Goal: Transaction & Acquisition: Purchase product/service

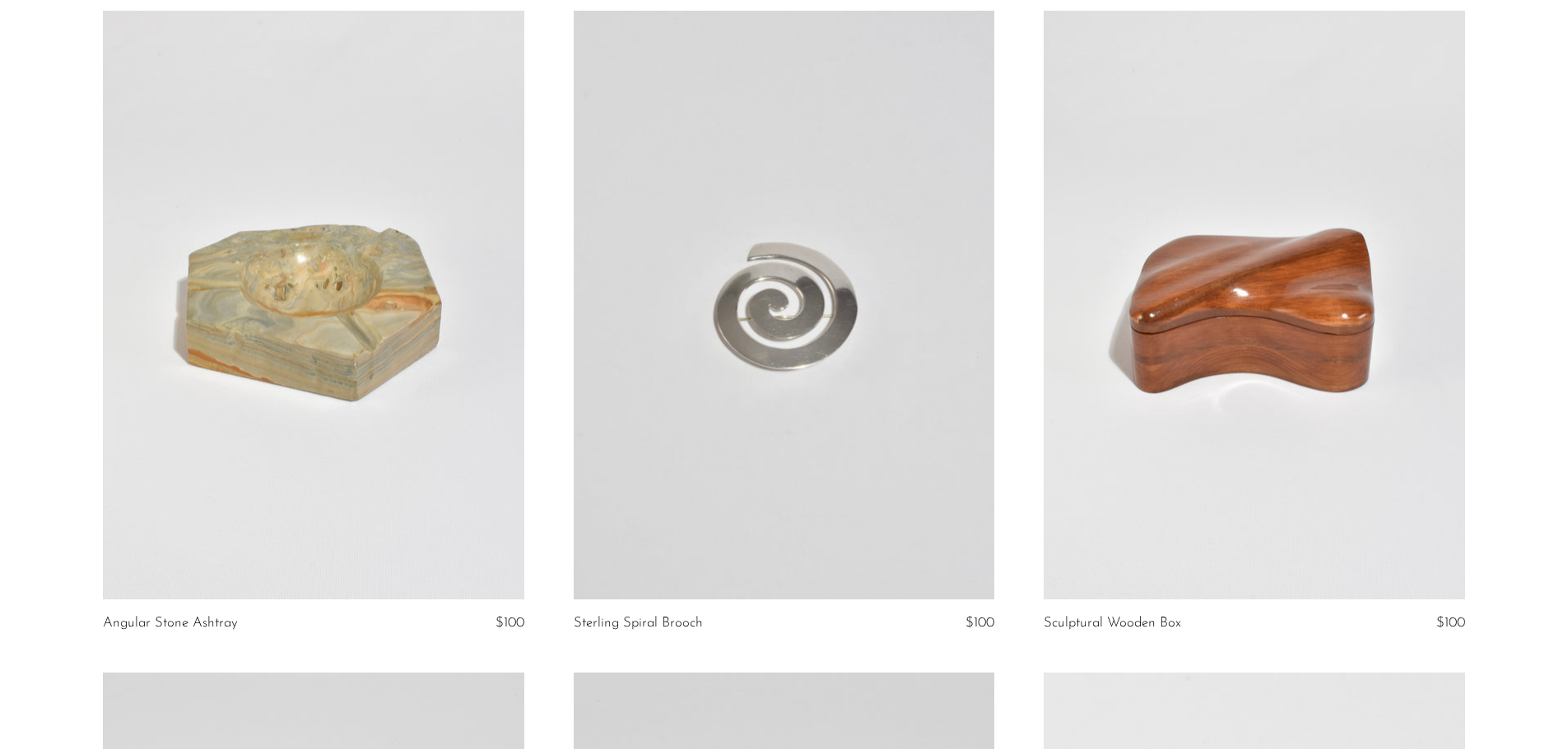
scroll to position [905, 0]
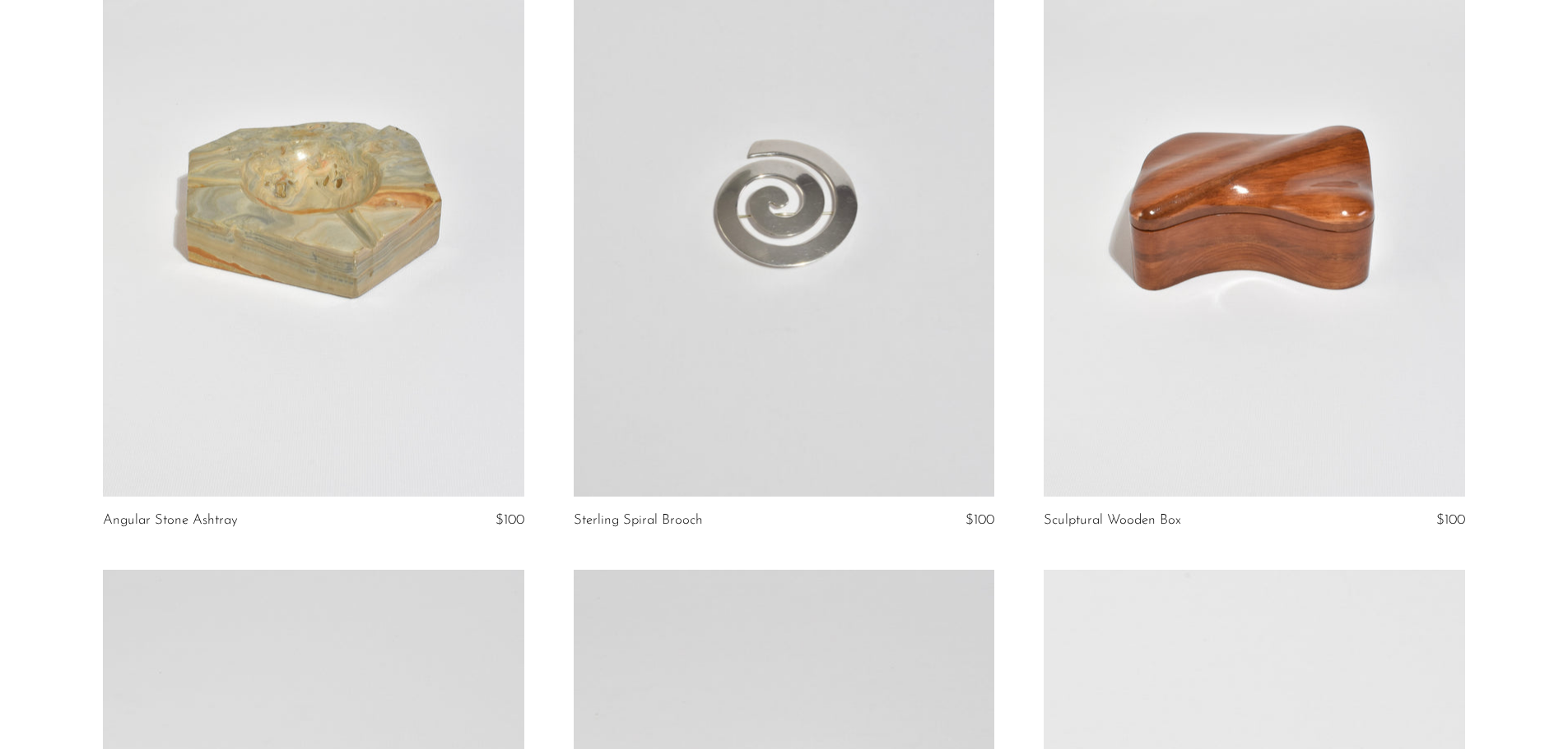
click at [1075, 238] on link at bounding box center [1254, 202] width 421 height 589
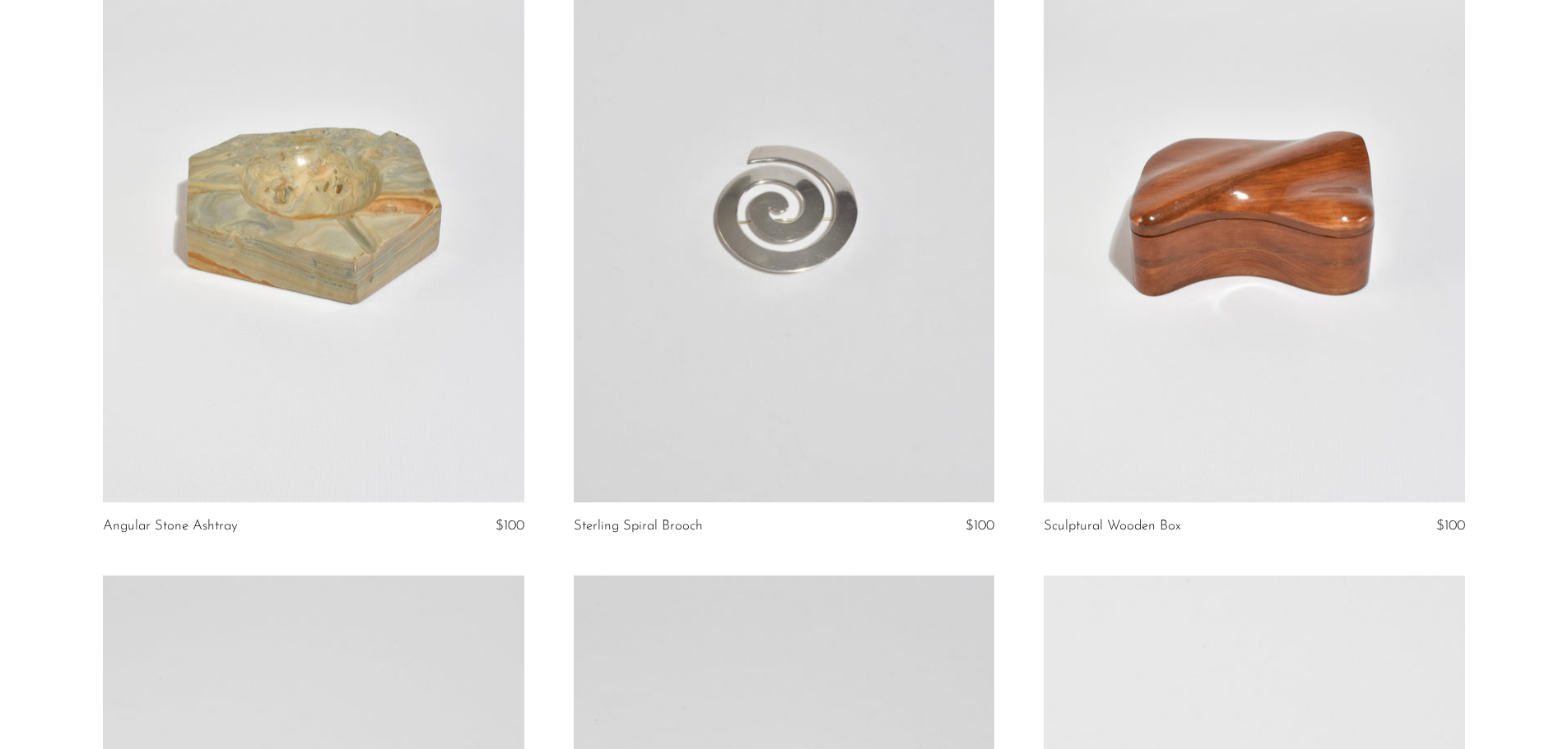
click at [903, 364] on link at bounding box center [784, 207] width 421 height 589
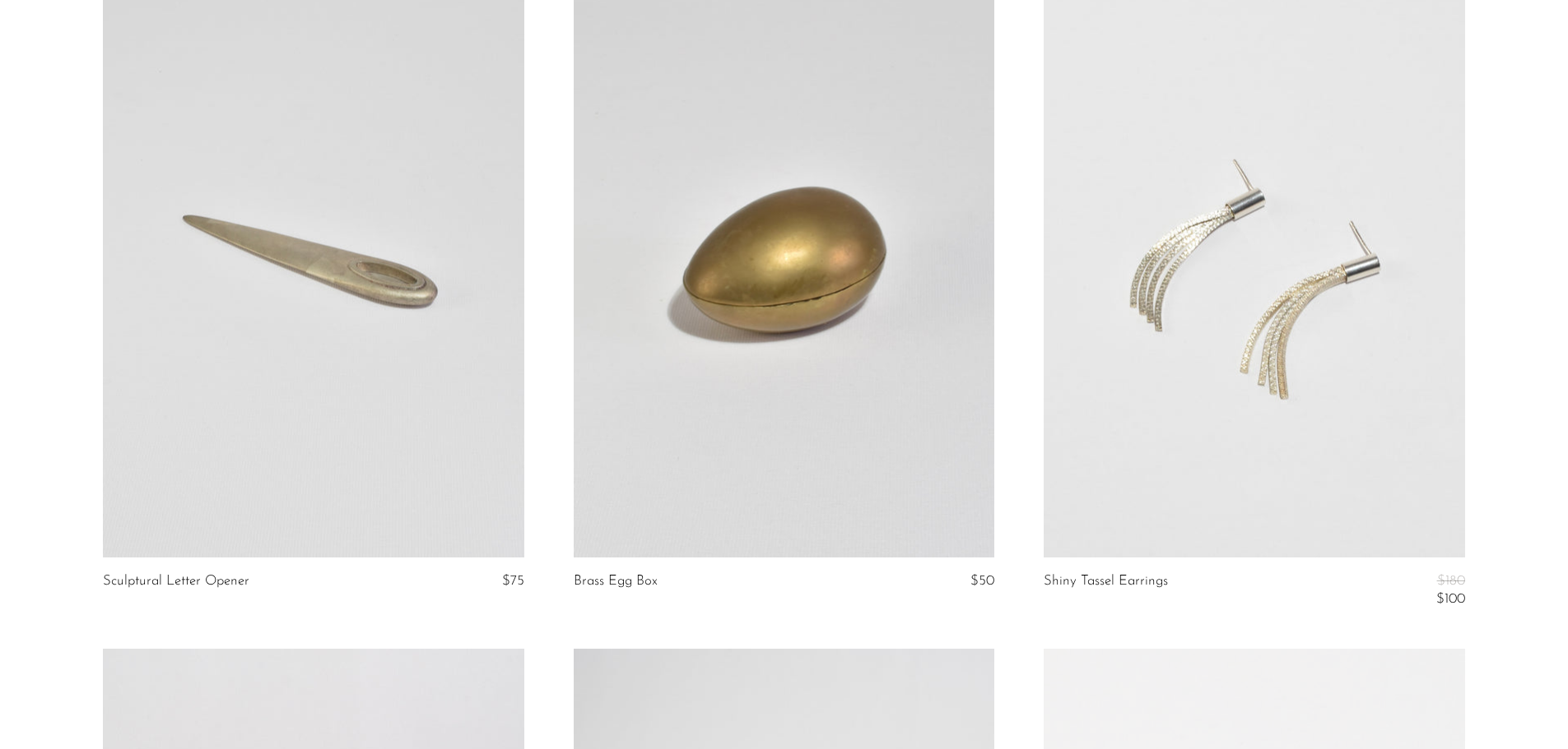
scroll to position [1551, 0]
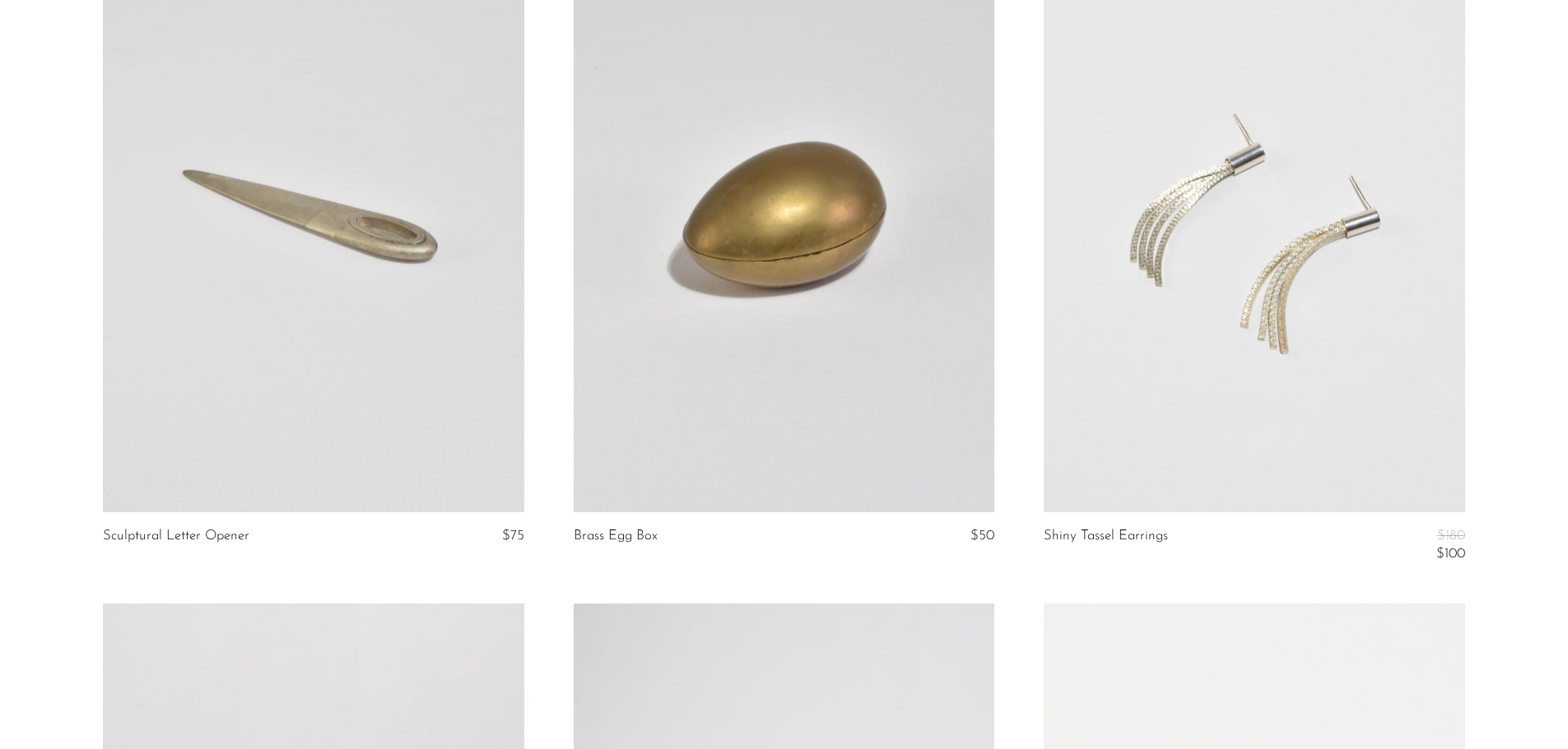
click at [1247, 357] on link at bounding box center [1254, 218] width 421 height 589
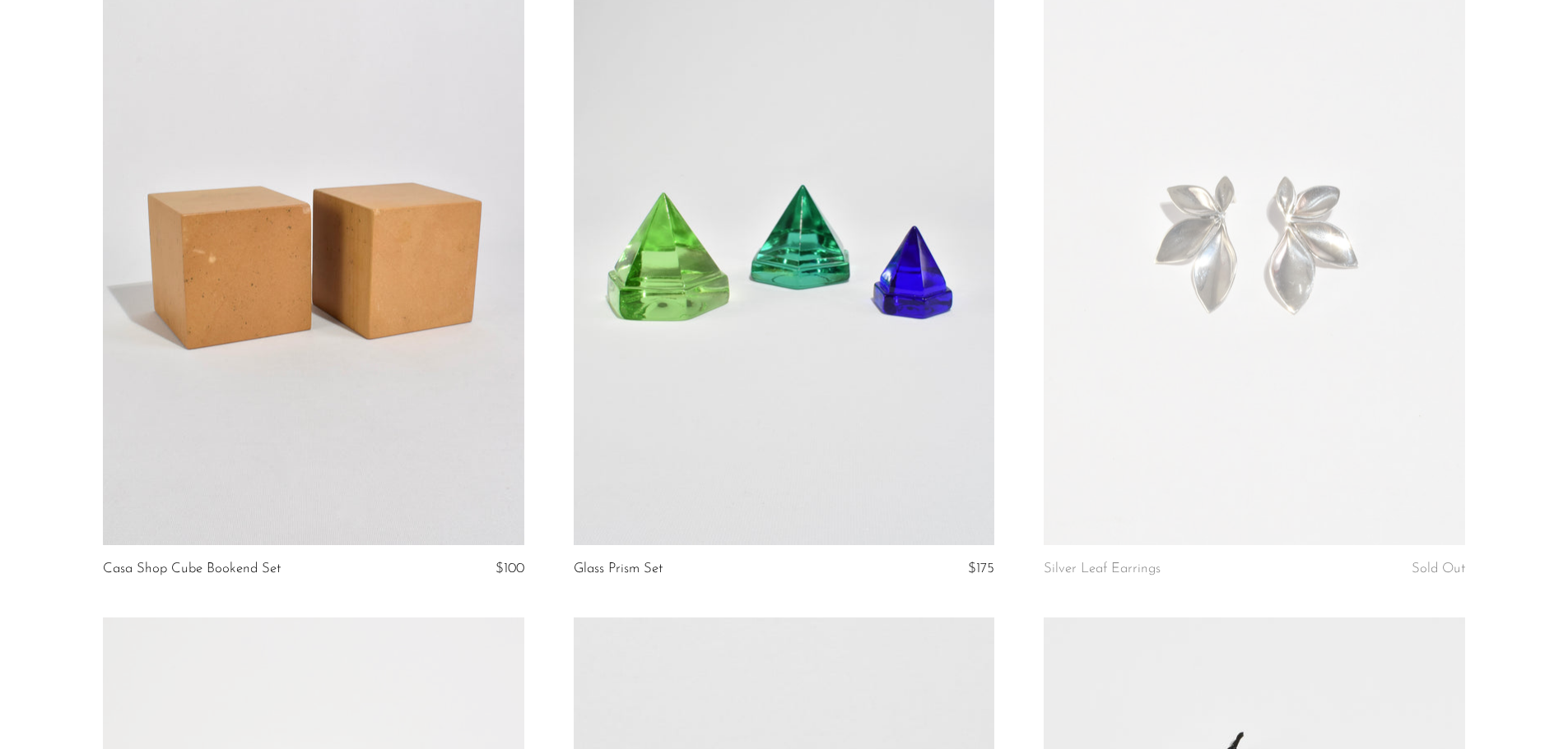
scroll to position [2200, 0]
click at [775, 328] on link at bounding box center [784, 249] width 421 height 589
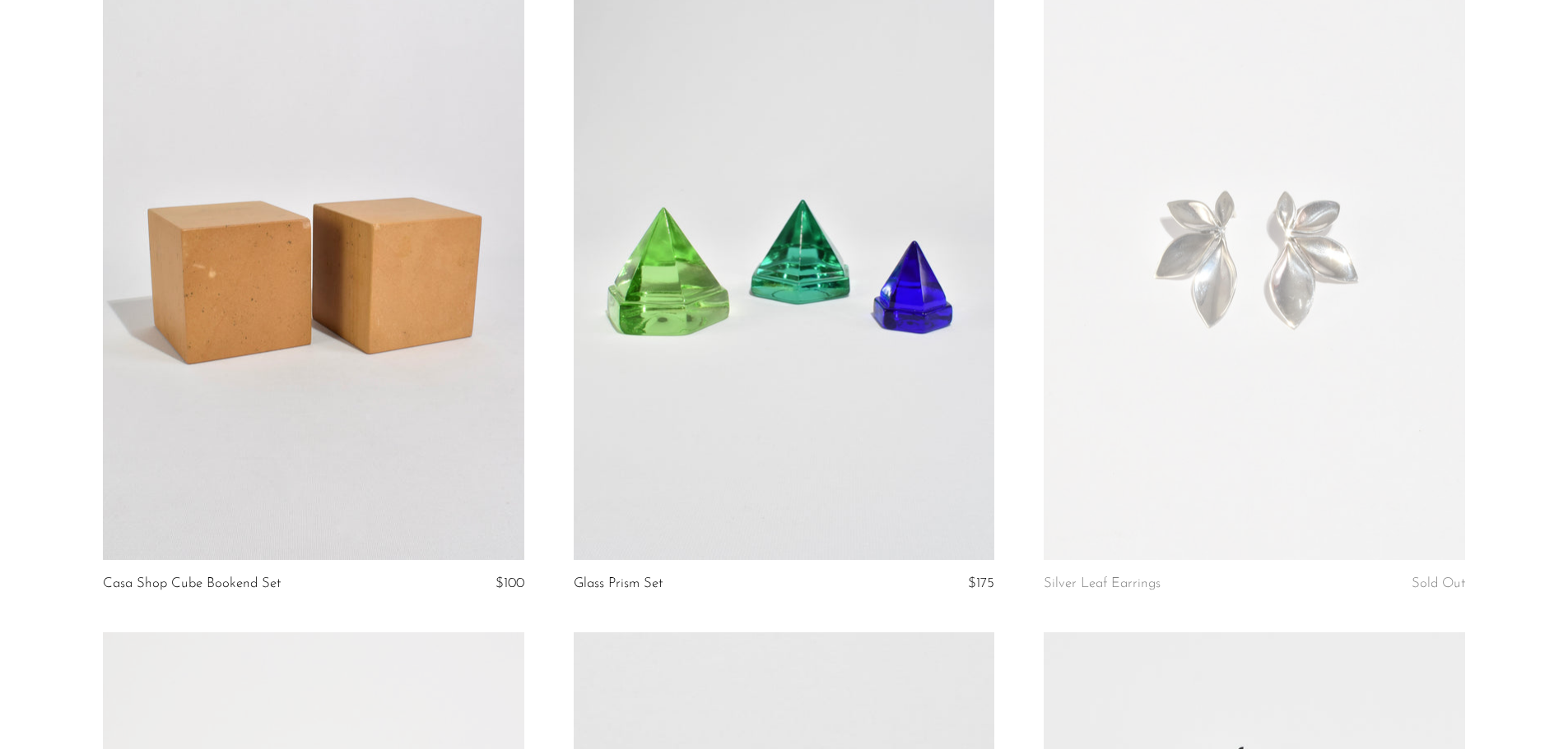
click at [1183, 278] on link at bounding box center [1254, 265] width 421 height 589
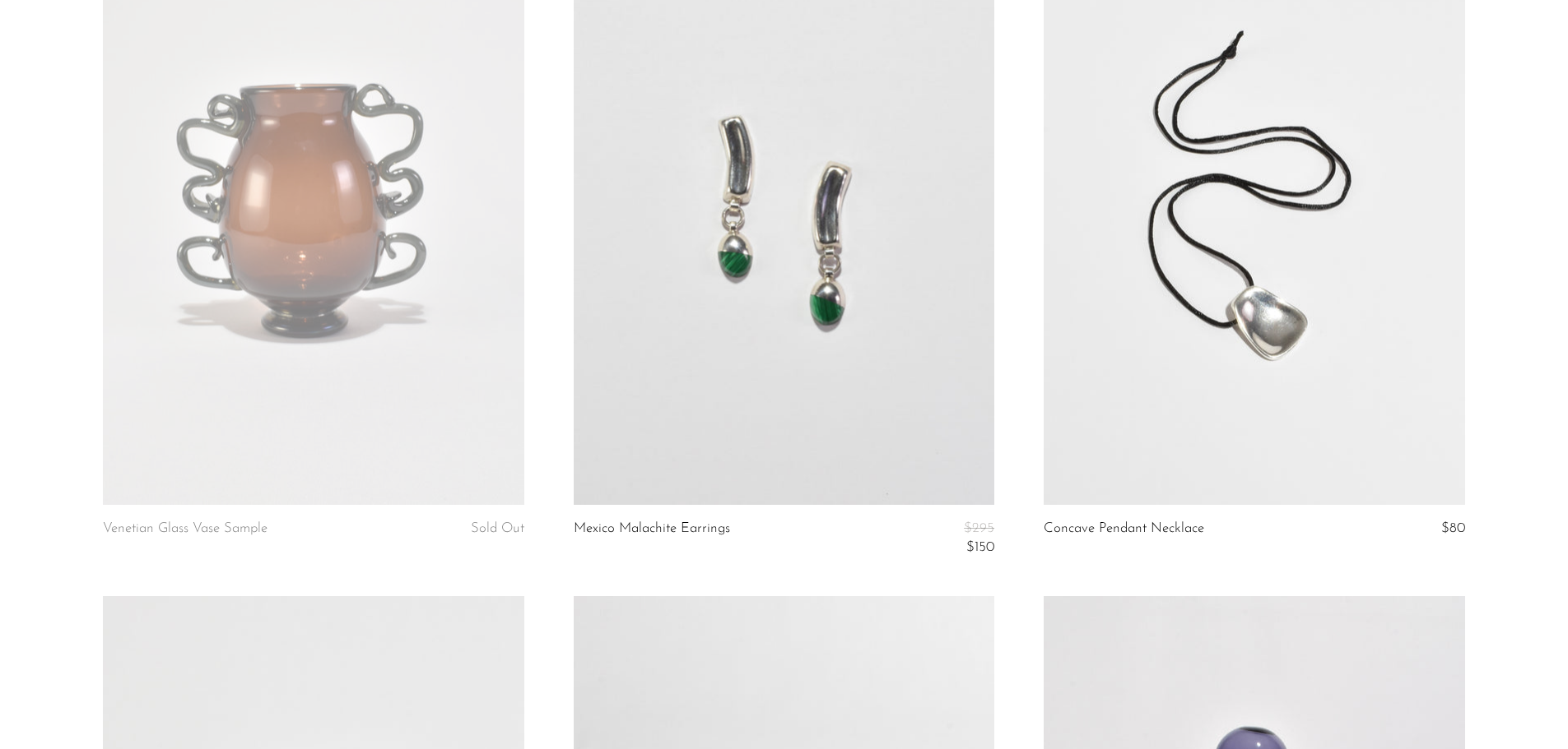
scroll to position [2909, 0]
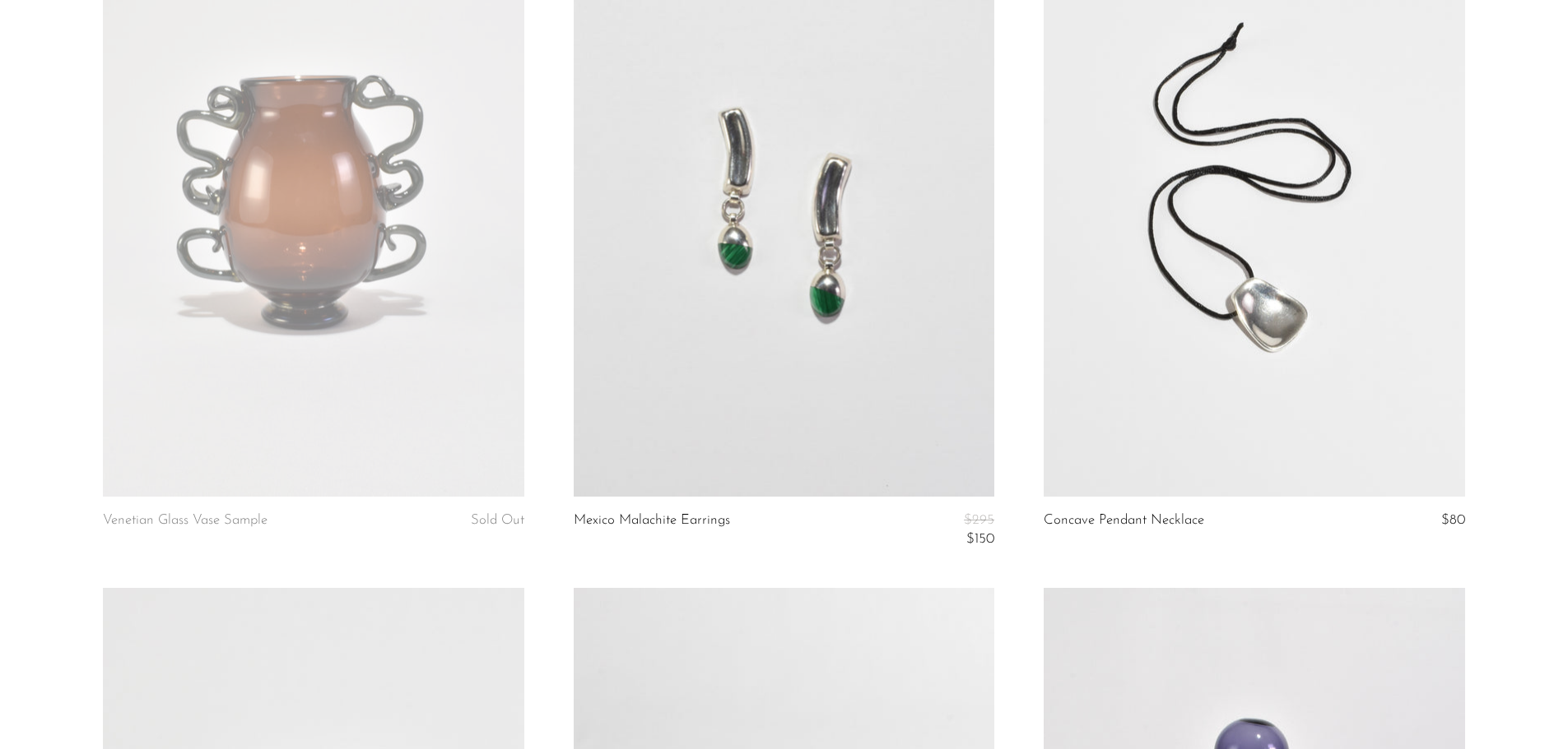
click at [771, 287] on link at bounding box center [784, 202] width 421 height 589
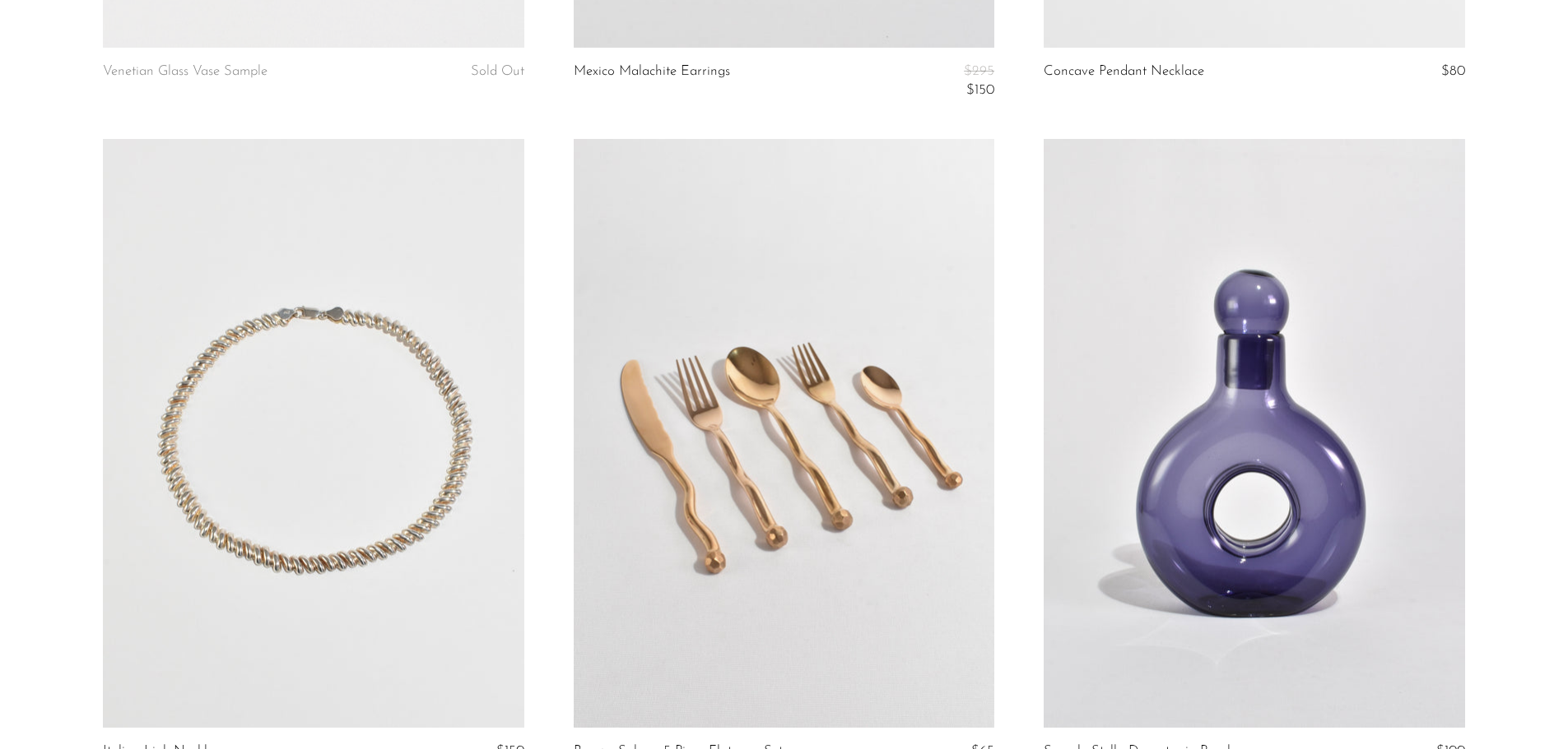
scroll to position [3381, 0]
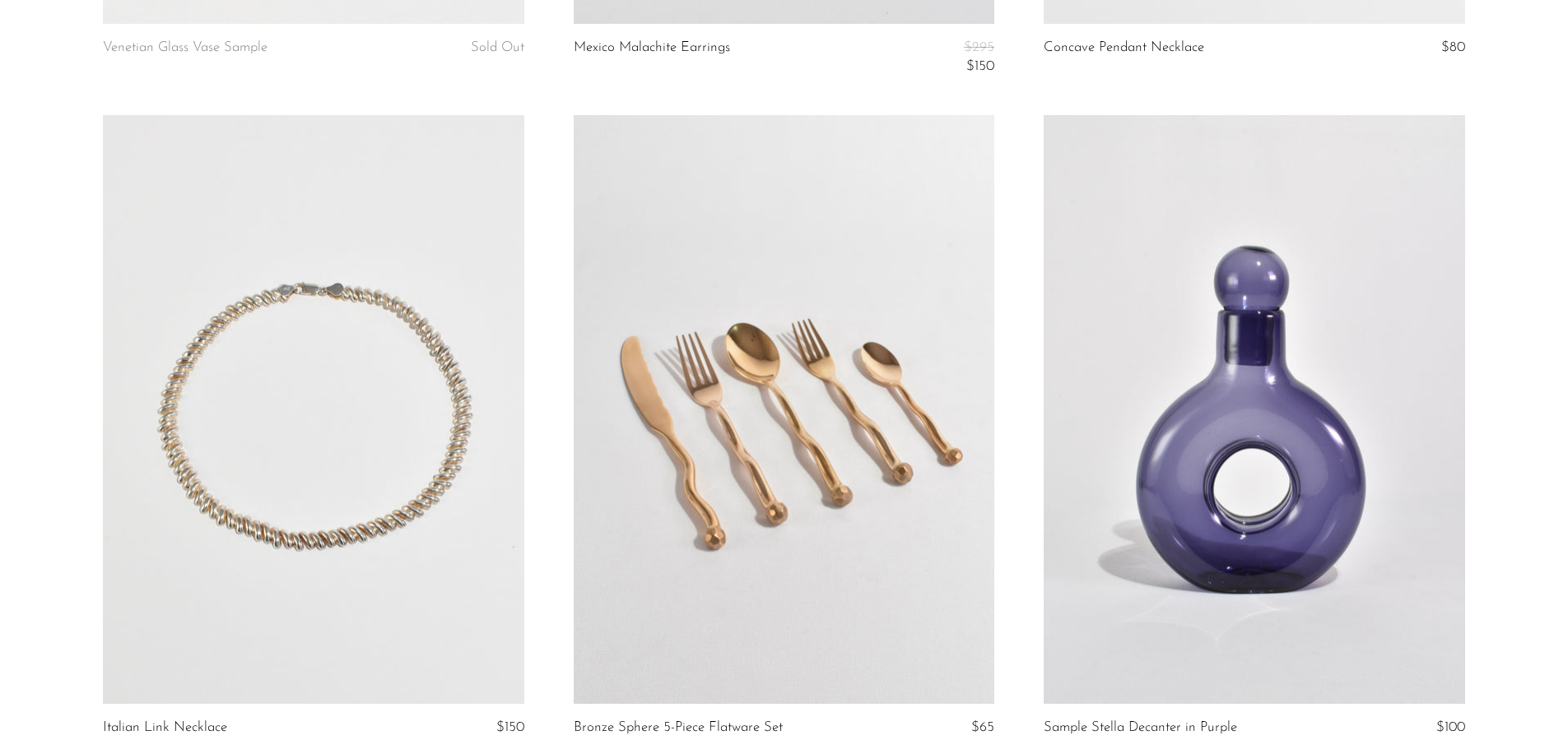
click at [364, 447] on link at bounding box center [313, 410] width 421 height 589
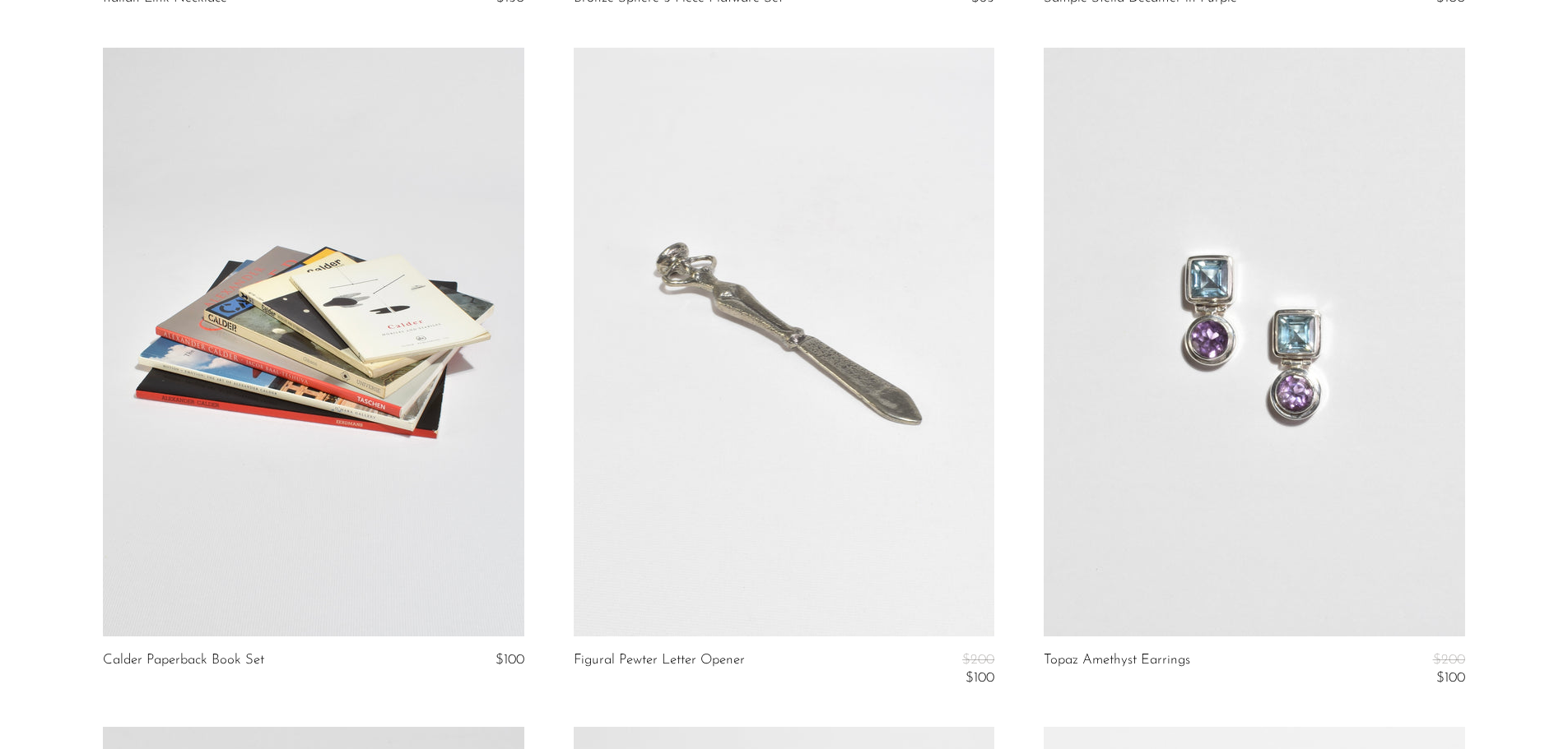
scroll to position [4266, 0]
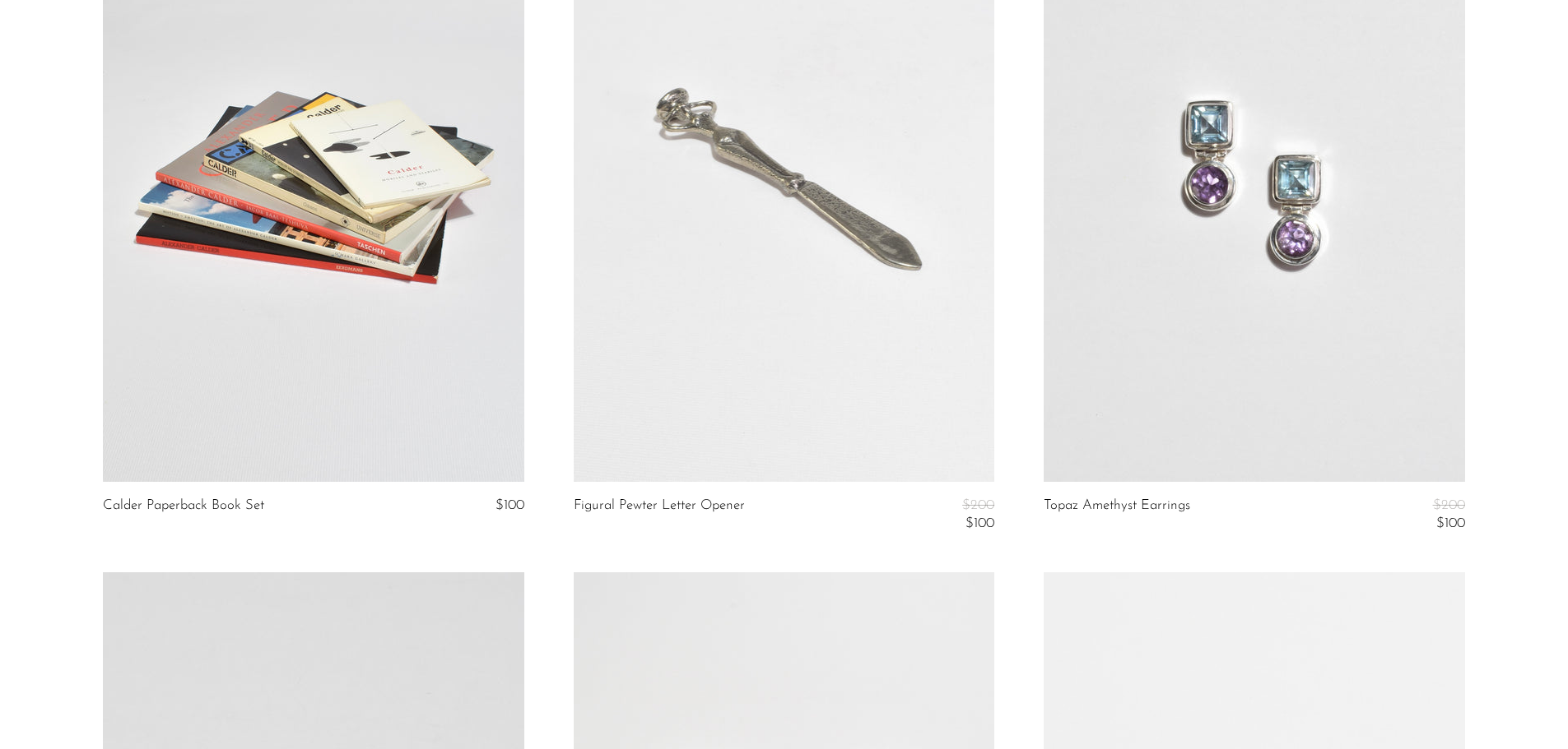
click at [1196, 369] on link at bounding box center [1254, 187] width 421 height 589
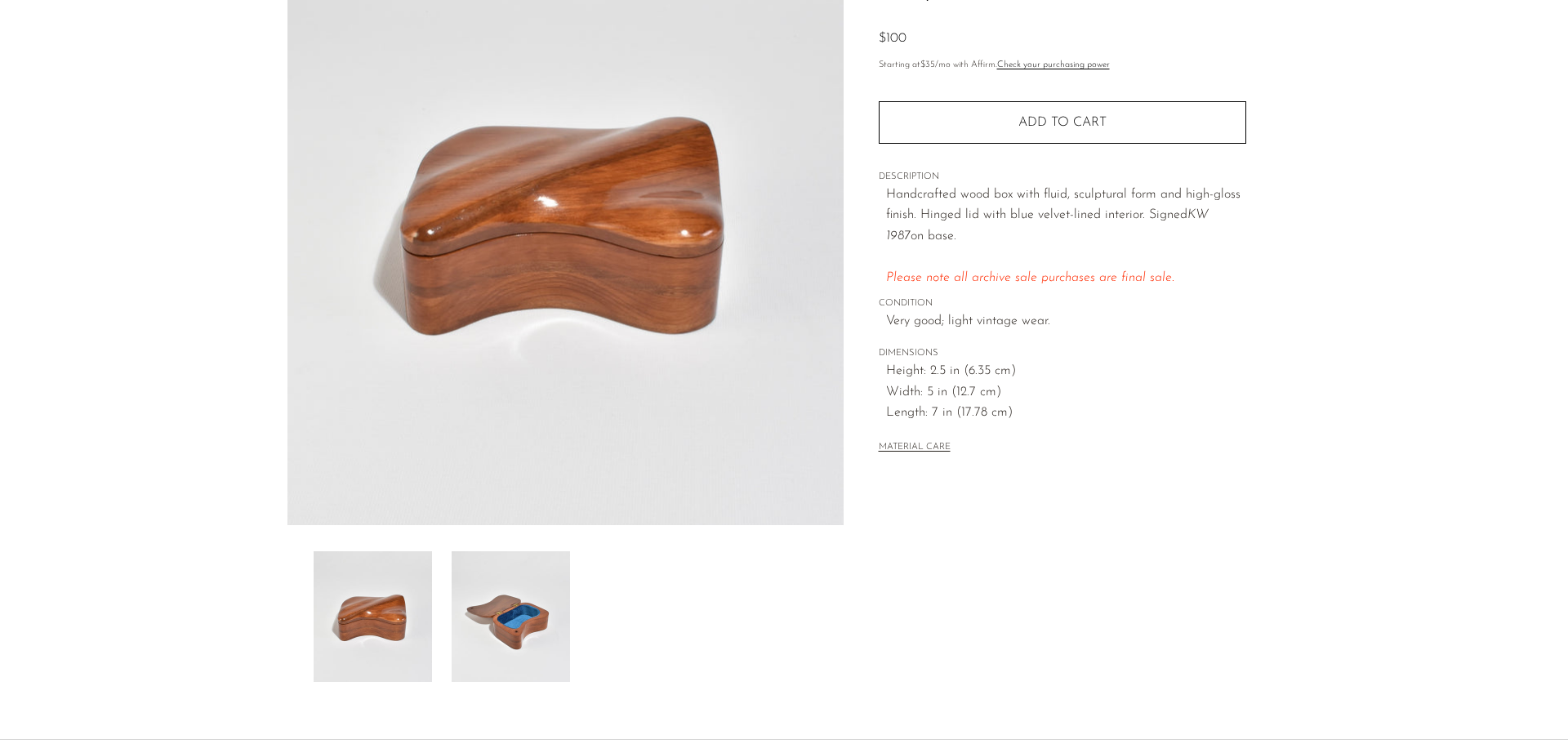
scroll to position [156, 0]
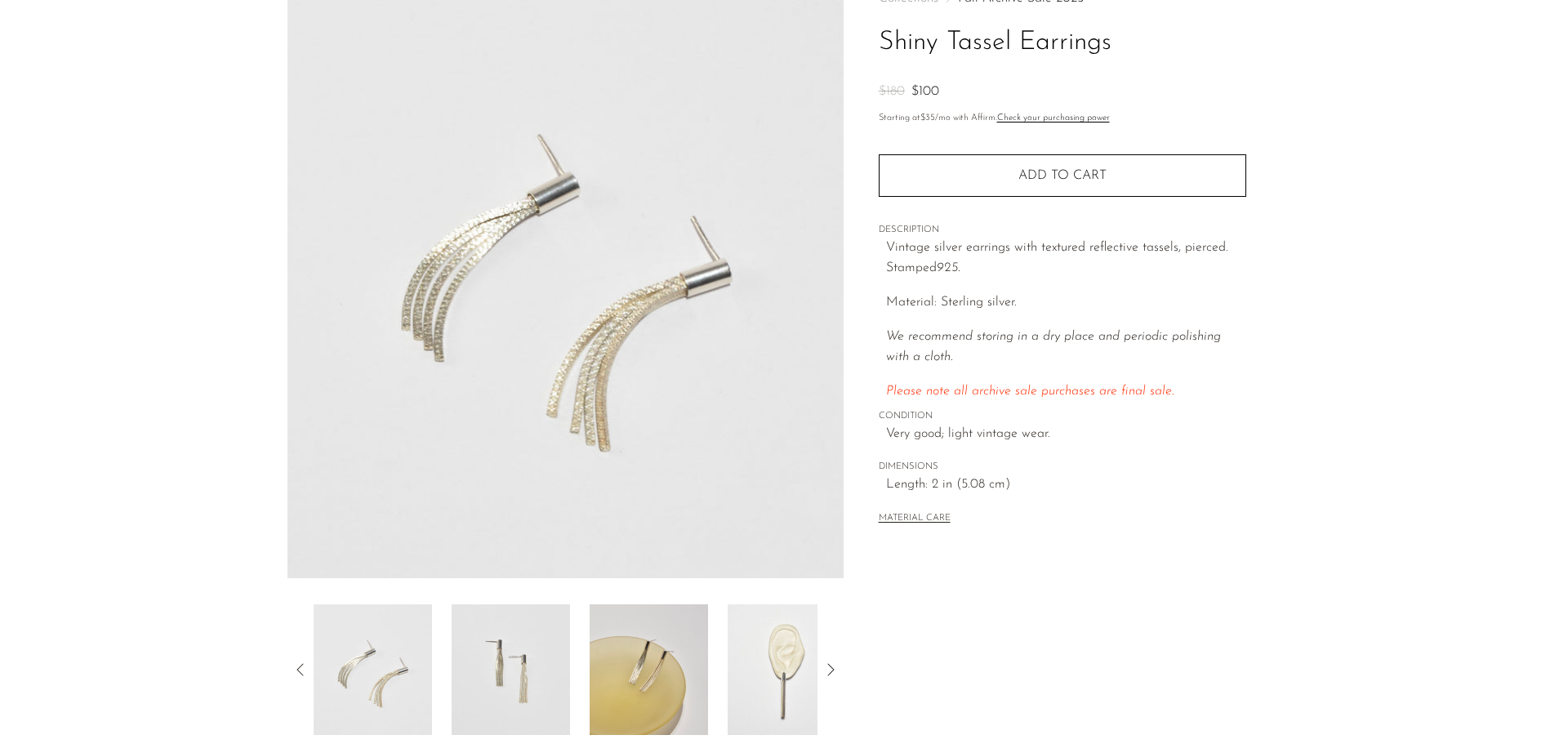
scroll to position [319, 0]
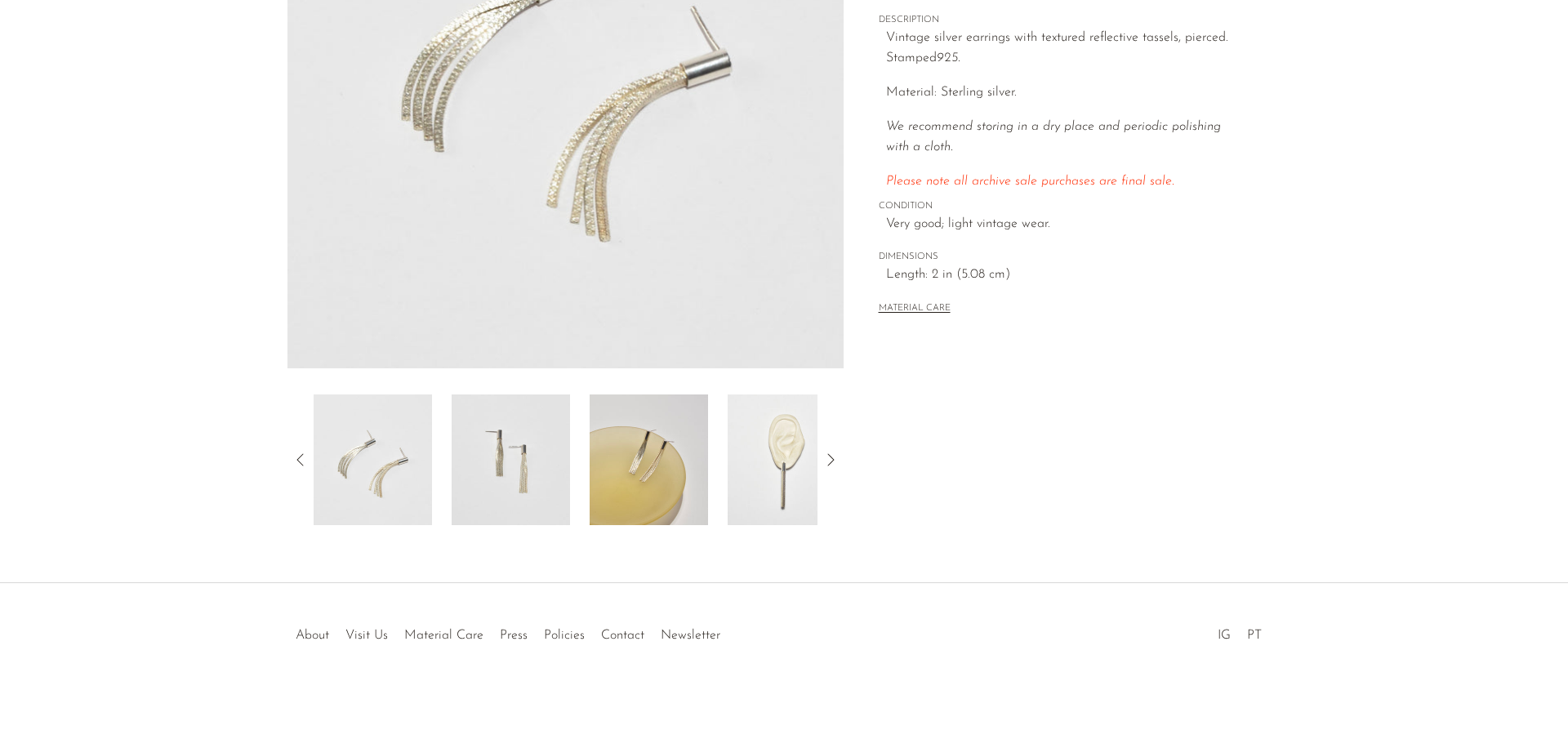
click at [647, 479] on img at bounding box center [649, 460] width 118 height 131
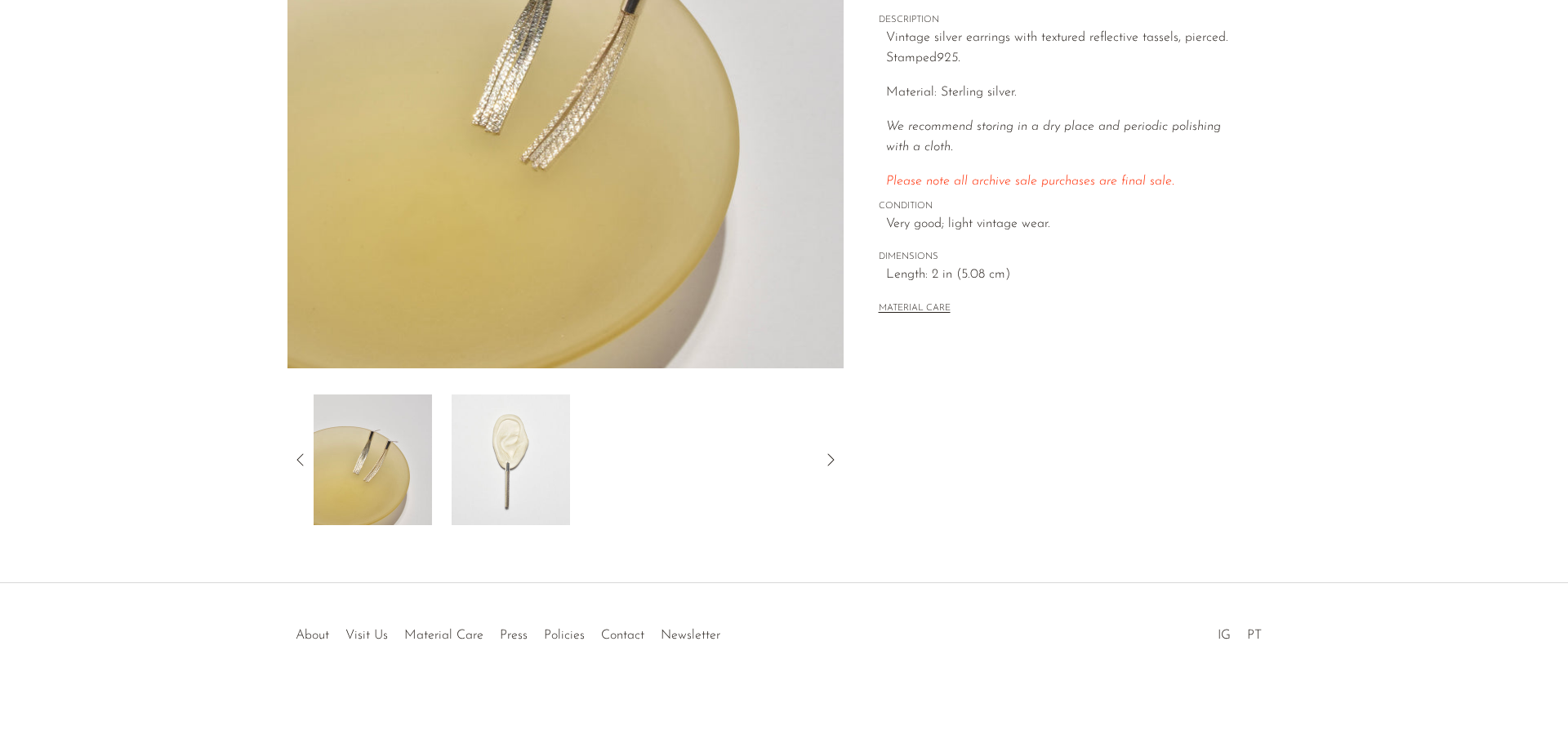
click at [496, 477] on img at bounding box center [511, 460] width 118 height 131
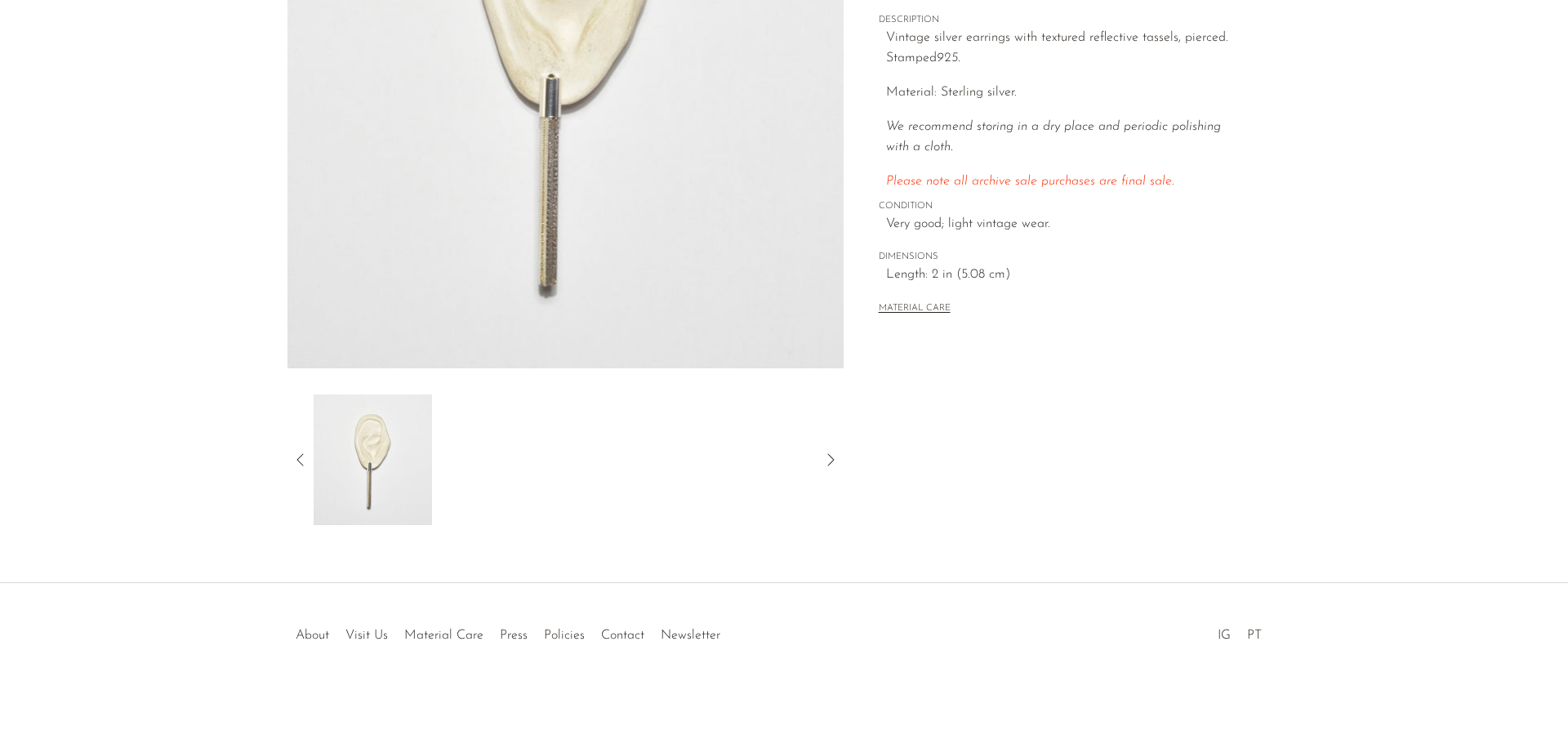
scroll to position [156, 0]
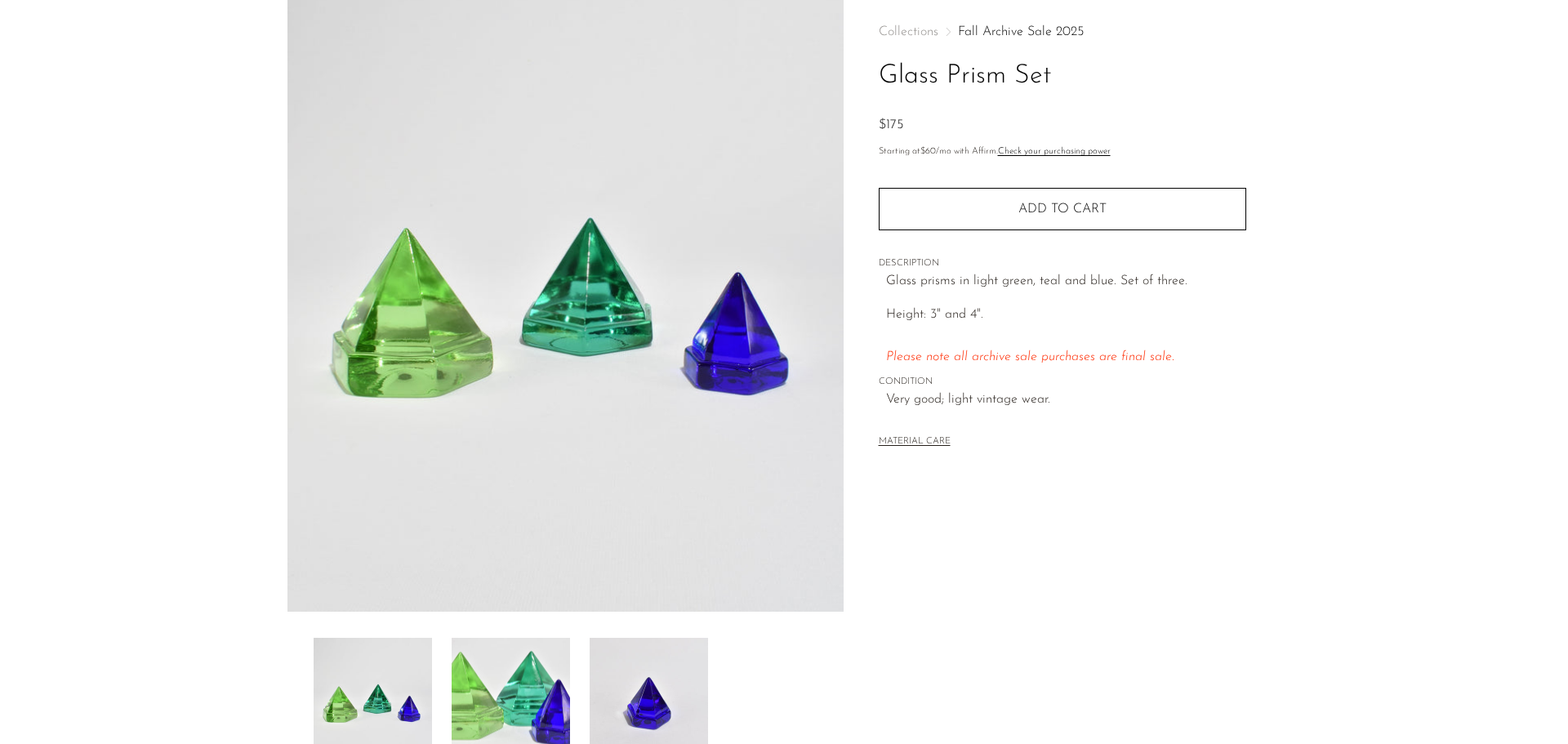
scroll to position [164, 0]
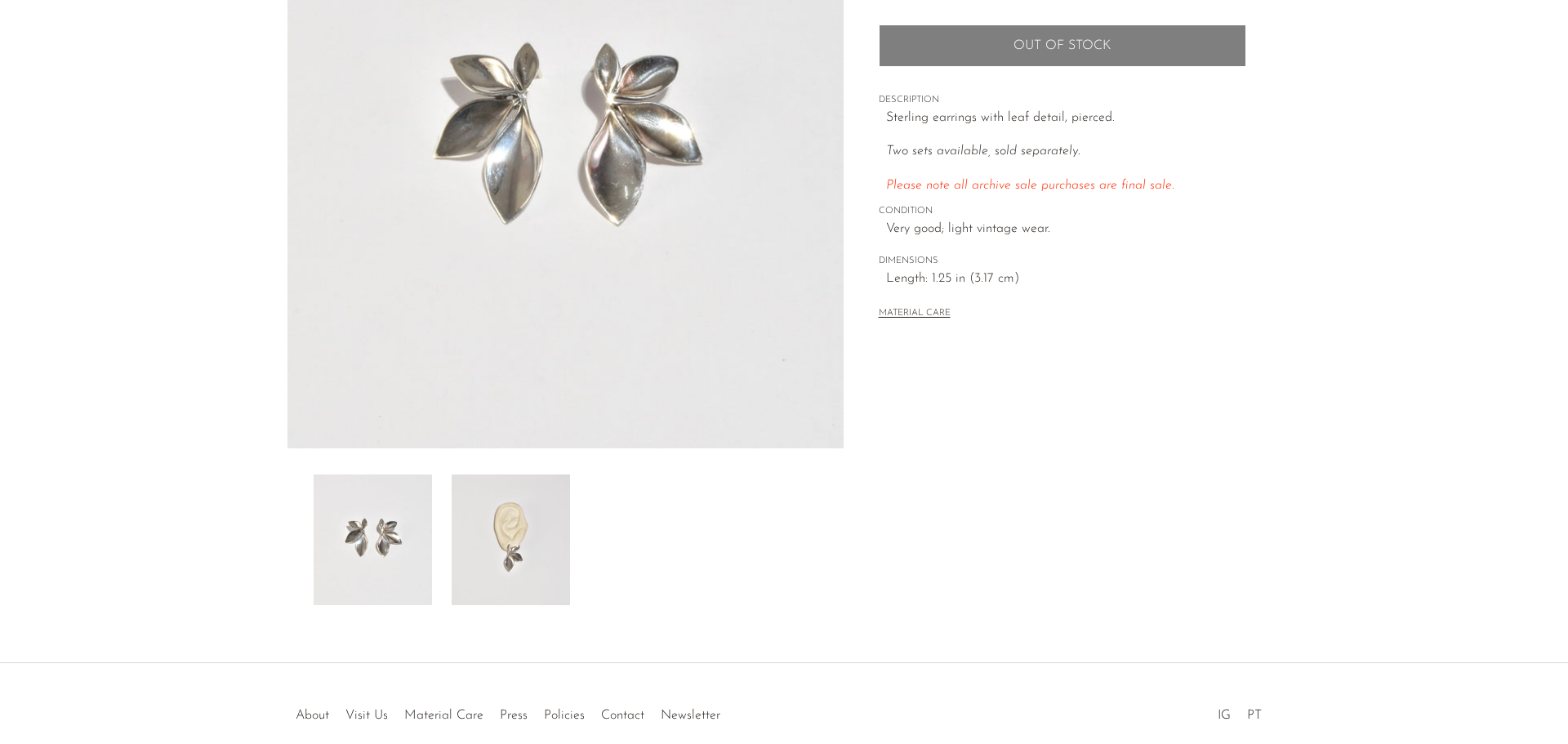
scroll to position [245, 0]
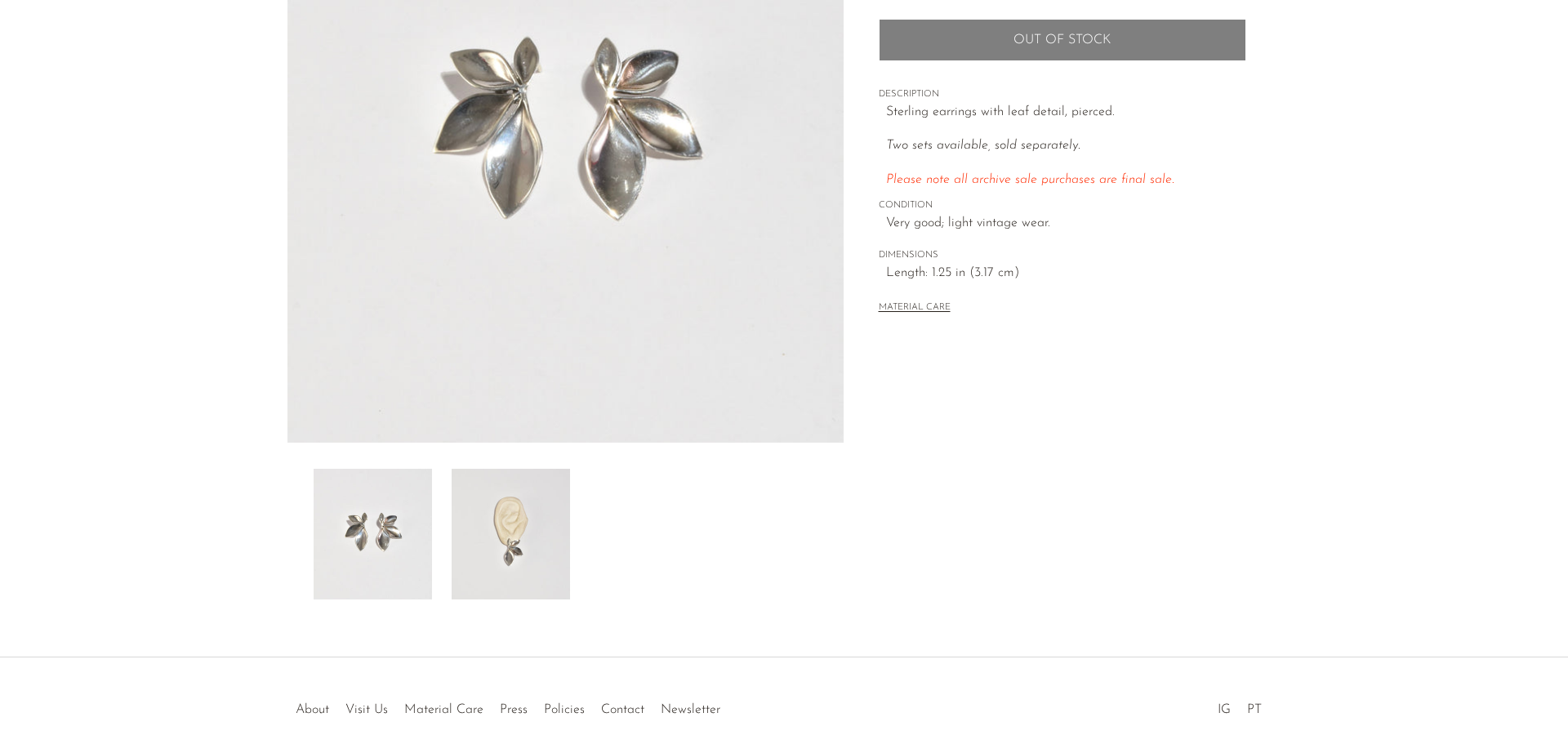
click at [530, 522] on img at bounding box center [511, 534] width 118 height 131
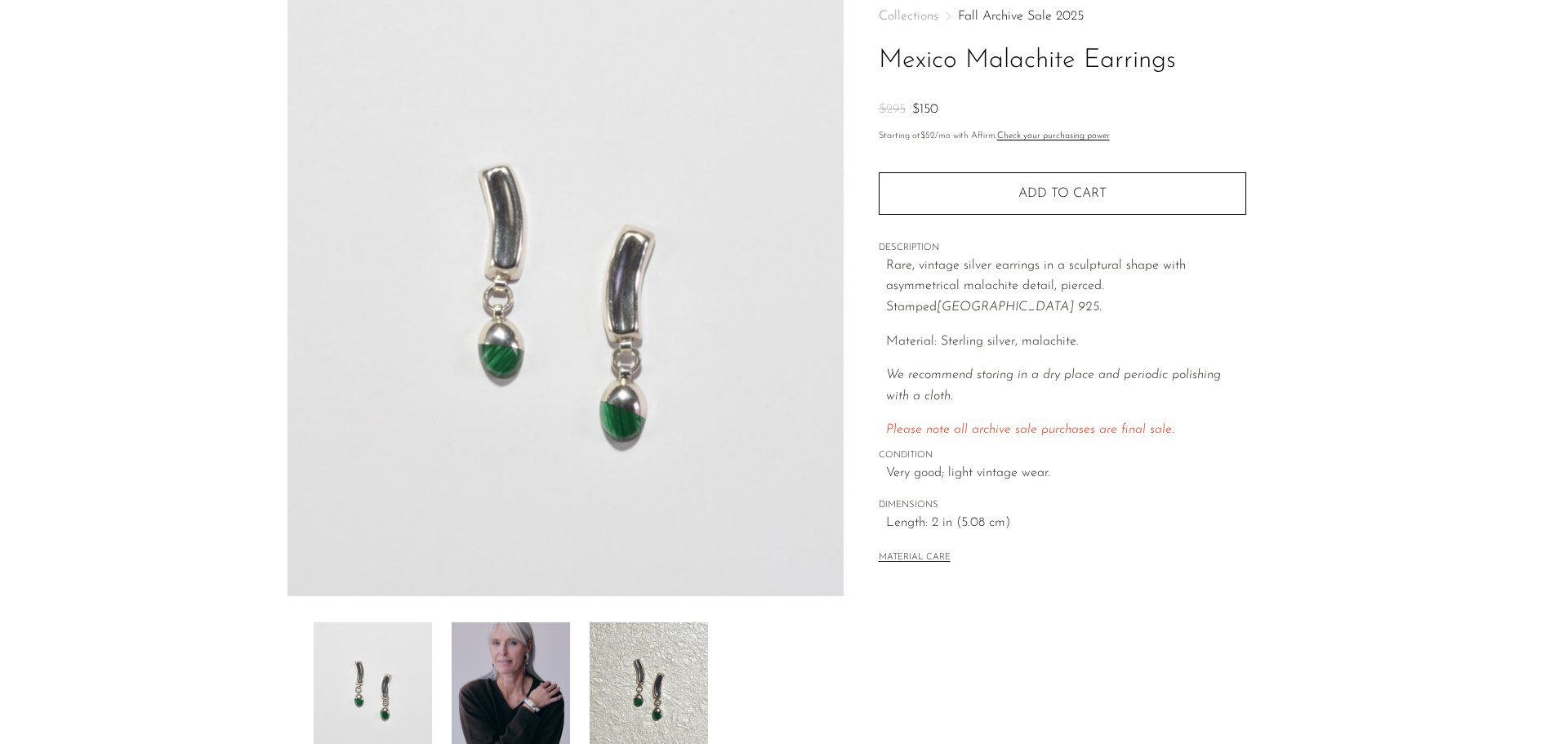
scroll to position [319, 0]
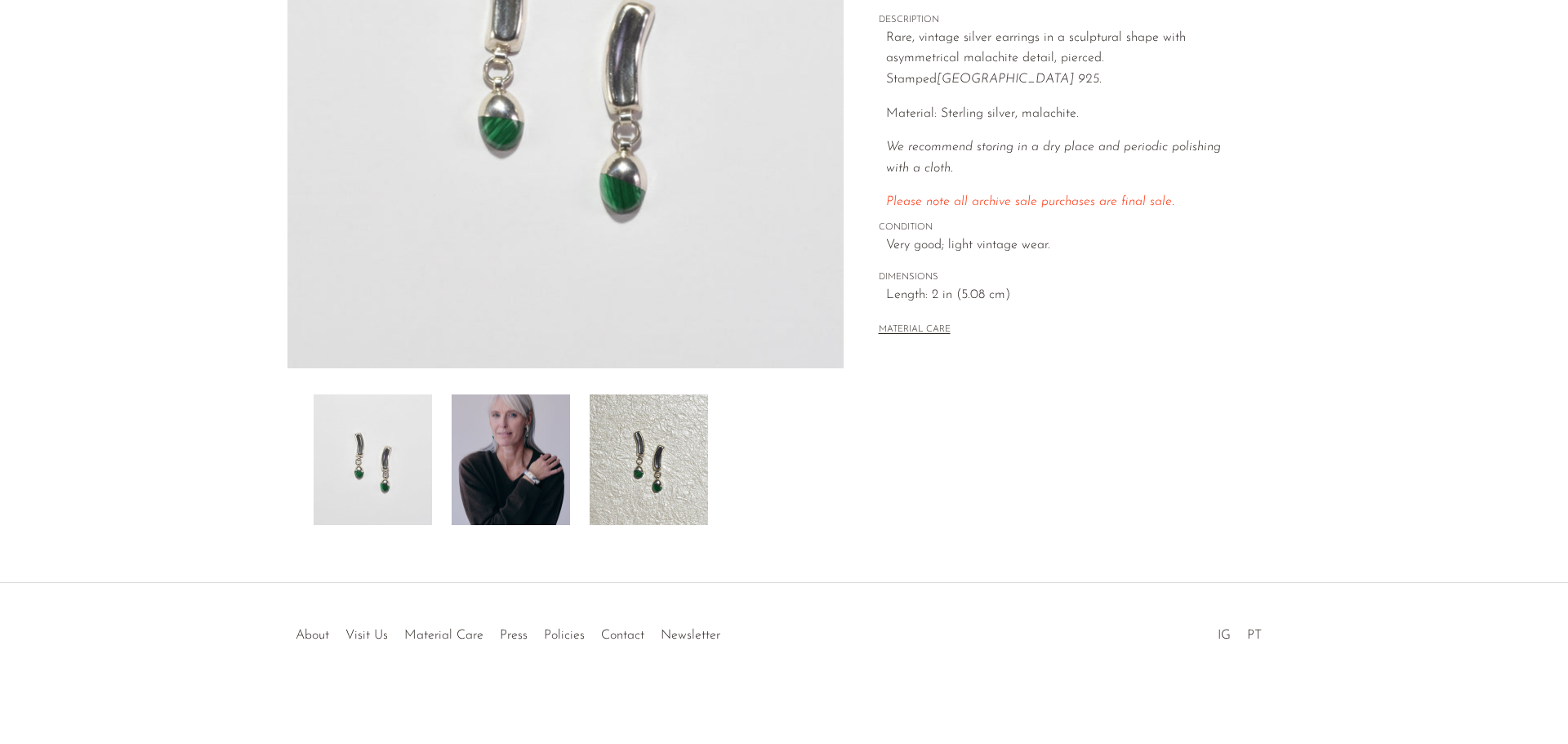
click at [530, 488] on img at bounding box center [511, 460] width 118 height 131
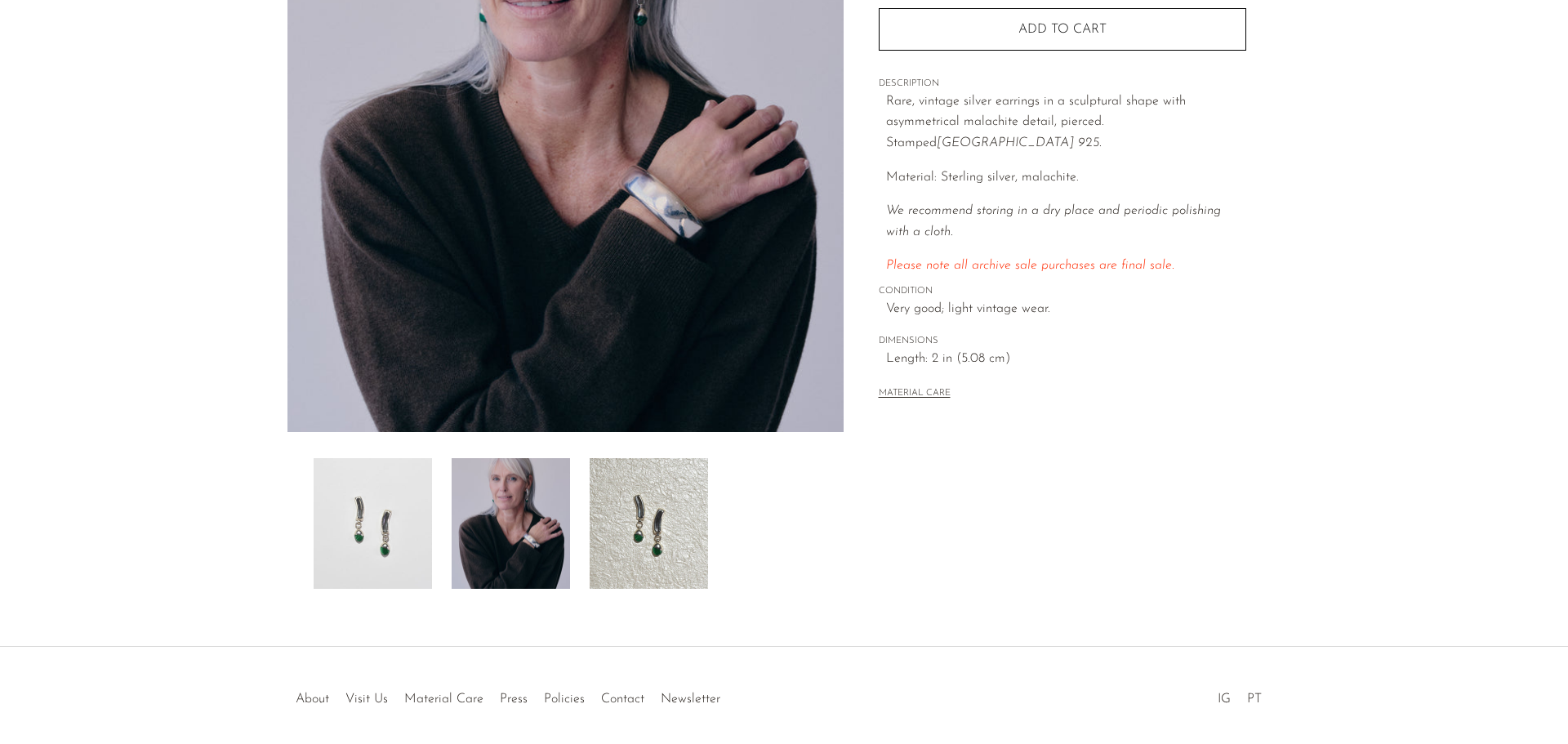
scroll to position [156, 0]
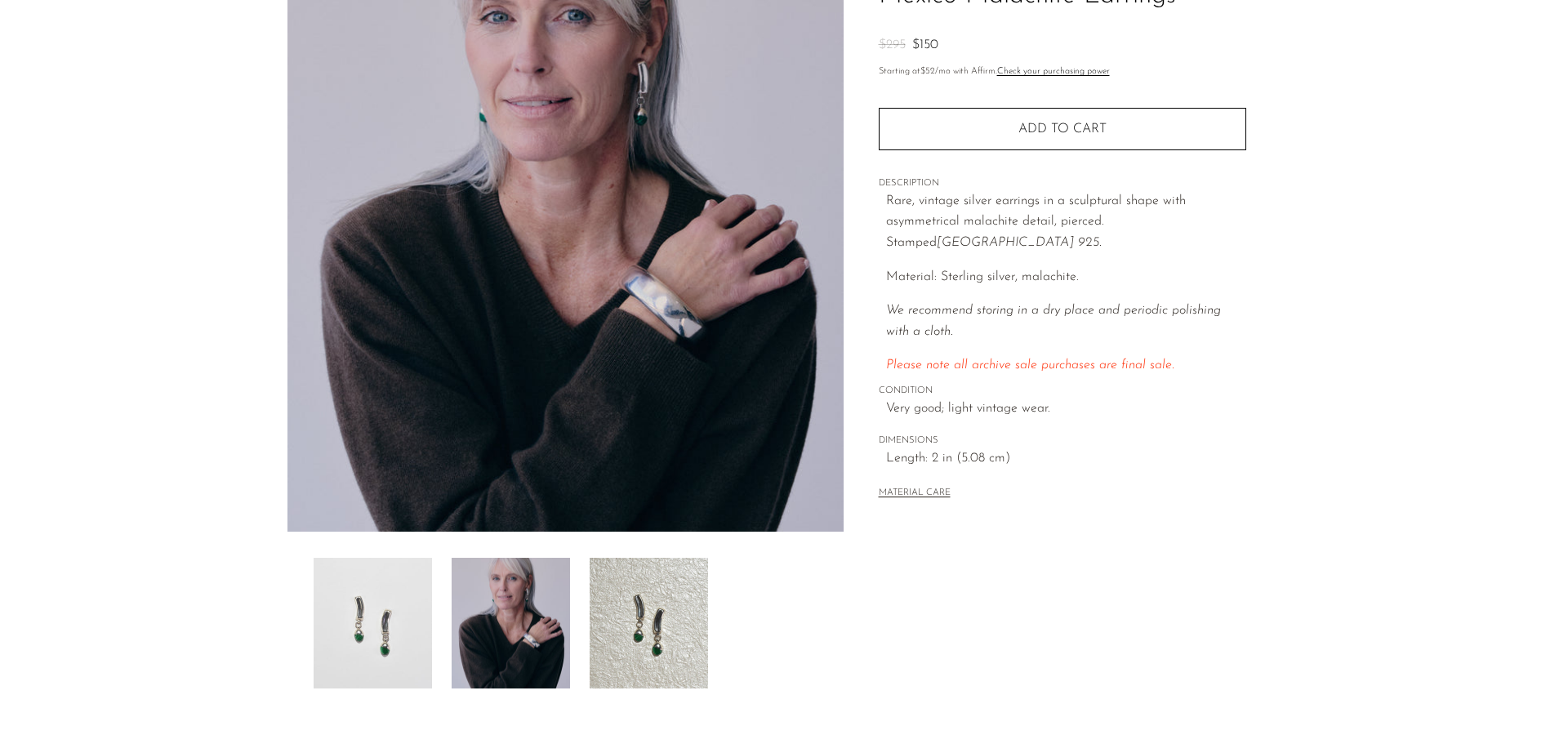
click at [649, 594] on img at bounding box center [649, 623] width 118 height 131
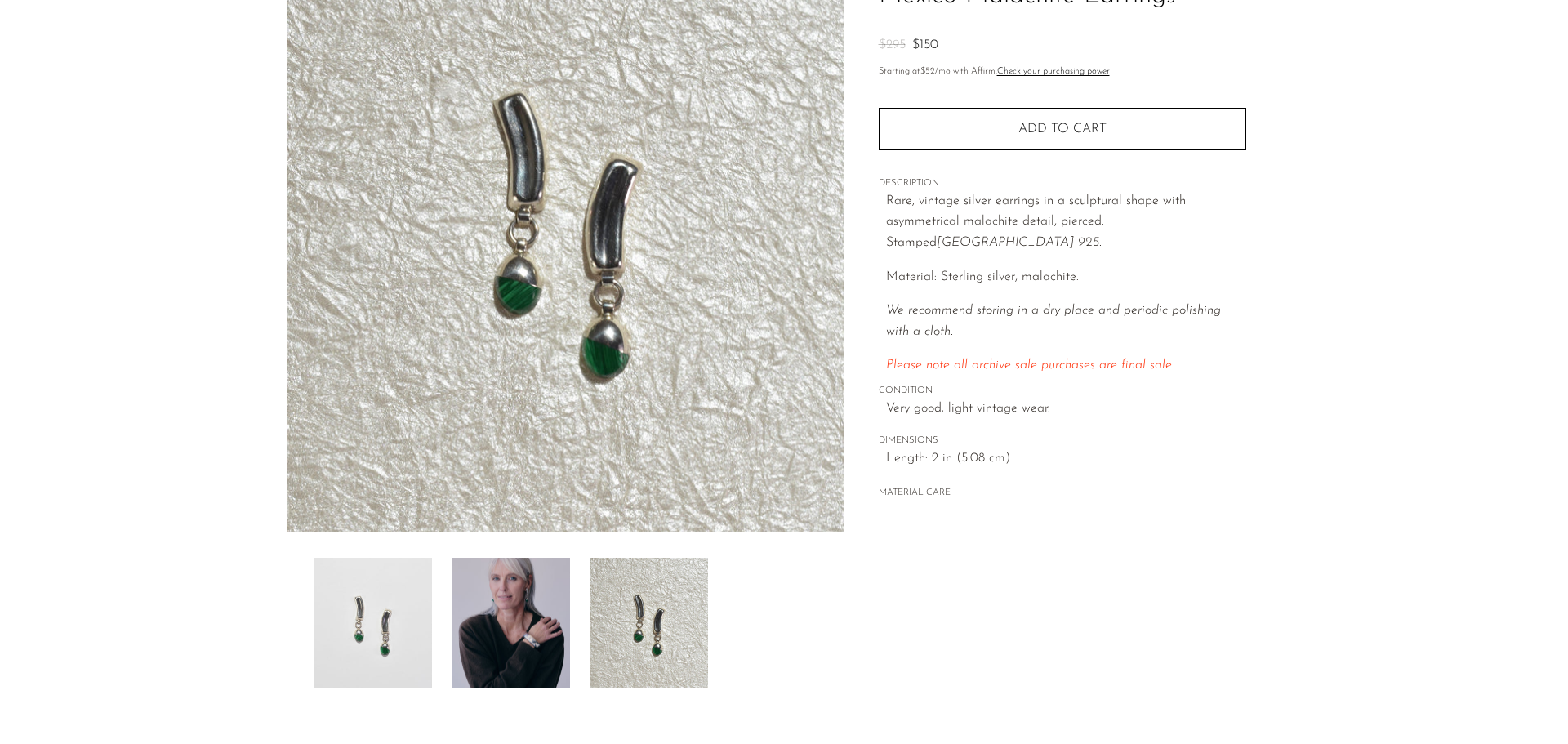
click at [472, 647] on img at bounding box center [511, 623] width 118 height 131
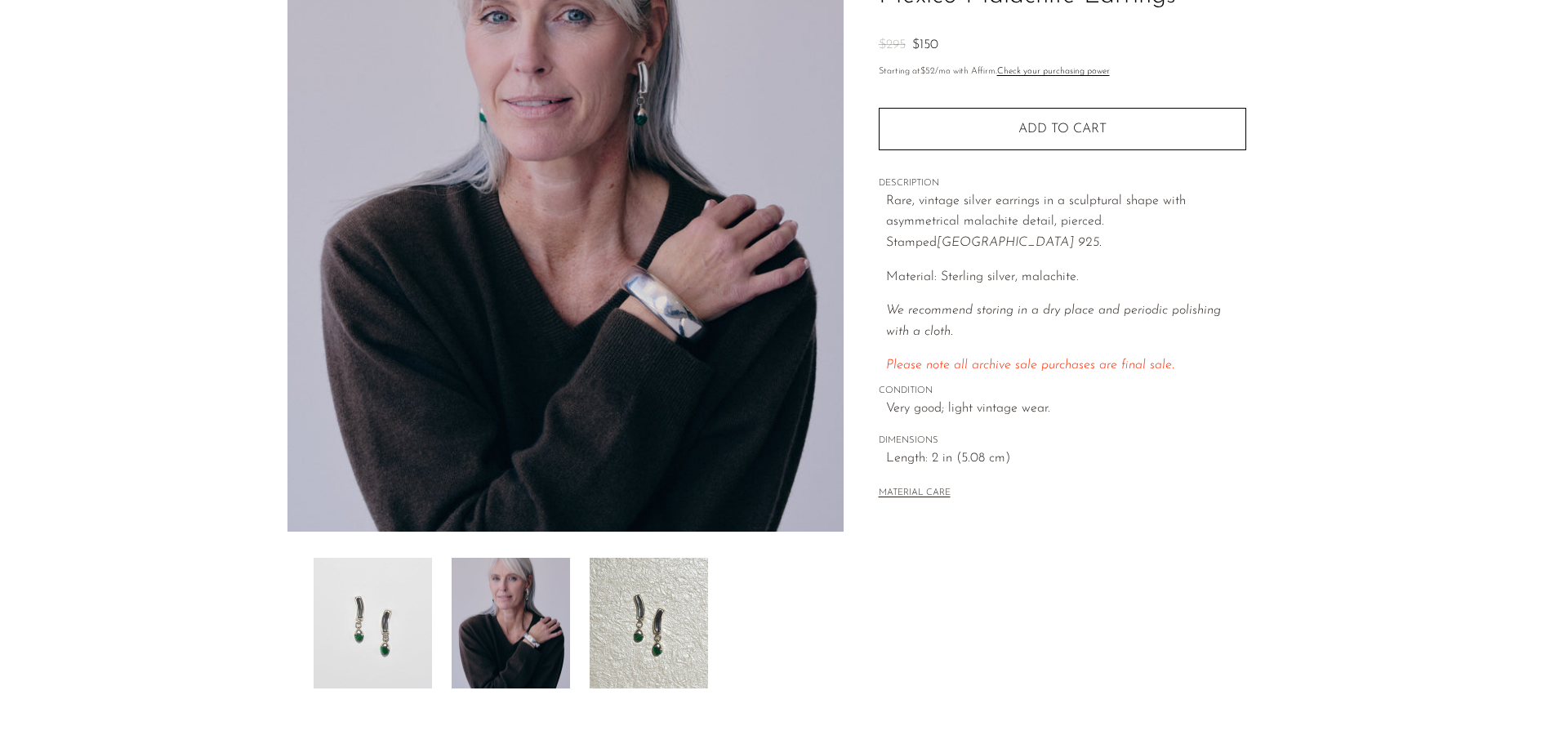
click at [371, 629] on img at bounding box center [372, 623] width 118 height 131
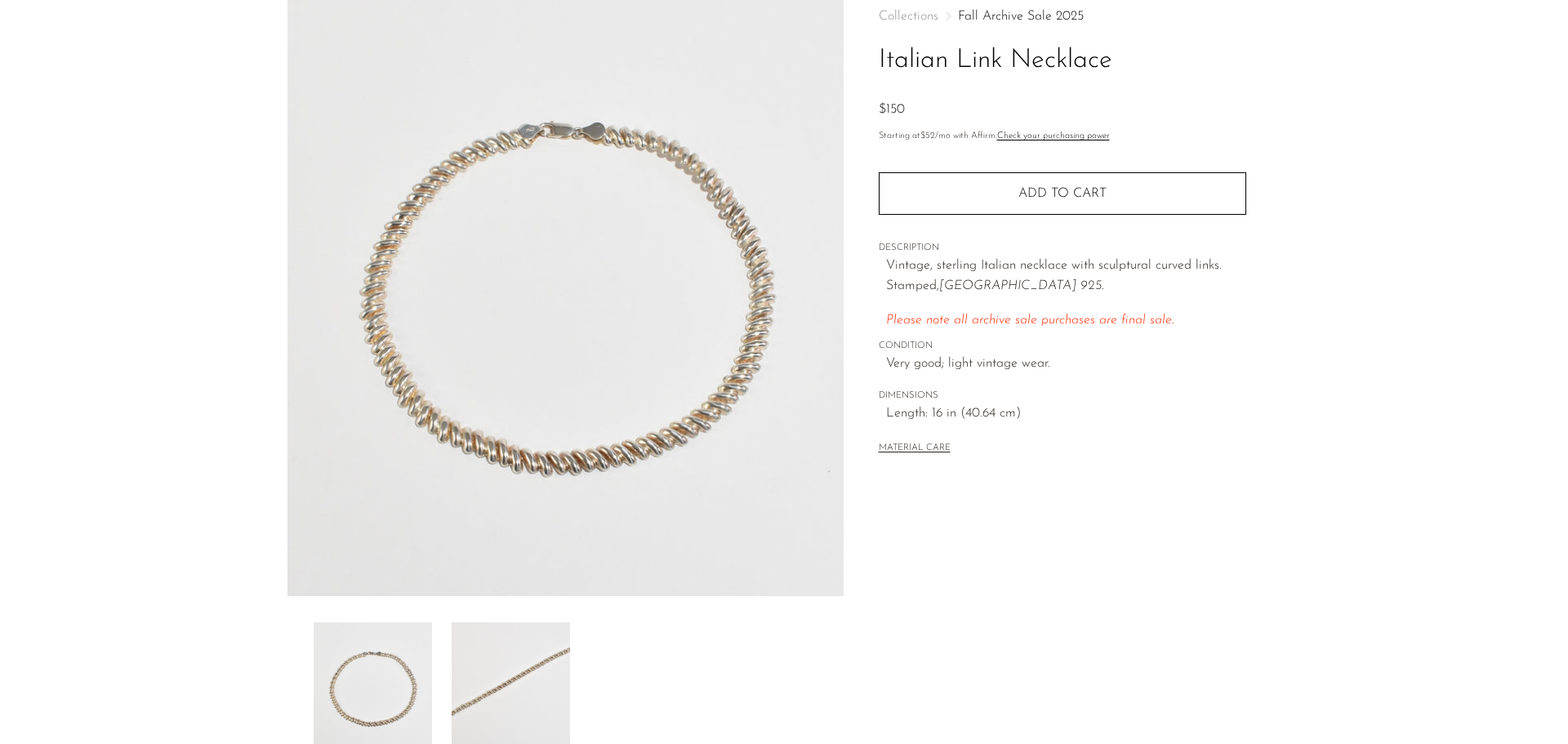
scroll to position [245, 0]
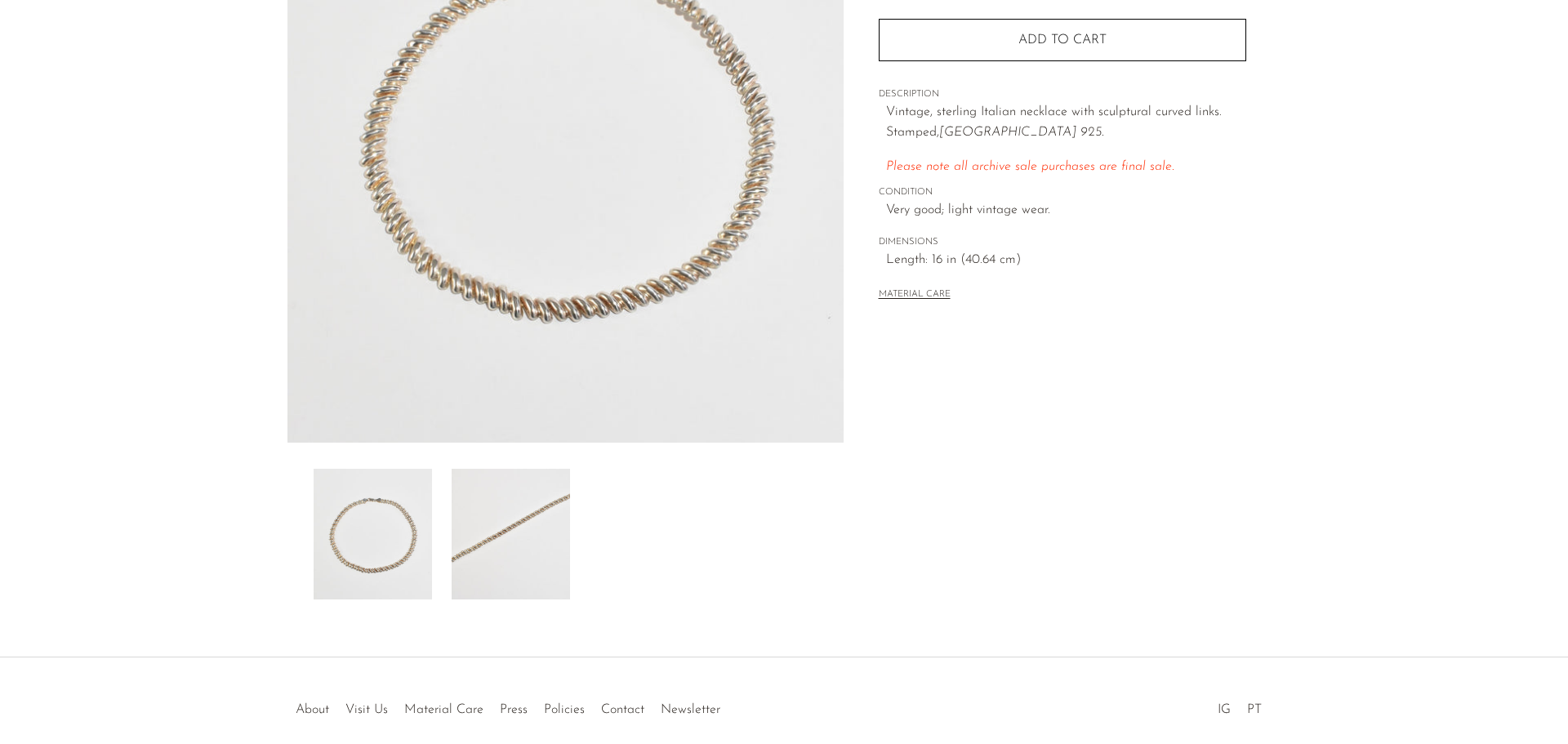
click at [561, 561] on img at bounding box center [511, 534] width 118 height 131
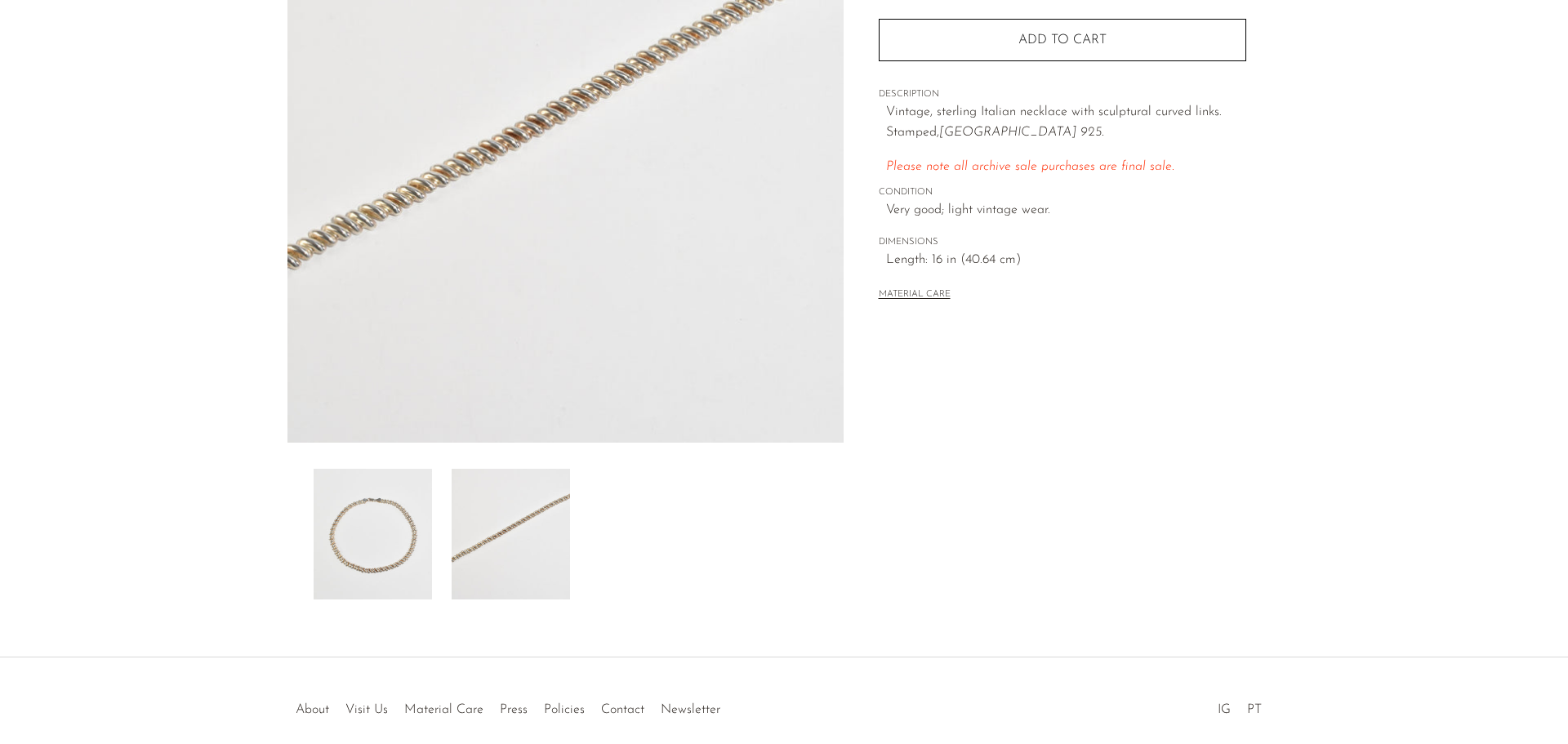
click at [318, 524] on img at bounding box center [372, 534] width 118 height 131
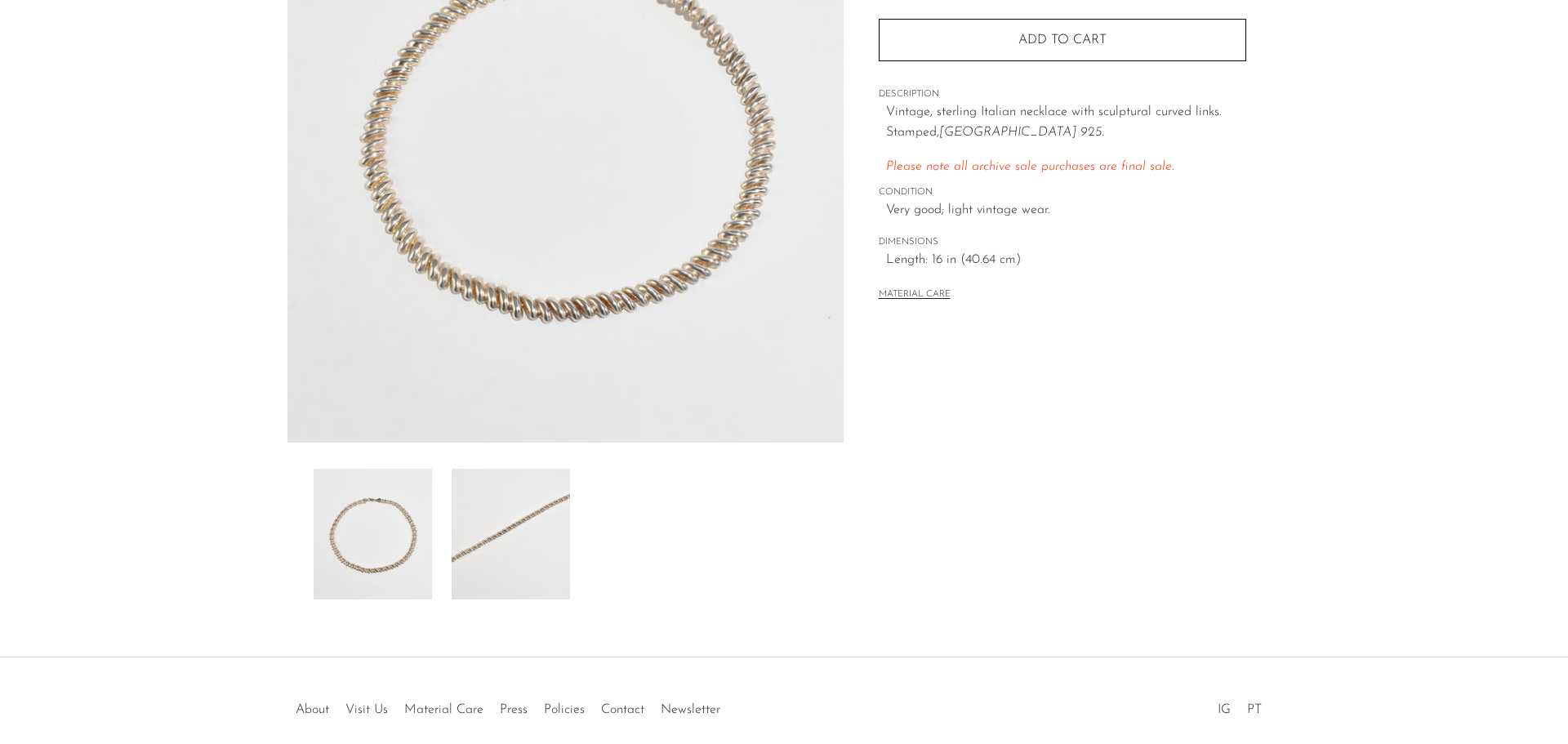
click at [517, 527] on img at bounding box center [511, 534] width 118 height 131
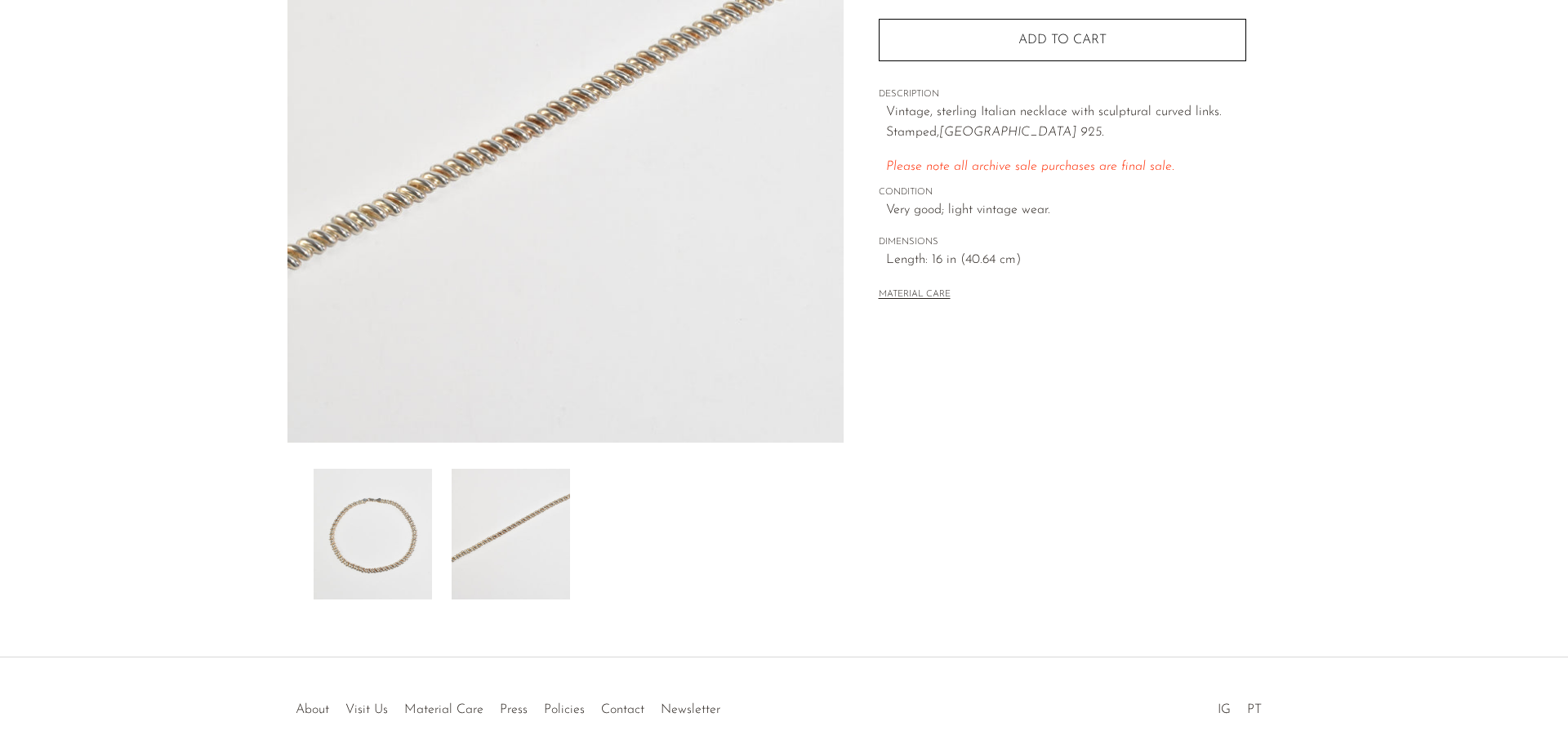
click at [377, 529] on img at bounding box center [372, 534] width 118 height 131
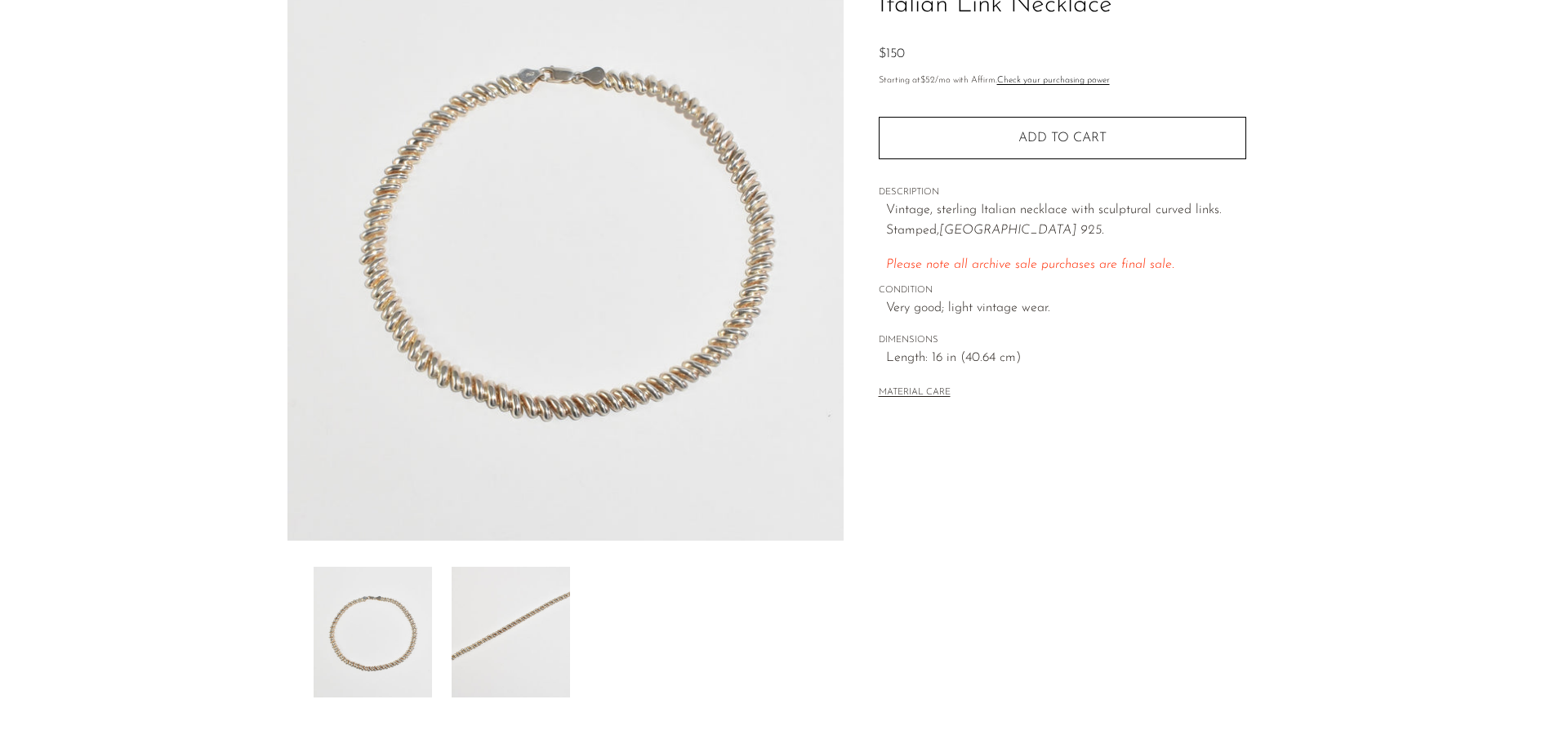
scroll to position [0, 0]
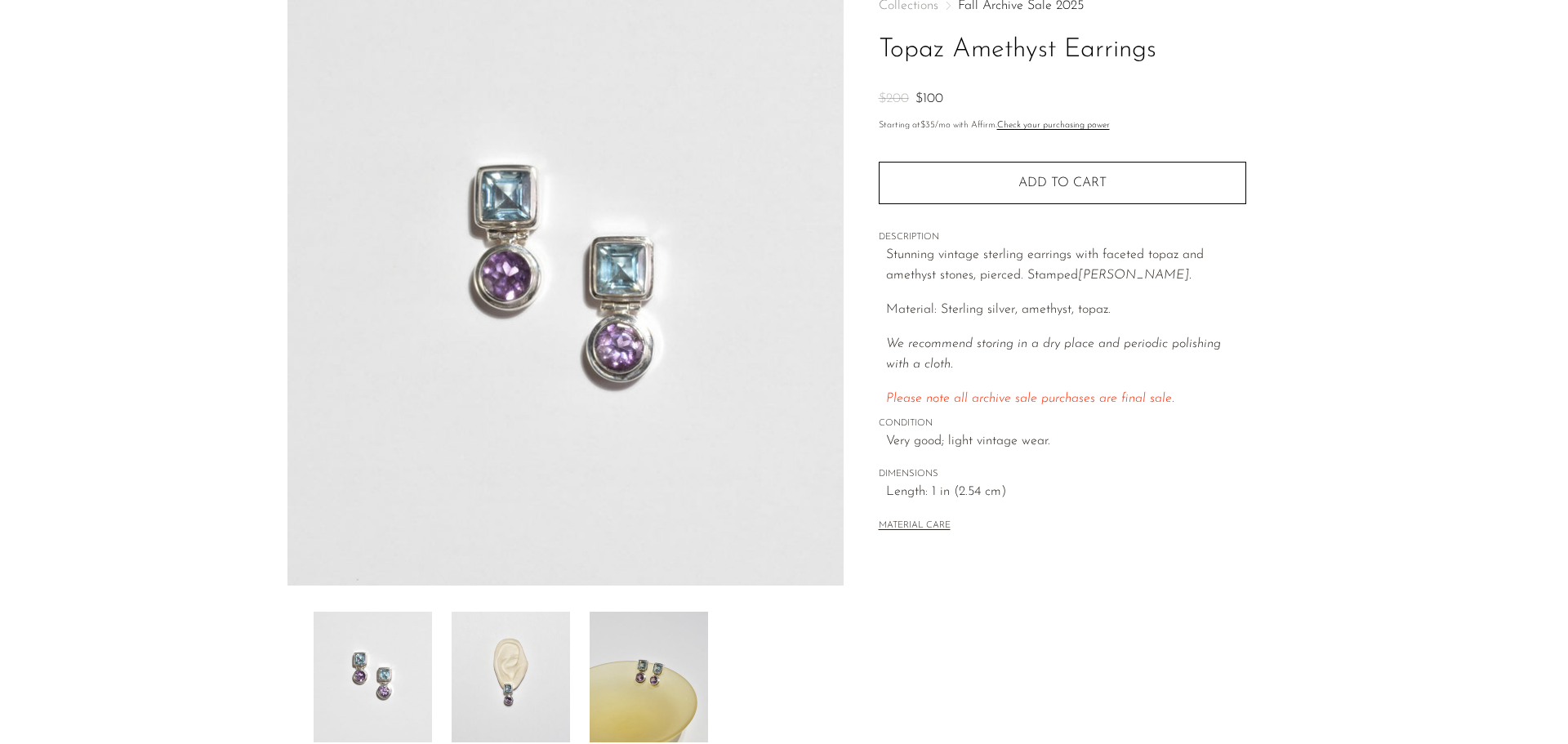
scroll to position [245, 0]
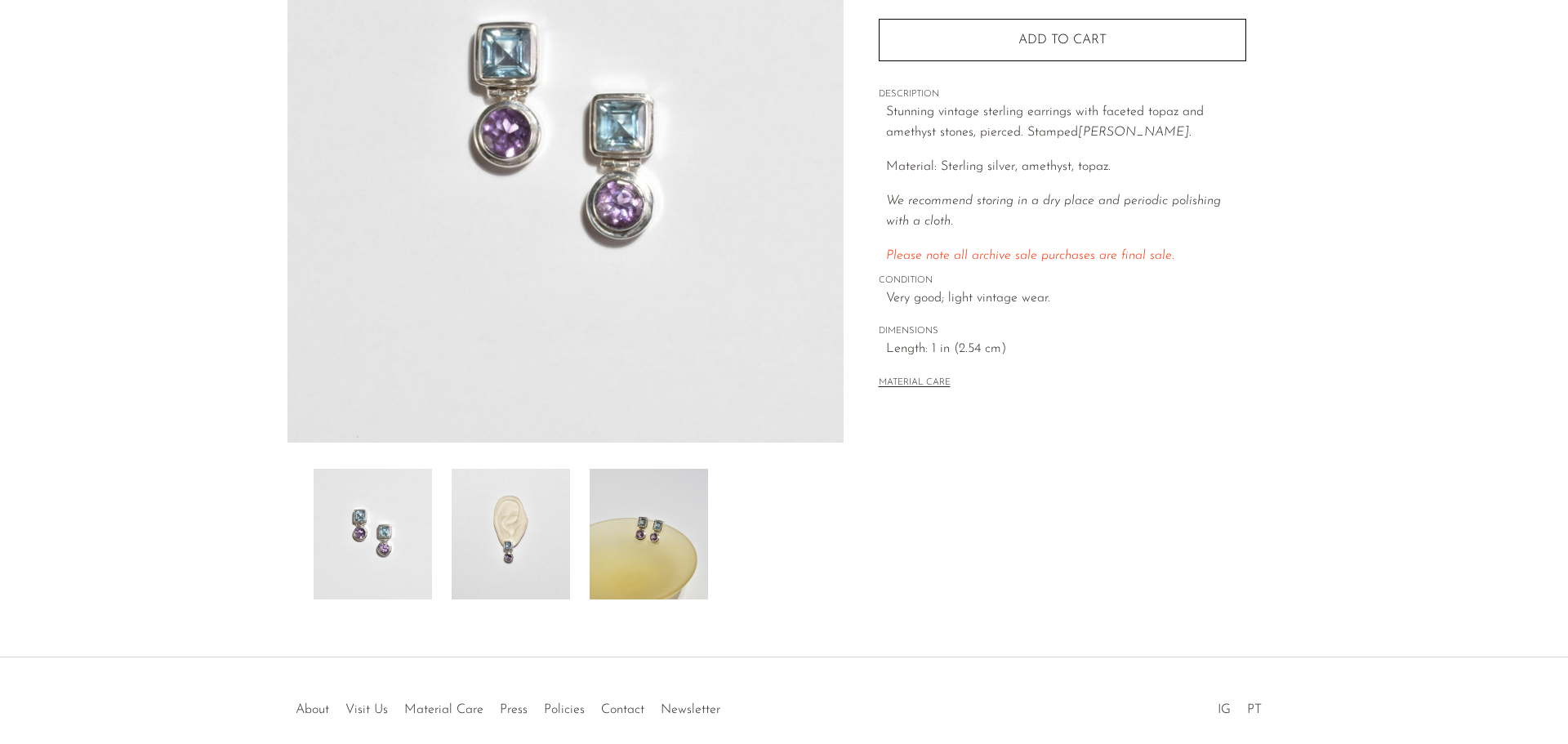
click at [660, 552] on img at bounding box center [649, 534] width 118 height 131
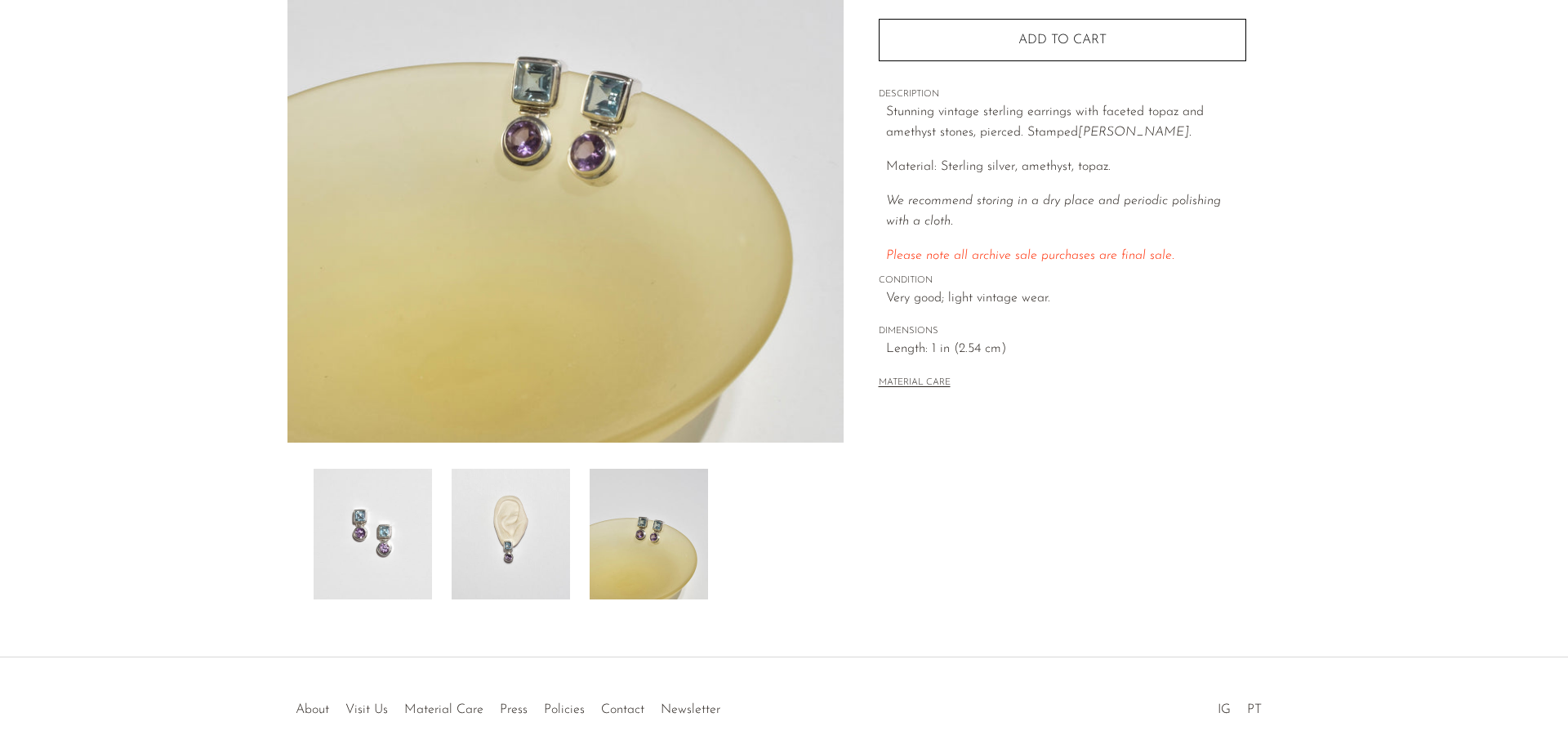
click at [493, 550] on img at bounding box center [511, 534] width 118 height 131
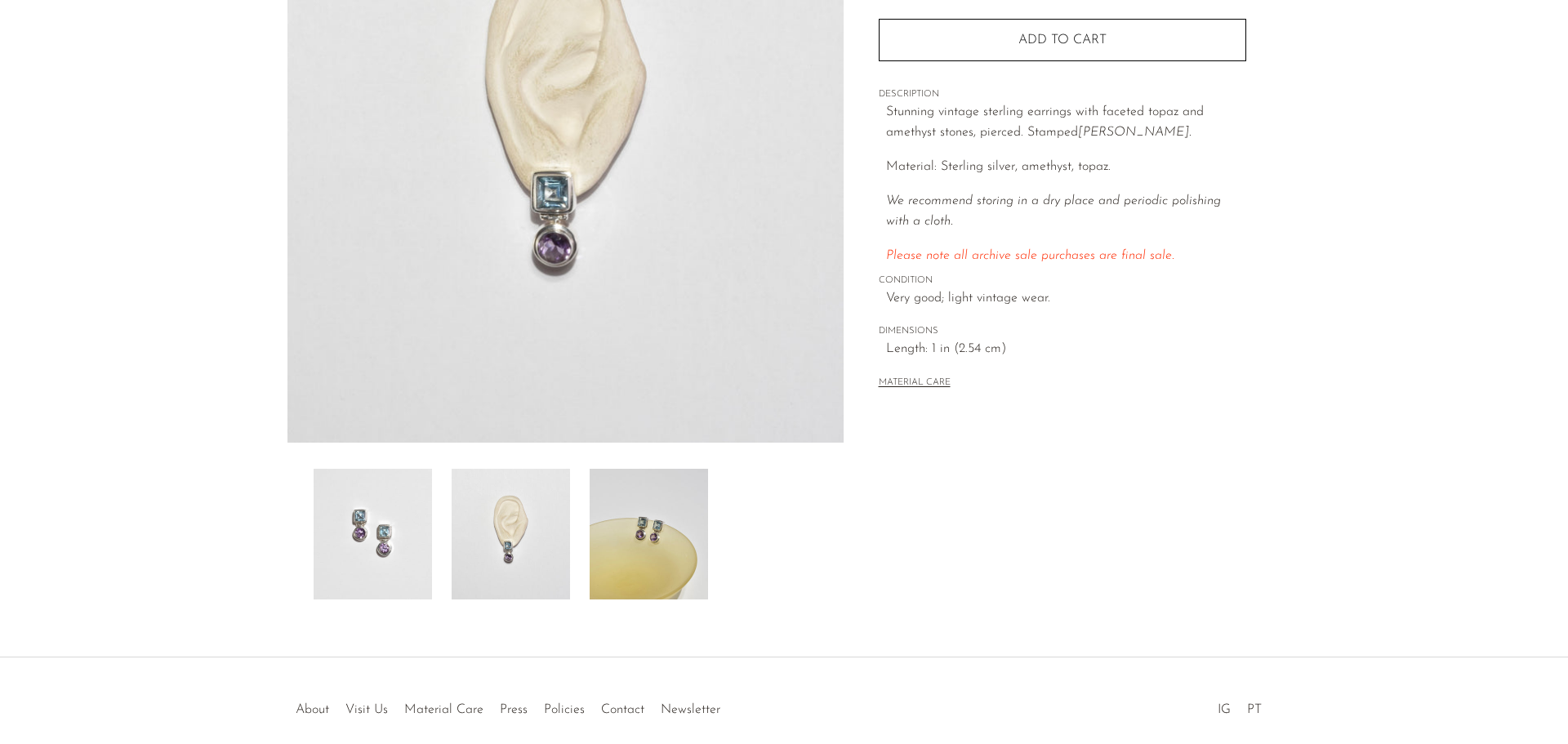
scroll to position [0, 0]
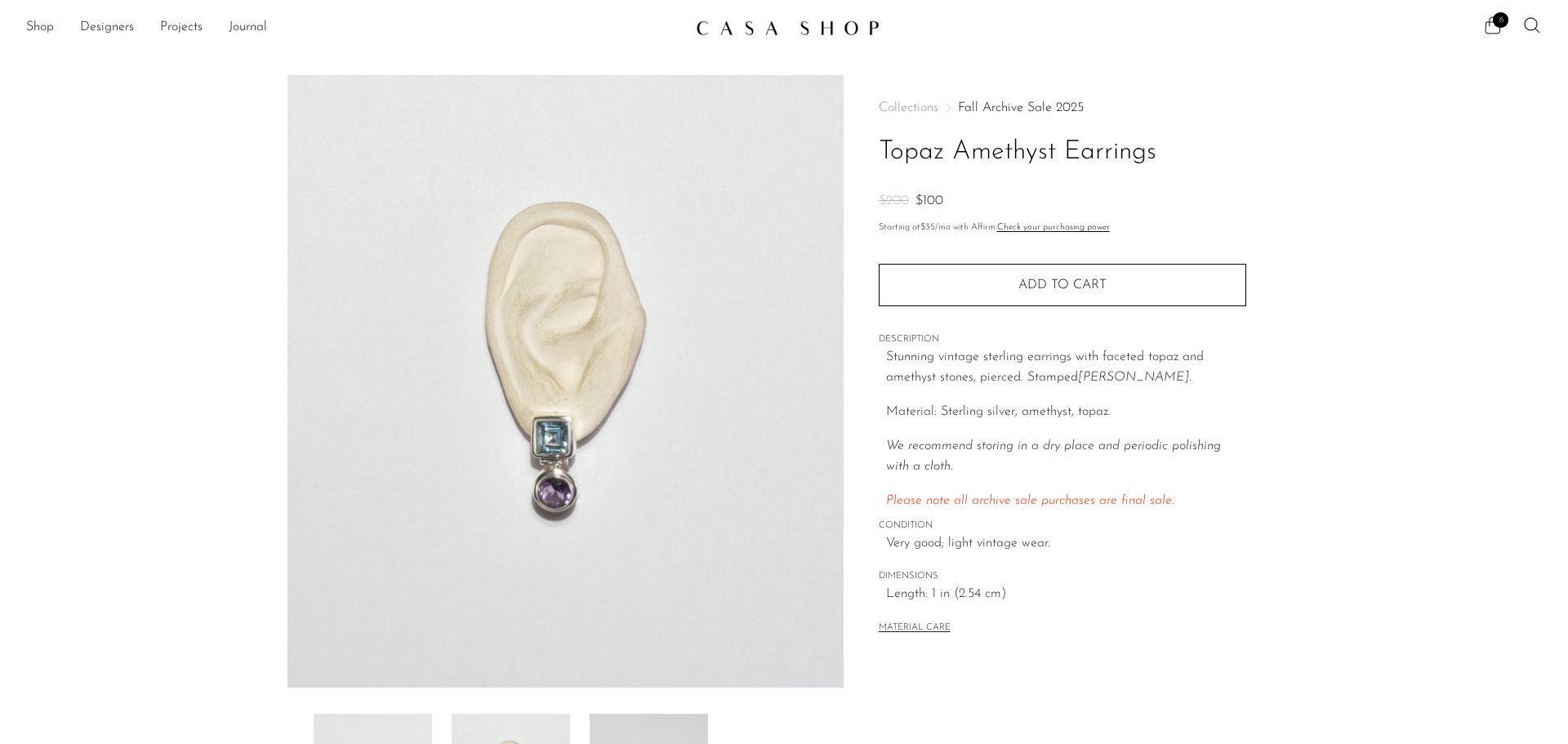
click at [1490, 23] on icon at bounding box center [1493, 25] width 20 height 20
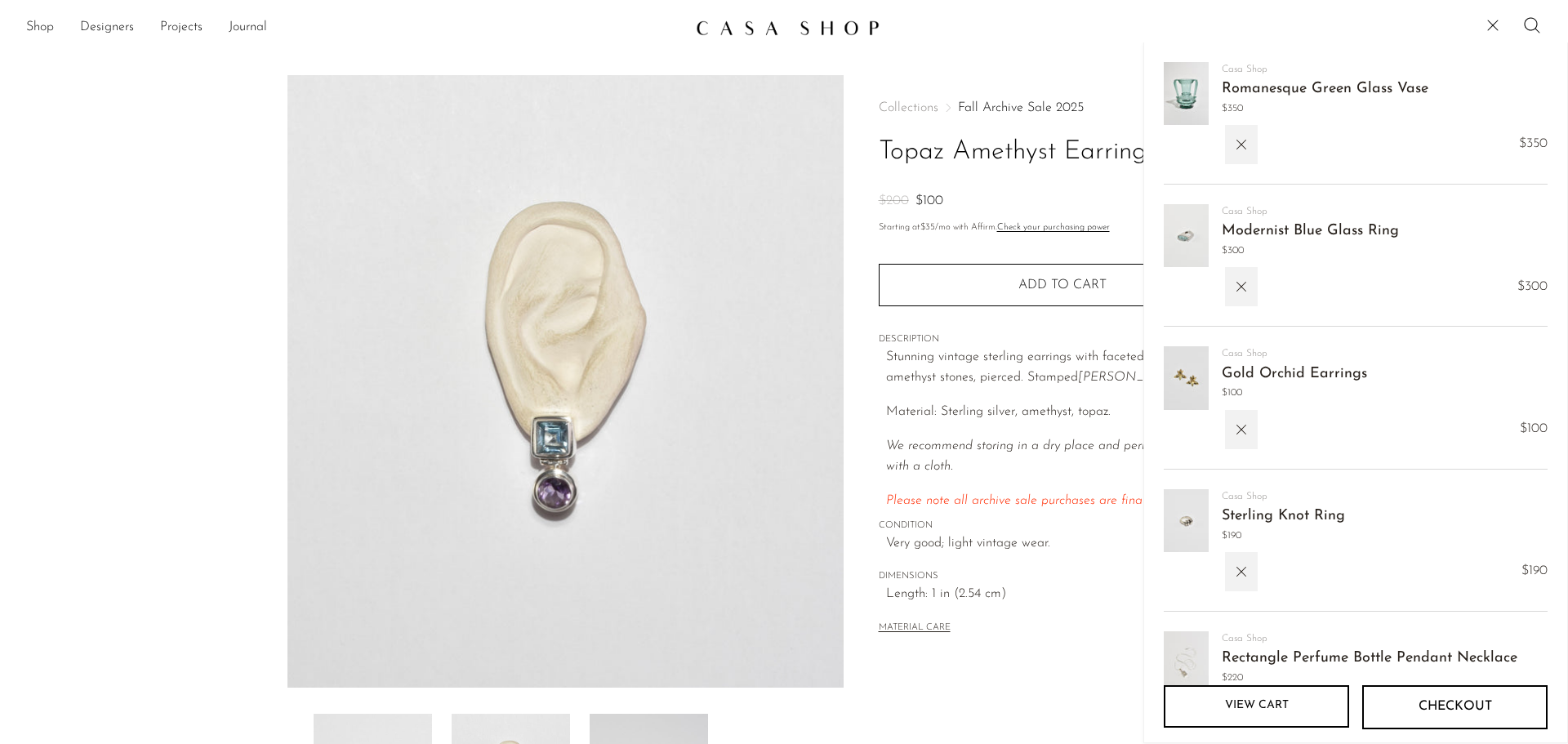
click at [1251, 227] on link "Modernist Blue Glass Ring" at bounding box center [1310, 231] width 177 height 14
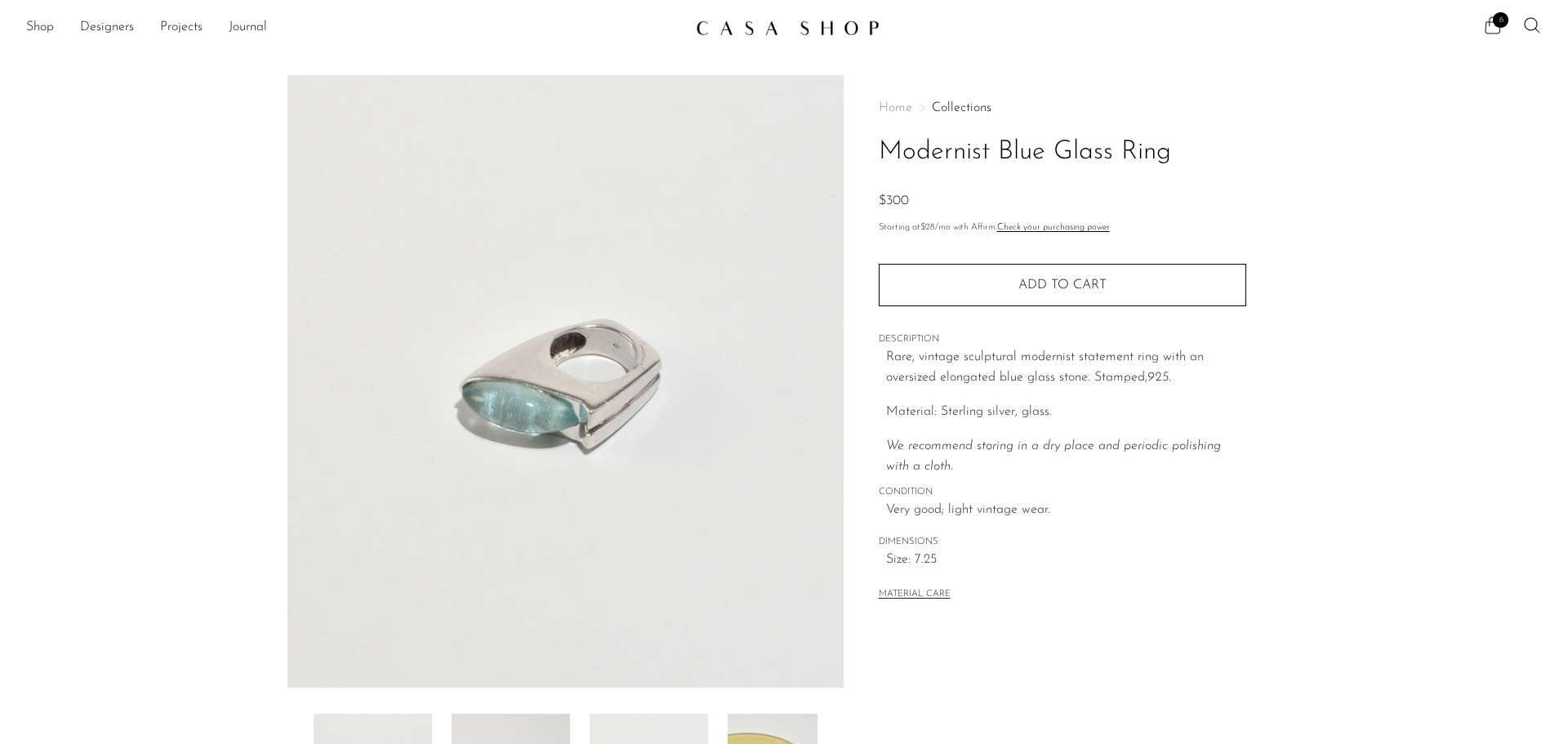
click at [1497, 25] on span "6" at bounding box center [1500, 20] width 15 height 15
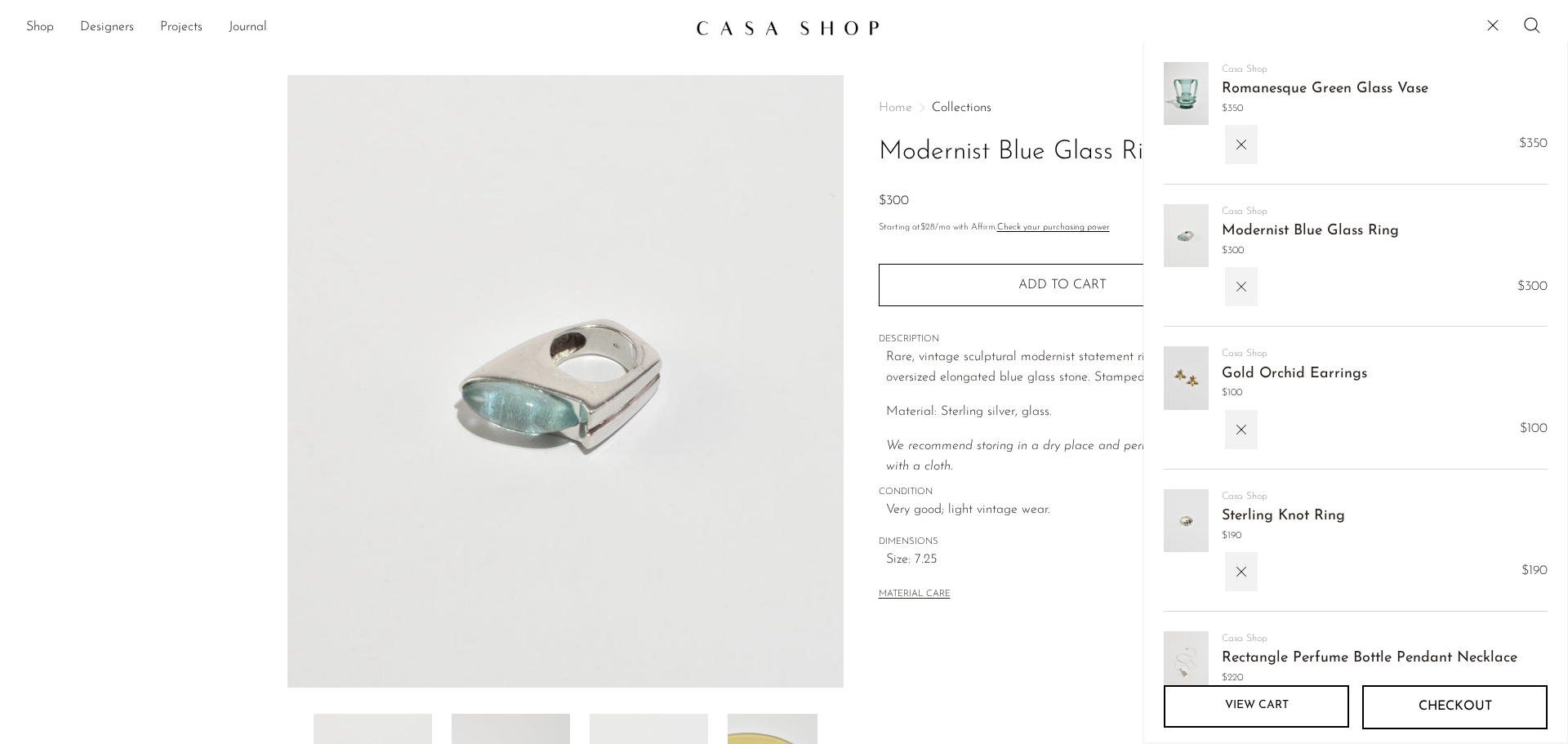
click at [1253, 286] on button "button" at bounding box center [1242, 287] width 33 height 39
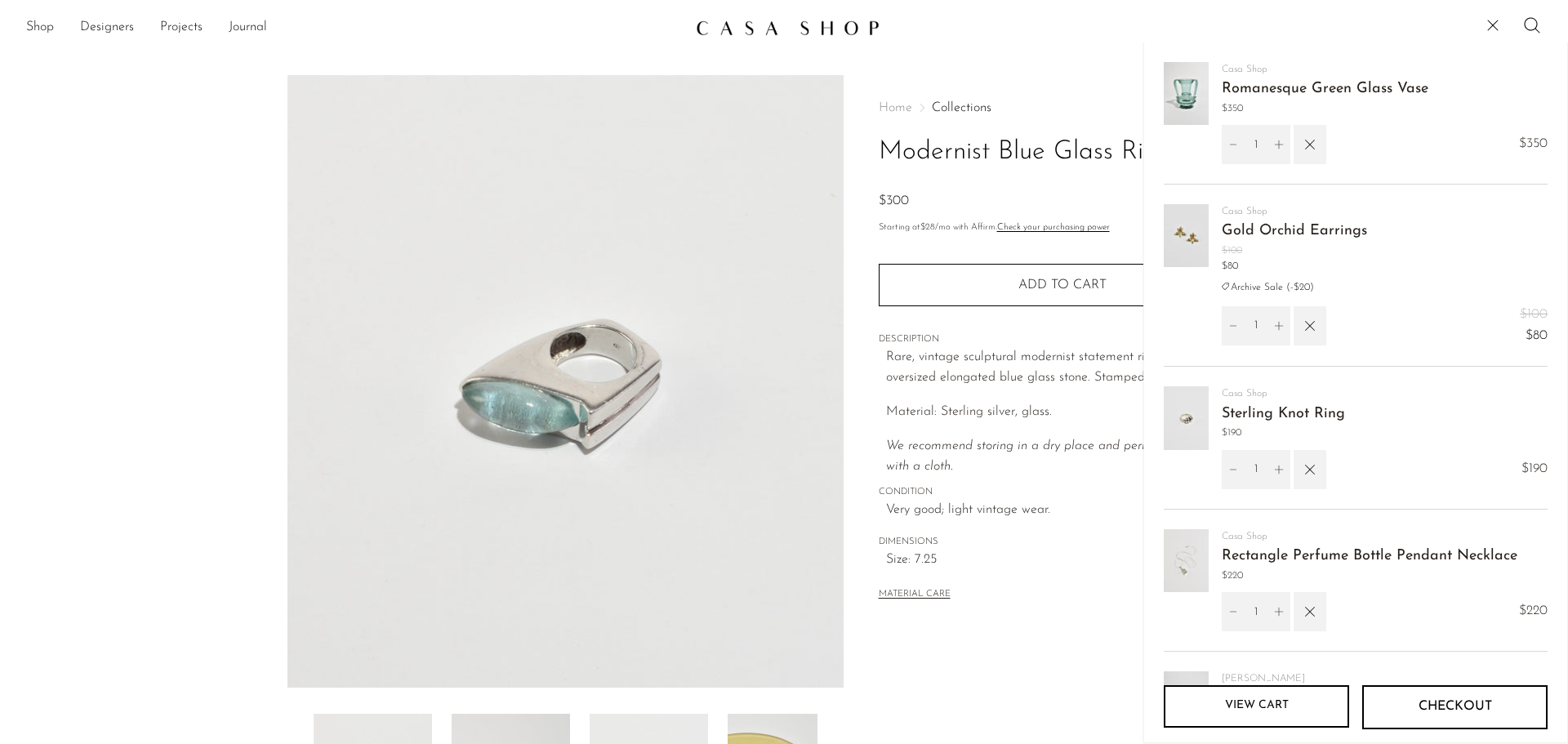
click at [1248, 229] on link "Gold Orchid Earrings" at bounding box center [1294, 231] width 146 height 14
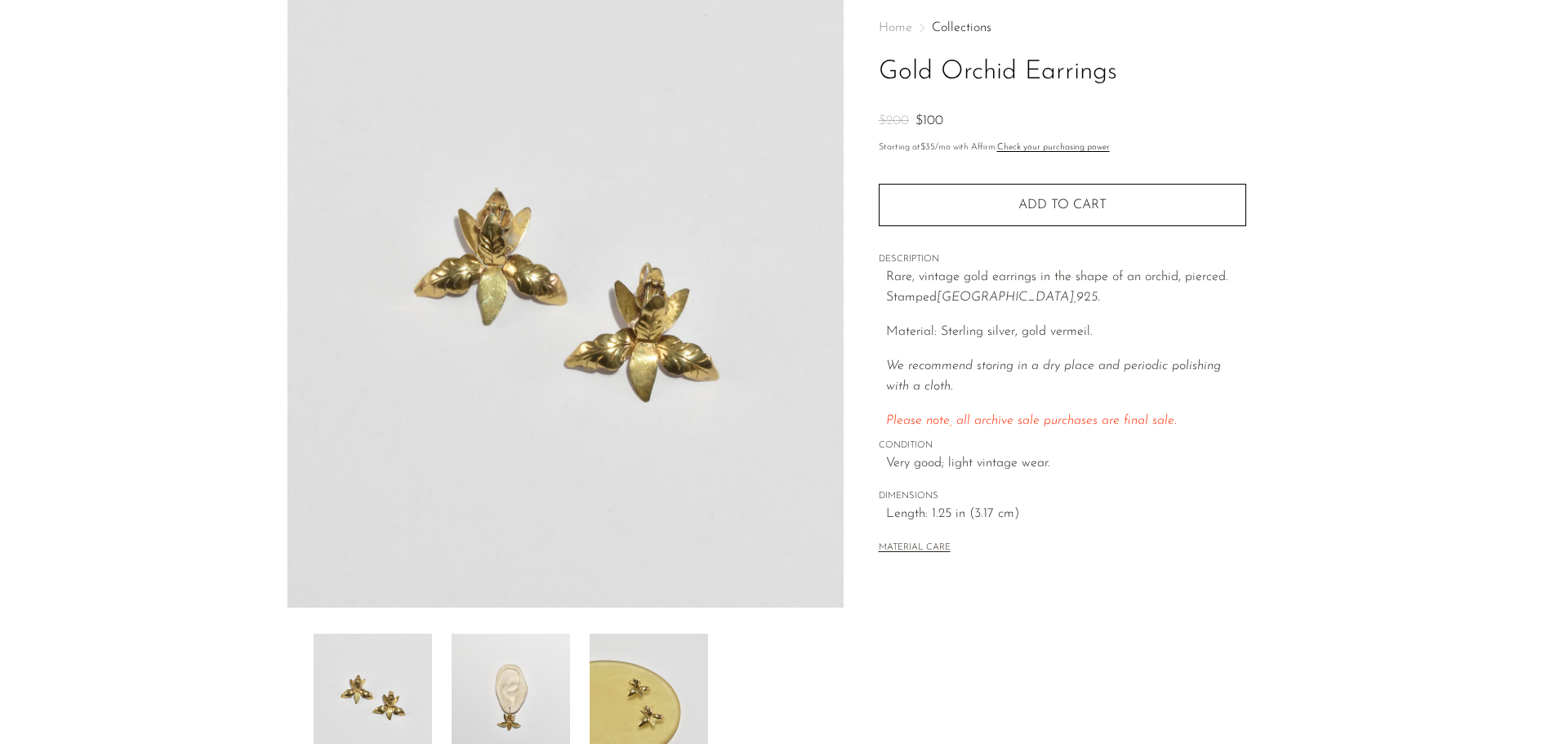
scroll to position [164, 0]
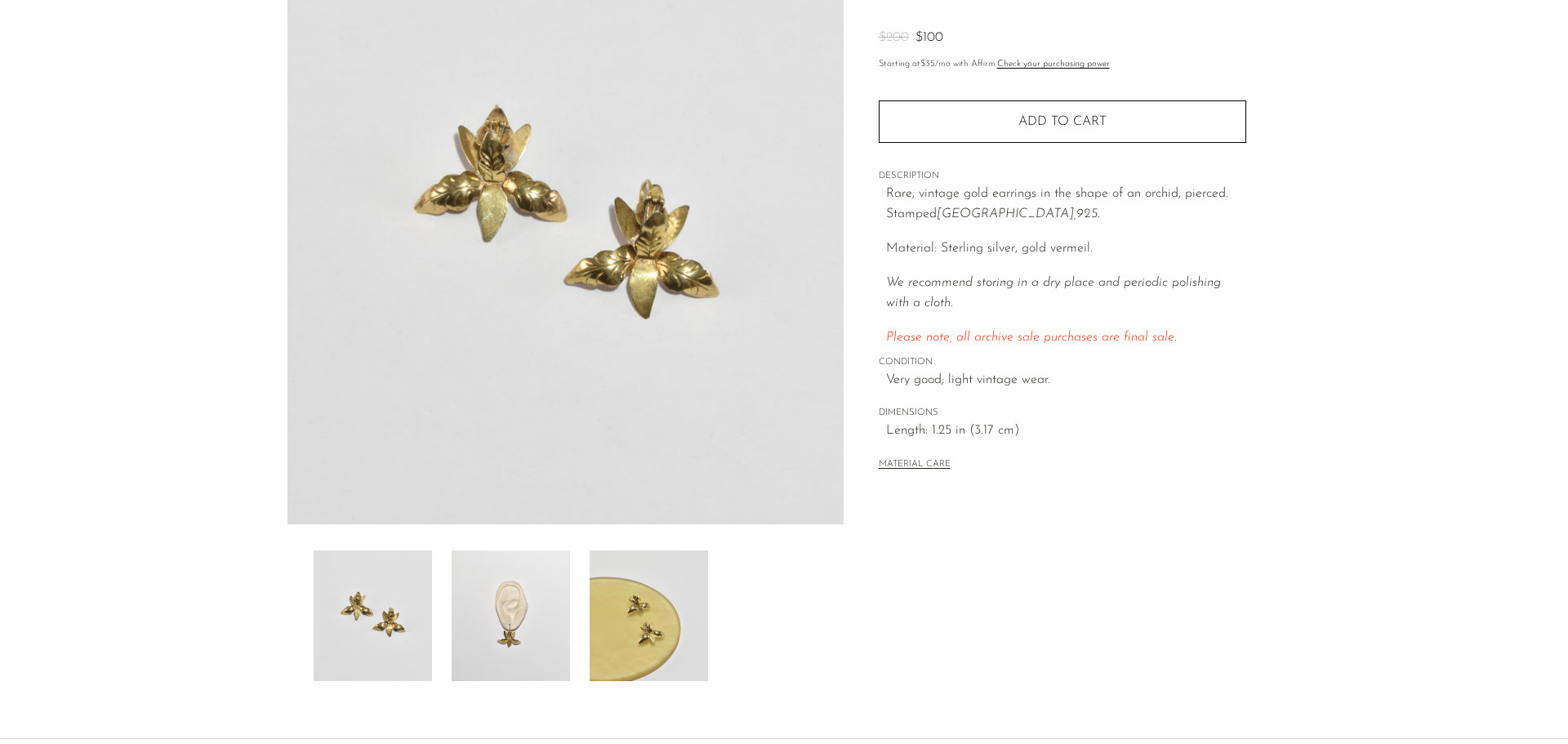
click at [481, 616] on img at bounding box center [511, 616] width 118 height 131
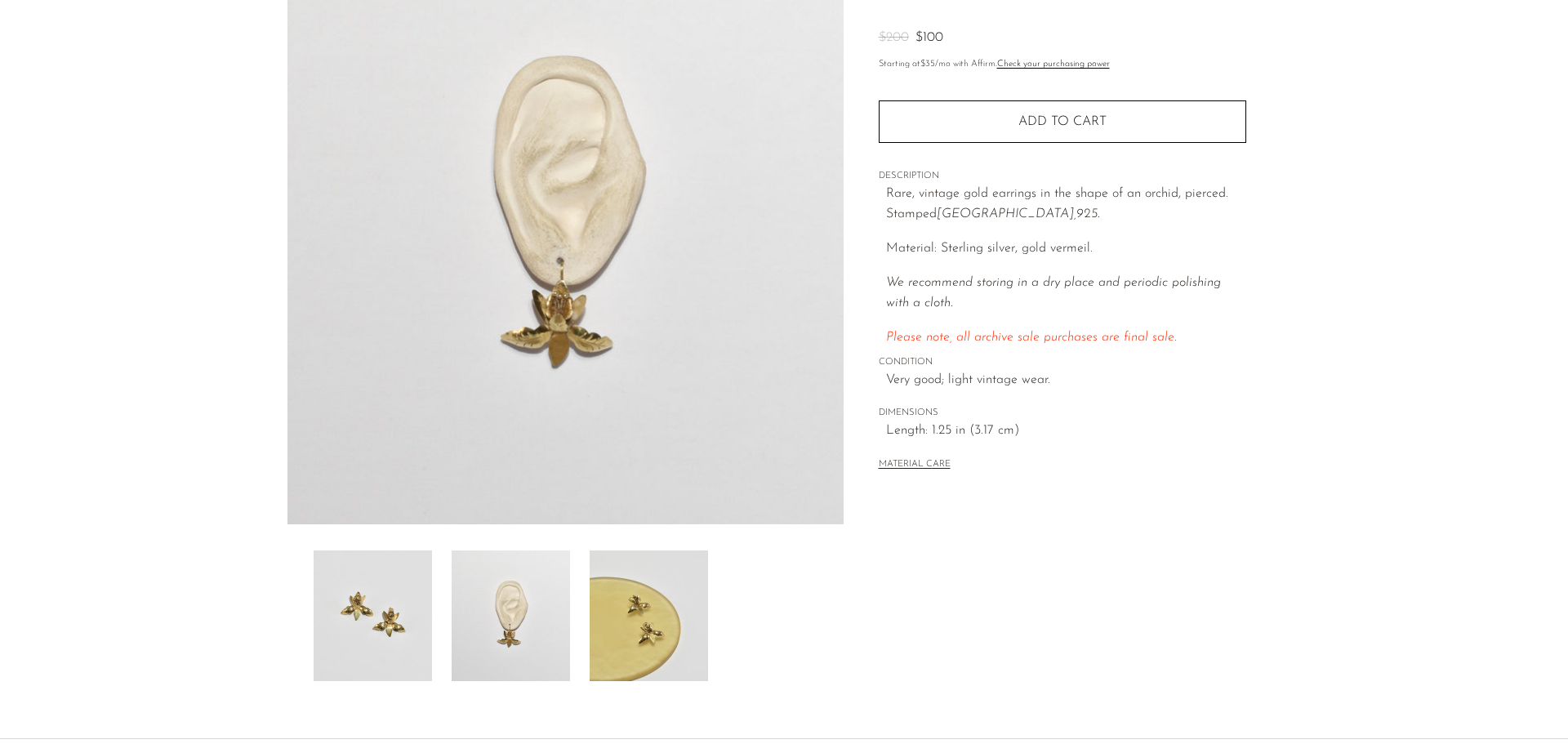
click at [680, 624] on img at bounding box center [649, 616] width 118 height 131
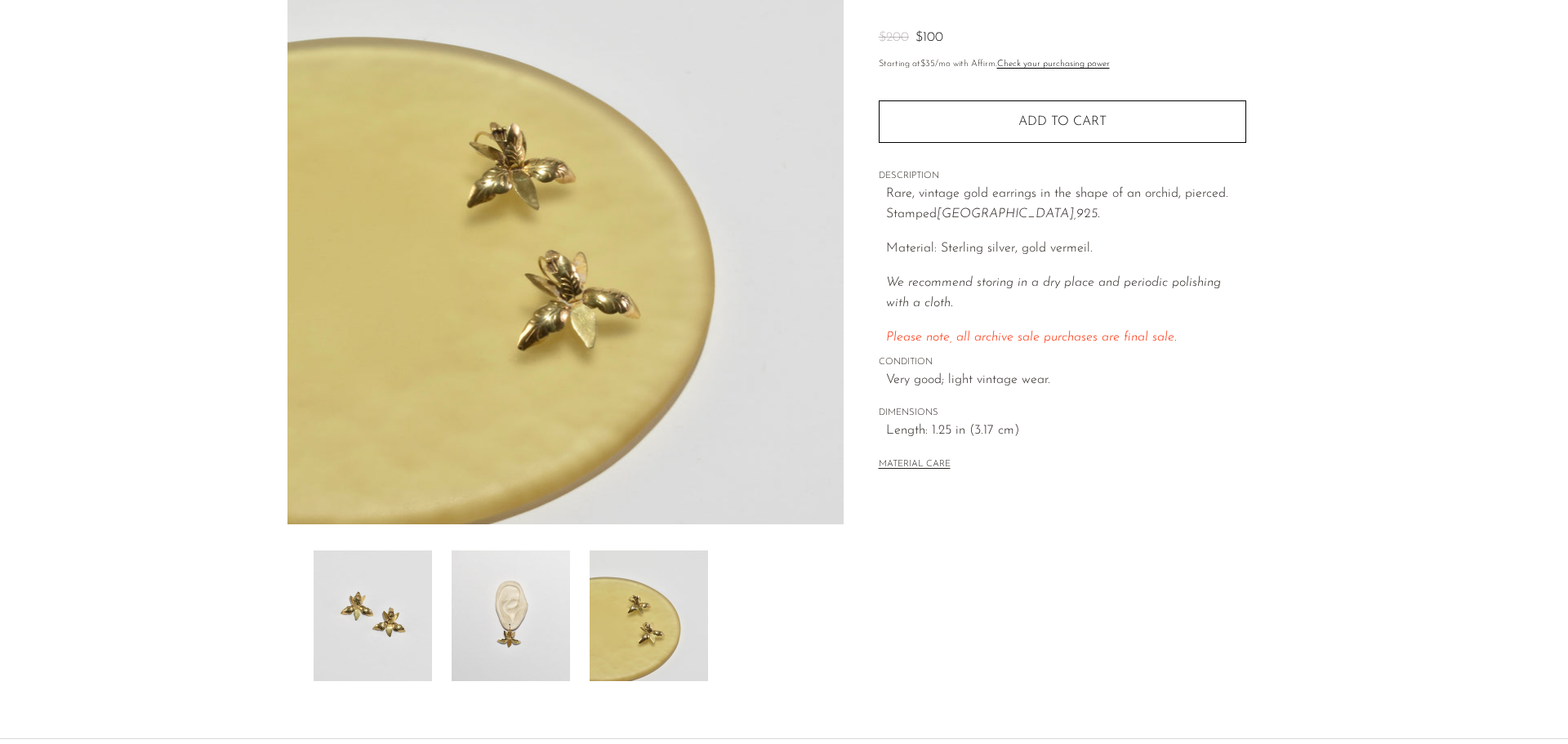
click at [376, 590] on img at bounding box center [372, 616] width 118 height 131
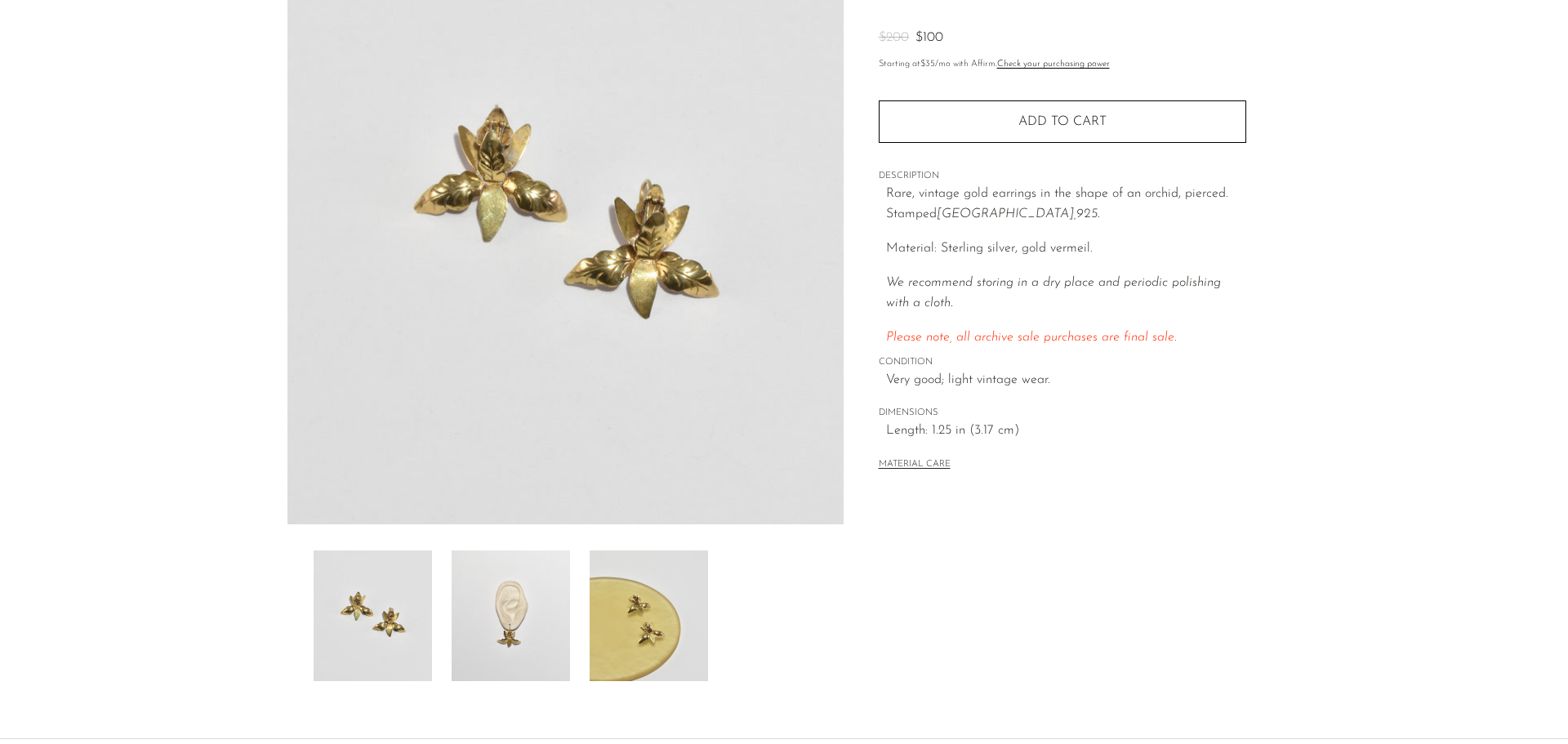
click at [504, 607] on img at bounding box center [511, 616] width 118 height 131
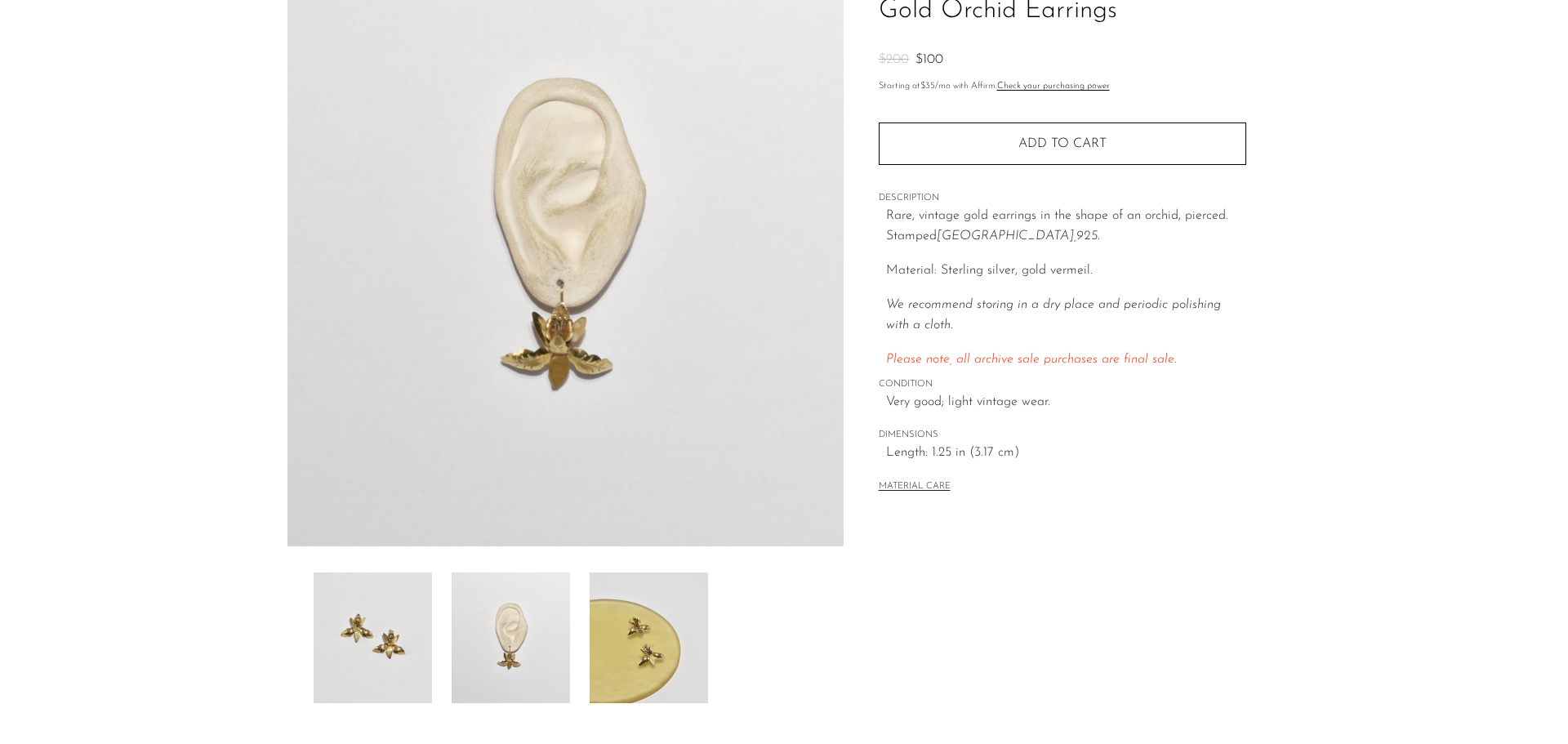
scroll to position [319, 0]
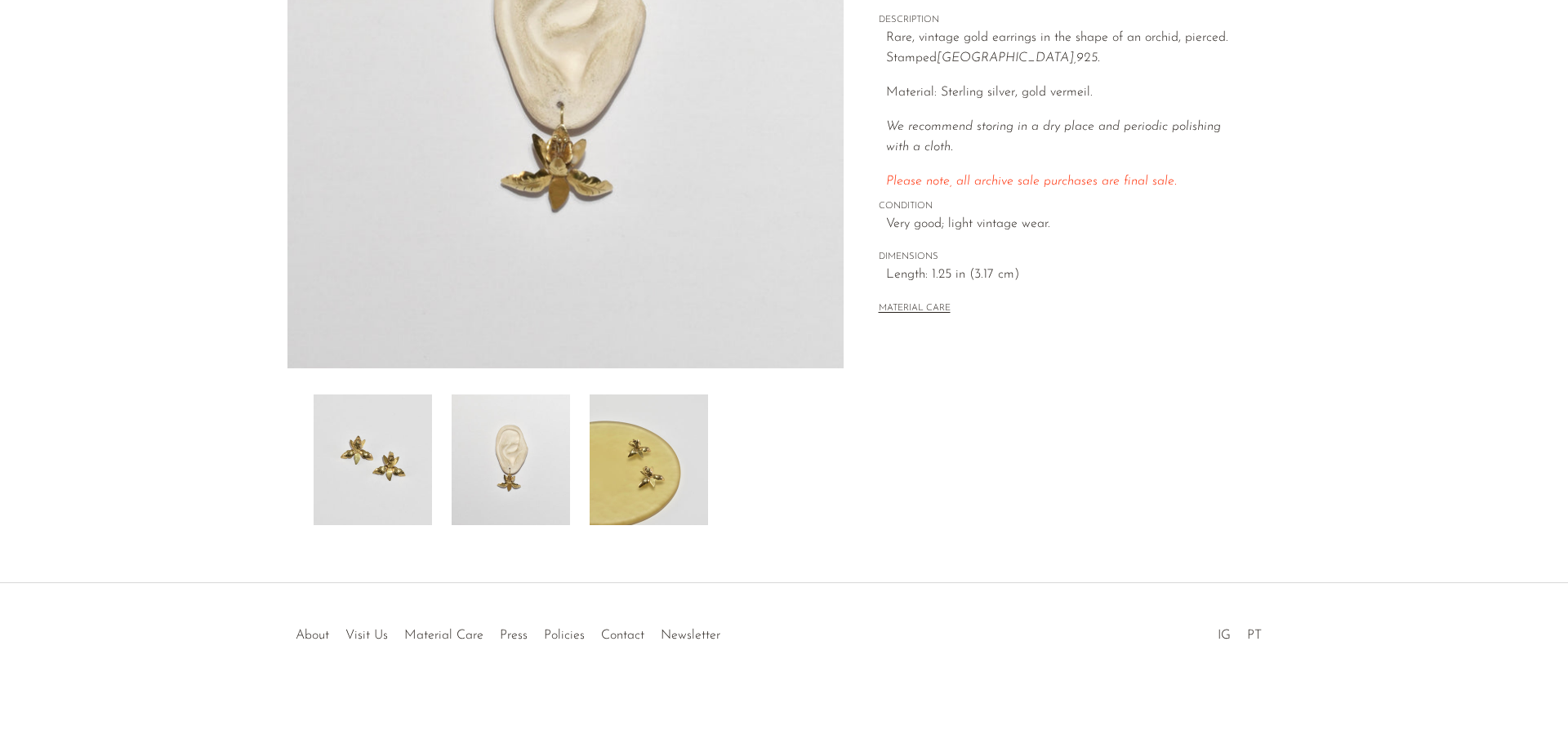
click at [671, 476] on img at bounding box center [649, 460] width 118 height 131
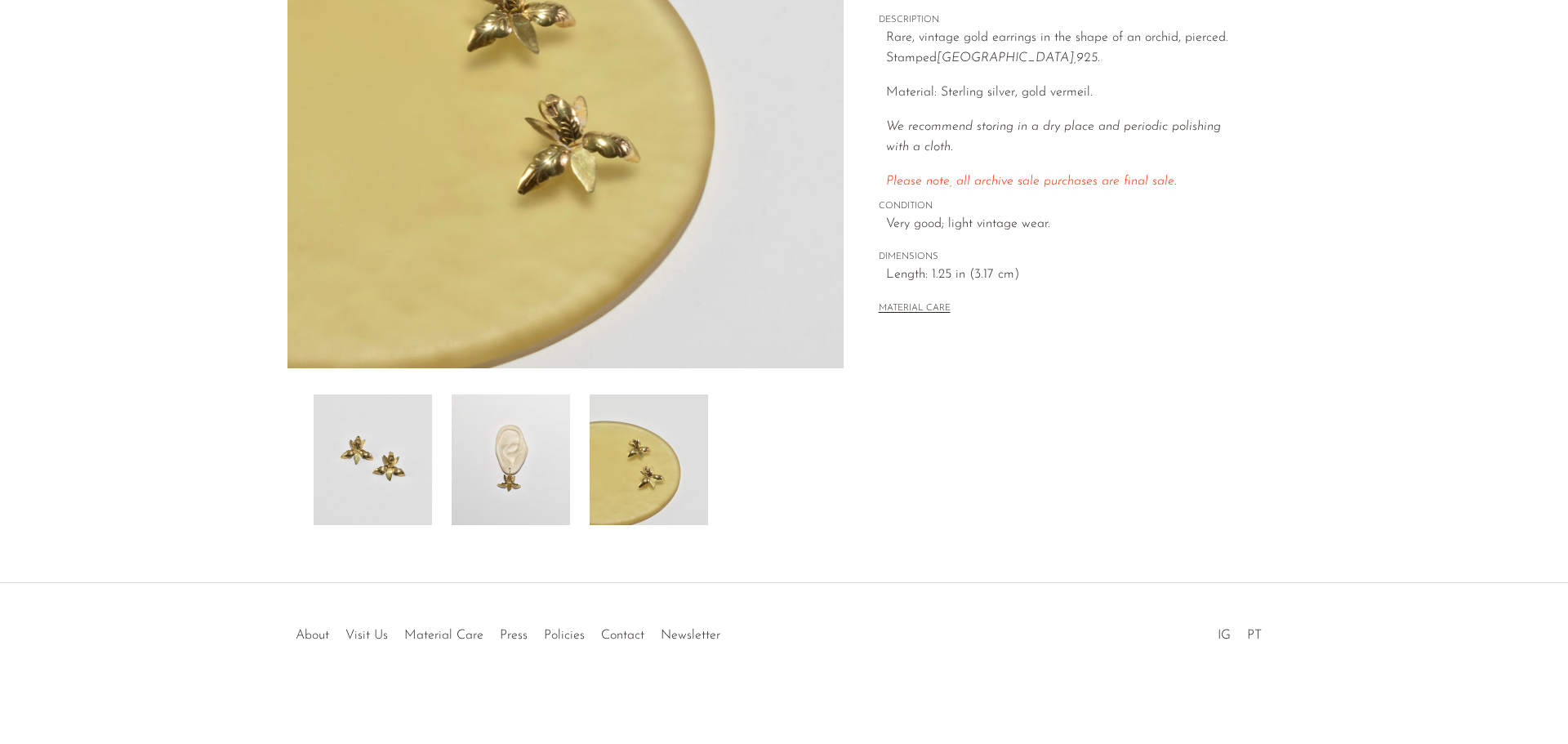
click at [574, 486] on div at bounding box center [566, 460] width 504 height 131
click at [476, 483] on img at bounding box center [511, 460] width 118 height 131
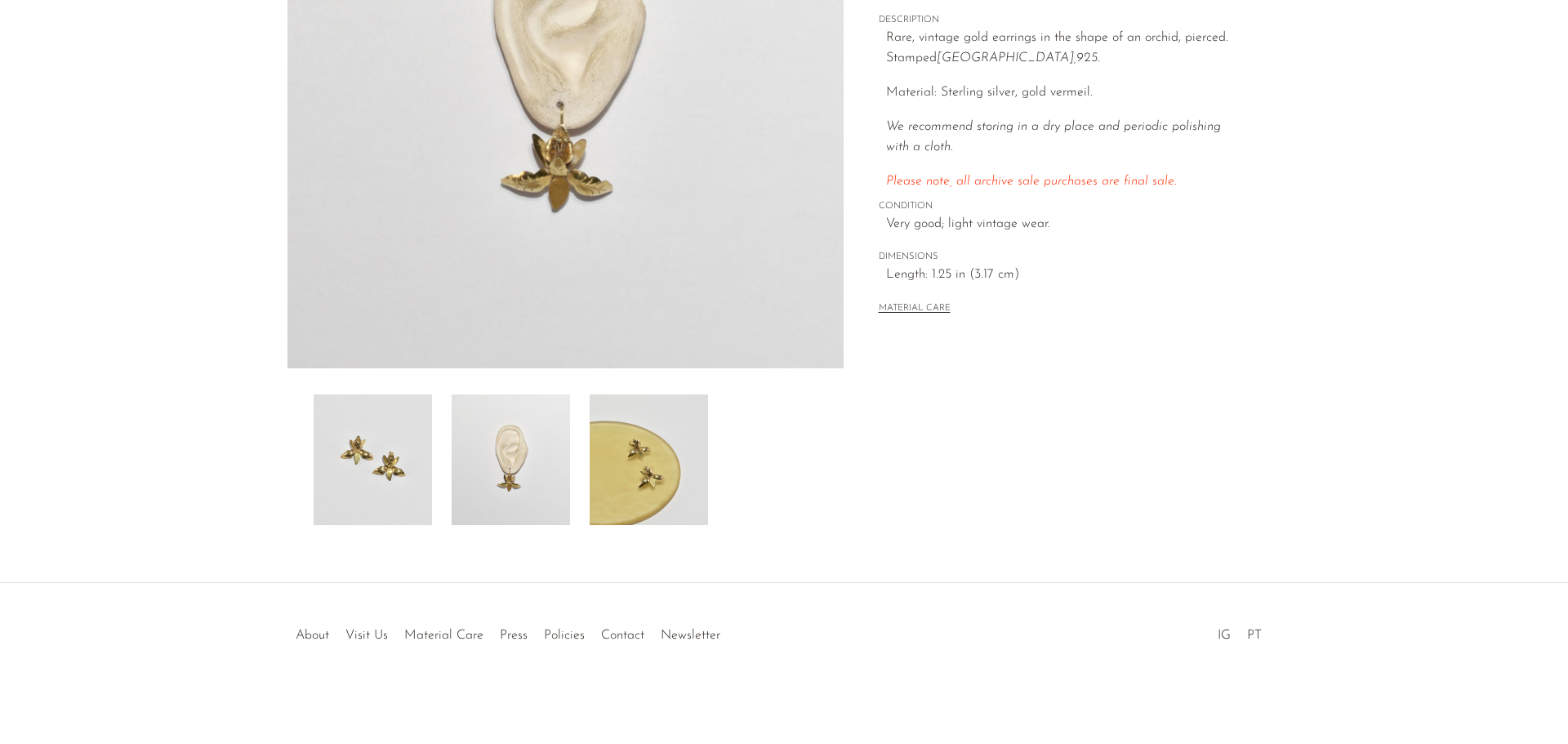
click at [389, 481] on img at bounding box center [372, 460] width 118 height 131
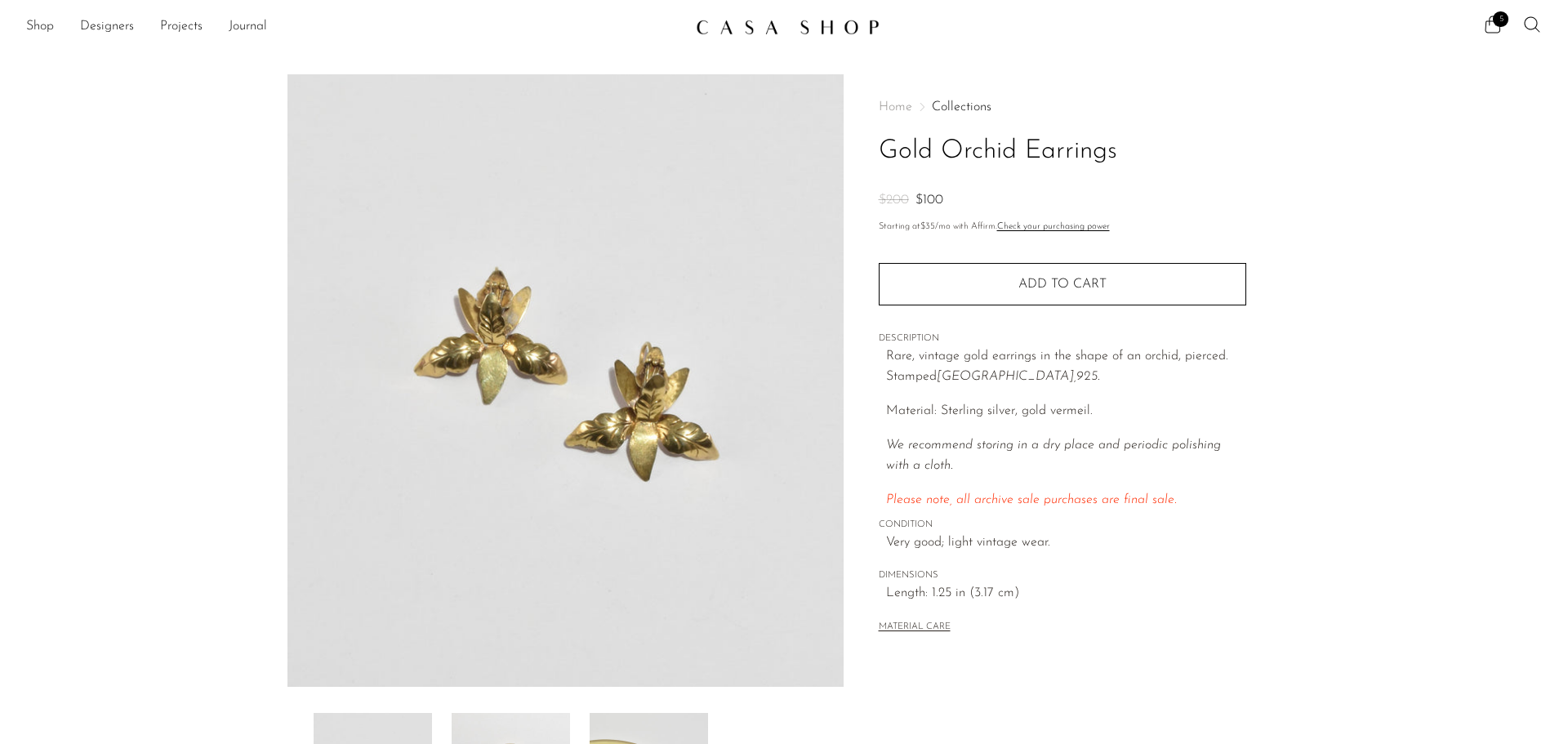
scroll to position [0, 0]
click at [1500, 27] on span "5" at bounding box center [1500, 20] width 15 height 15
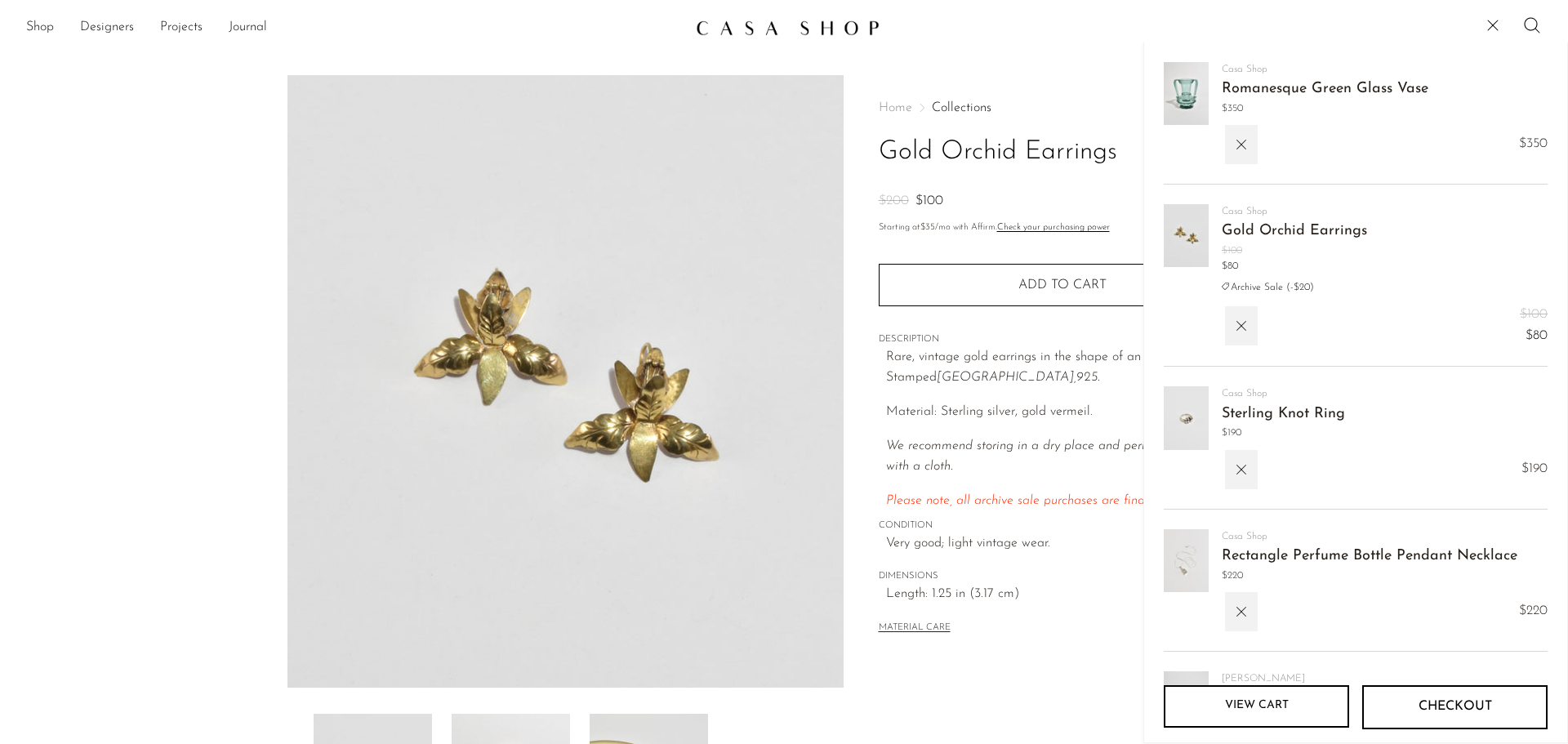
click at [1272, 92] on link "Romanesque Green Glass Vase" at bounding box center [1325, 89] width 207 height 14
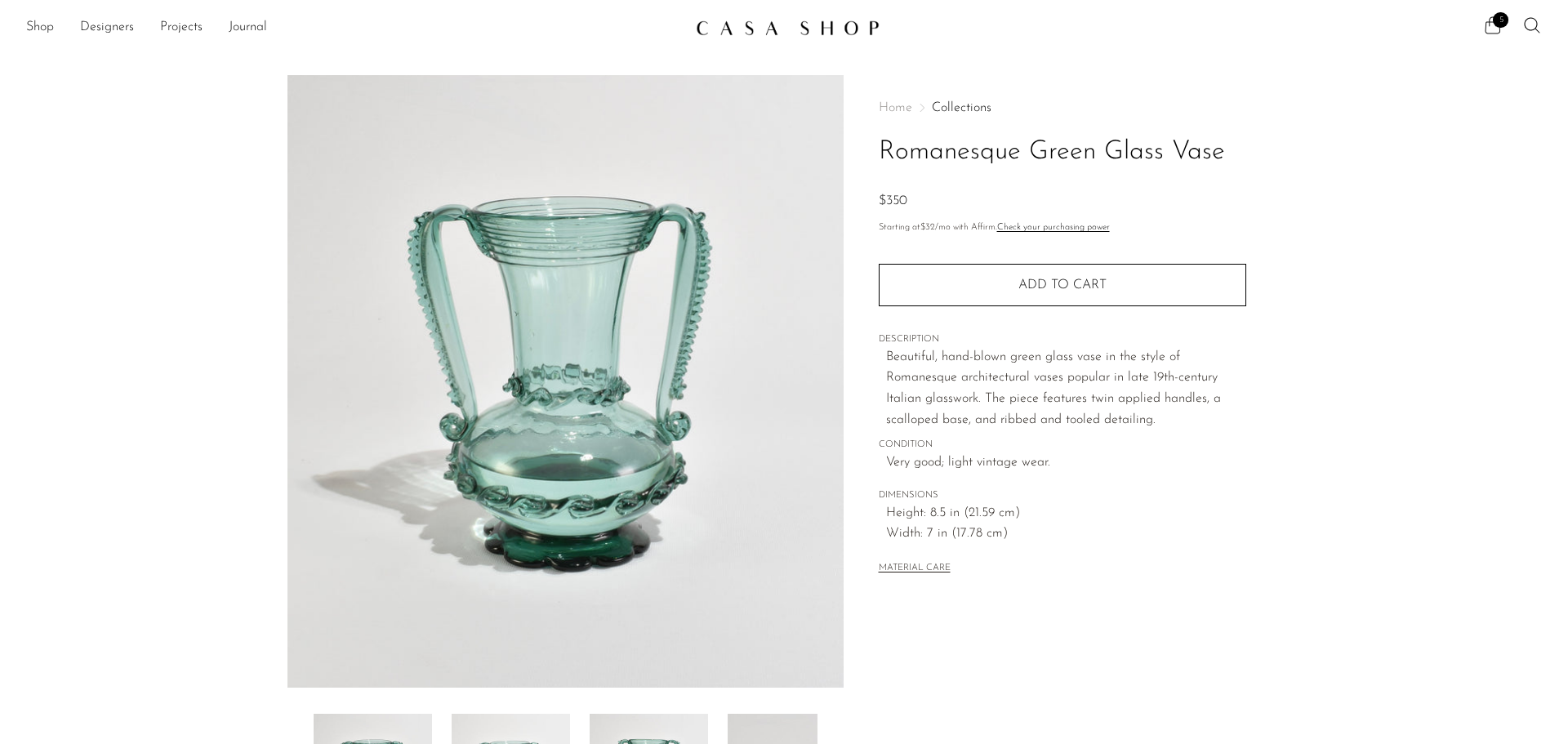
click at [1489, 32] on icon at bounding box center [1493, 25] width 20 height 20
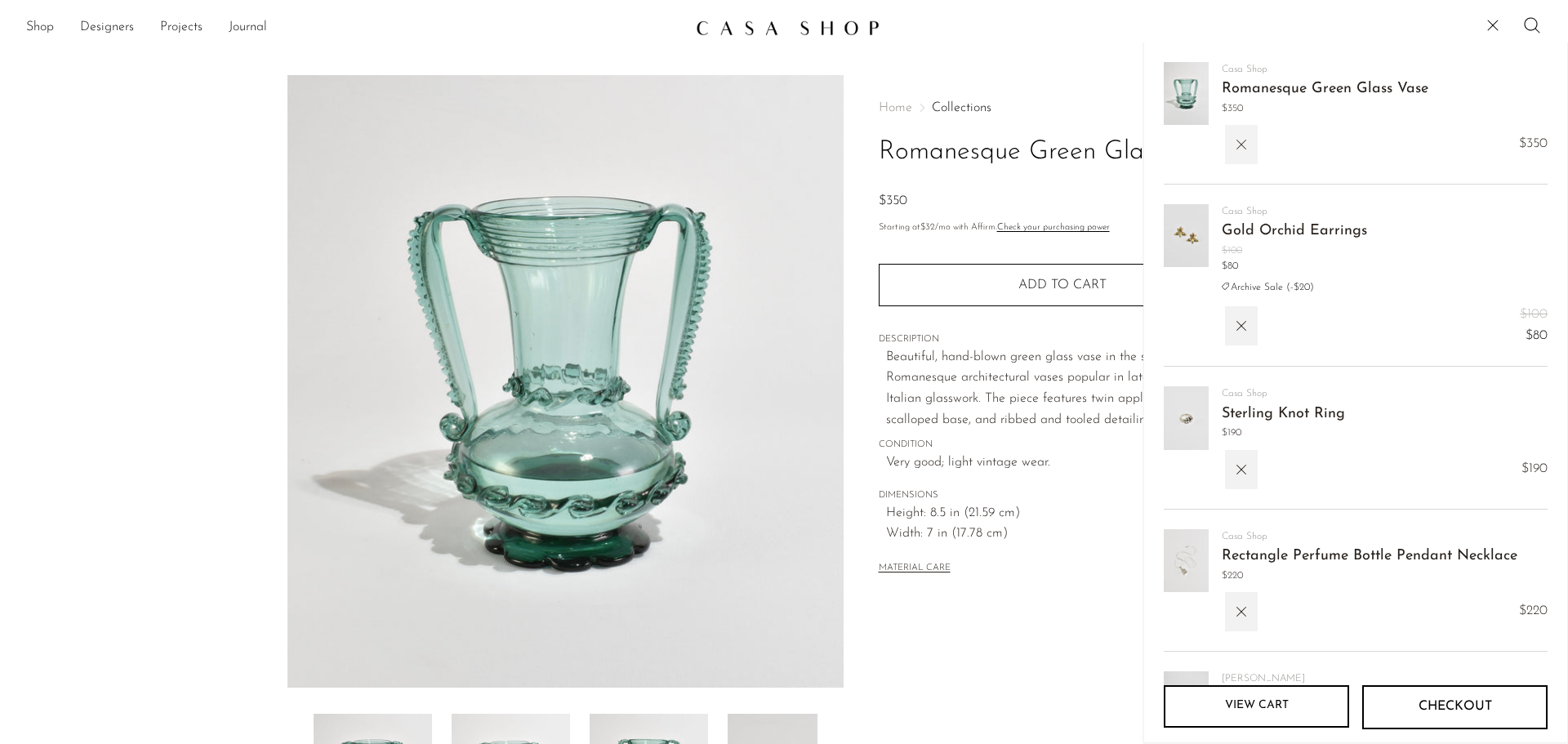
click at [1253, 147] on button "button" at bounding box center [1242, 144] width 33 height 39
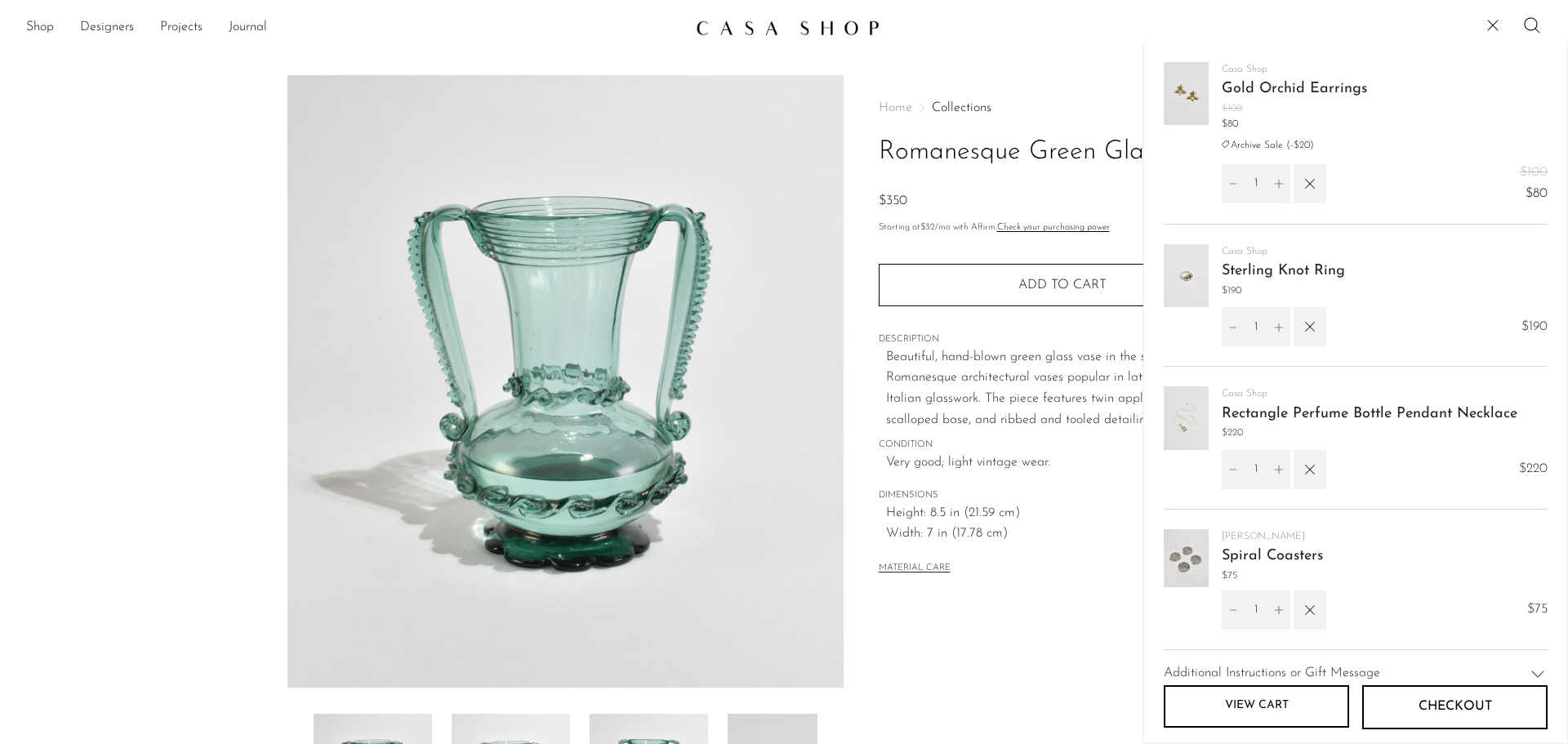
click at [1262, 266] on link "Sterling Knot Ring" at bounding box center [1283, 271] width 123 height 14
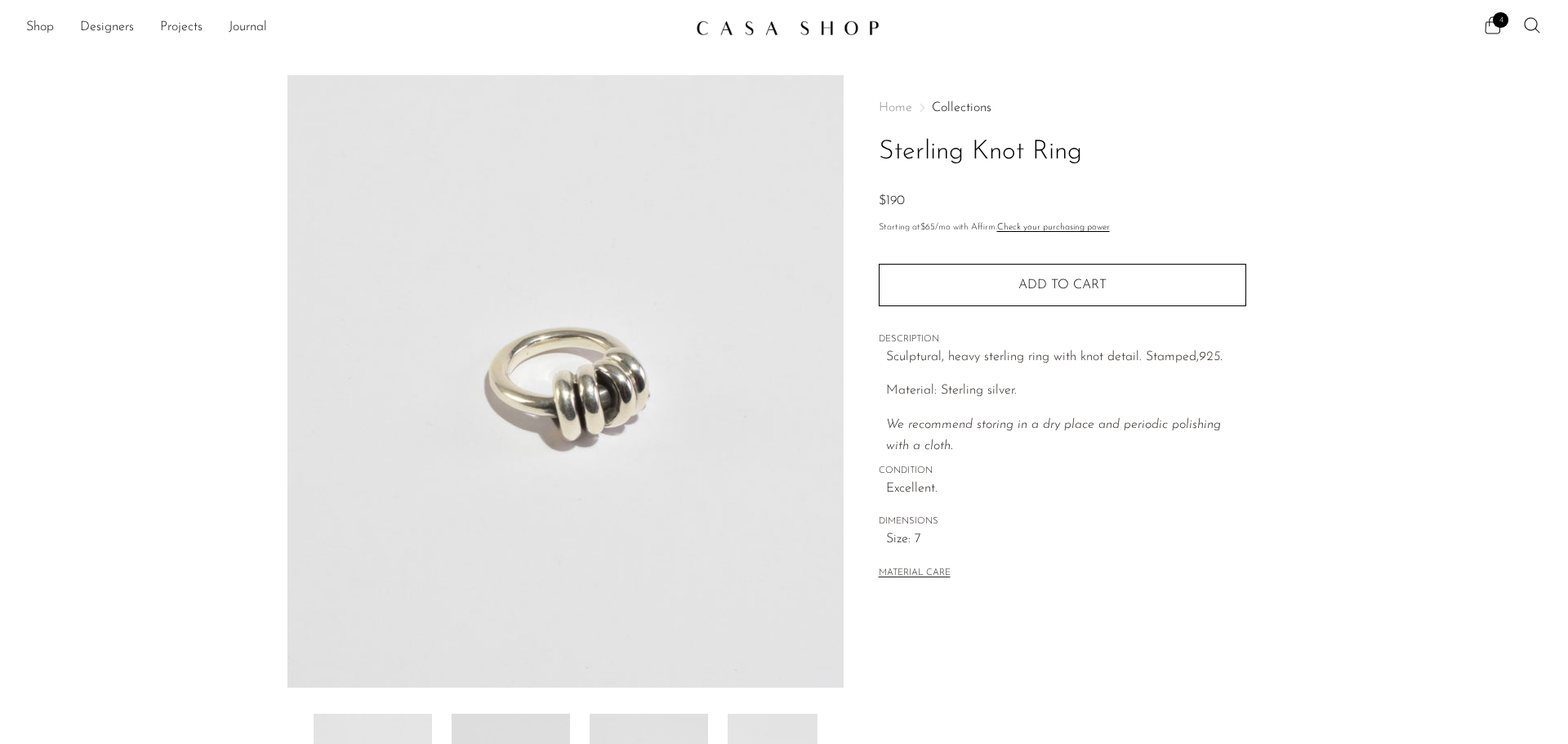
click at [1493, 33] on icon at bounding box center [1493, 24] width 15 height 17
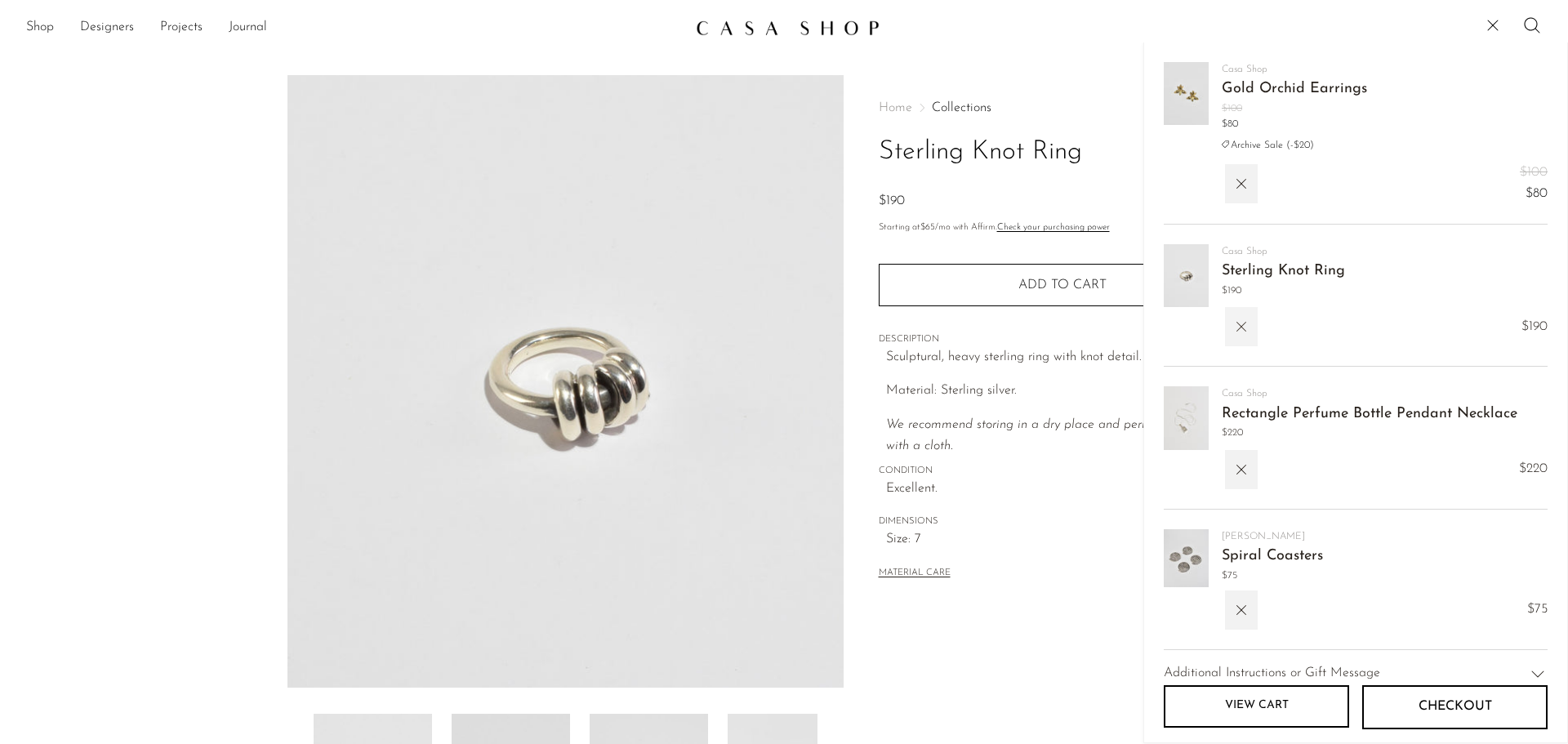
click at [1232, 323] on button "button" at bounding box center [1242, 326] width 33 height 39
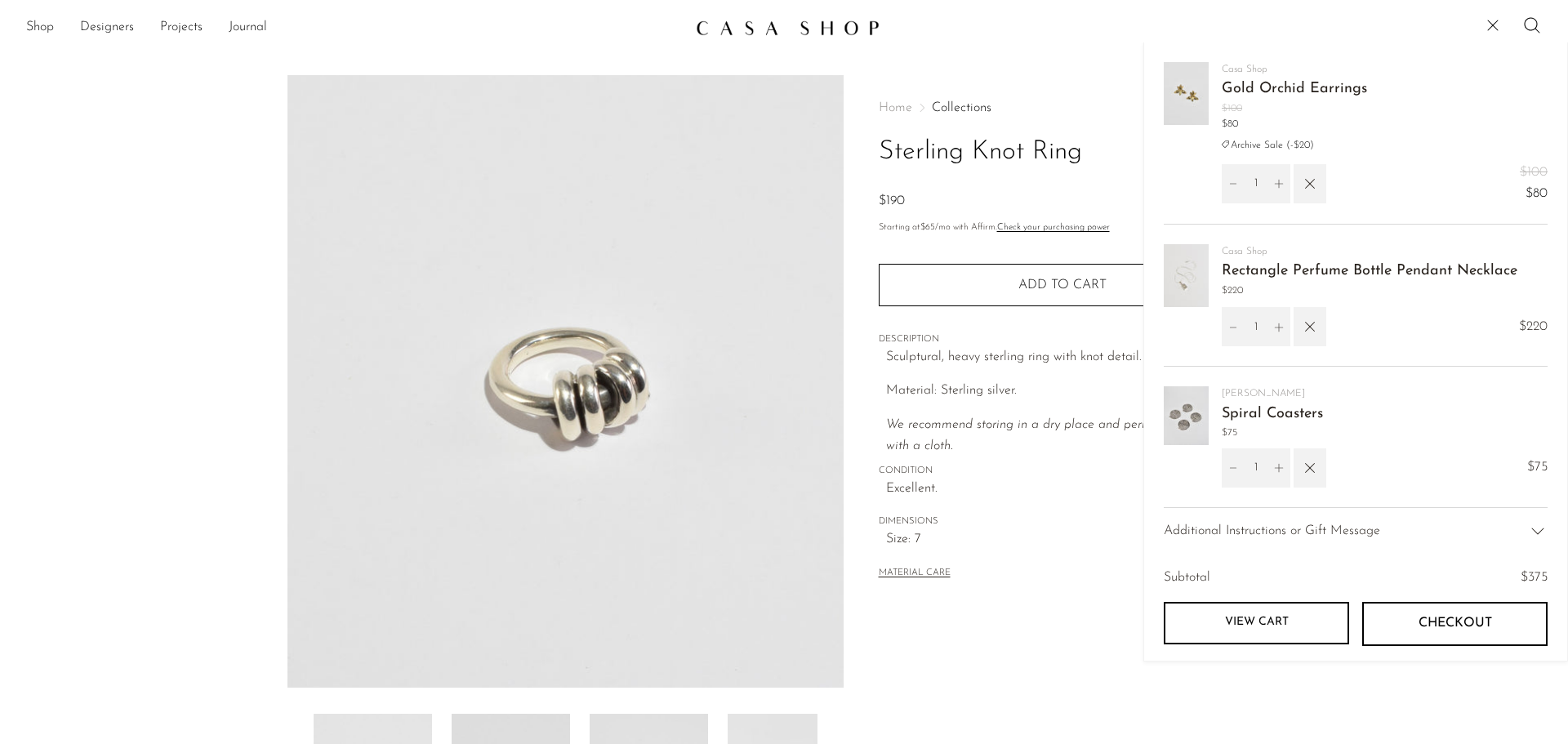
click at [1309, 276] on link "Rectangle Perfume Bottle Pendant Necklace" at bounding box center [1369, 271] width 296 height 14
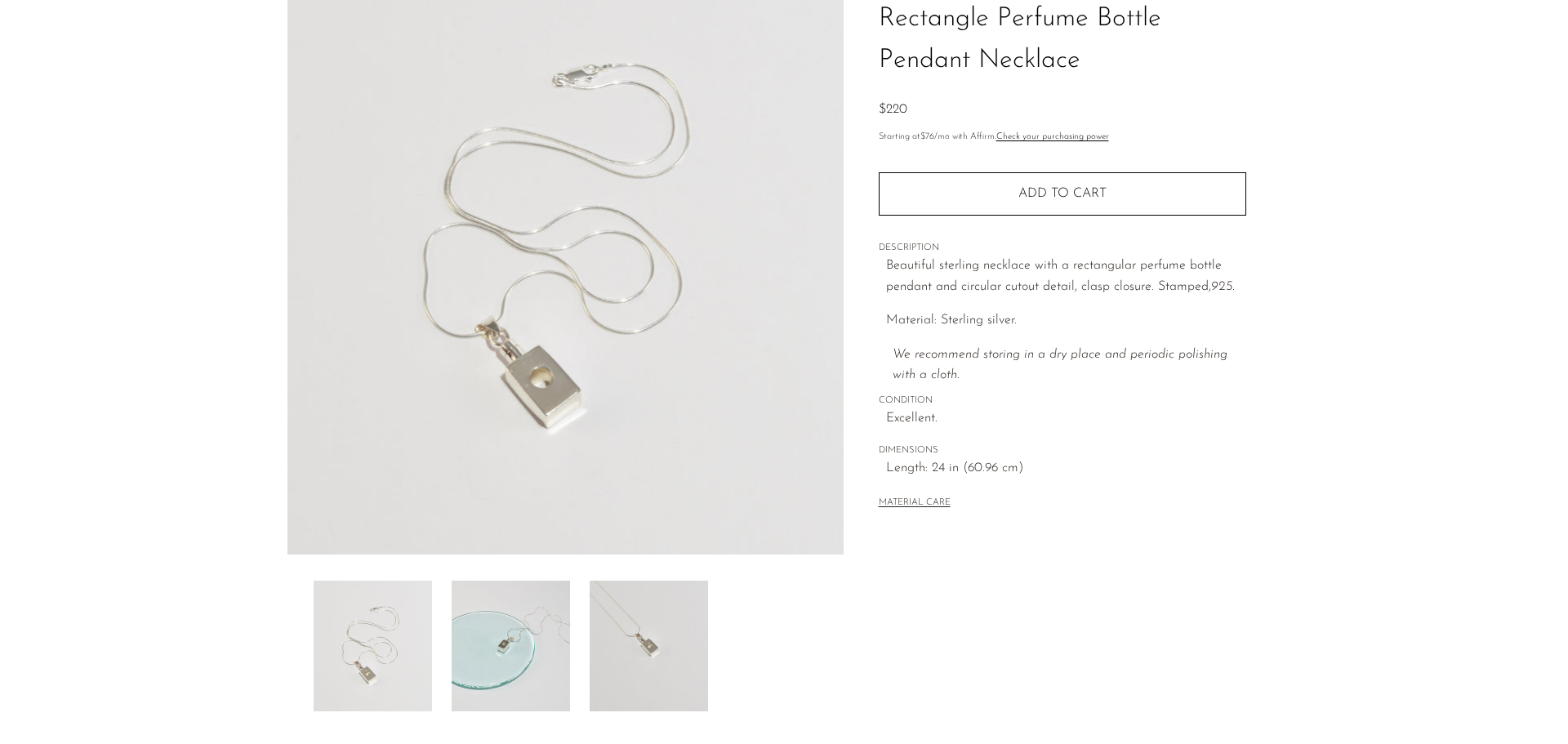
scroll to position [319, 0]
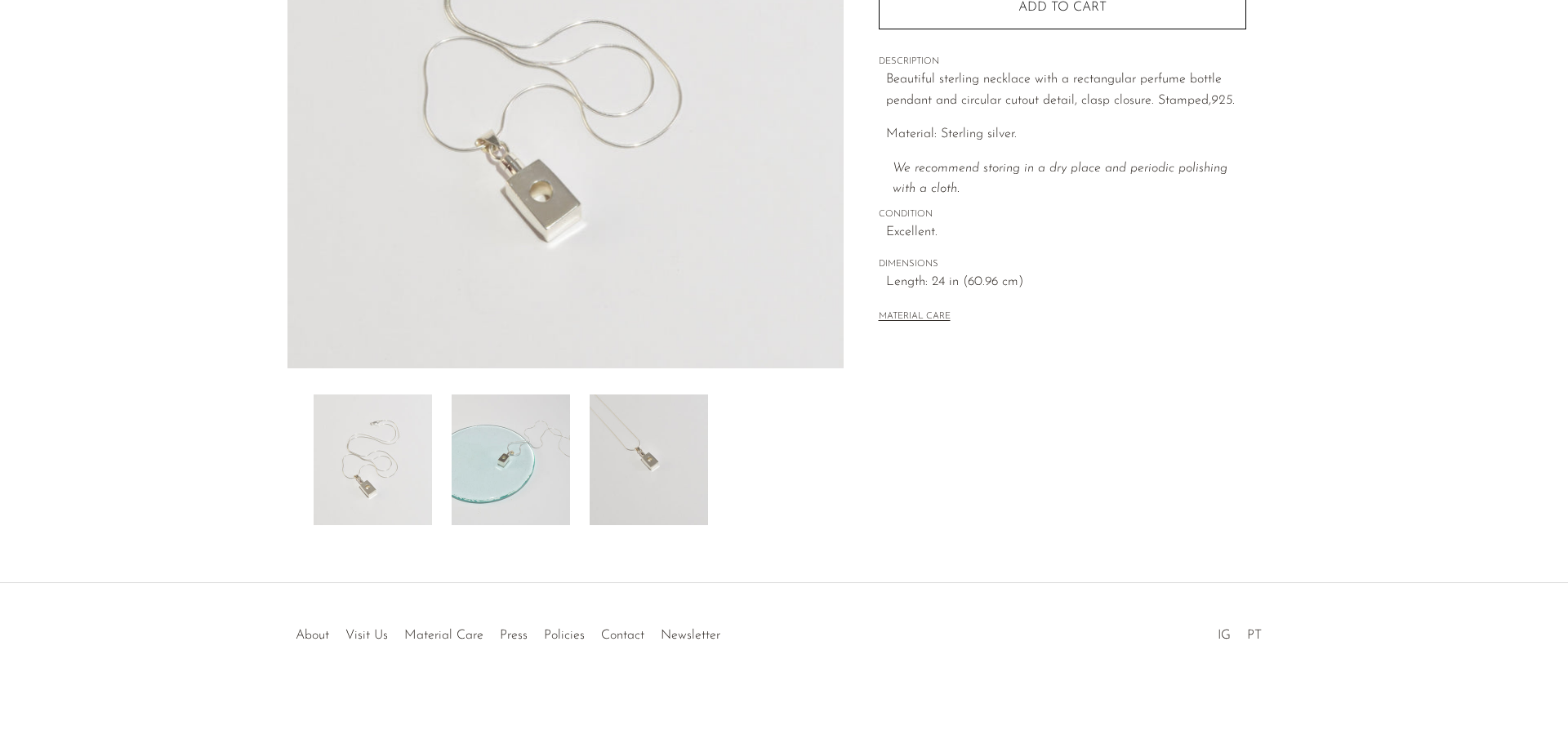
click at [513, 471] on img at bounding box center [511, 460] width 118 height 131
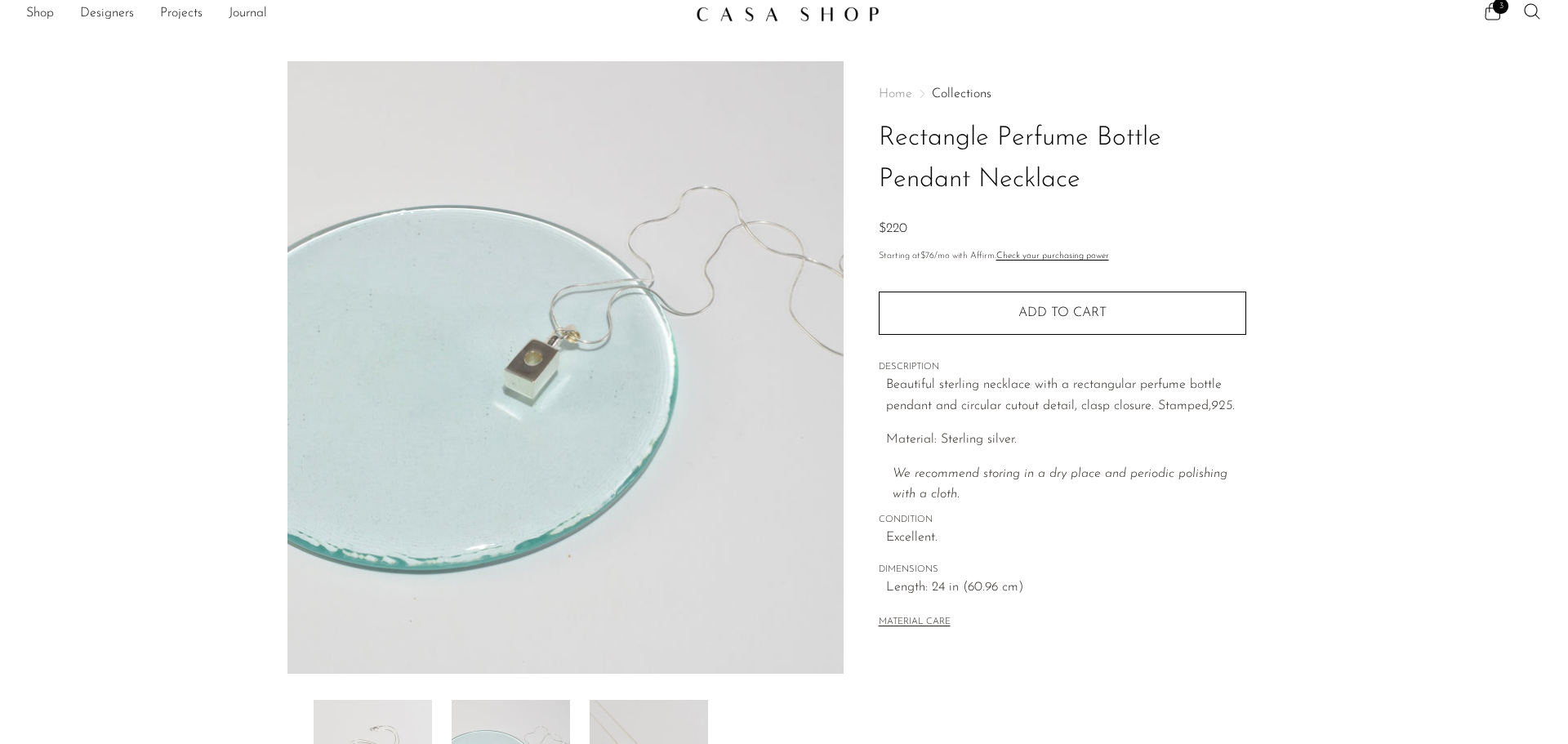
scroll to position [0, 0]
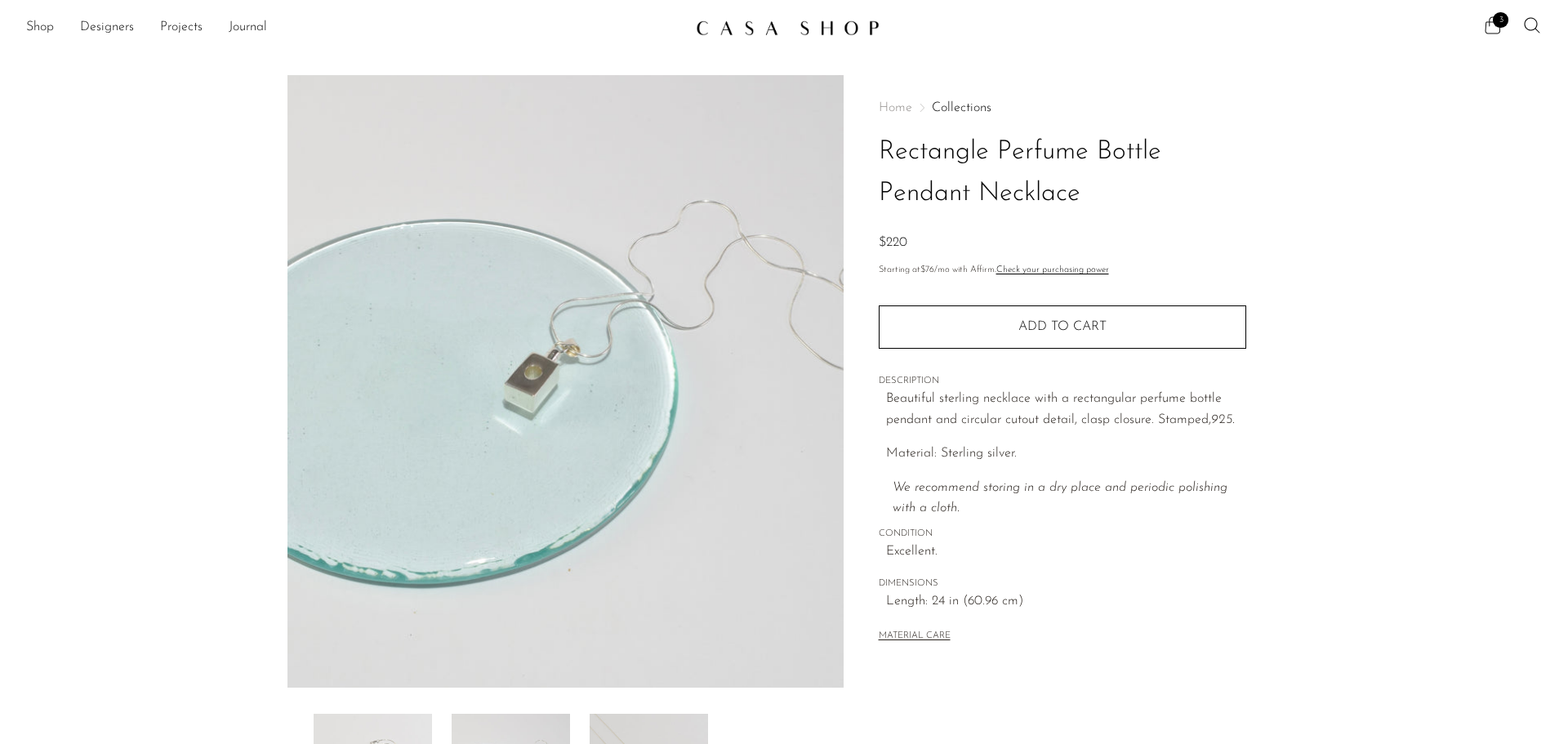
click at [1499, 26] on span "3" at bounding box center [1500, 20] width 15 height 15
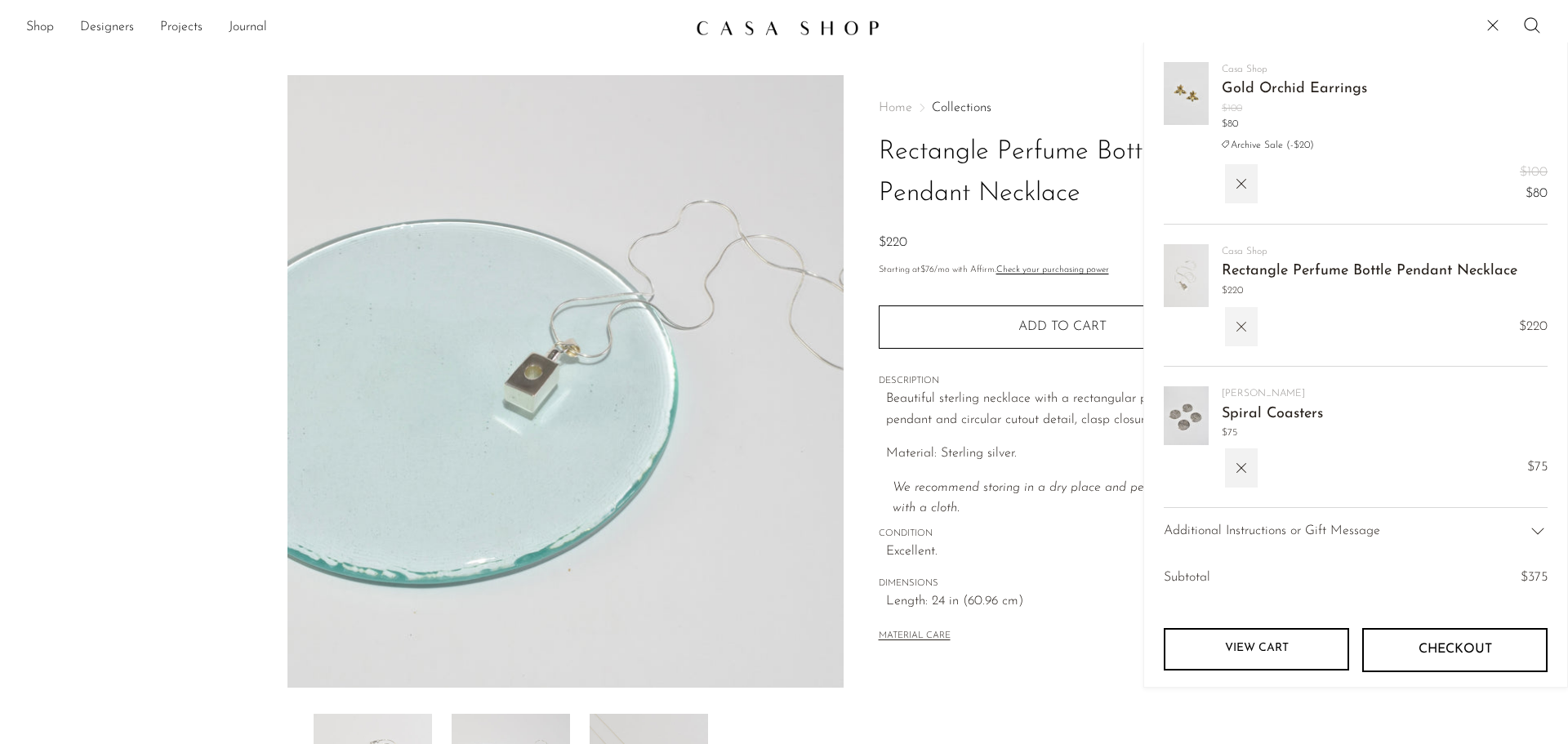
click at [1244, 327] on icon "button" at bounding box center [1242, 327] width 18 height 18
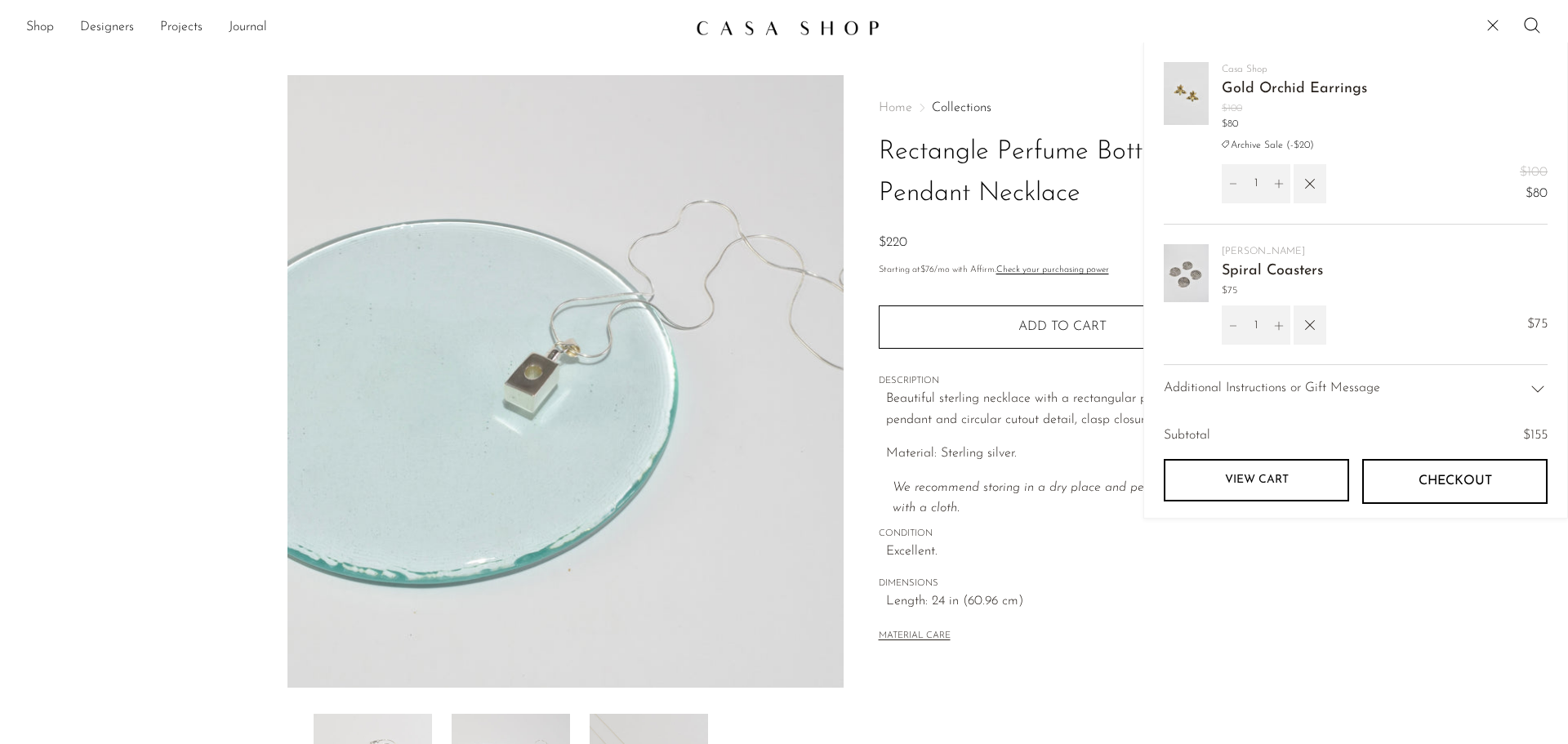
click at [1271, 268] on link "Spiral Coasters" at bounding box center [1272, 271] width 101 height 14
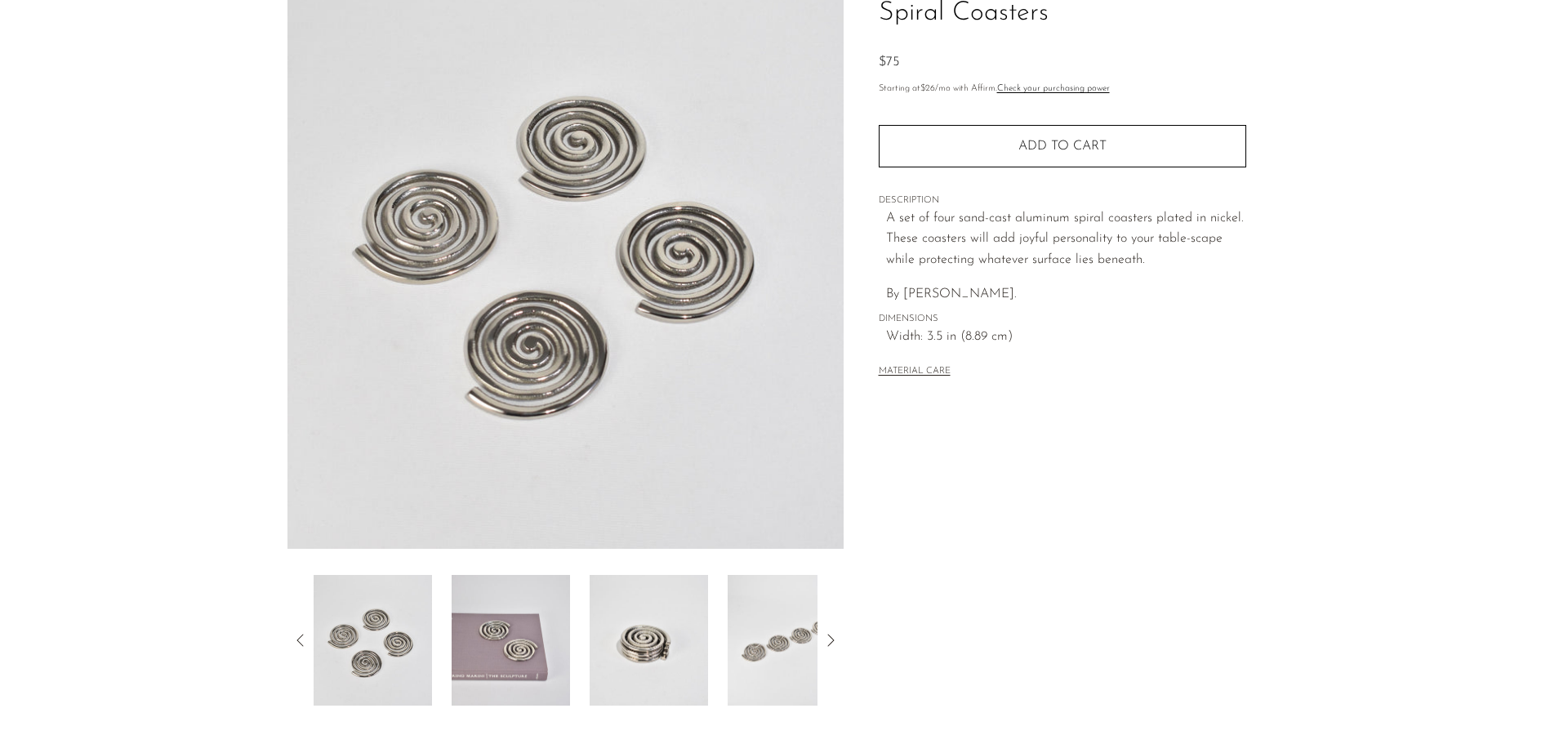
scroll to position [245, 0]
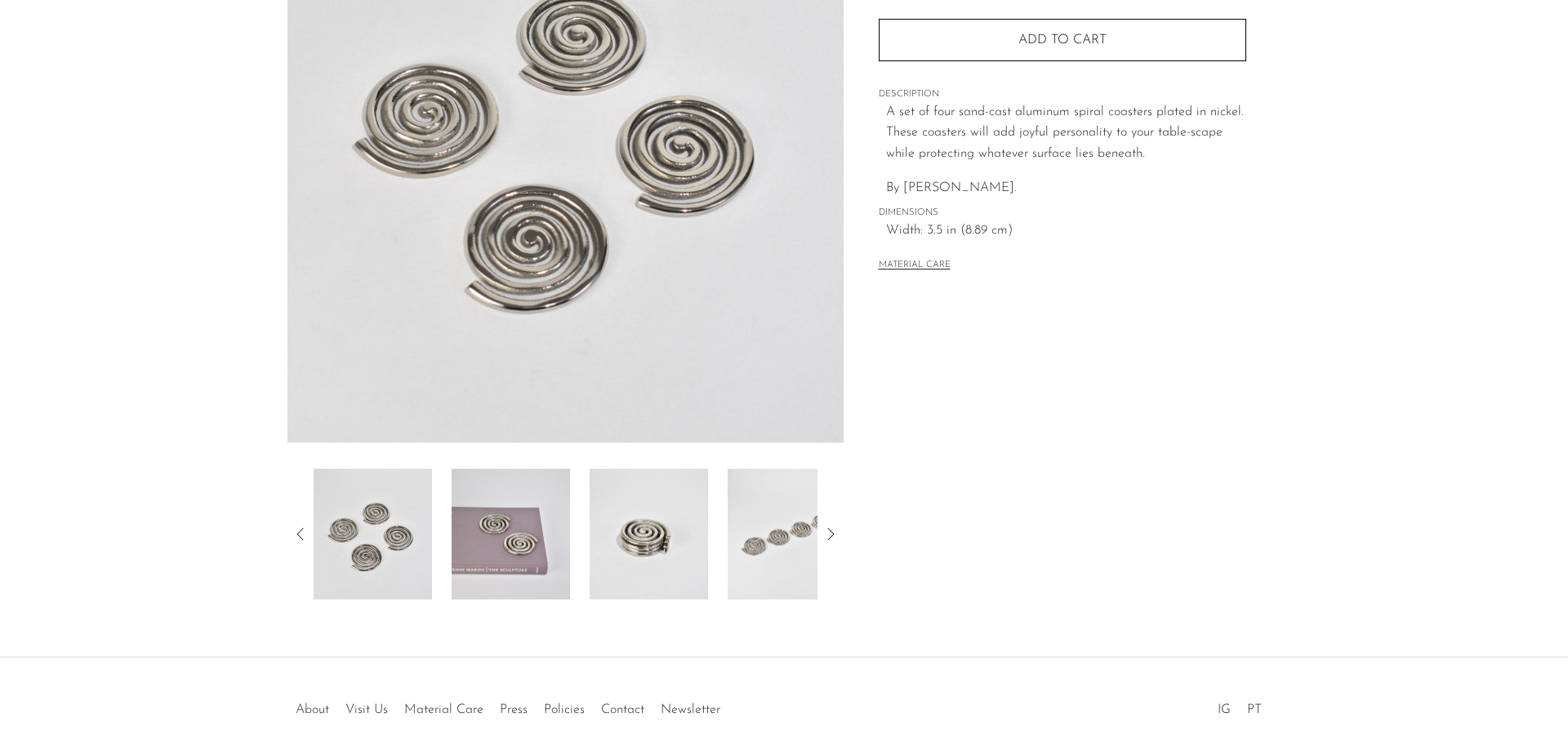
click at [493, 585] on img at bounding box center [511, 534] width 118 height 131
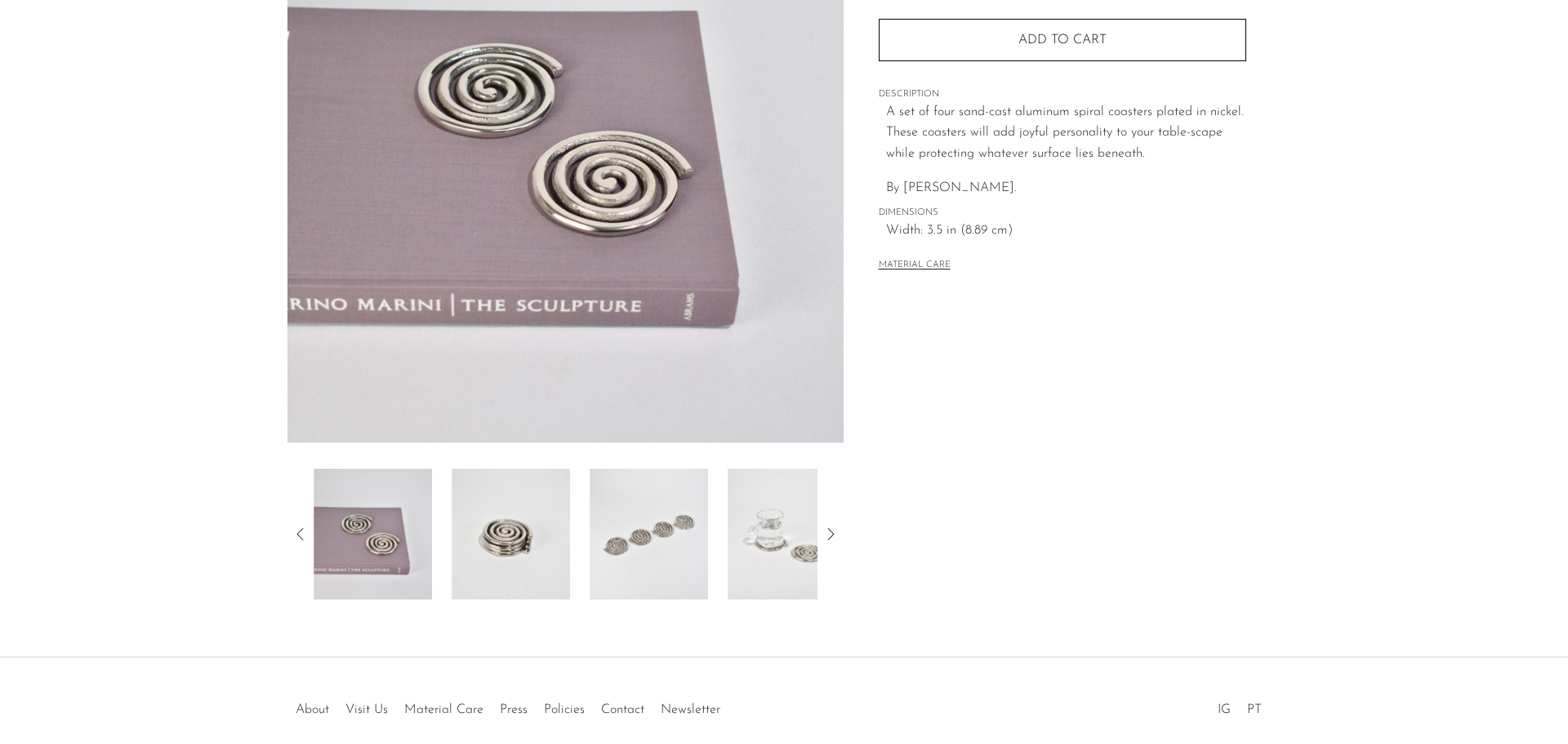
click at [671, 520] on img at bounding box center [649, 534] width 118 height 131
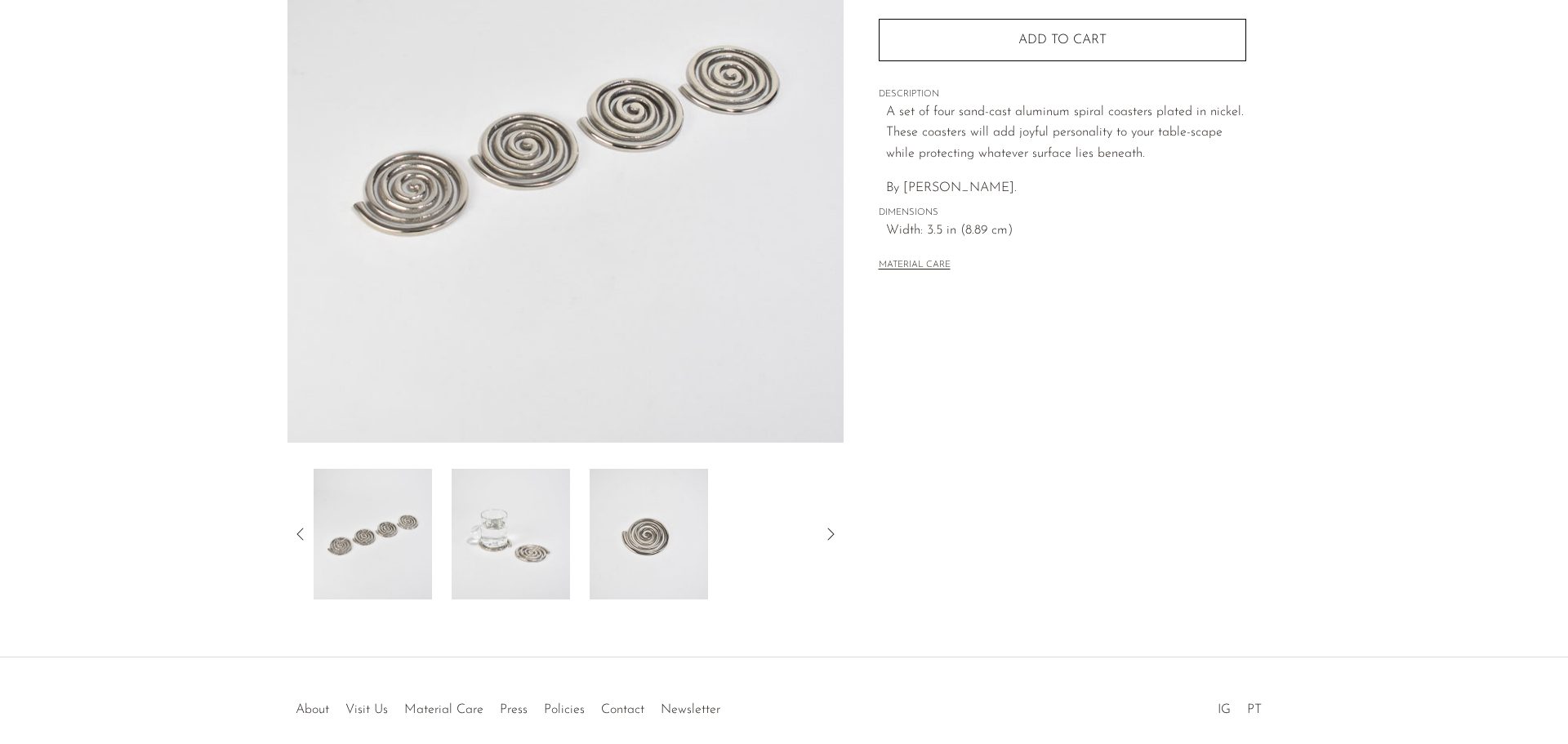
click at [647, 526] on img at bounding box center [649, 534] width 118 height 131
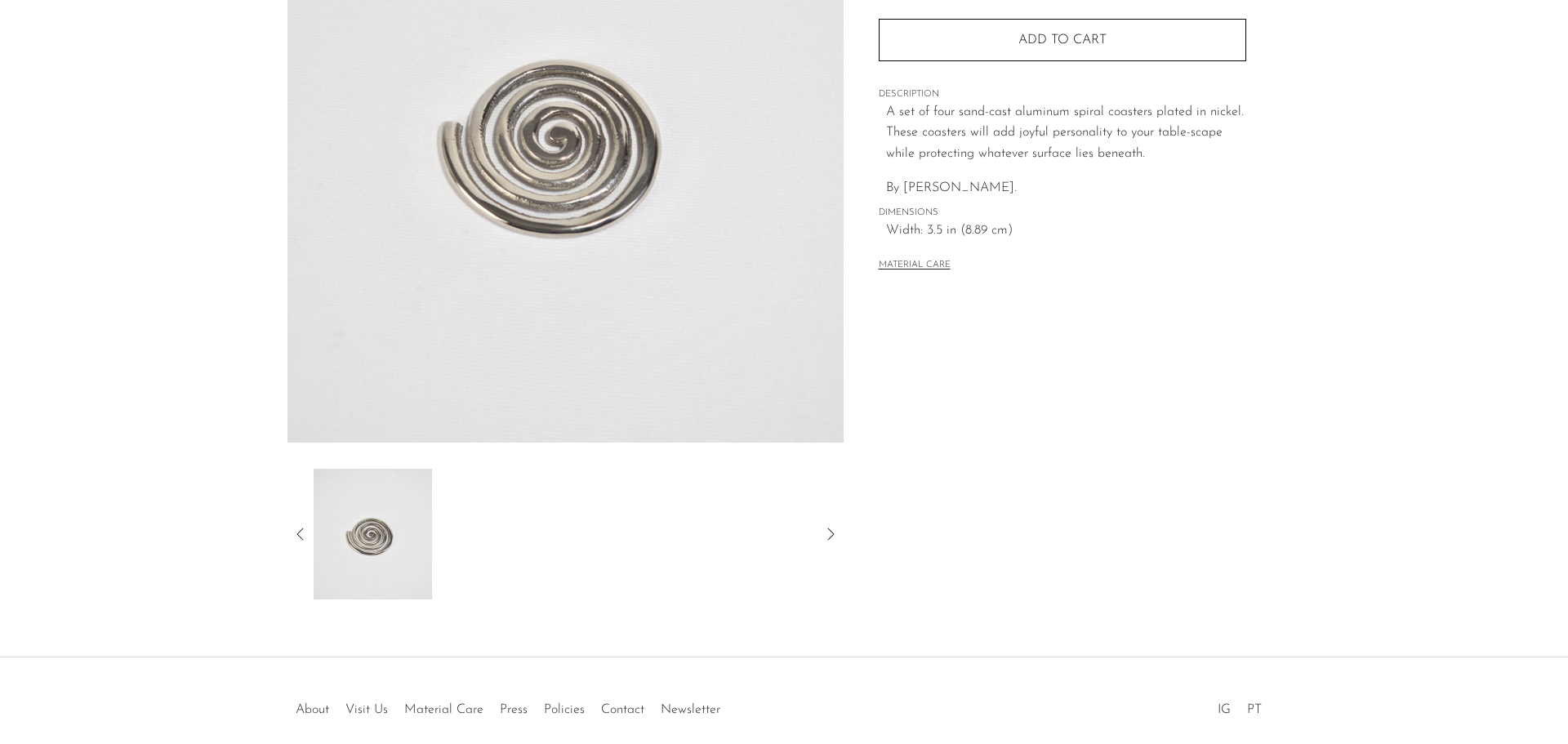
click at [370, 523] on img at bounding box center [372, 534] width 118 height 131
click at [298, 532] on icon at bounding box center [301, 534] width 20 height 20
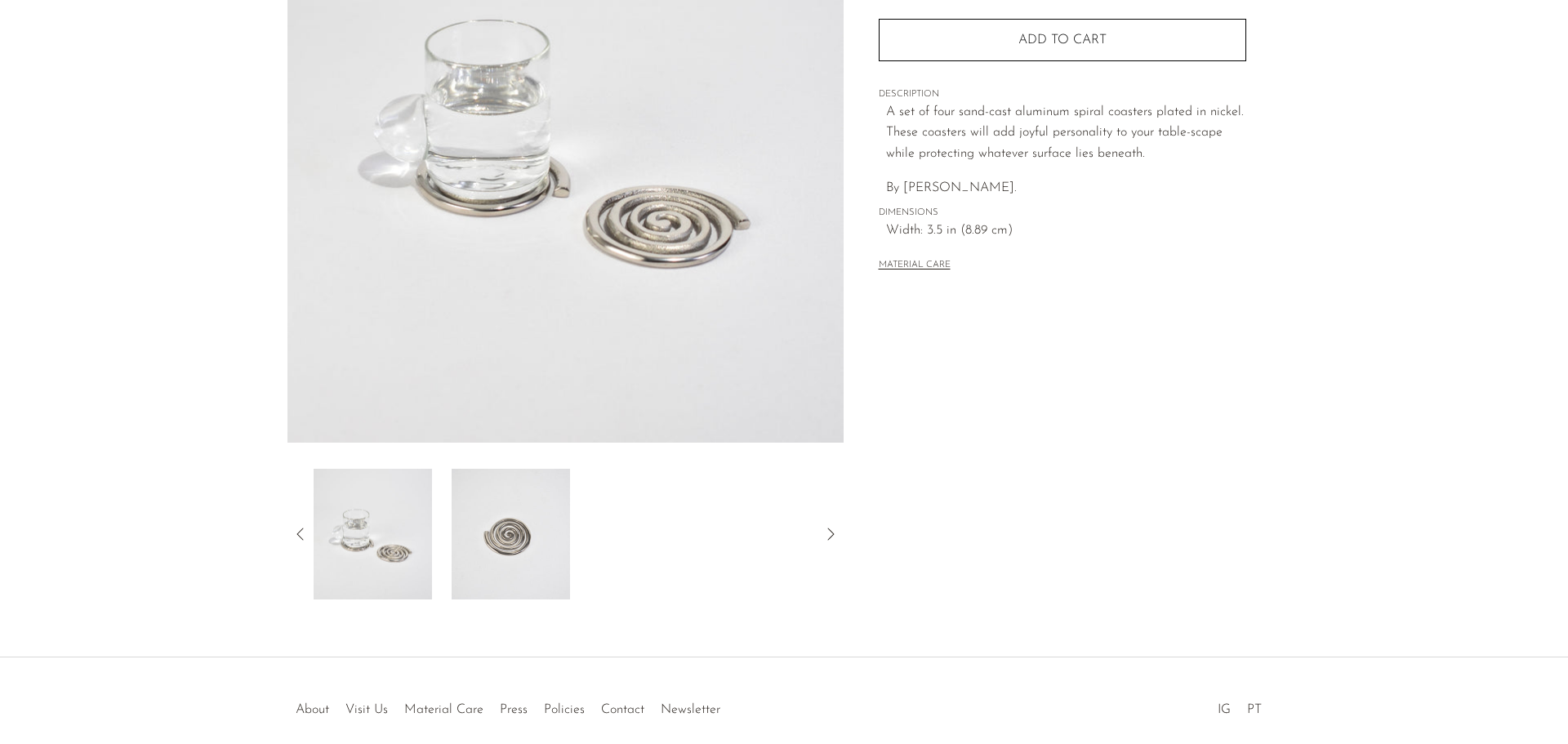
click at [410, 543] on img at bounding box center [372, 534] width 118 height 131
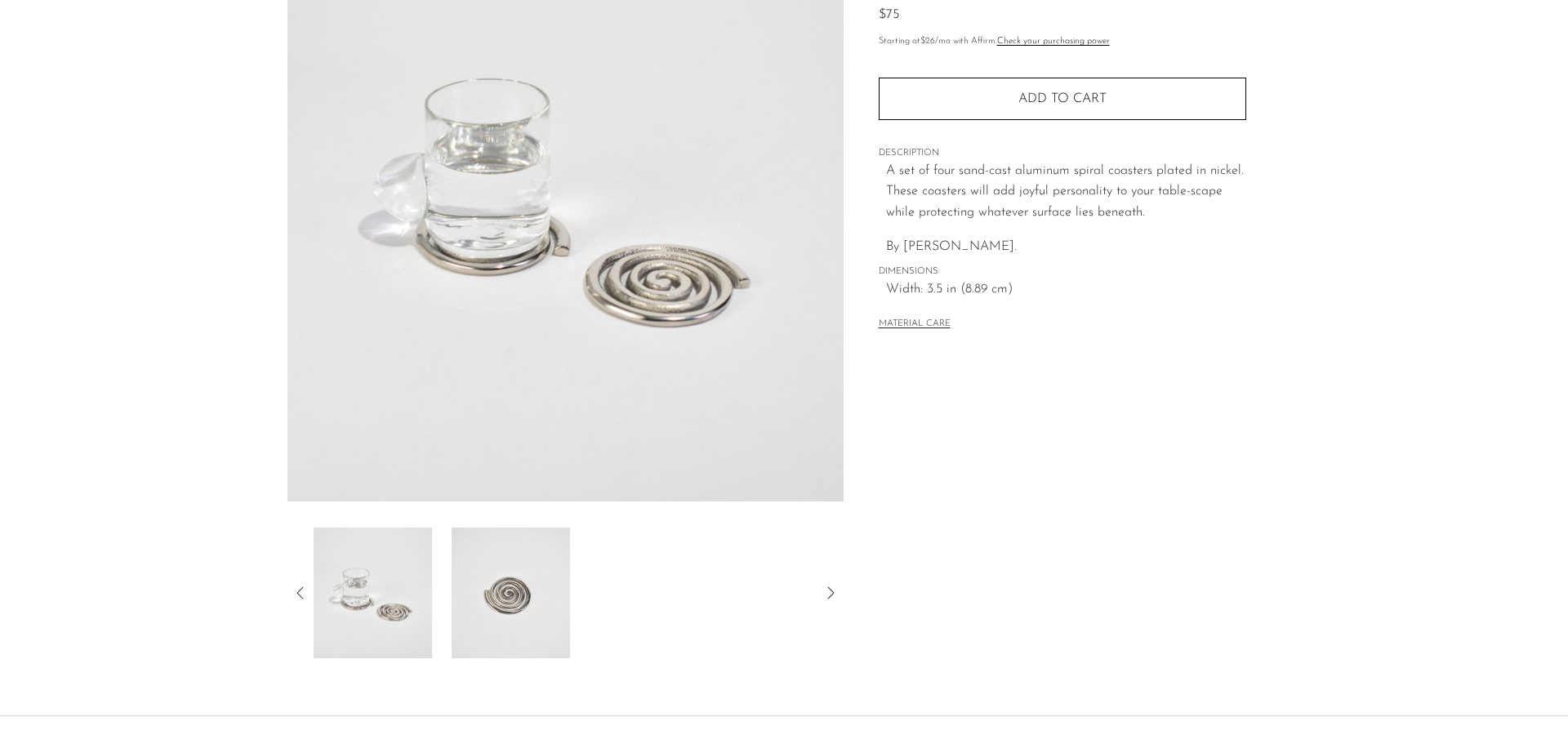
scroll to position [0, 0]
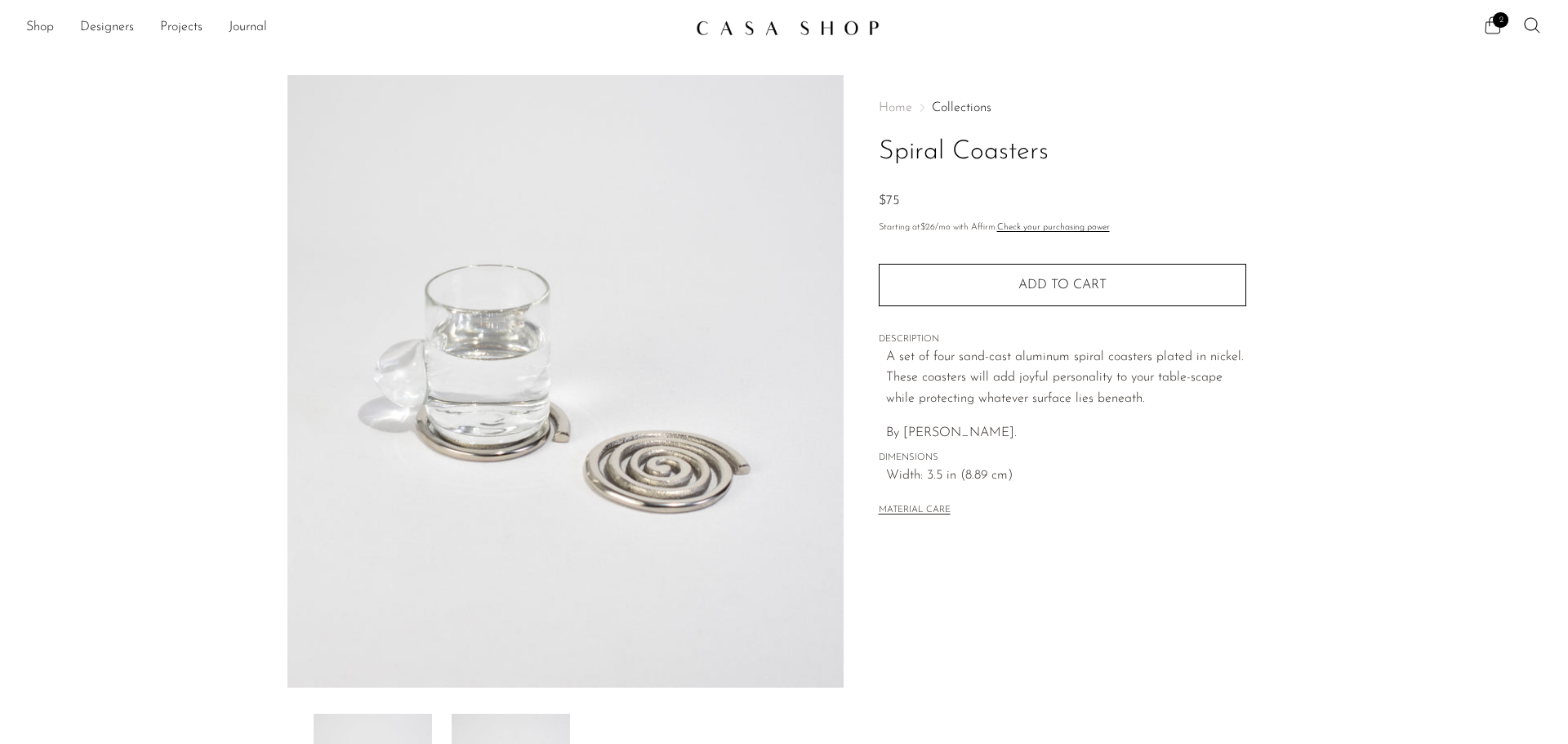
click at [1489, 27] on icon at bounding box center [1493, 25] width 20 height 20
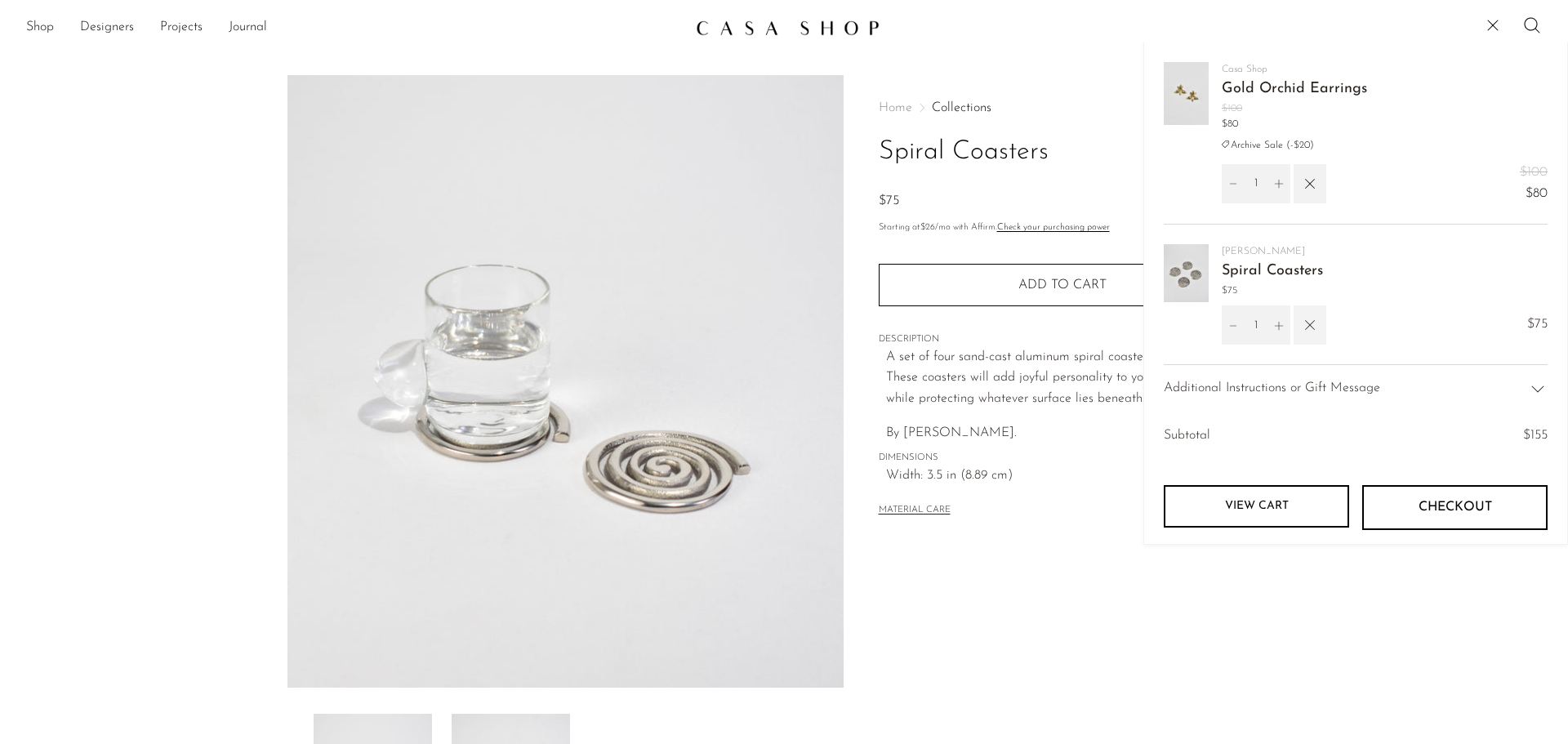
click at [1316, 318] on icon "button" at bounding box center [1310, 325] width 18 height 18
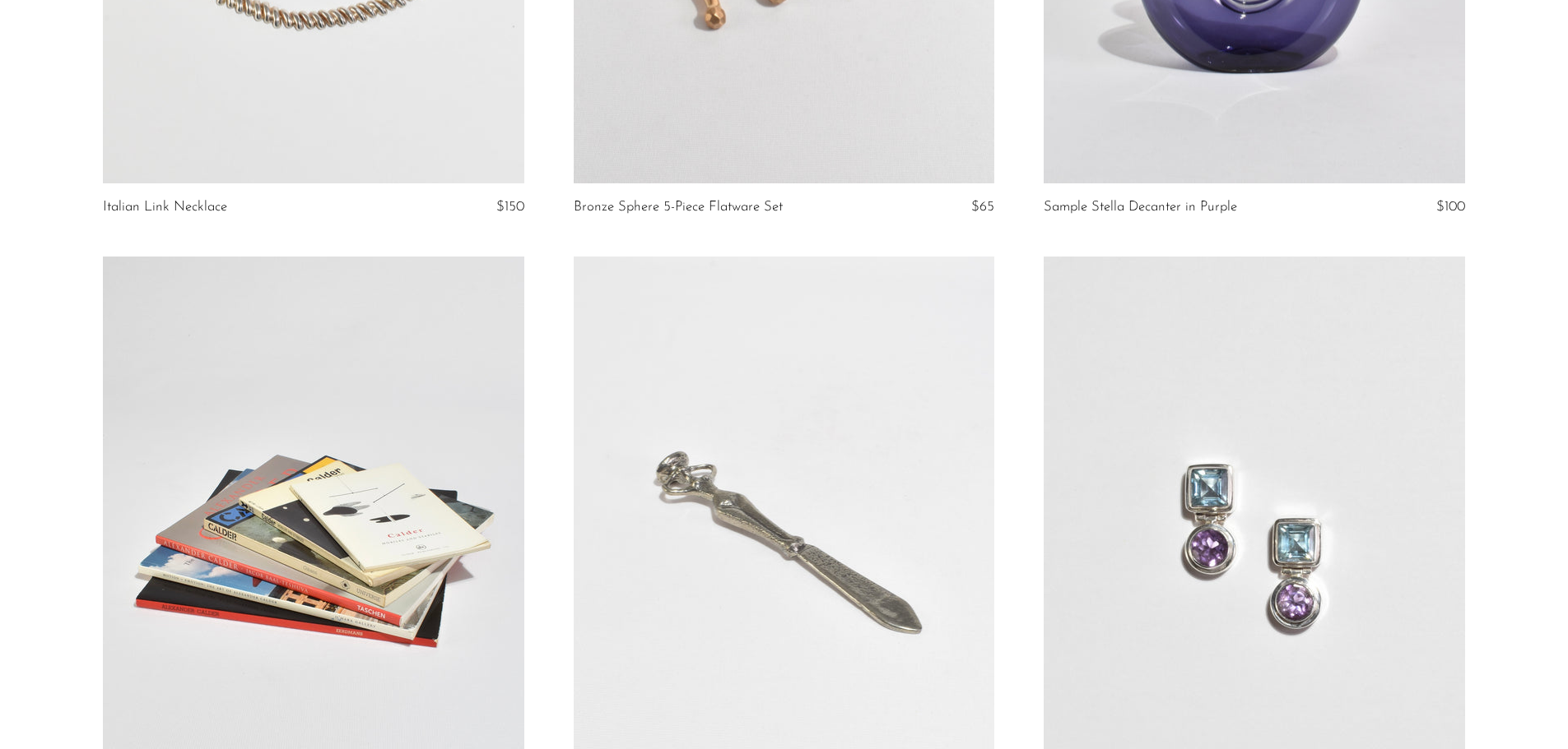
scroll to position [3783, 0]
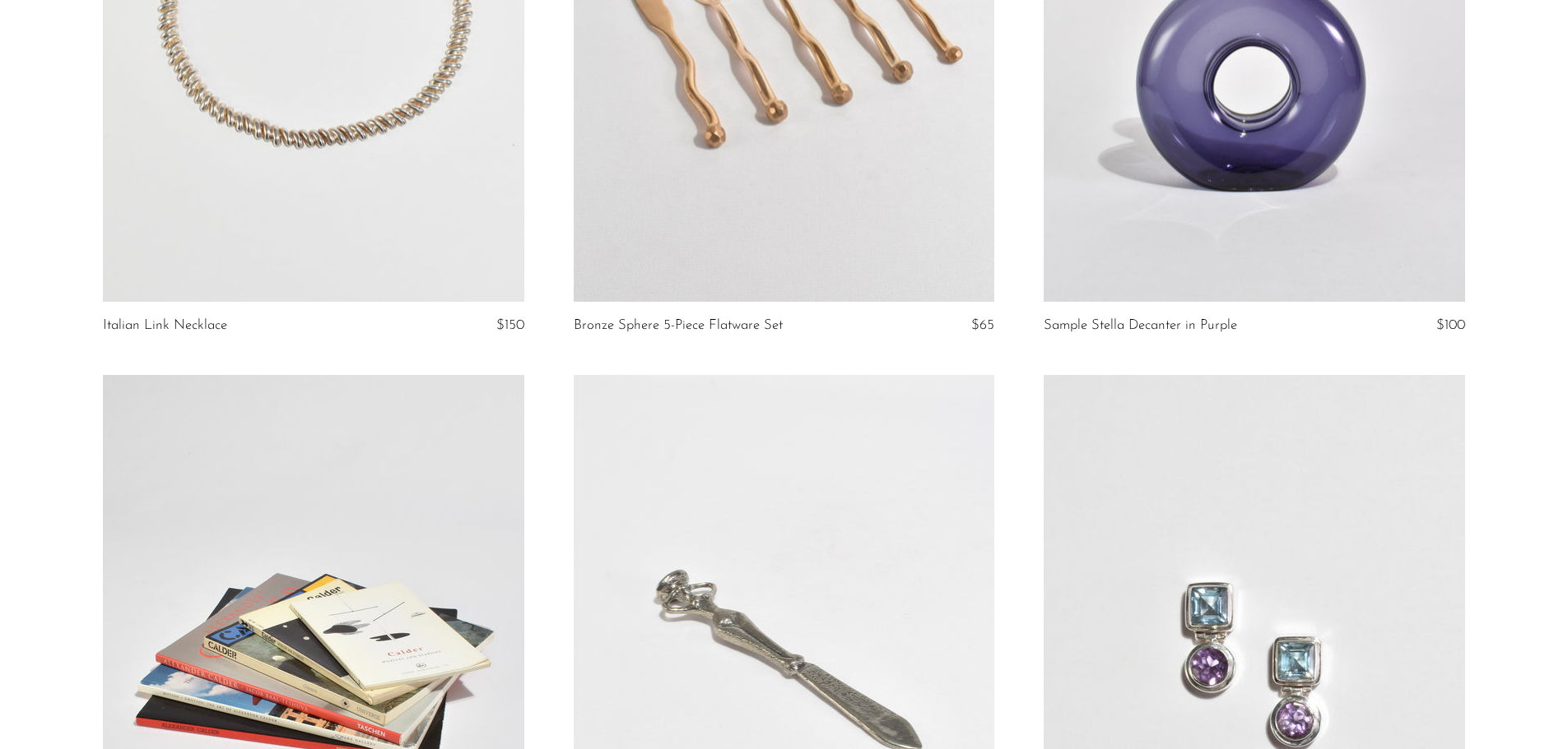
click at [293, 225] on link at bounding box center [313, 7] width 421 height 589
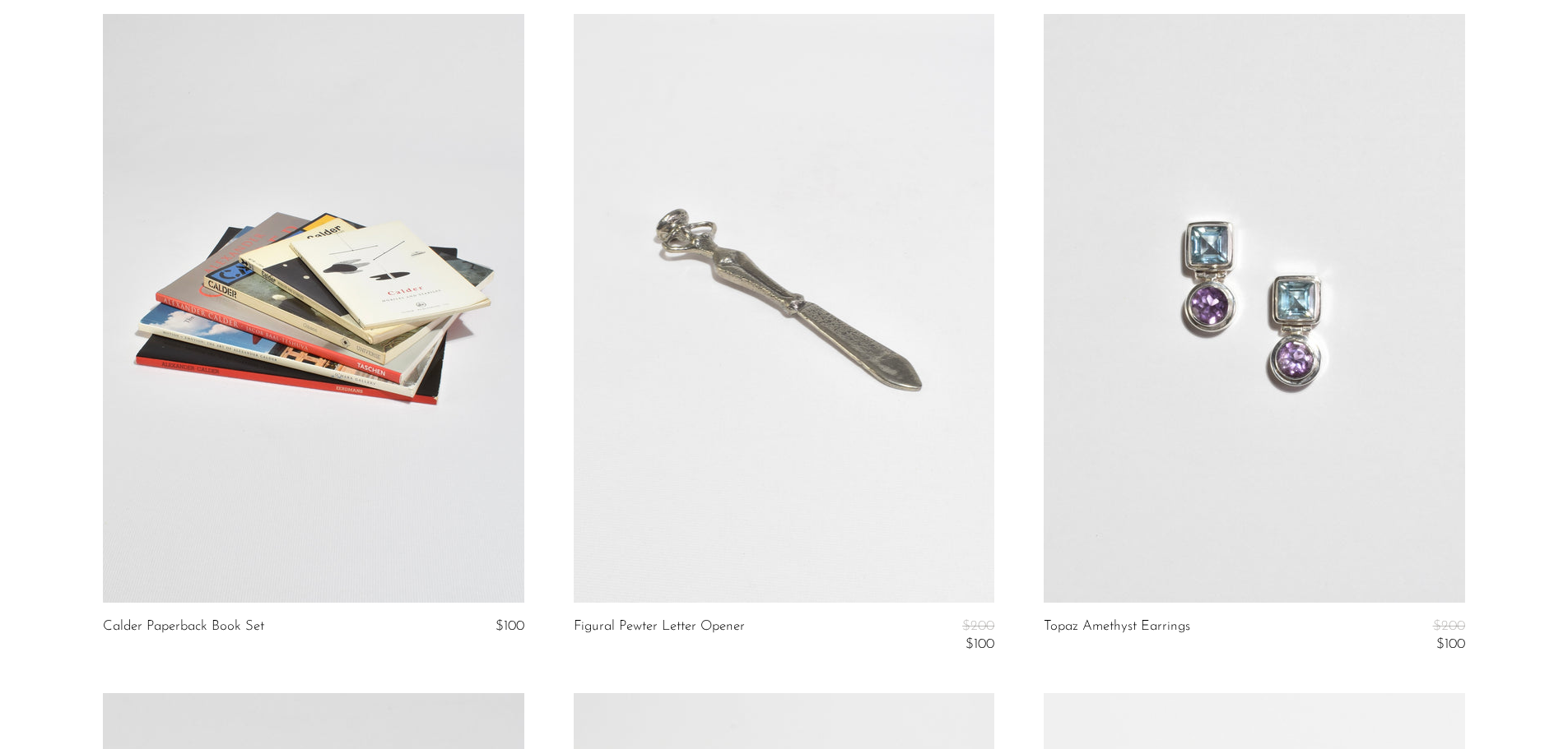
scroll to position [4168, 0]
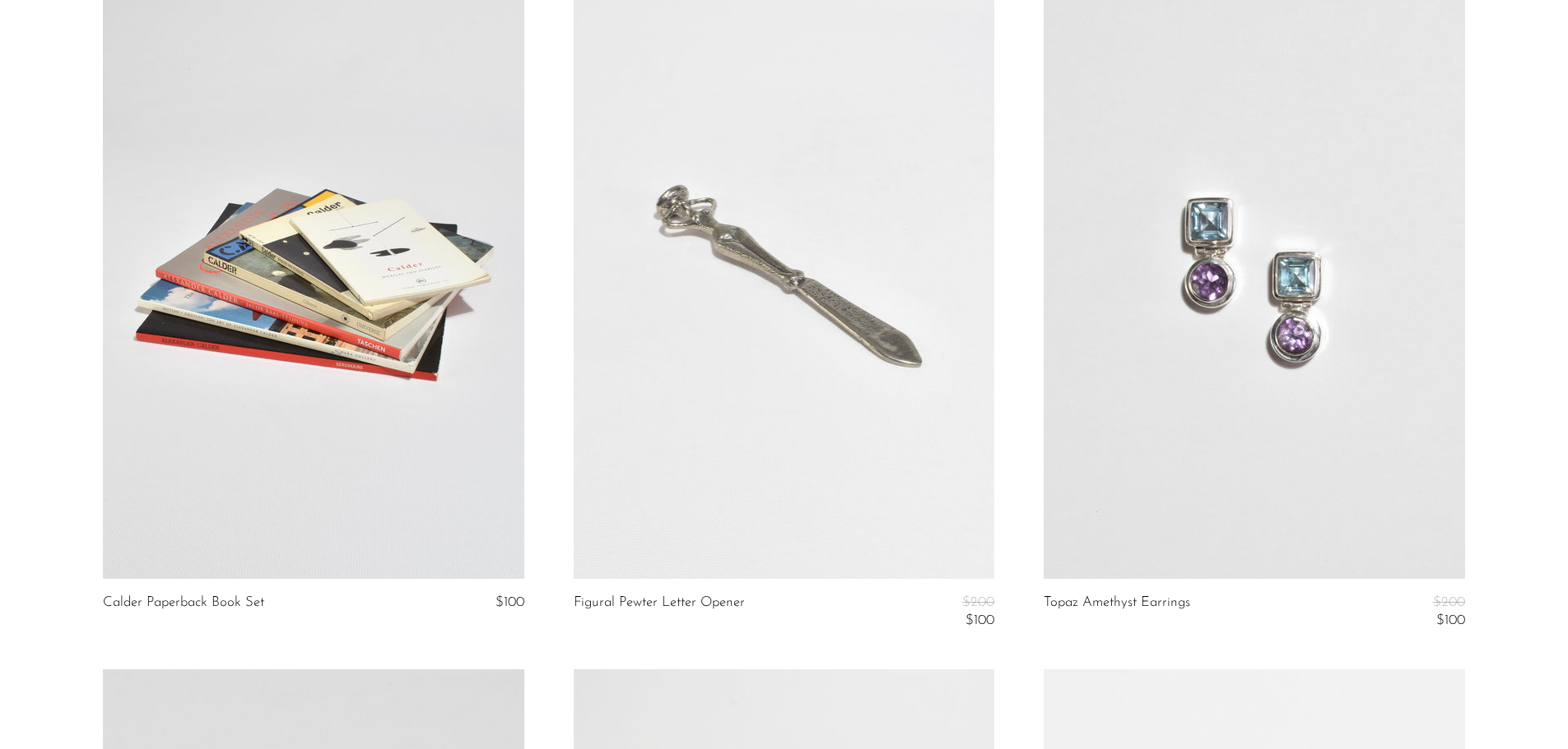
click at [1307, 346] on link at bounding box center [1254, 284] width 421 height 589
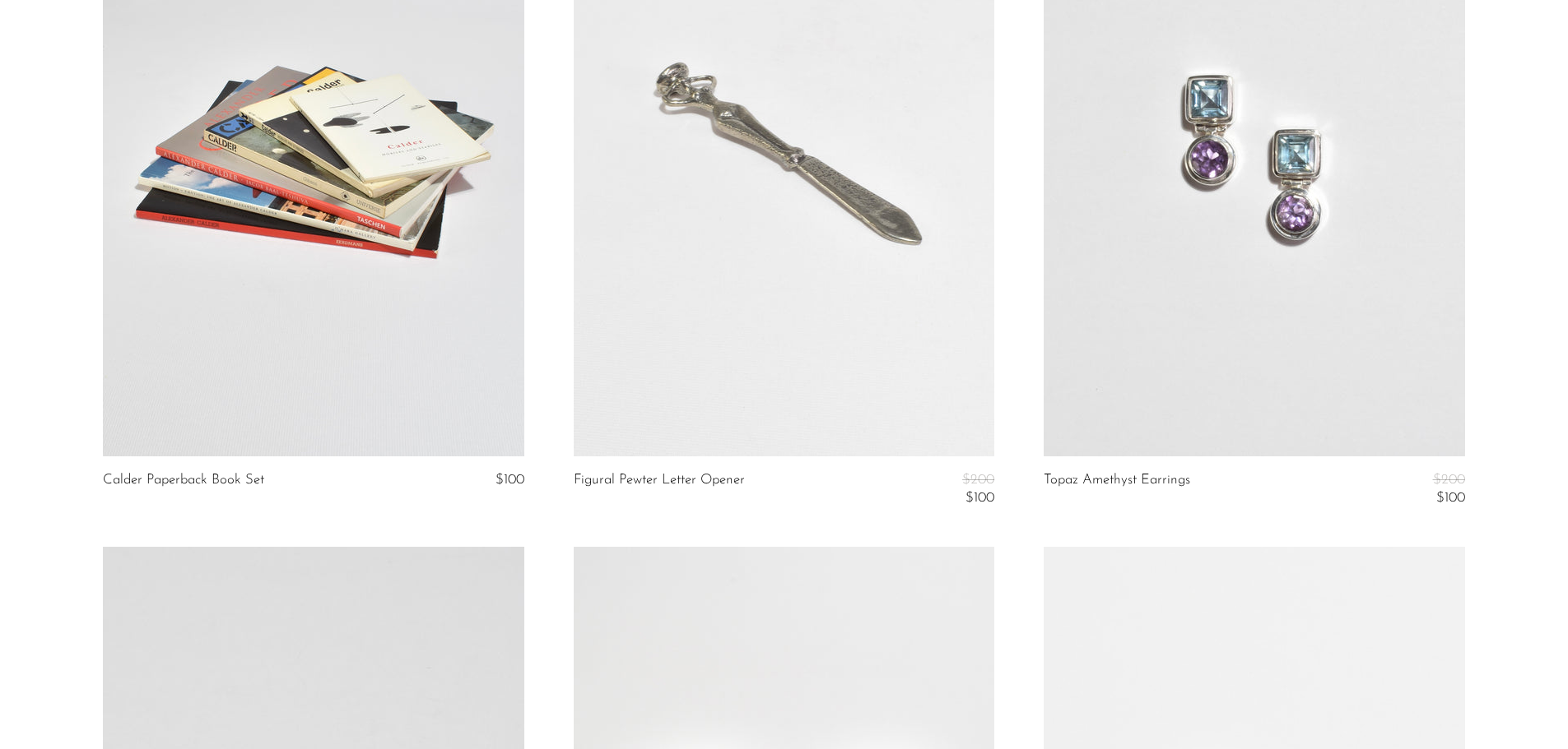
scroll to position [4307, 0]
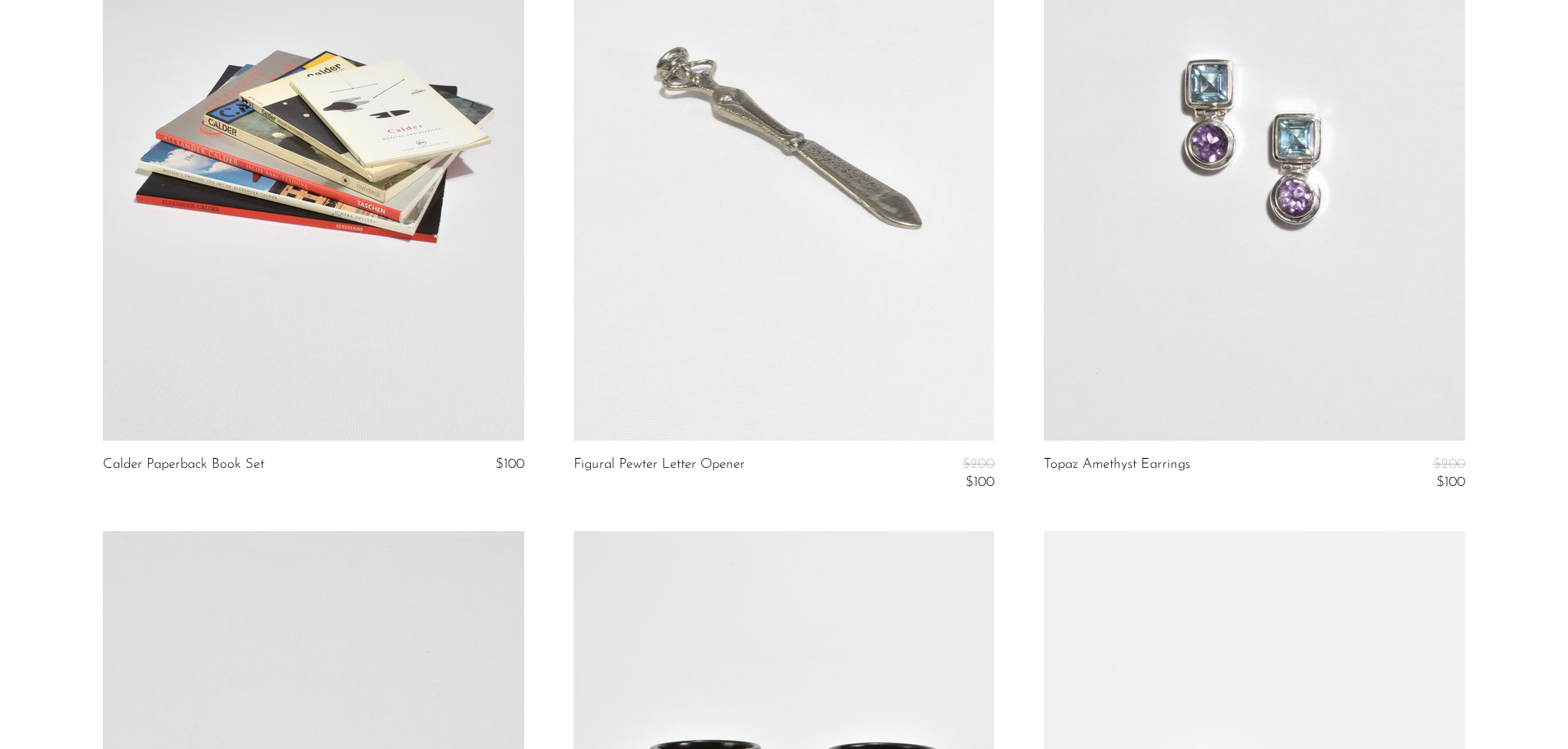
click at [423, 290] on link at bounding box center [313, 146] width 421 height 589
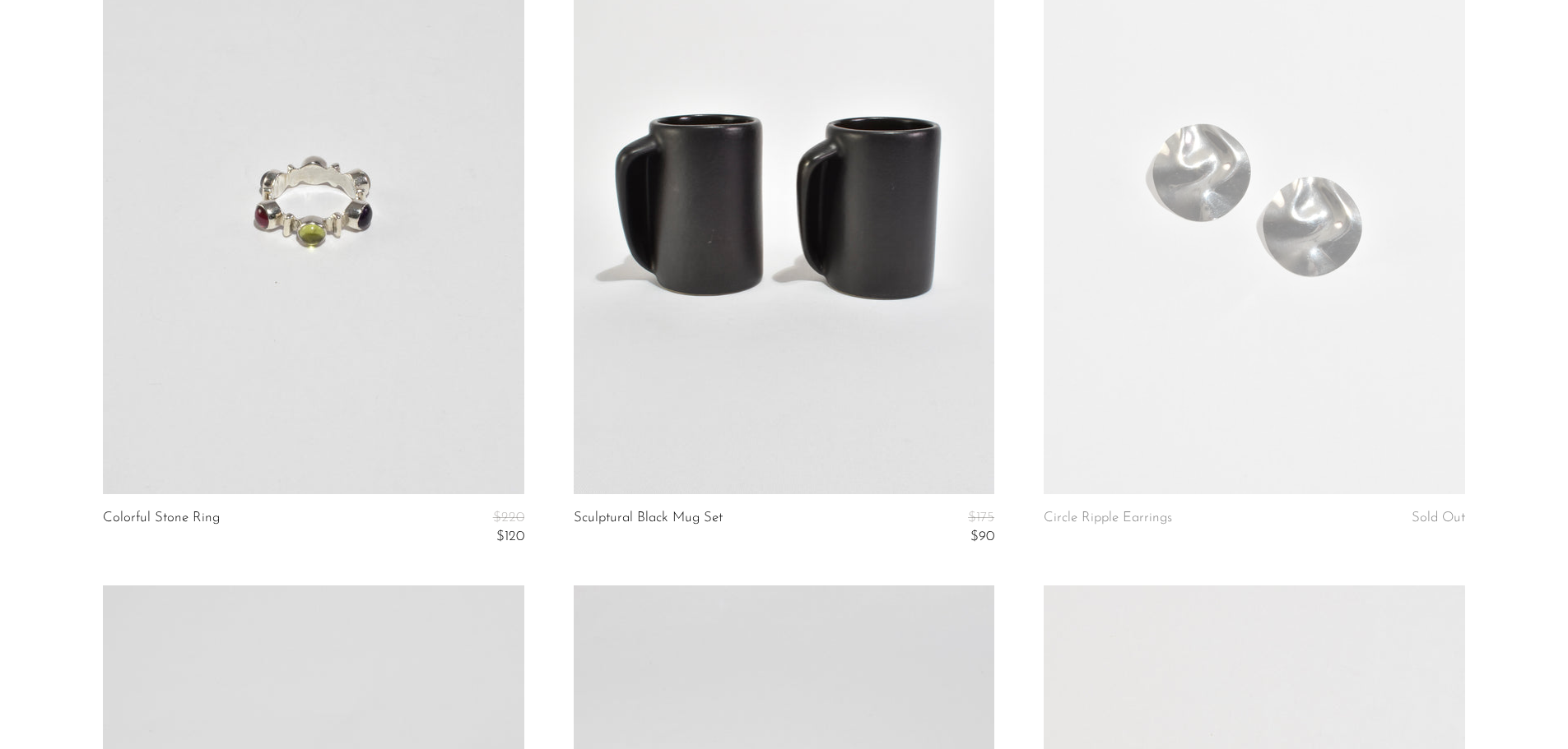
scroll to position [4934, 0]
click at [795, 382] on link at bounding box center [784, 197] width 421 height 589
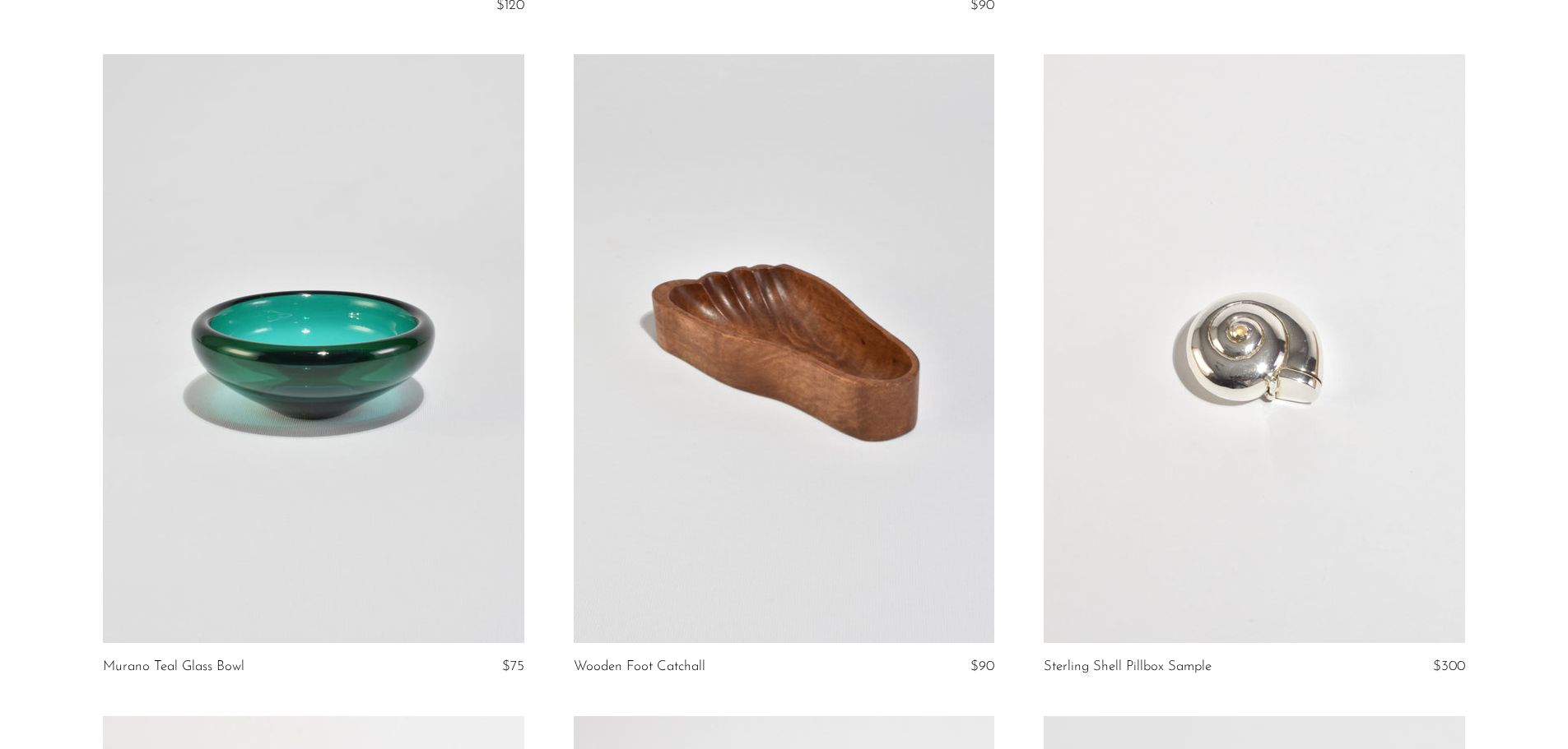
scroll to position [5555, 0]
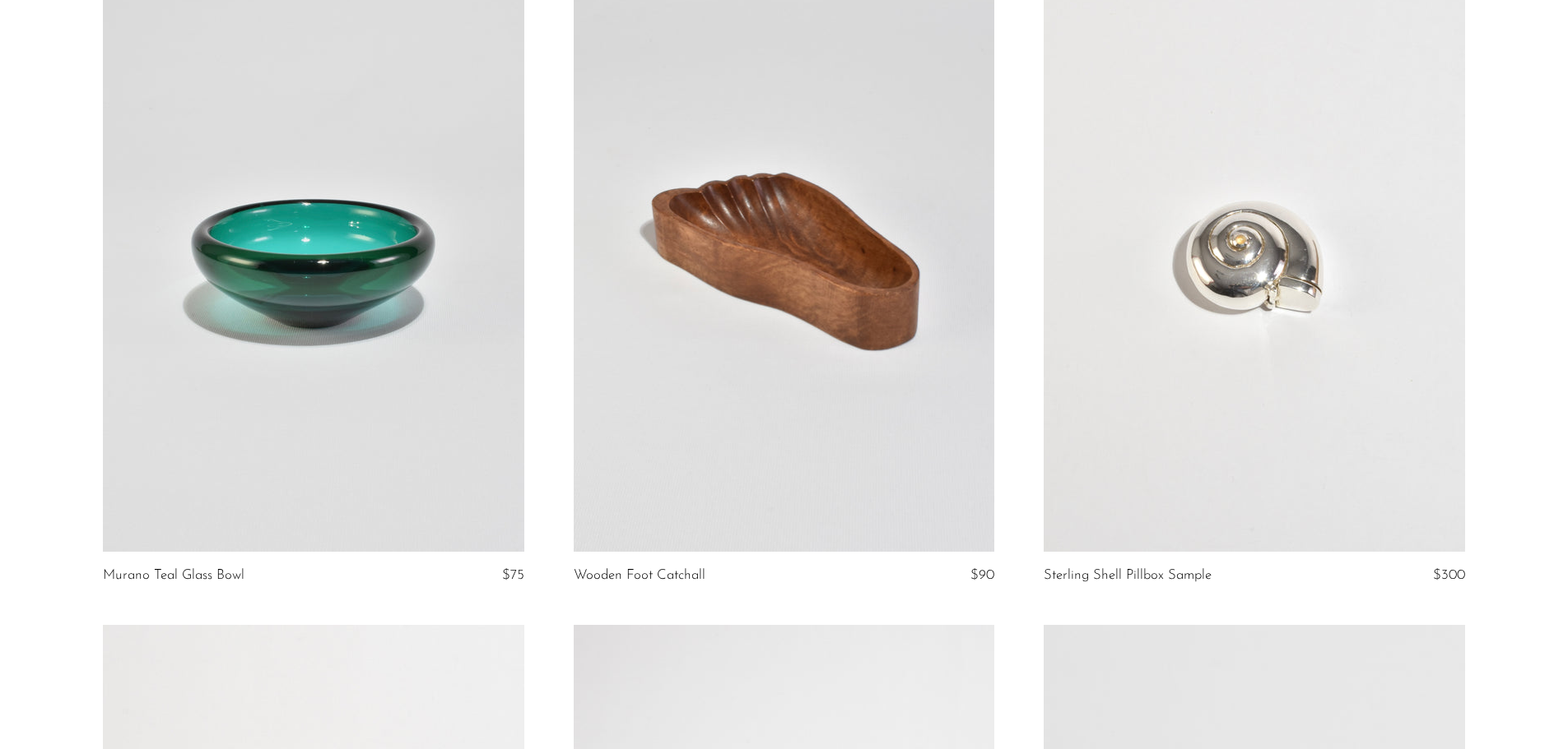
click at [1314, 379] on link at bounding box center [1254, 257] width 421 height 589
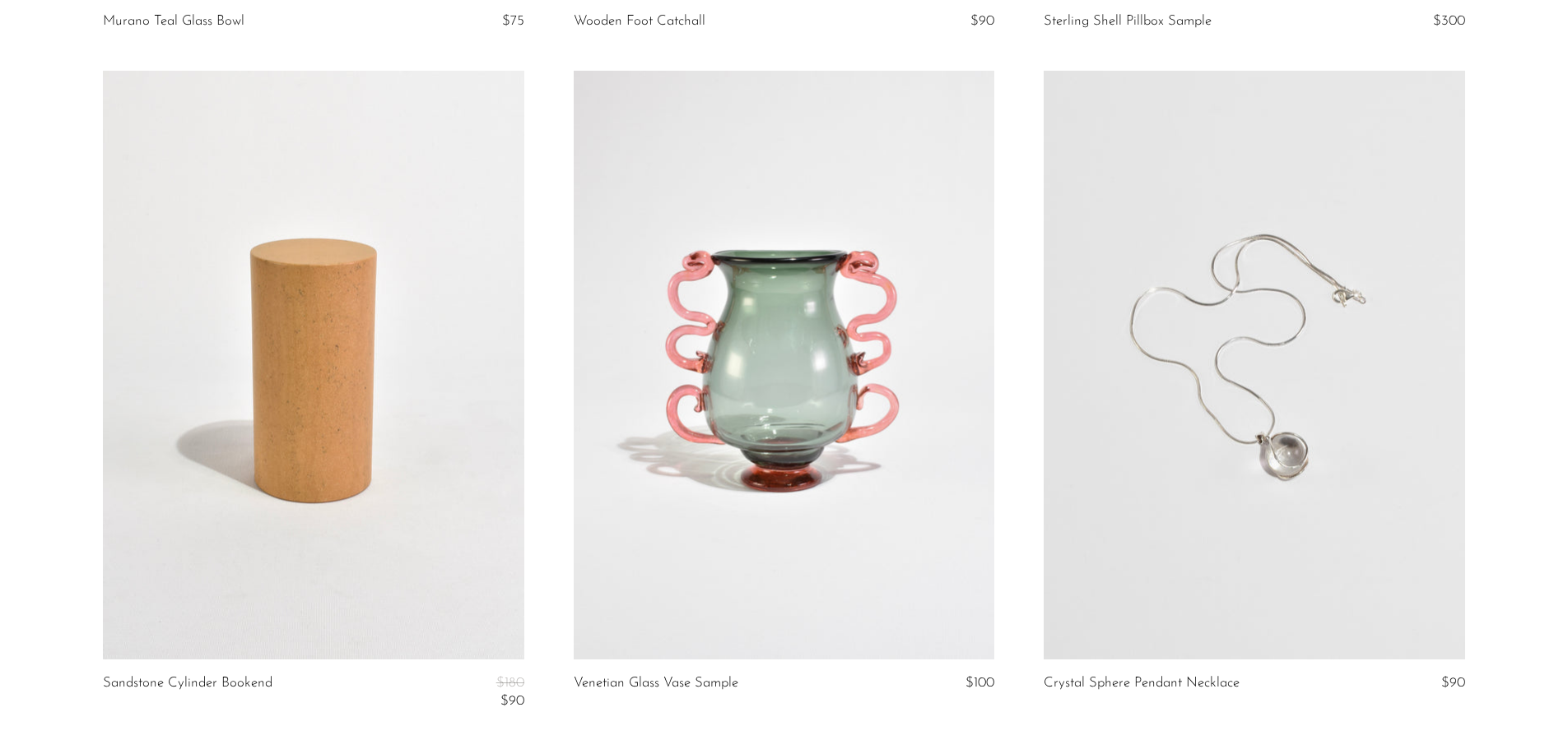
scroll to position [6176, 0]
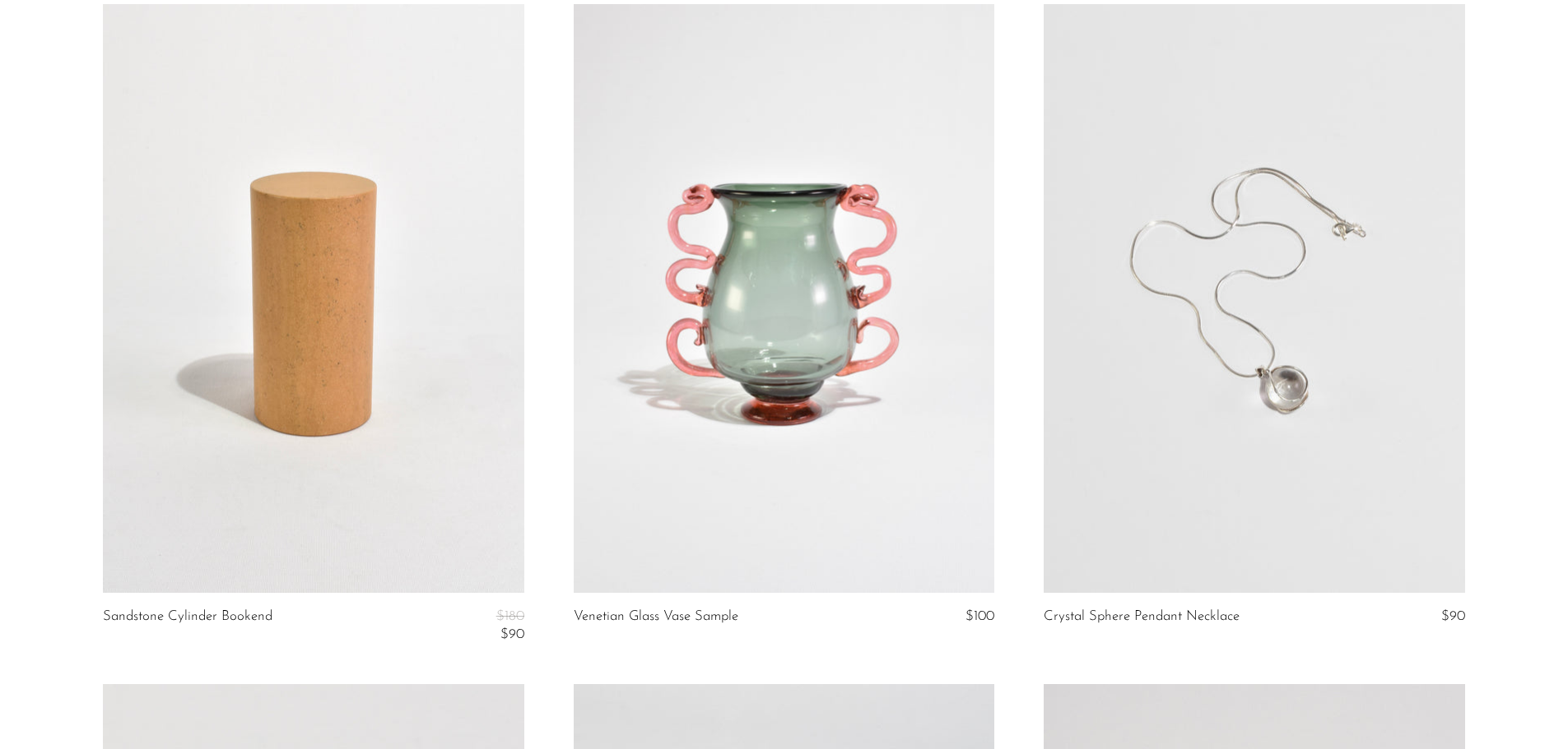
click at [851, 437] on link at bounding box center [784, 299] width 421 height 589
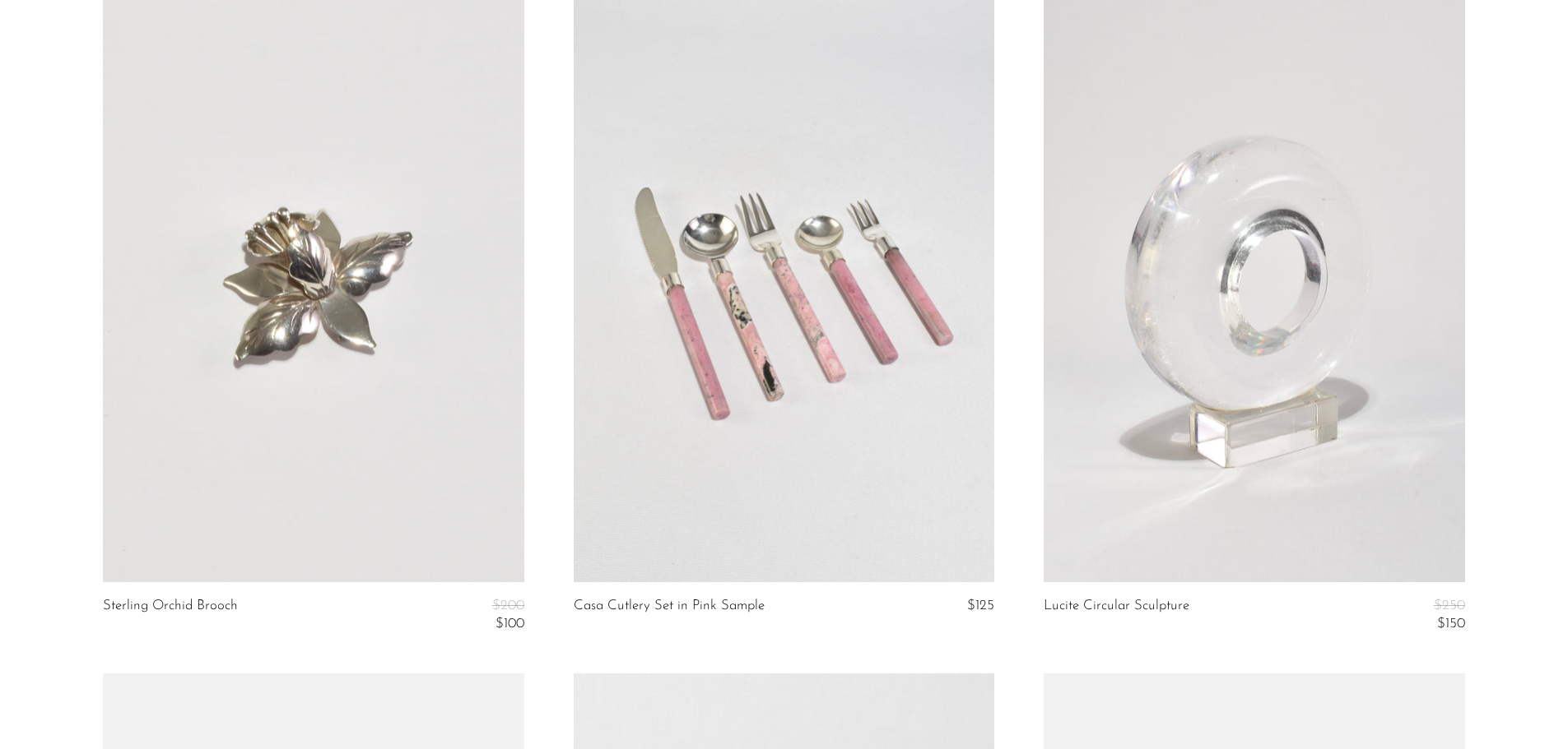
scroll to position [6869, 0]
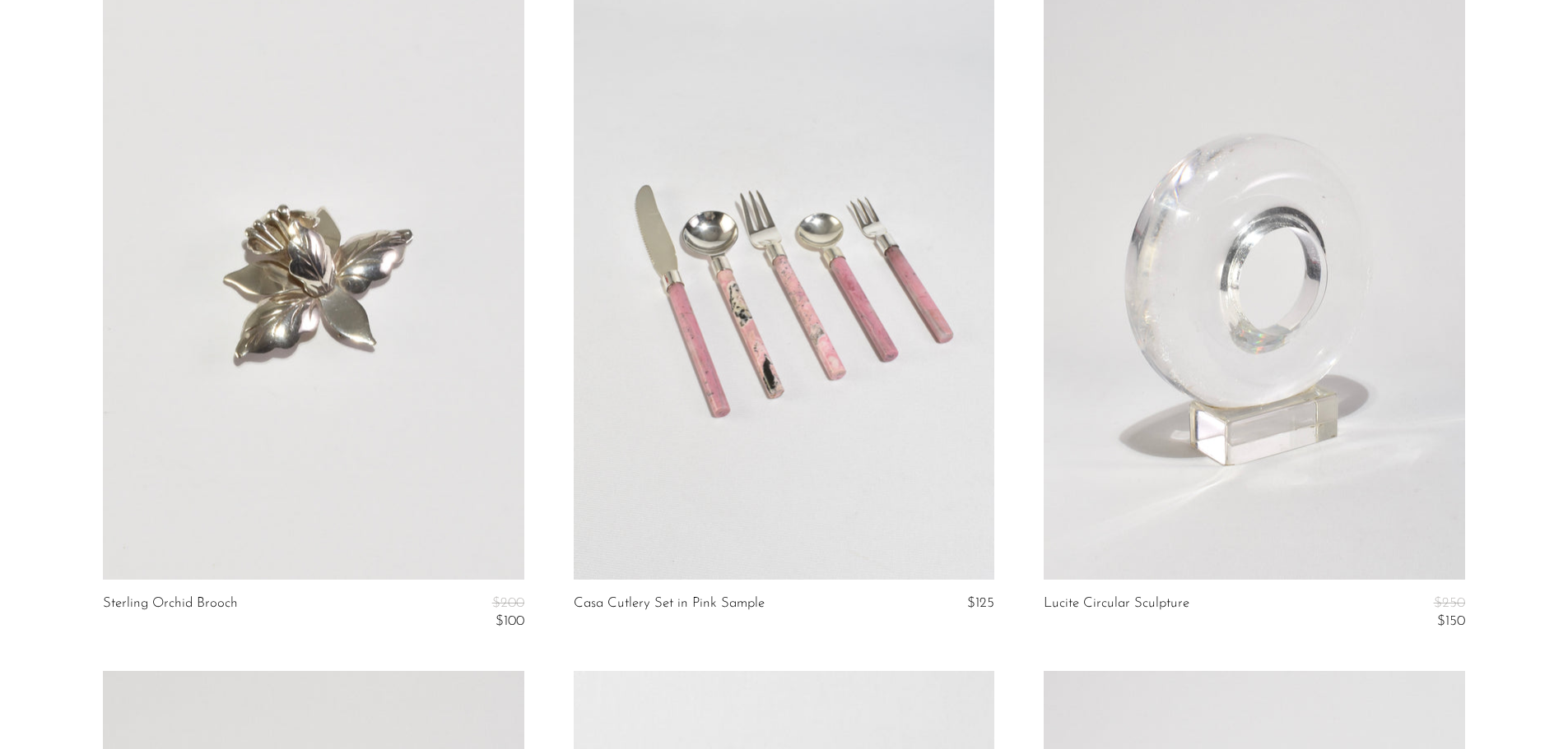
click at [376, 406] on link at bounding box center [313, 285] width 421 height 589
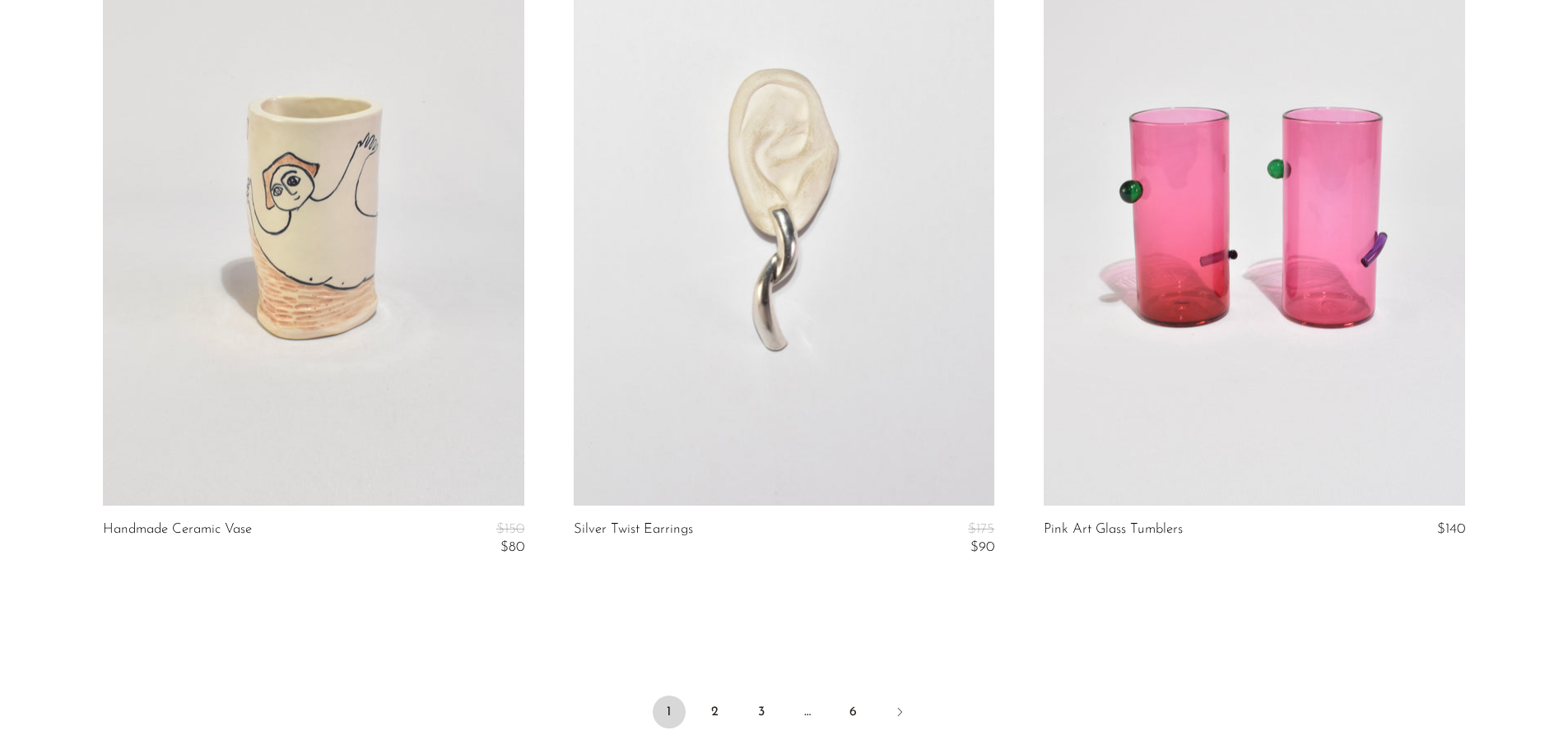
scroll to position [7607, 0]
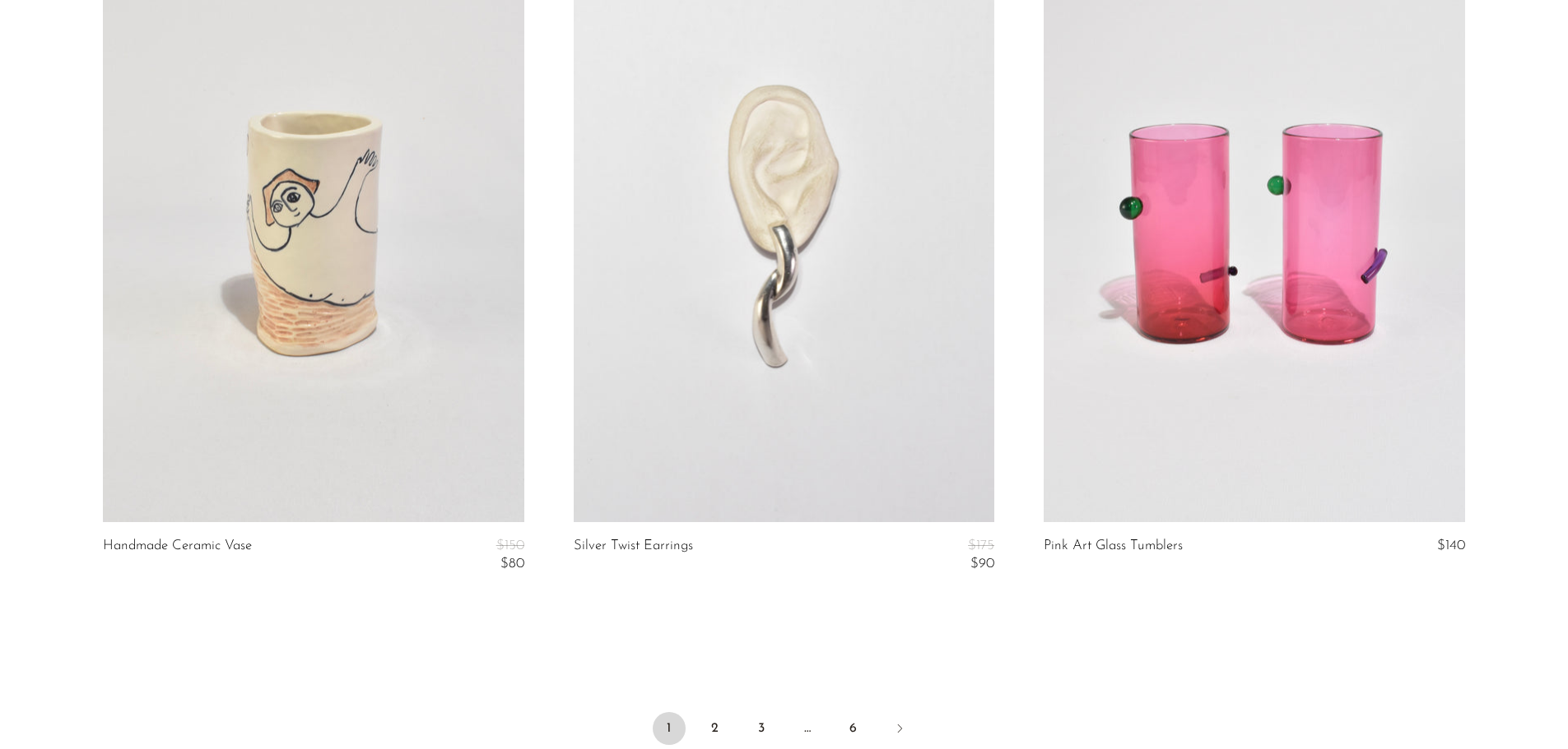
click at [834, 369] on link at bounding box center [784, 228] width 421 height 589
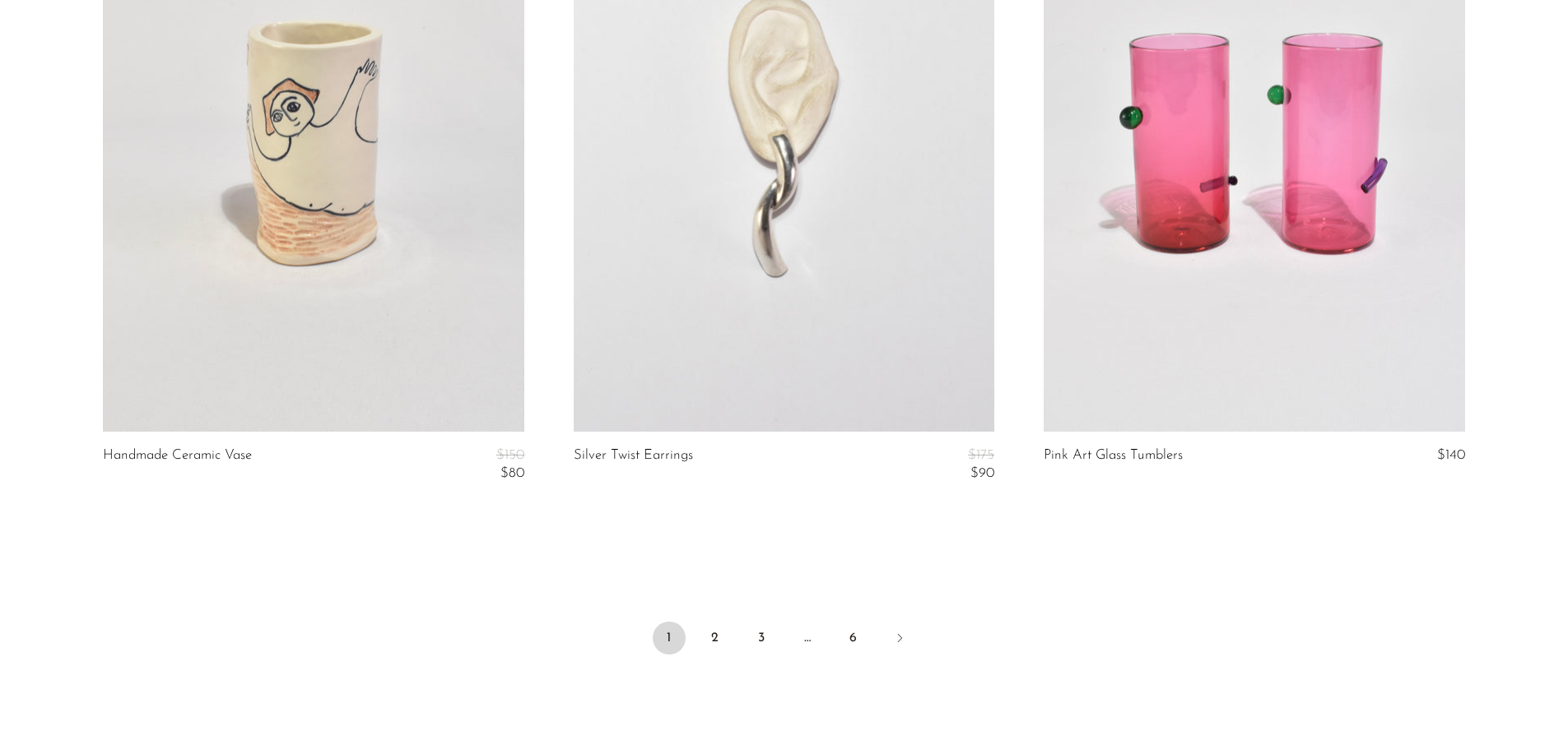
scroll to position [7854, 0]
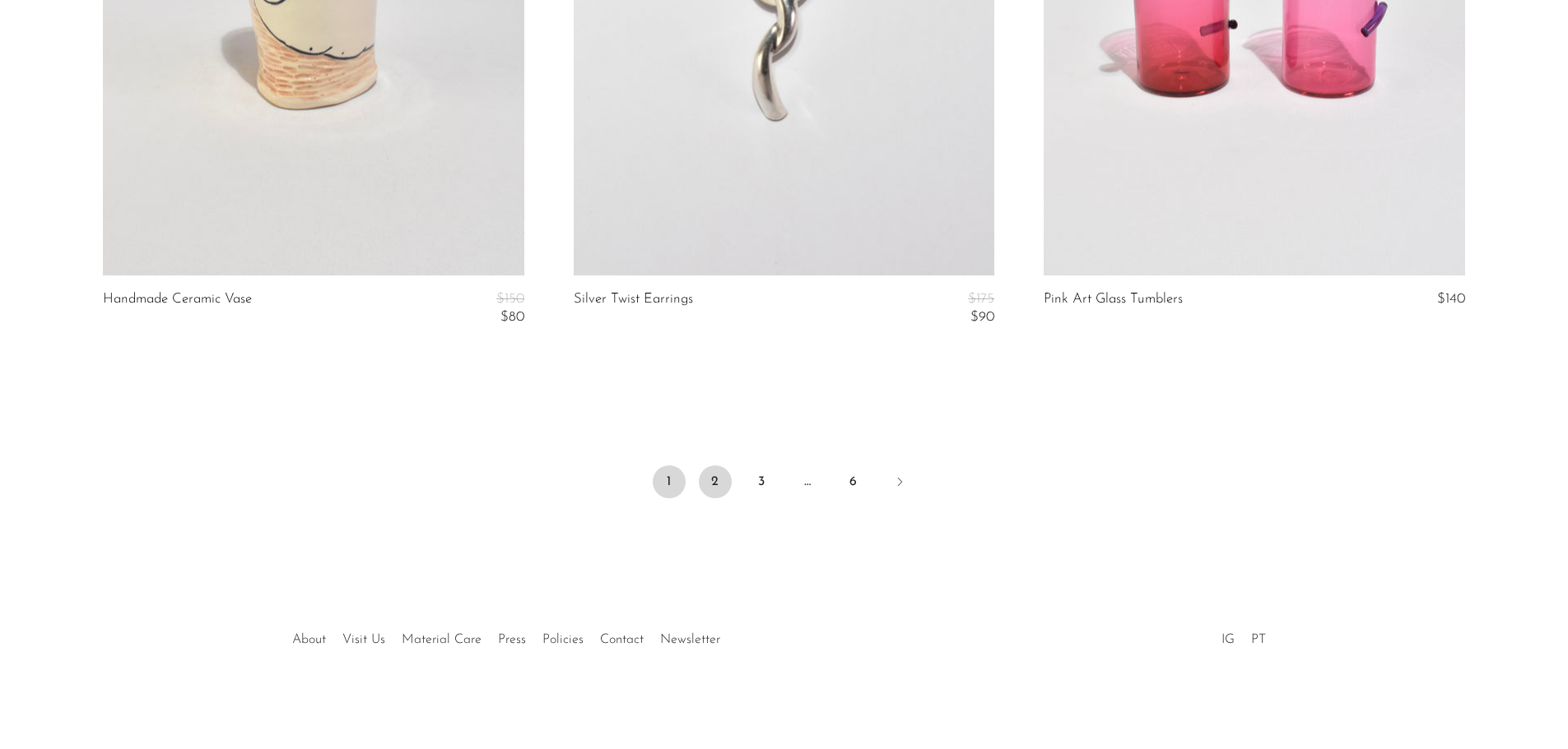
click at [724, 486] on link "2" at bounding box center [715, 482] width 33 height 33
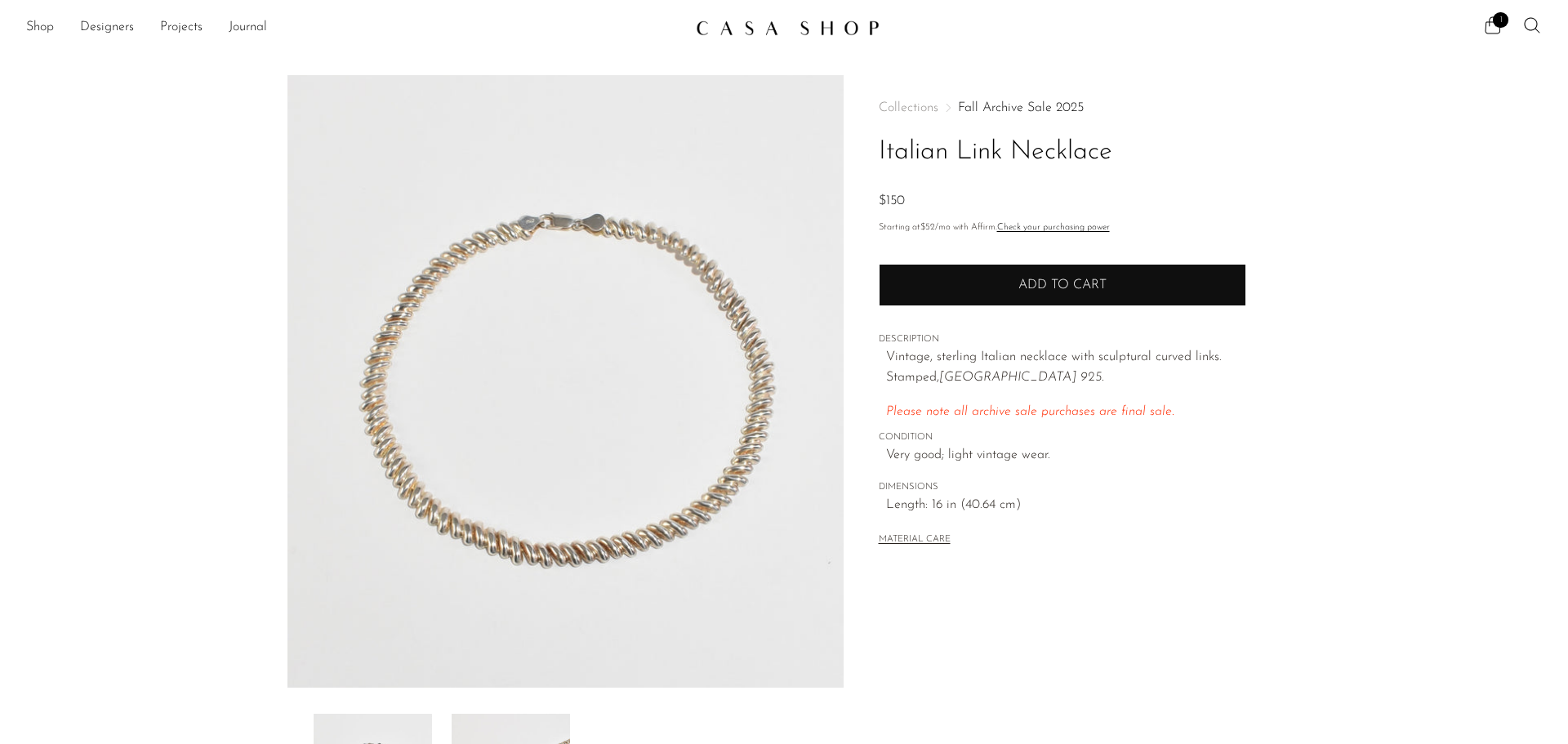
click at [1042, 294] on button "Add to cart" at bounding box center [1062, 285] width 368 height 42
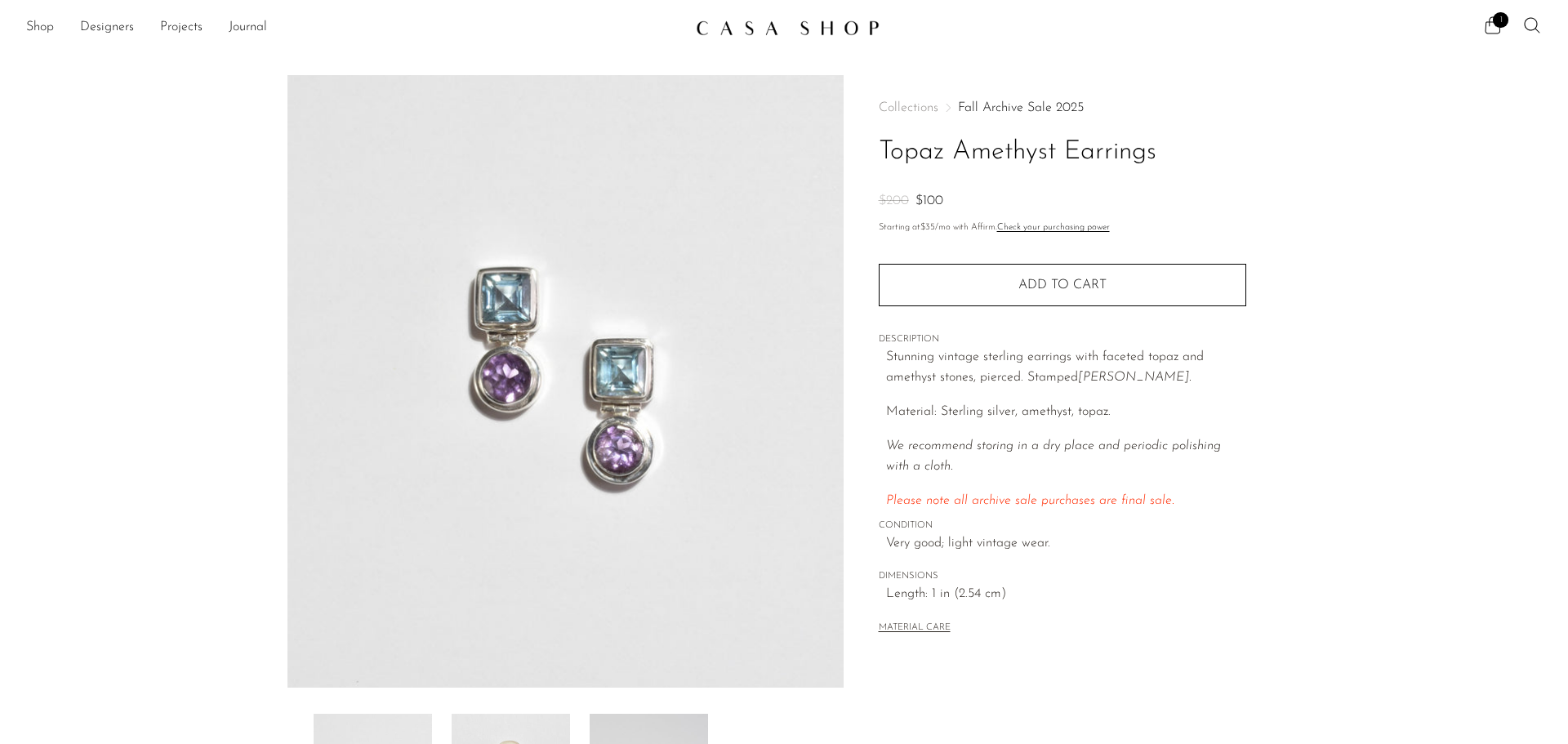
click at [986, 254] on div "Quantity 1 Add to cart" at bounding box center [1062, 275] width 368 height 62
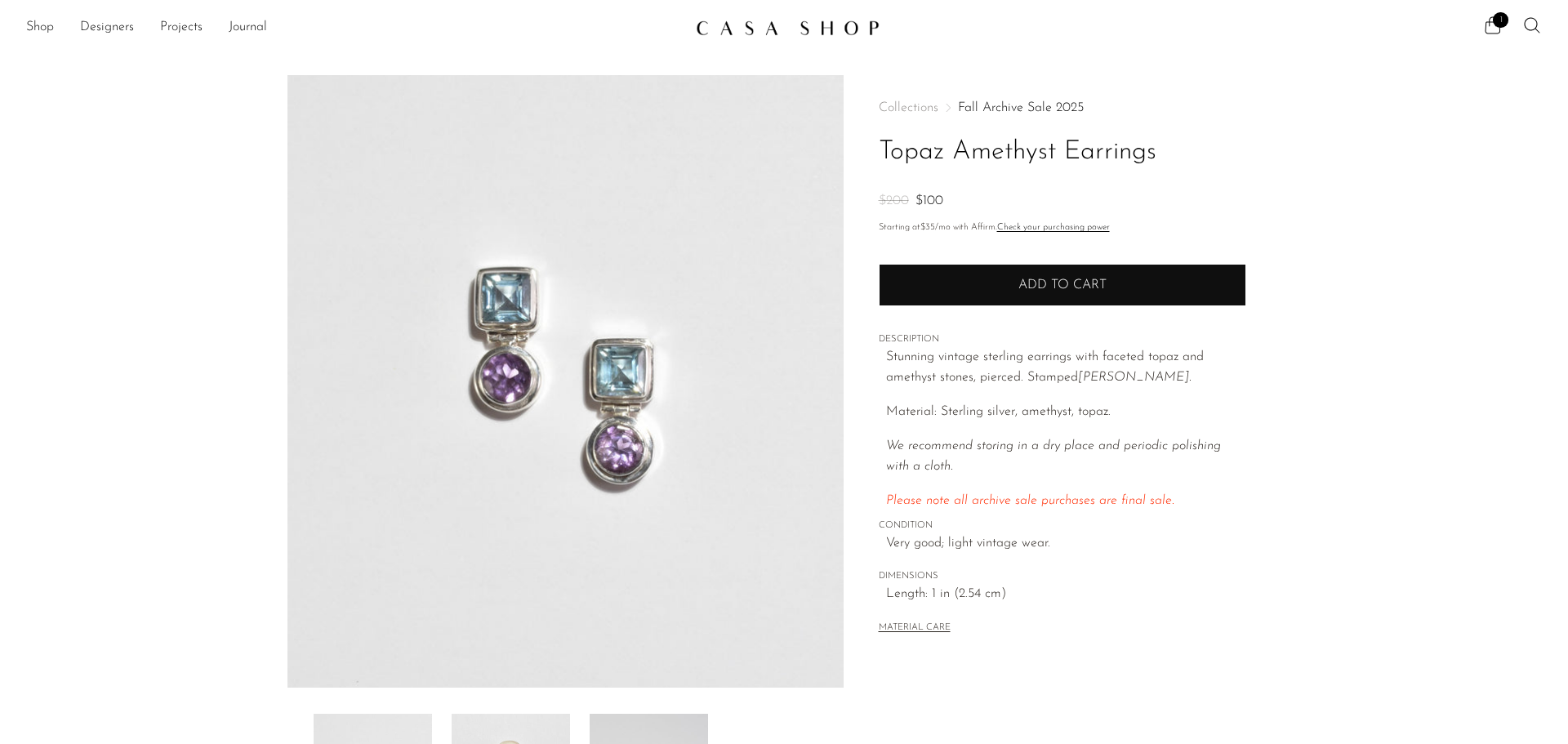
click at [981, 274] on button "Add to cart" at bounding box center [1062, 285] width 368 height 42
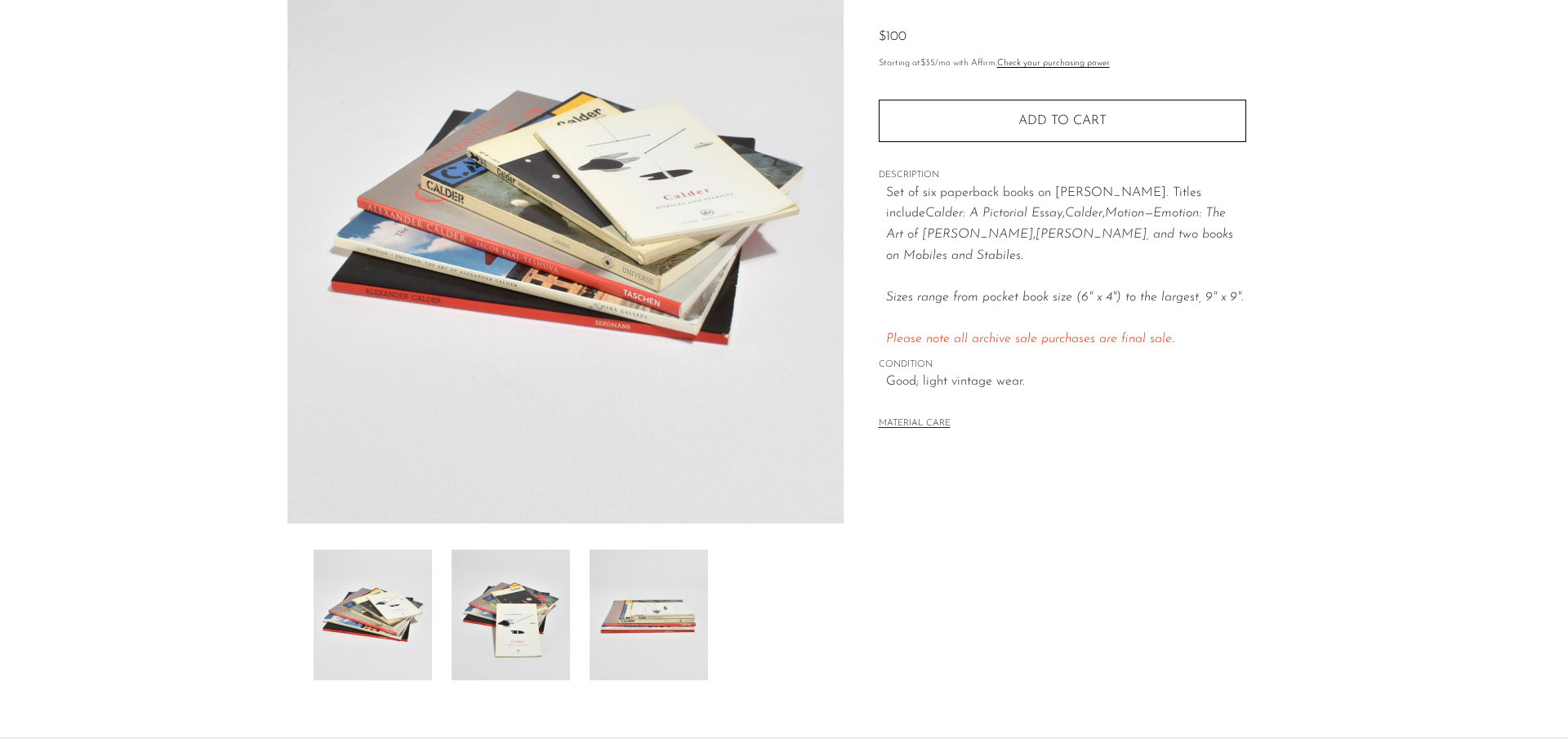
scroll to position [245, 0]
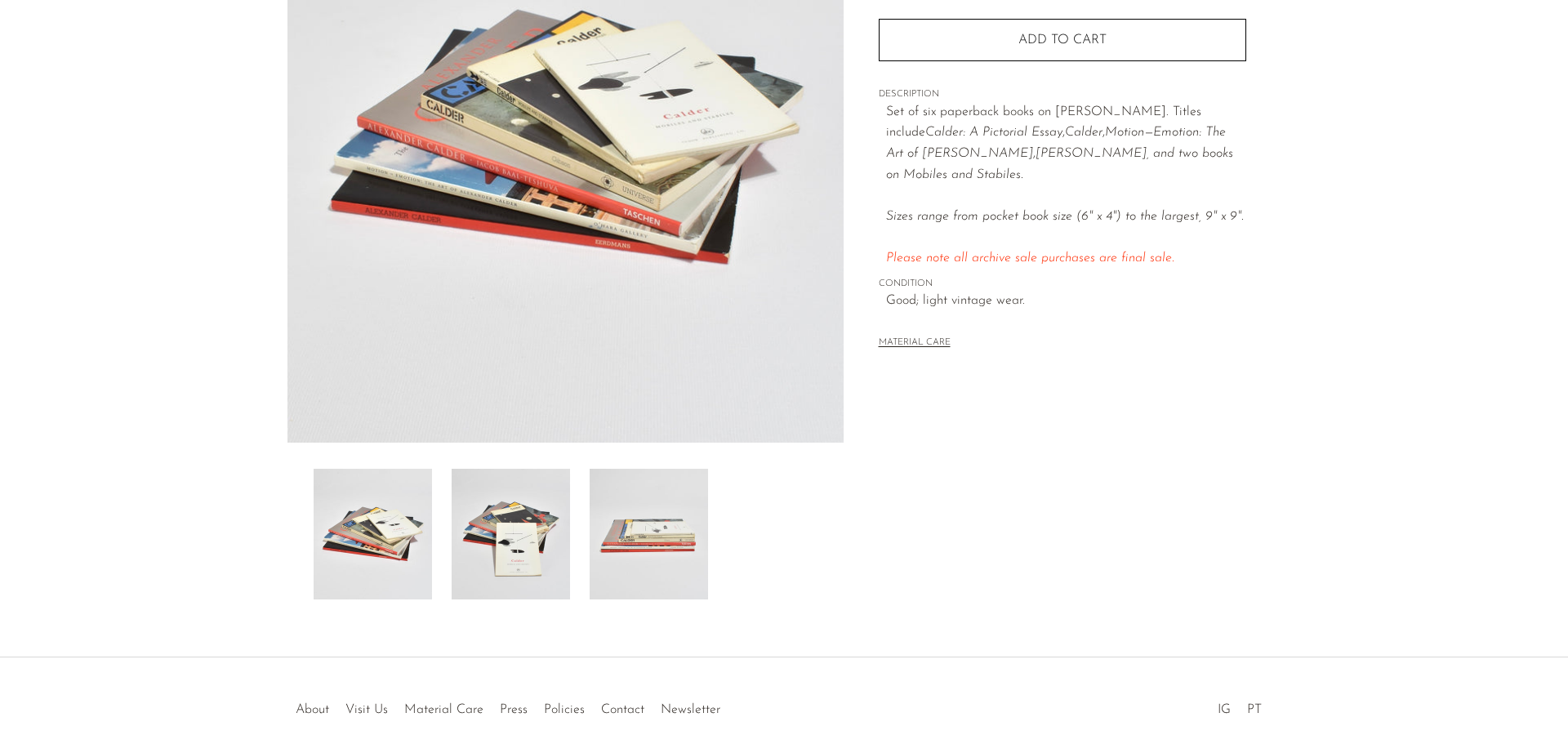
click at [666, 587] on img at bounding box center [649, 534] width 118 height 131
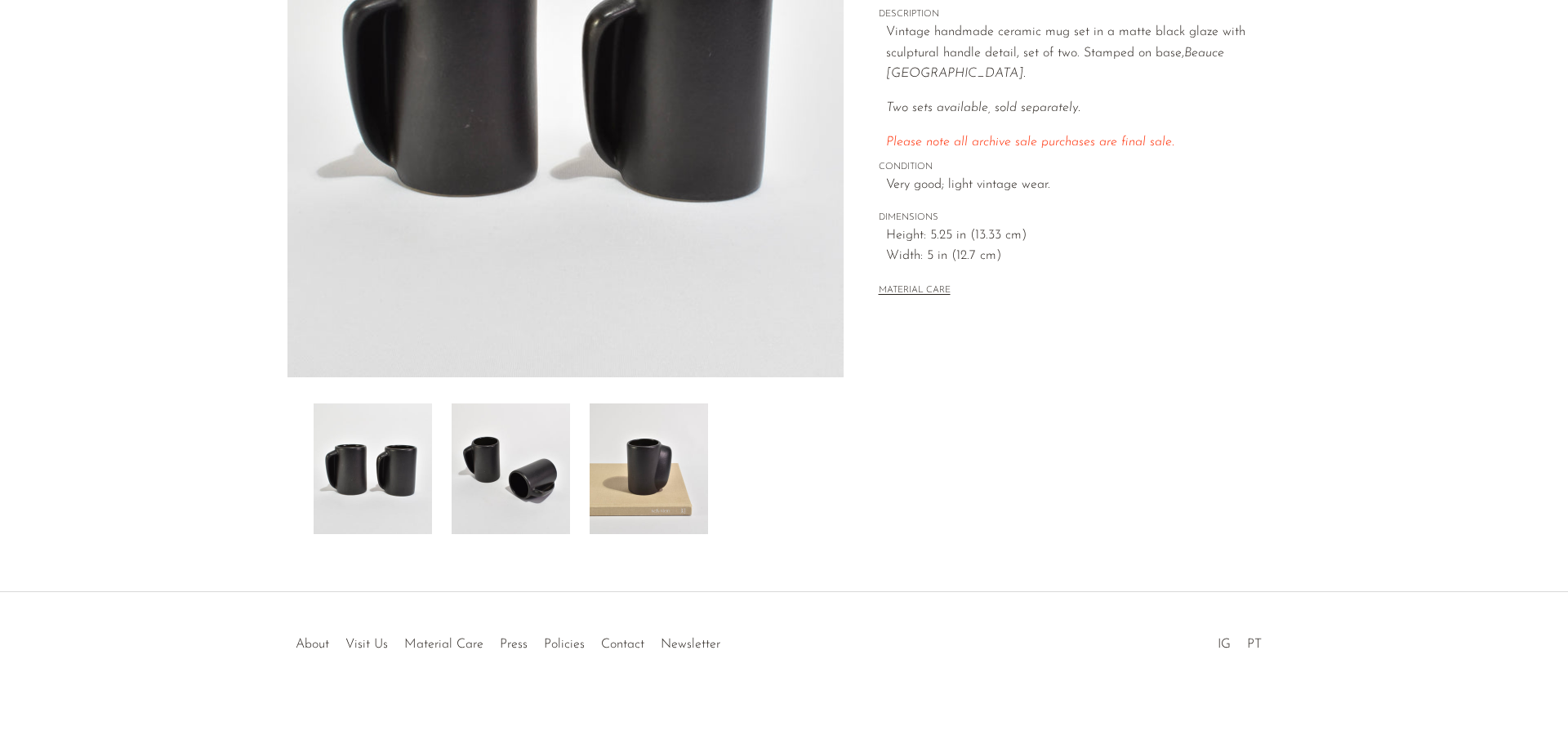
scroll to position [319, 0]
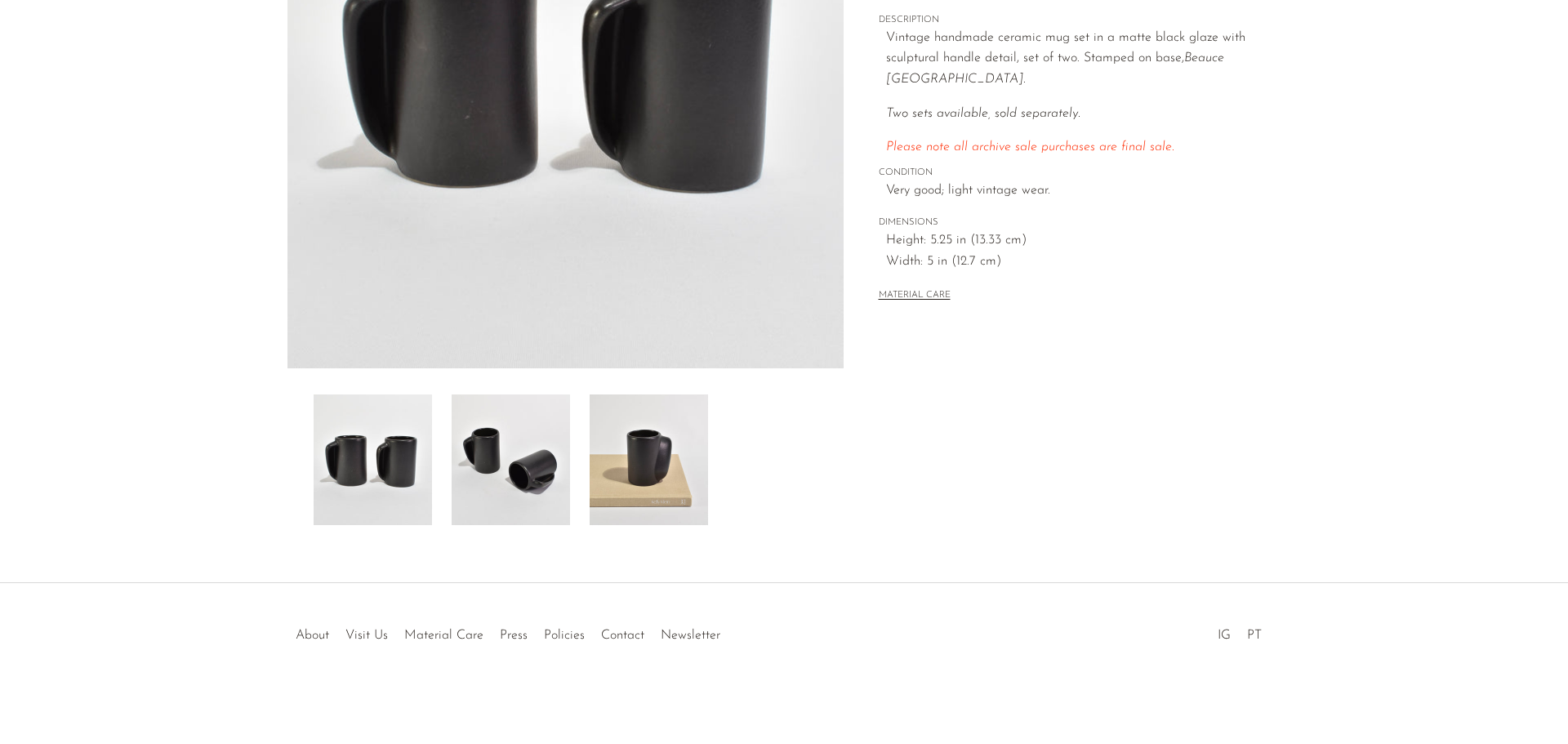
click at [679, 463] on img at bounding box center [649, 460] width 118 height 131
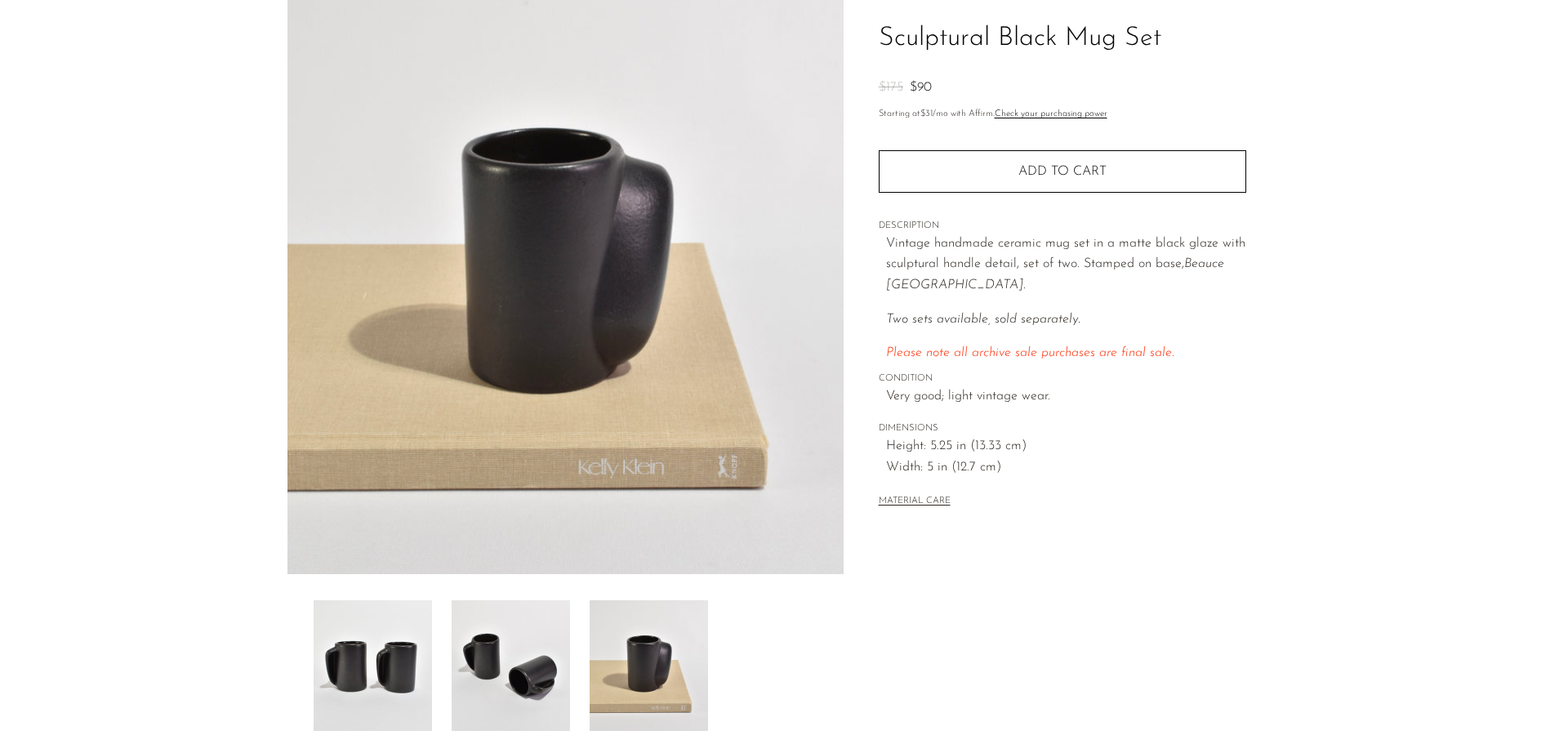
scroll to position [0, 0]
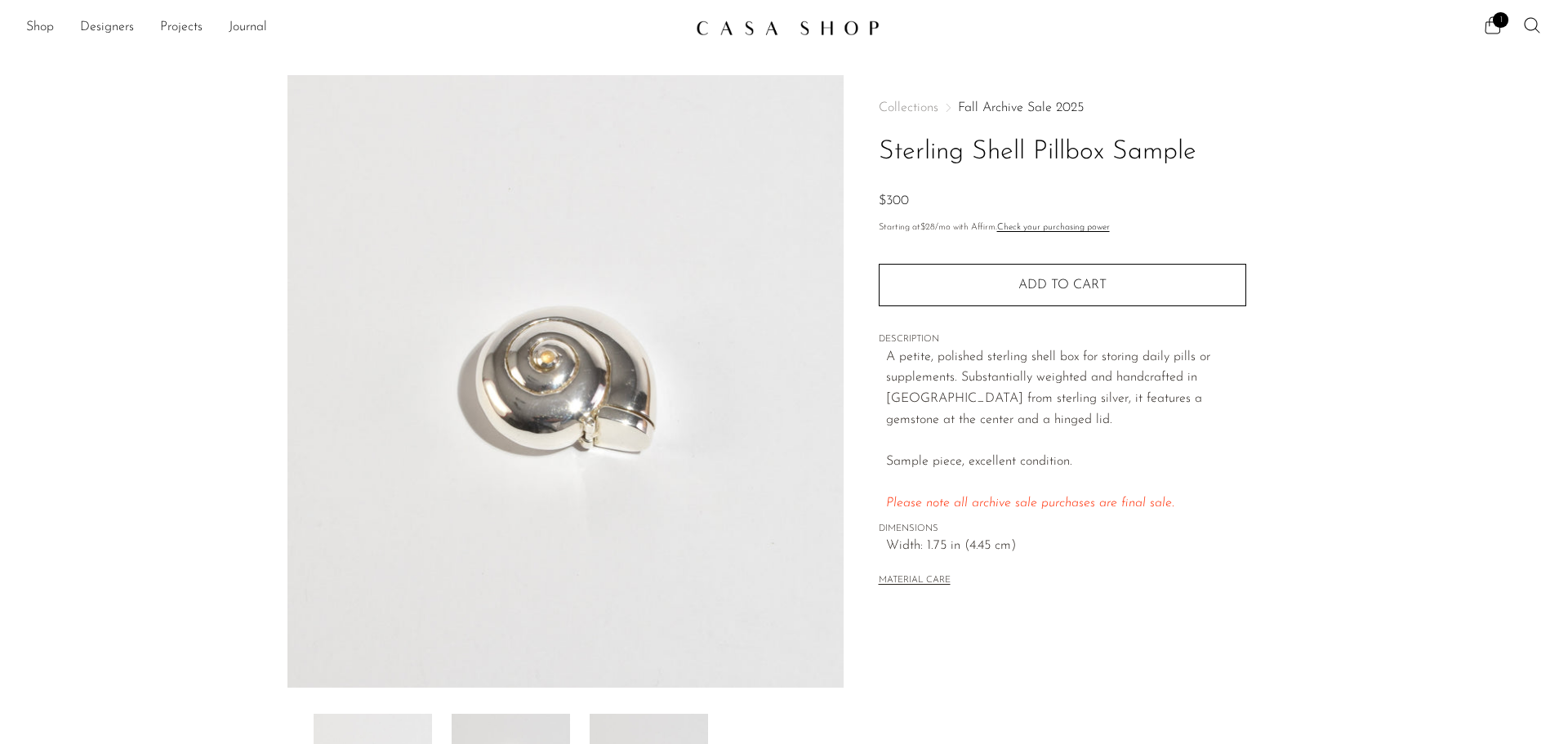
scroll to position [319, 0]
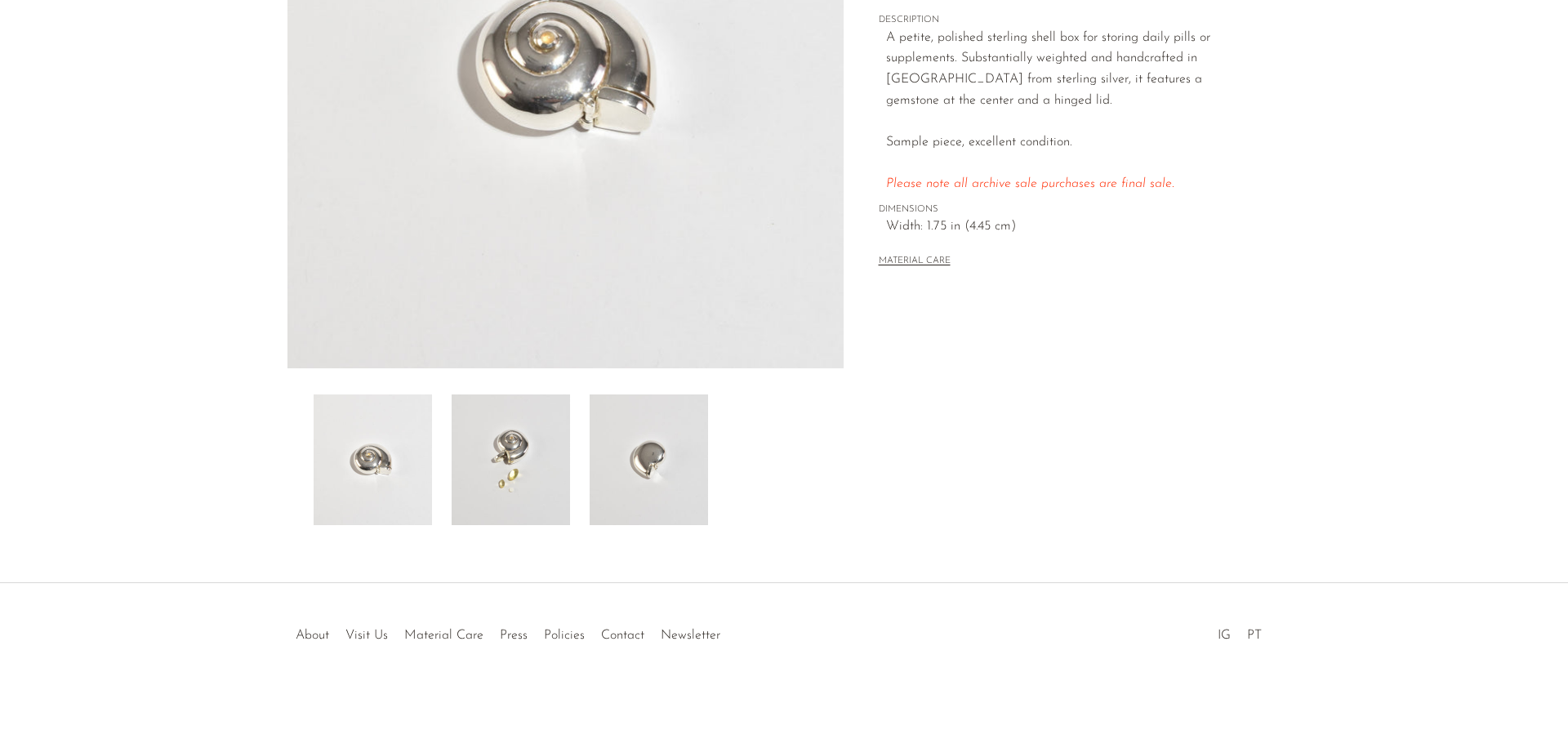
click at [660, 425] on img at bounding box center [649, 460] width 118 height 131
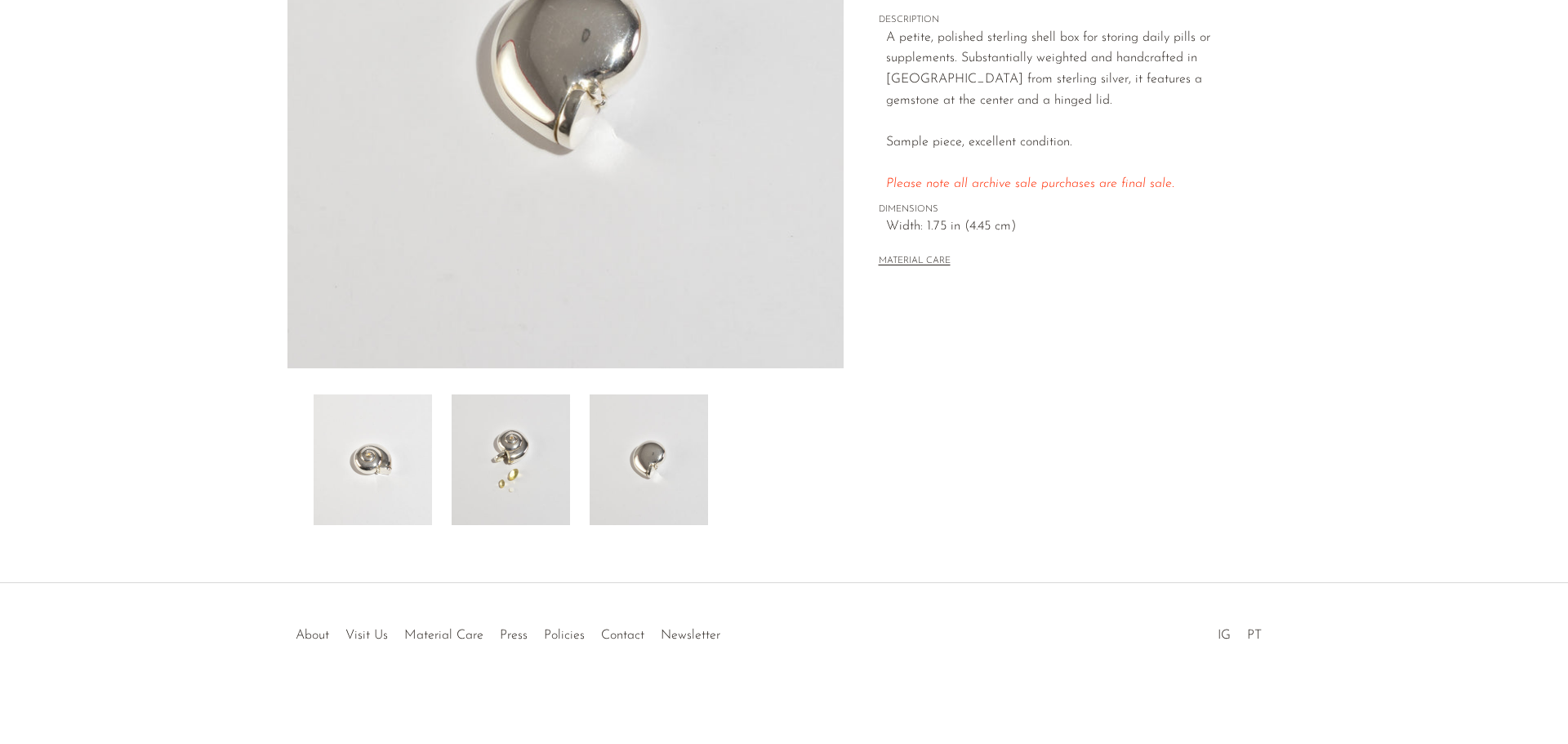
click at [543, 444] on img at bounding box center [511, 460] width 118 height 131
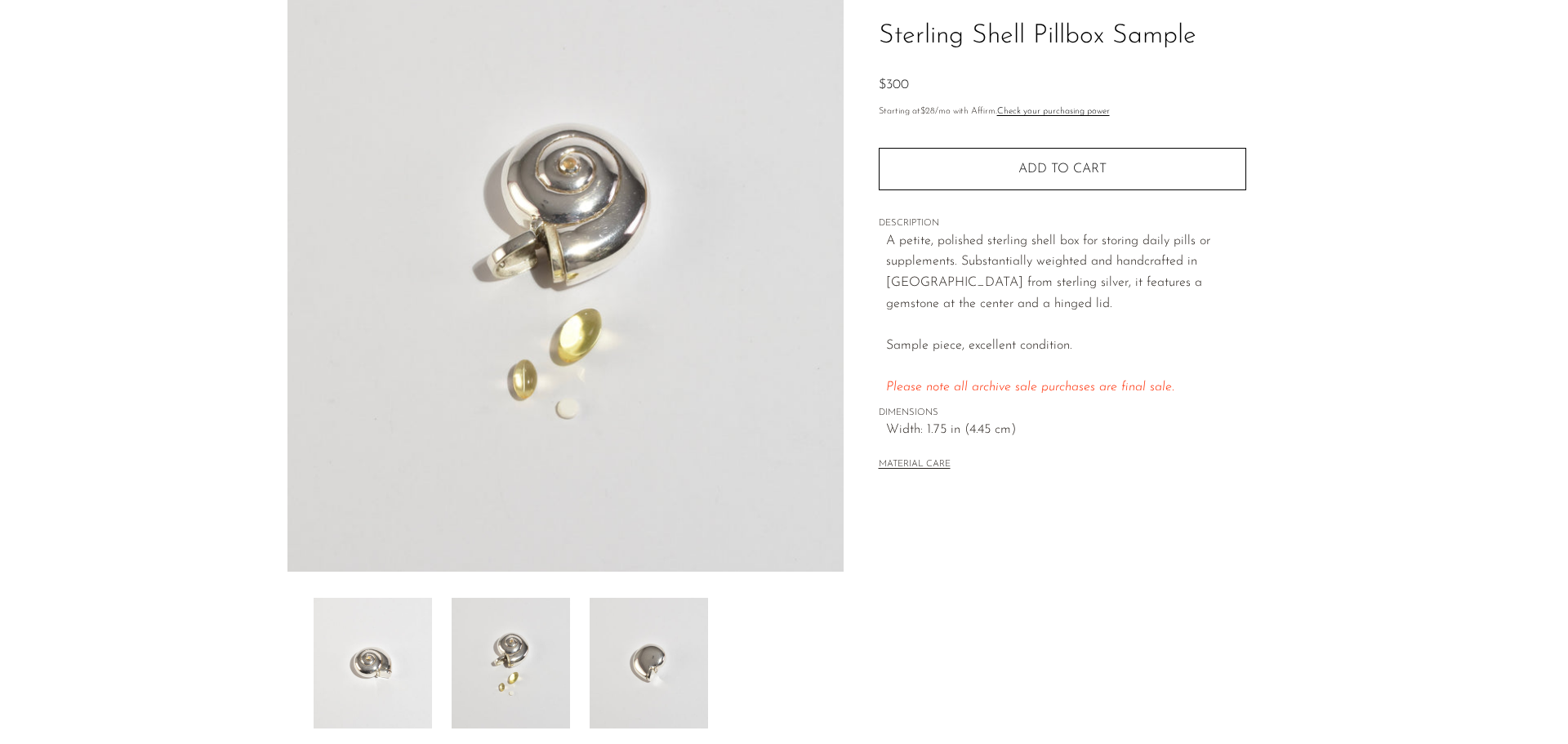
scroll to position [74, 0]
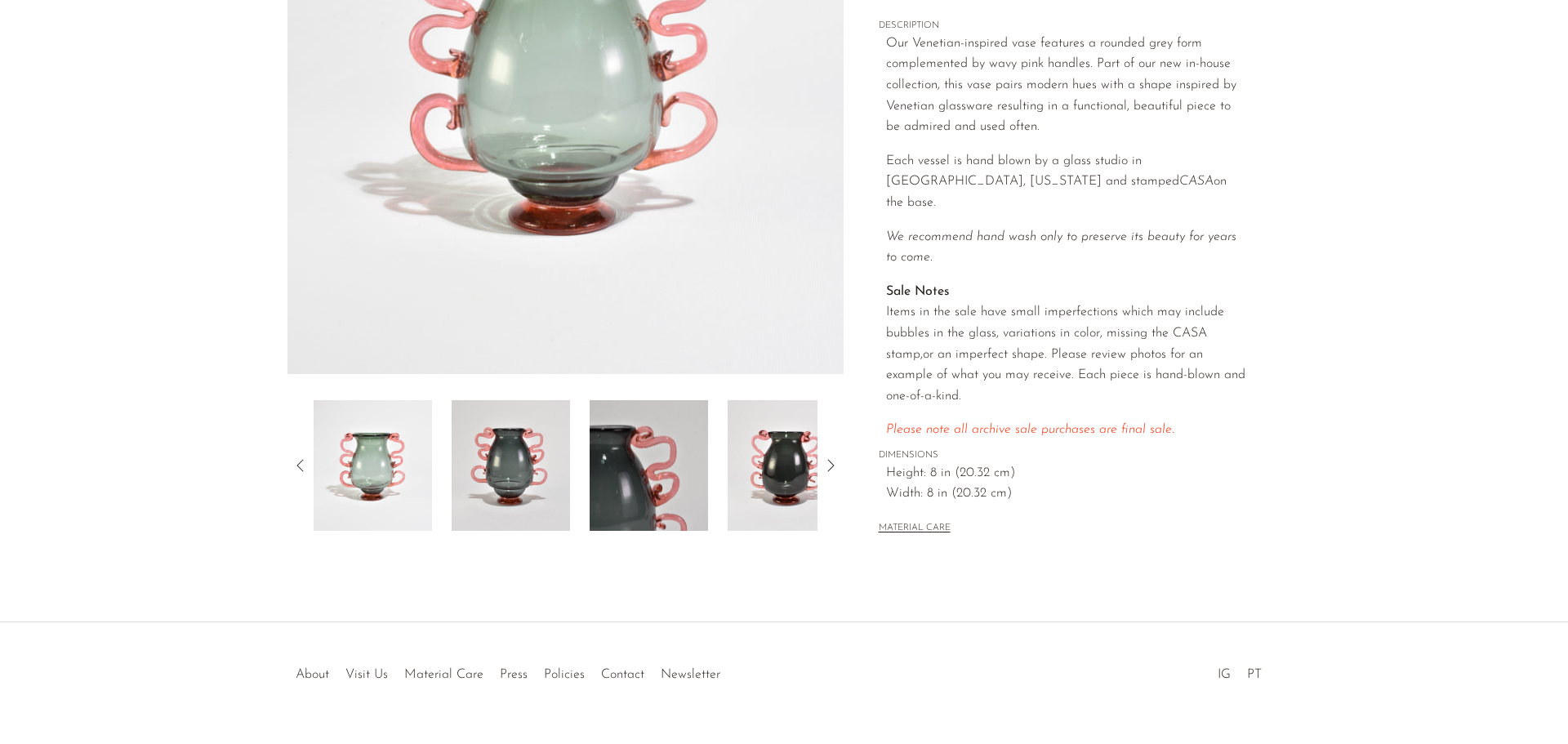
scroll to position [333, 0]
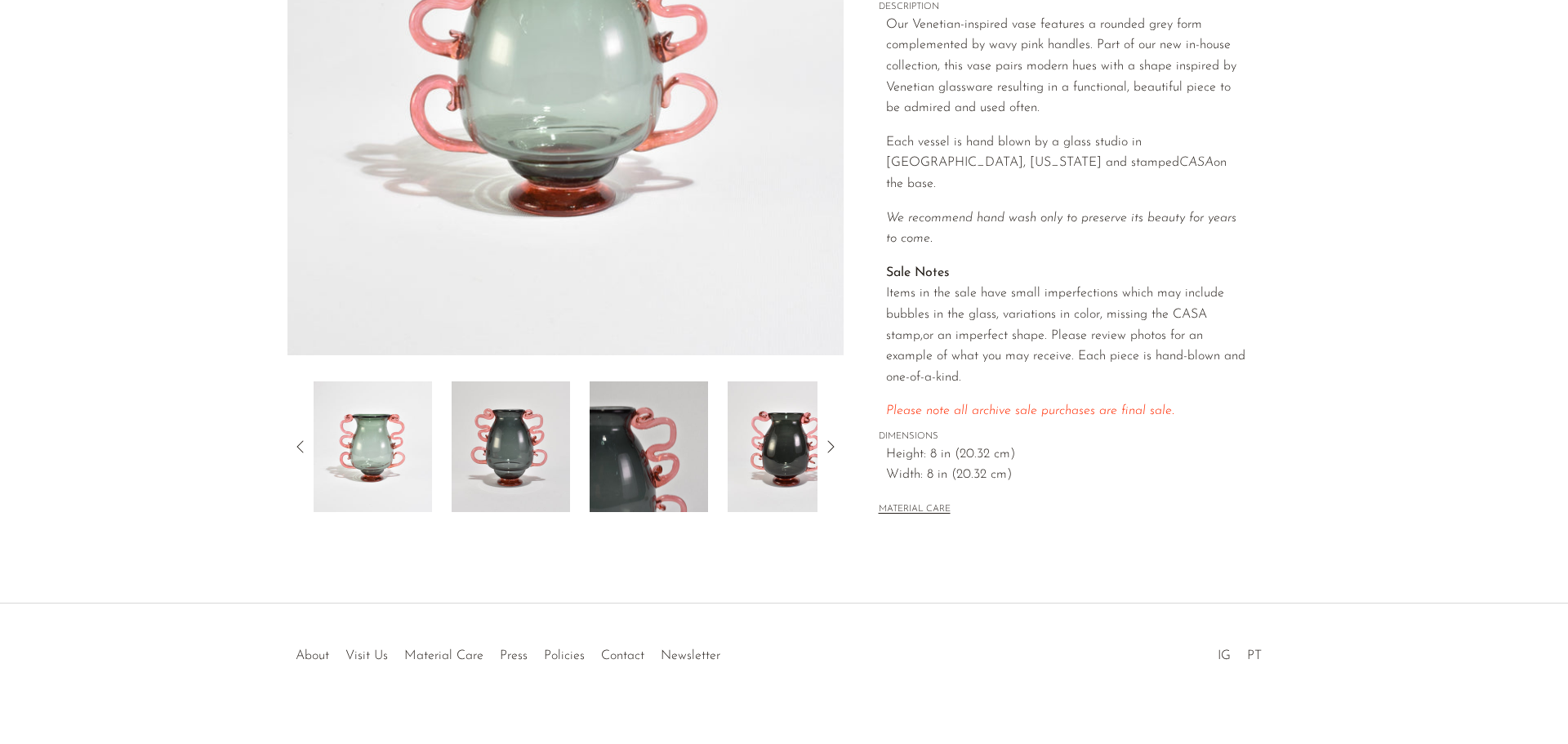
click at [692, 458] on img at bounding box center [649, 447] width 118 height 131
click at [785, 466] on img at bounding box center [786, 447] width 118 height 131
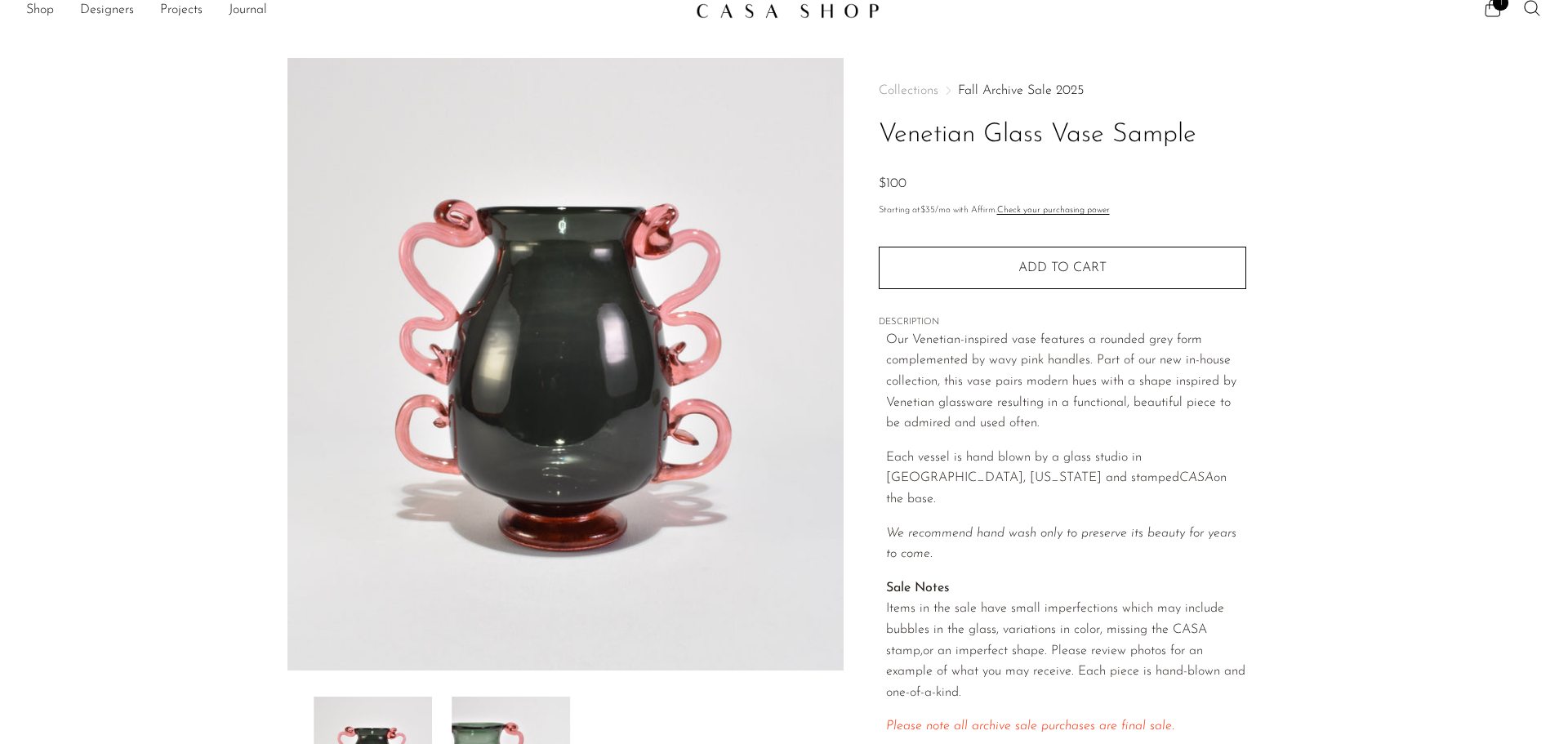
scroll to position [5, 0]
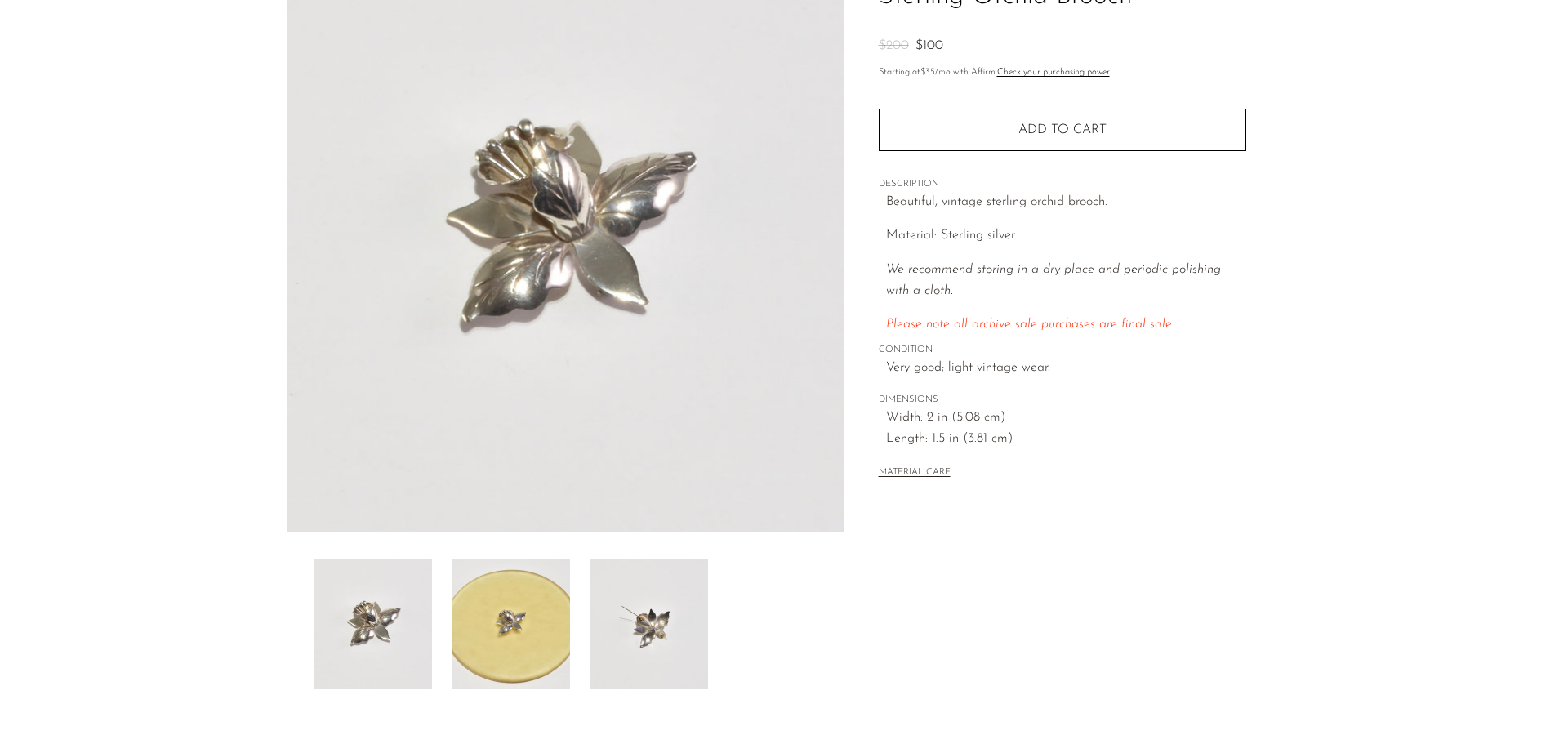
scroll to position [238, 0]
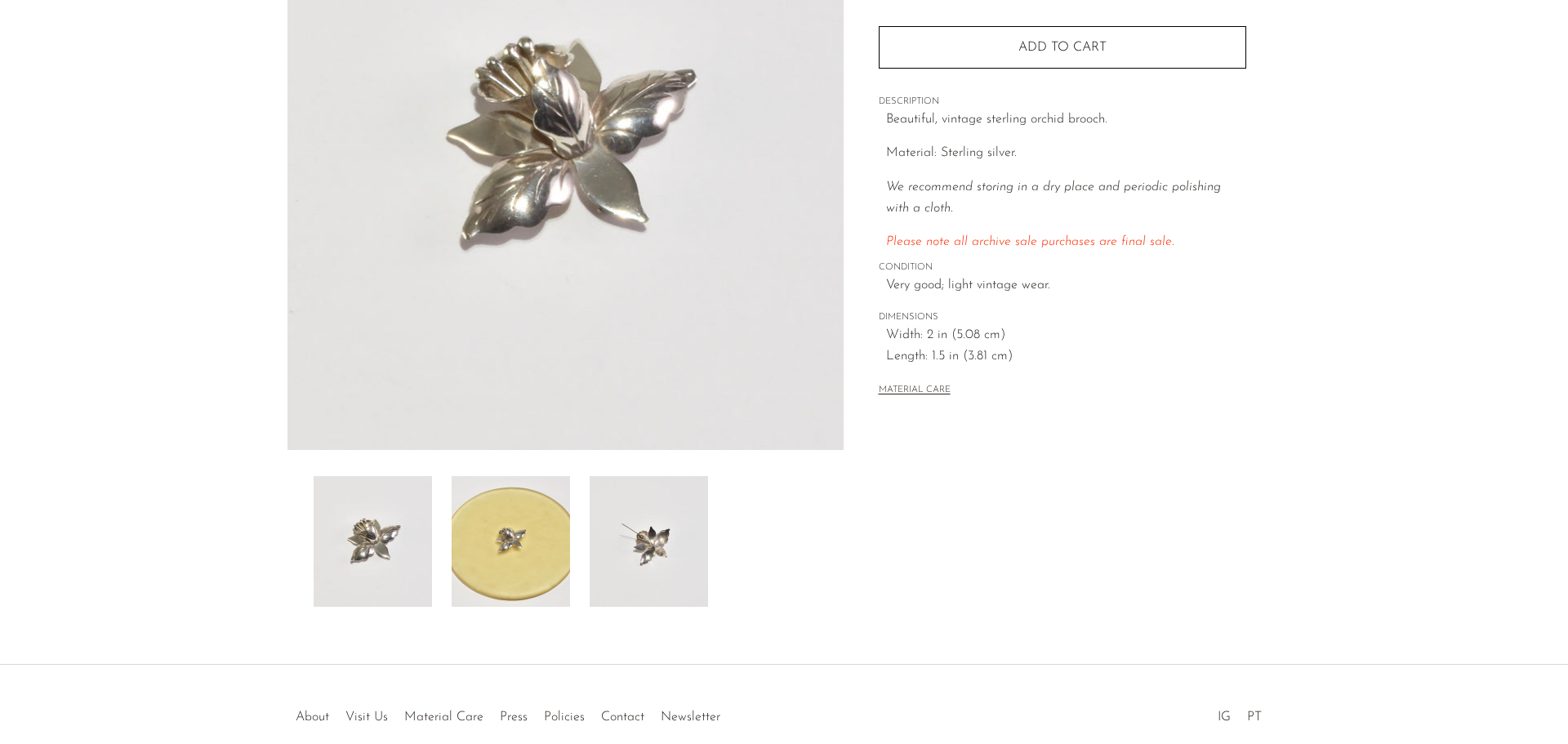
click at [606, 567] on img at bounding box center [649, 542] width 118 height 131
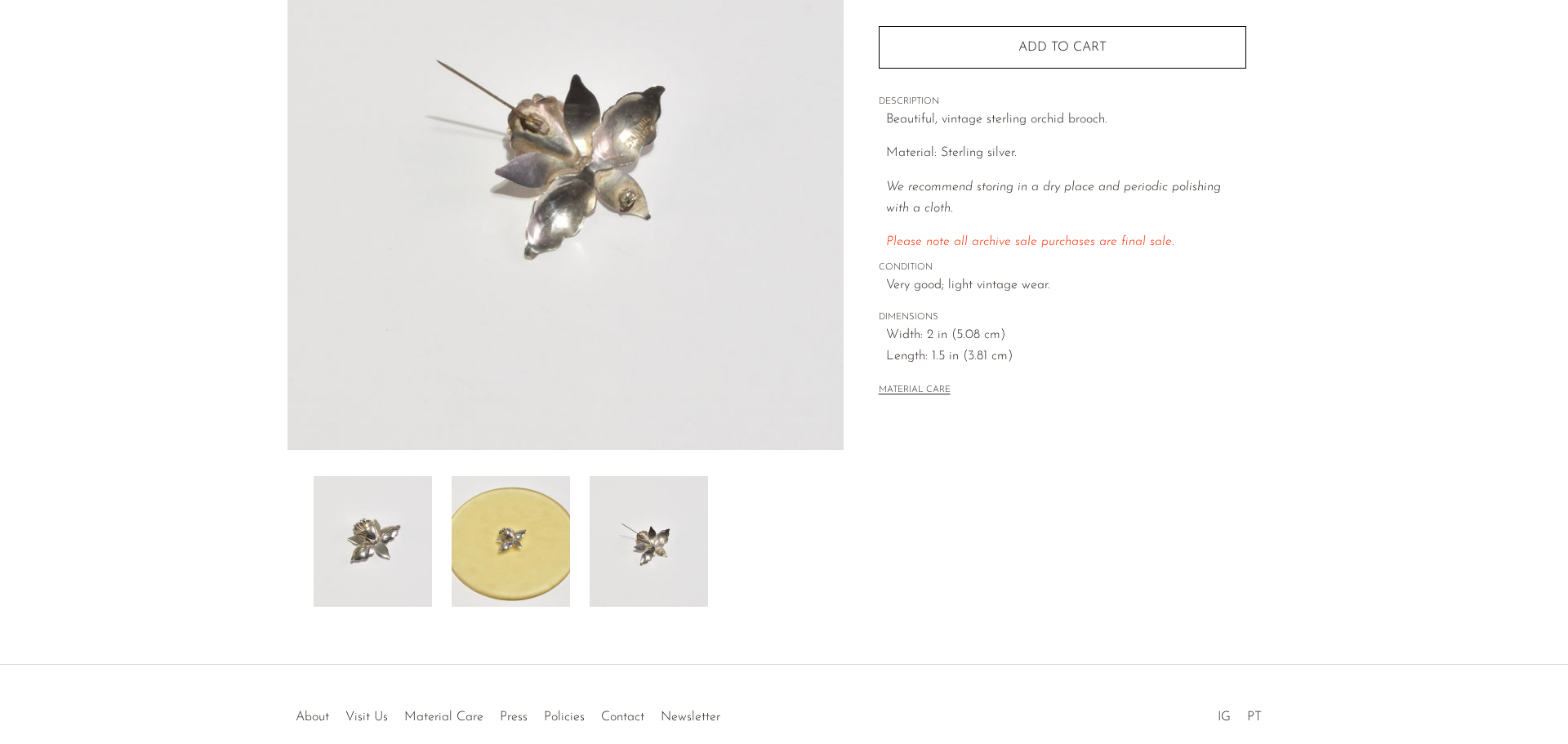
click at [518, 549] on img at bounding box center [511, 542] width 118 height 131
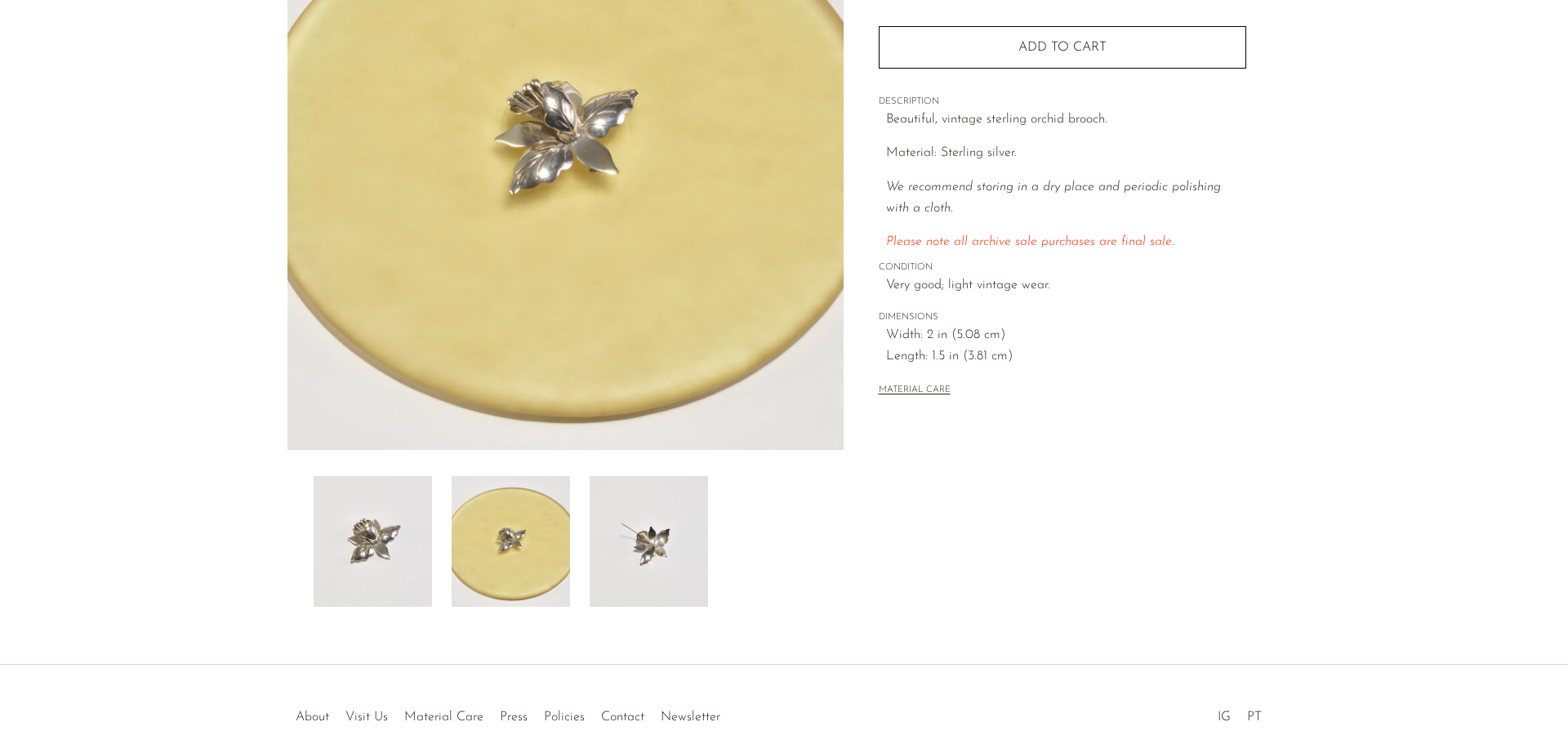
click at [394, 498] on img at bounding box center [372, 542] width 118 height 131
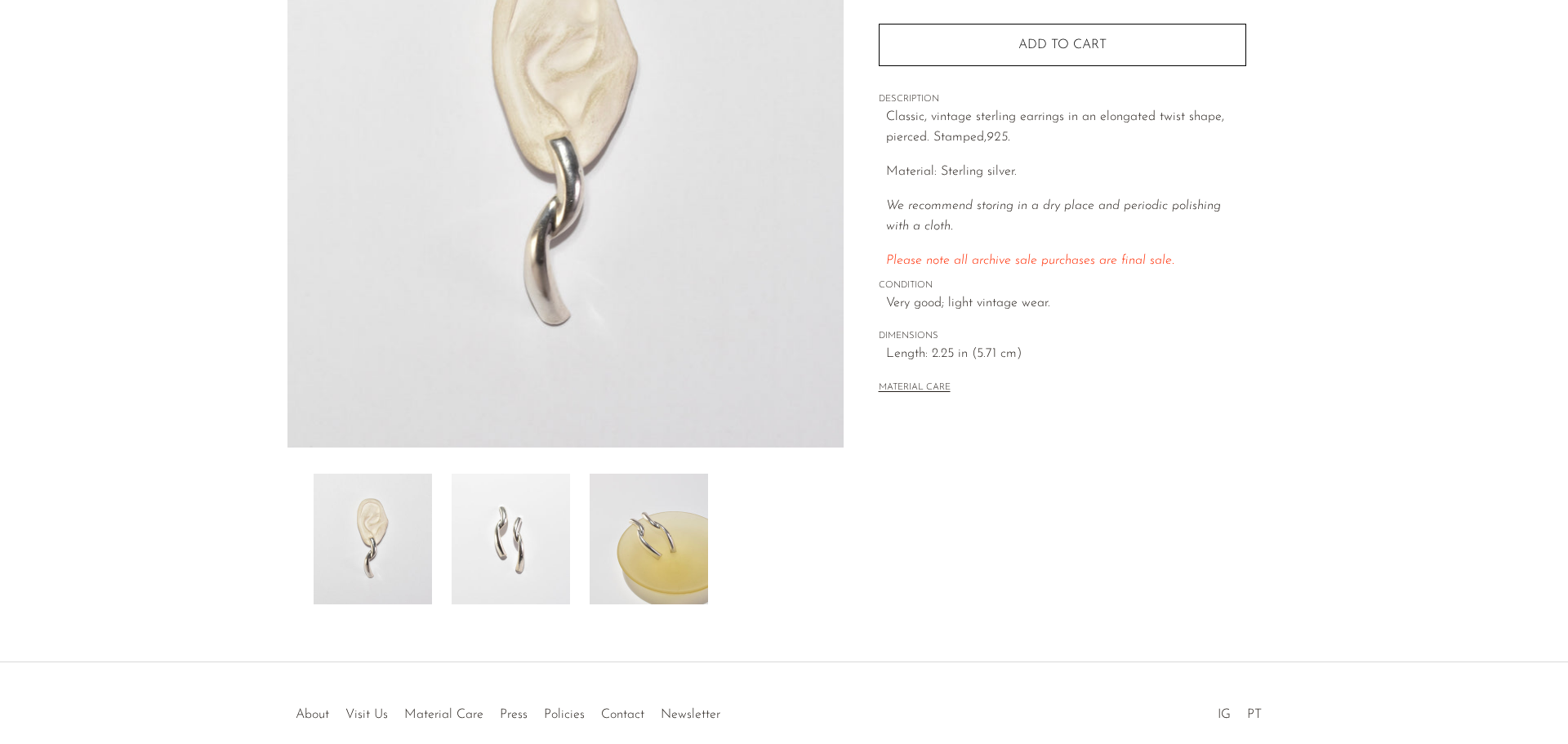
scroll to position [245, 0]
click at [660, 518] on img at bounding box center [649, 534] width 118 height 131
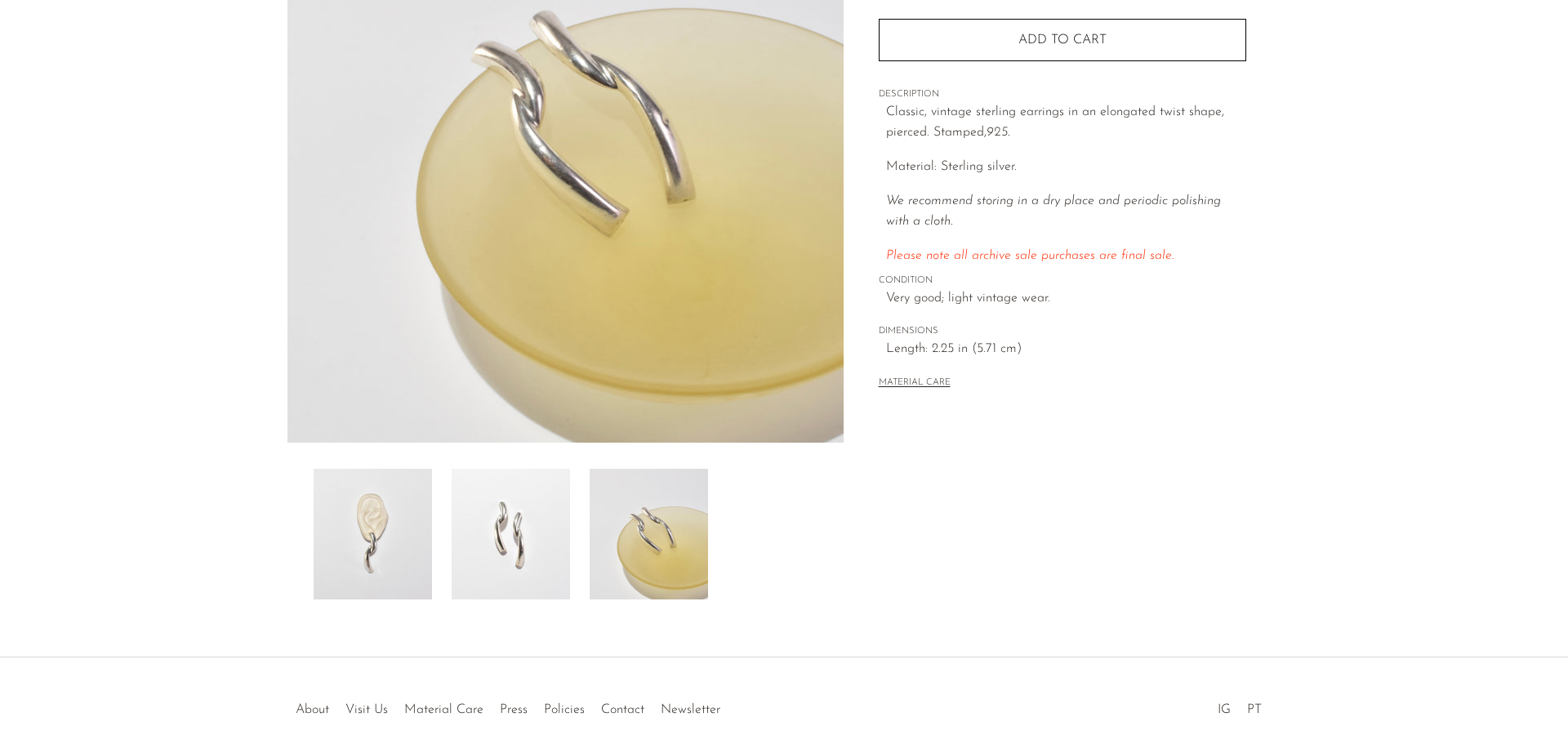
click at [571, 517] on div at bounding box center [566, 534] width 504 height 131
click at [503, 554] on img at bounding box center [511, 534] width 118 height 131
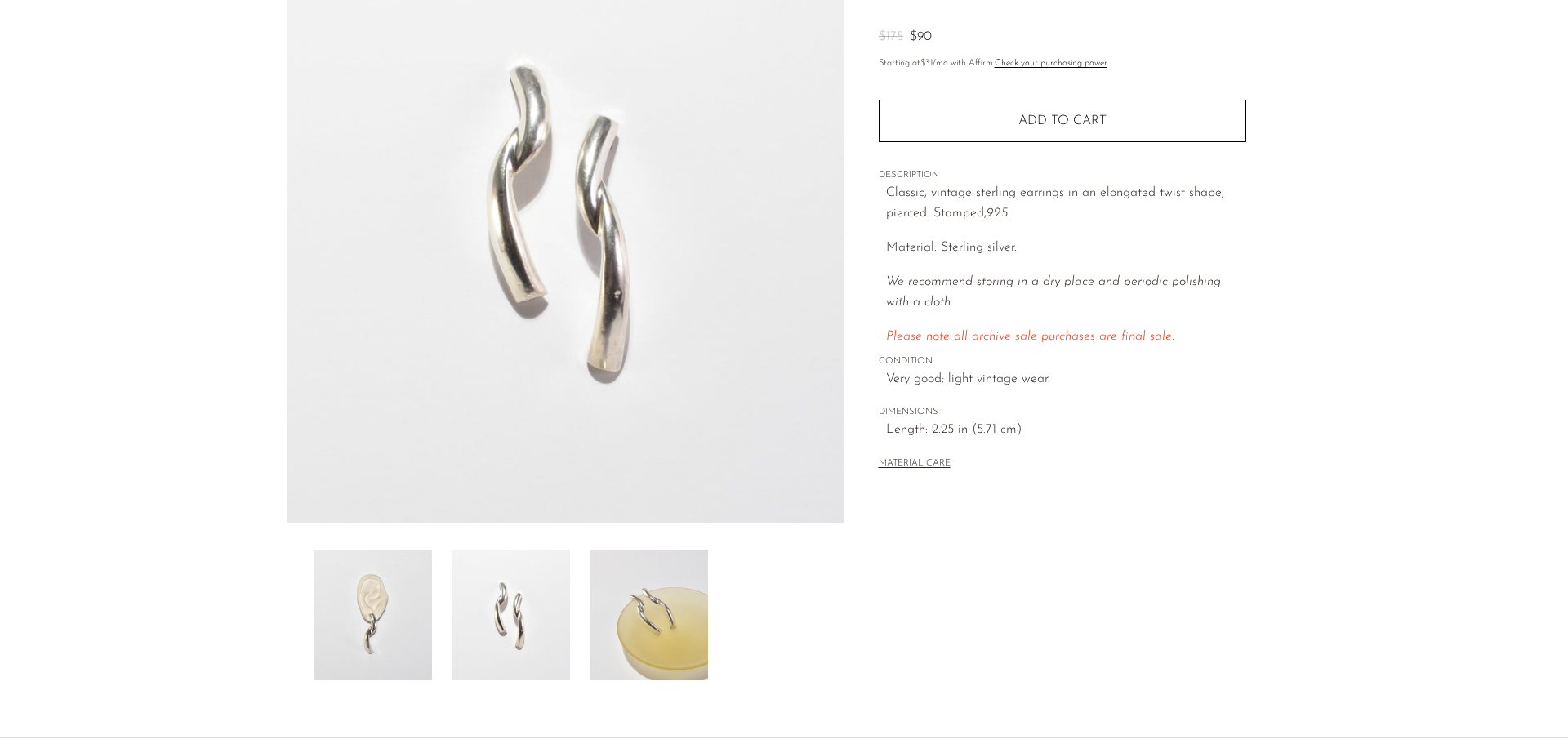
scroll to position [164, 0]
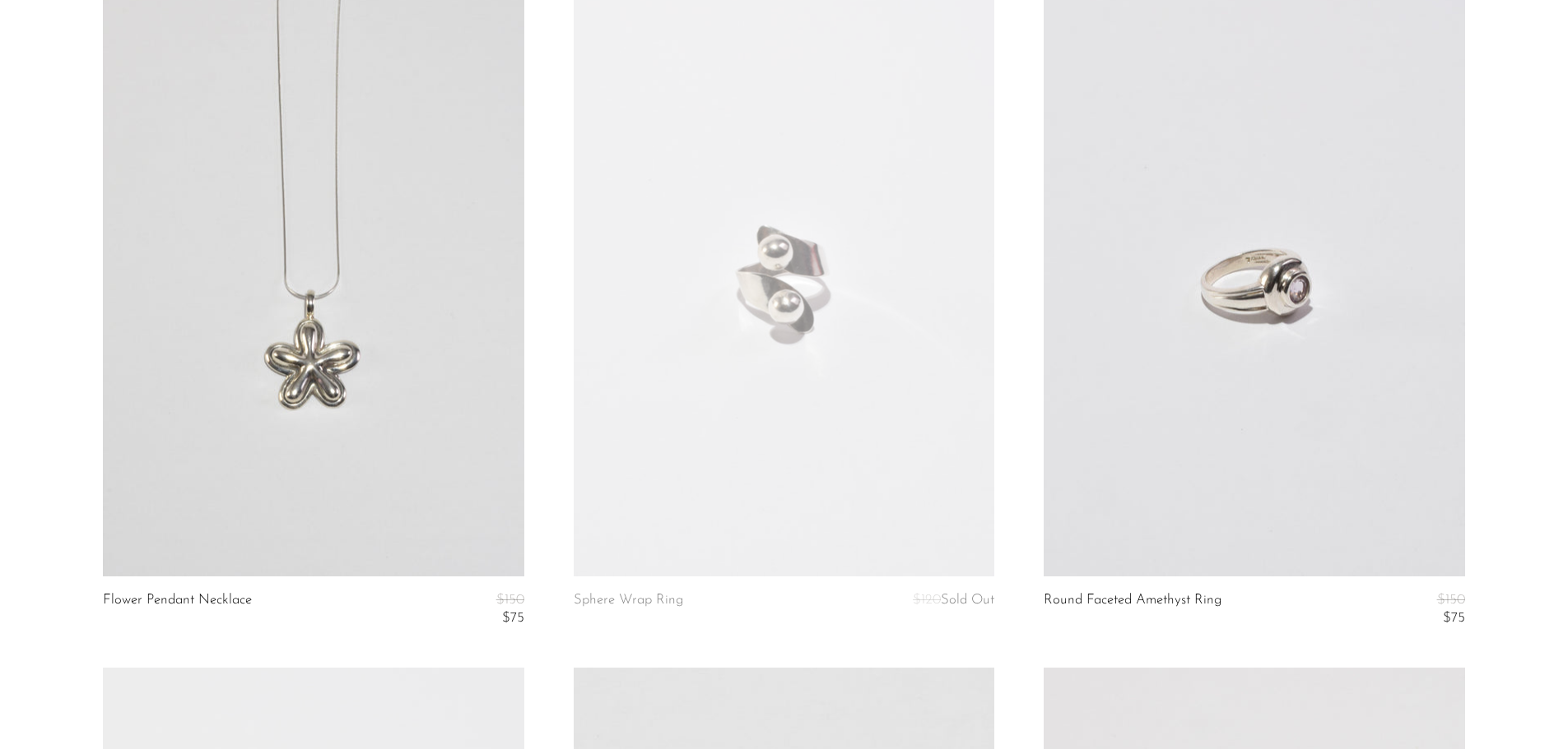
scroll to position [165, 0]
click at [814, 300] on link at bounding box center [784, 281] width 421 height 589
click at [1192, 227] on link at bounding box center [1254, 281] width 421 height 589
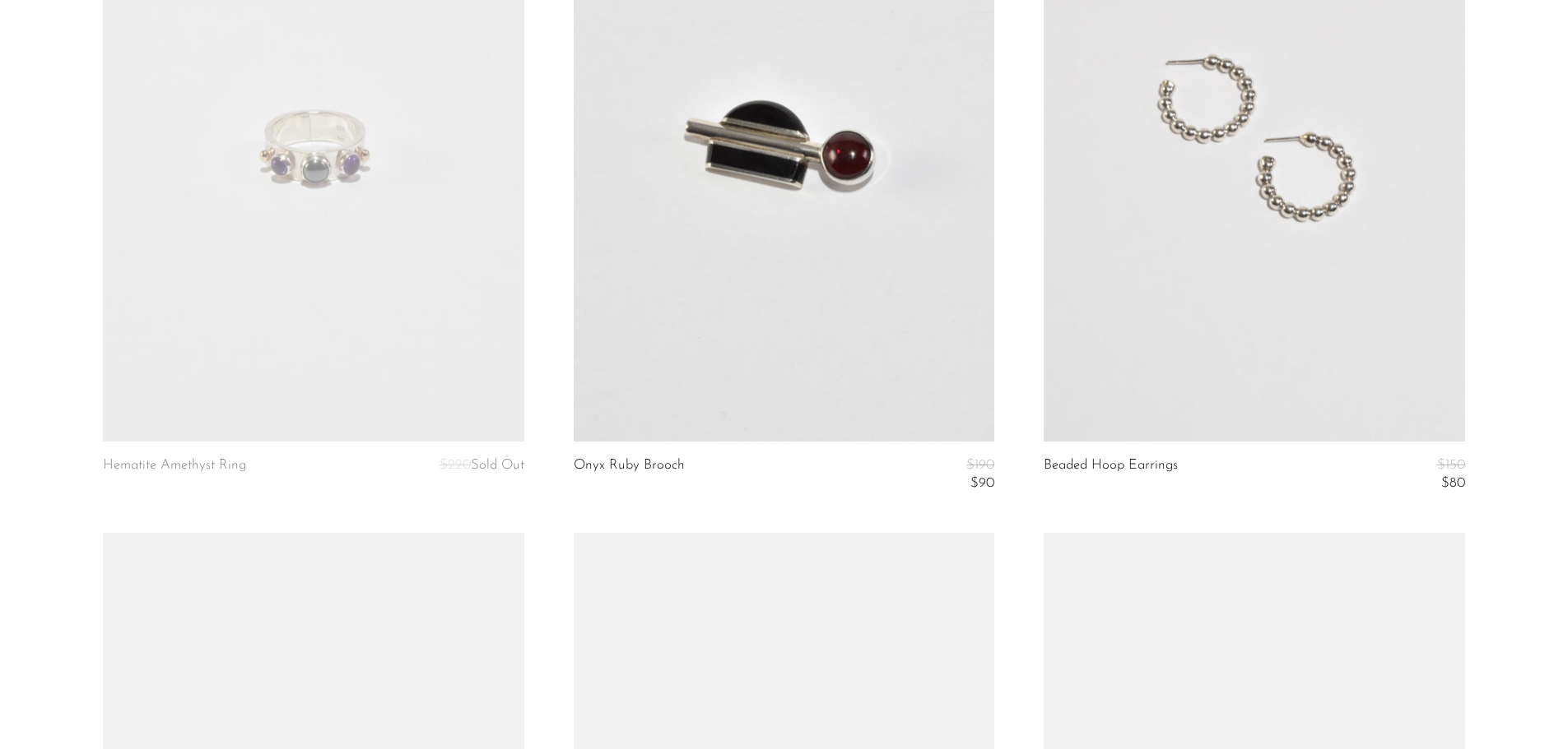
scroll to position [1069, 0]
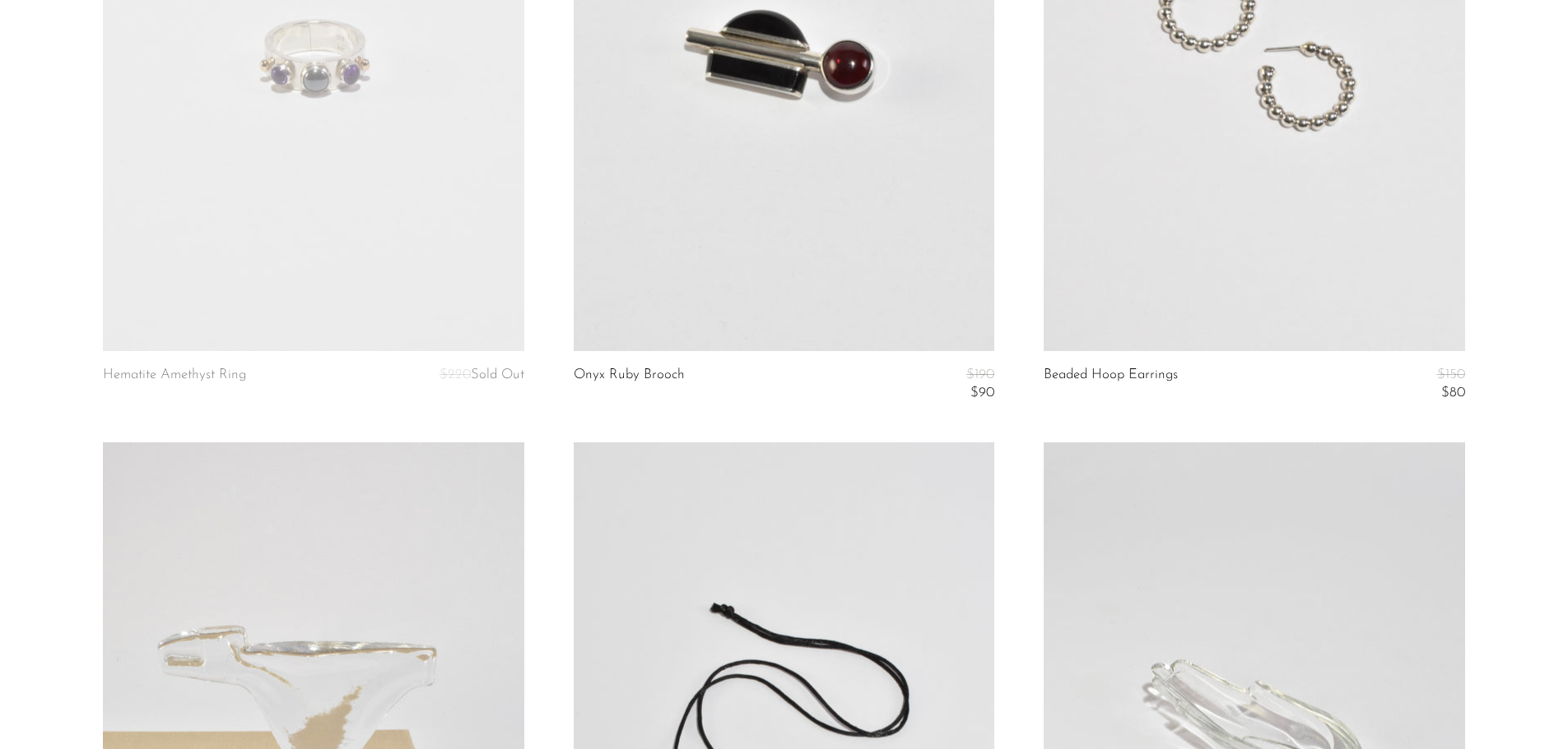
click at [1253, 215] on link at bounding box center [1254, 56] width 421 height 589
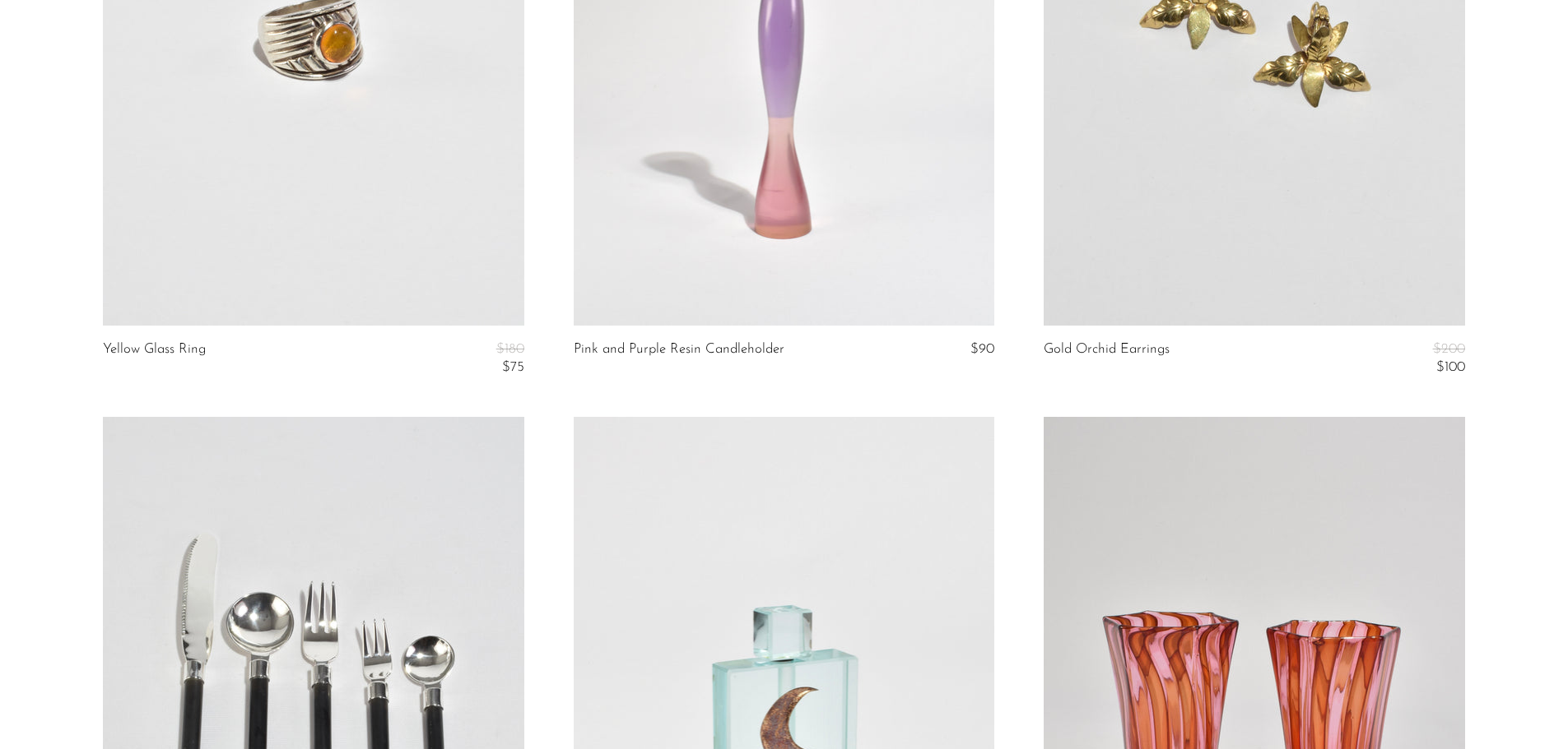
scroll to position [2874, 0]
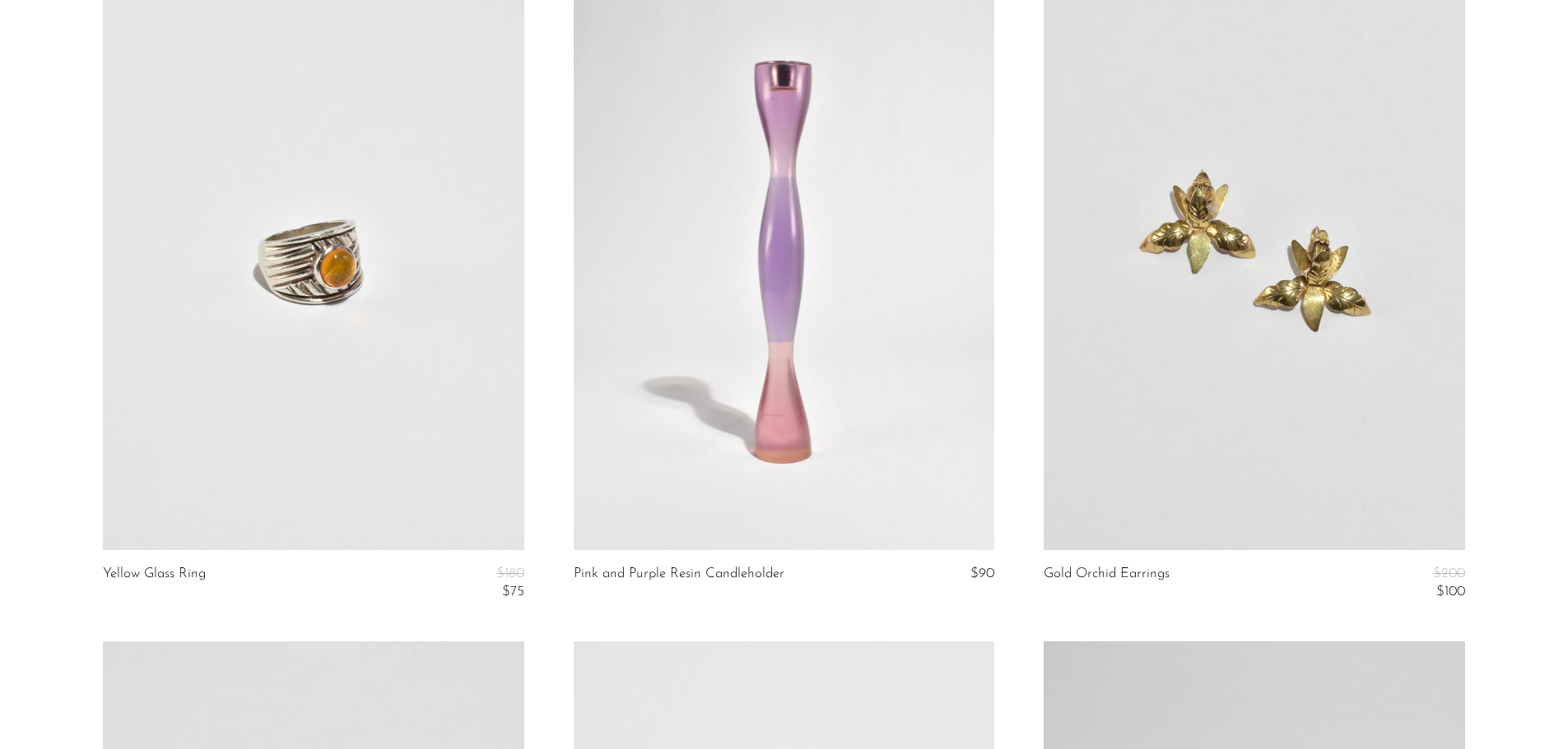
click at [1196, 300] on link at bounding box center [1254, 256] width 421 height 589
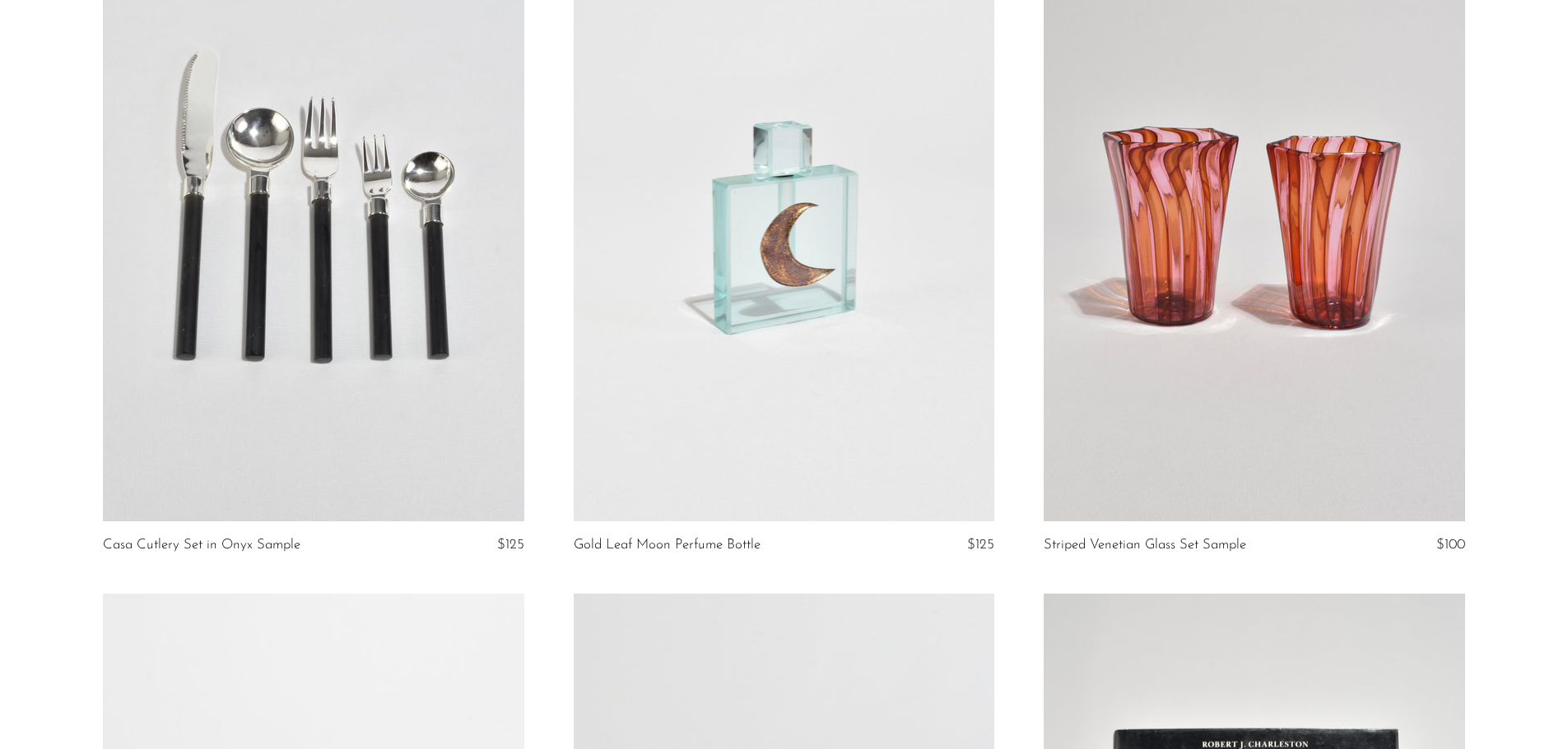
scroll to position [3593, 0]
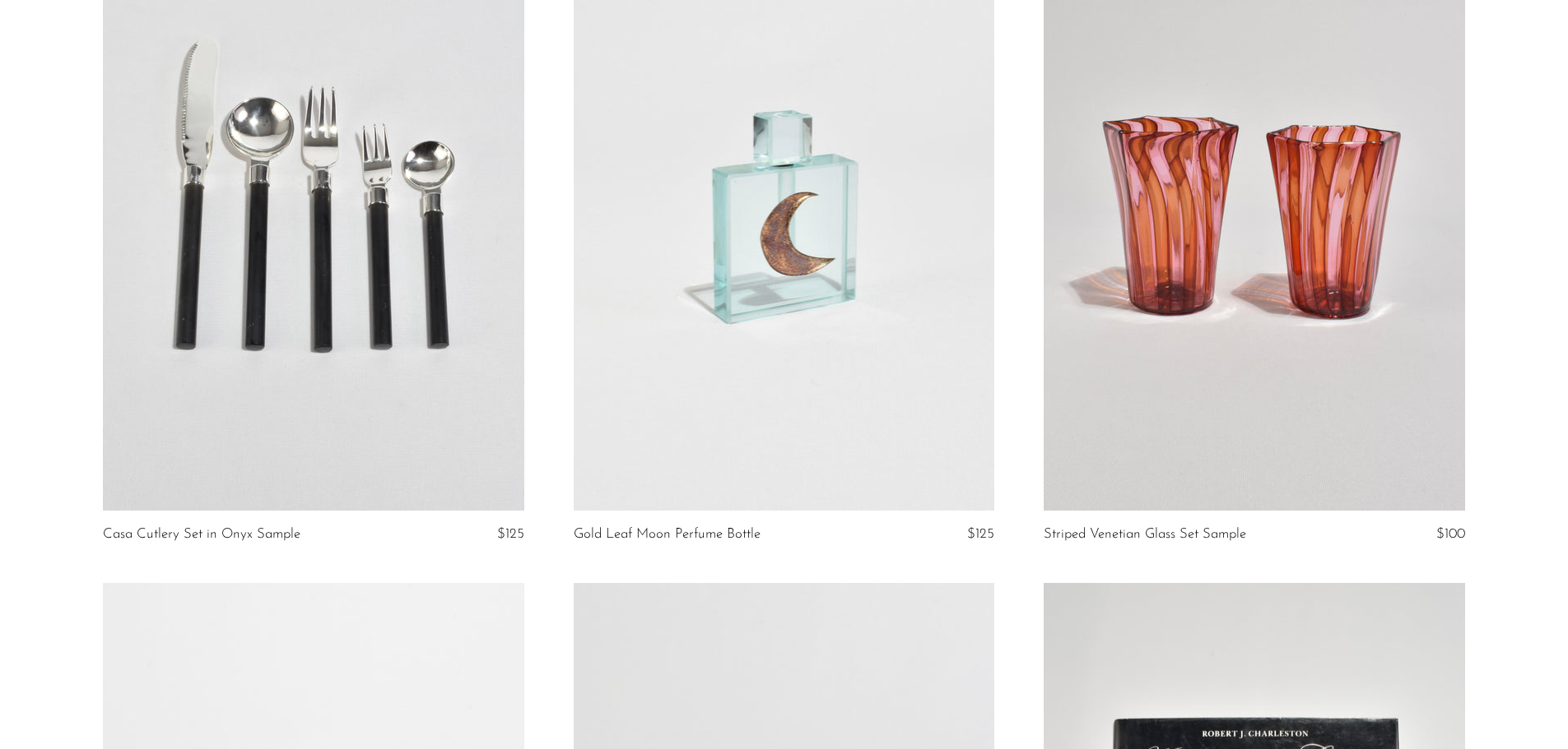
click at [812, 245] on link at bounding box center [784, 216] width 421 height 589
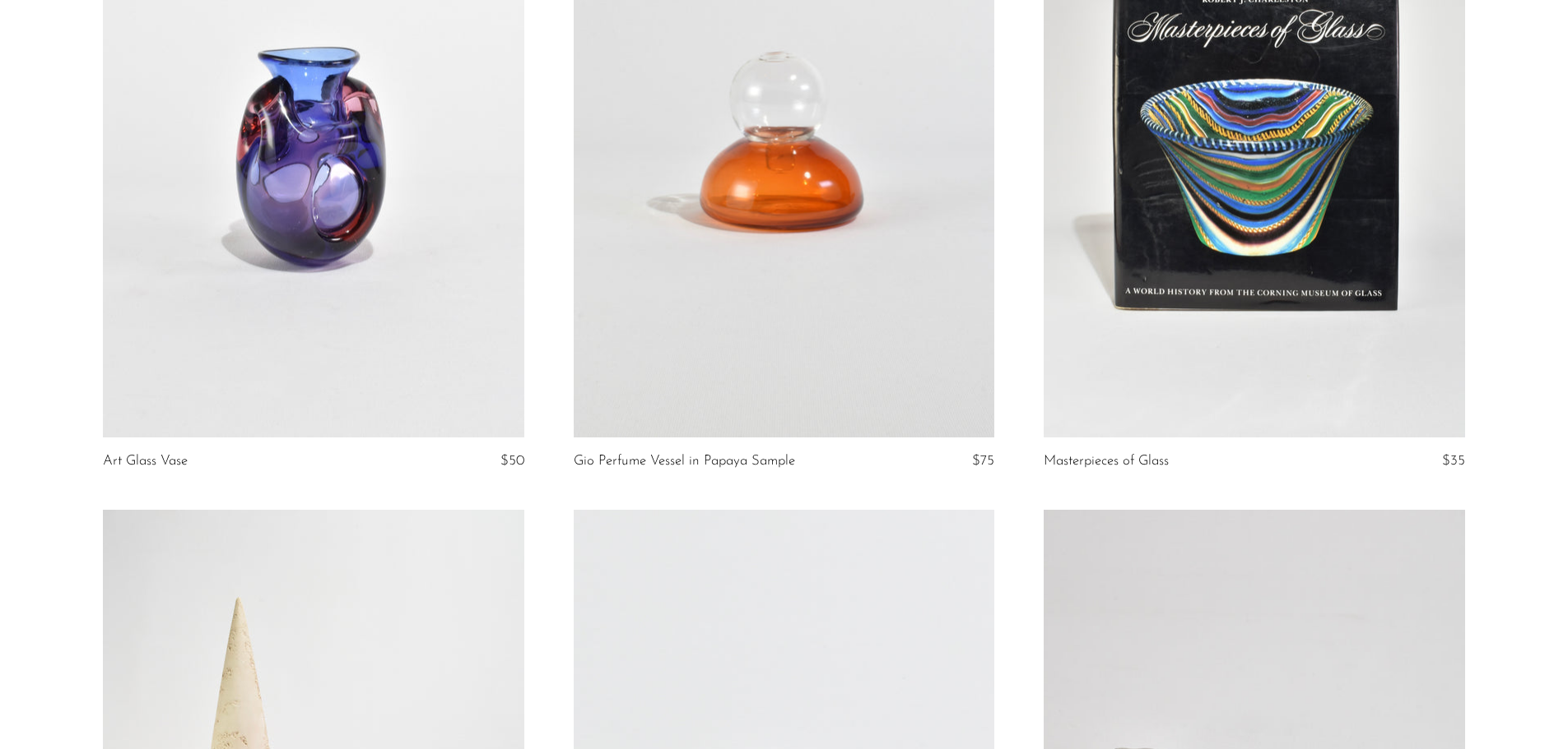
scroll to position [4226, 0]
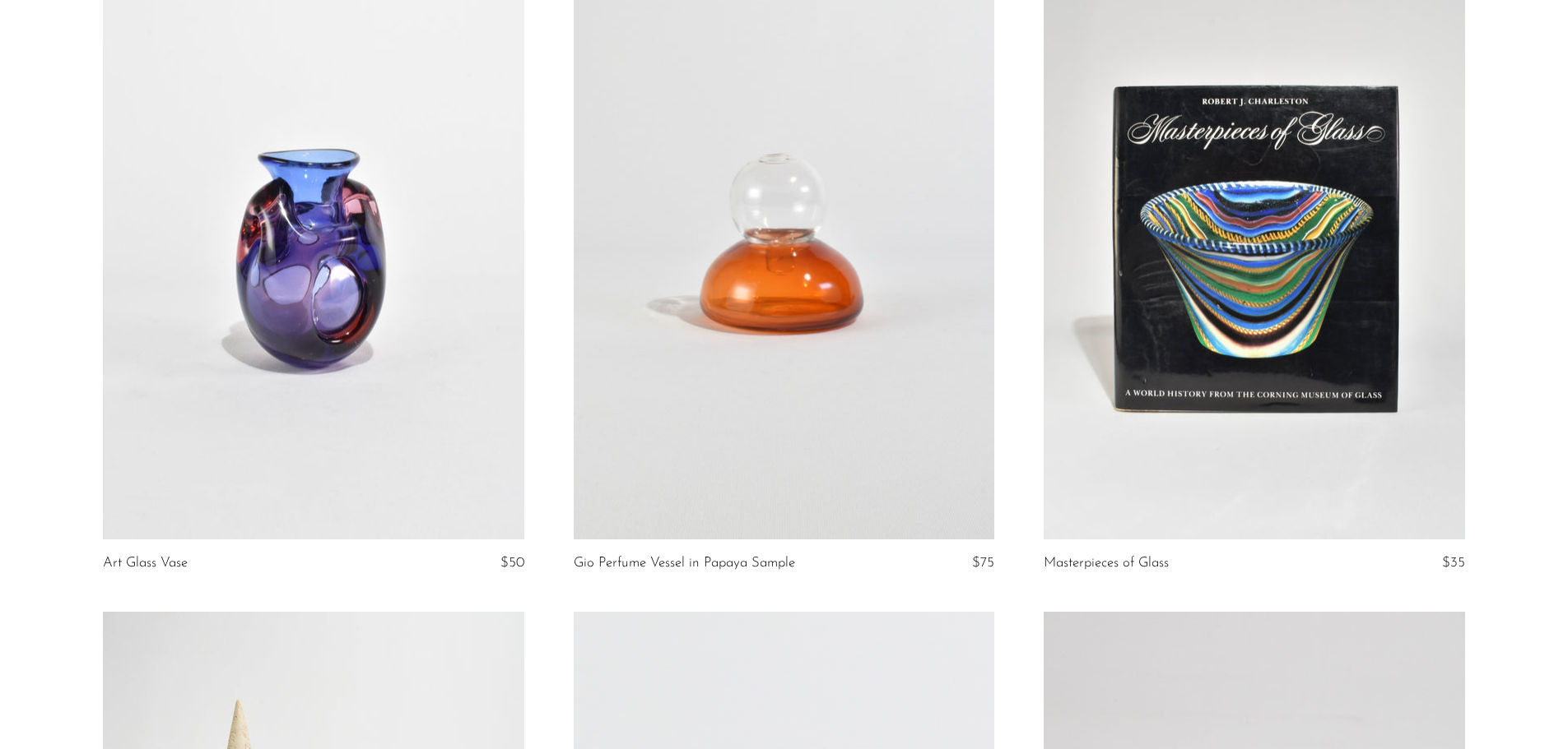
click at [705, 400] on link at bounding box center [784, 245] width 421 height 589
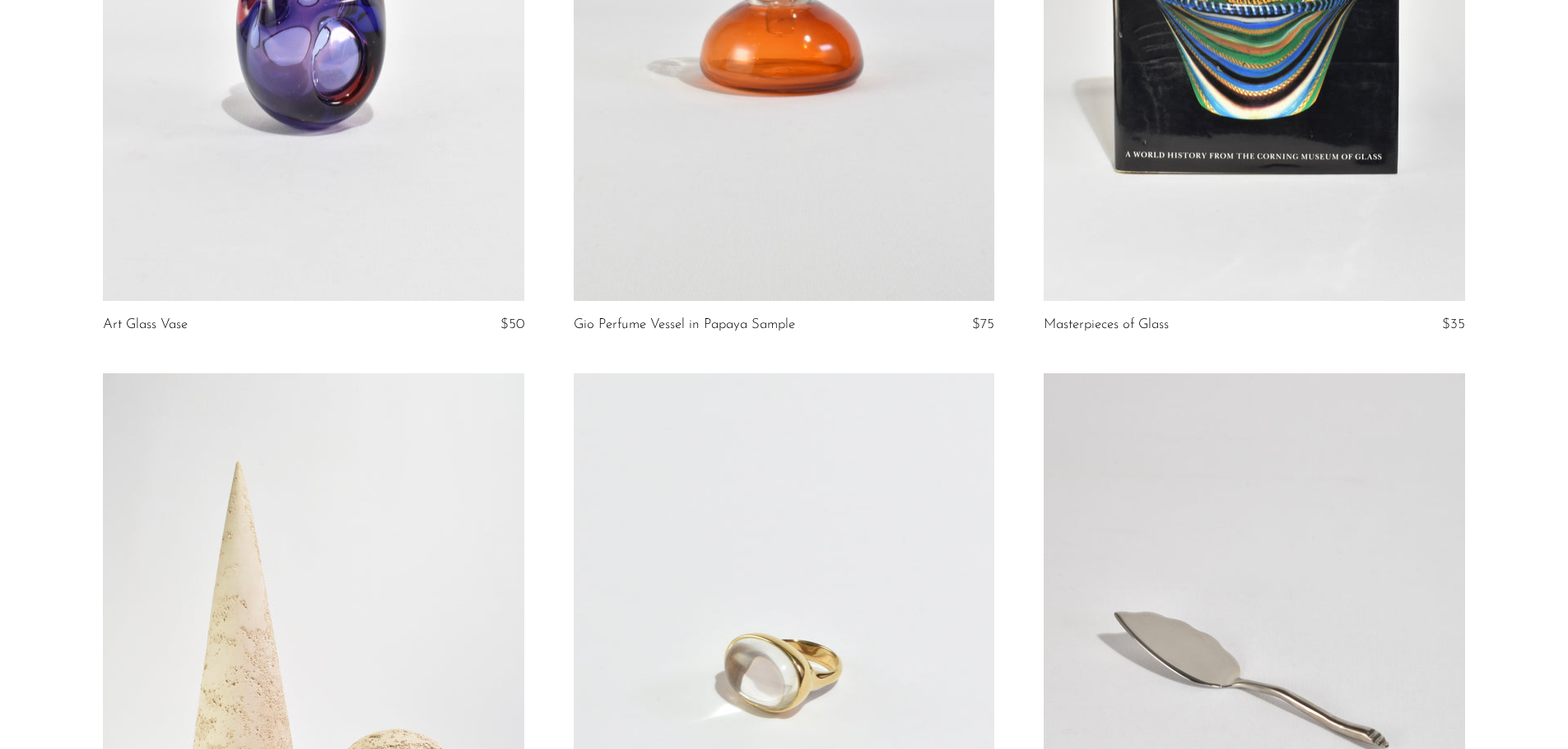
scroll to position [4441, 0]
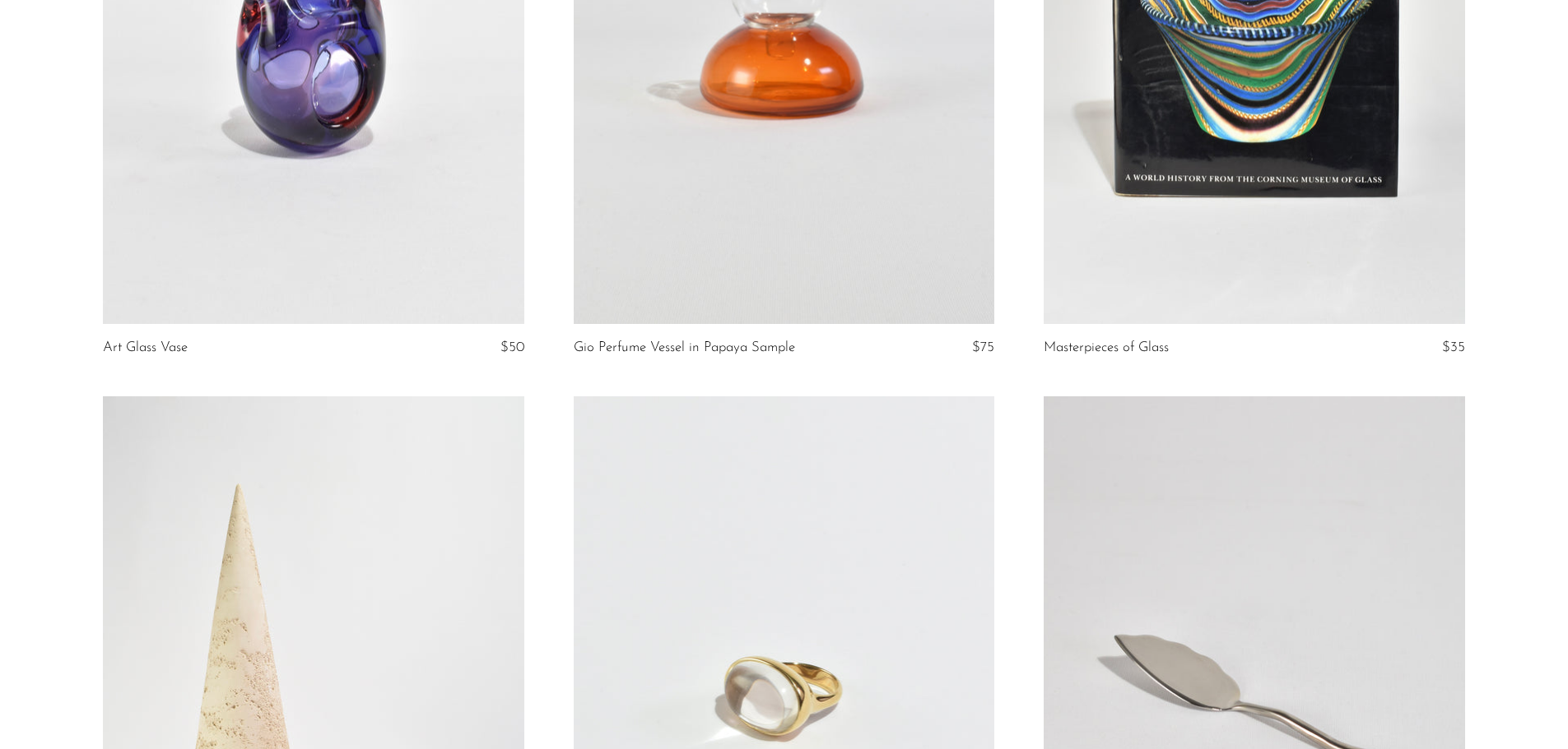
click at [441, 207] on link at bounding box center [313, 29] width 421 height 589
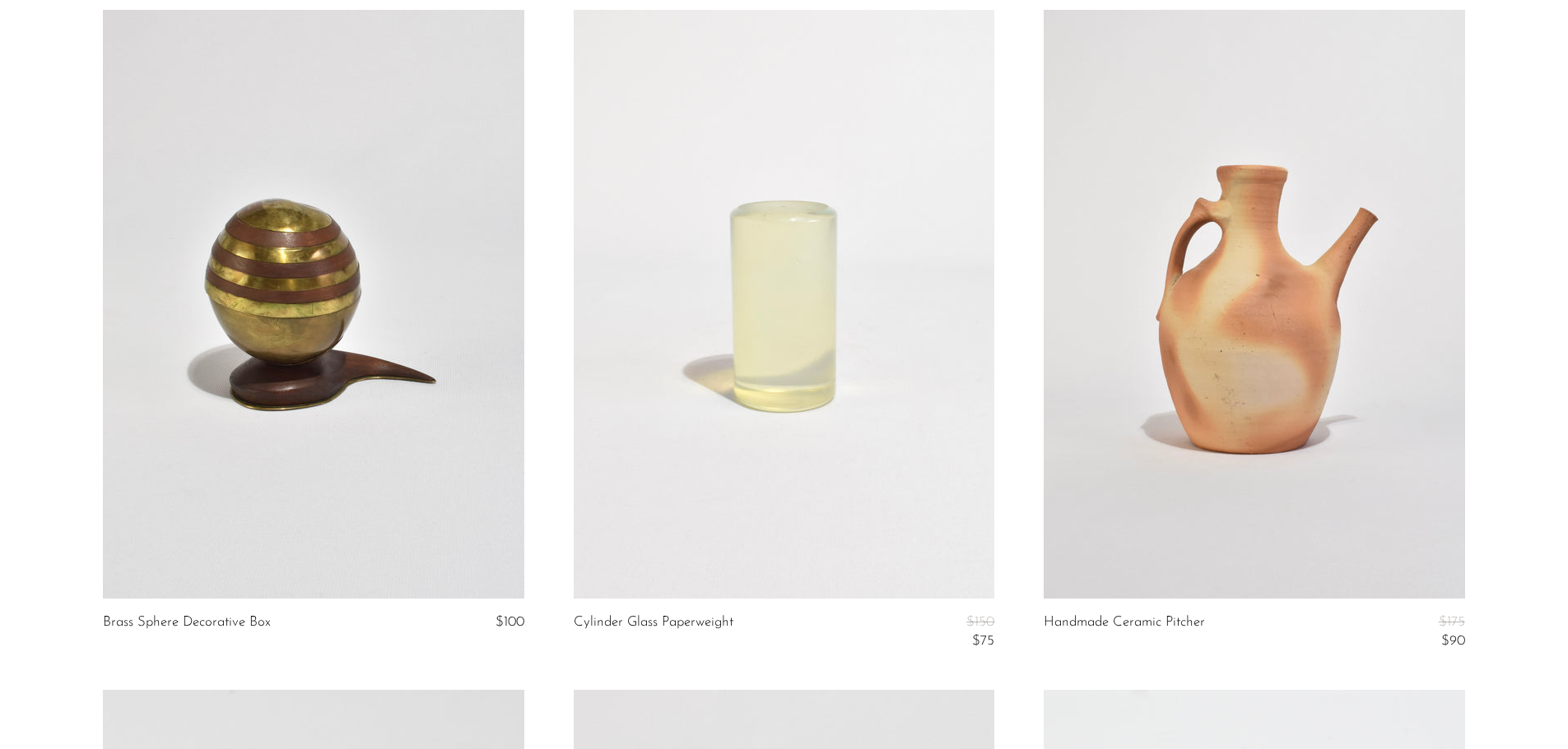
scroll to position [5644, 0]
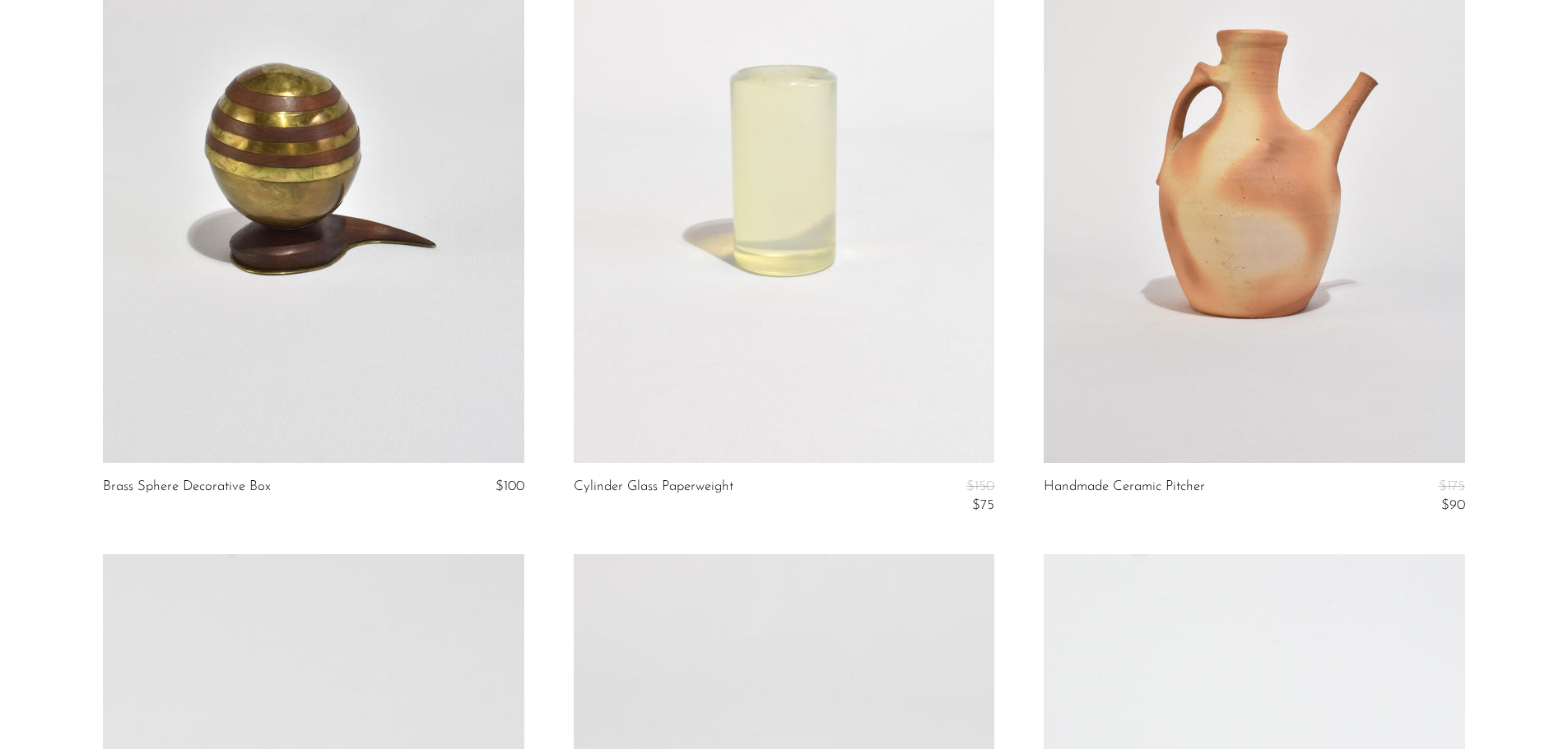
click at [783, 309] on link at bounding box center [784, 168] width 421 height 589
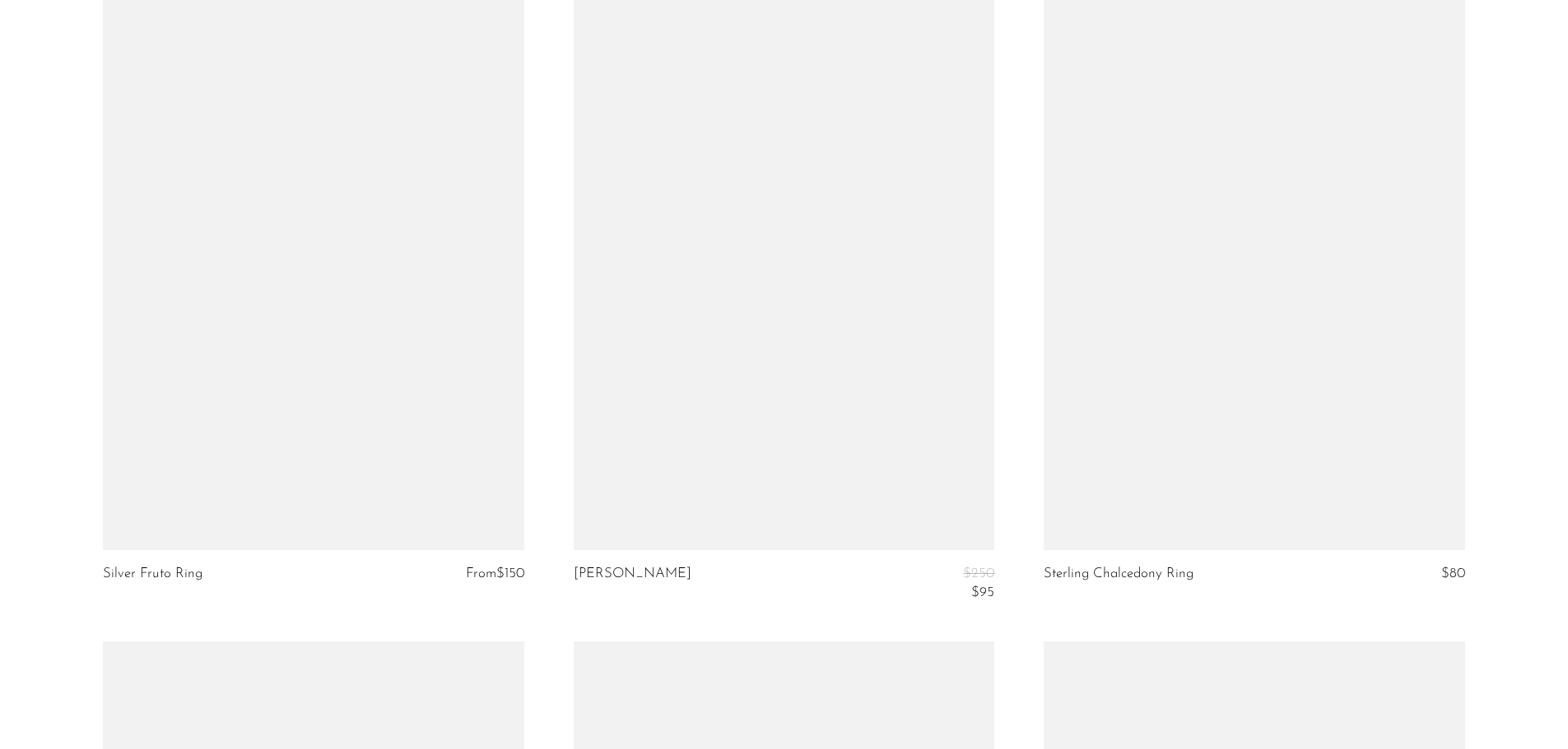
scroll to position [6918, 0]
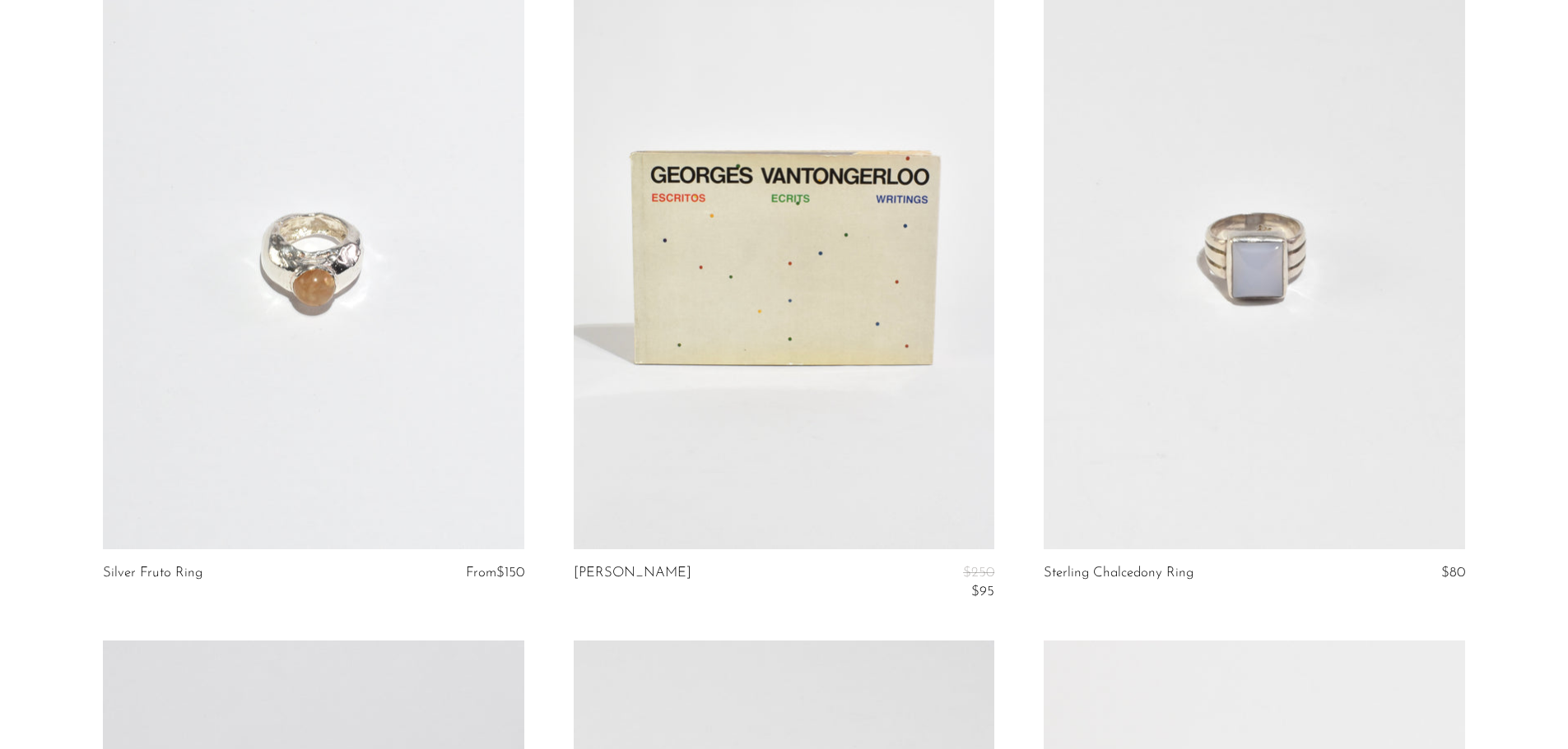
click at [658, 222] on link at bounding box center [784, 255] width 421 height 589
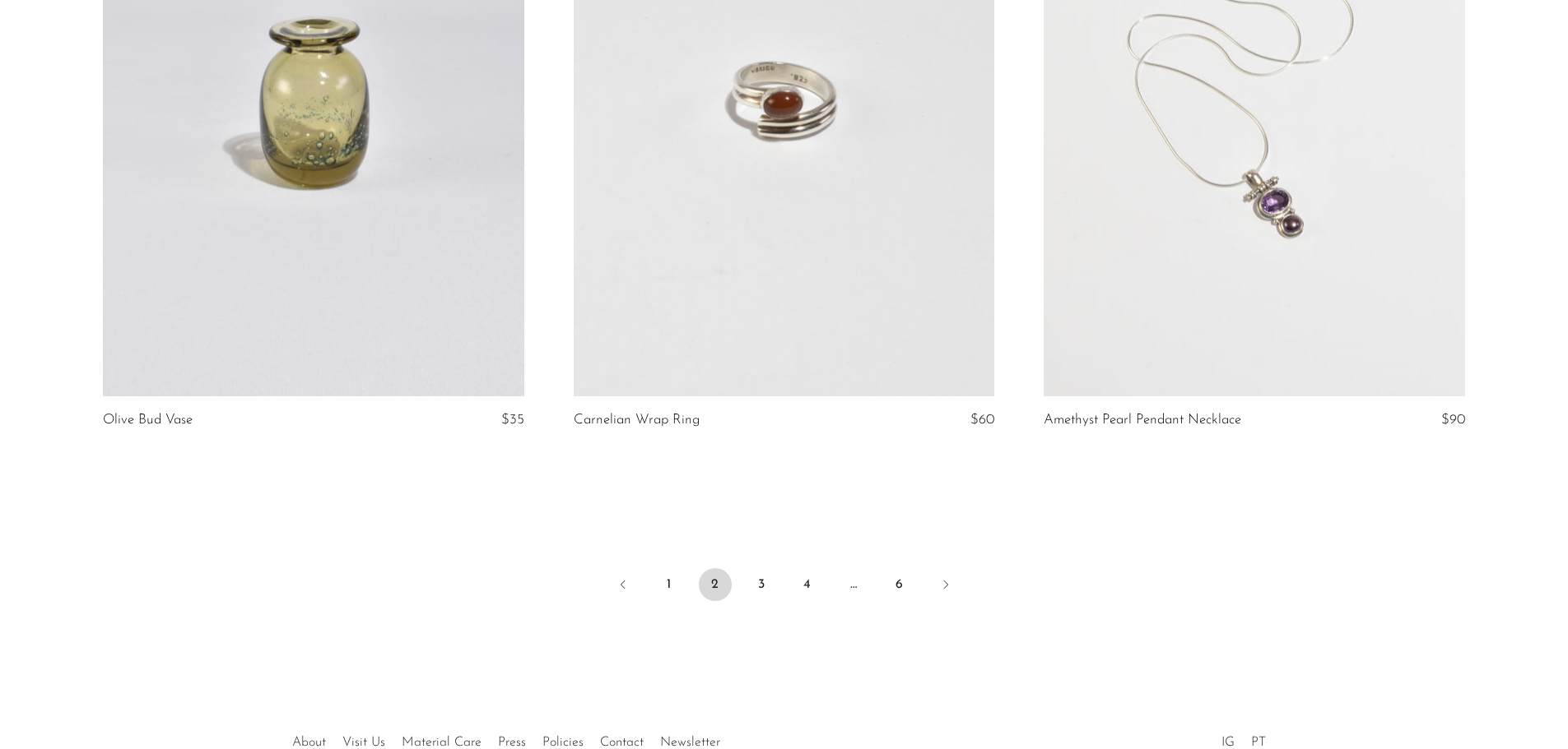
scroll to position [7776, 0]
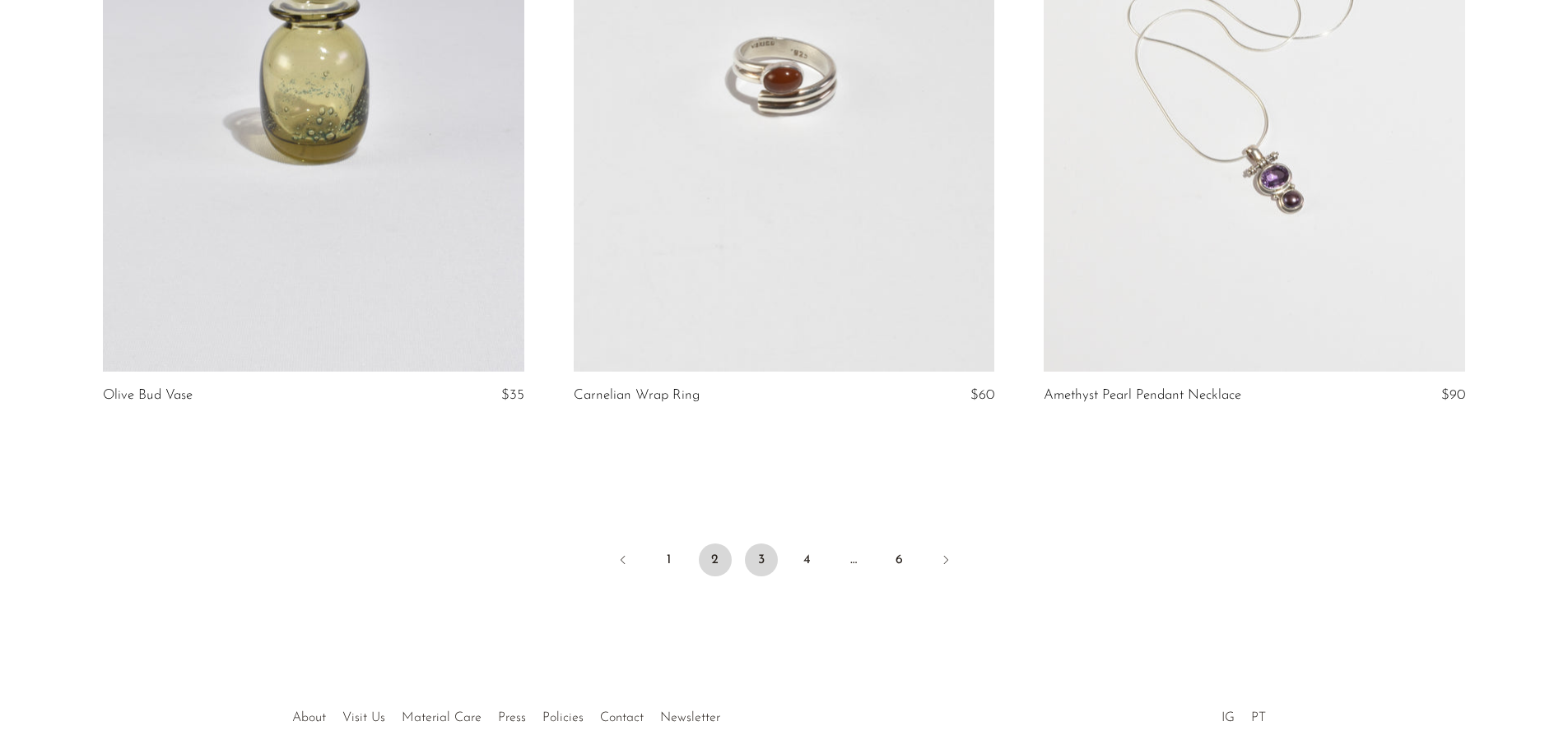
click at [764, 559] on link "3" at bounding box center [761, 560] width 33 height 33
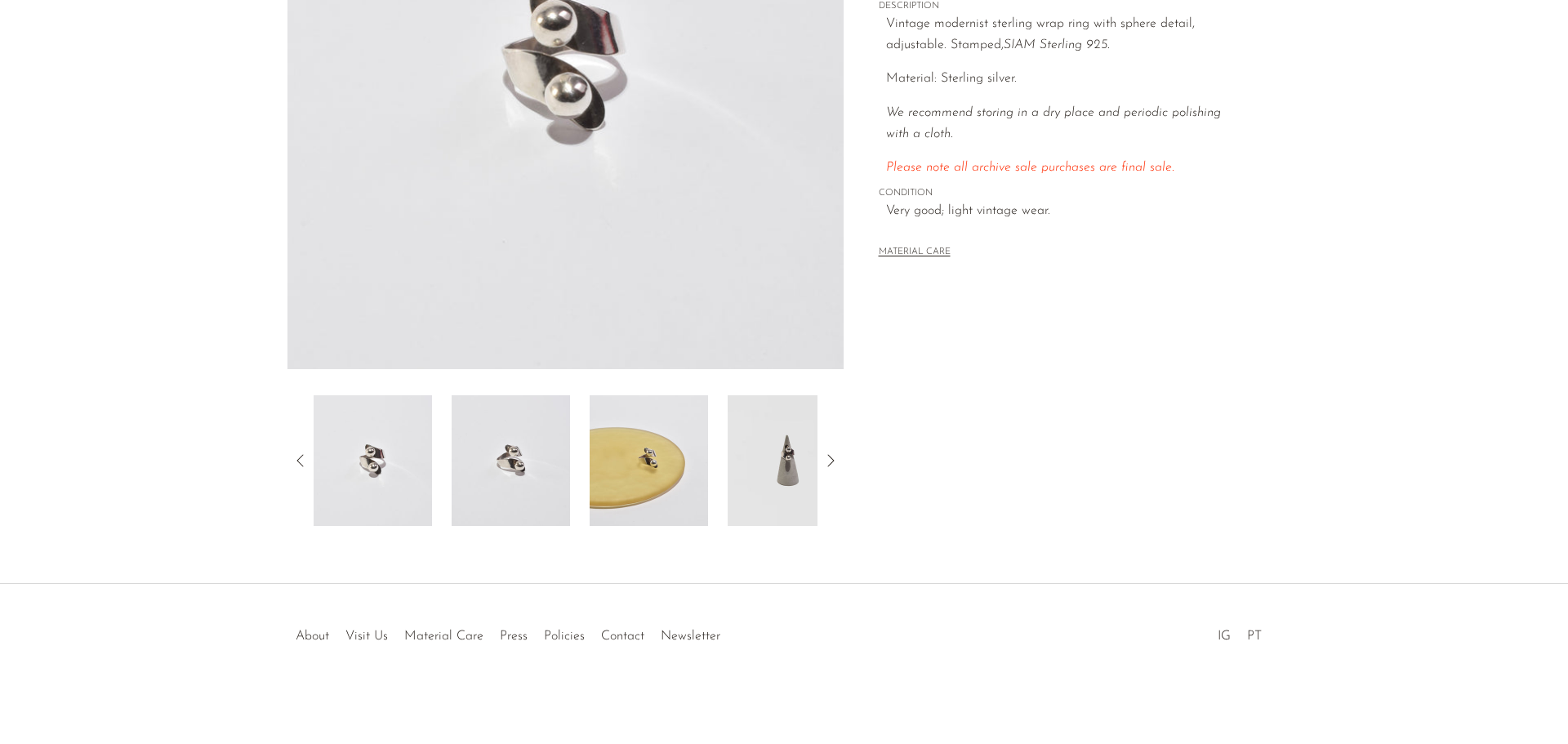
scroll to position [319, 0]
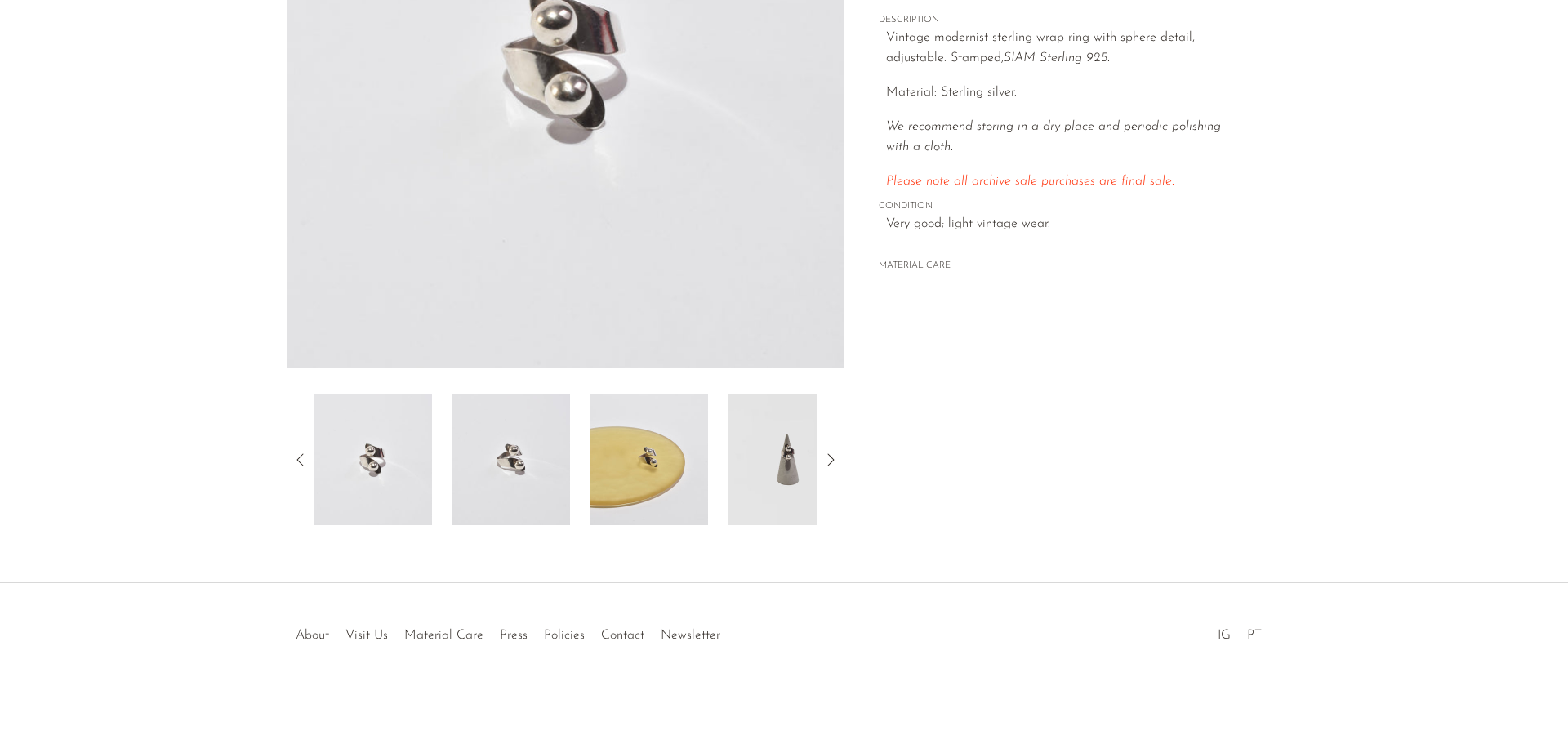
click at [532, 451] on img at bounding box center [511, 460] width 118 height 131
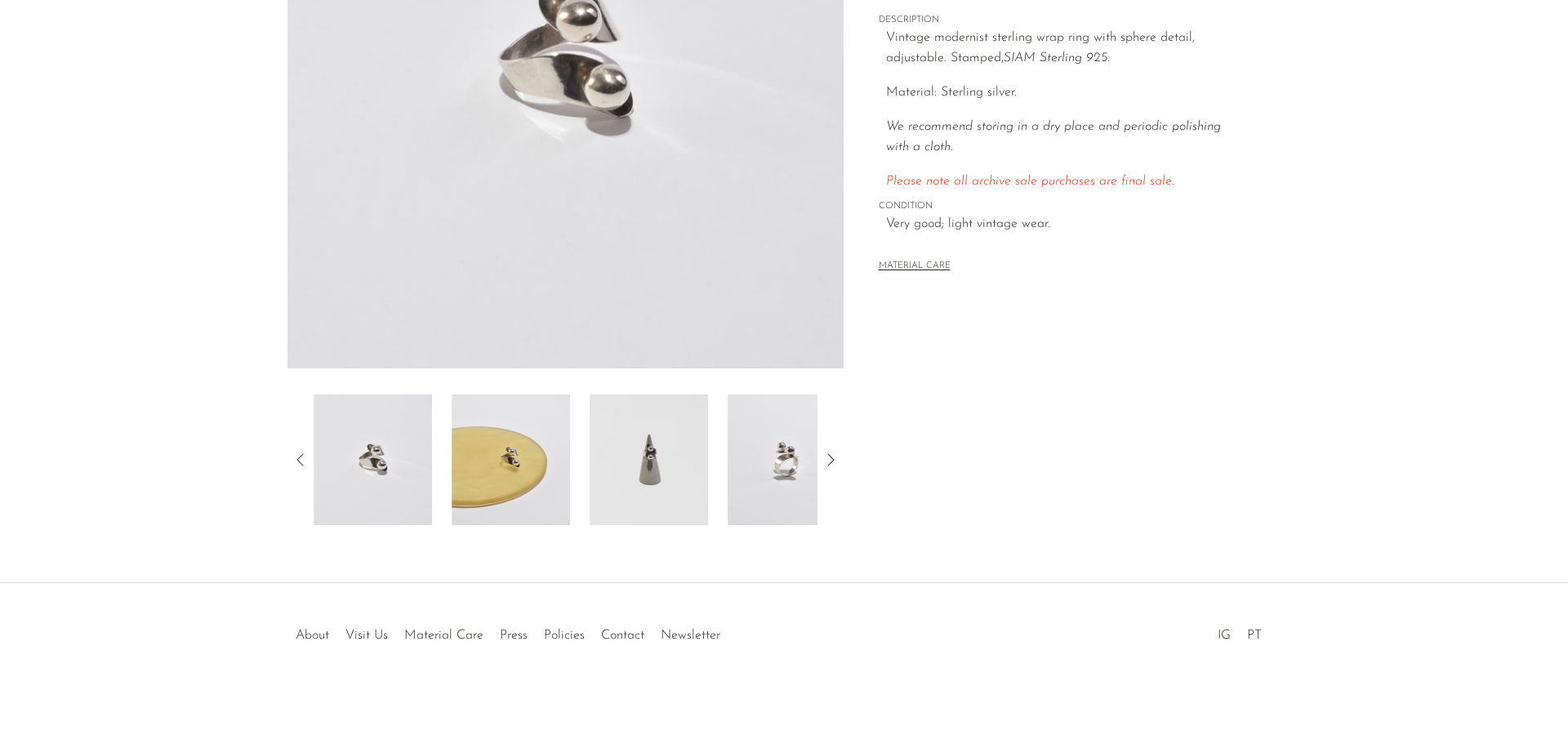
click at [535, 468] on img at bounding box center [511, 460] width 118 height 131
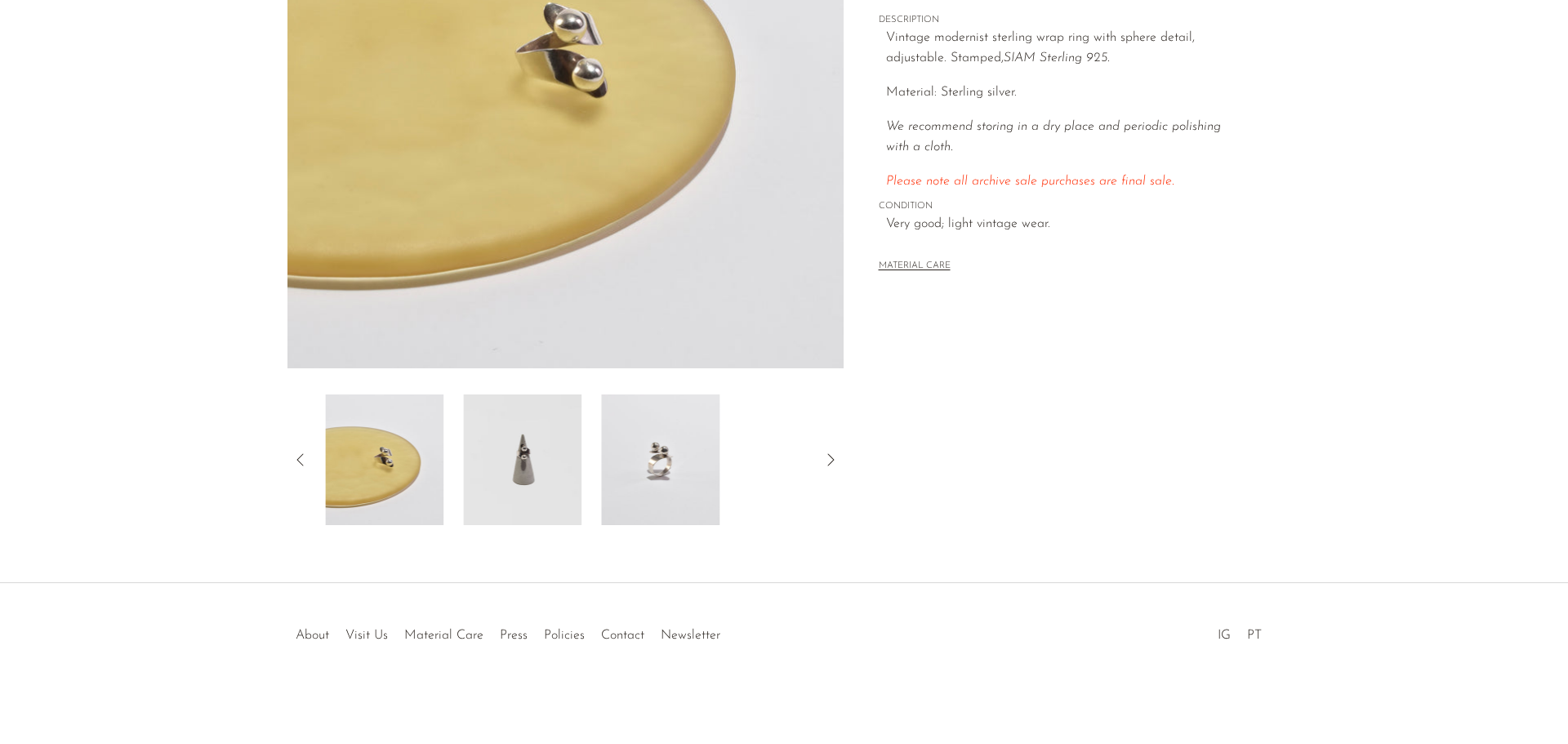
click at [549, 463] on img at bounding box center [521, 460] width 118 height 131
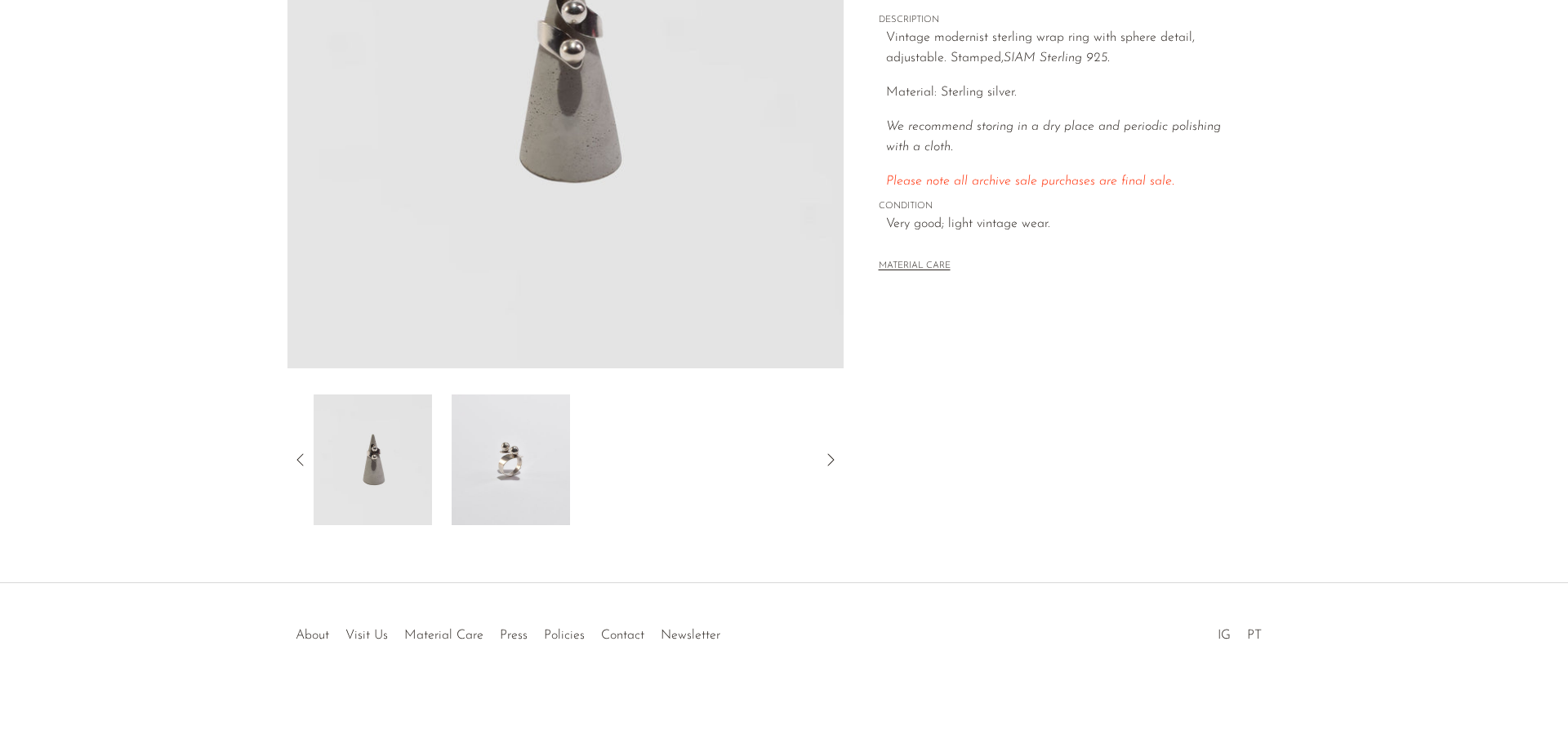
click at [523, 466] on img at bounding box center [511, 460] width 118 height 131
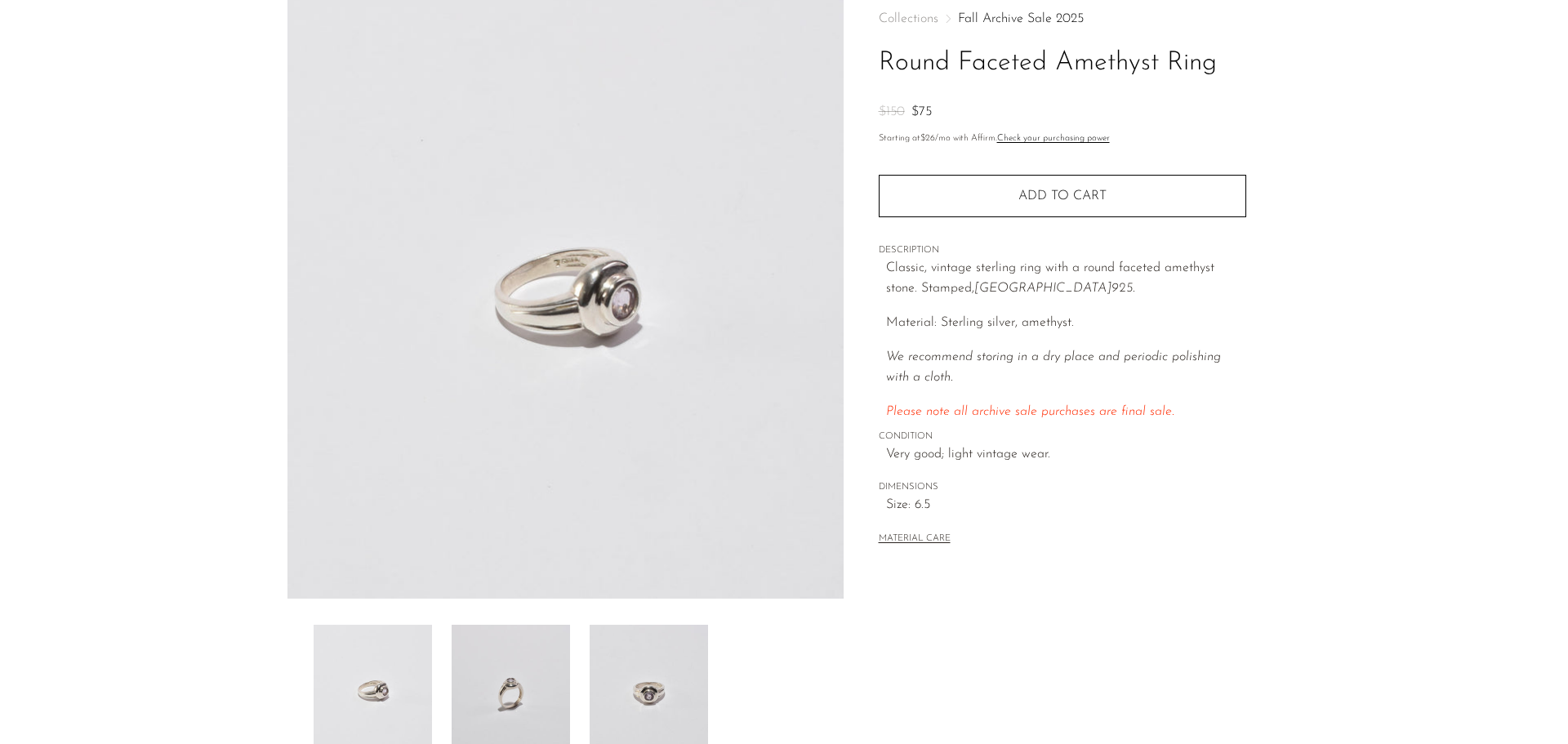
scroll to position [245, 0]
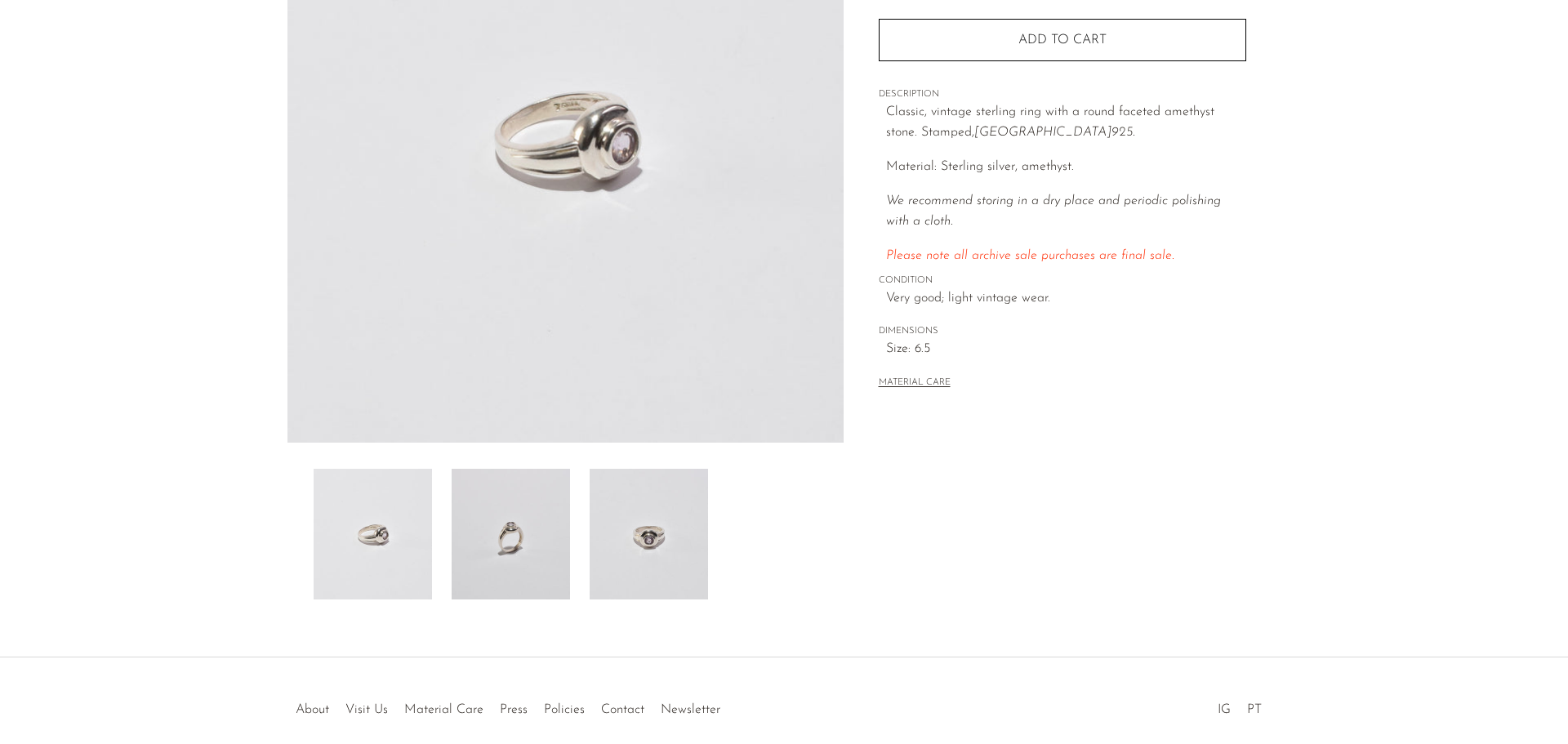
click at [625, 526] on img at bounding box center [649, 534] width 118 height 131
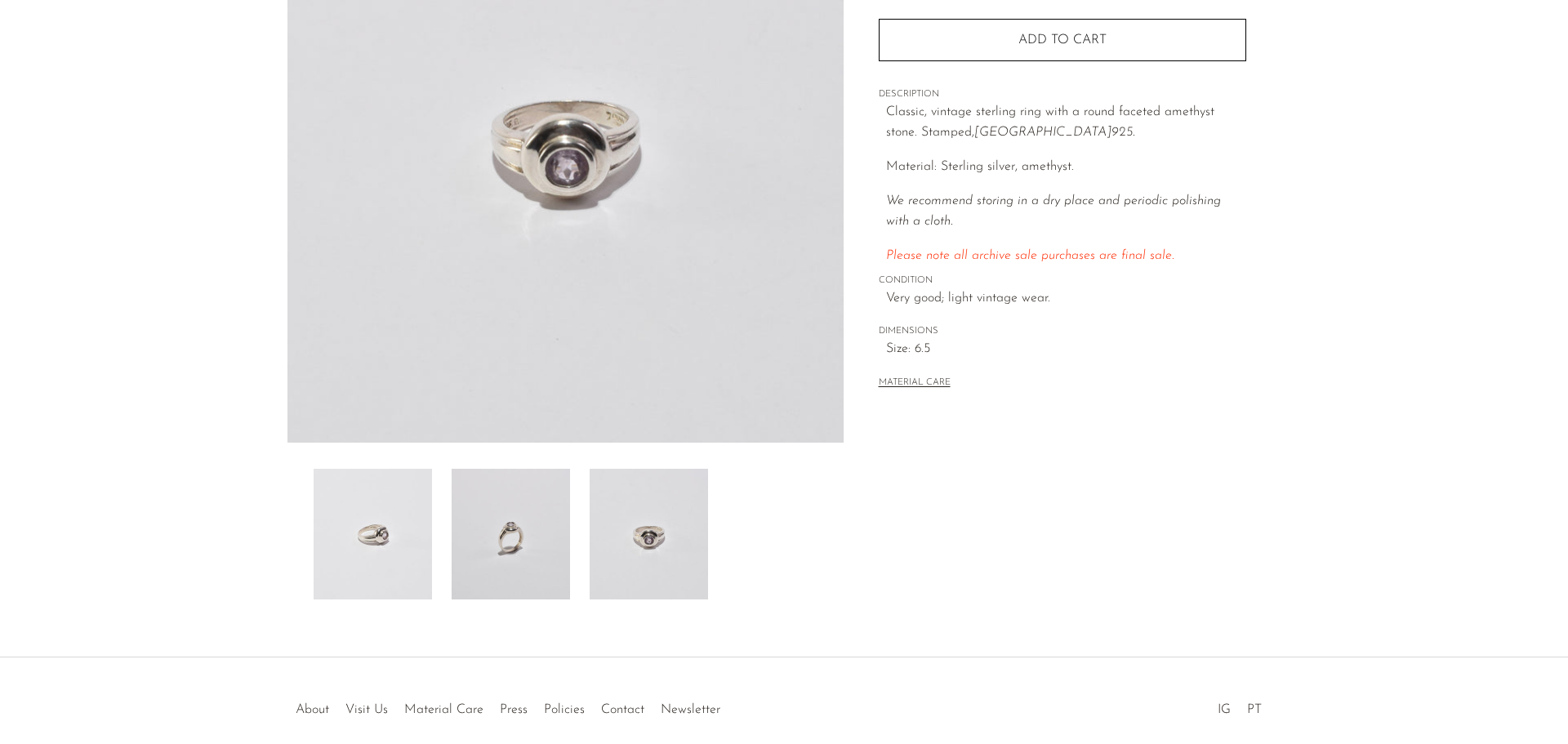
click at [503, 523] on img at bounding box center [511, 534] width 118 height 131
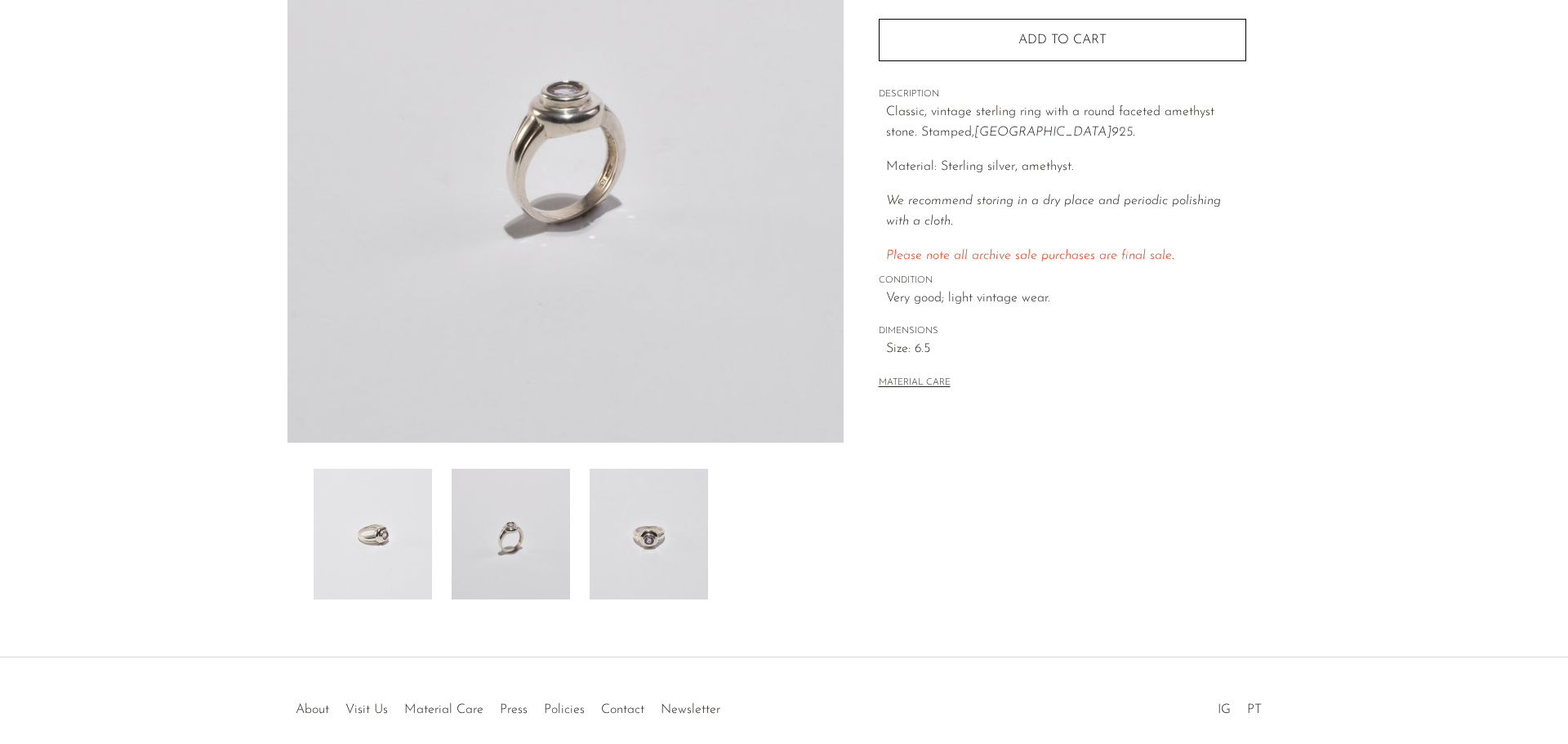
click at [421, 523] on img at bounding box center [372, 534] width 118 height 131
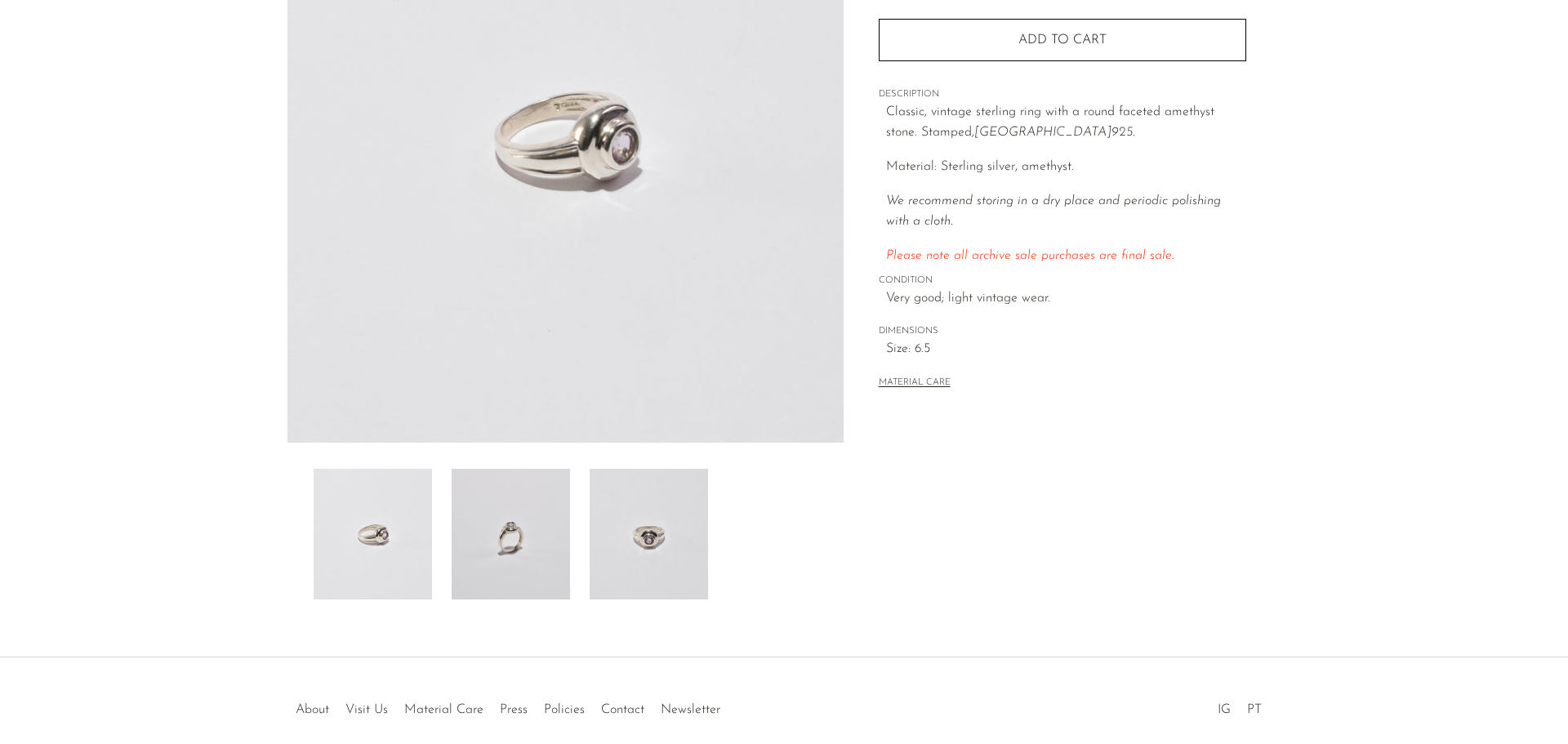
click at [654, 531] on img at bounding box center [649, 534] width 118 height 131
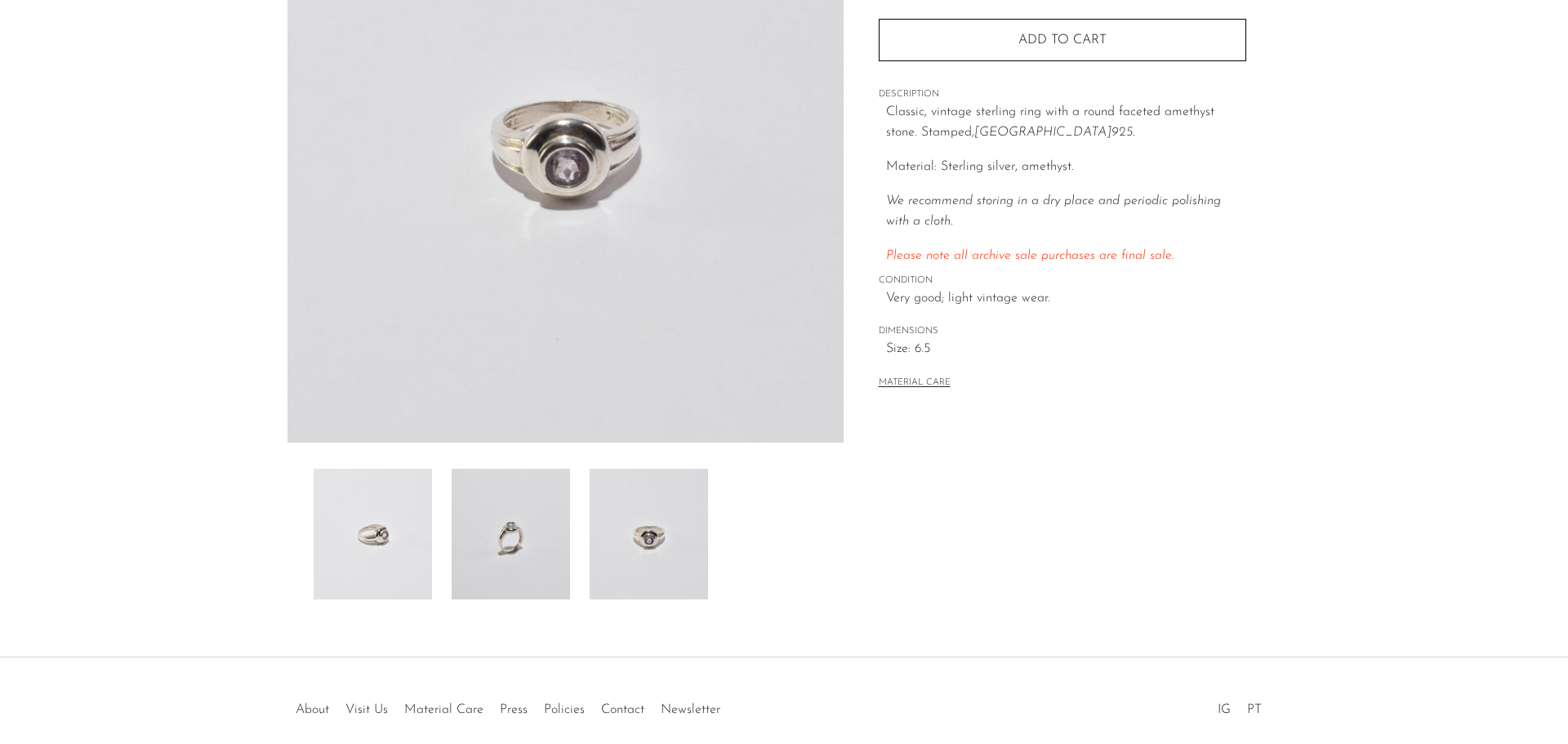
click at [592, 503] on img at bounding box center [649, 534] width 118 height 131
click at [386, 539] on img at bounding box center [372, 534] width 118 height 131
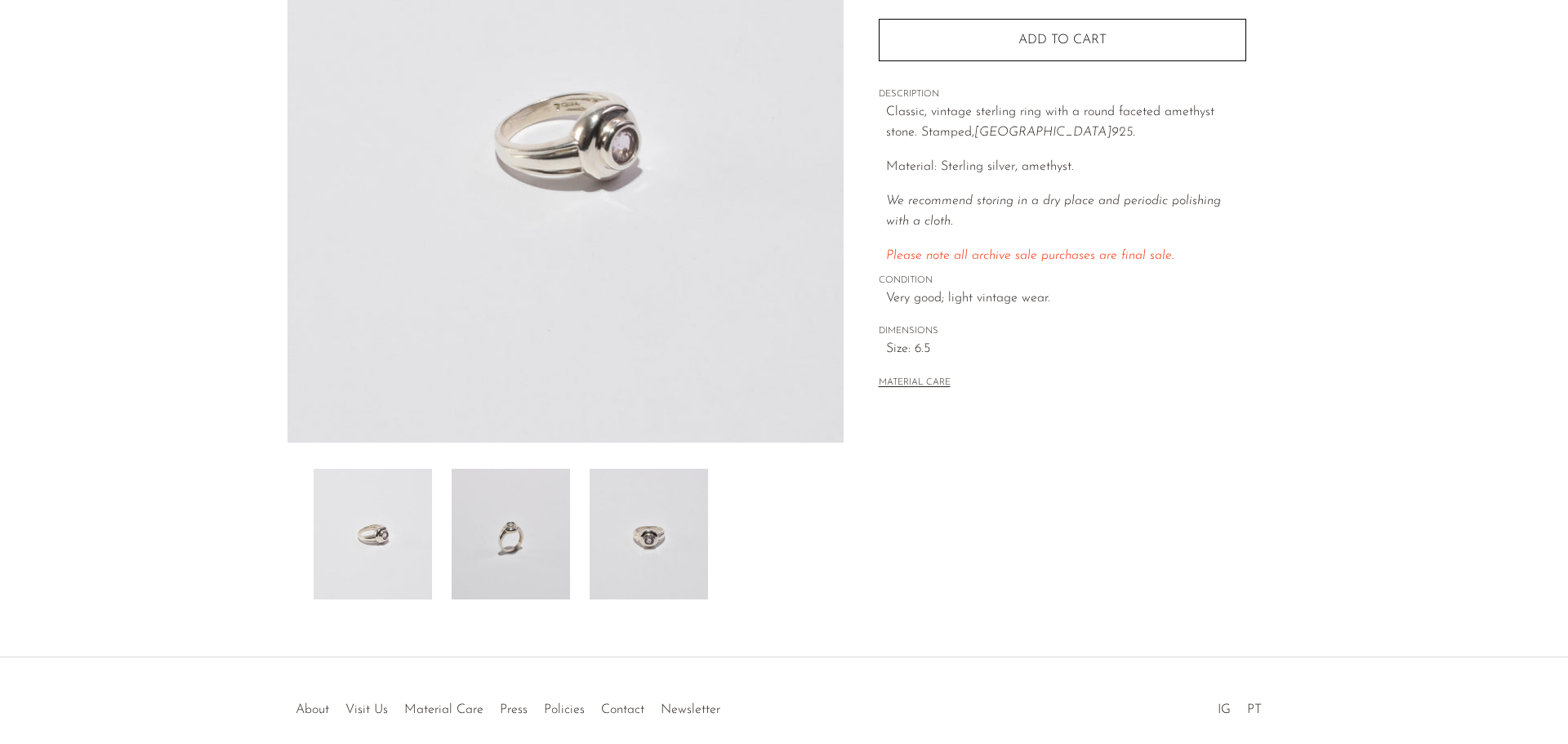
click at [496, 512] on img at bounding box center [511, 534] width 118 height 131
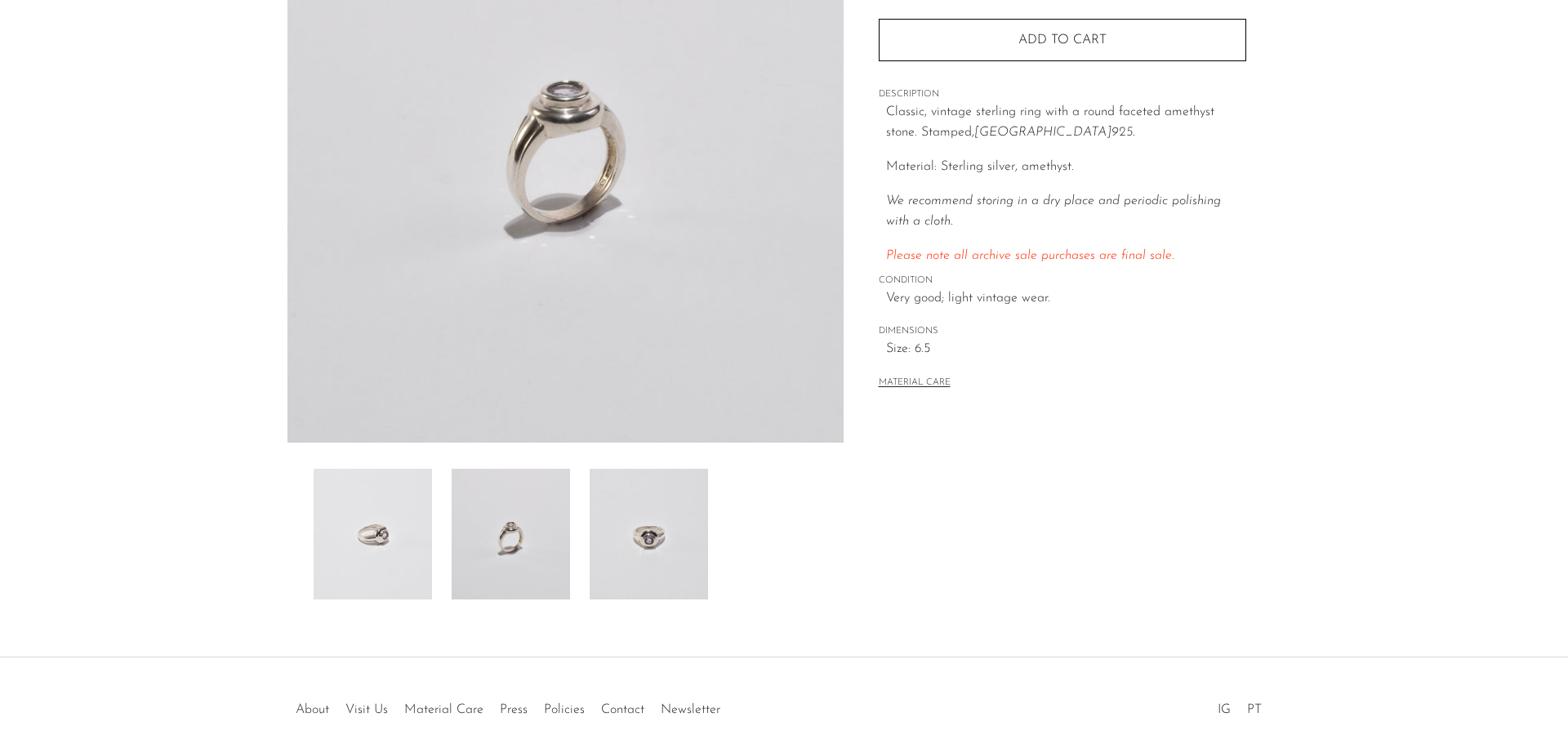
click at [681, 523] on img at bounding box center [649, 534] width 118 height 131
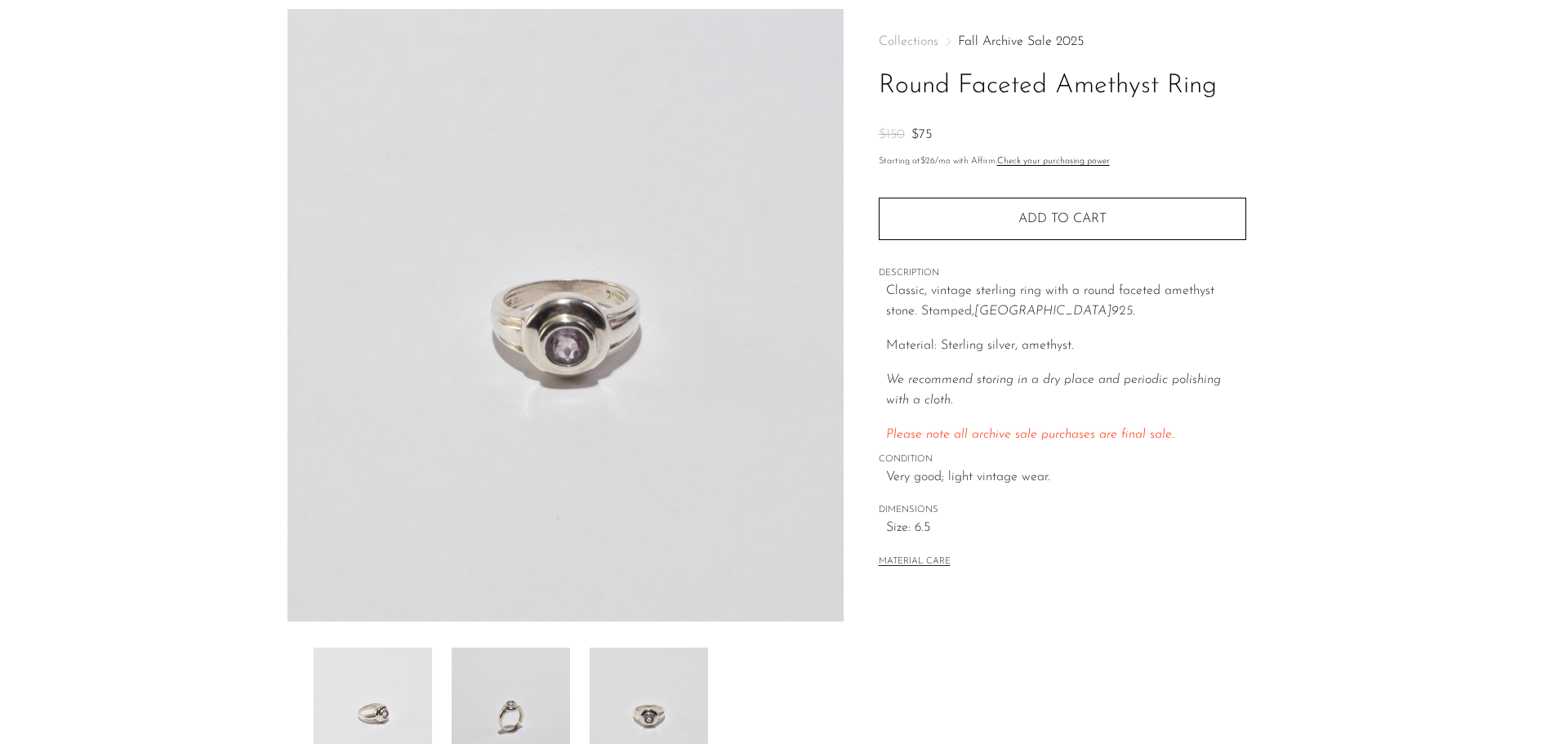
scroll to position [0, 0]
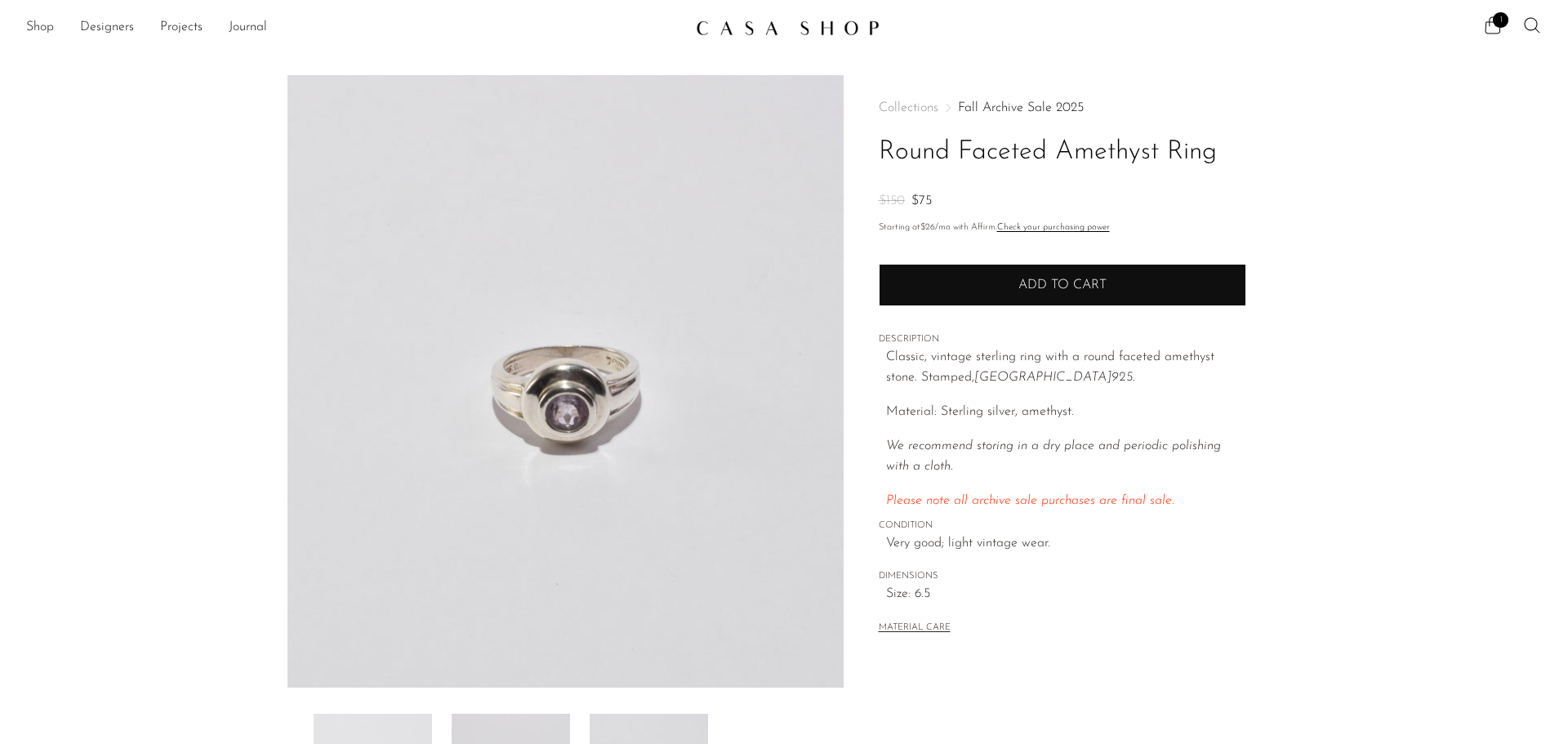
drag, startPoint x: 962, startPoint y: 299, endPoint x: 639, endPoint y: 202, distance: 337.3
click at [958, 300] on button "Add to cart" at bounding box center [1062, 285] width 368 height 42
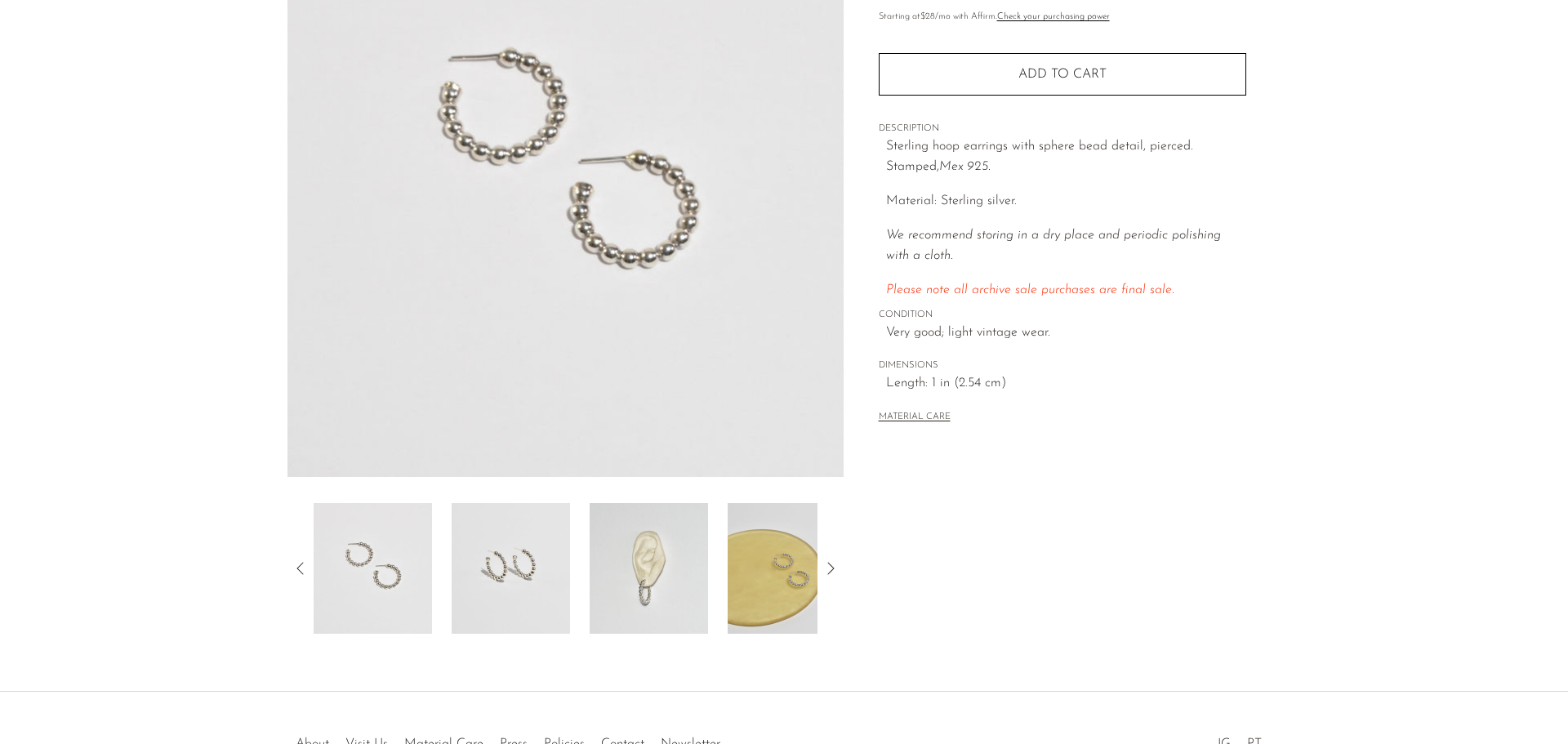
scroll to position [245, 0]
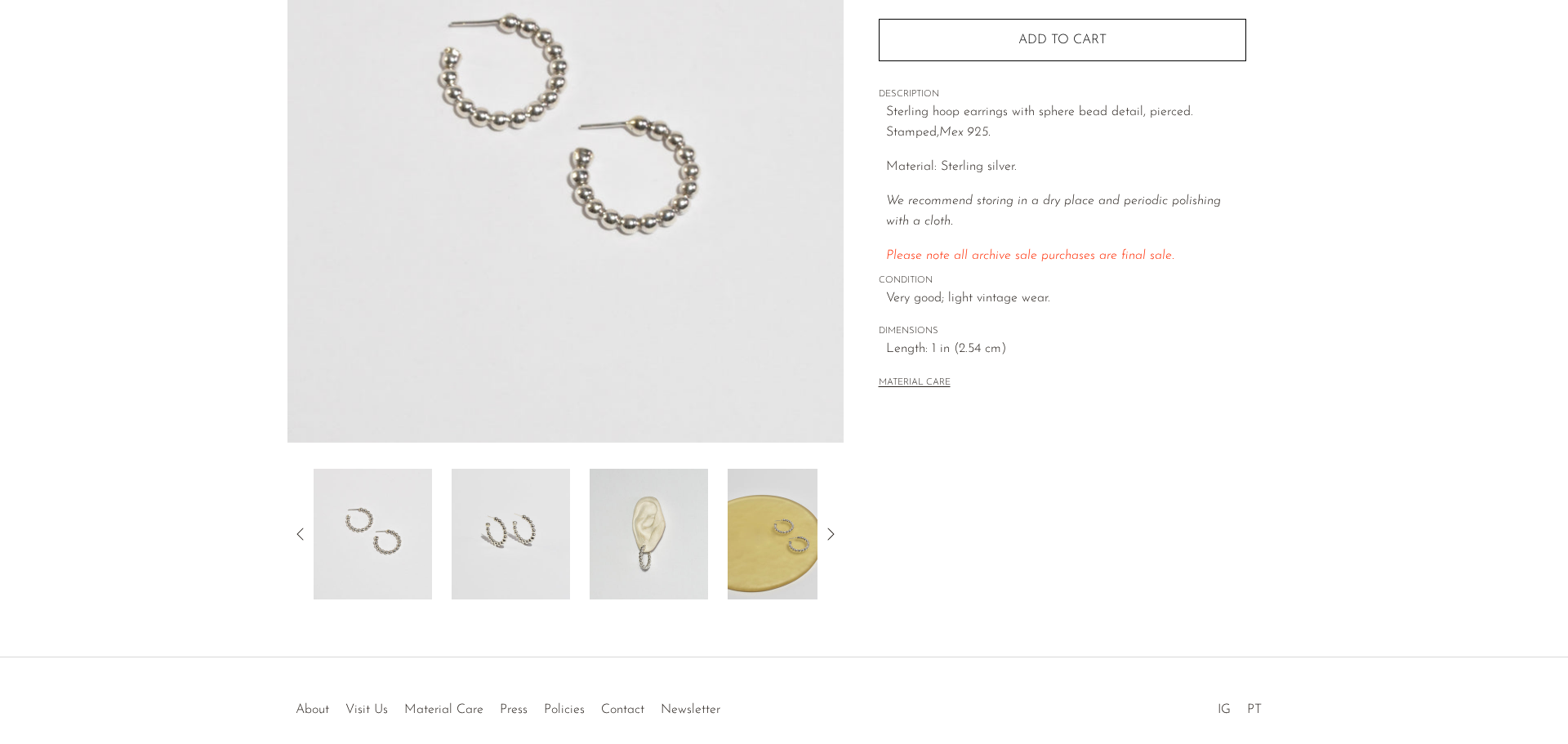
click at [637, 535] on img at bounding box center [649, 534] width 118 height 131
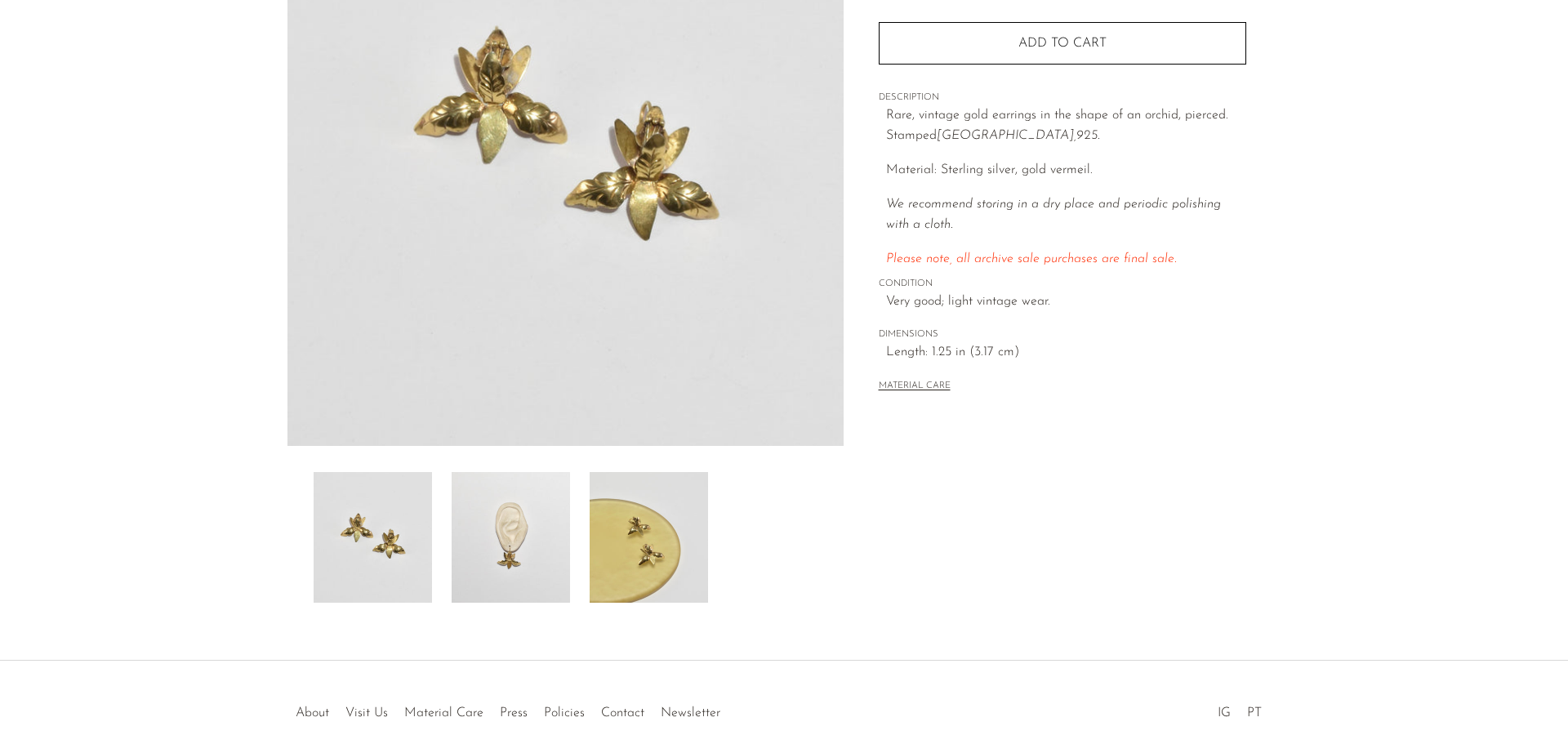
scroll to position [319, 0]
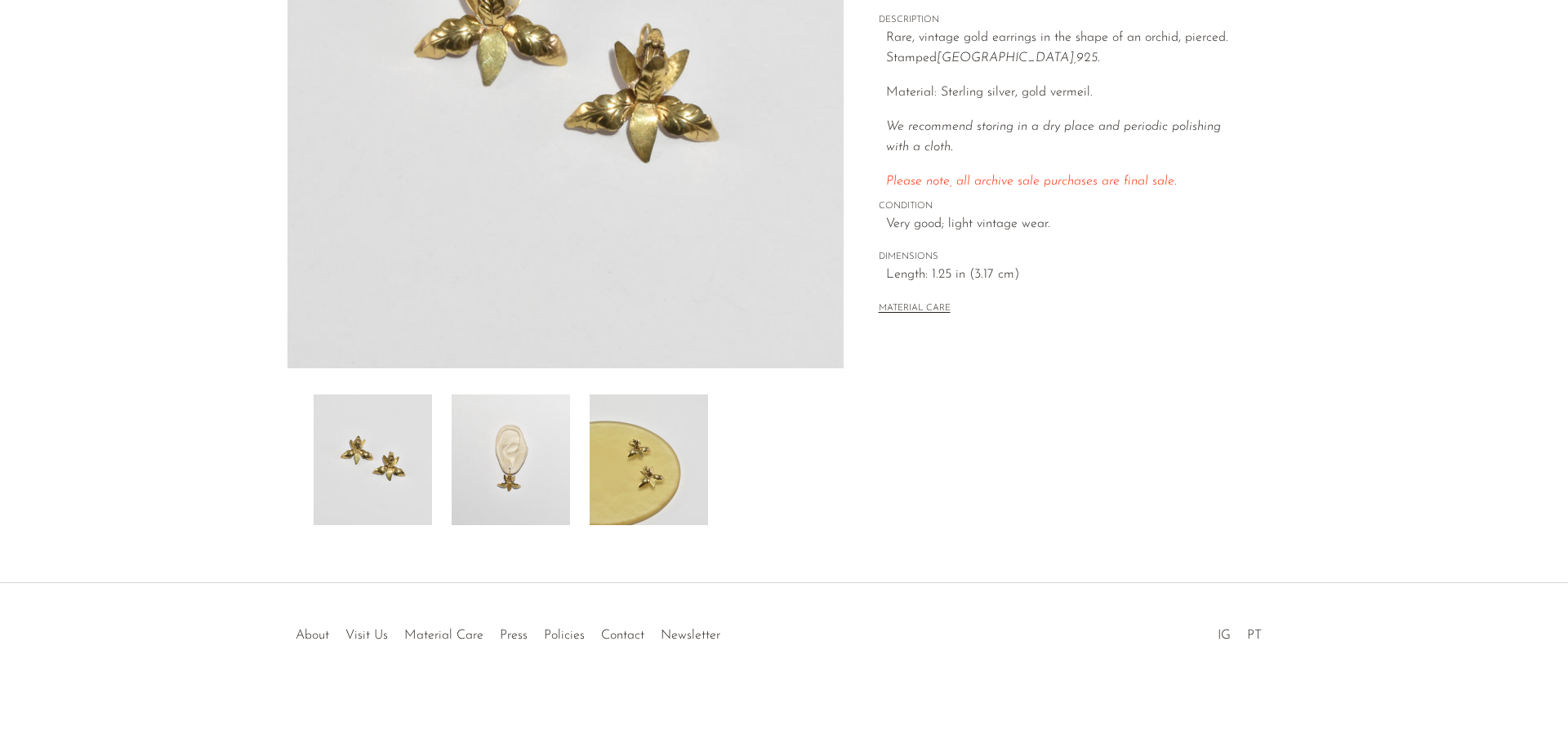
click at [488, 456] on img at bounding box center [511, 460] width 118 height 131
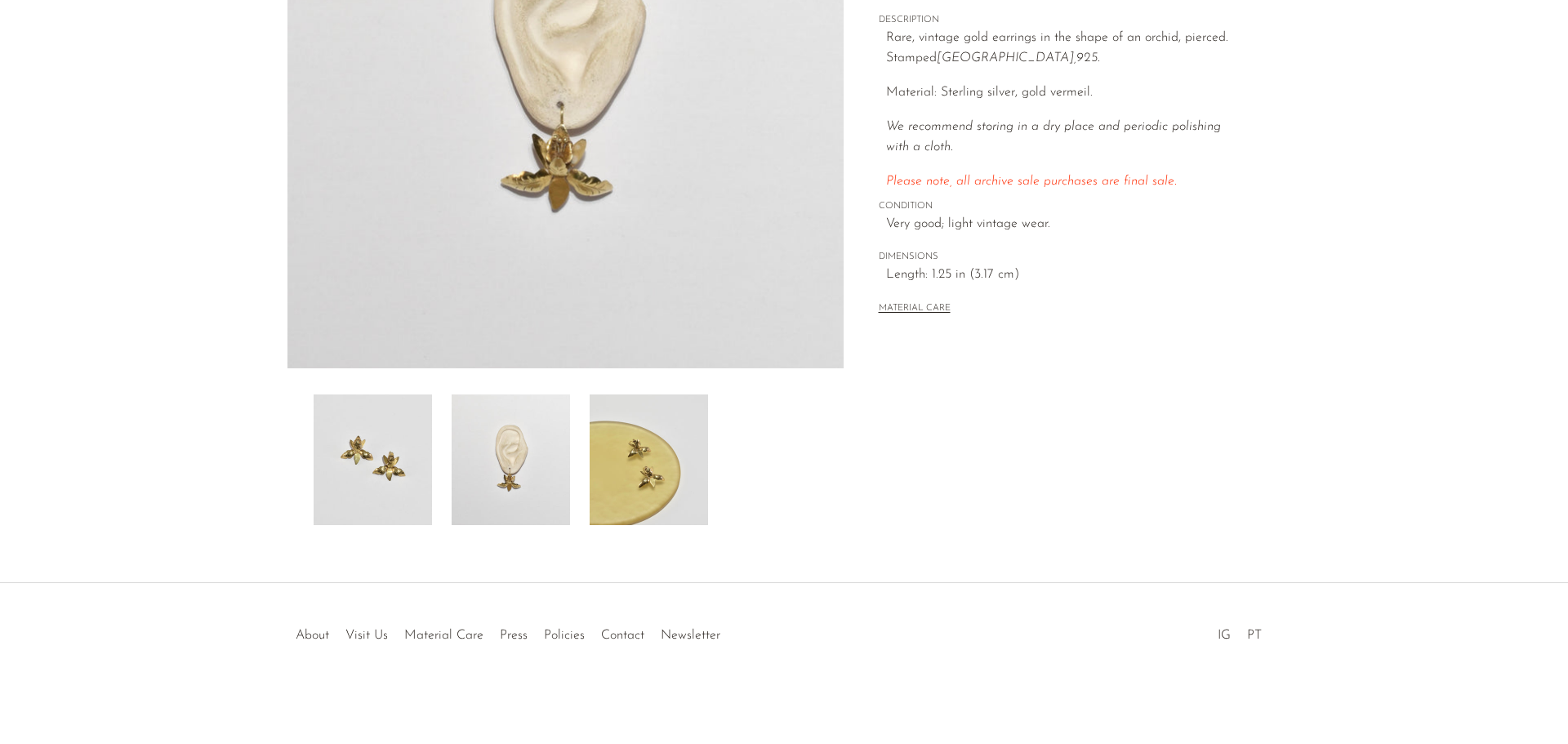
click at [665, 438] on img at bounding box center [649, 460] width 118 height 131
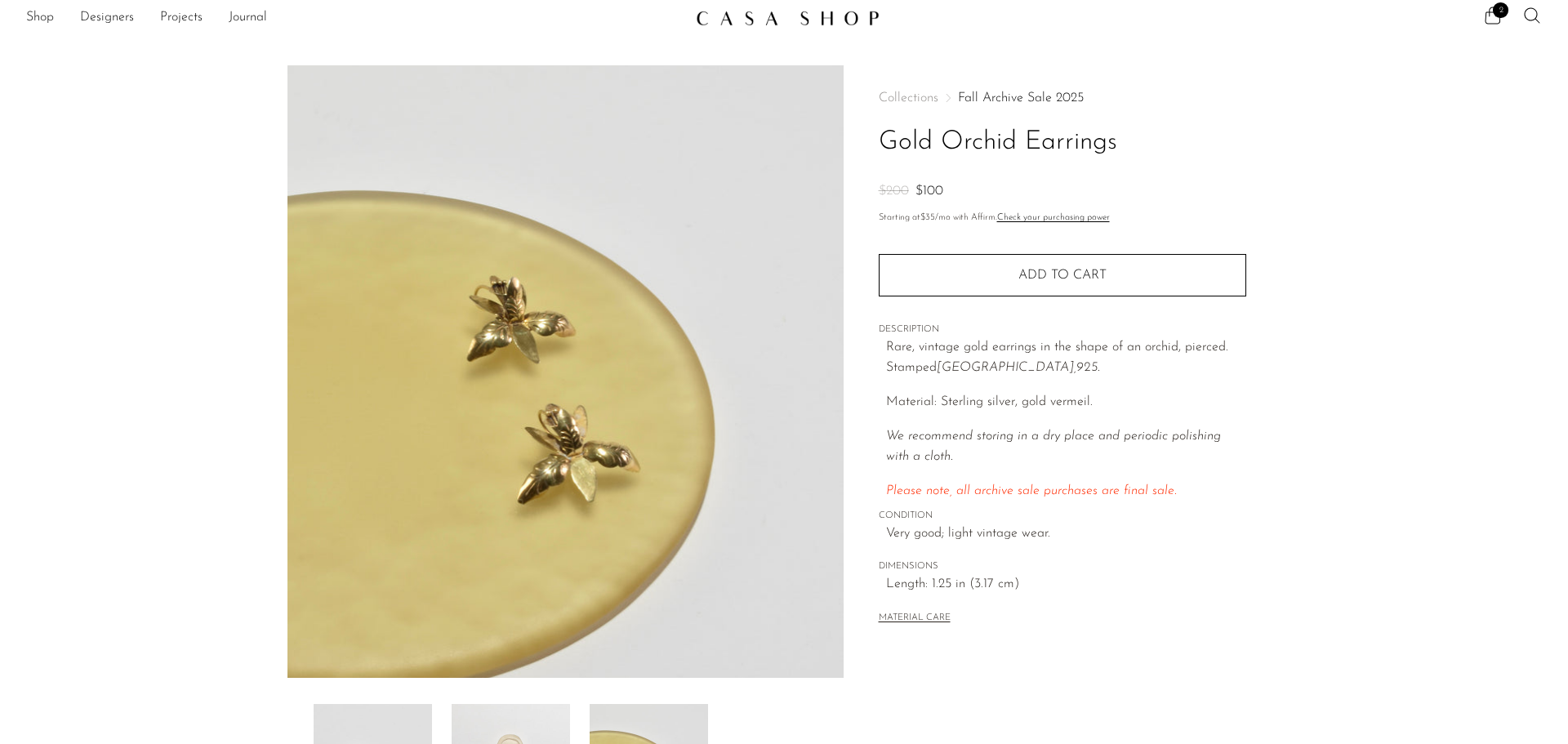
scroll to position [0, 0]
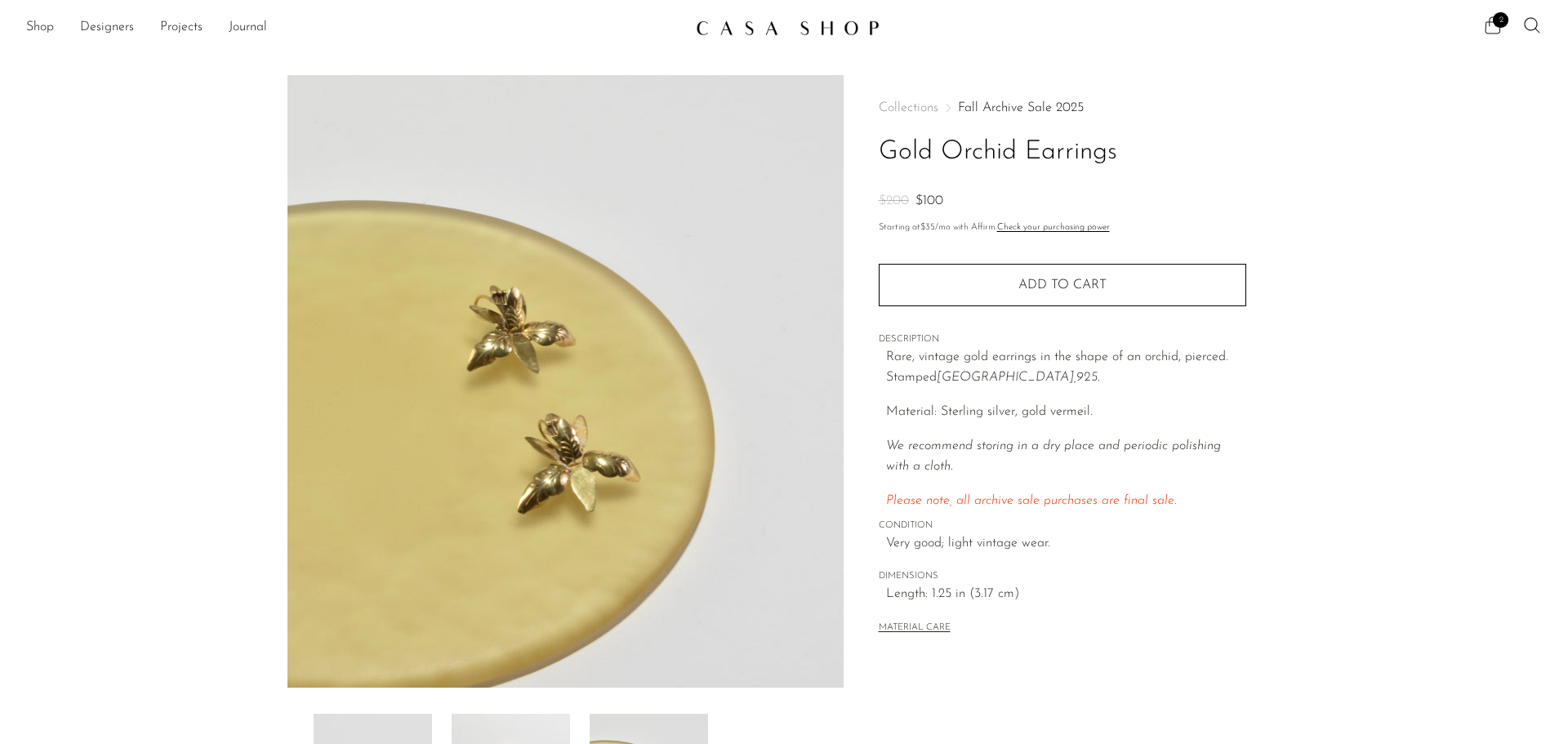
click at [1486, 25] on icon at bounding box center [1493, 24] width 15 height 17
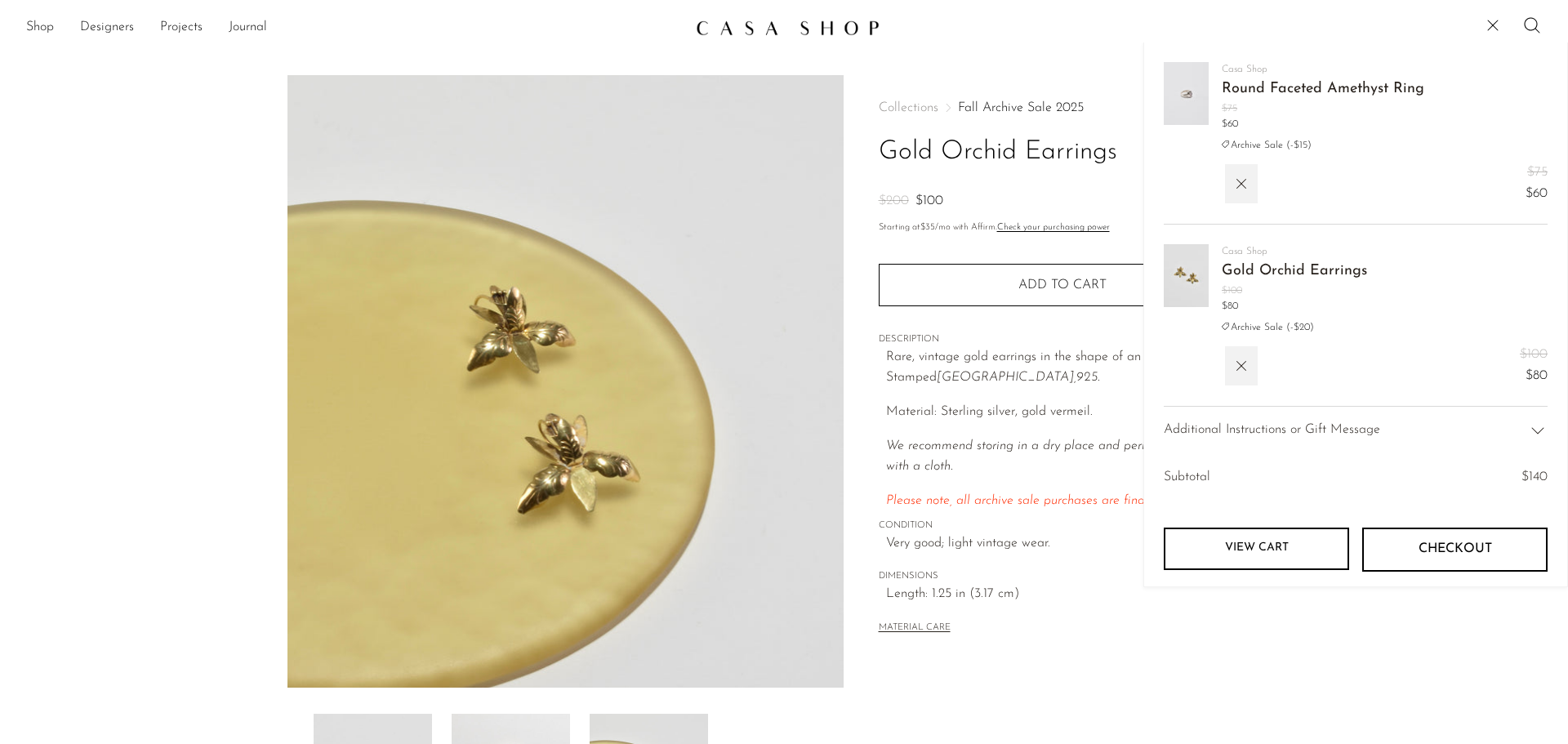
drag, startPoint x: 241, startPoint y: 432, endPoint x: 252, endPoint y: 419, distance: 17.0
click at [243, 432] on section "Gold Orchid Earrings $200 $100" at bounding box center [784, 459] width 1568 height 769
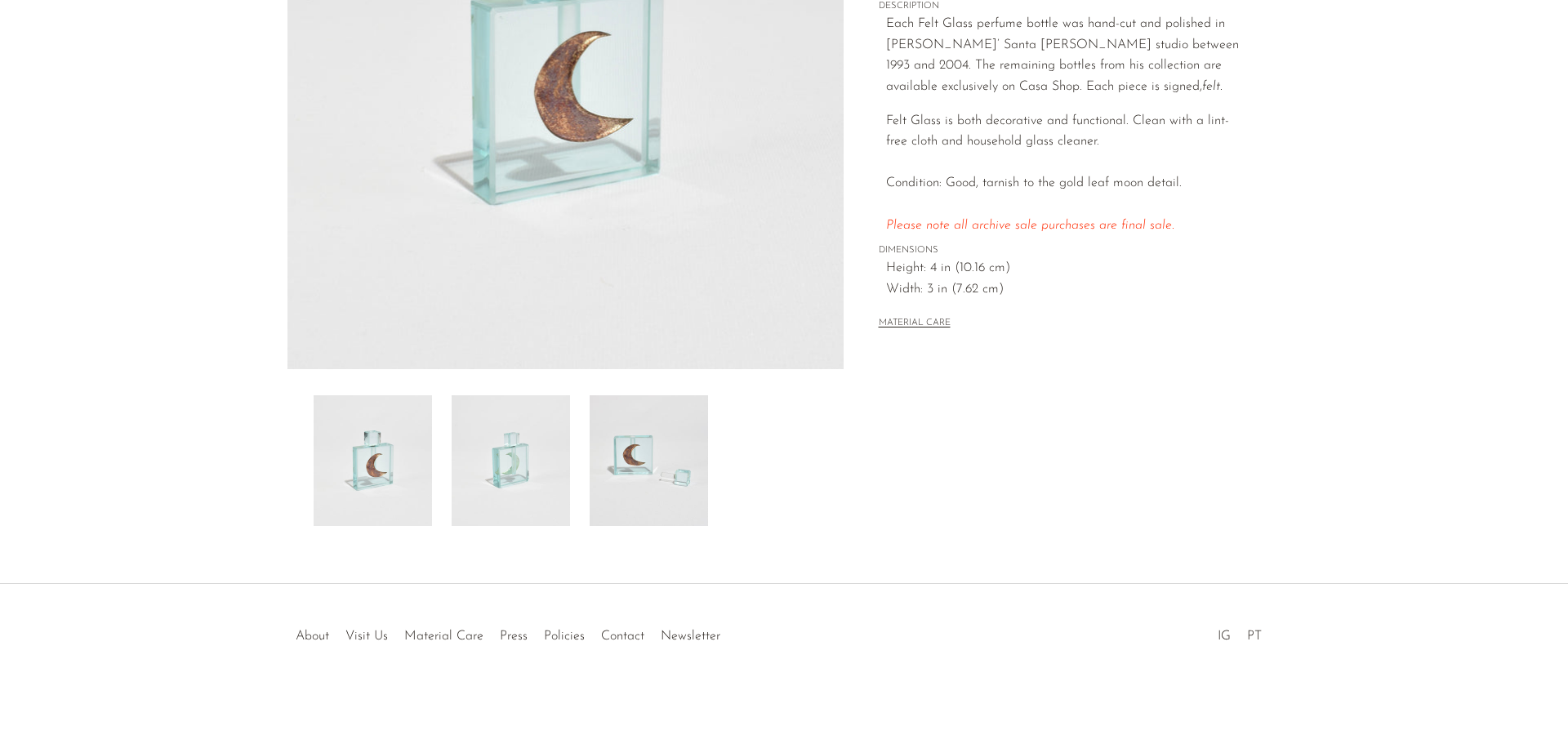
scroll to position [319, 0]
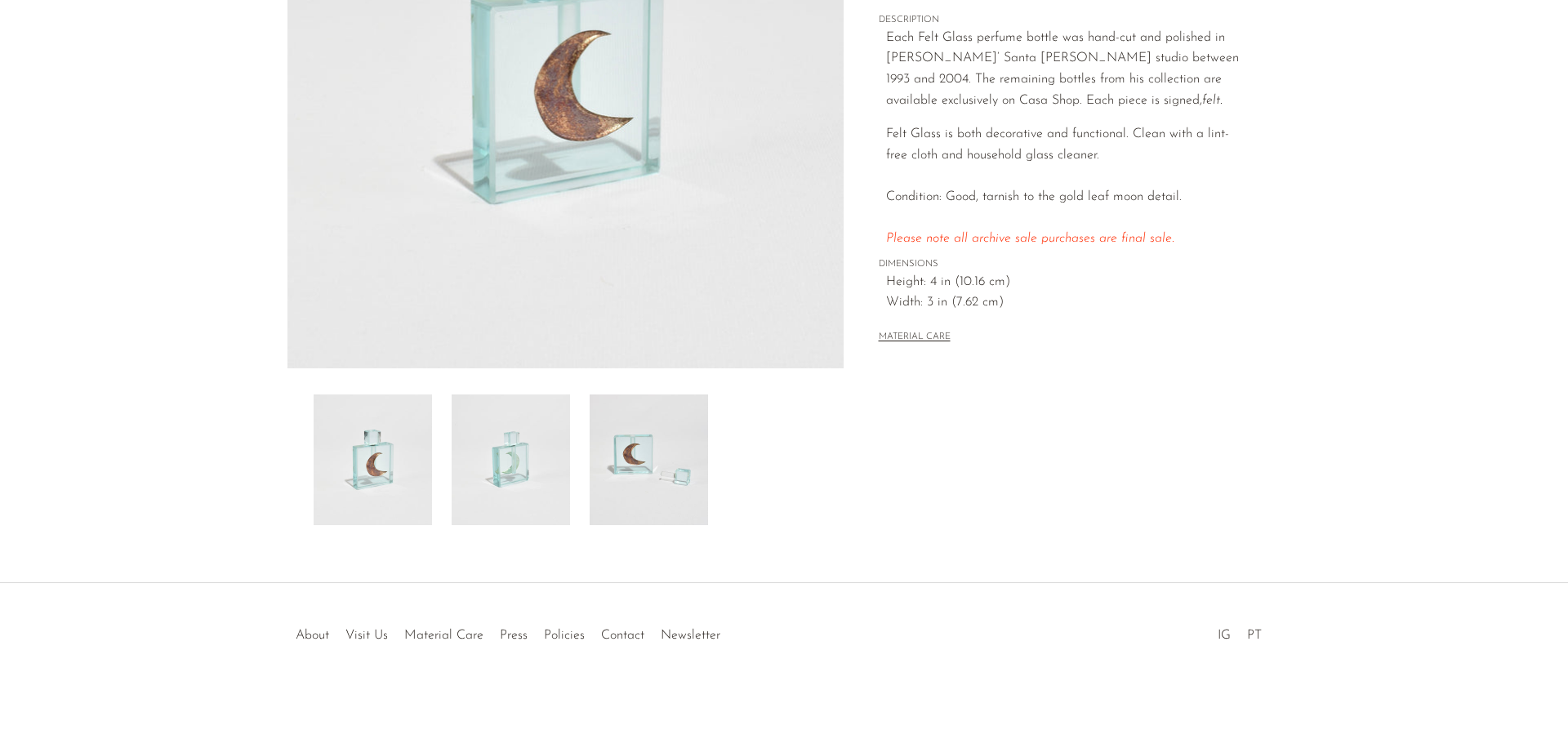
click at [599, 457] on img at bounding box center [649, 460] width 118 height 131
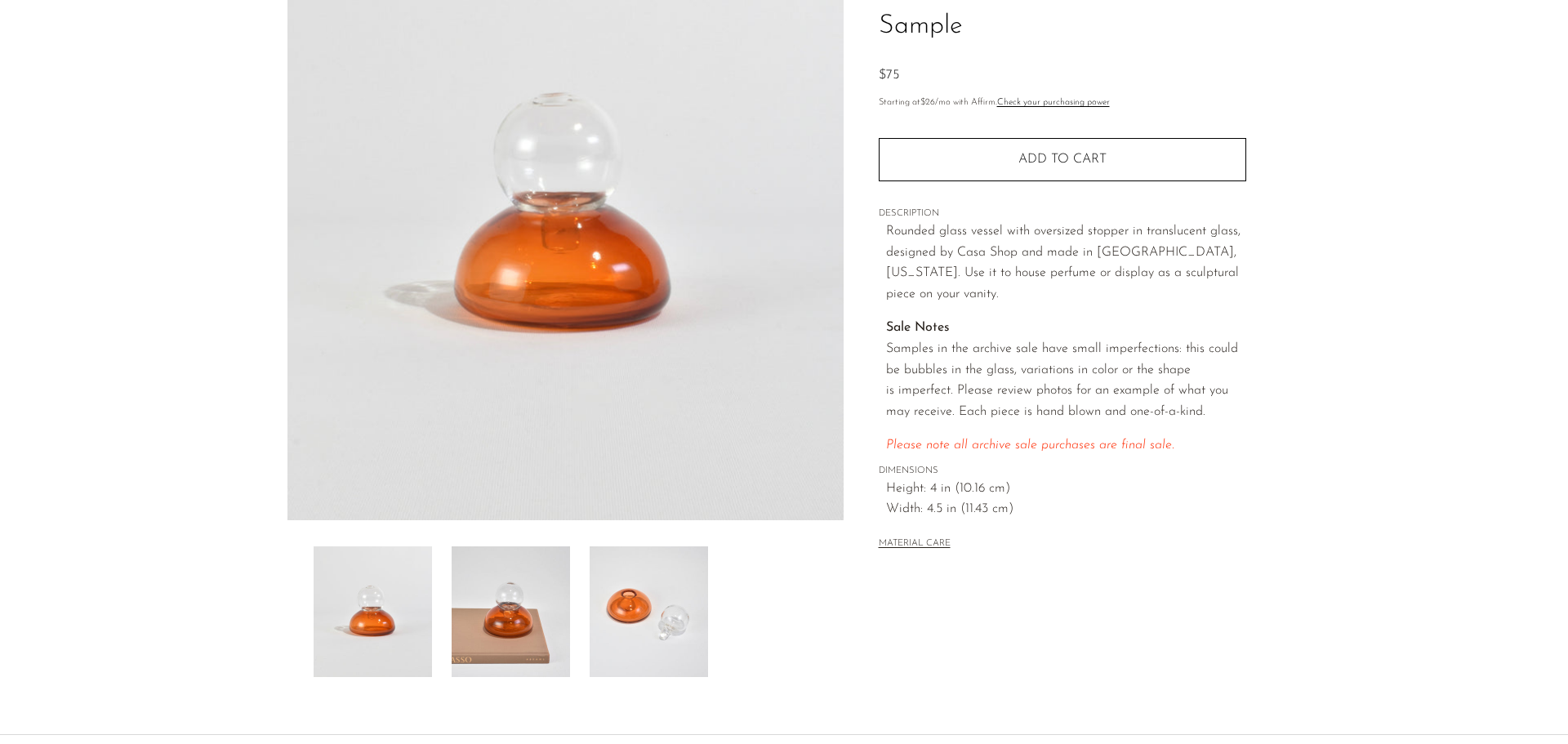
scroll to position [245, 0]
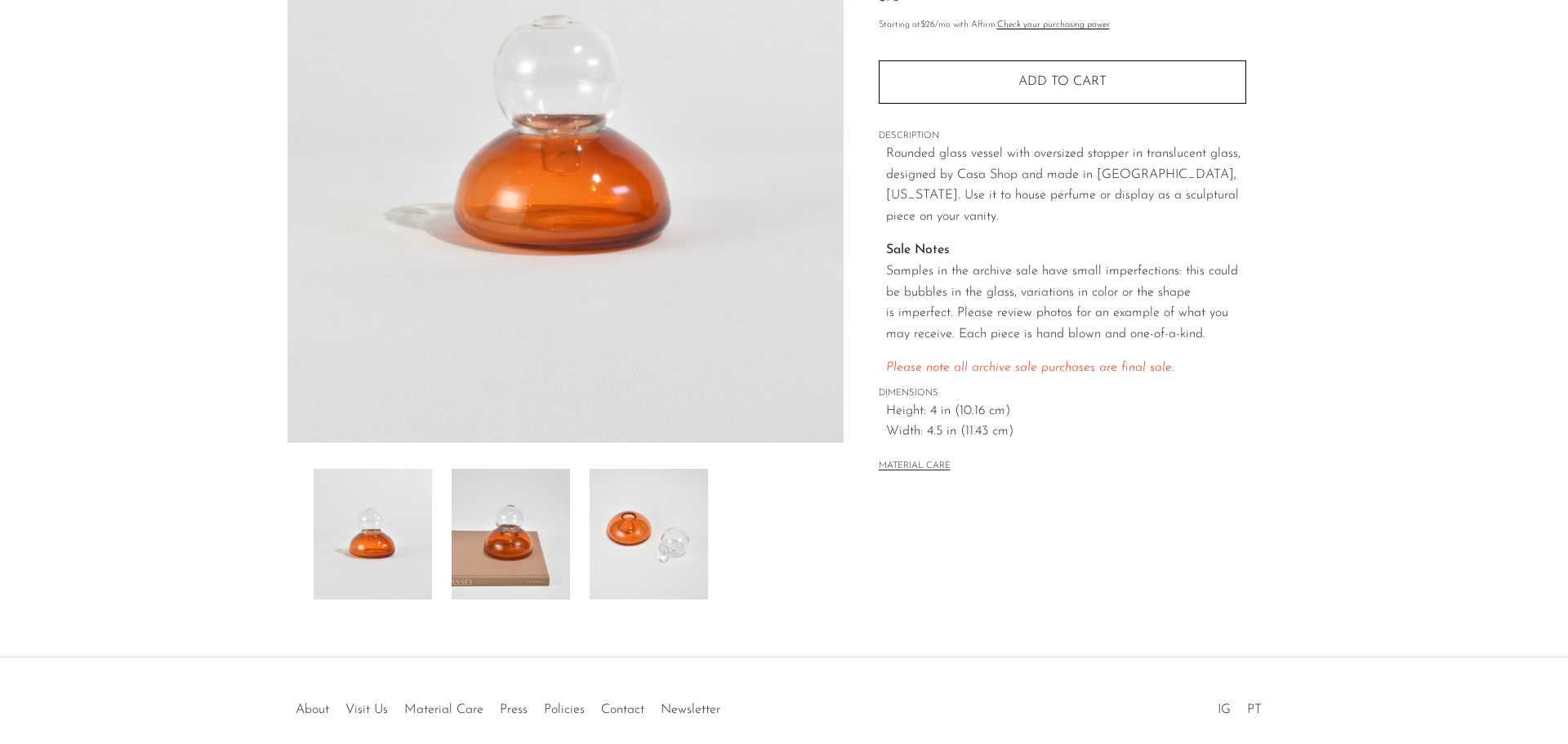
click at [649, 500] on img at bounding box center [649, 534] width 118 height 131
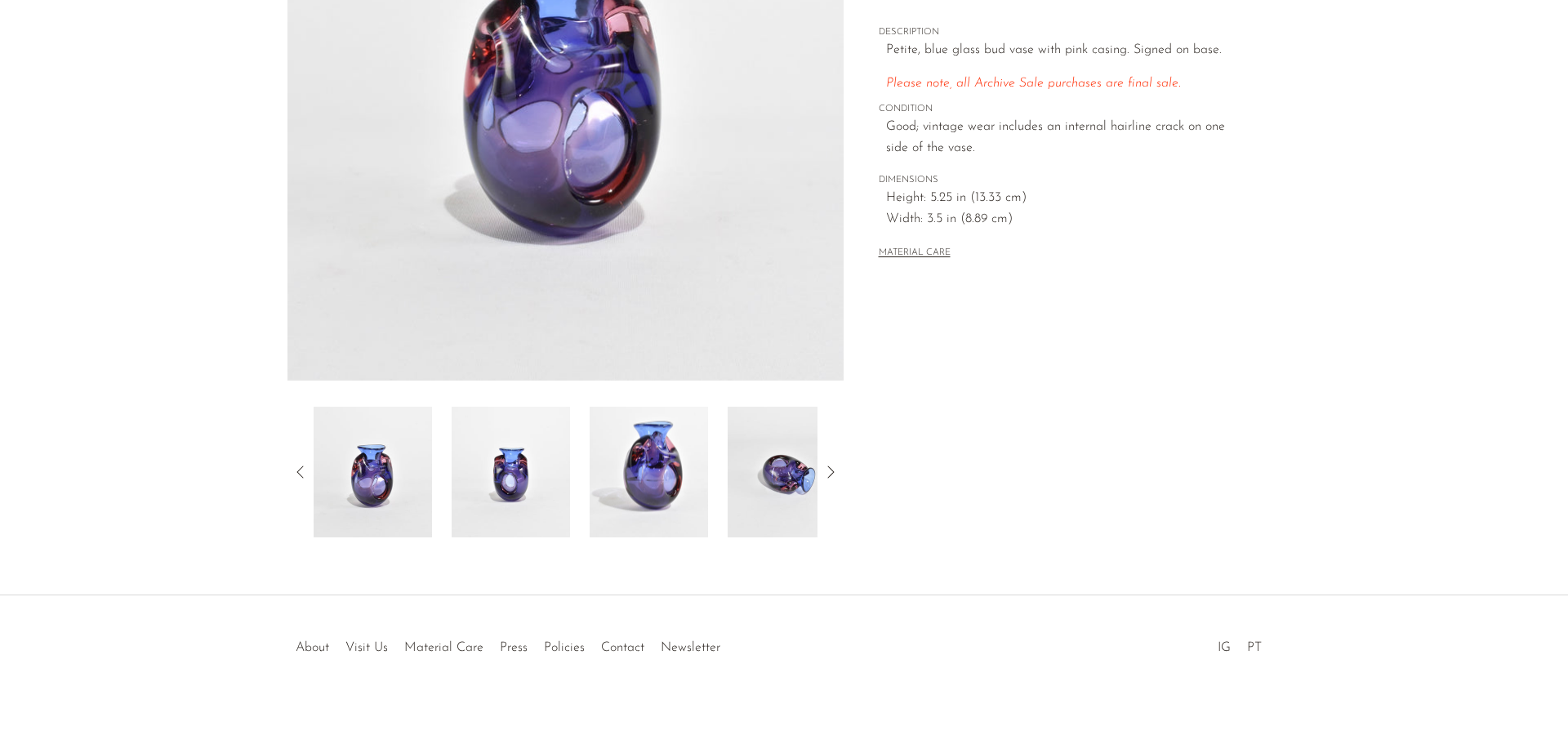
scroll to position [319, 0]
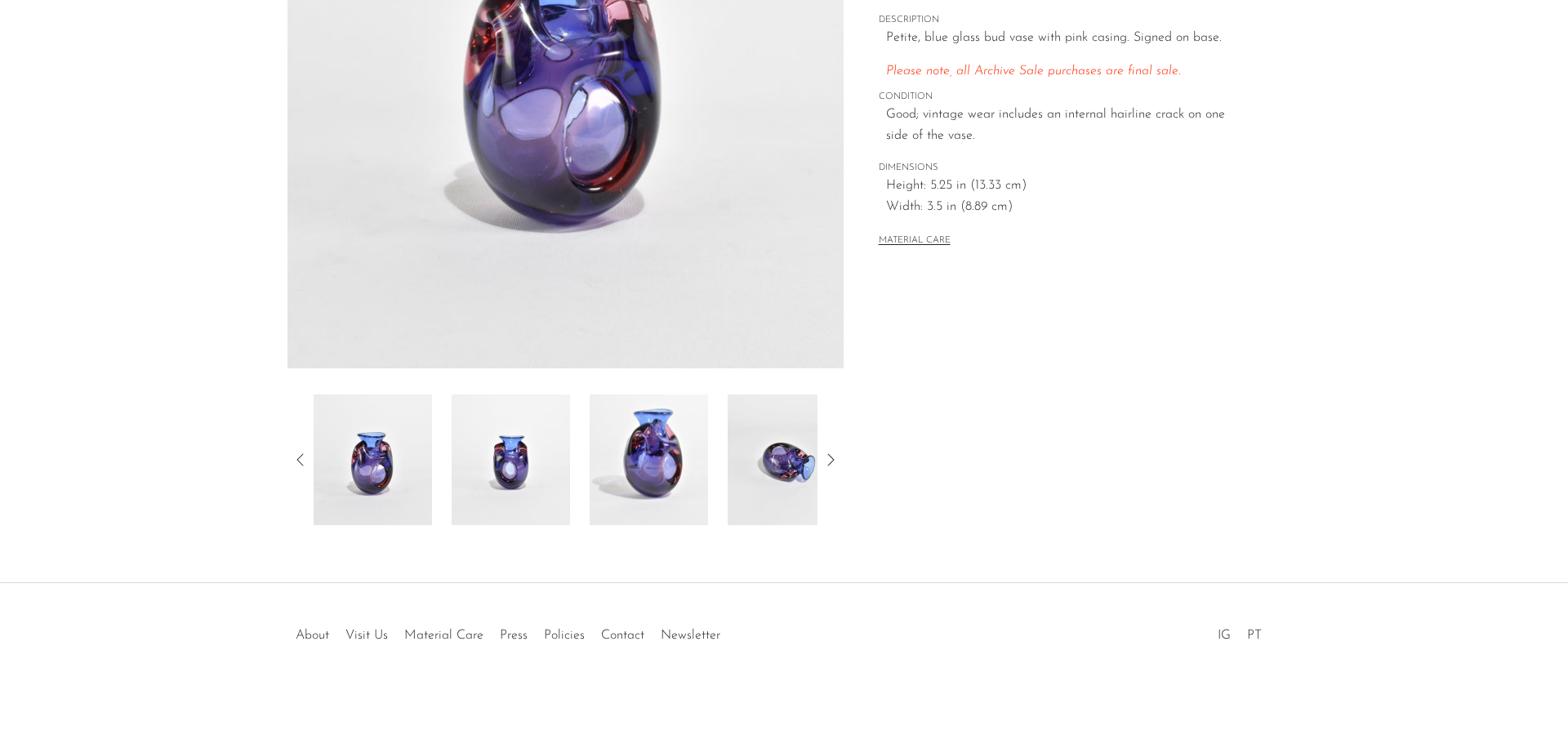
click at [656, 442] on img at bounding box center [649, 460] width 118 height 131
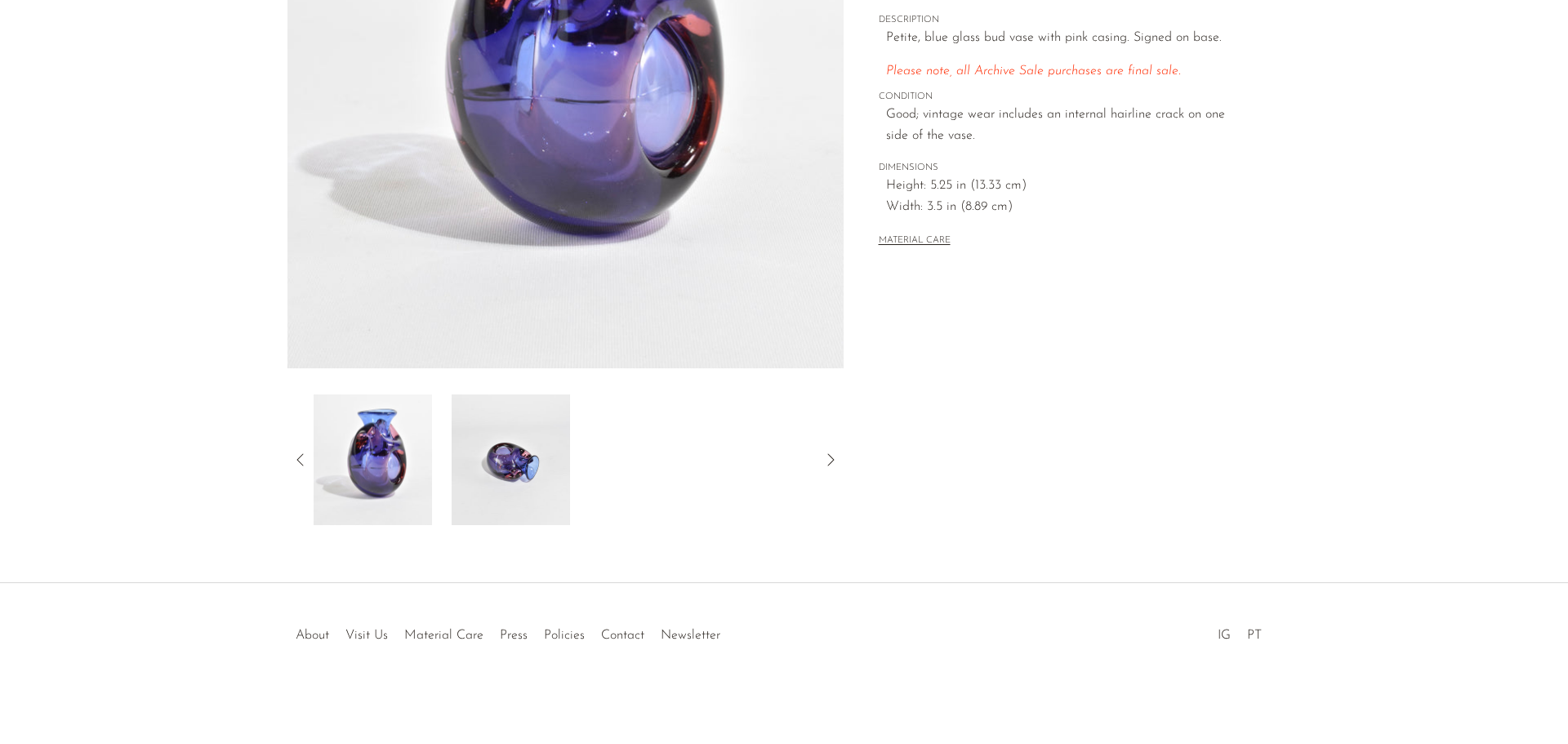
click at [506, 454] on img at bounding box center [511, 460] width 118 height 131
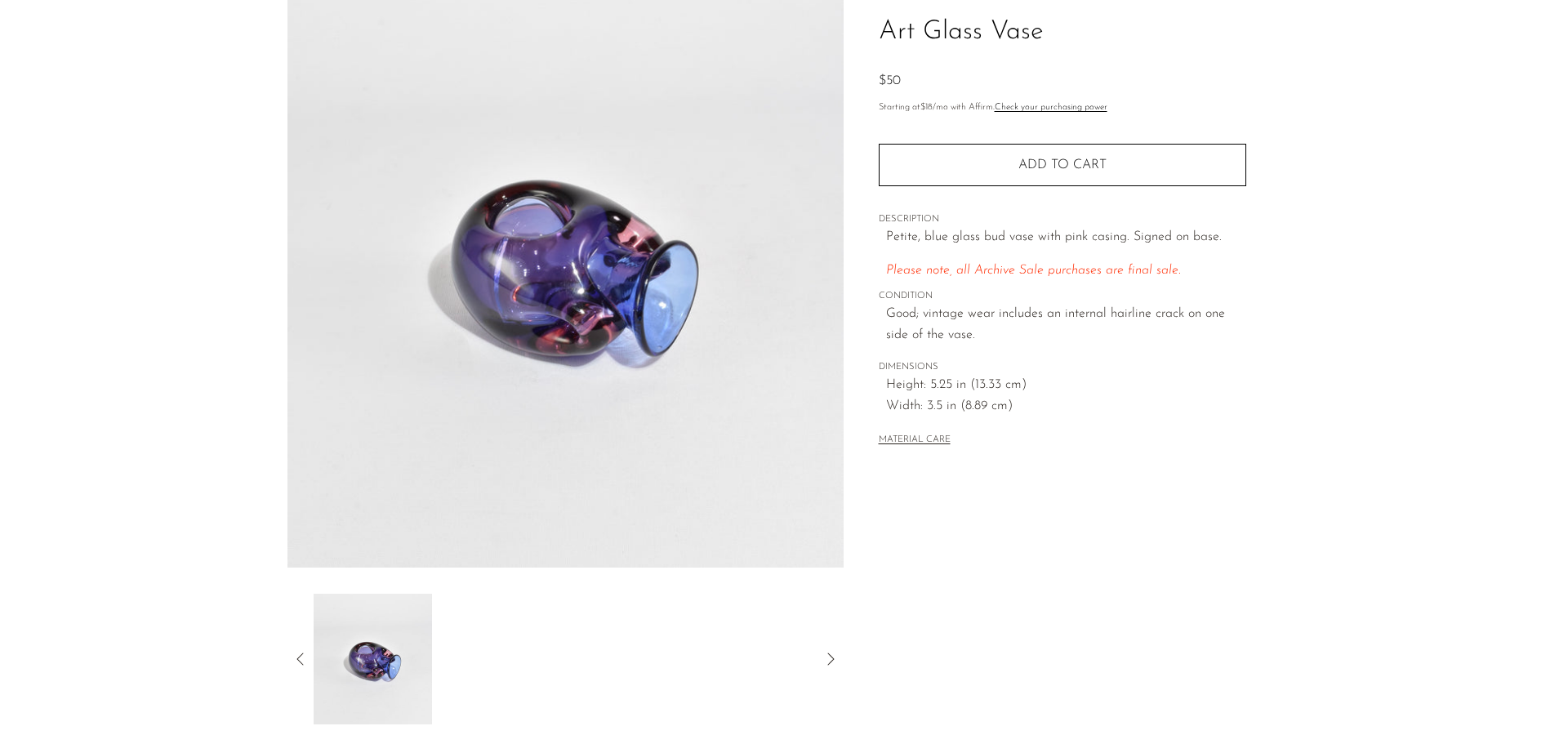
scroll to position [0, 0]
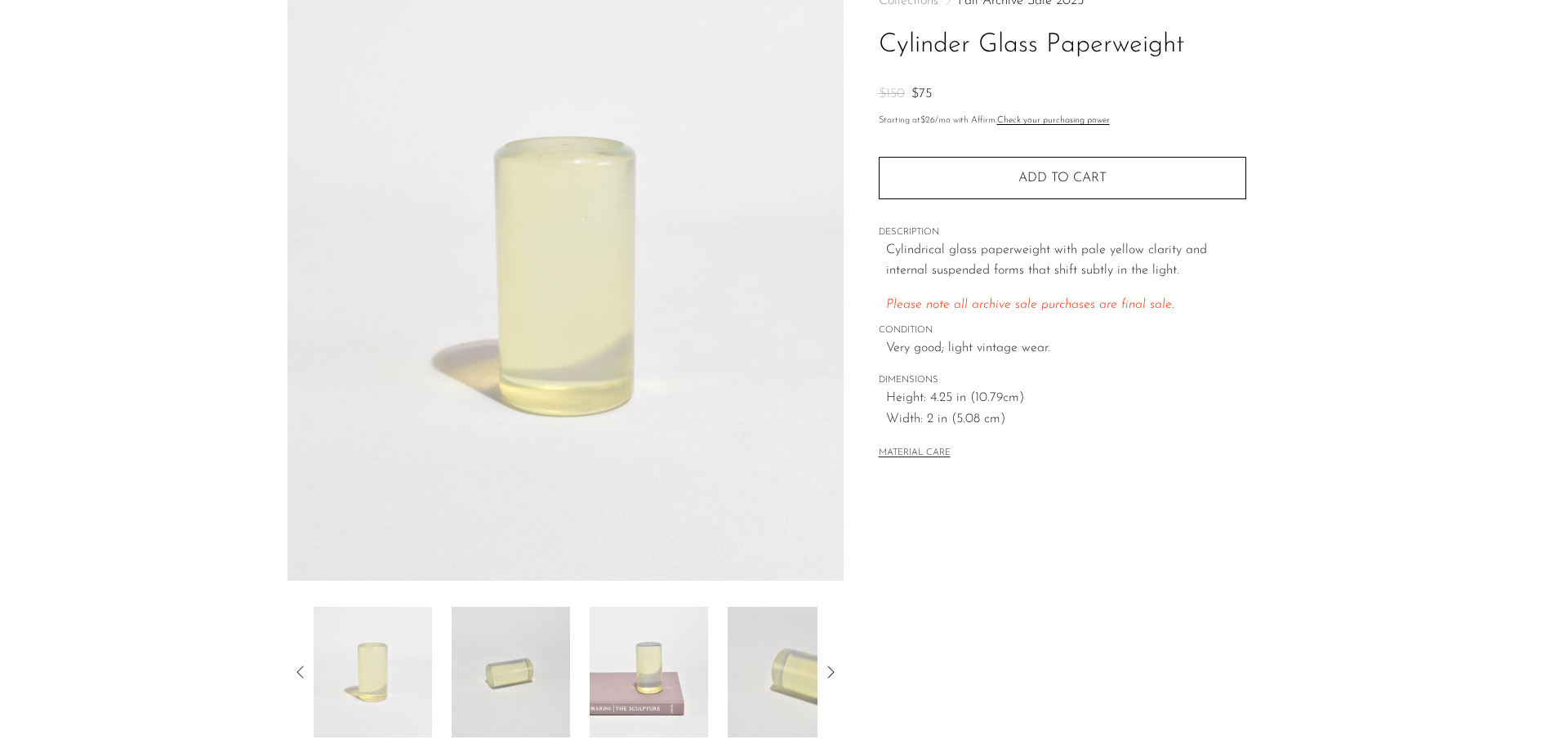
scroll to position [319, 0]
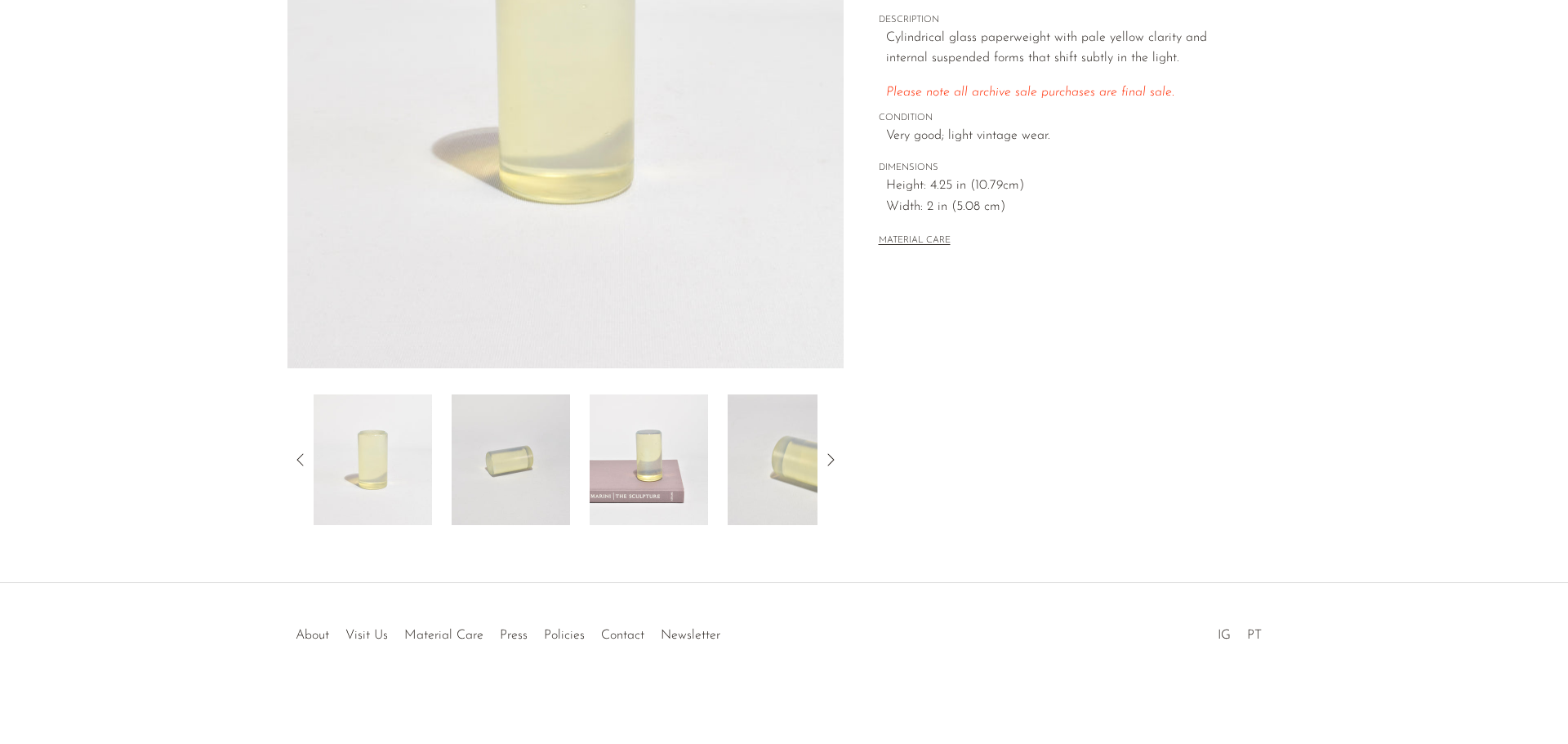
click at [634, 438] on img at bounding box center [649, 460] width 118 height 131
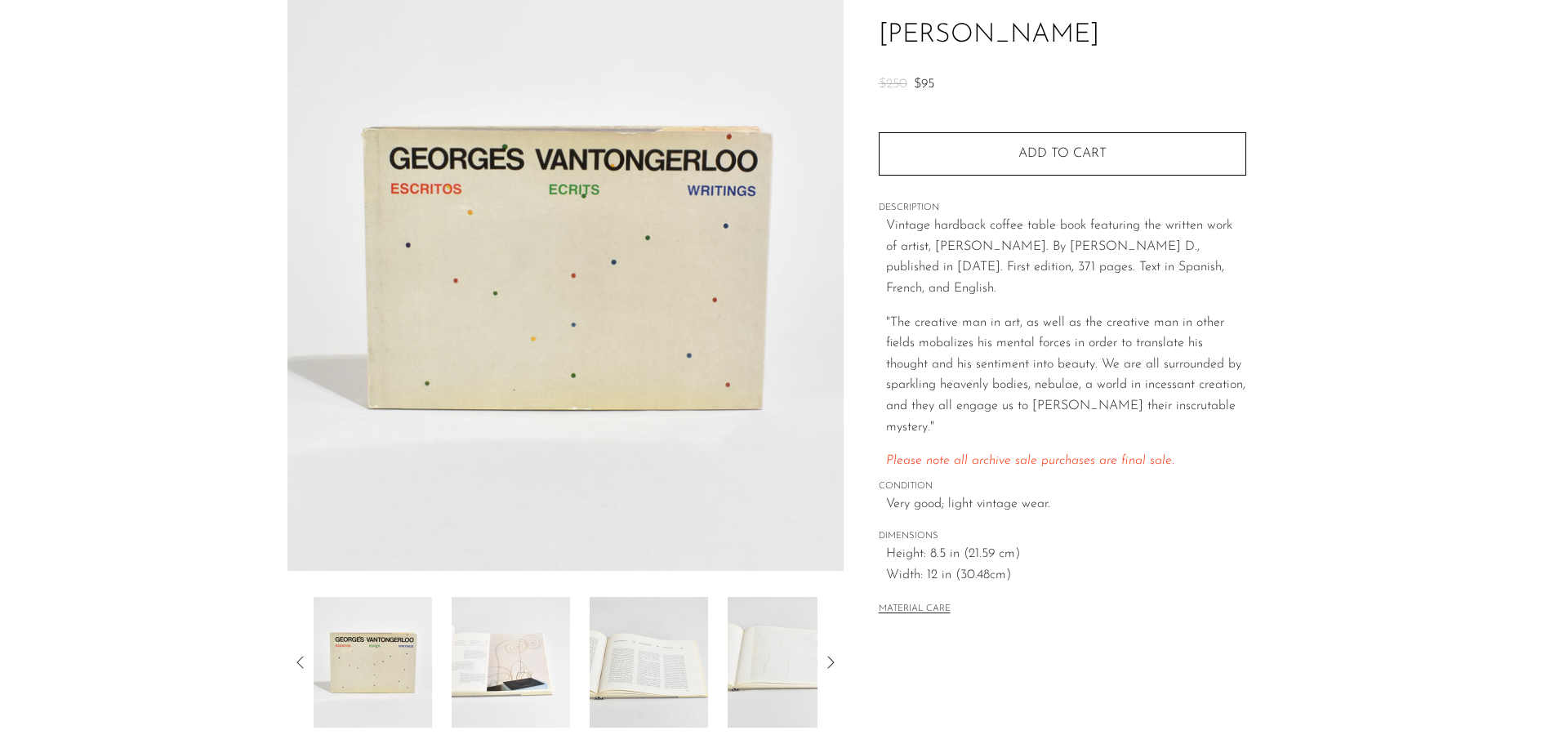
scroll to position [319, 0]
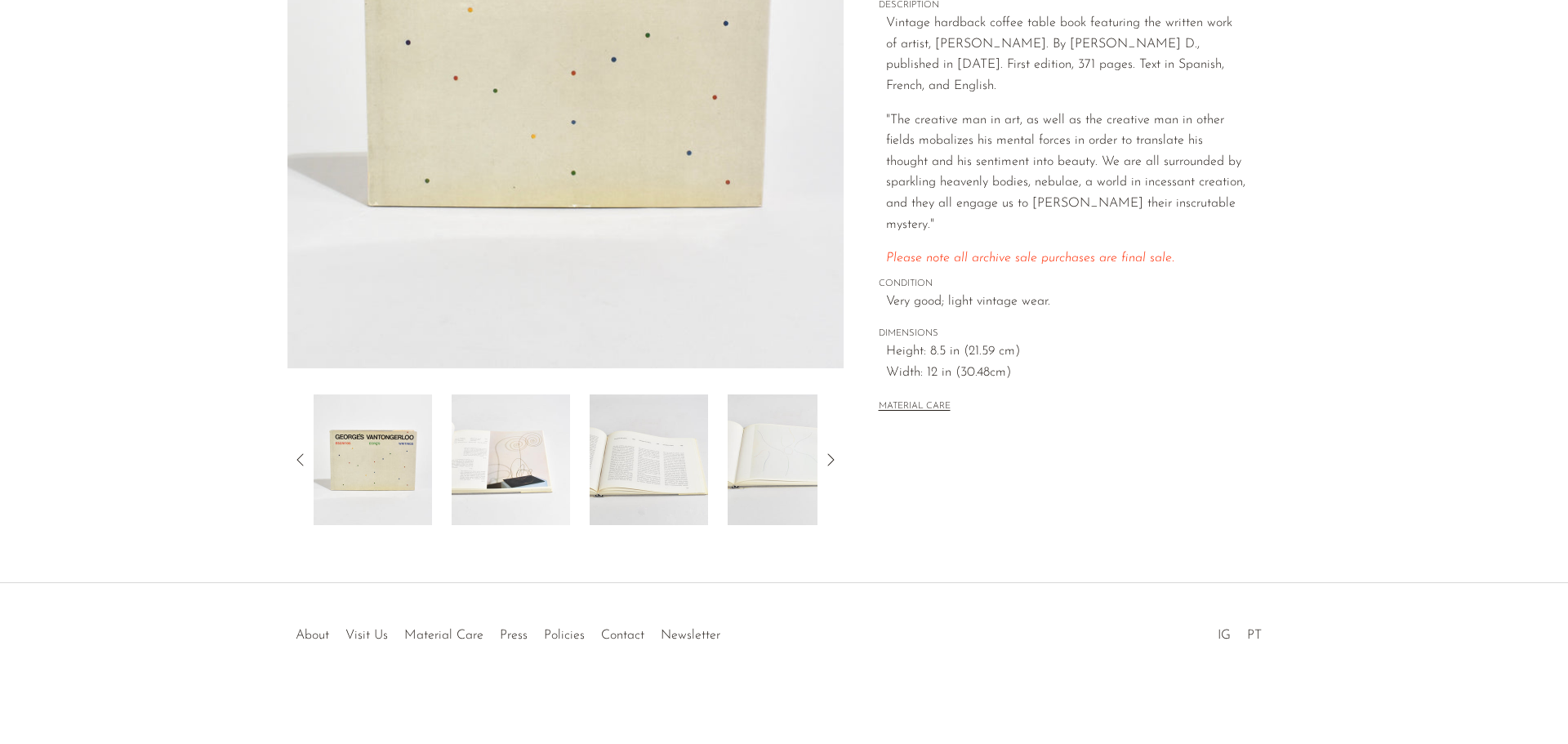
click at [567, 493] on img at bounding box center [511, 460] width 118 height 131
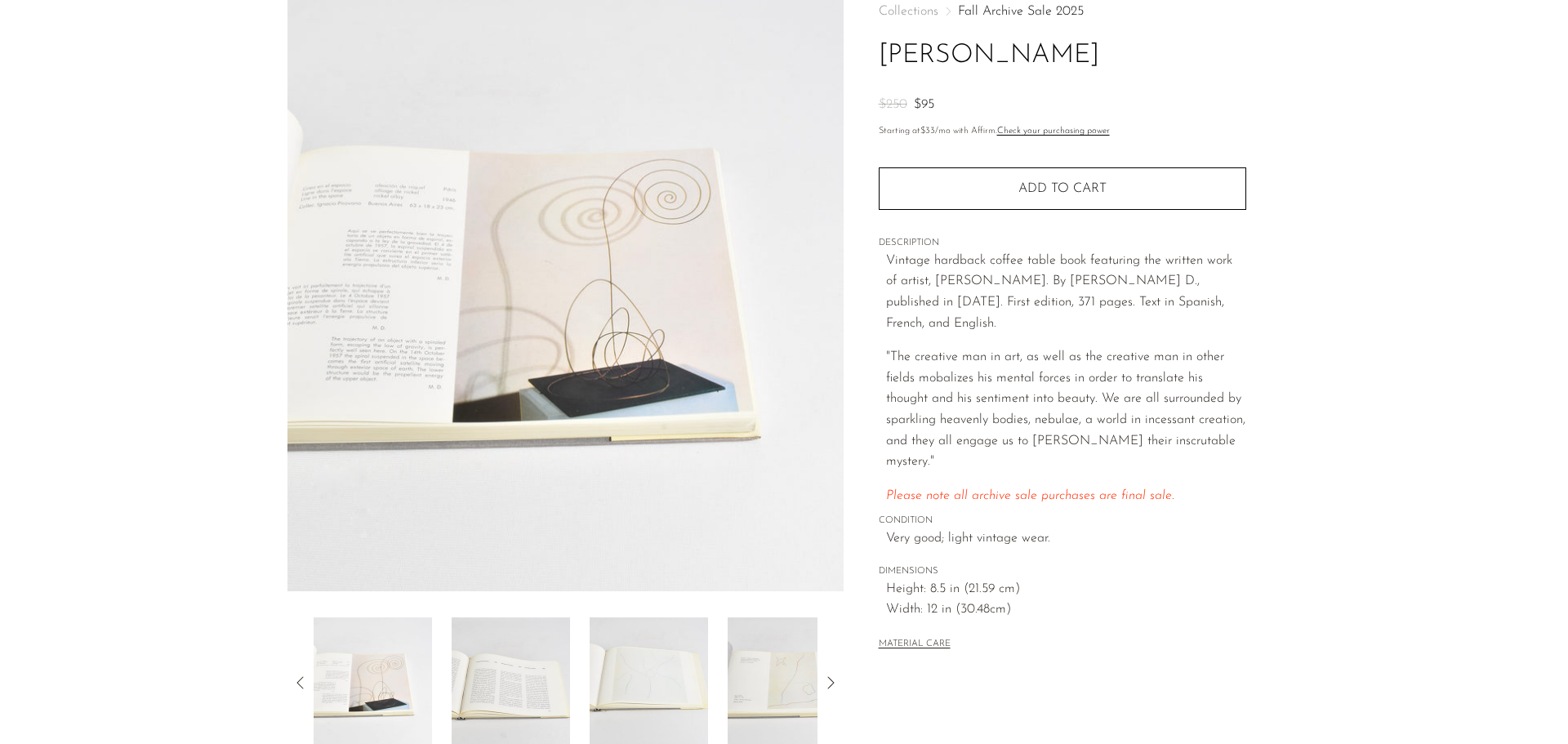
scroll to position [74, 0]
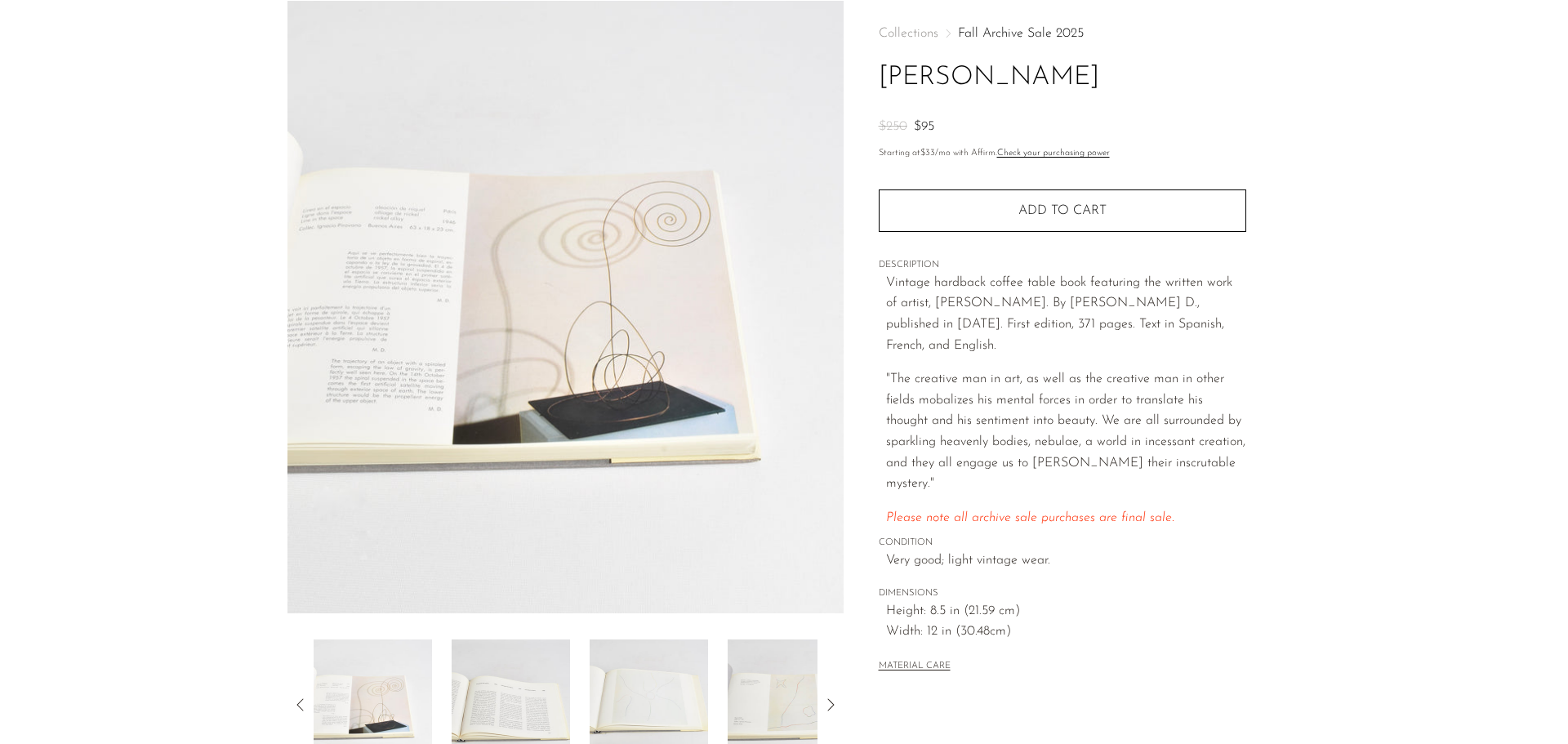
click at [634, 676] on img at bounding box center [649, 705] width 118 height 131
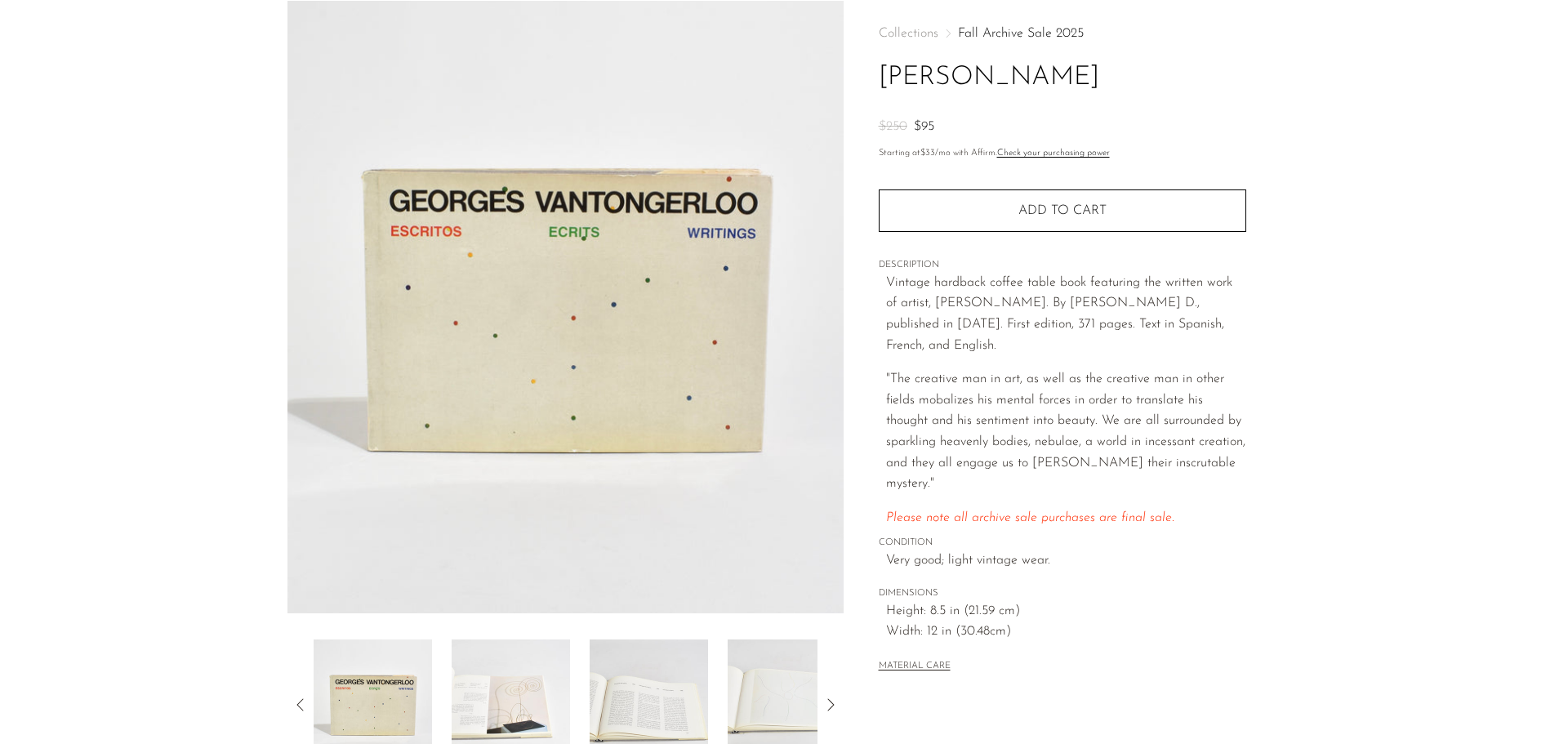
click at [831, 701] on icon at bounding box center [831, 705] width 20 height 20
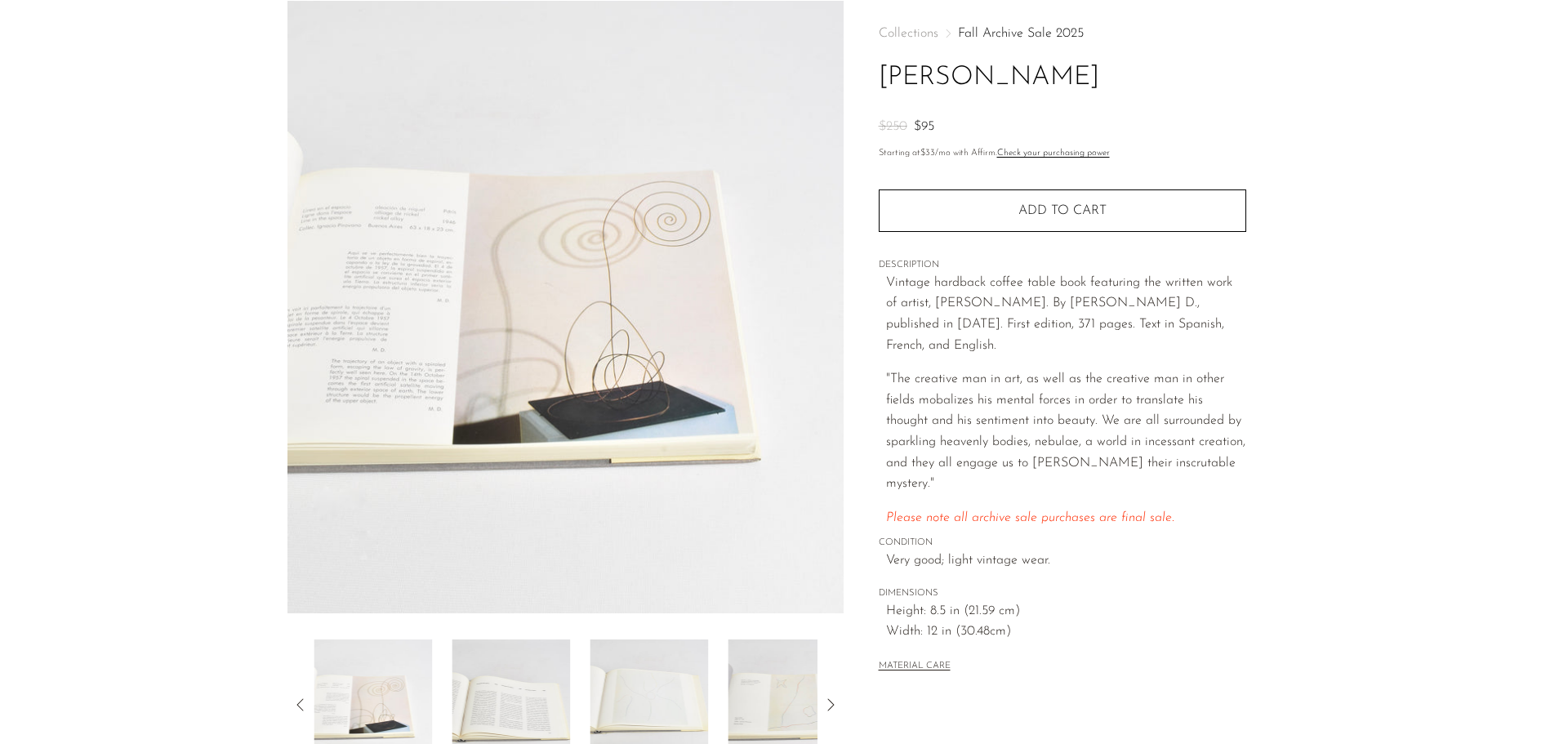
click at [726, 710] on div at bounding box center [566, 705] width 504 height 131
click at [757, 698] on img at bounding box center [786, 705] width 118 height 131
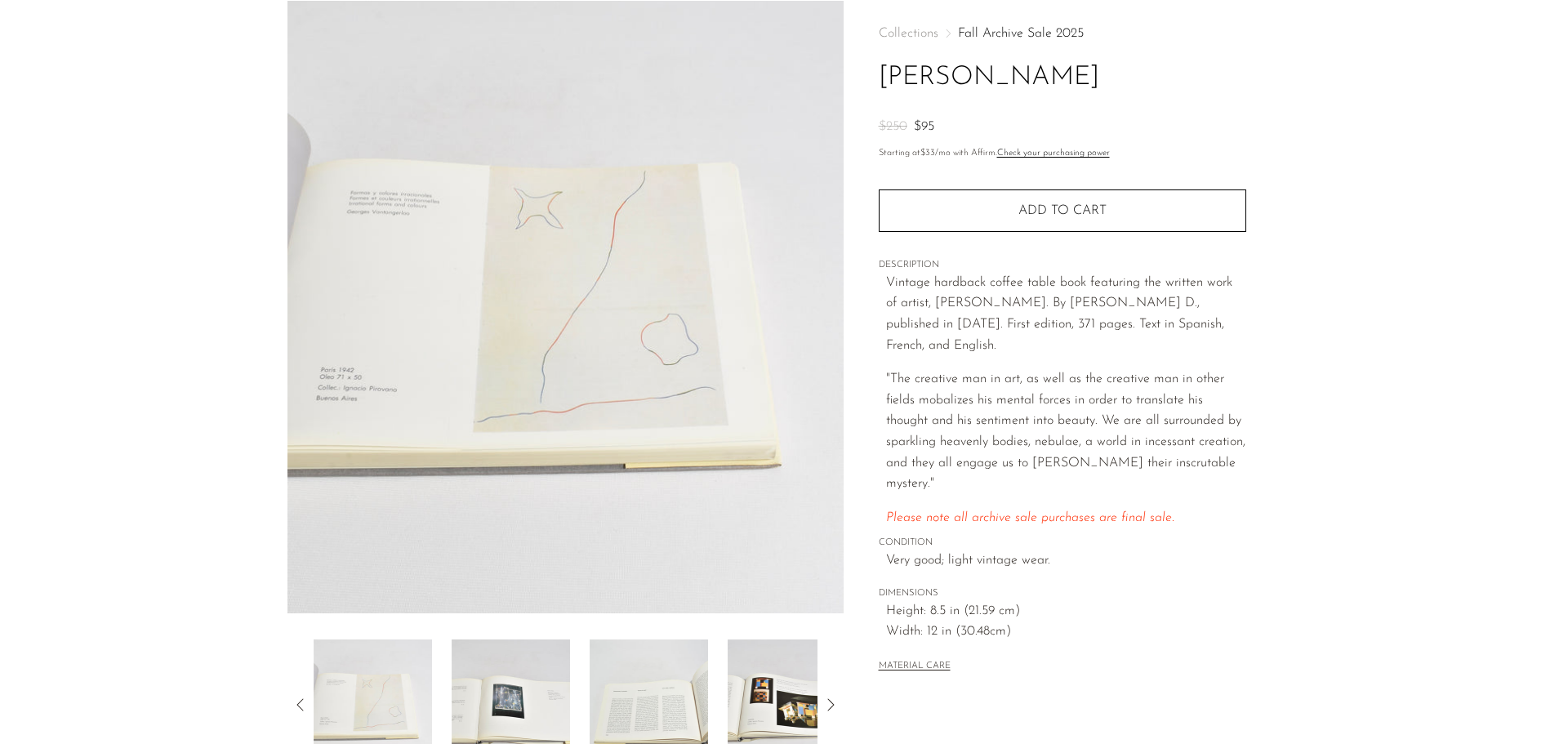
click at [717, 692] on div at bounding box center [566, 705] width 504 height 131
click at [747, 684] on img at bounding box center [786, 705] width 118 height 131
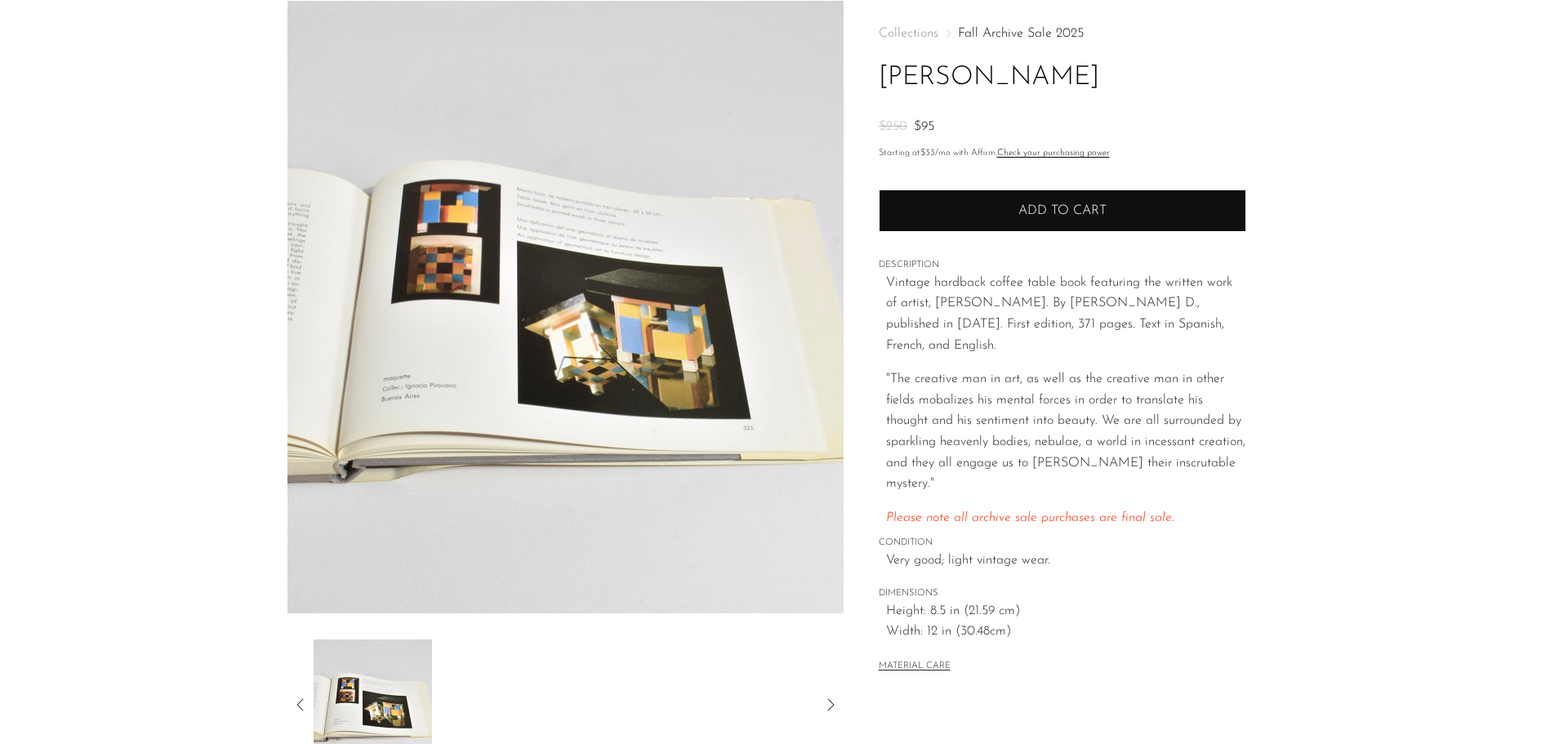
click at [919, 223] on button "Add to cart" at bounding box center [1062, 211] width 368 height 42
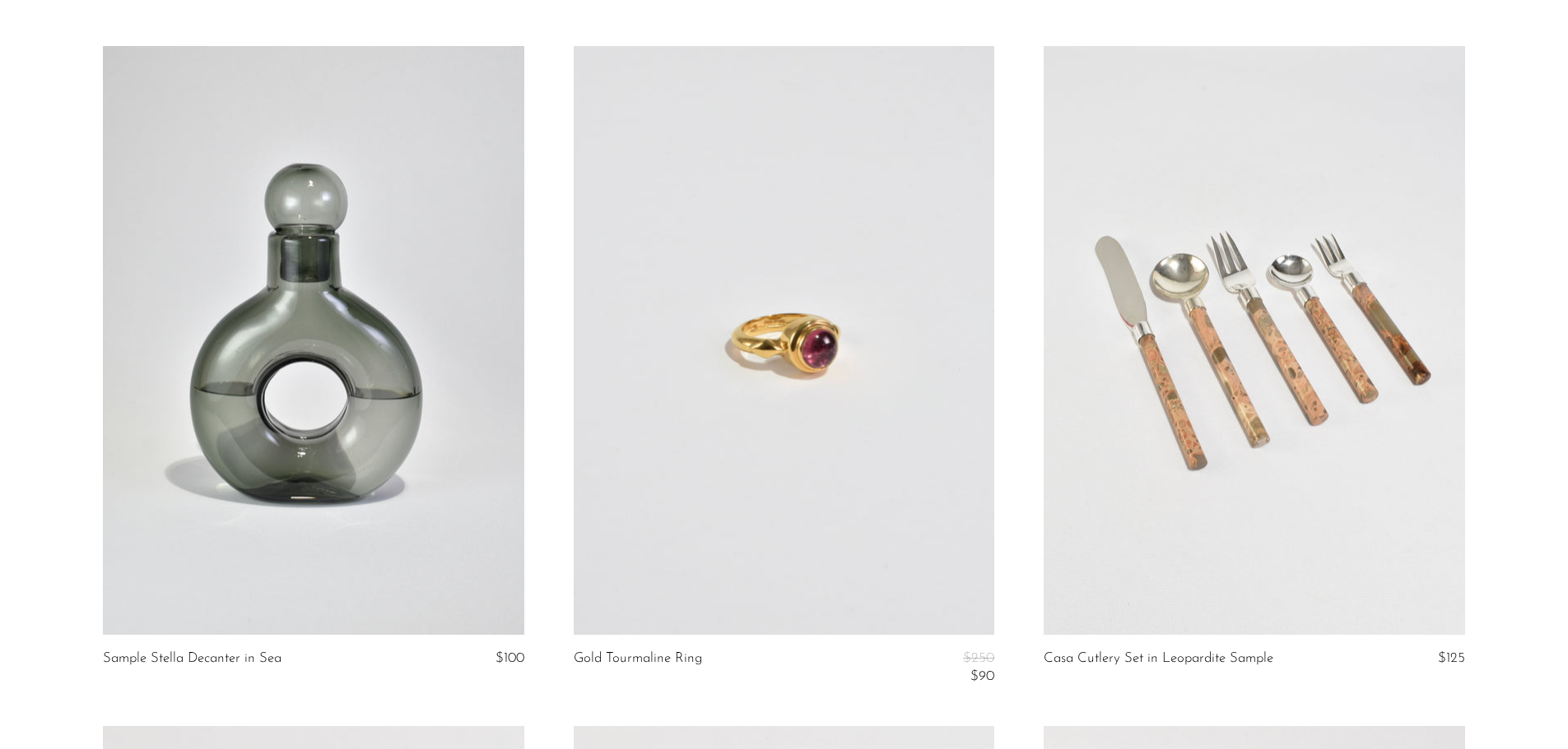
scroll to position [247, 0]
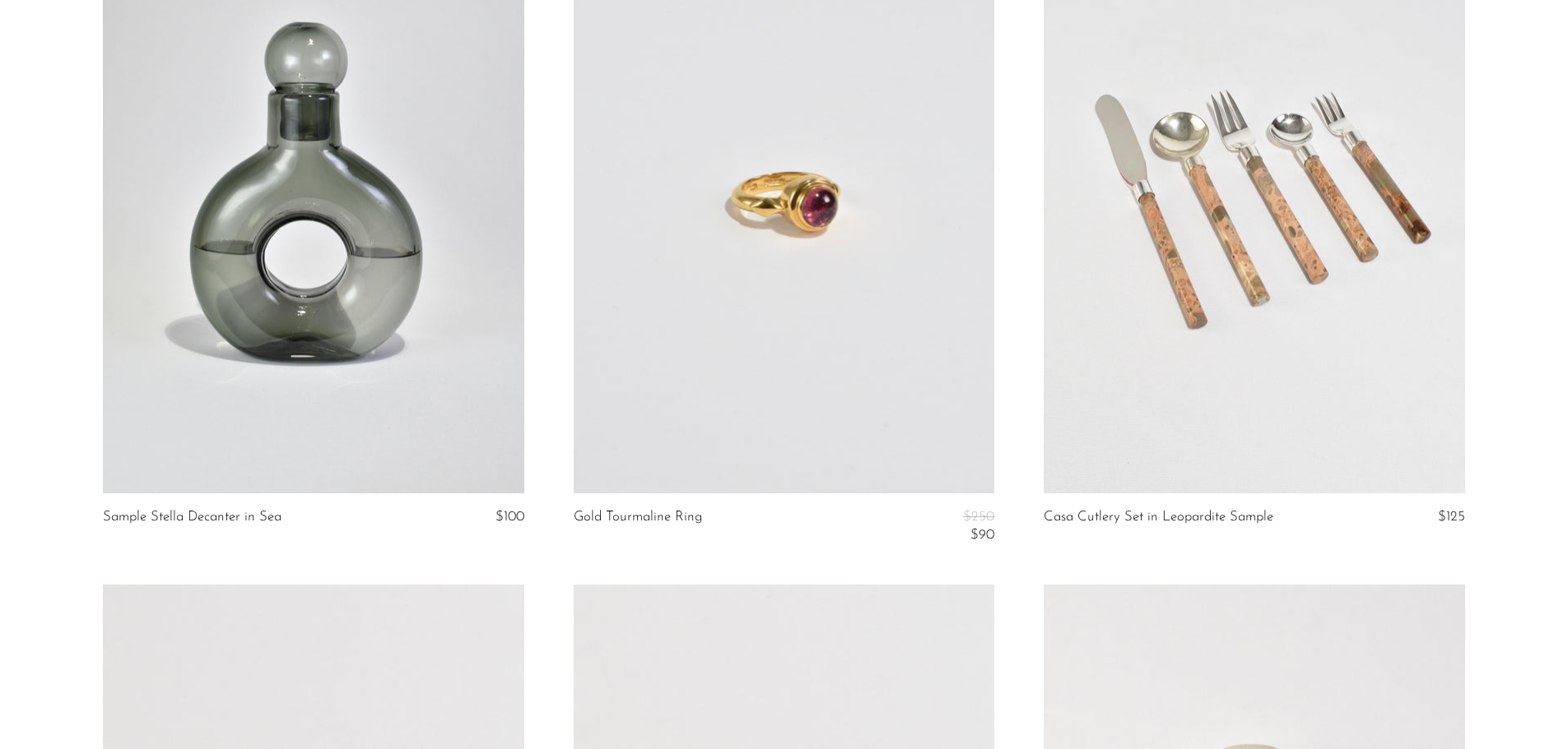
click at [850, 332] on link at bounding box center [784, 198] width 421 height 589
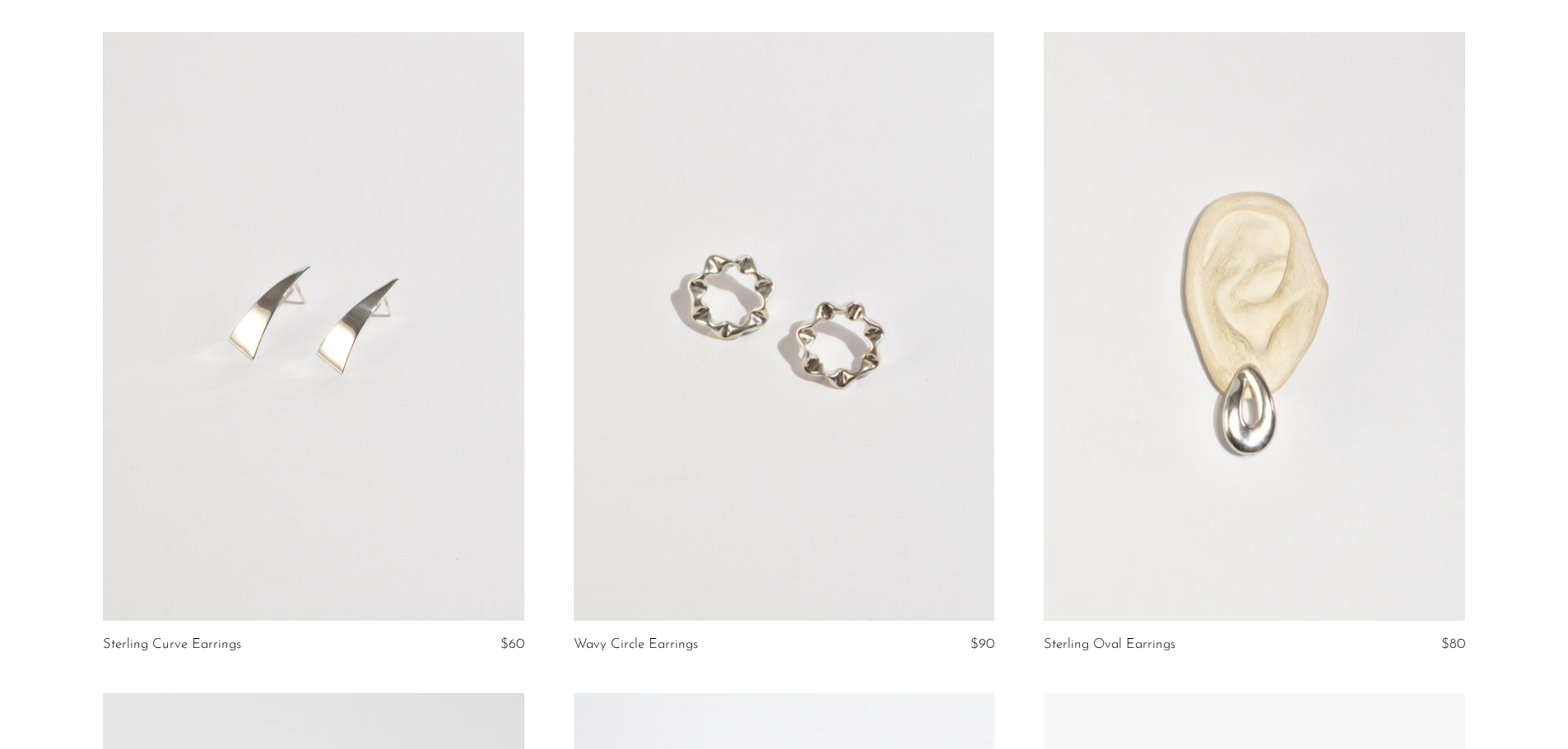
scroll to position [823, 0]
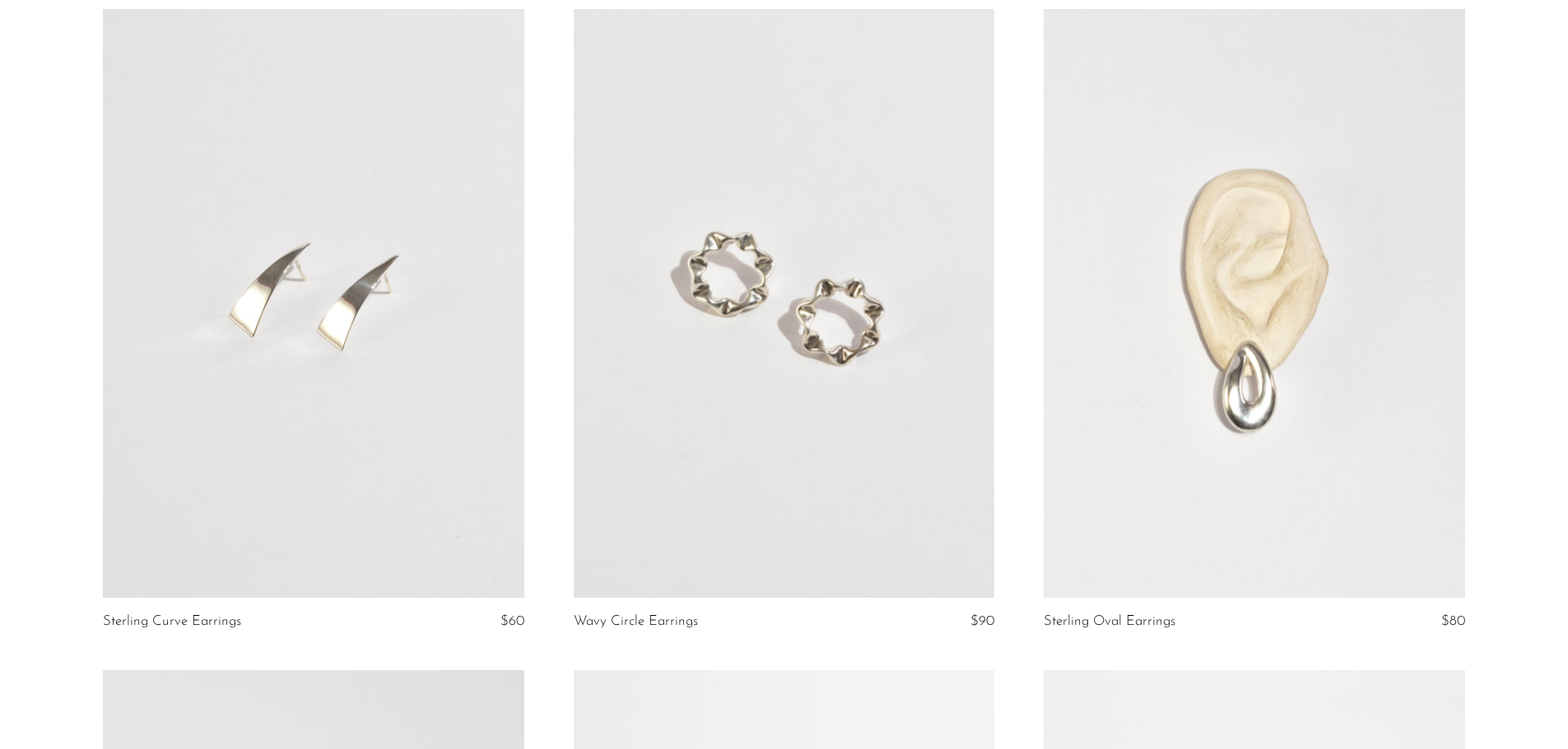
click at [824, 358] on link at bounding box center [784, 303] width 421 height 589
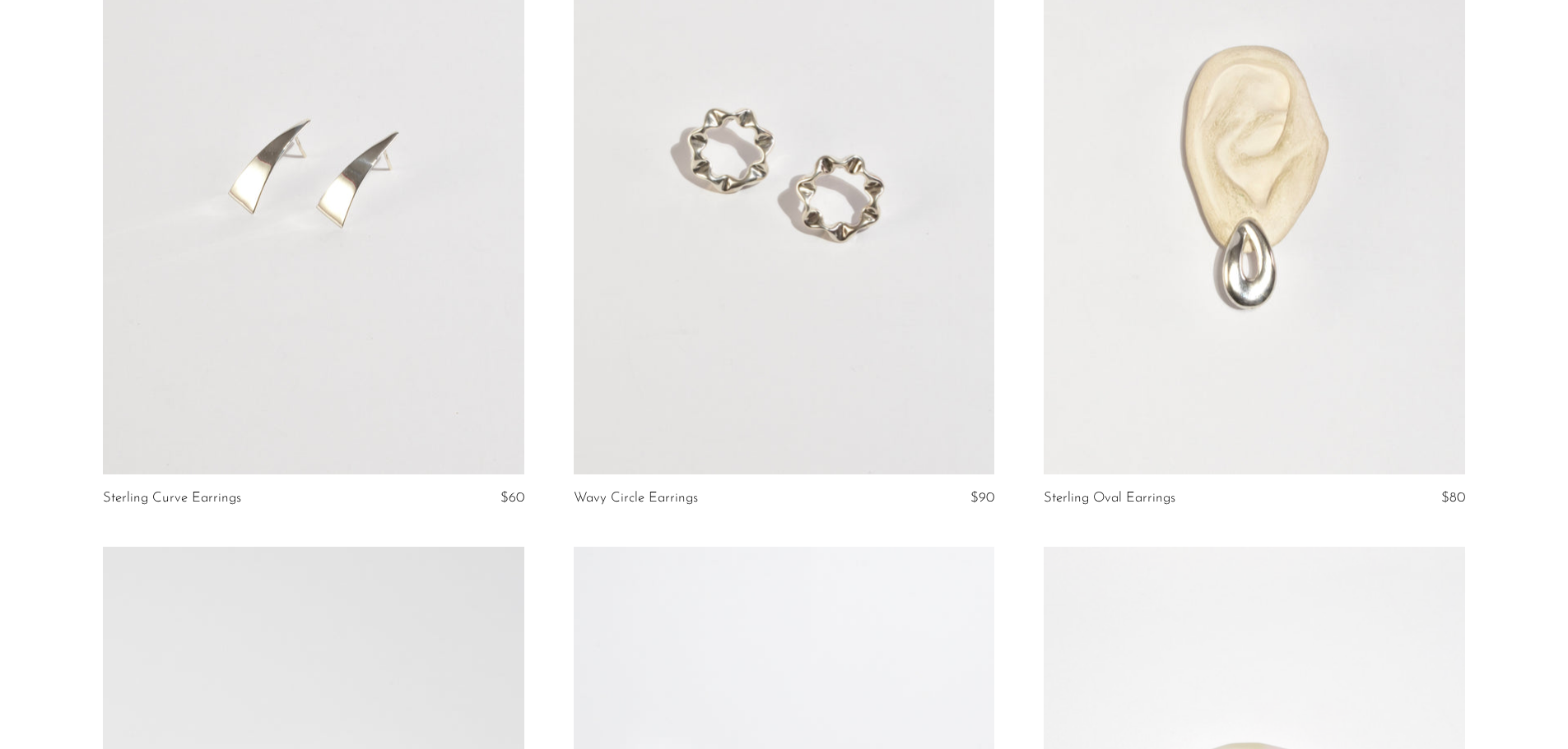
scroll to position [1151, 0]
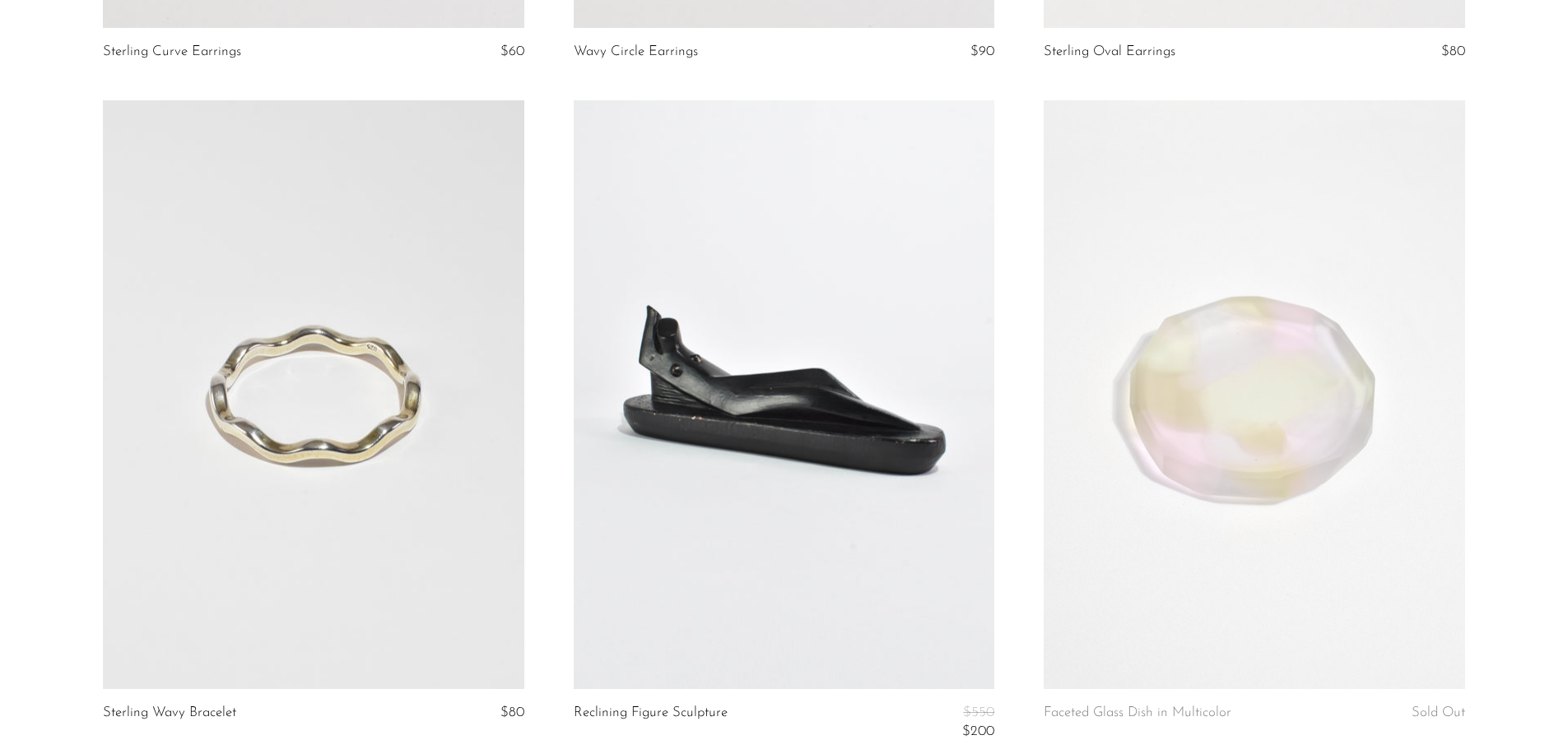
scroll to position [1393, 0]
click at [402, 435] on link at bounding box center [313, 393] width 421 height 589
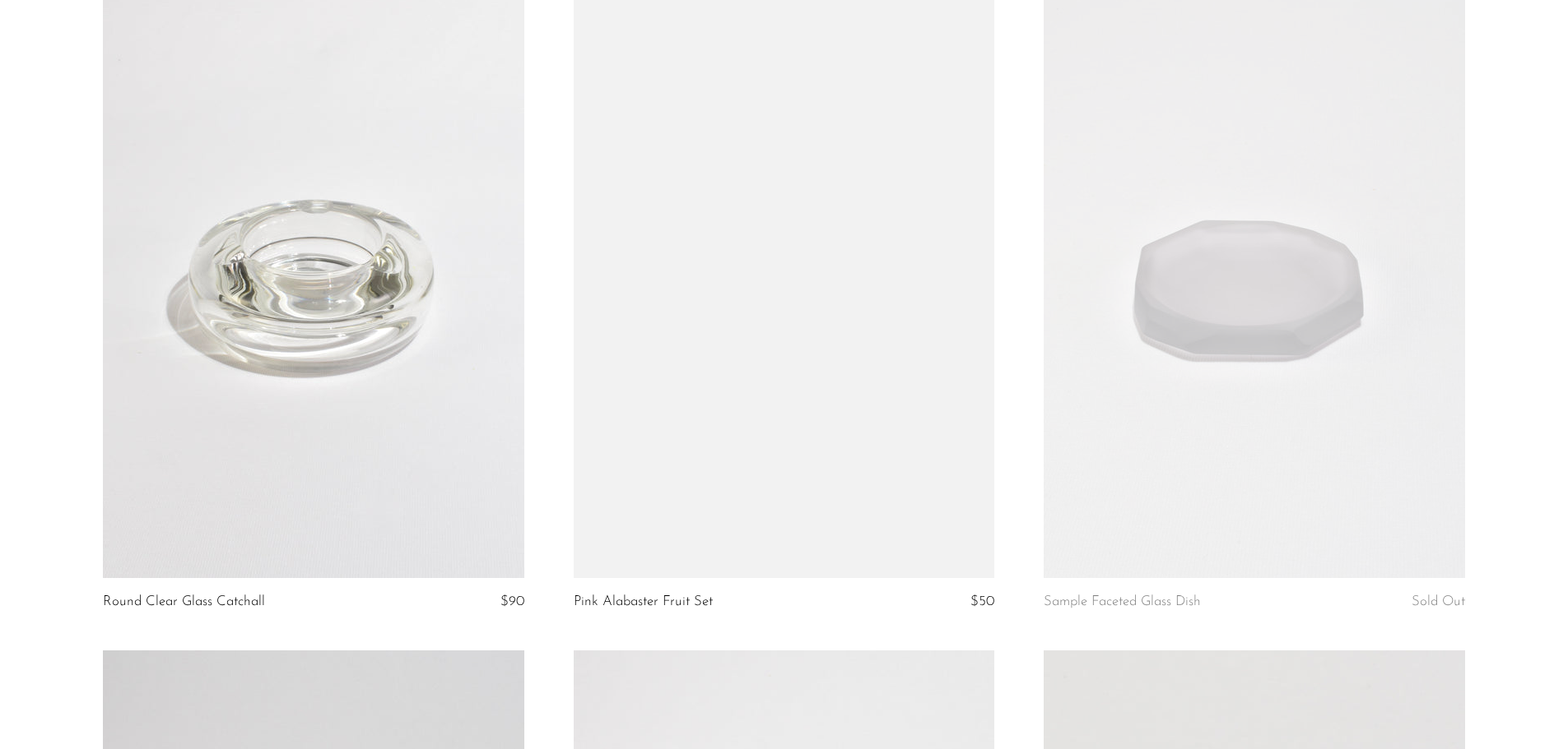
scroll to position [3527, 0]
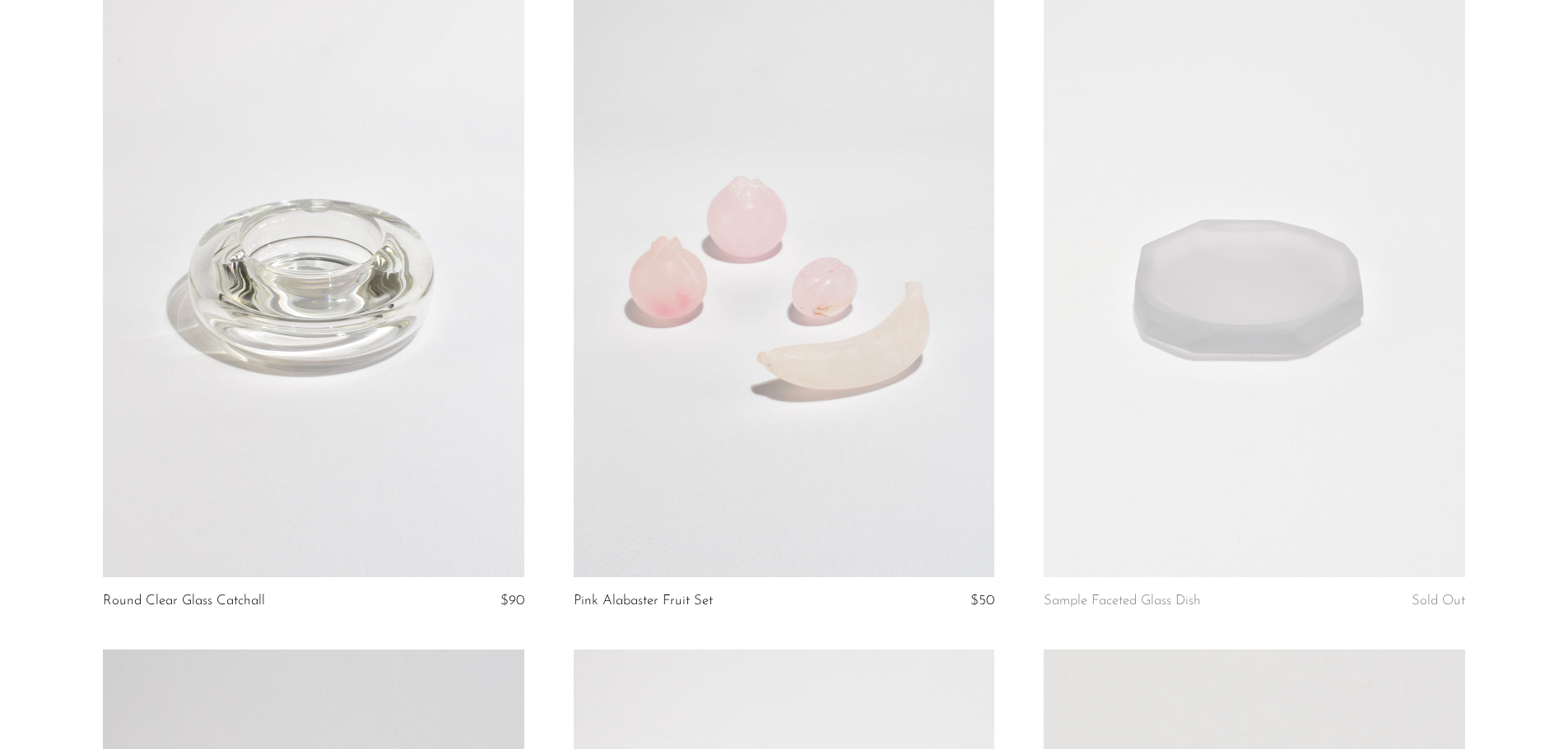
click at [788, 339] on link at bounding box center [784, 282] width 421 height 589
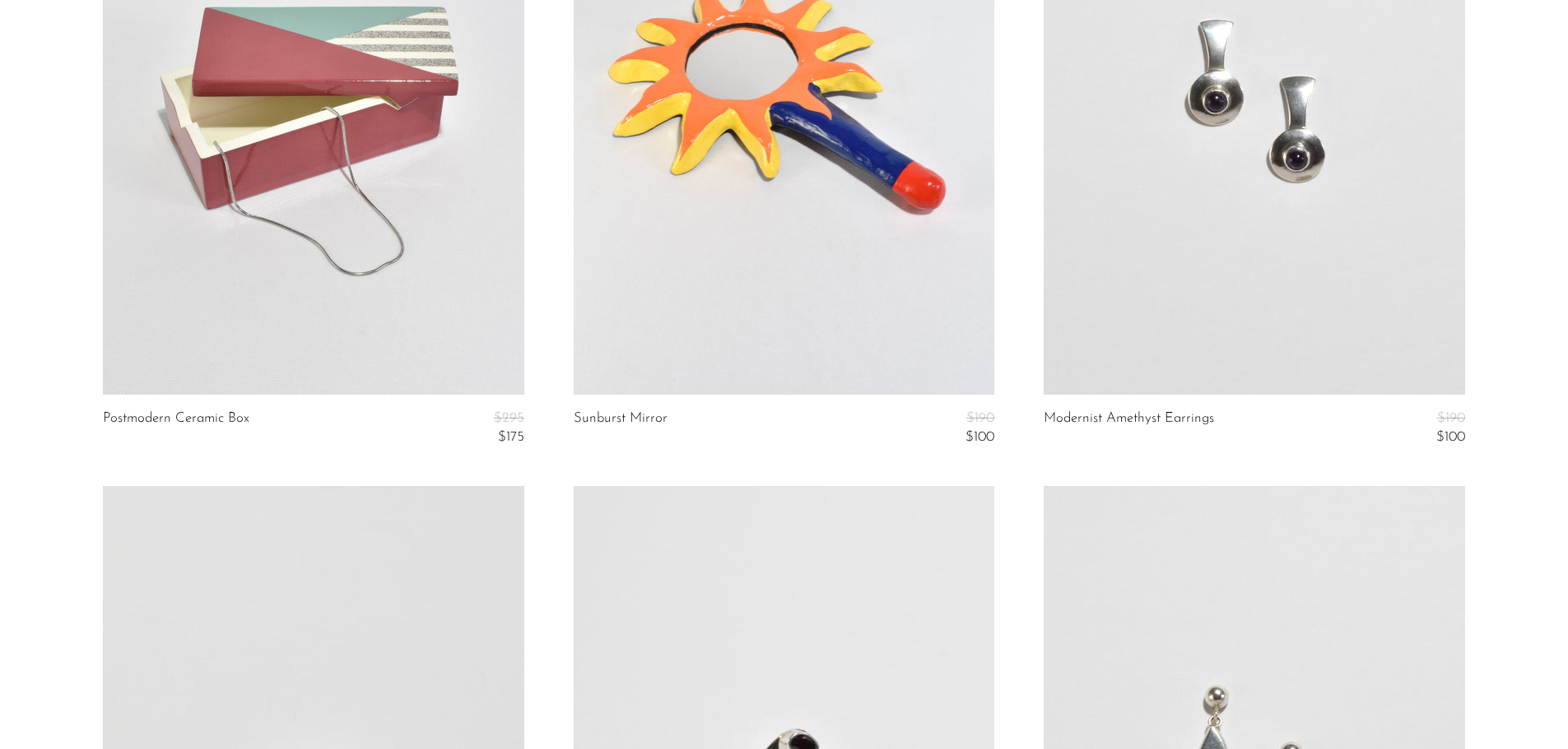
scroll to position [5069, 0]
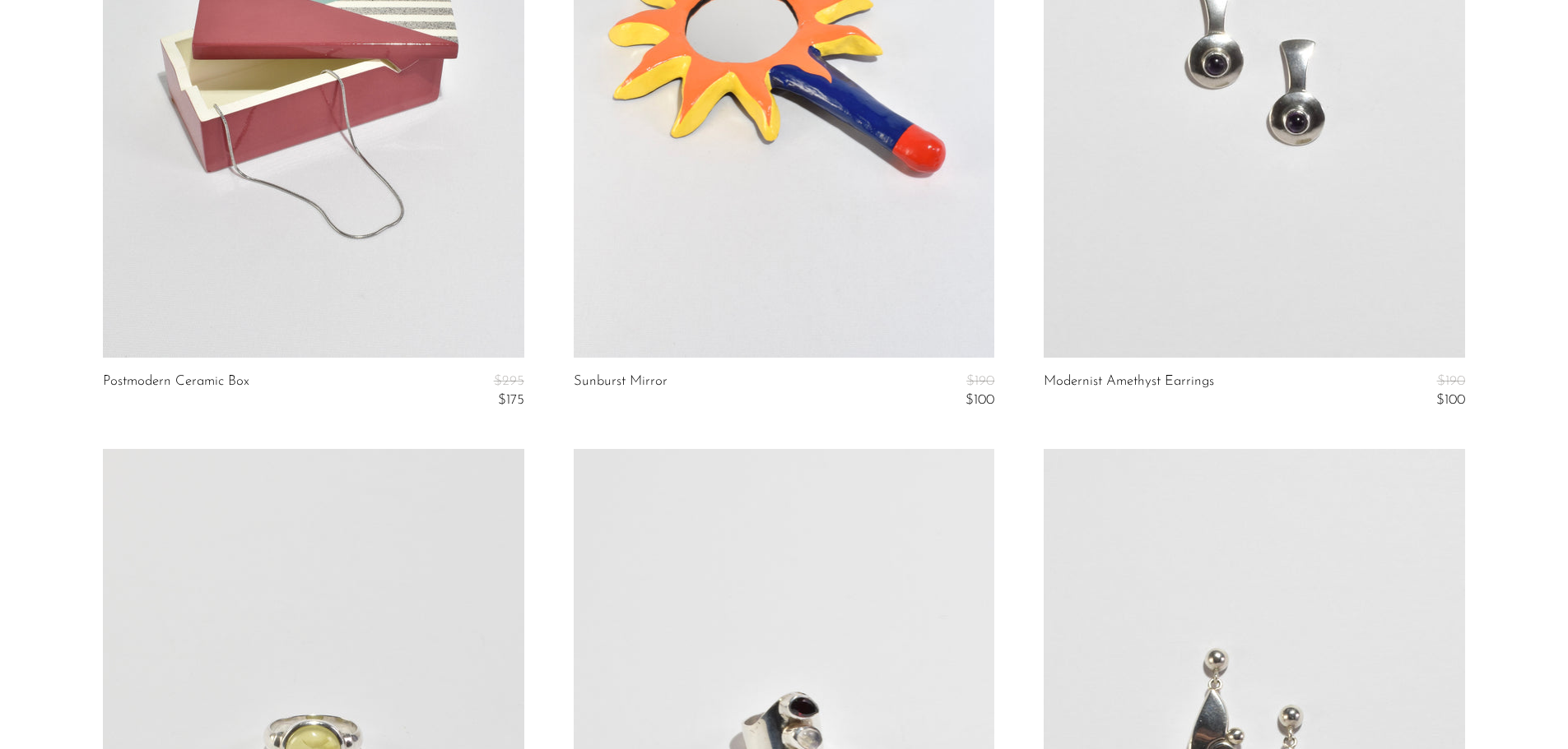
click at [789, 235] on link at bounding box center [784, 63] width 421 height 589
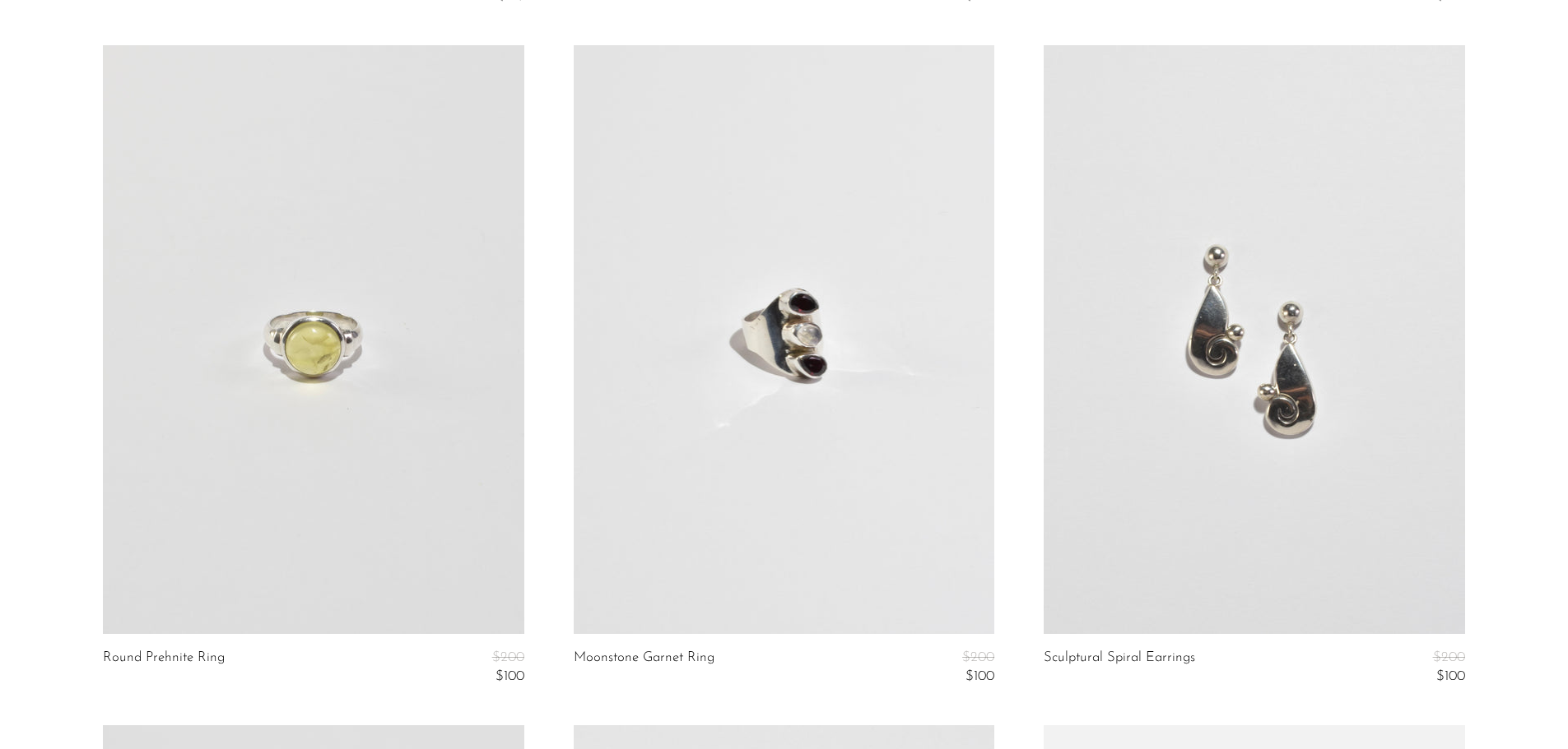
scroll to position [5443, 0]
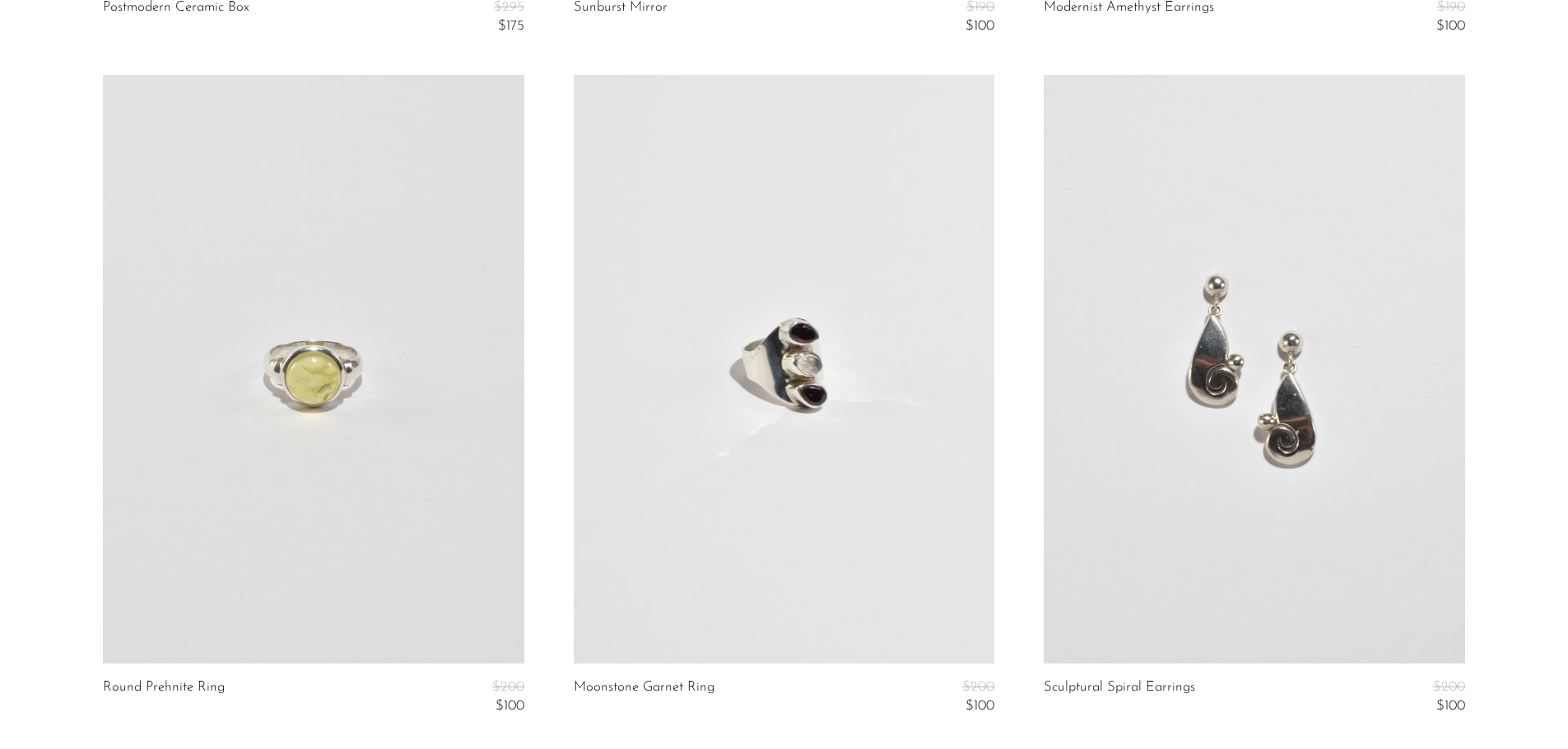
click at [189, 486] on link at bounding box center [313, 369] width 421 height 589
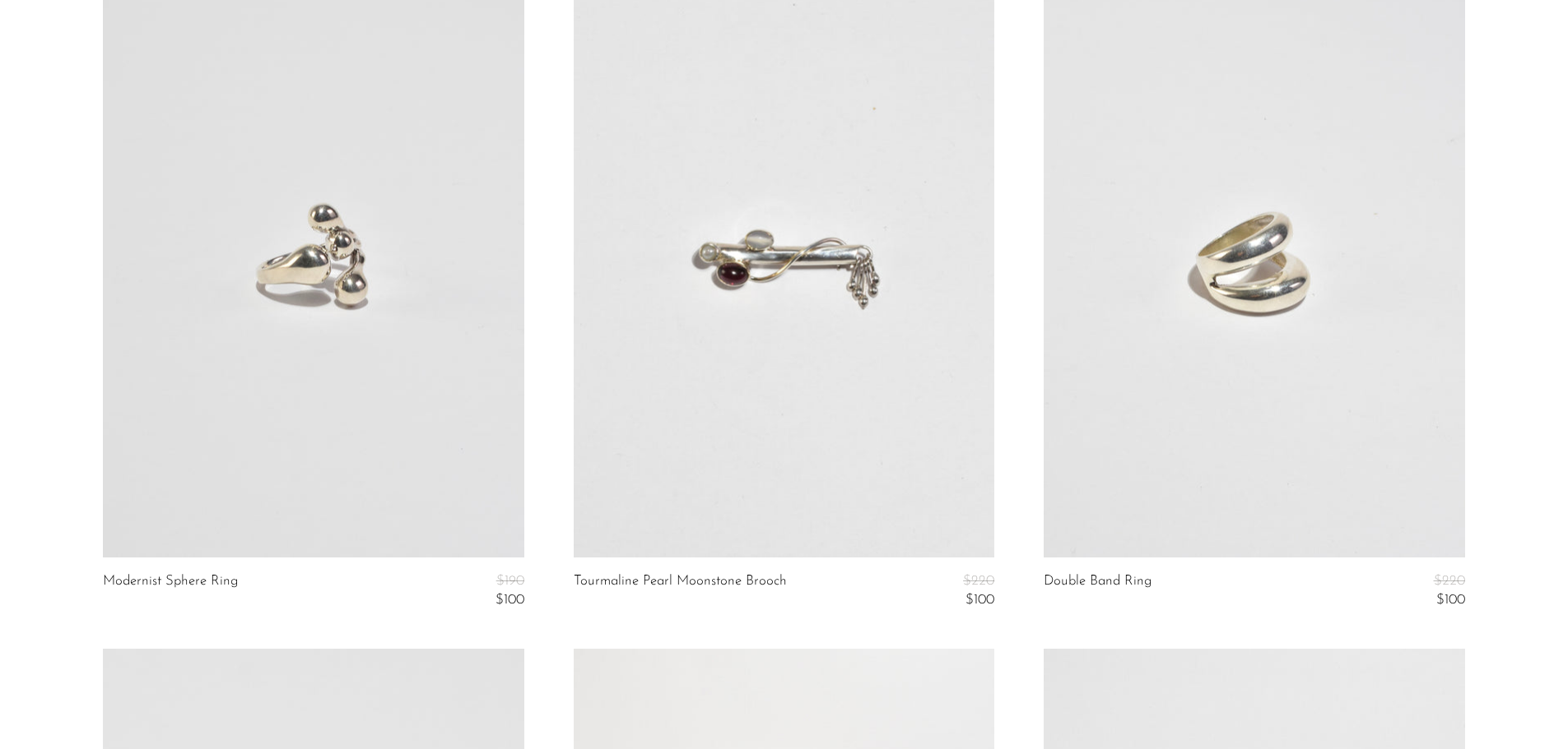
scroll to position [6229, 0]
click at [1259, 321] on link at bounding box center [1254, 264] width 421 height 589
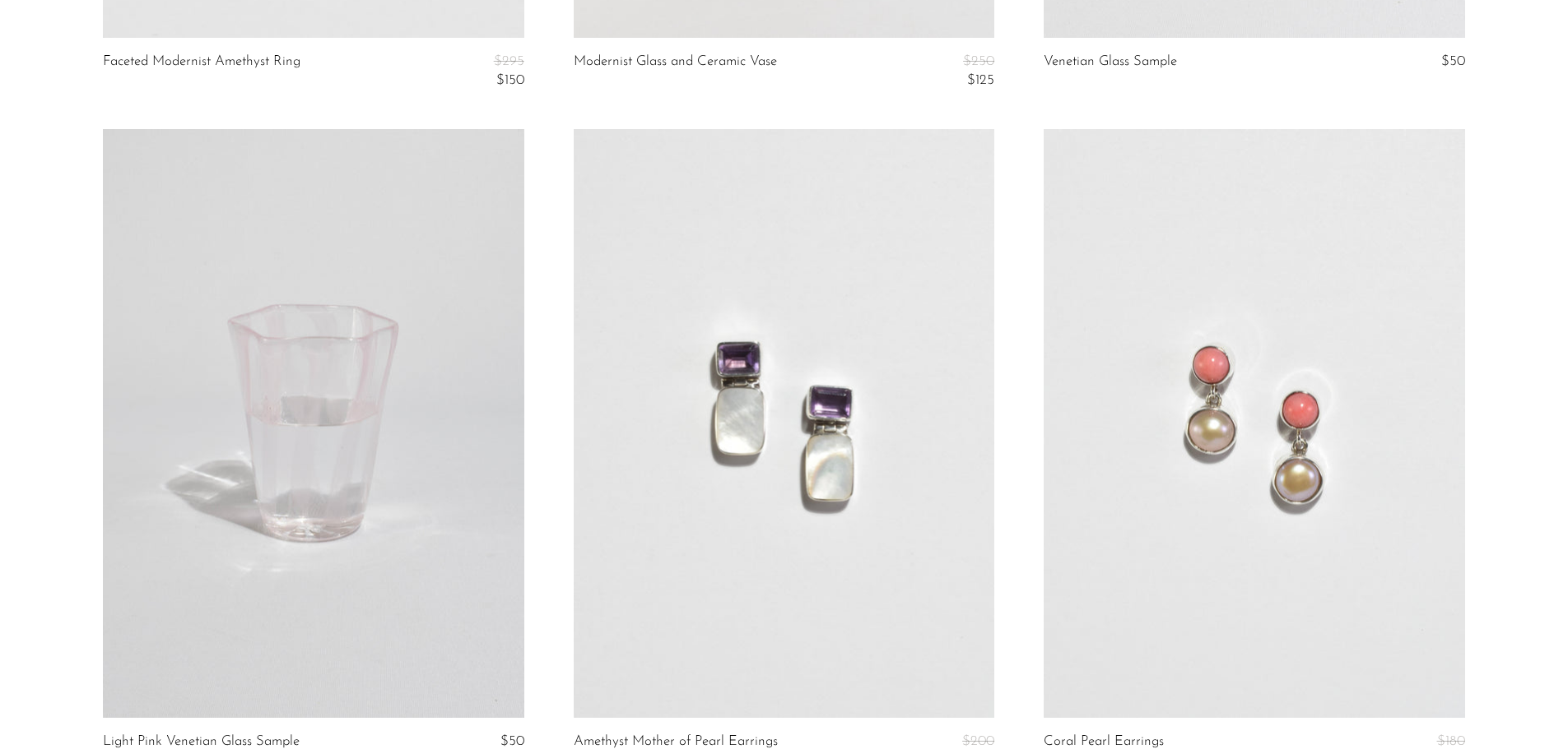
scroll to position [7585, 0]
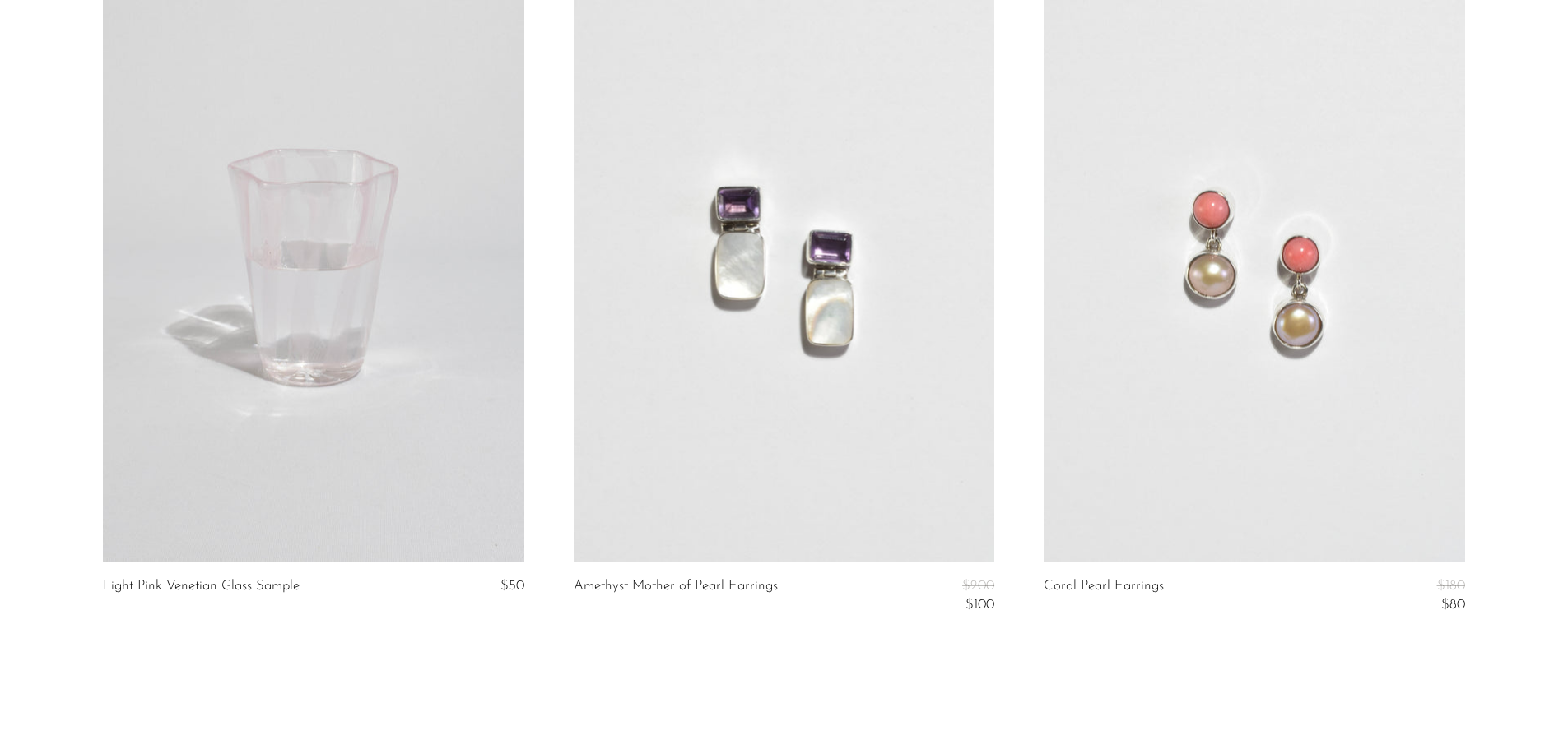
click at [809, 388] on link at bounding box center [784, 268] width 421 height 589
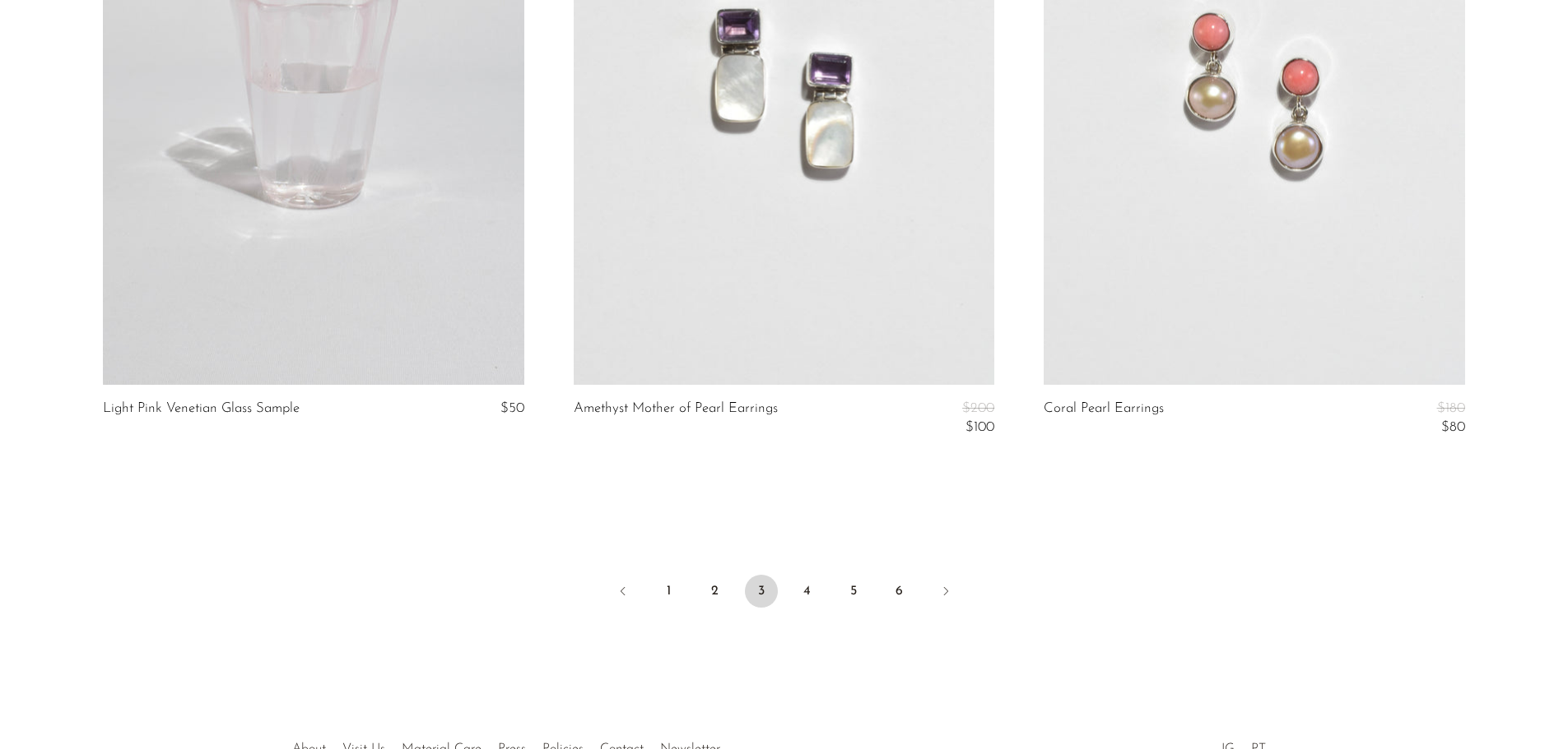
scroll to position [7780, 0]
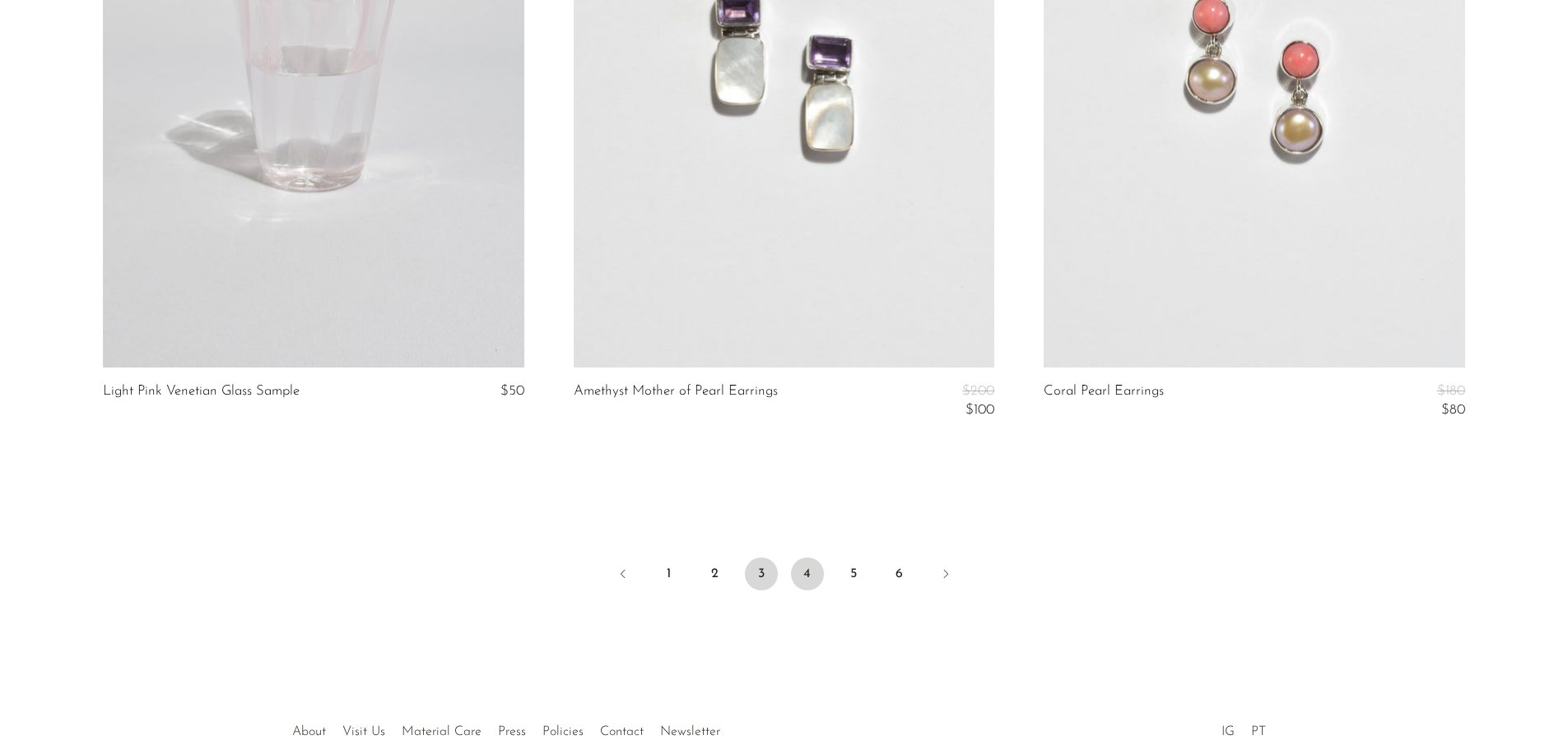
click at [808, 582] on link "4" at bounding box center [808, 574] width 33 height 33
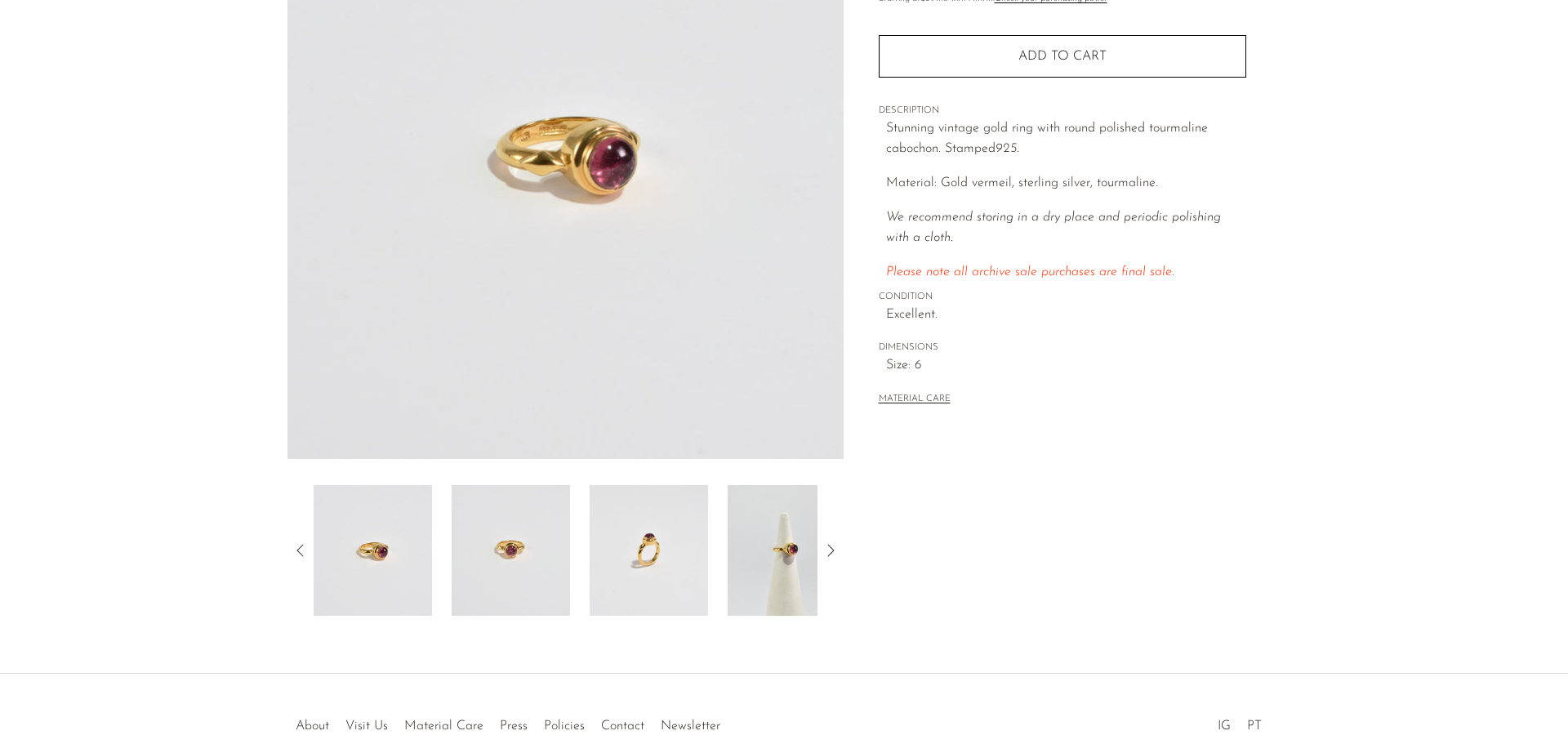
scroll to position [245, 0]
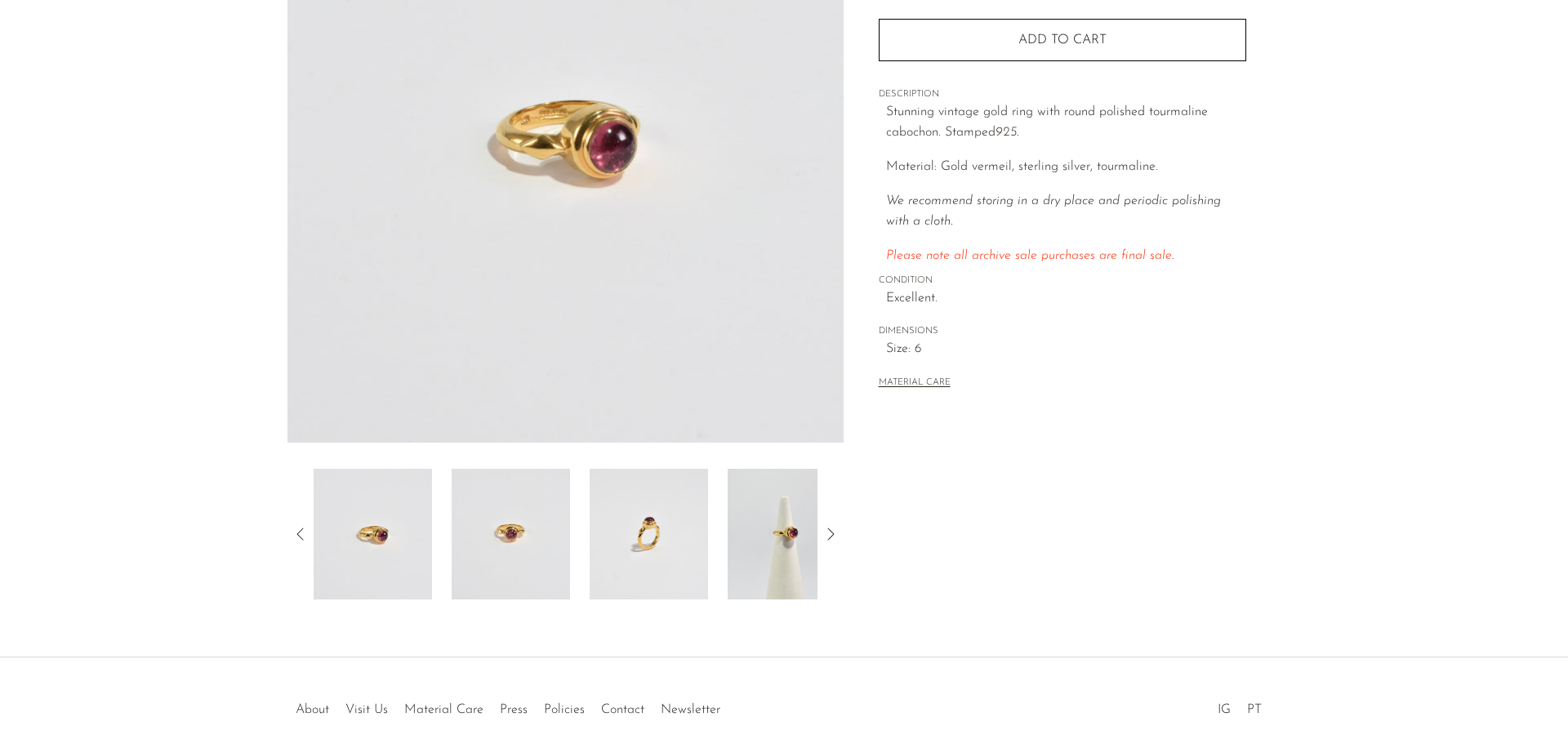
click at [630, 579] on img at bounding box center [649, 534] width 118 height 131
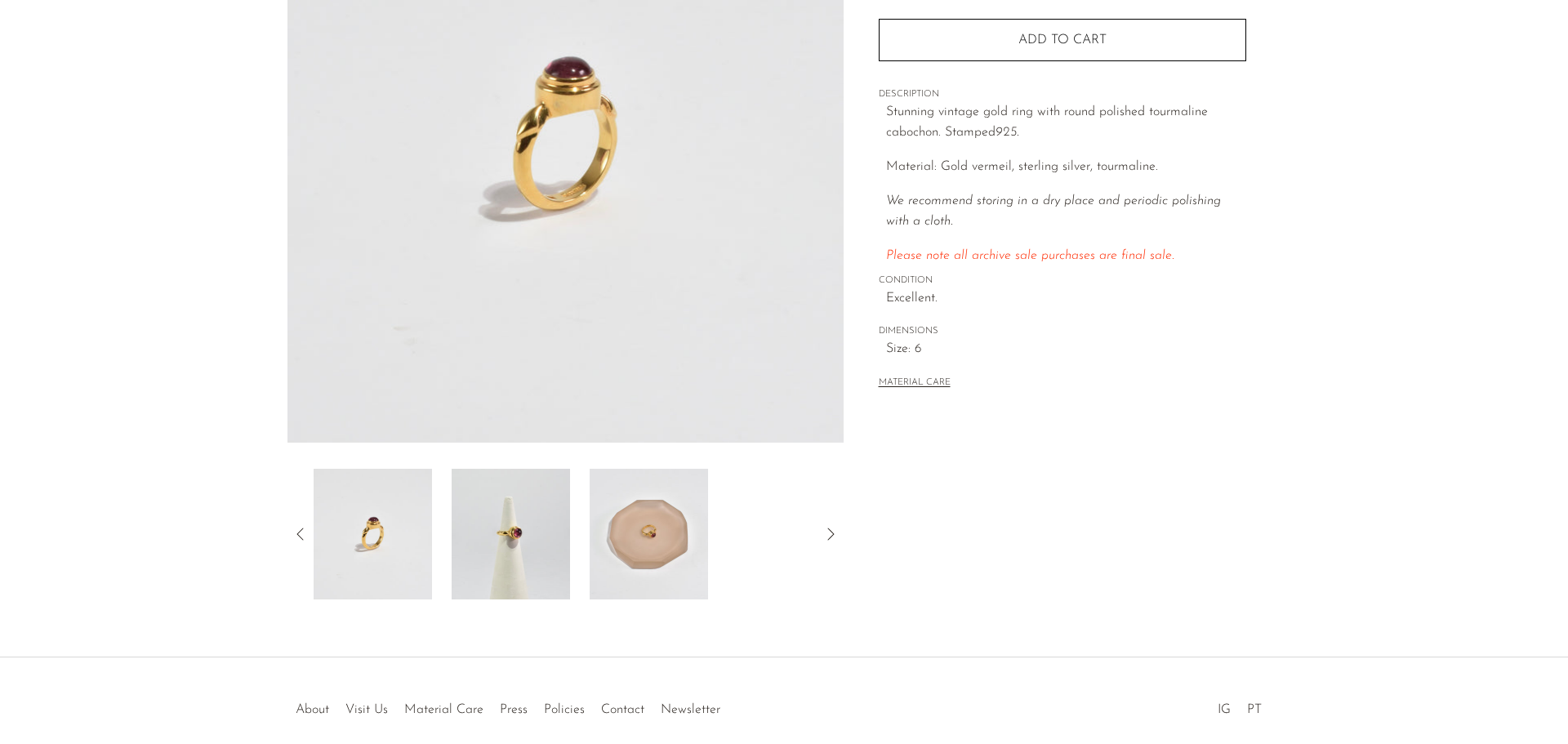
click at [513, 512] on img at bounding box center [511, 534] width 118 height 131
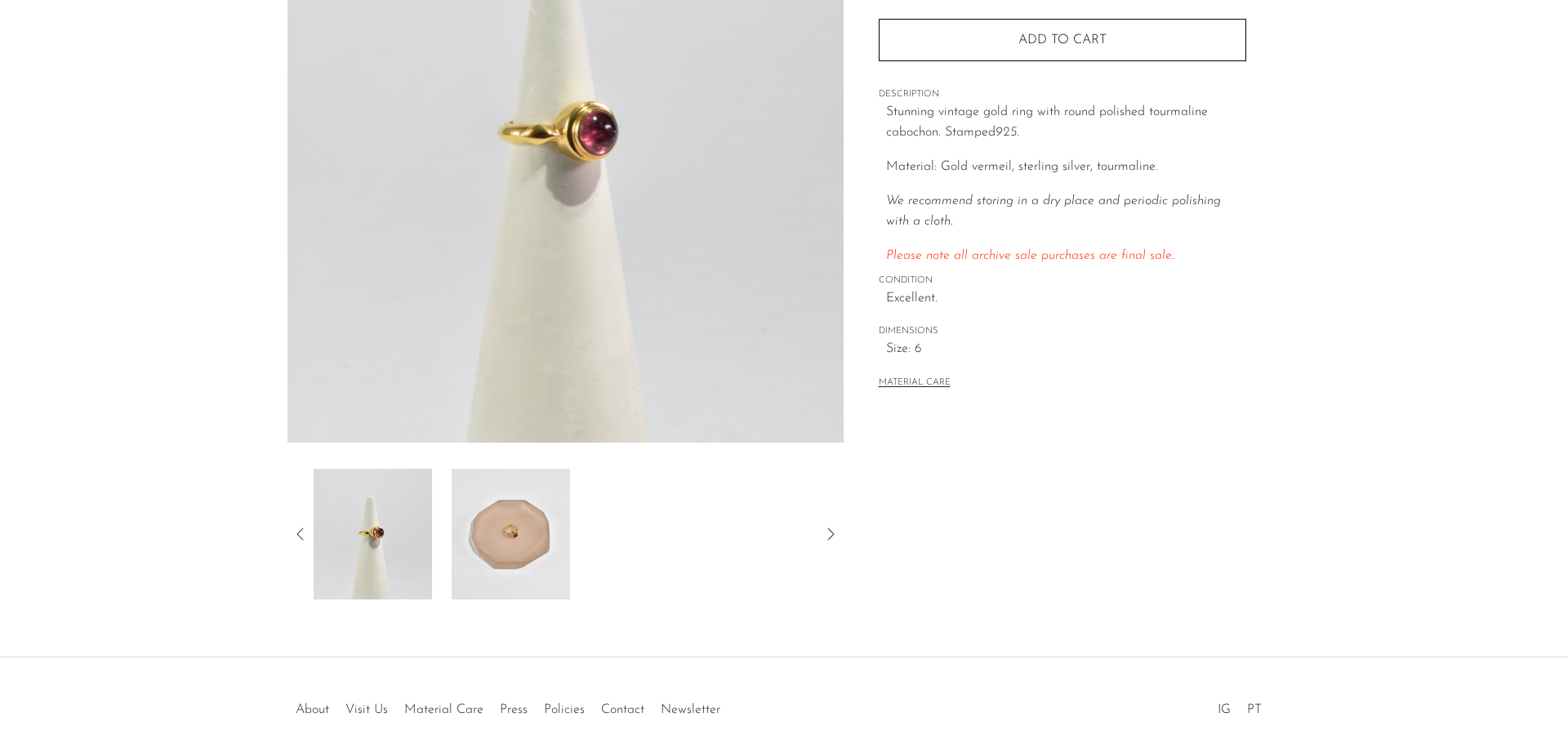
click at [512, 534] on img at bounding box center [511, 534] width 118 height 131
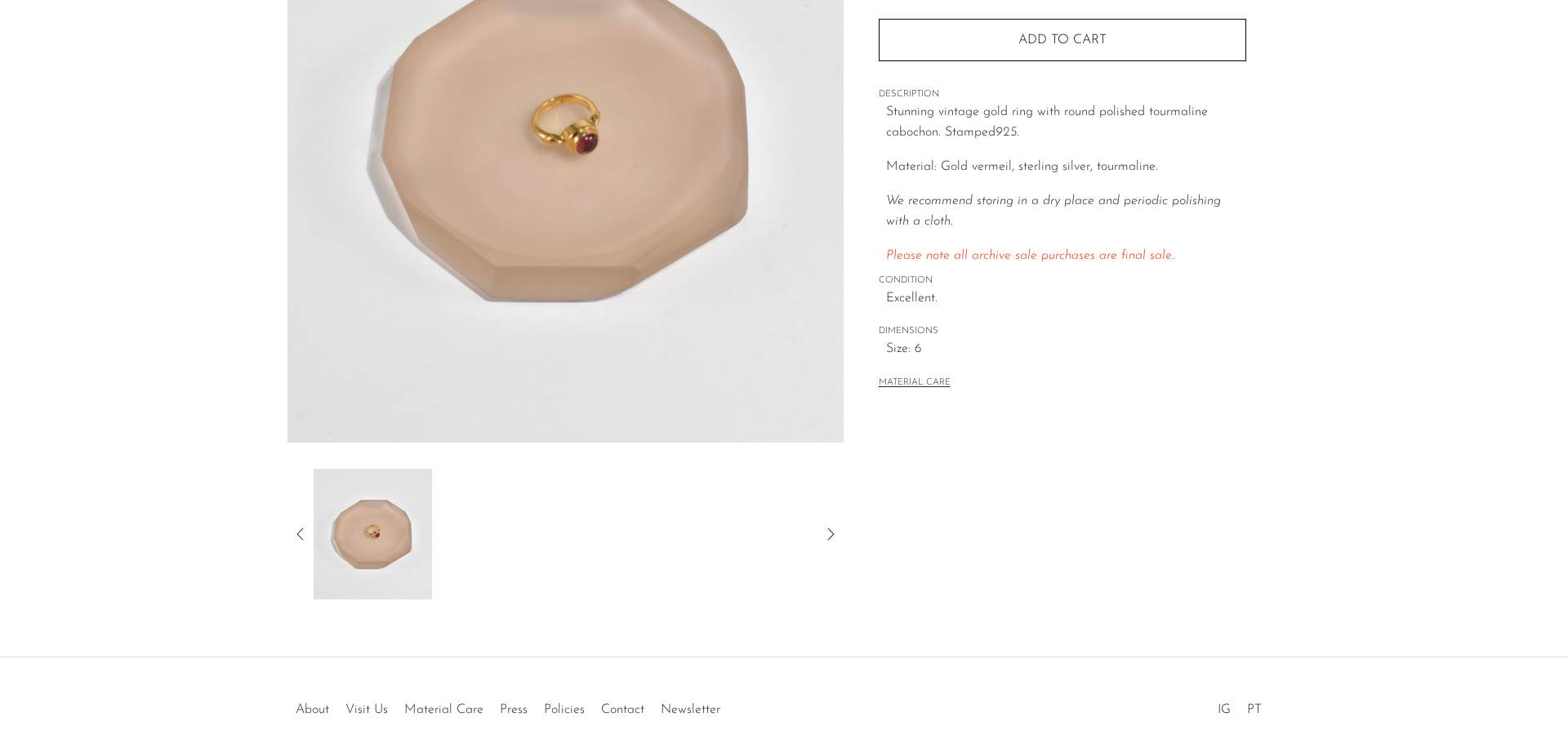
click at [299, 535] on icon at bounding box center [301, 534] width 20 height 20
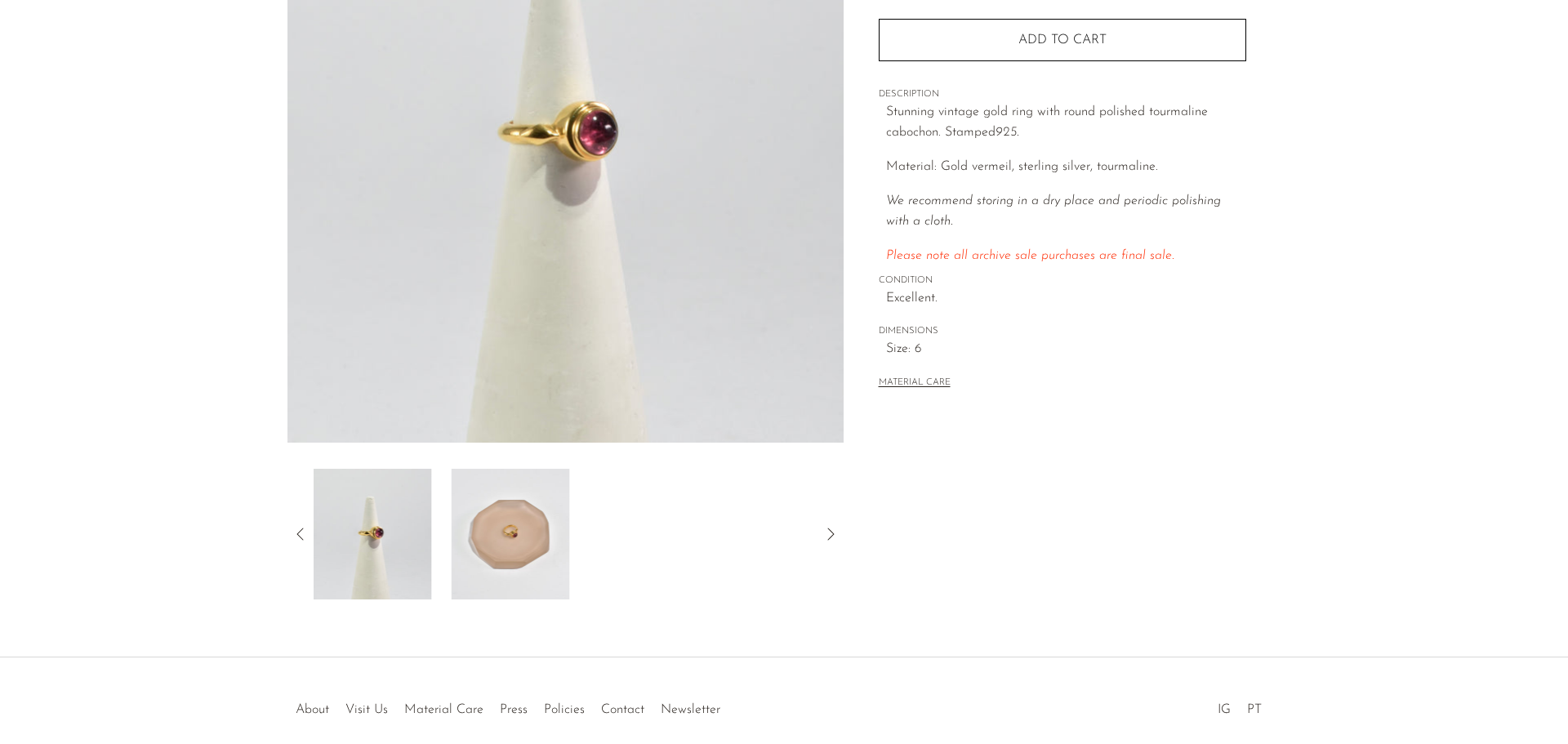
click at [381, 509] on img at bounding box center [372, 534] width 118 height 131
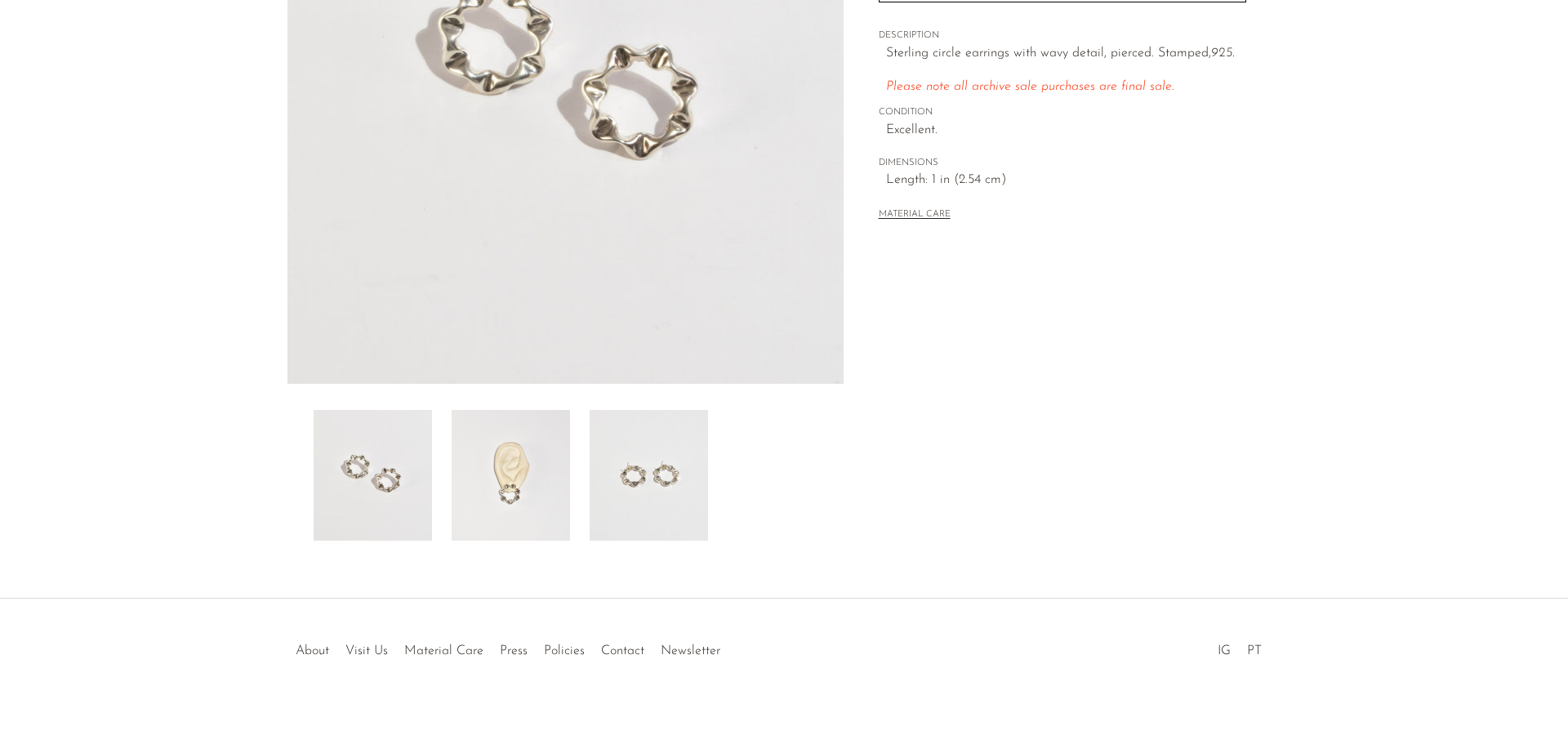
scroll to position [319, 0]
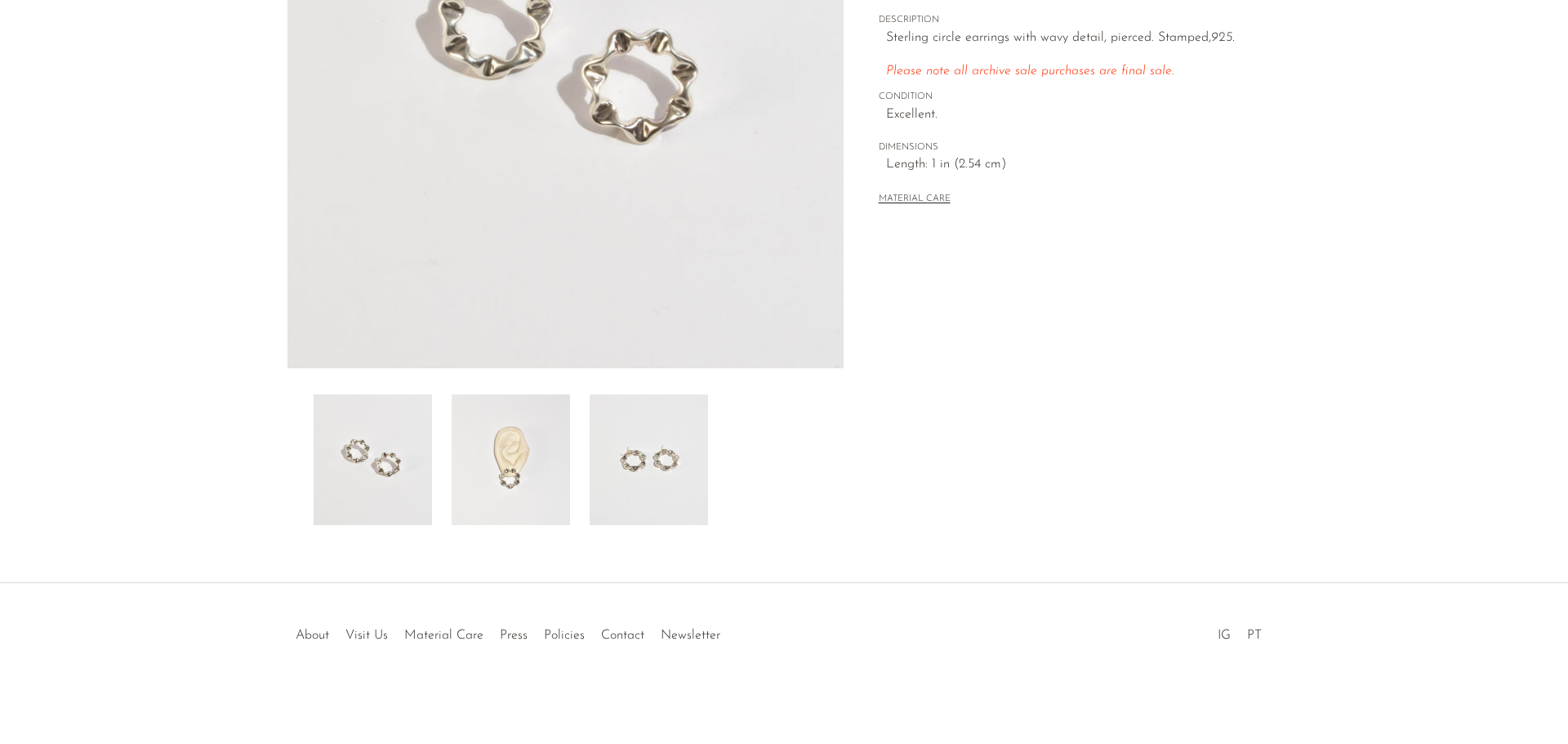
click at [526, 470] on img at bounding box center [511, 460] width 118 height 131
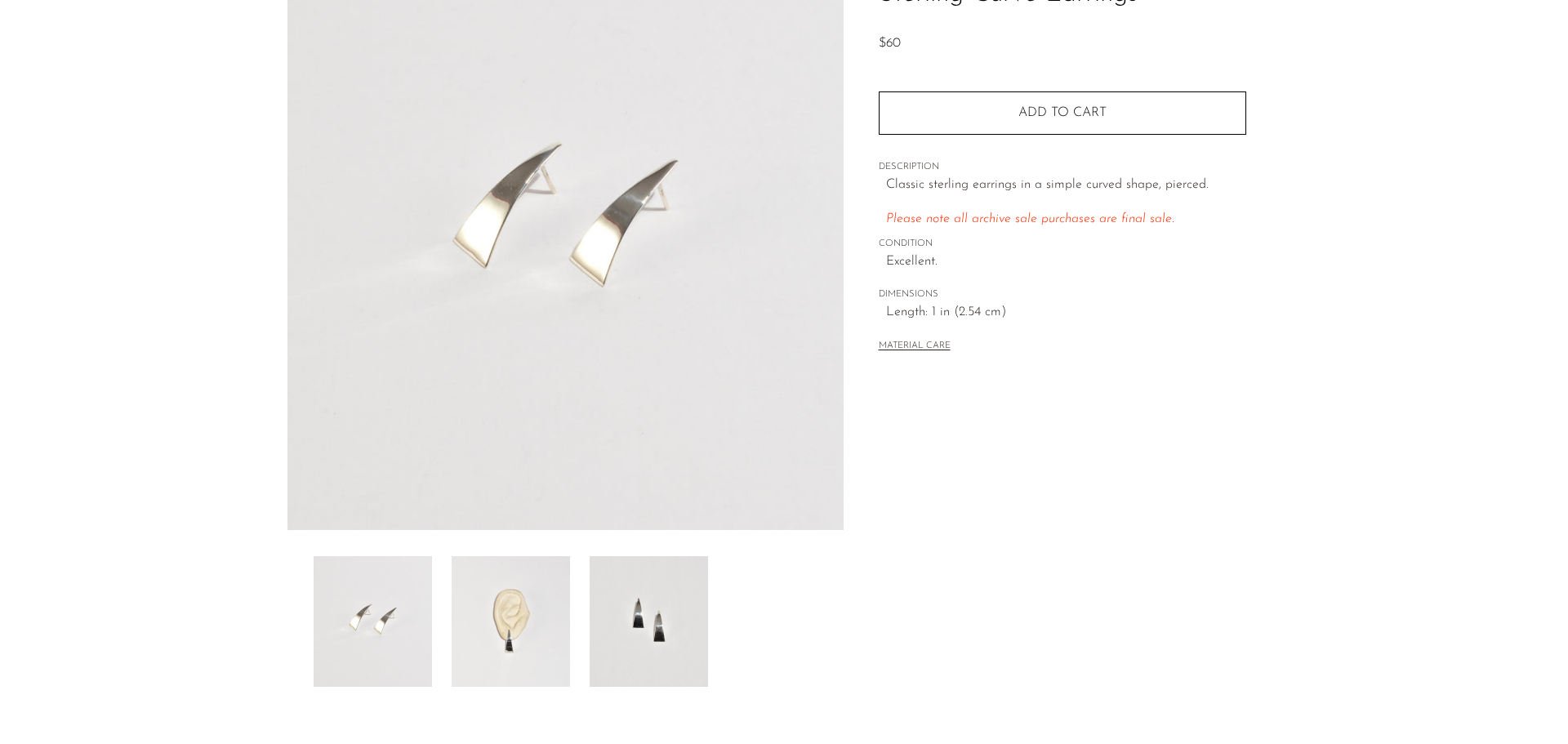
scroll to position [245, 0]
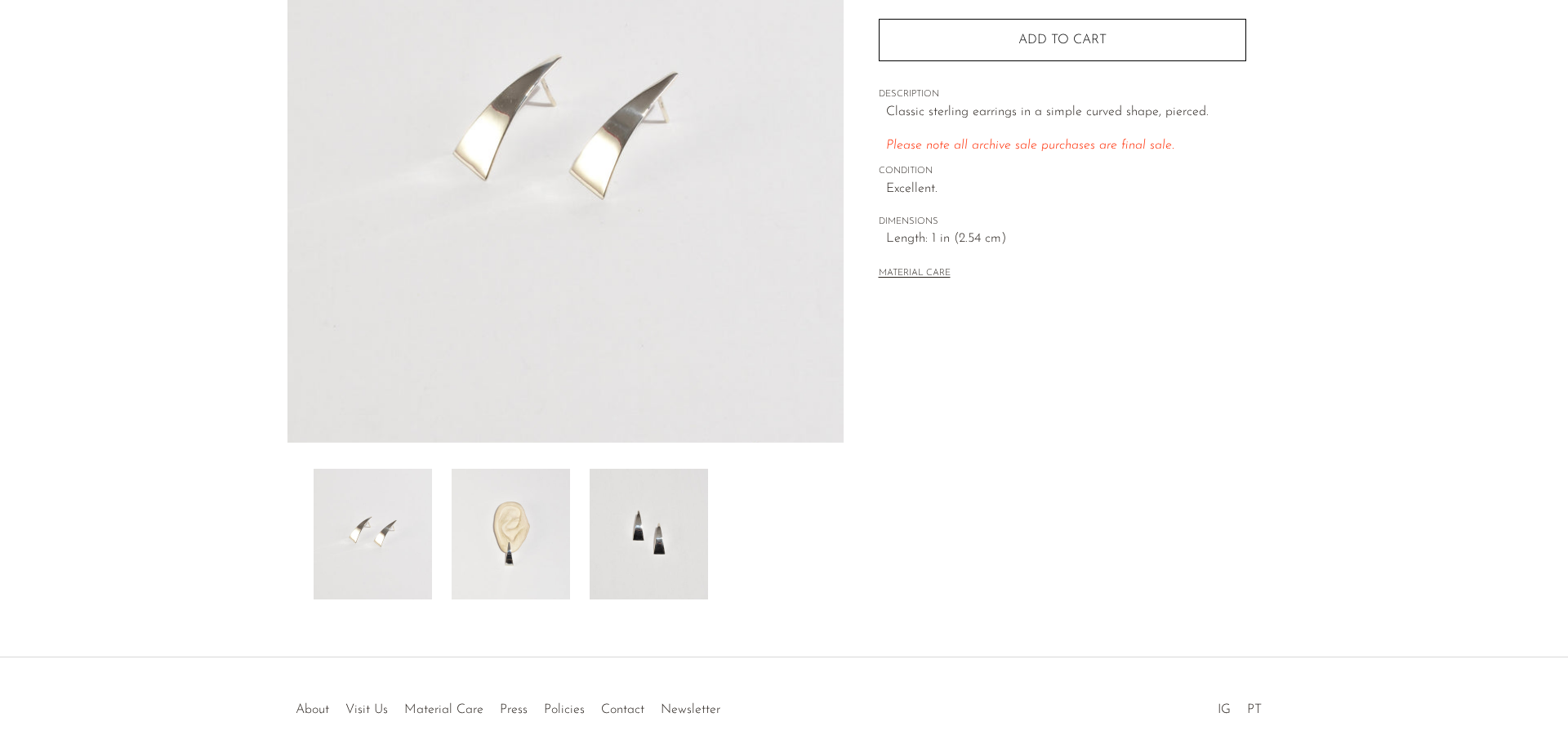
drag, startPoint x: 550, startPoint y: 530, endPoint x: 548, endPoint y: 522, distance: 8.2
click at [549, 528] on img at bounding box center [511, 534] width 118 height 131
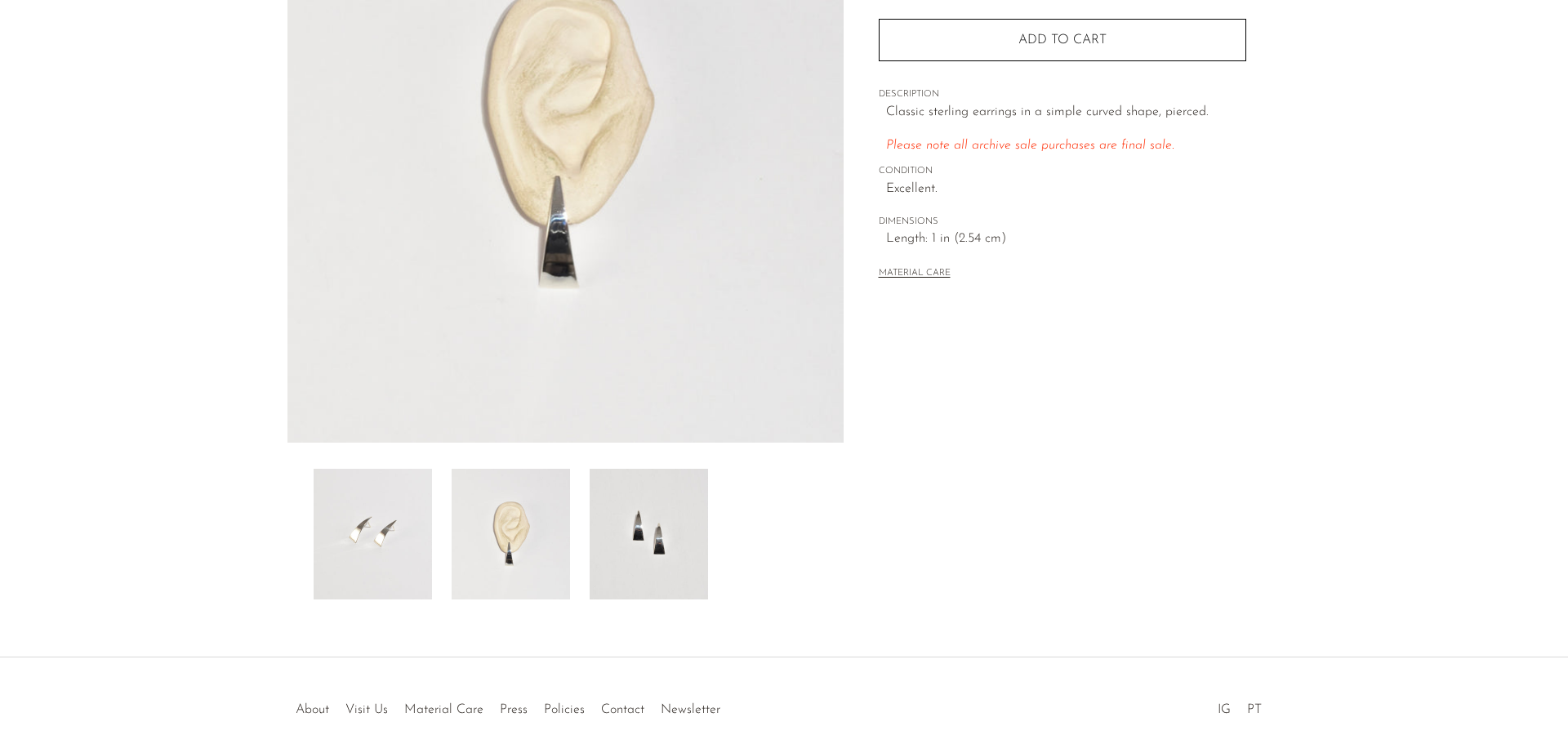
click at [655, 522] on img at bounding box center [649, 534] width 118 height 131
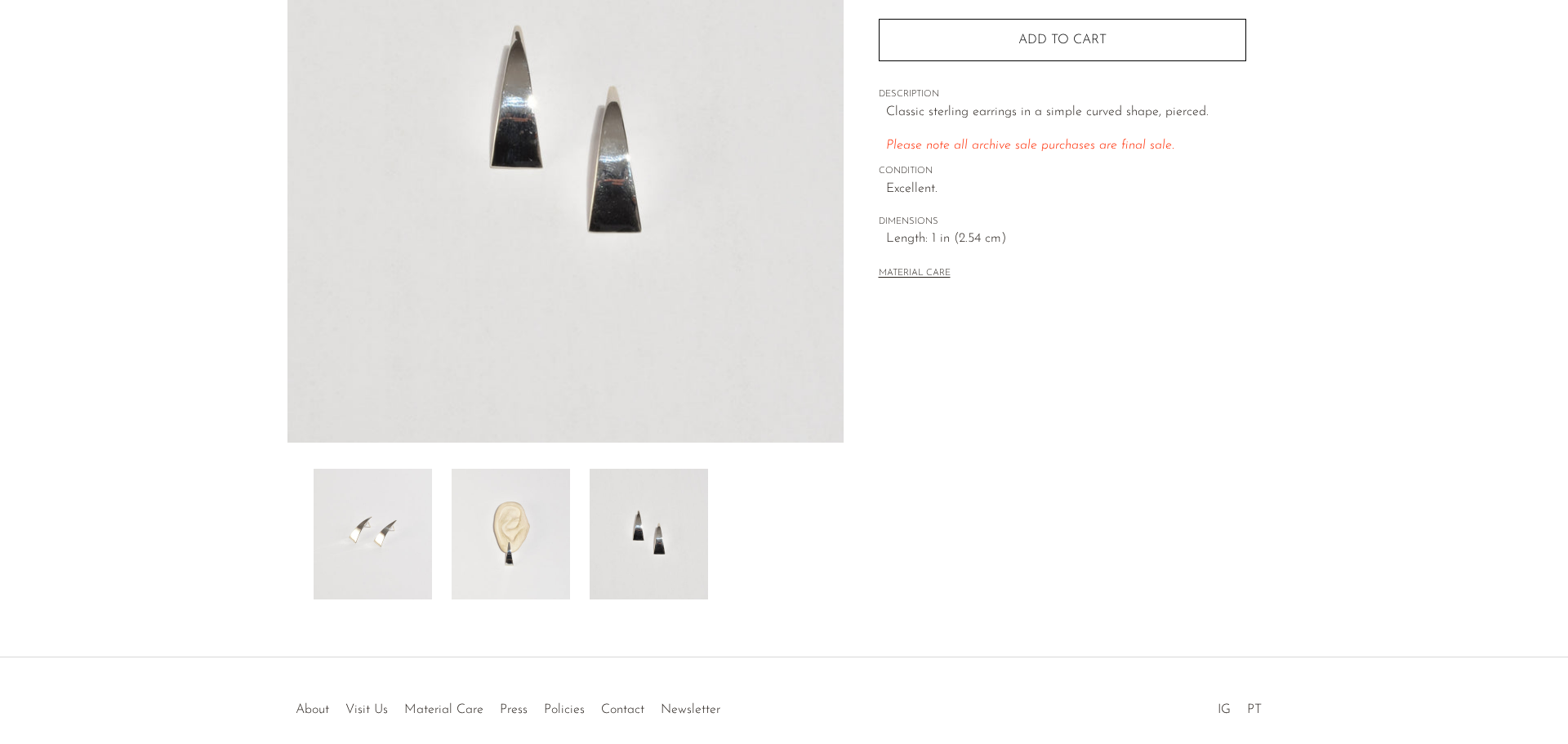
click at [550, 533] on img at bounding box center [511, 534] width 118 height 131
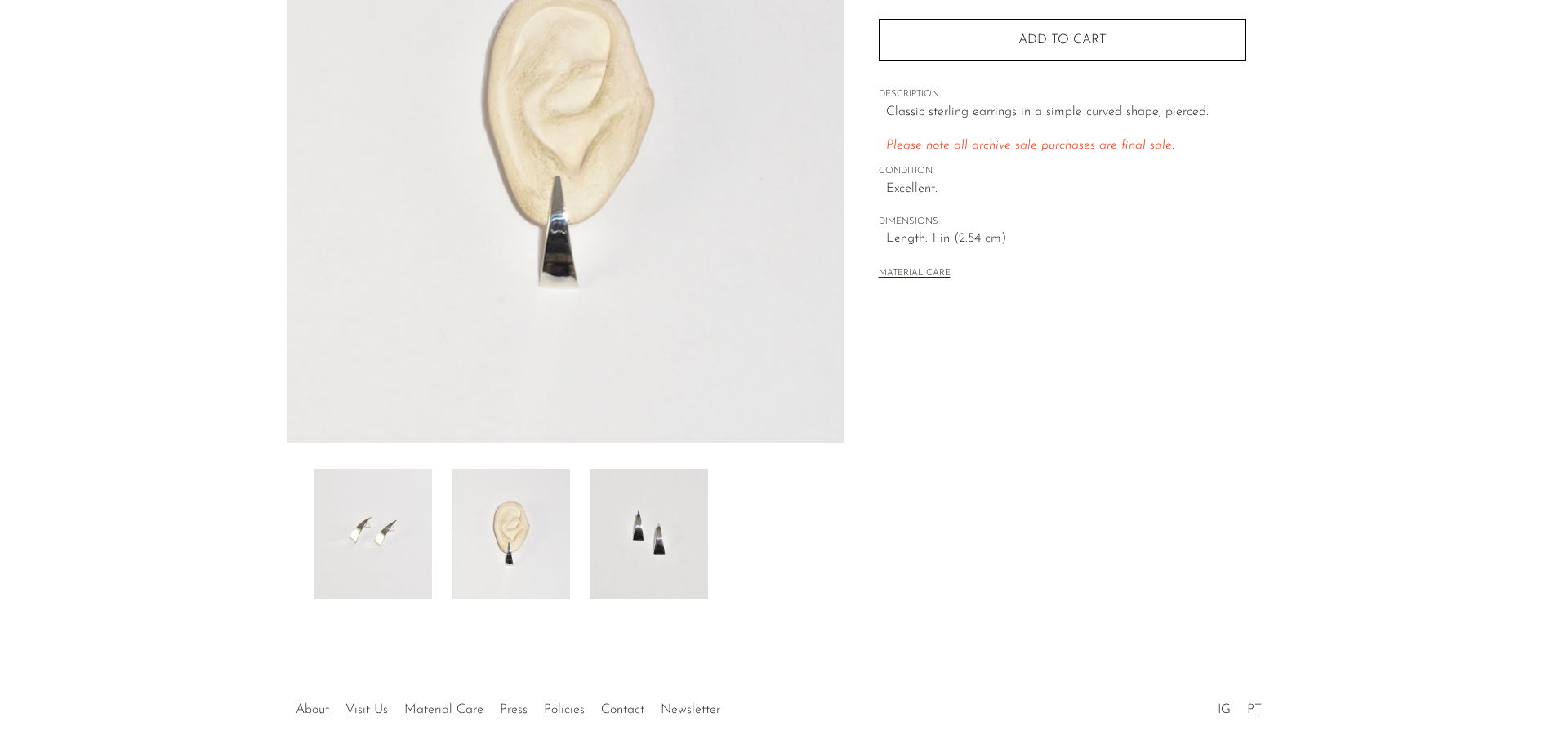
click at [403, 520] on img at bounding box center [372, 534] width 118 height 131
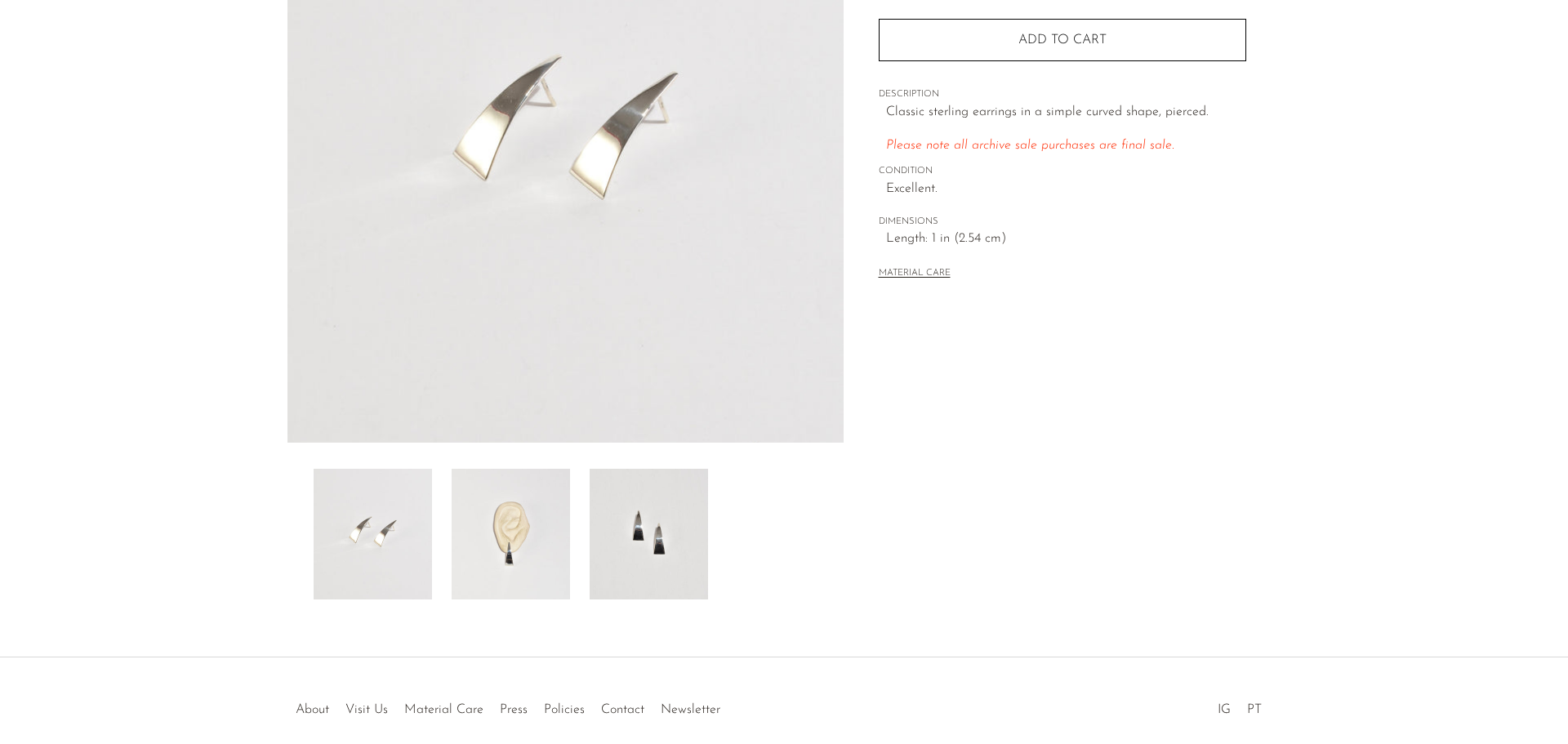
click at [546, 529] on img at bounding box center [511, 534] width 118 height 131
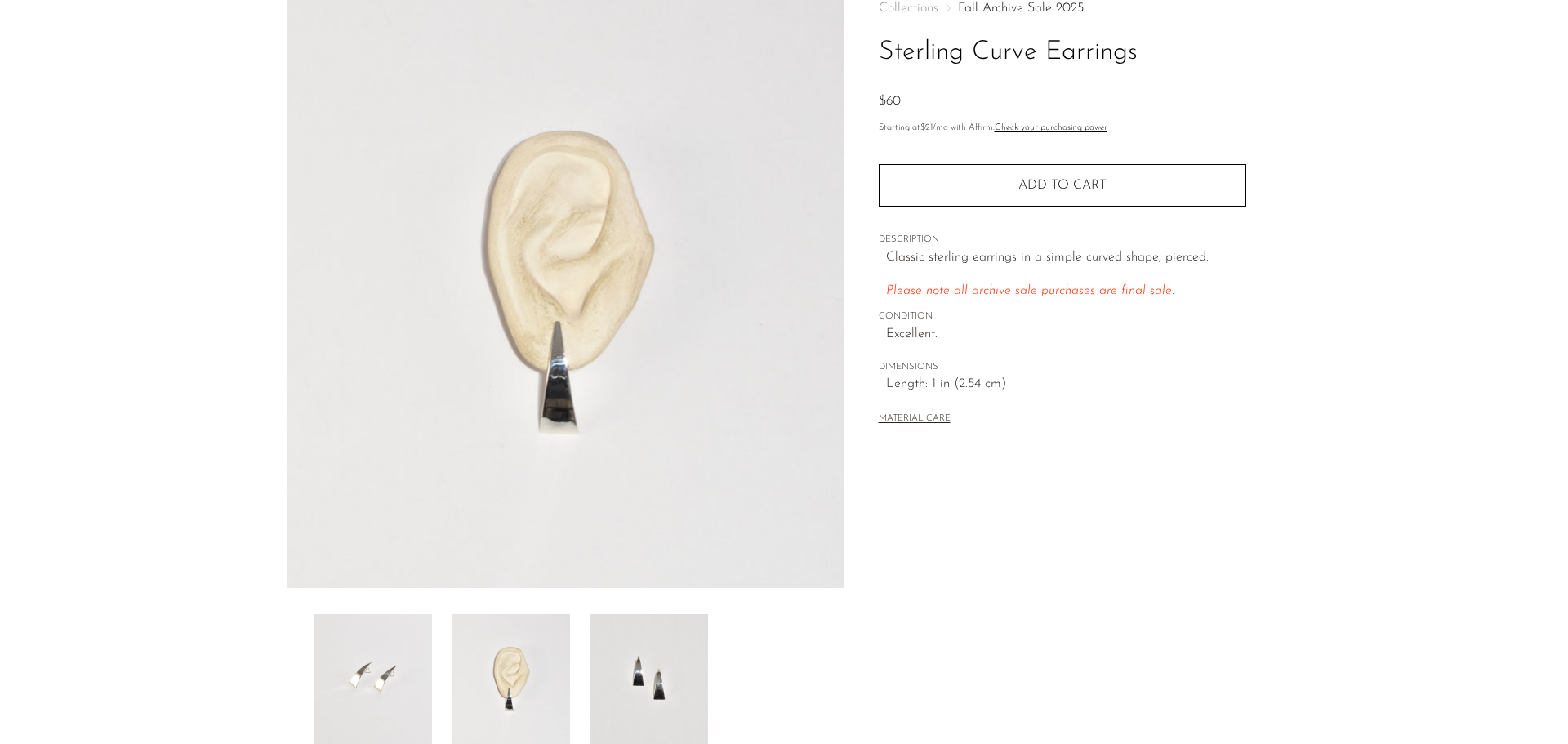
scroll to position [319, 0]
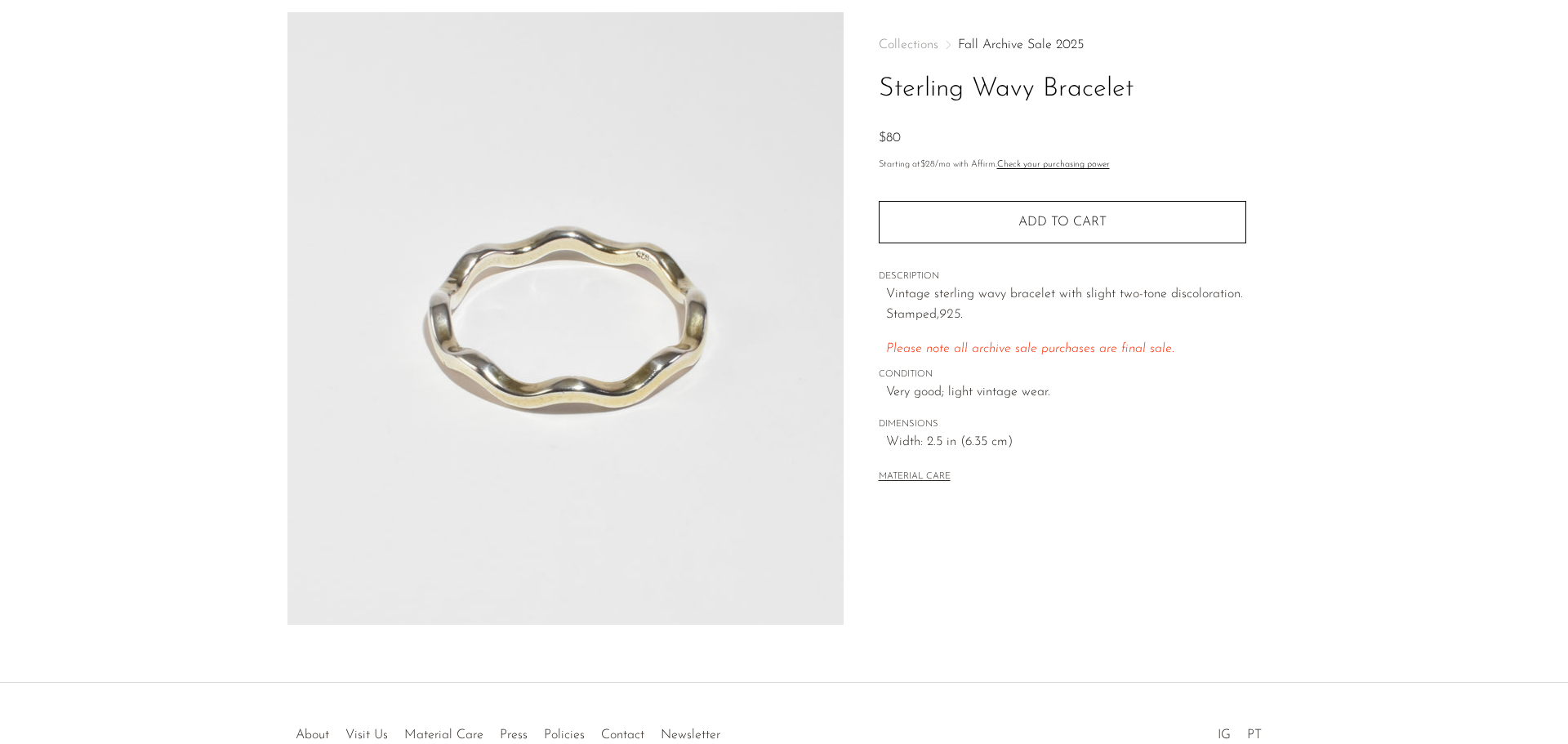
scroll to position [163, 0]
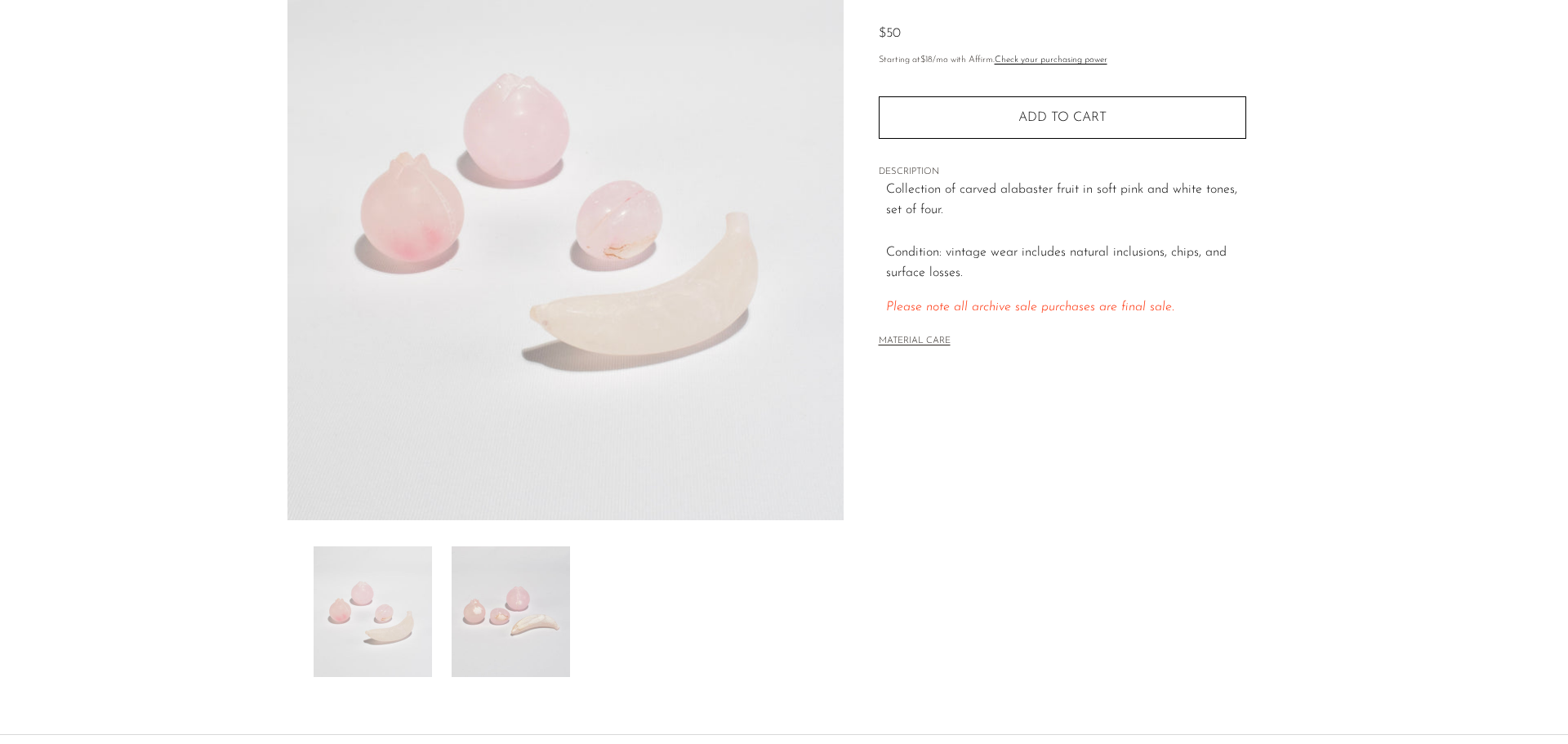
scroll to position [319, 0]
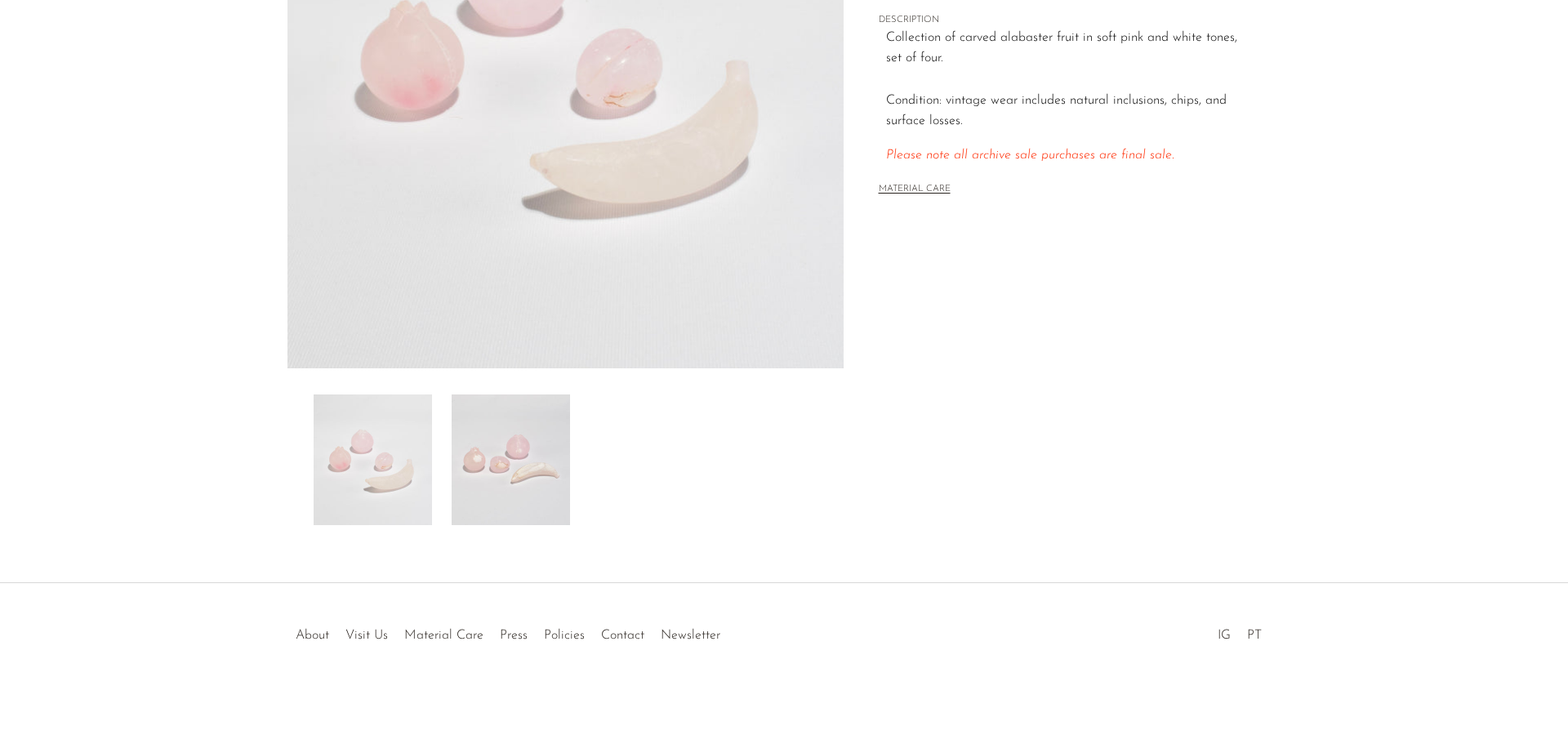
click at [518, 472] on img at bounding box center [511, 460] width 118 height 131
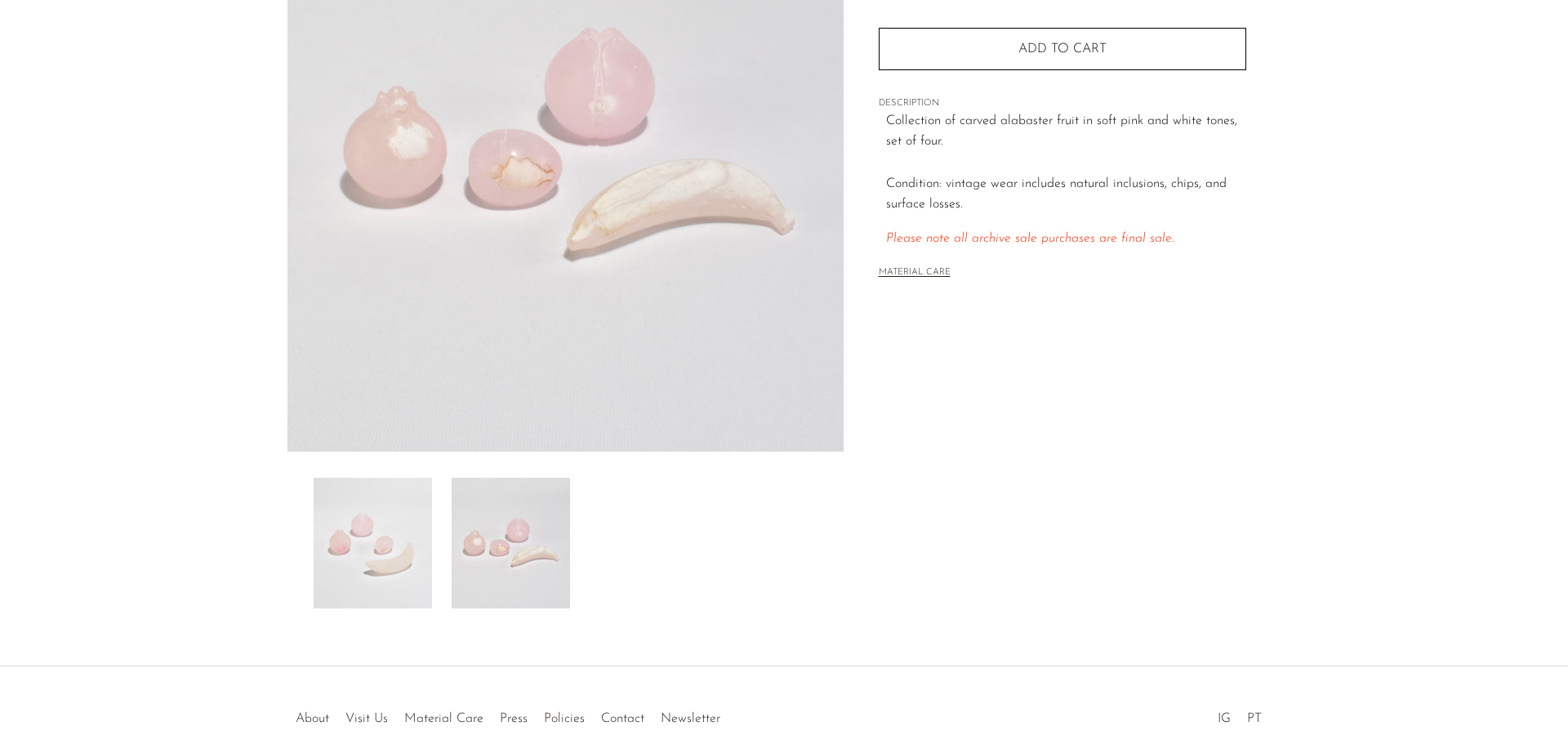
scroll to position [238, 0]
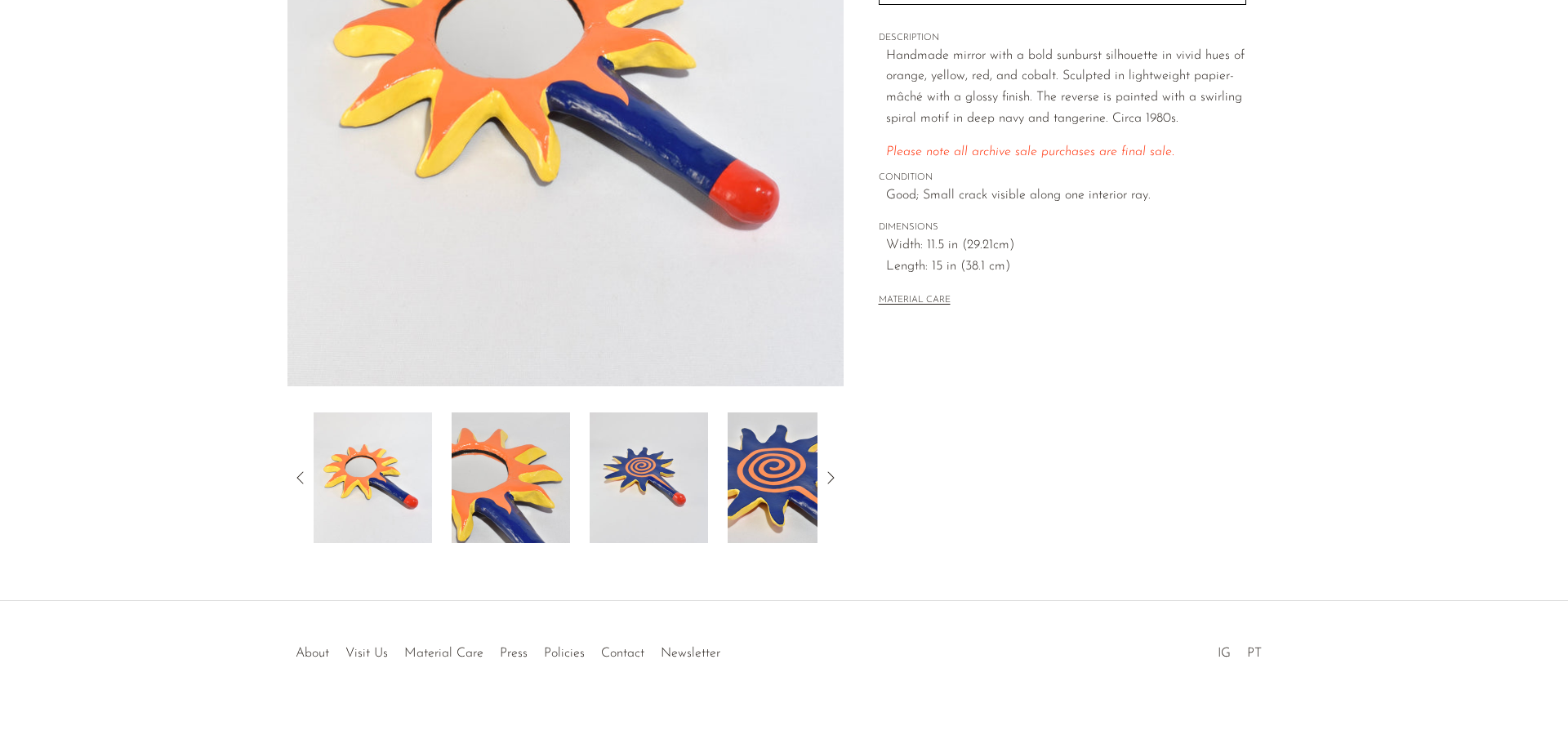
scroll to position [319, 0]
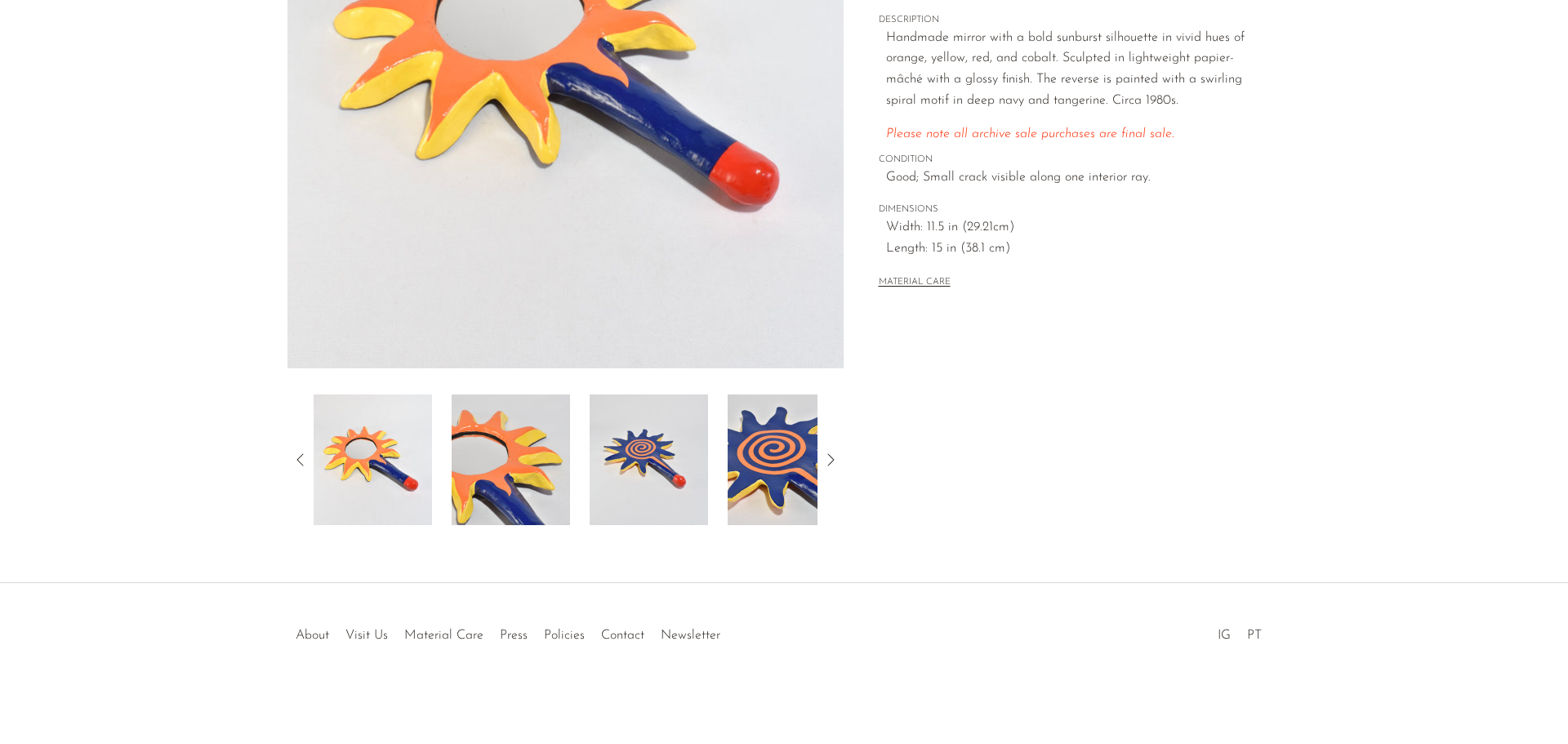
click at [675, 439] on img at bounding box center [649, 460] width 118 height 131
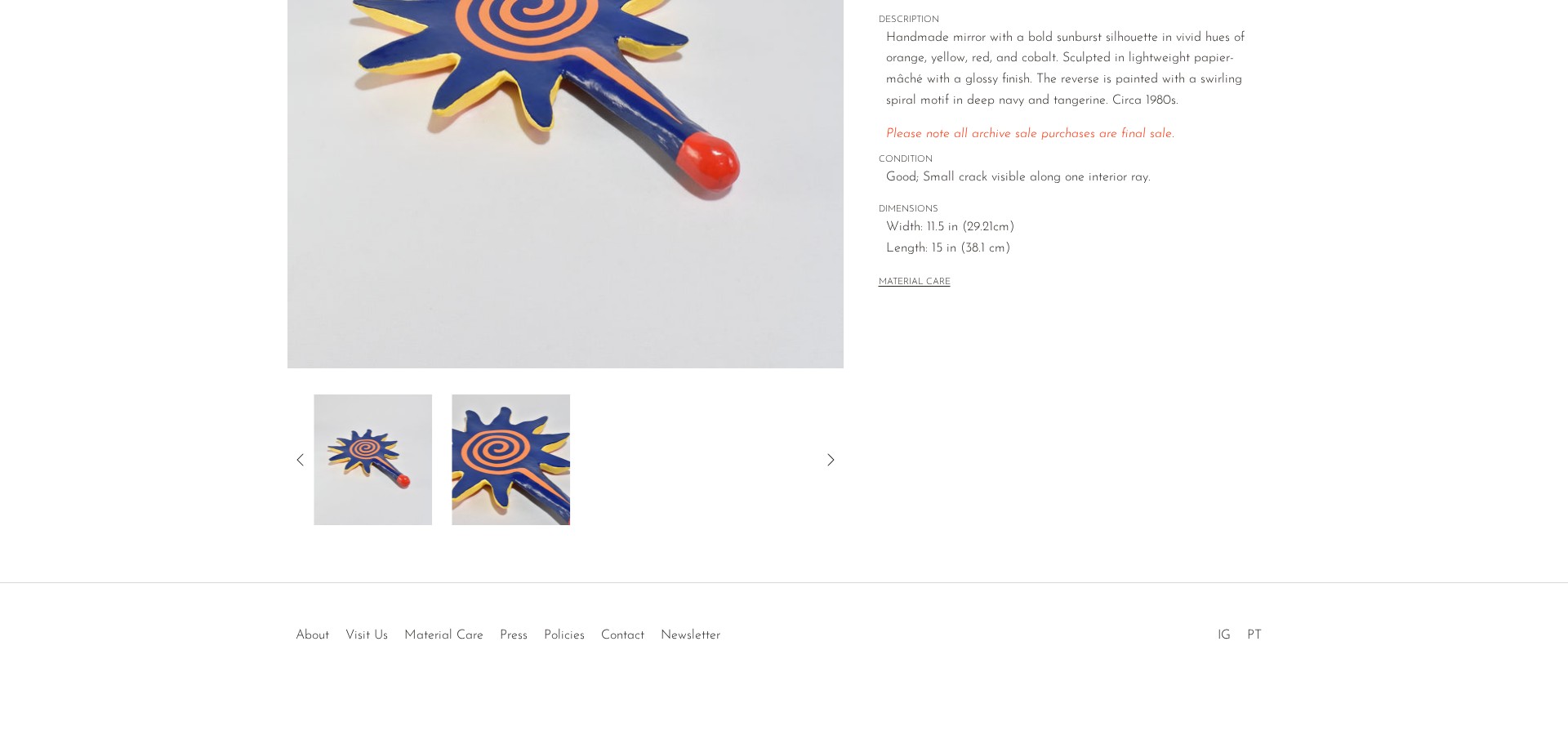
click at [558, 440] on img at bounding box center [511, 460] width 118 height 131
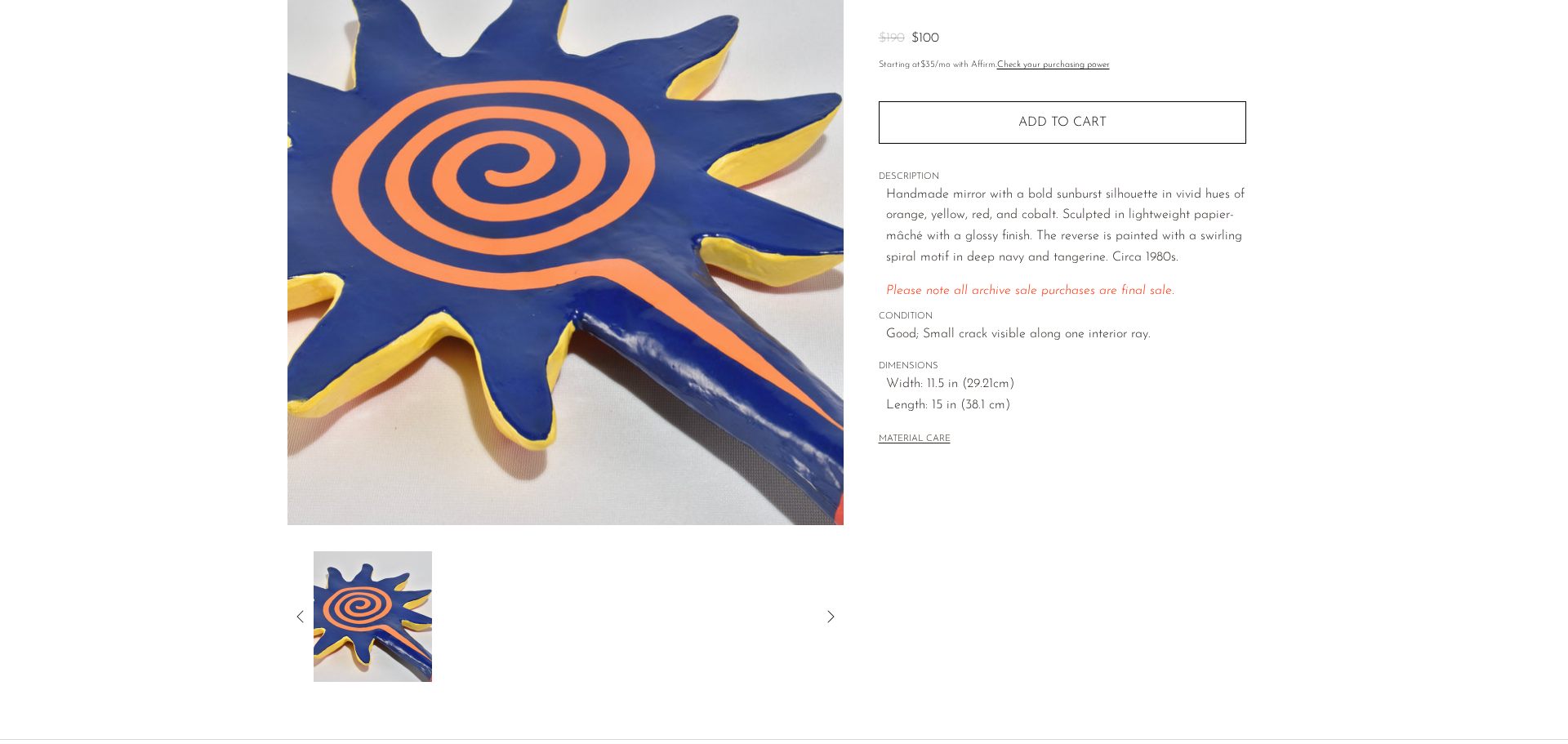
scroll to position [156, 0]
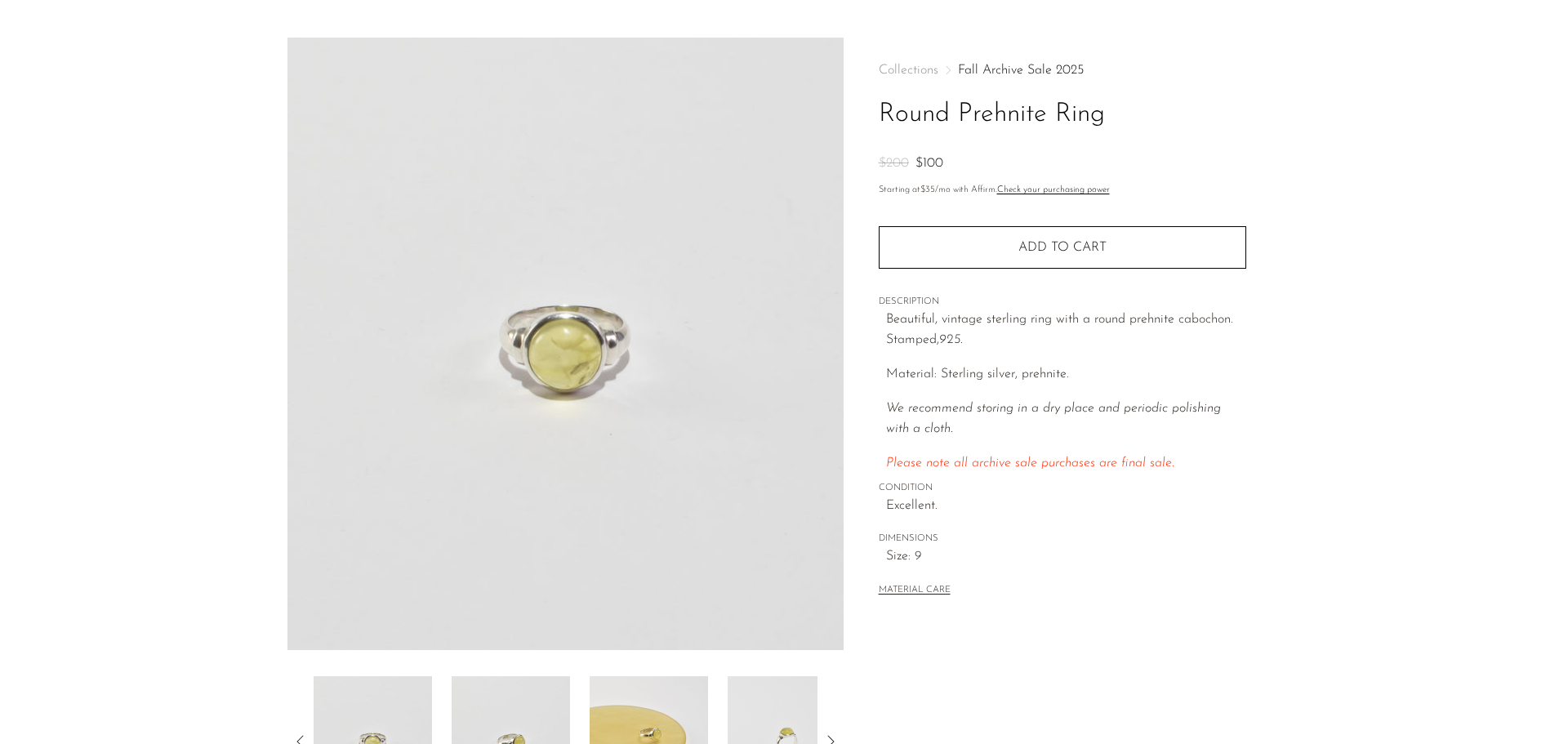
scroll to position [319, 0]
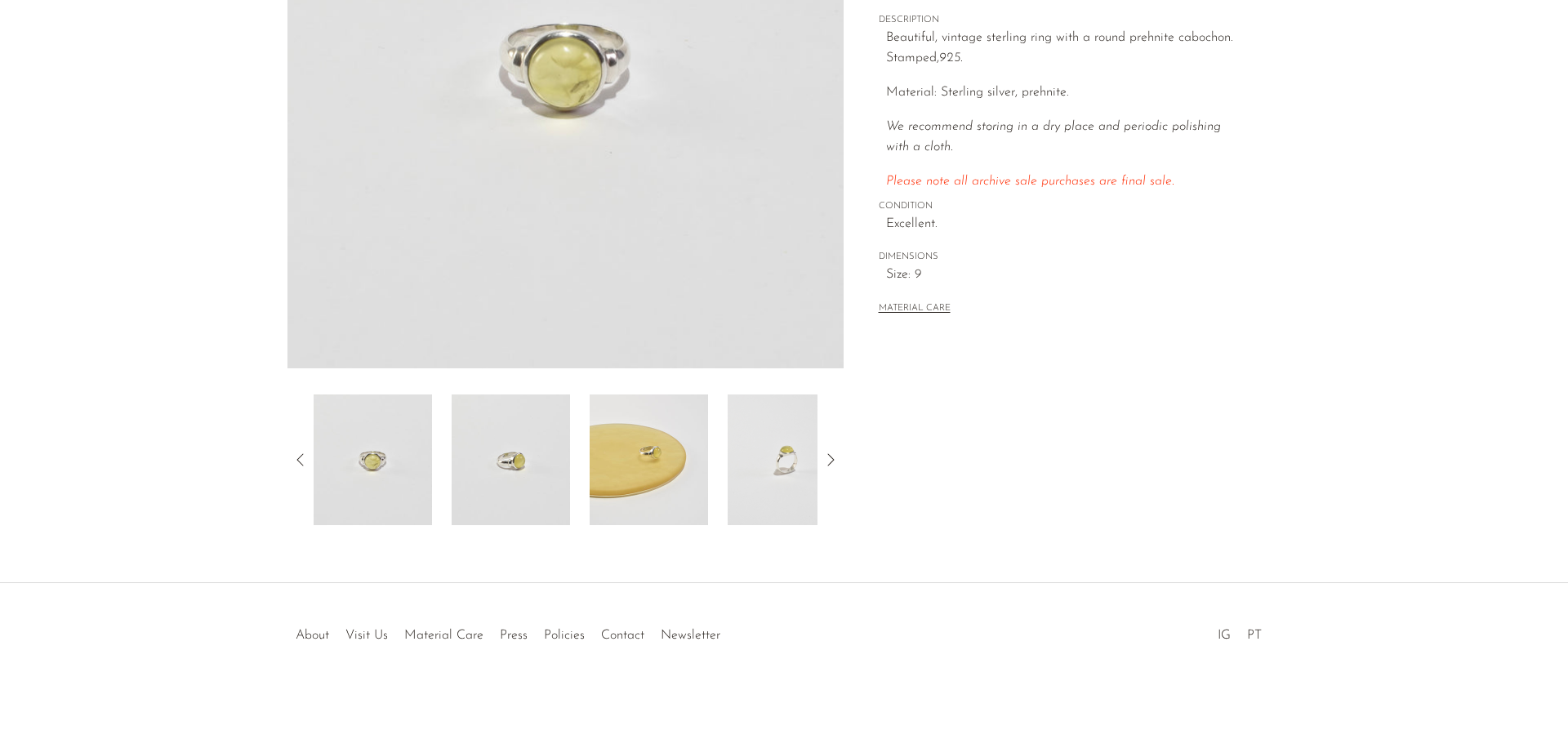
click at [606, 489] on img at bounding box center [649, 460] width 118 height 131
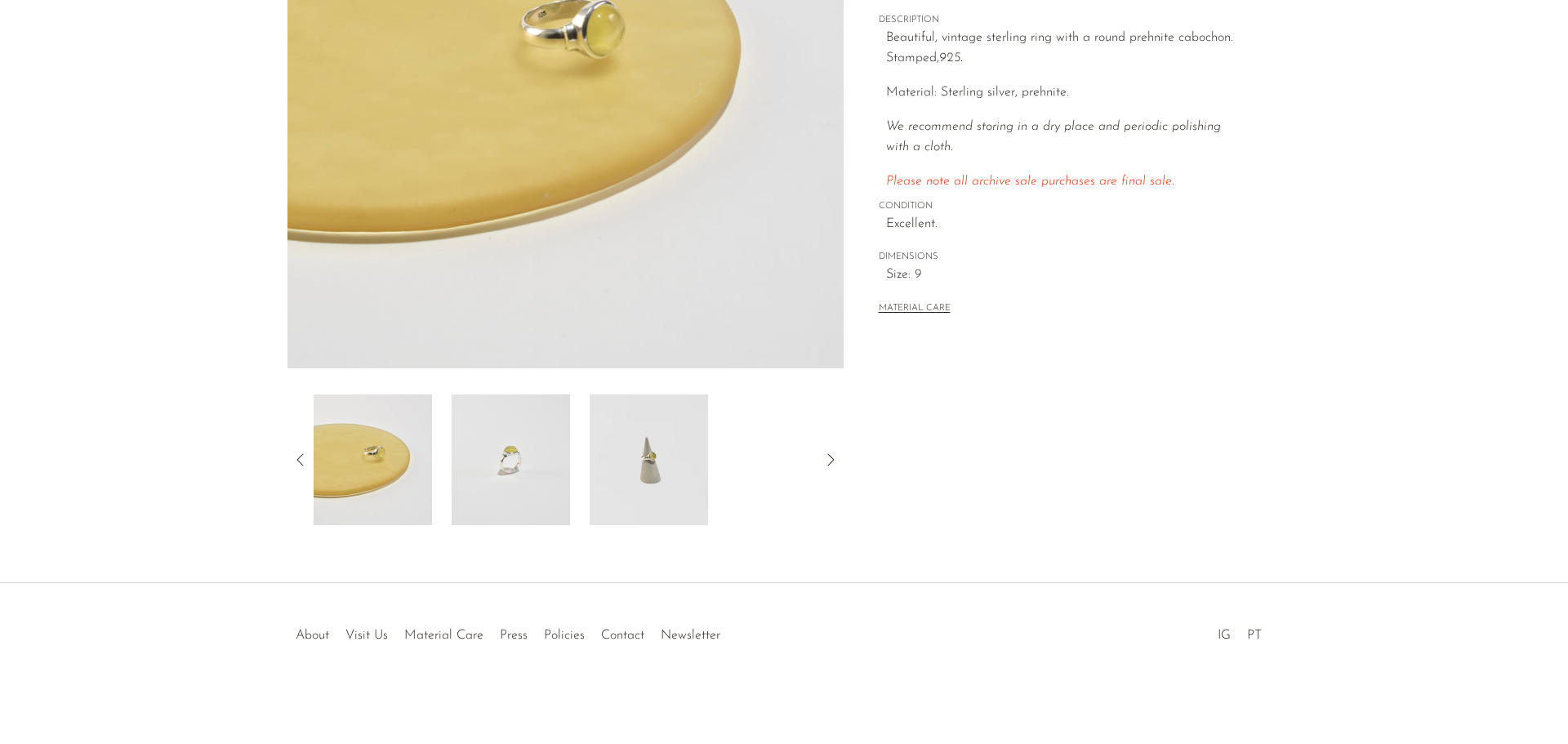
click at [631, 437] on img at bounding box center [649, 460] width 118 height 131
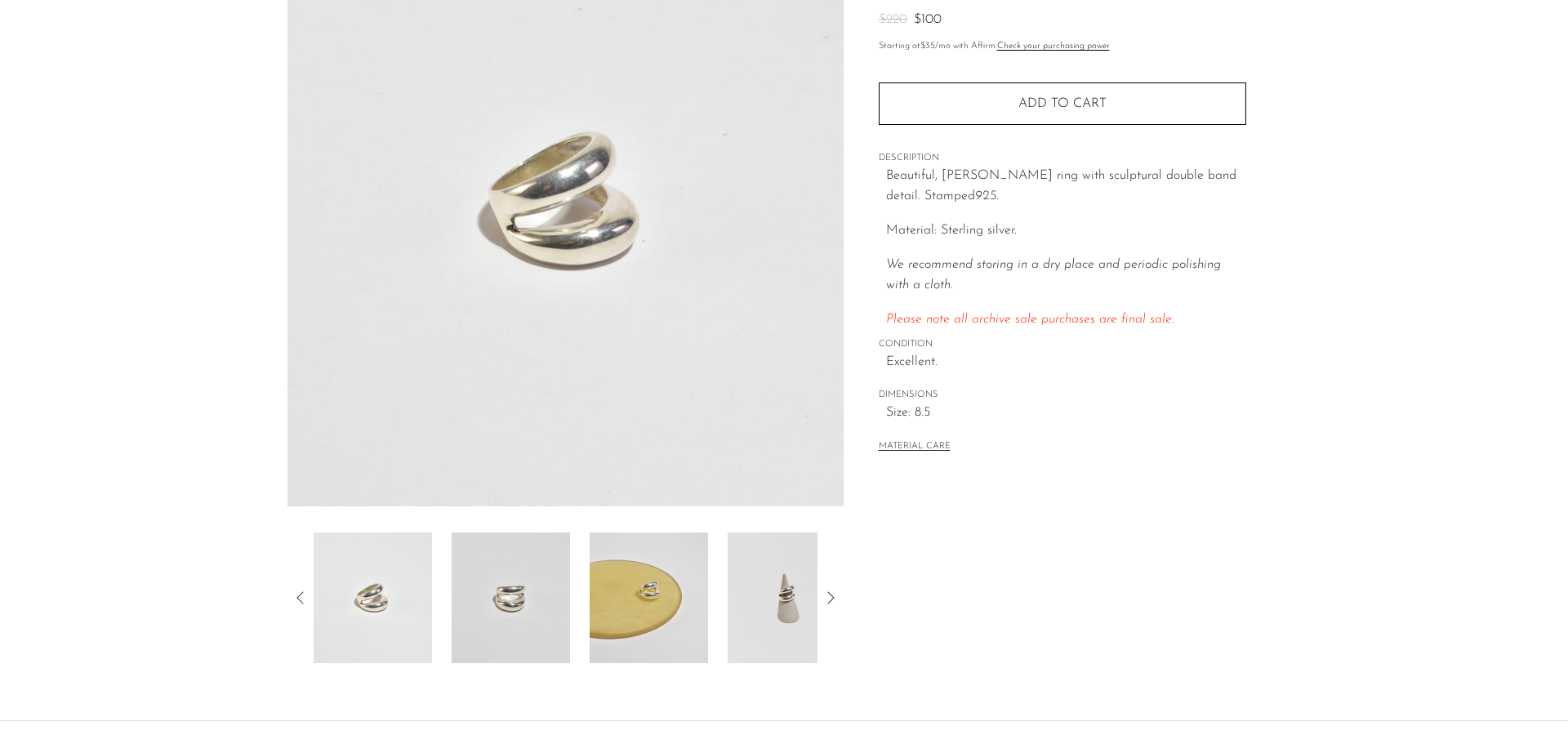
scroll to position [319, 0]
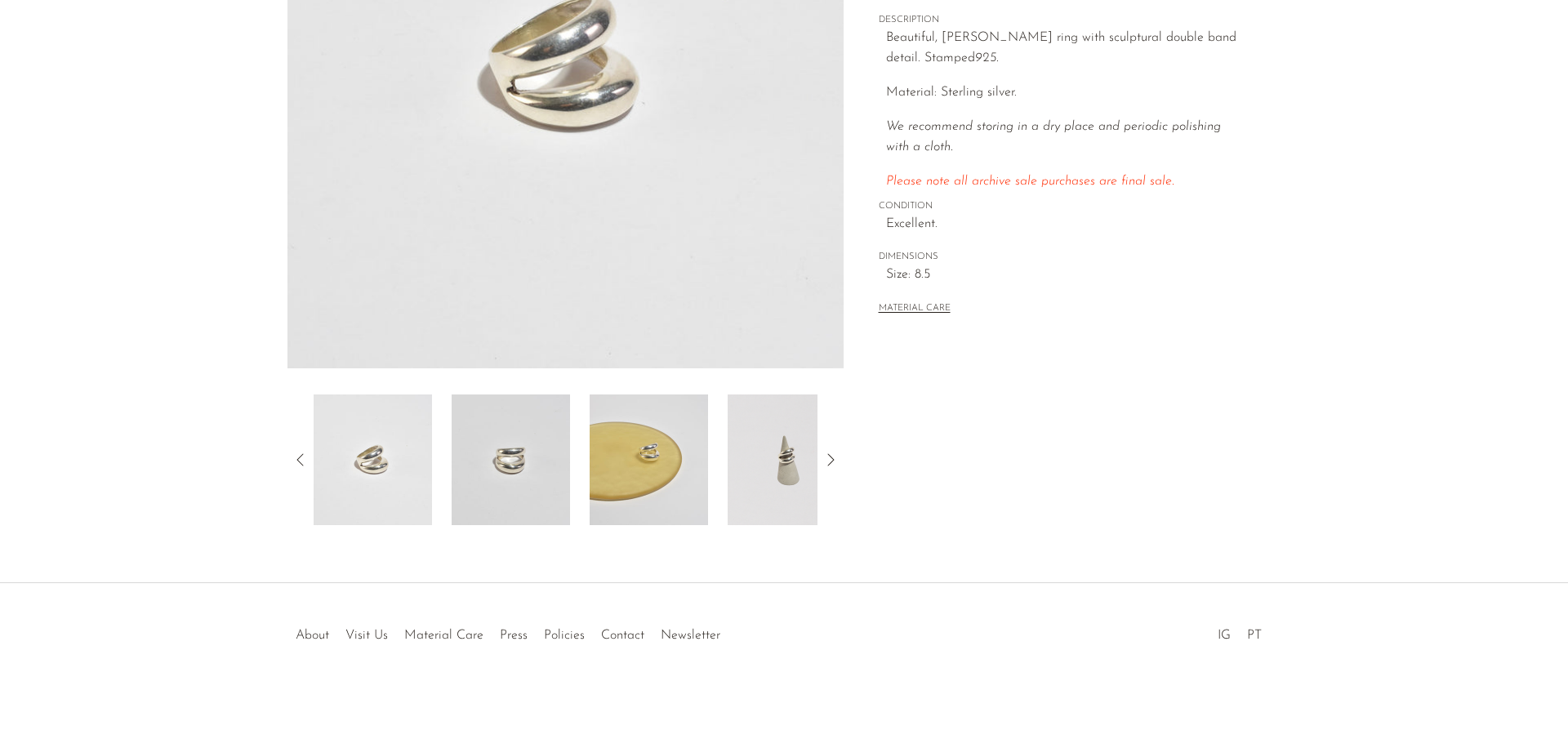
click at [768, 453] on img at bounding box center [786, 460] width 118 height 131
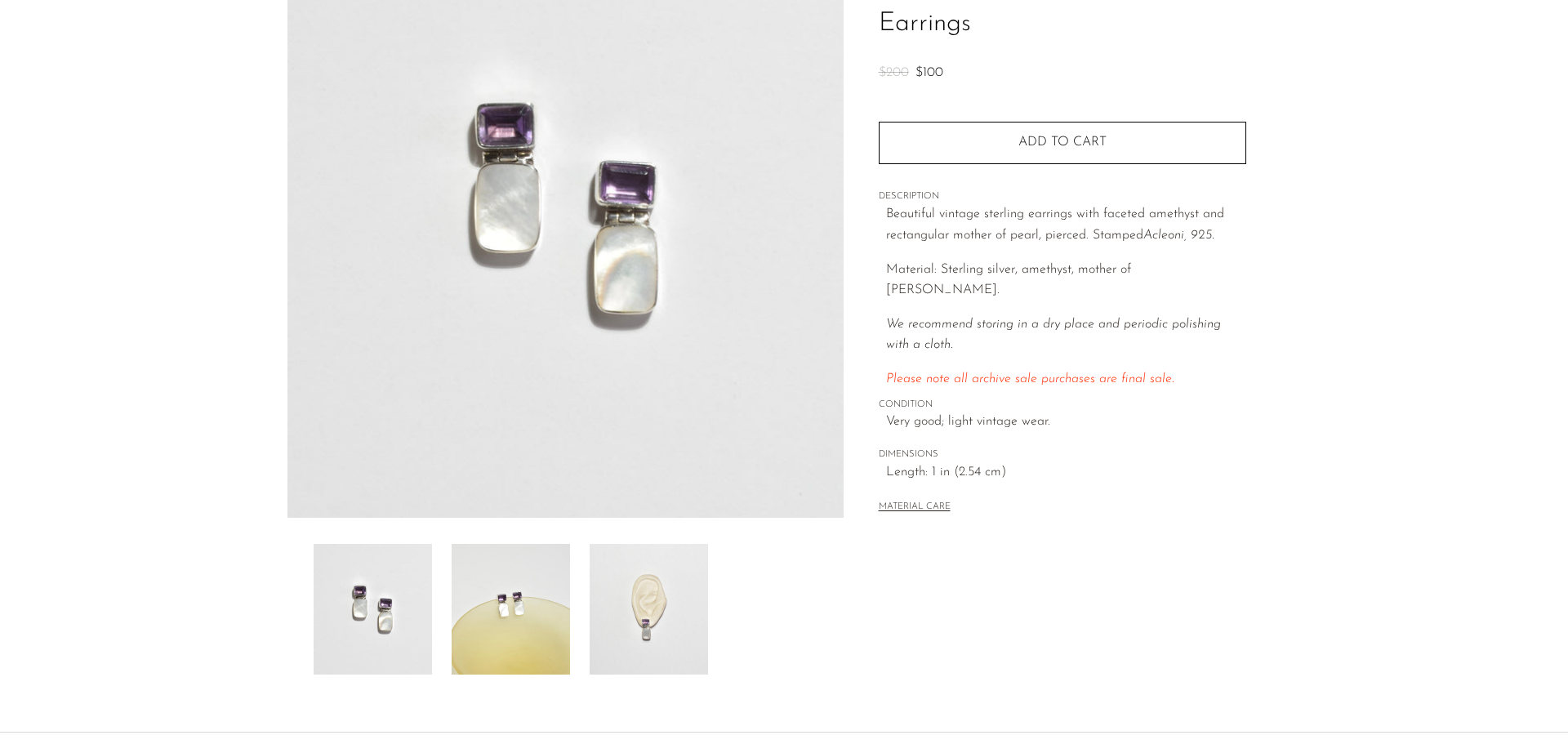
scroll to position [319, 0]
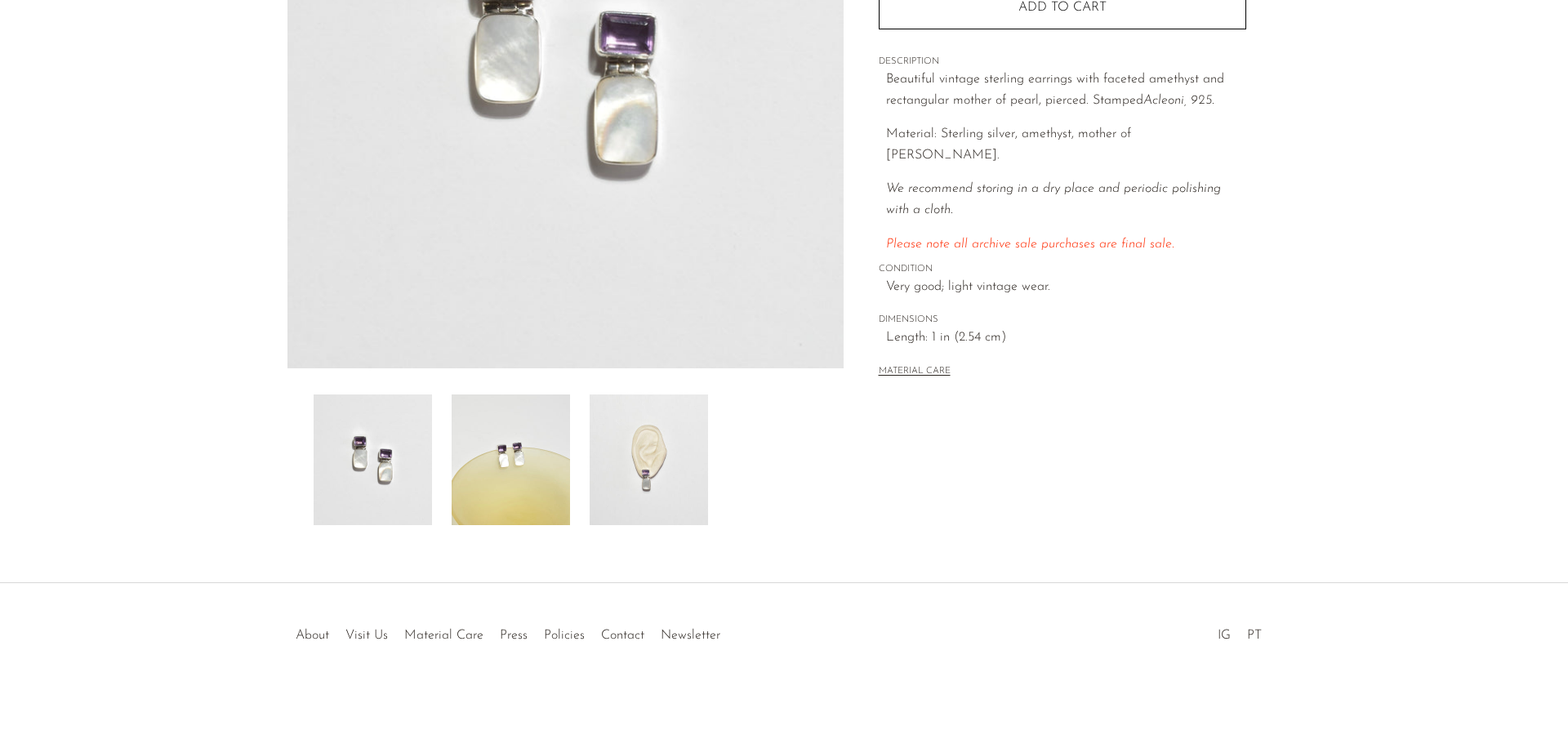
click at [625, 467] on img at bounding box center [649, 460] width 118 height 131
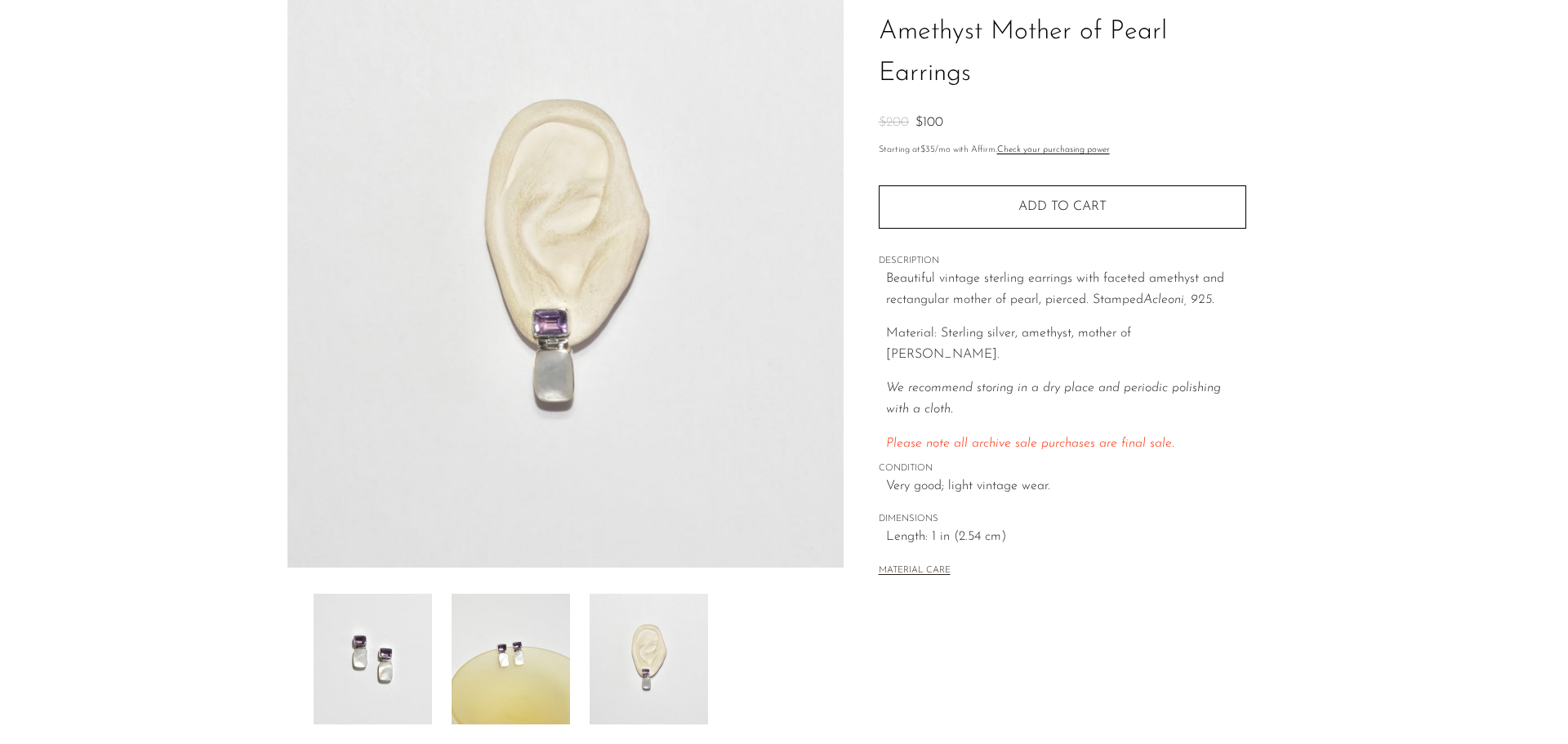
scroll to position [74, 0]
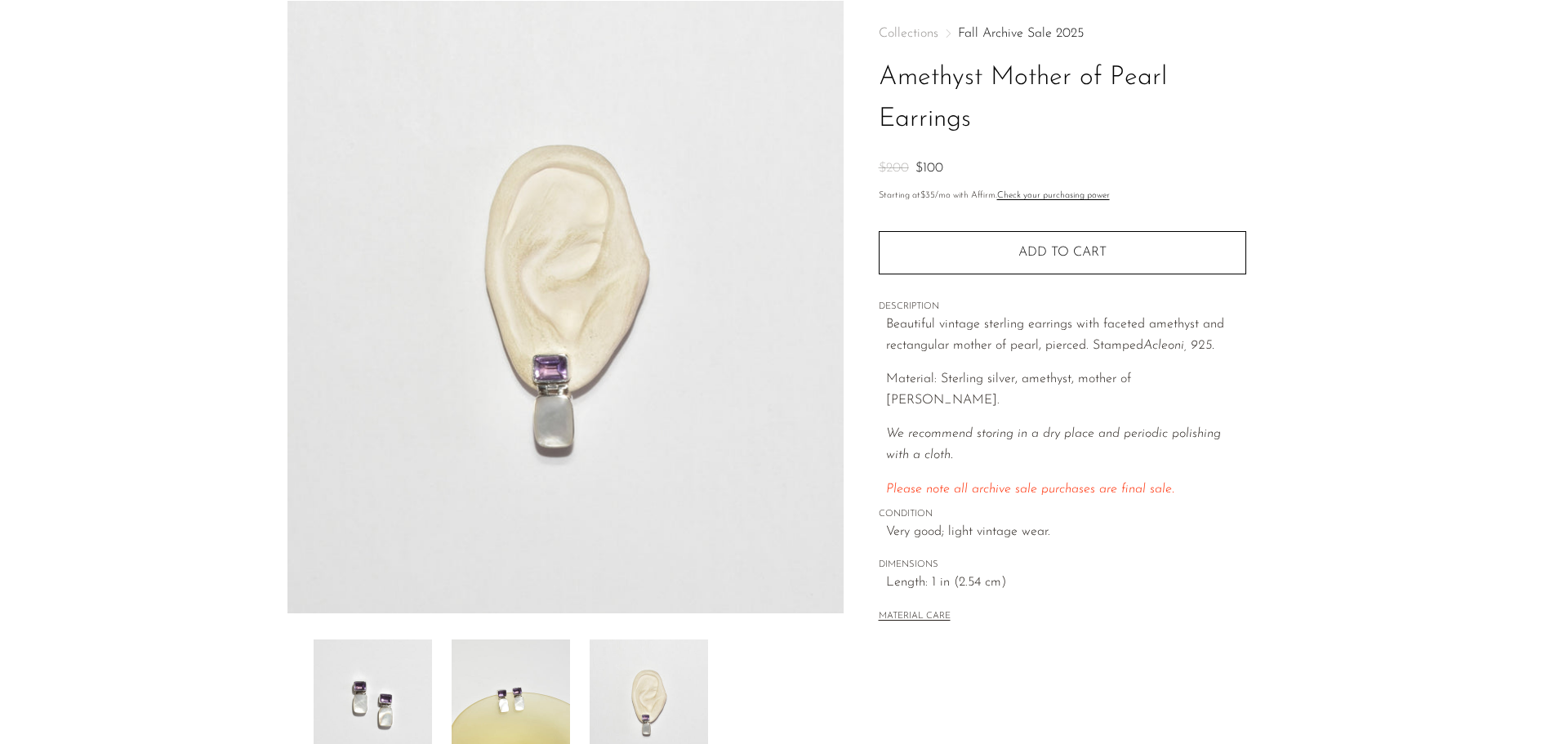
drag, startPoint x: 360, startPoint y: 701, endPoint x: 379, endPoint y: 654, distance: 50.7
click at [361, 698] on img at bounding box center [372, 705] width 118 height 131
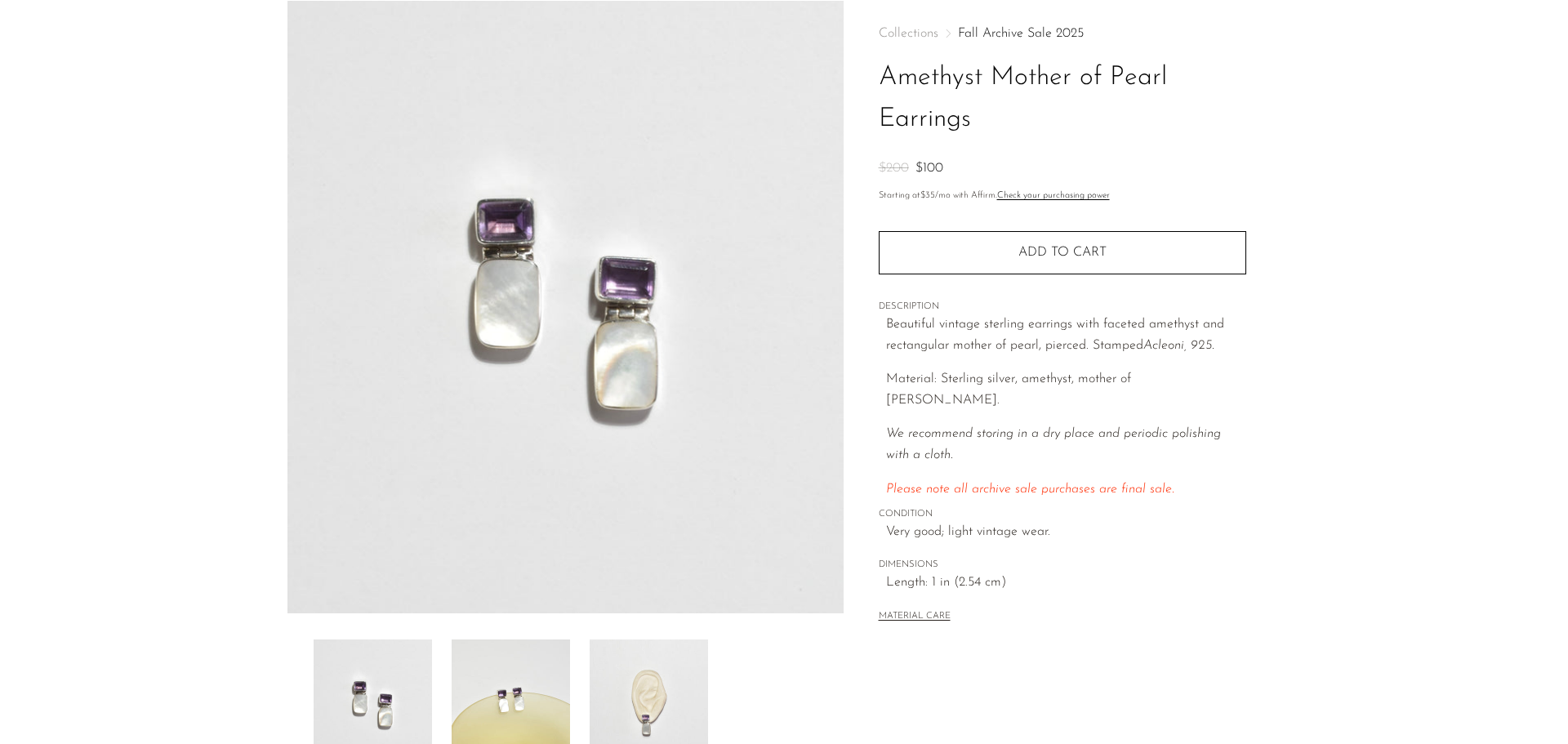
click at [671, 685] on img at bounding box center [649, 705] width 118 height 131
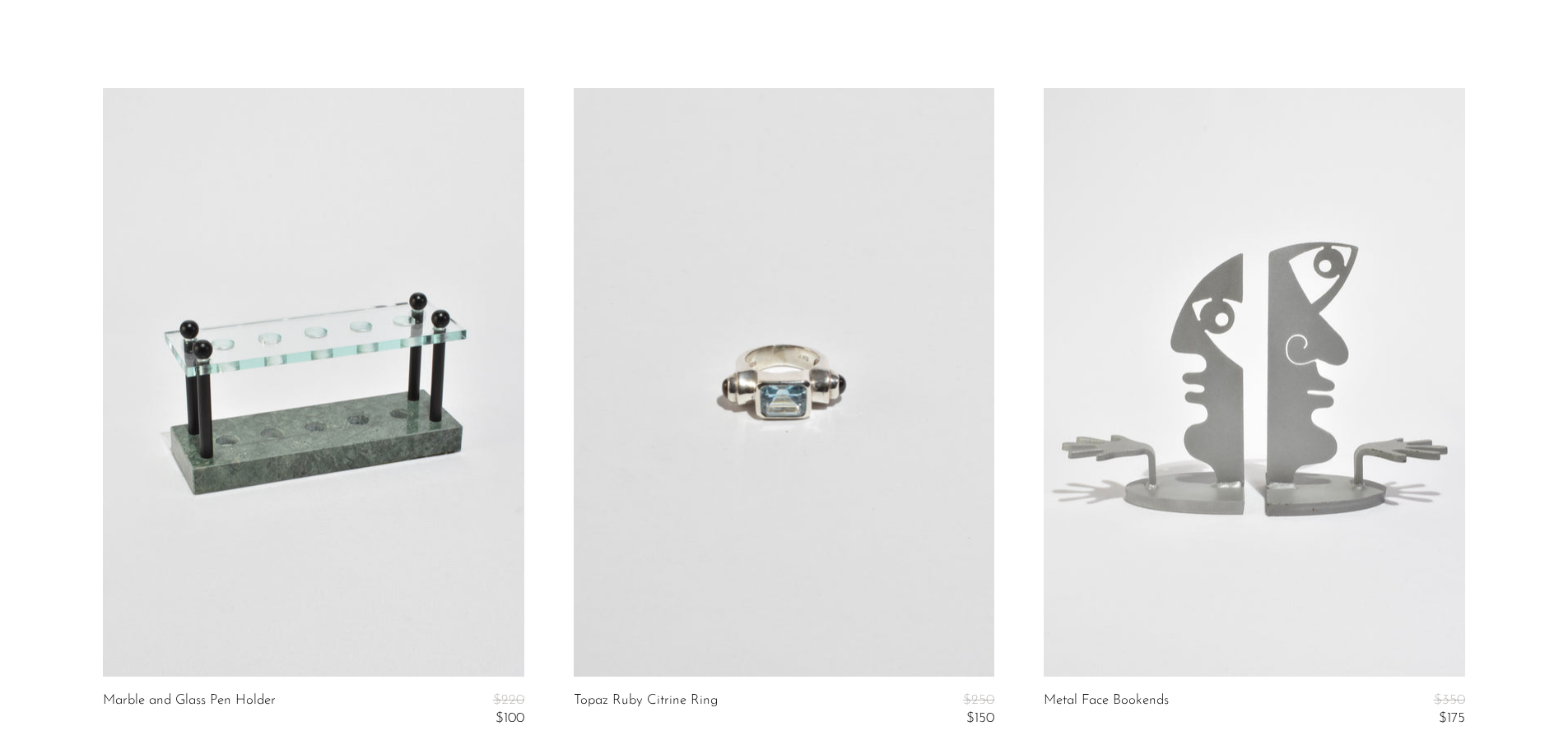
scroll to position [329, 0]
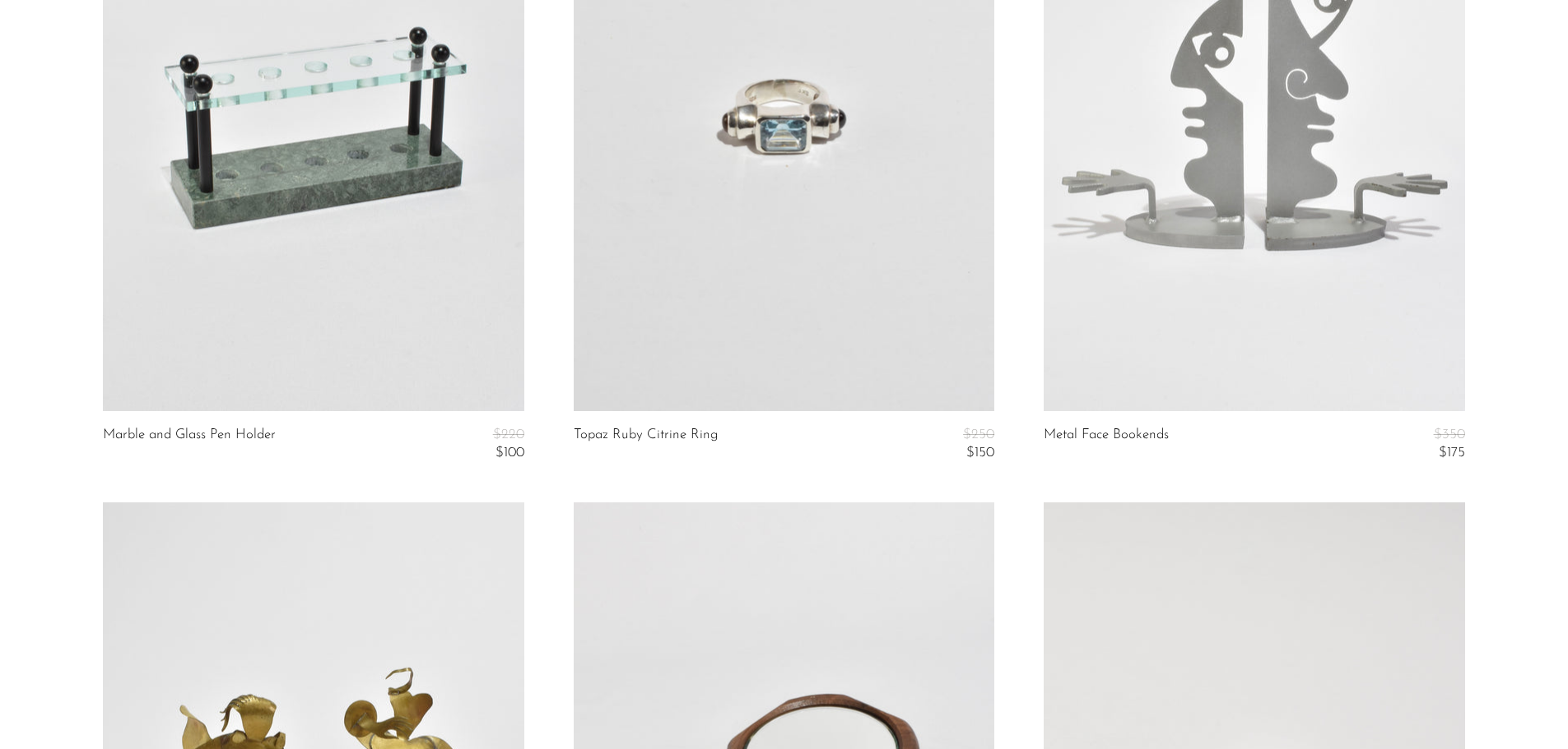
click at [769, 217] on link at bounding box center [784, 116] width 421 height 589
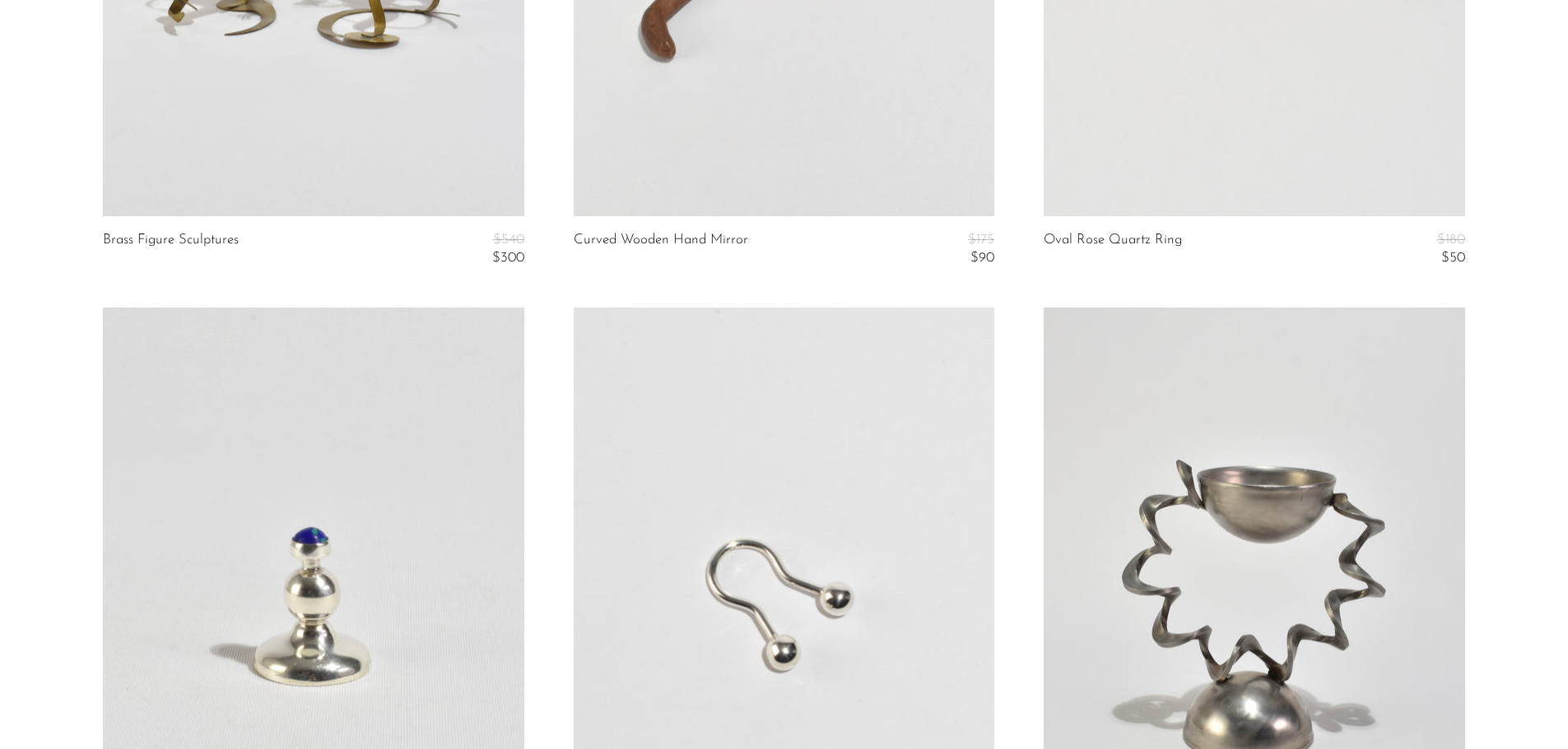
scroll to position [1481, 0]
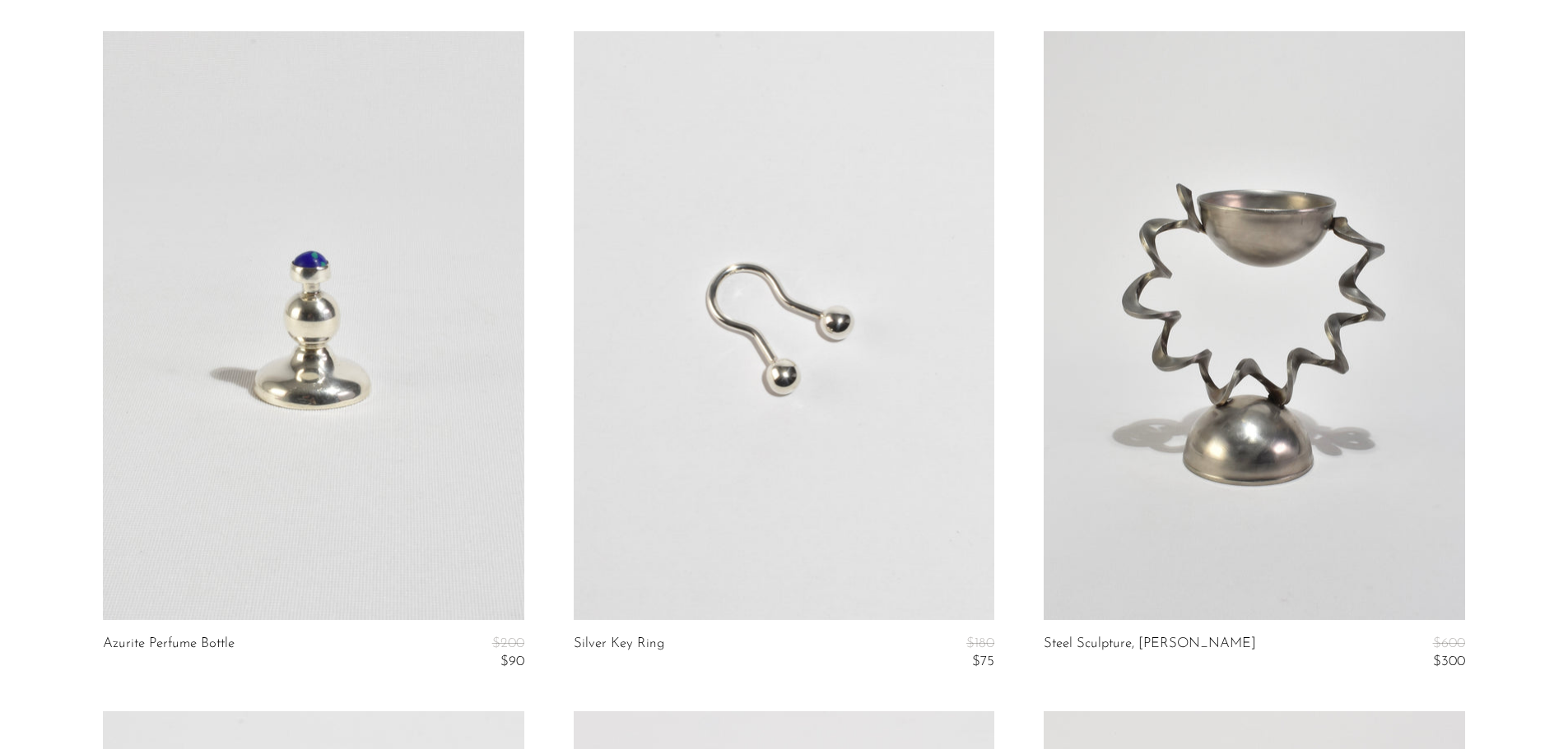
click at [372, 275] on link at bounding box center [313, 325] width 421 height 589
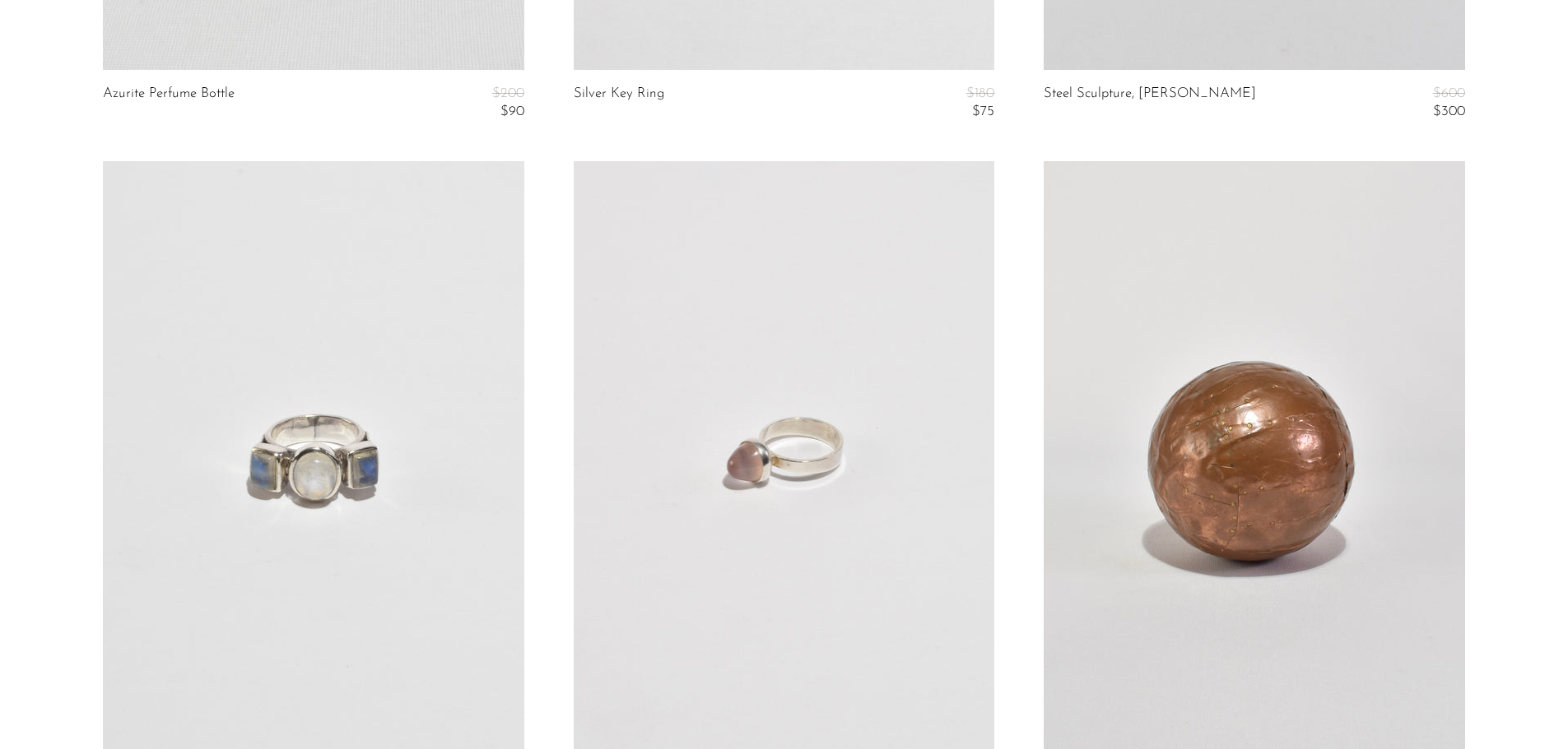
scroll to position [2129, 0]
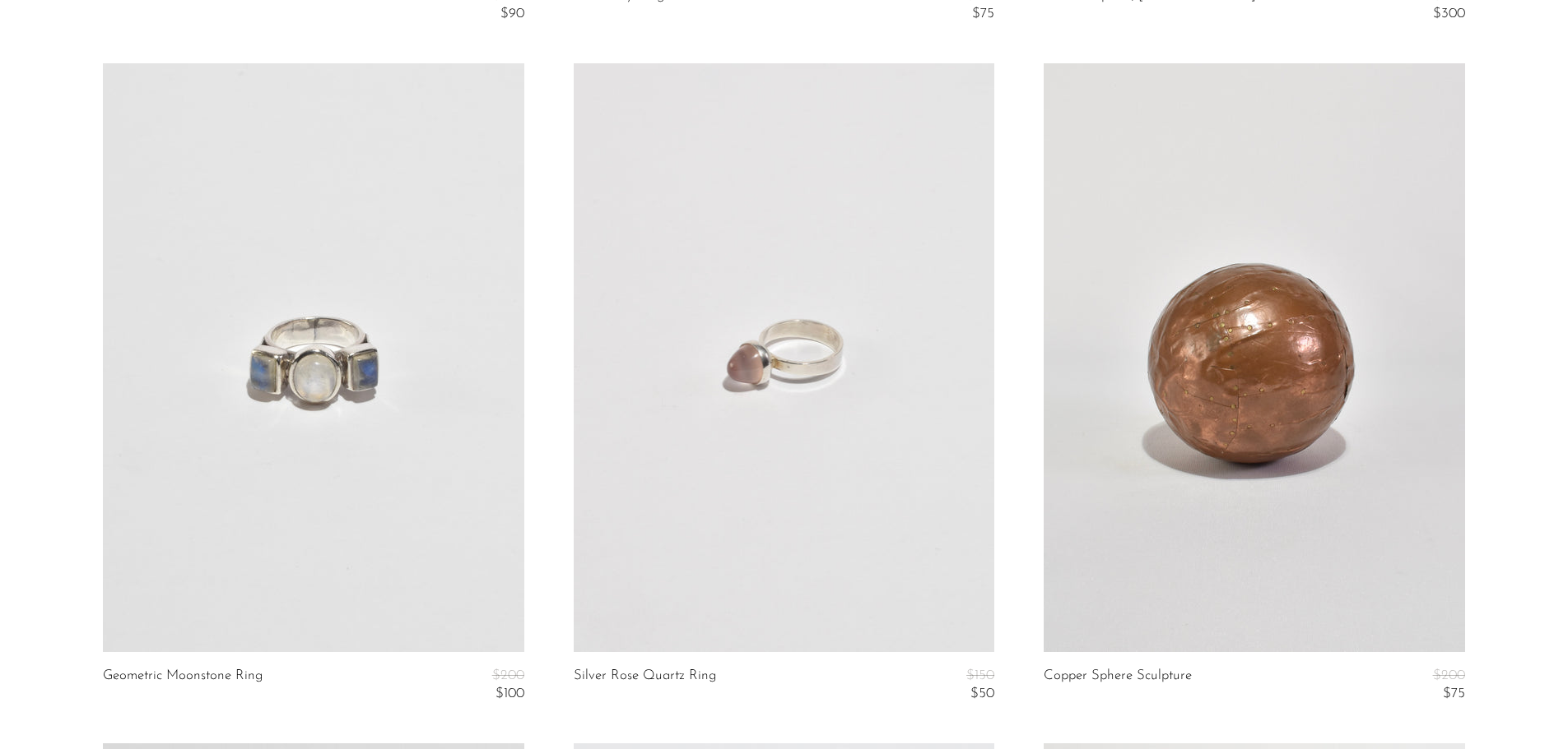
click at [762, 340] on link at bounding box center [784, 358] width 421 height 589
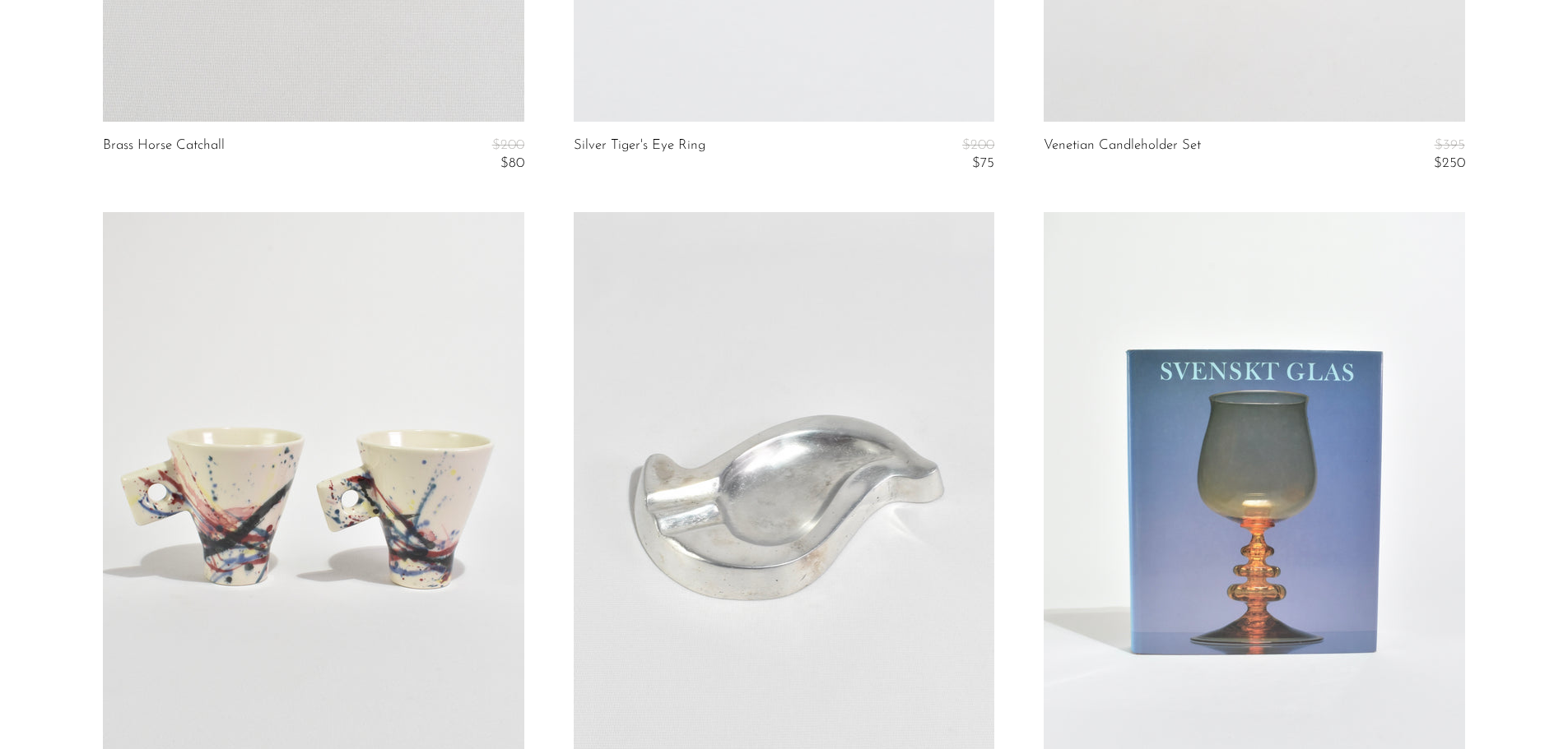
scroll to position [3183, 0]
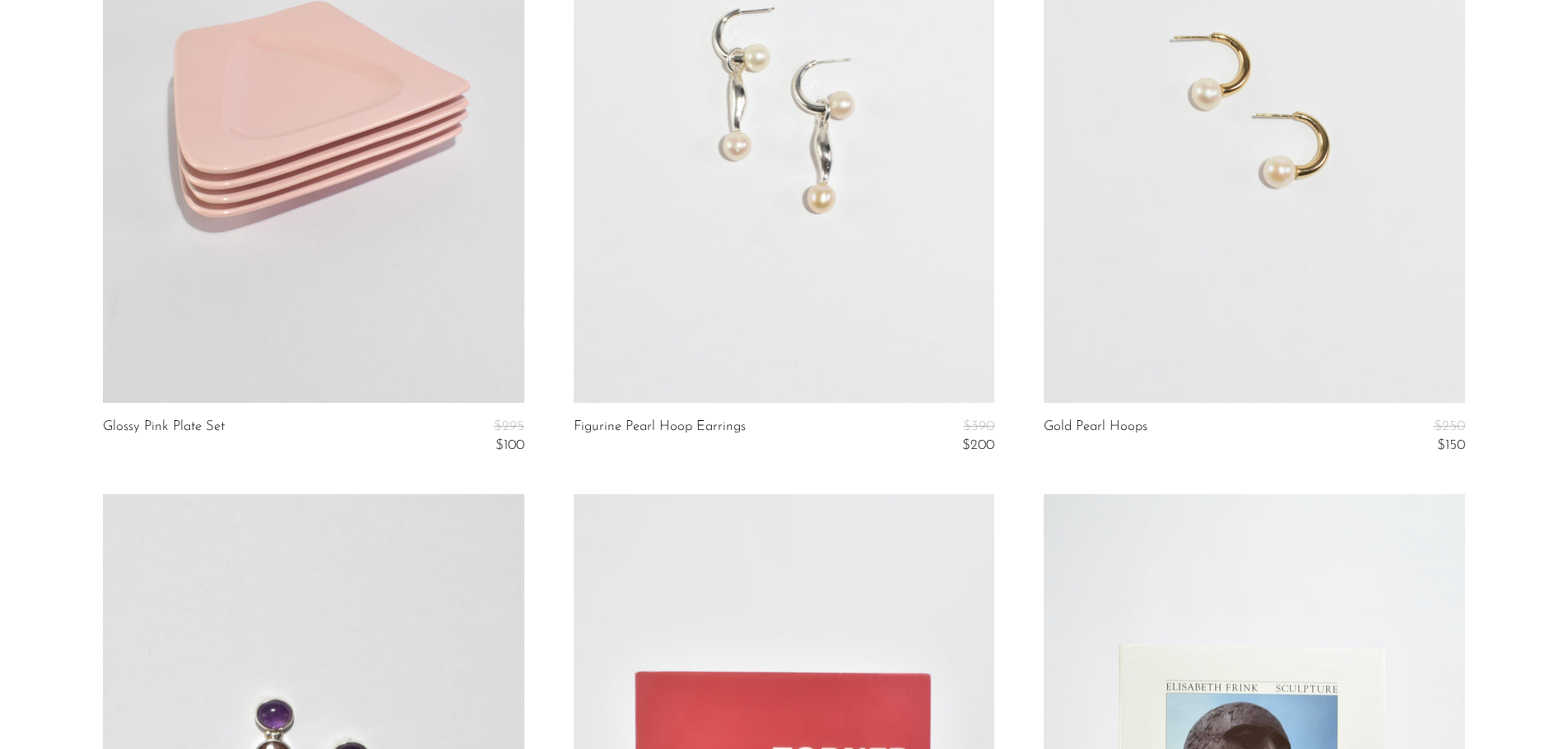
scroll to position [4560, 0]
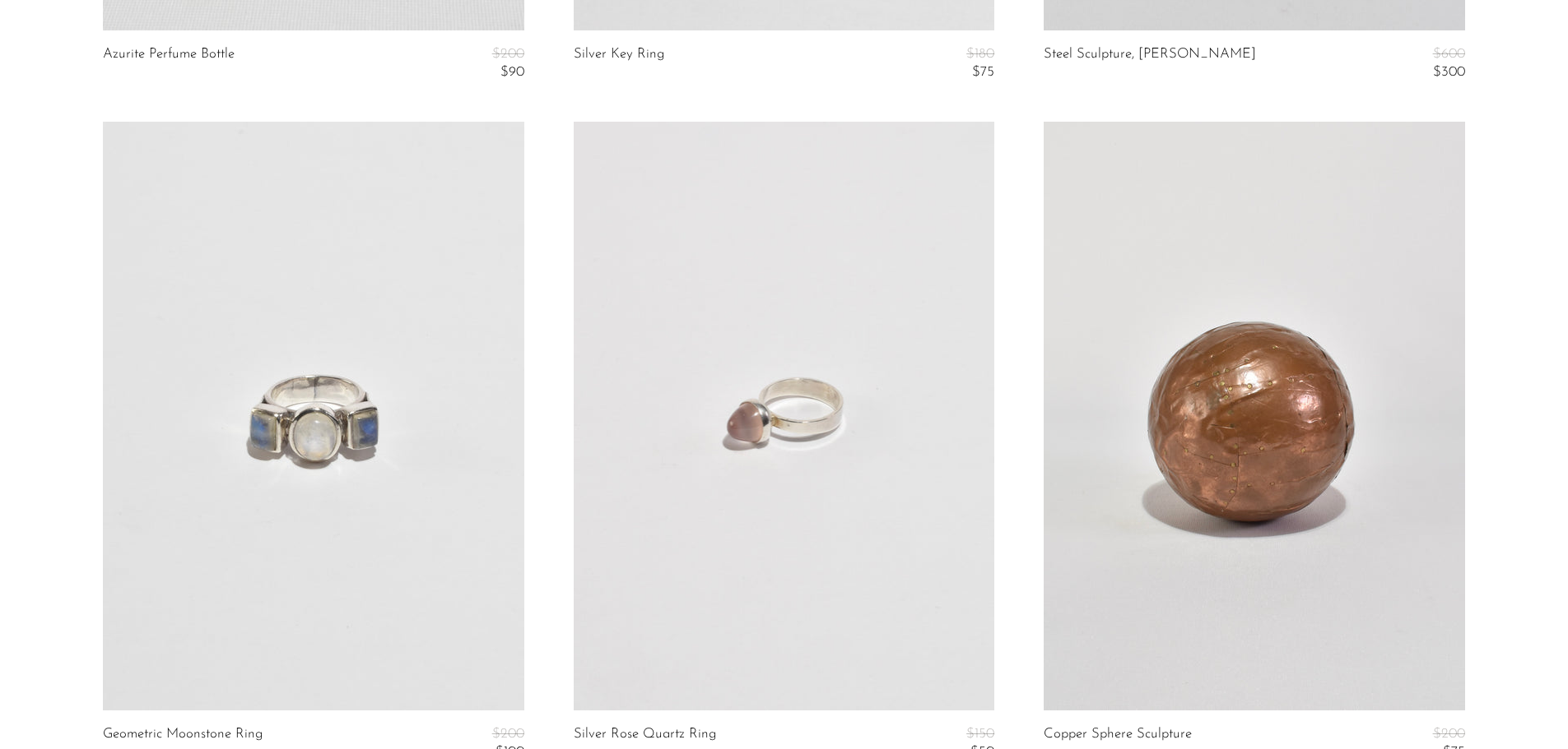
scroll to position [1659, 0]
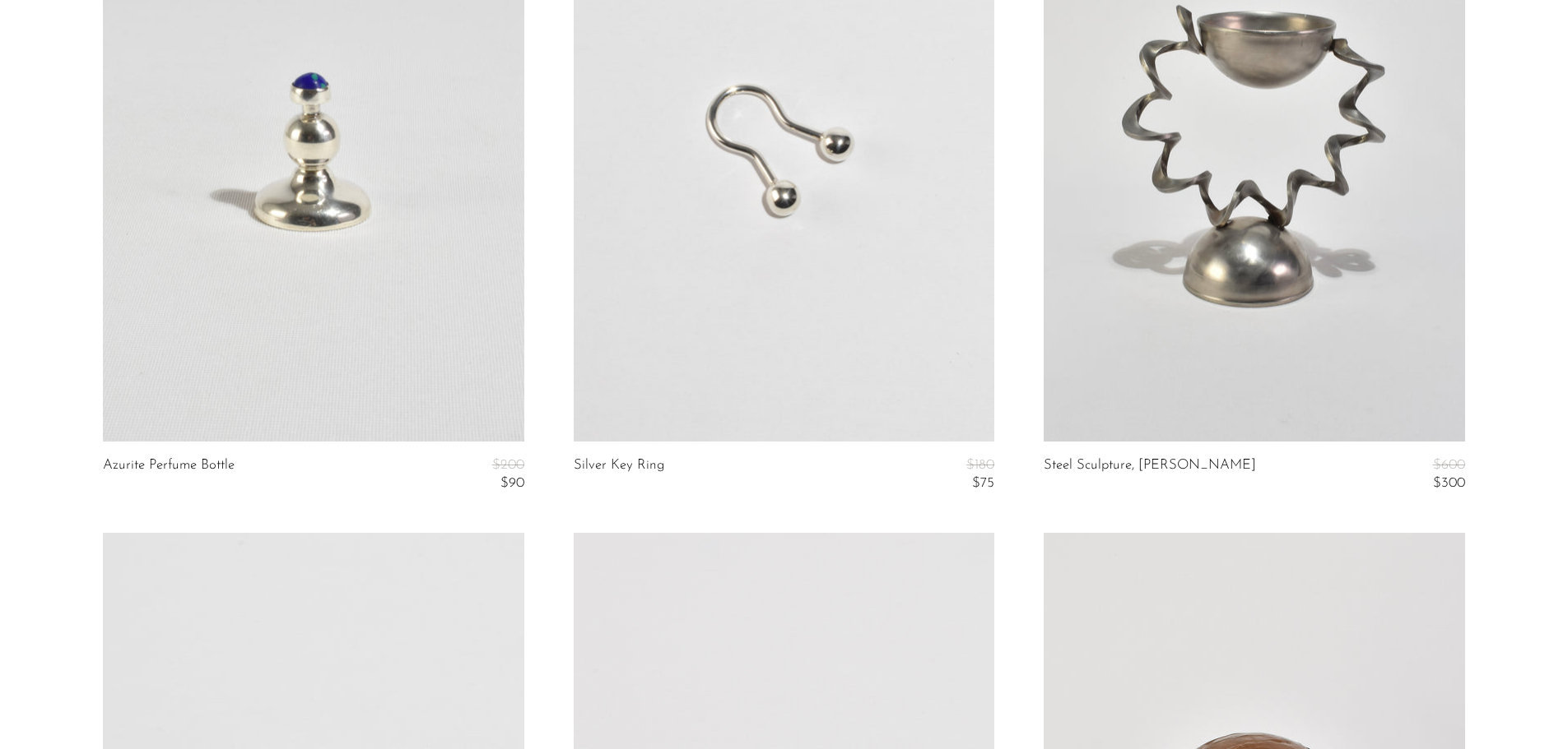
click at [765, 241] on link at bounding box center [784, 147] width 421 height 589
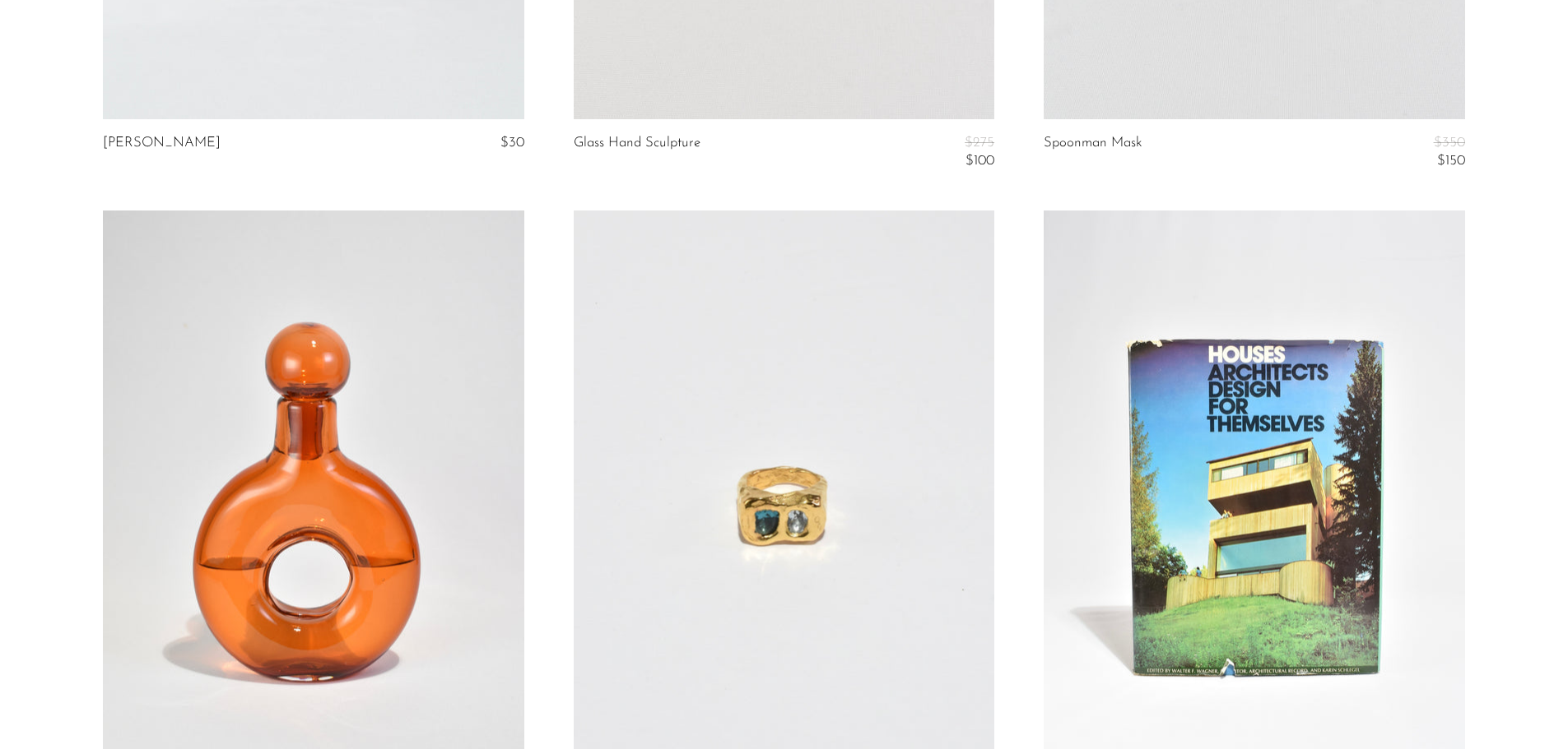
scroll to position [7910, 0]
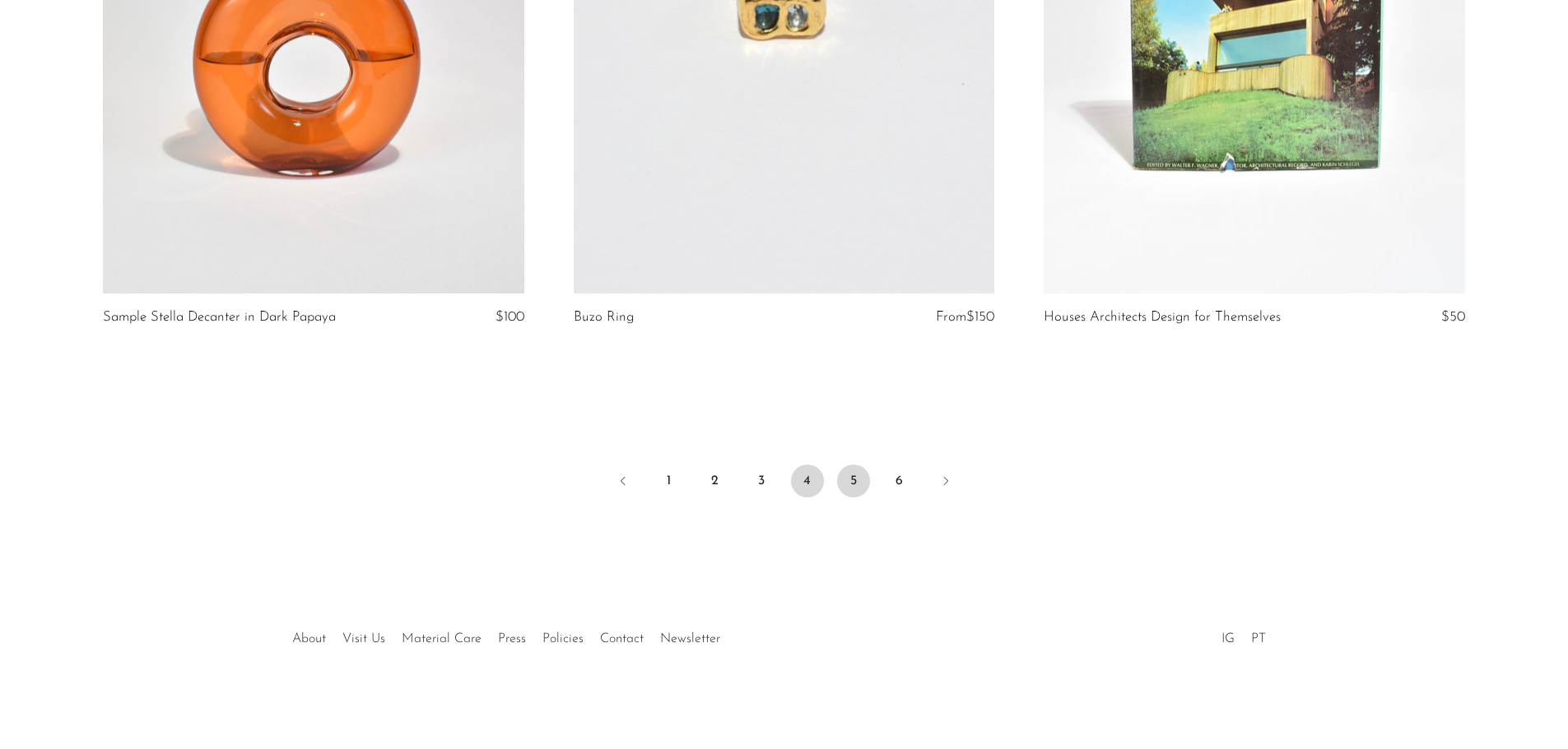
click at [847, 480] on link "5" at bounding box center [853, 481] width 33 height 33
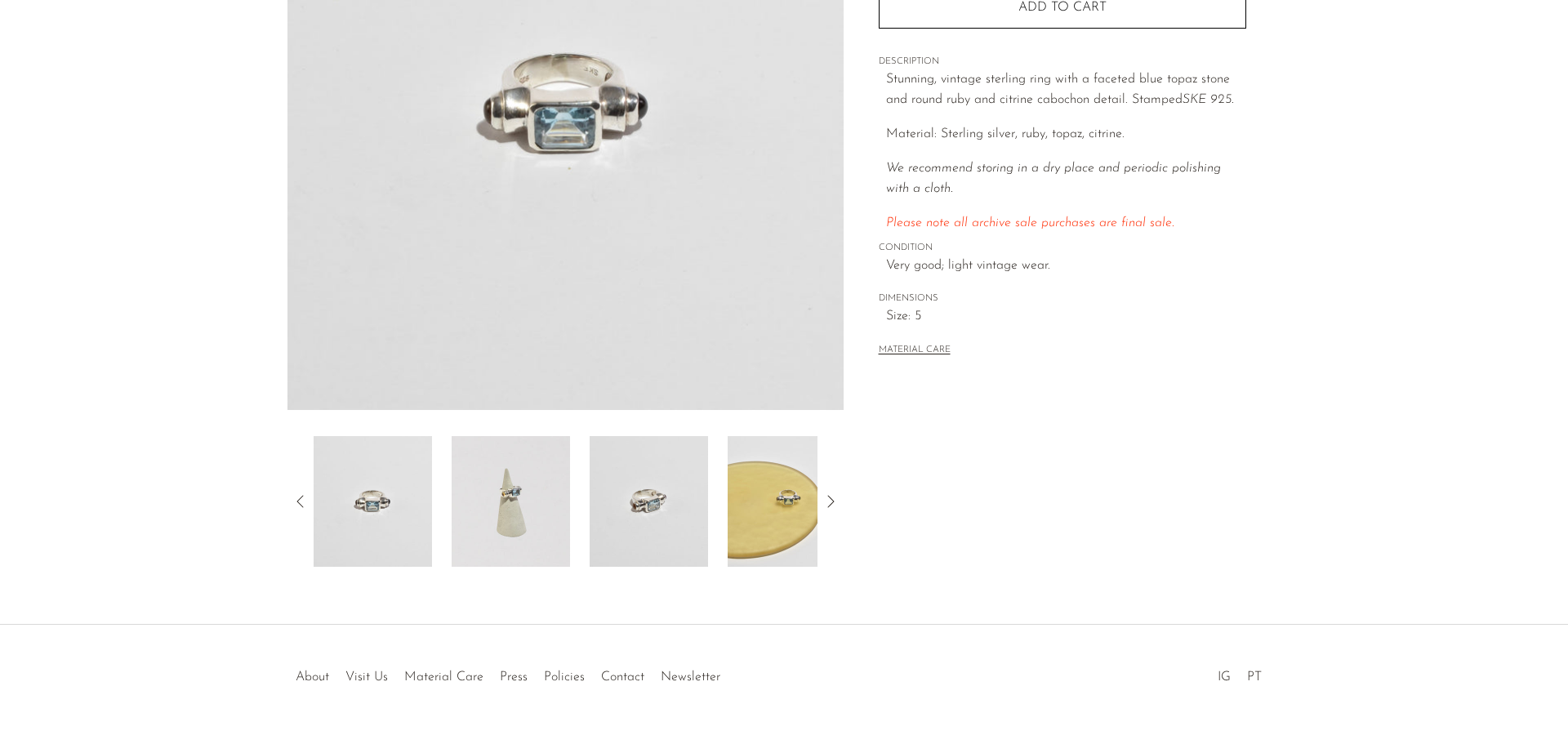
scroll to position [319, 0]
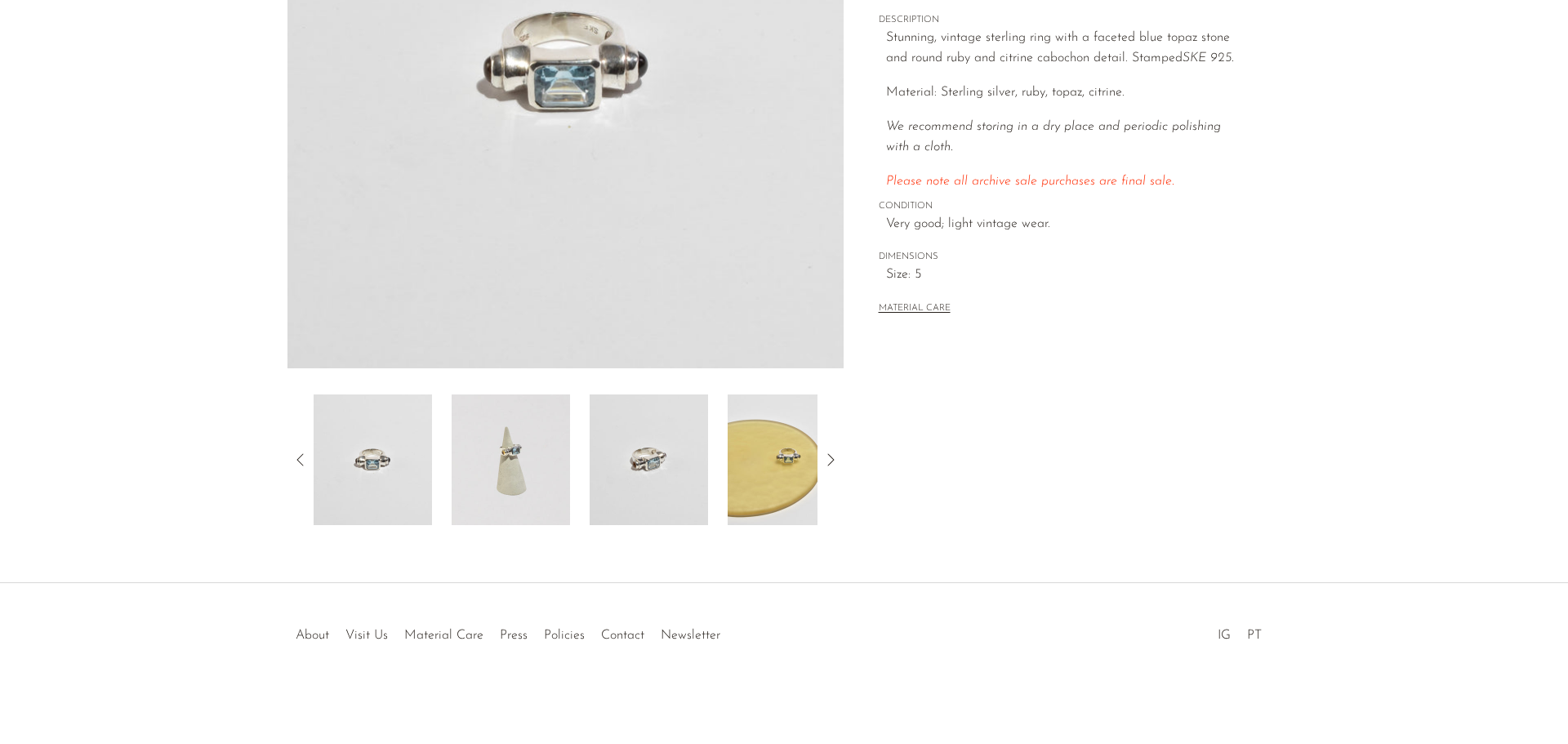
click at [614, 443] on img at bounding box center [649, 460] width 118 height 131
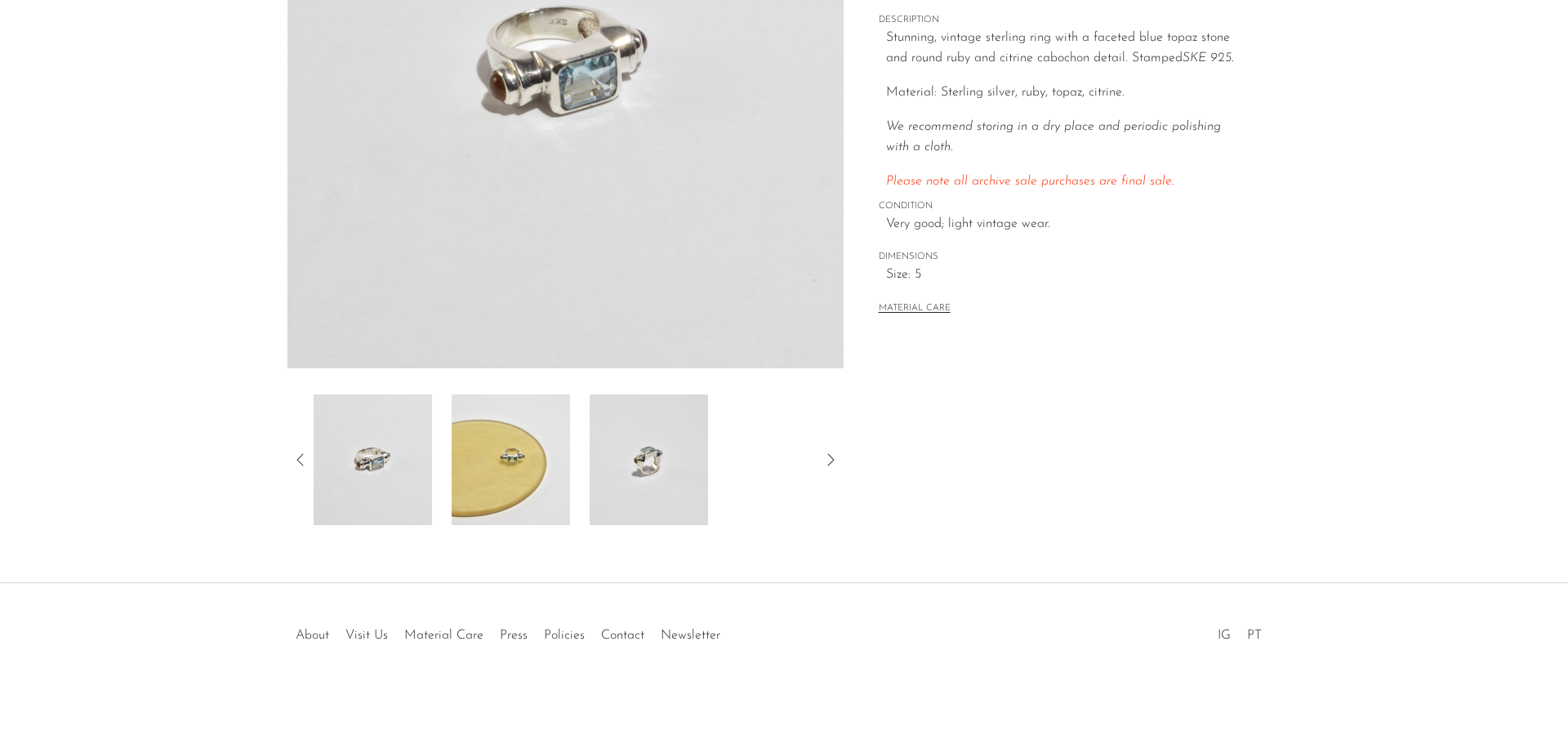
click at [665, 487] on img at bounding box center [649, 460] width 118 height 131
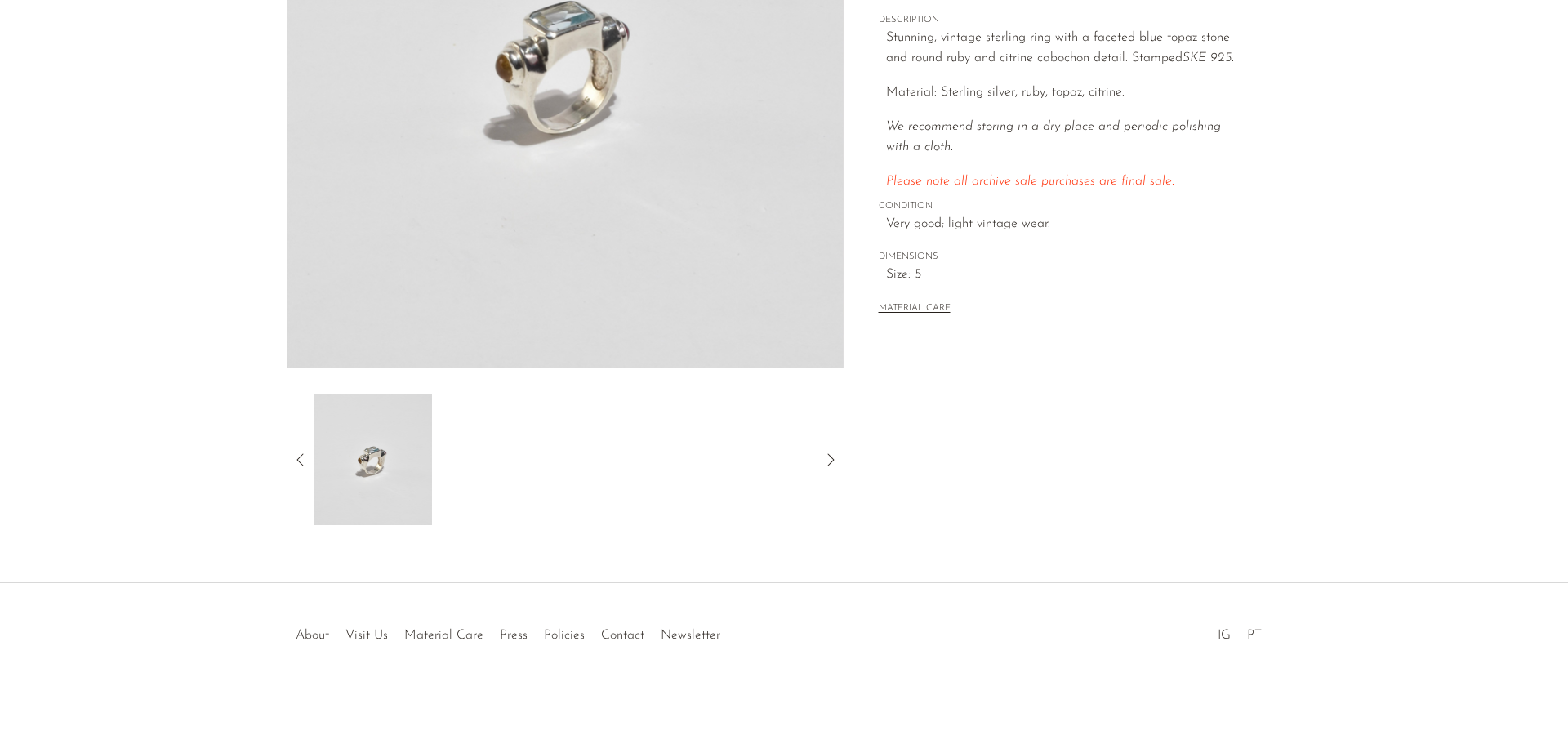
click at [384, 437] on img at bounding box center [372, 460] width 118 height 131
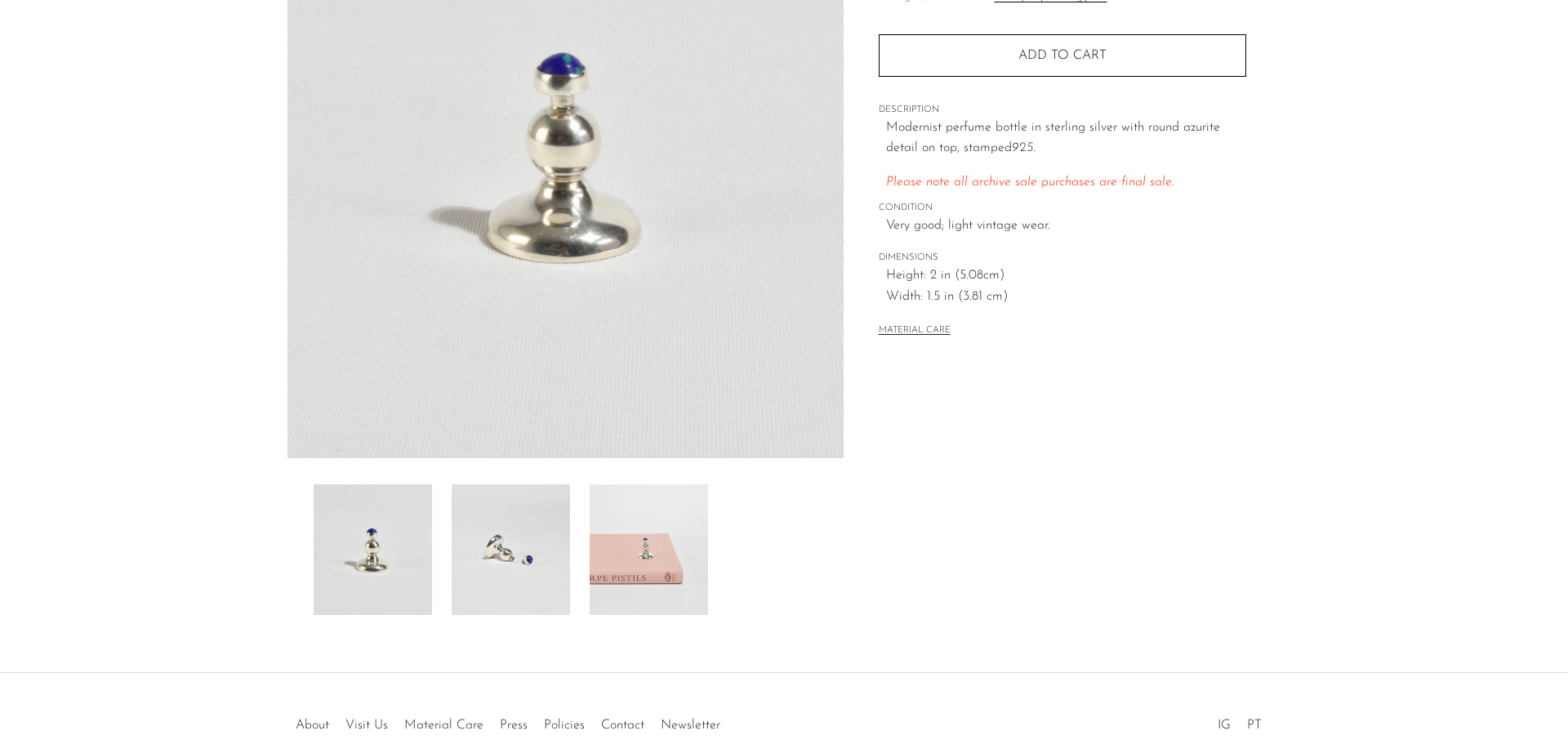
scroll to position [245, 0]
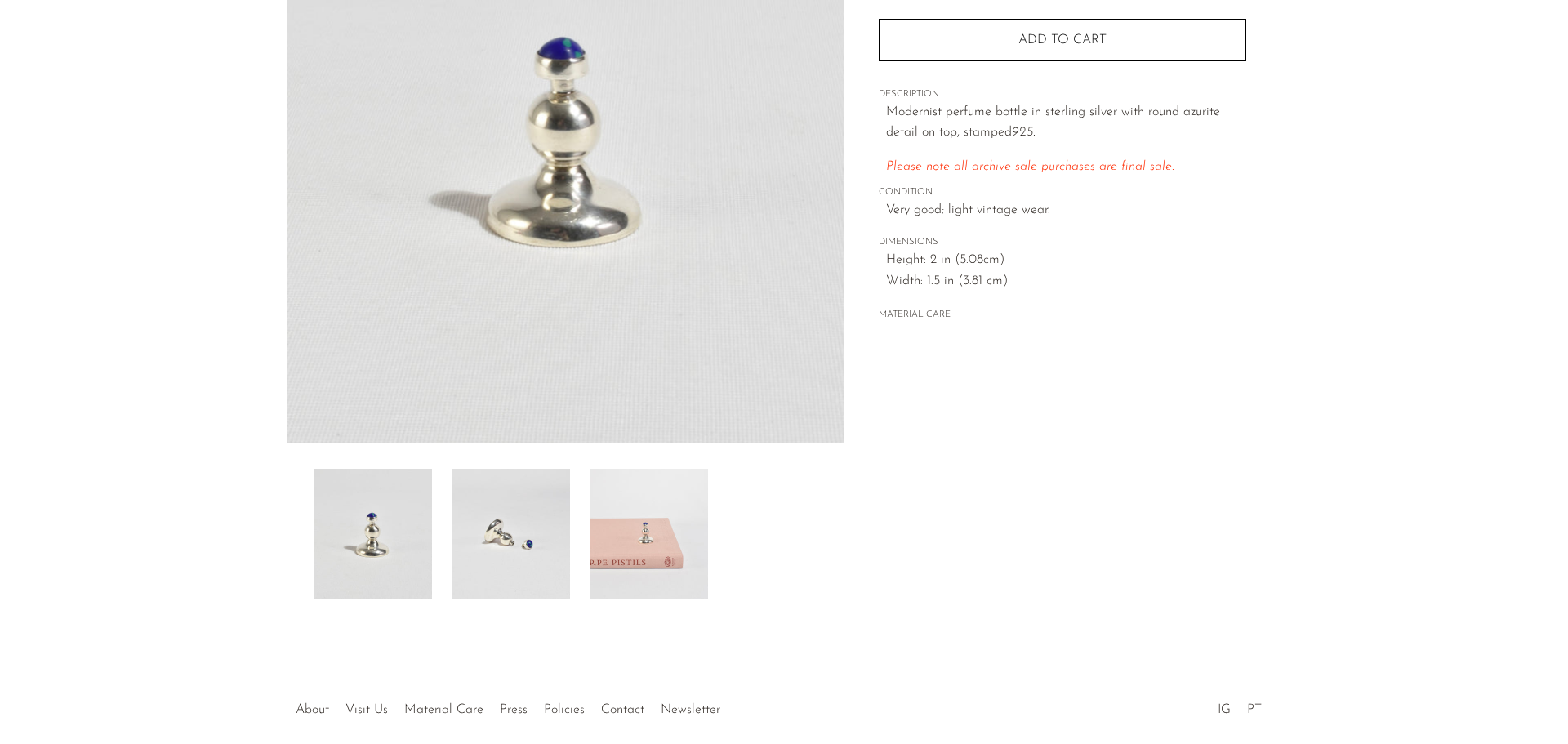
click at [663, 548] on img at bounding box center [649, 534] width 118 height 131
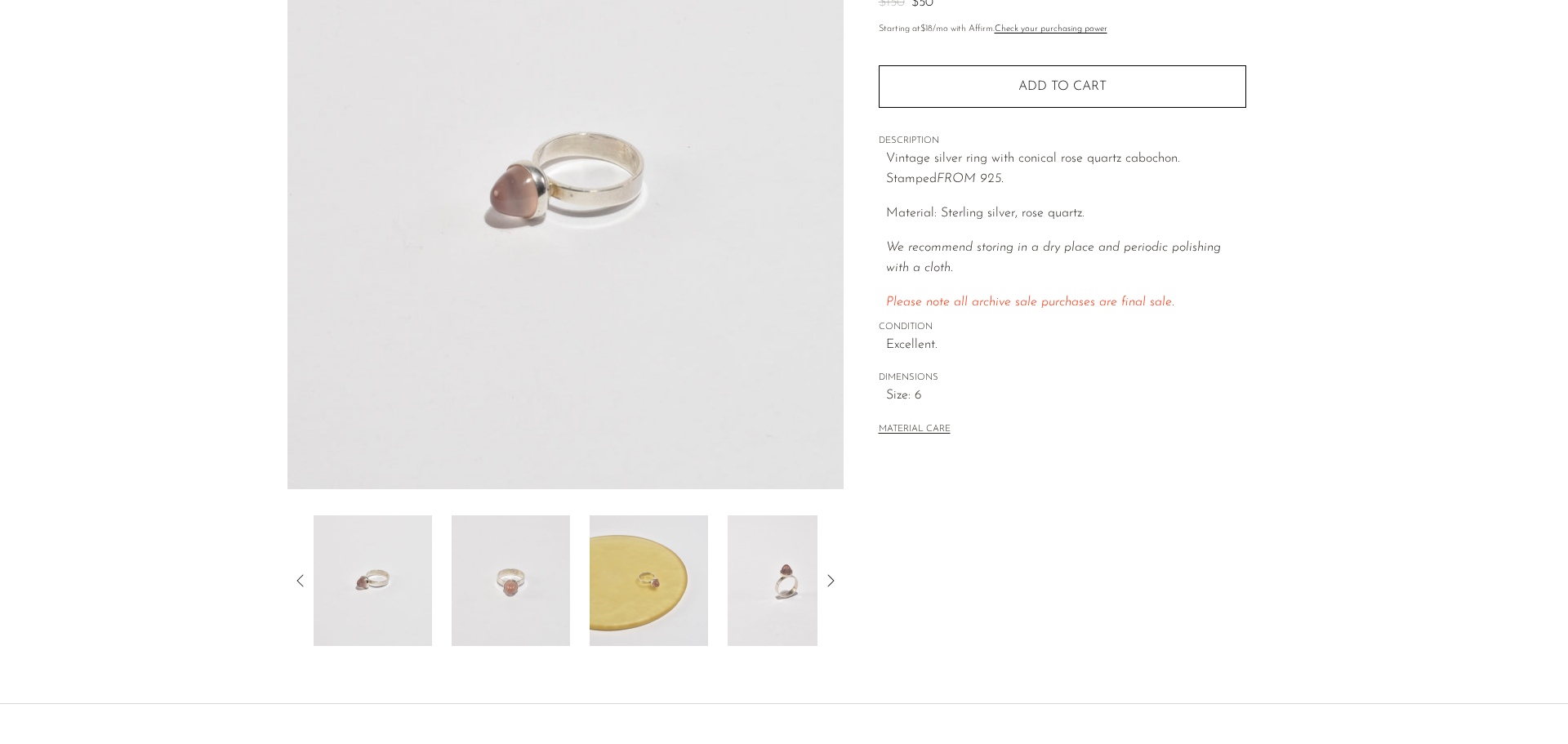
scroll to position [319, 0]
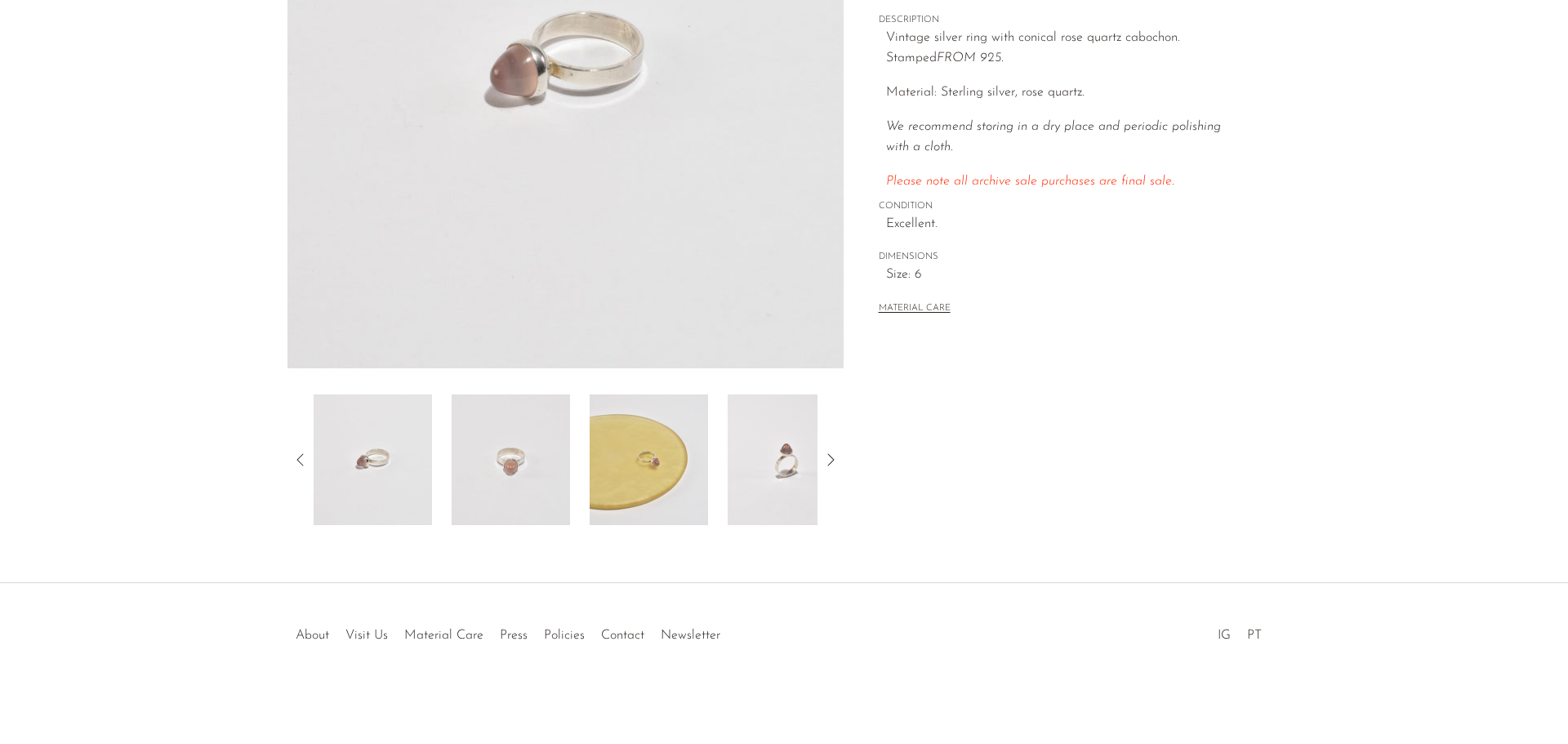
click at [784, 434] on img at bounding box center [786, 460] width 118 height 131
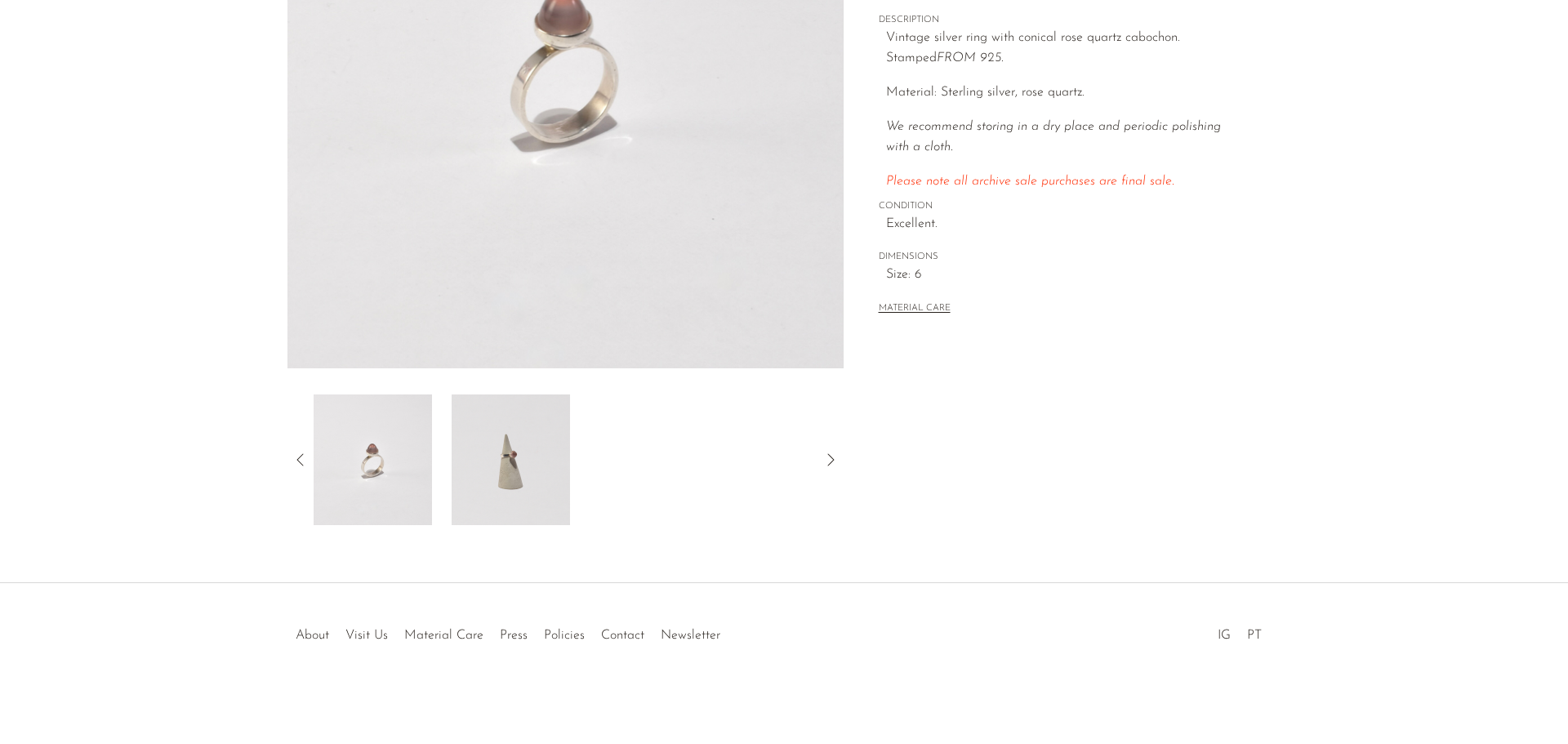
click at [484, 434] on img at bounding box center [511, 460] width 118 height 131
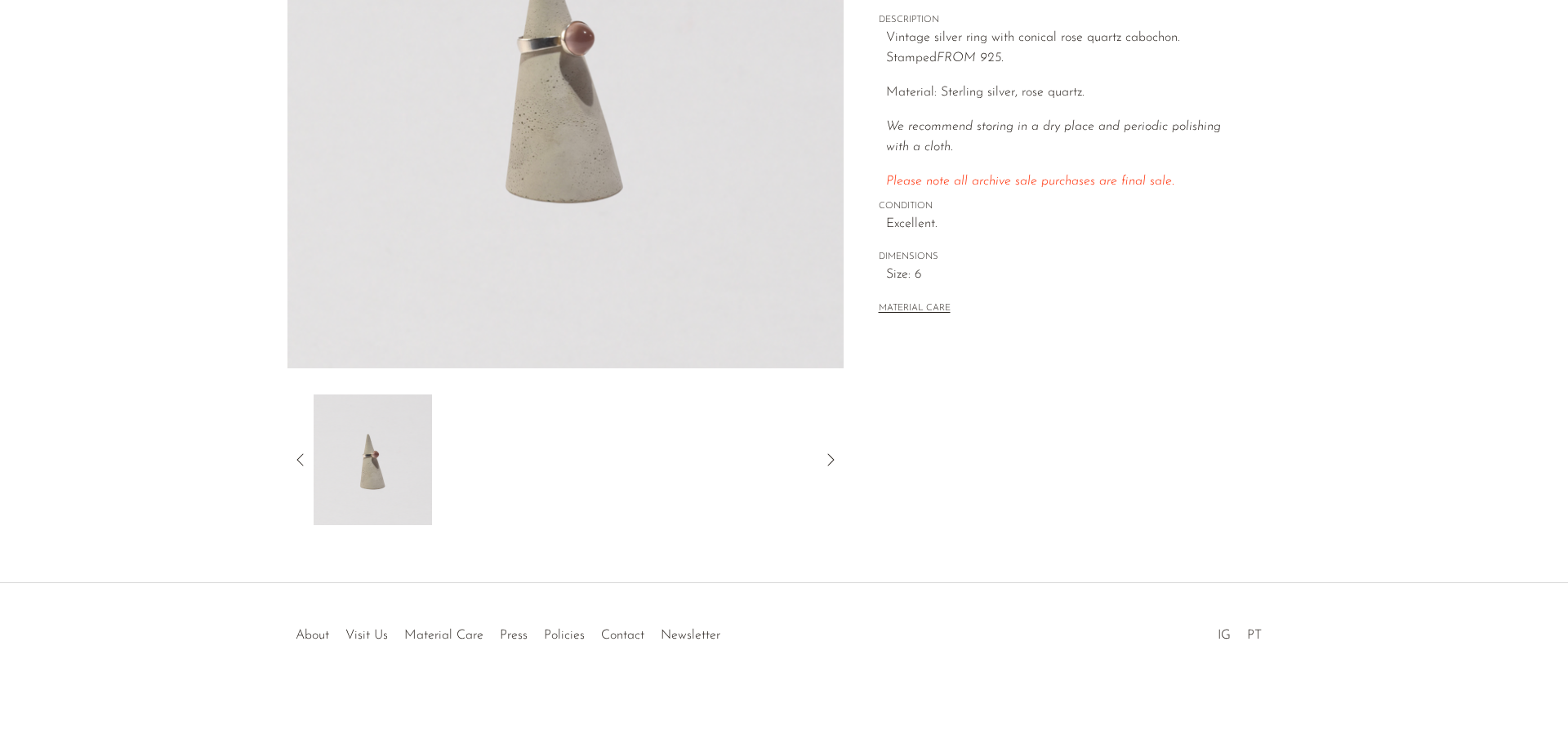
click at [296, 458] on icon at bounding box center [301, 460] width 20 height 20
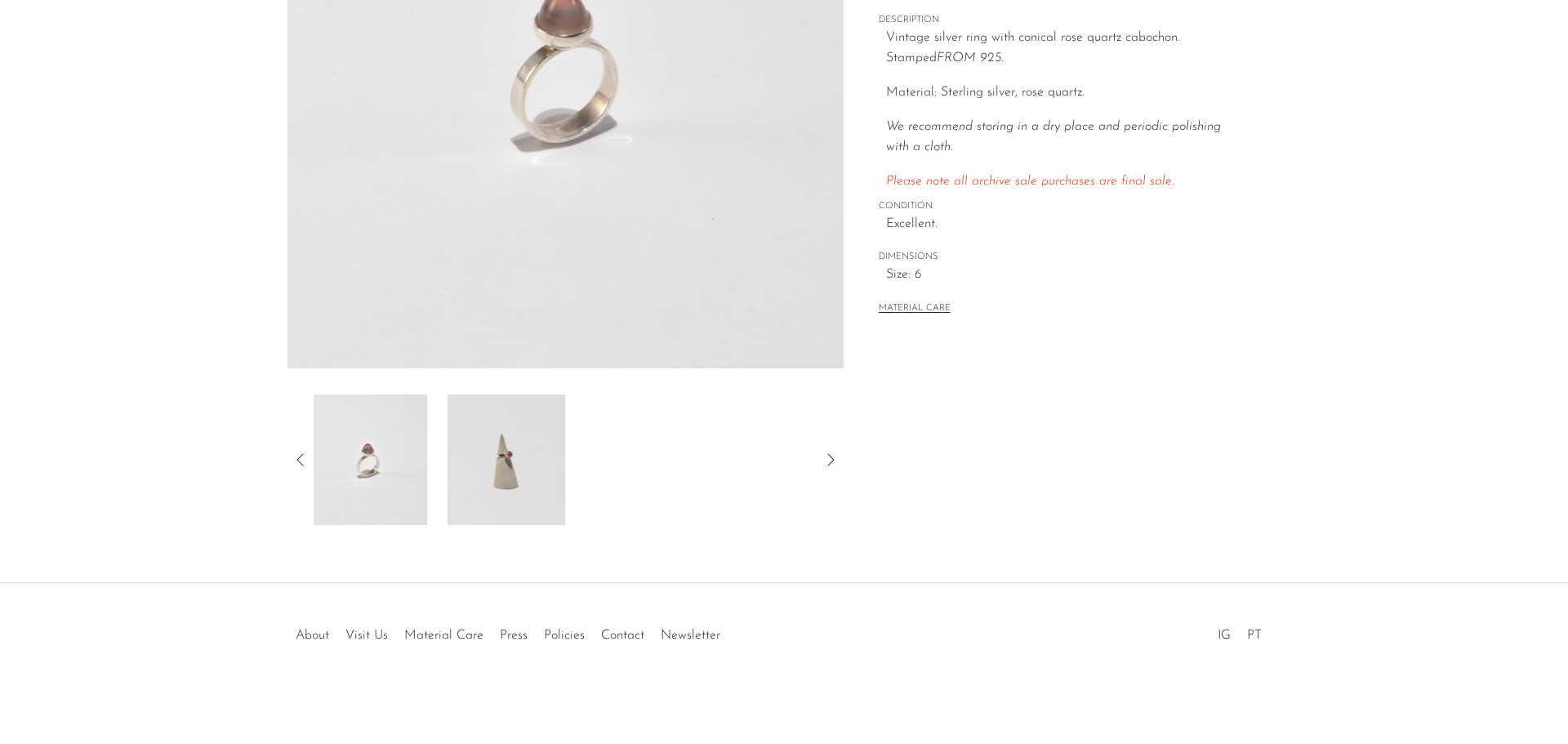
click at [390, 463] on img at bounding box center [369, 460] width 118 height 131
click at [298, 454] on icon at bounding box center [301, 460] width 20 height 20
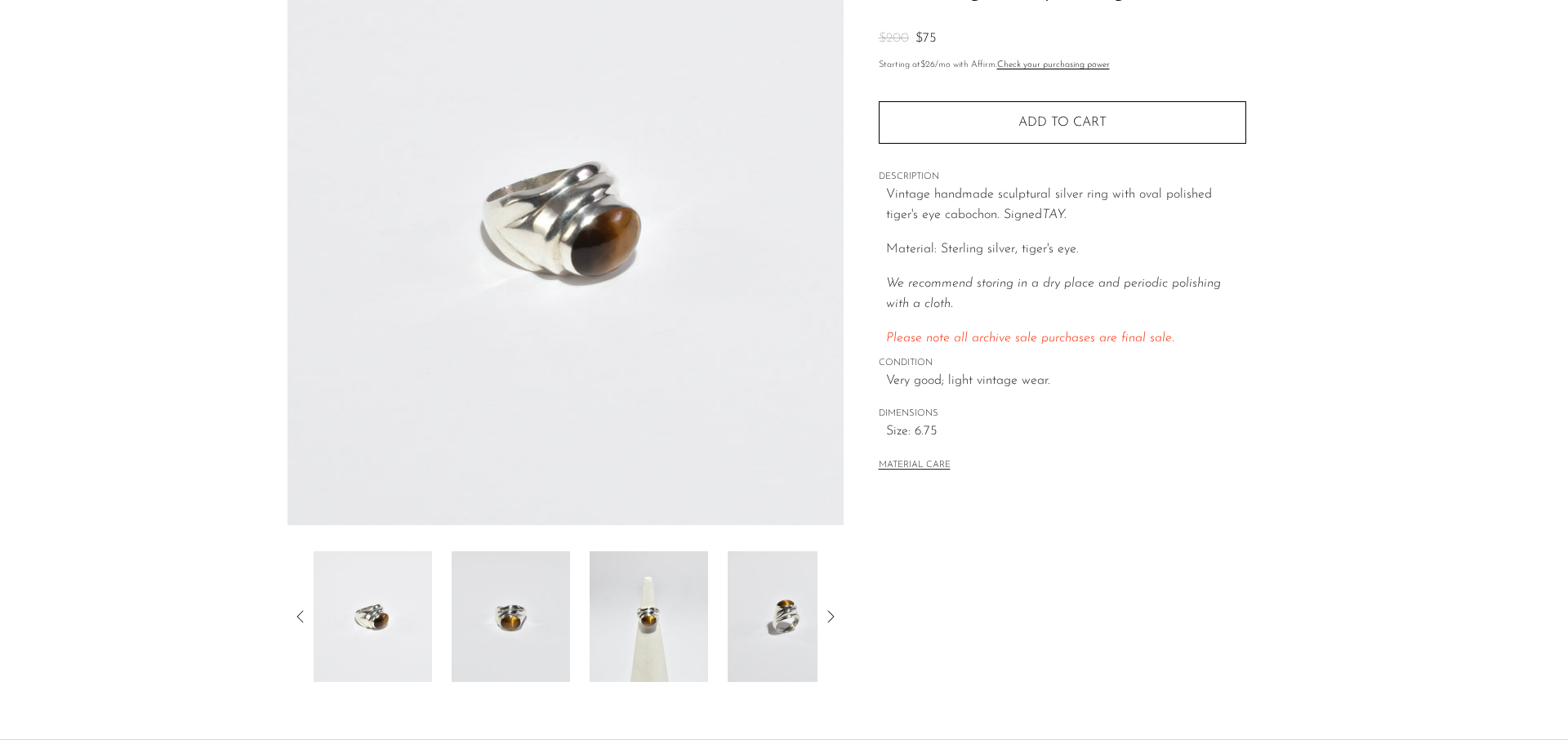
scroll to position [164, 0]
click at [652, 620] on img at bounding box center [649, 616] width 118 height 131
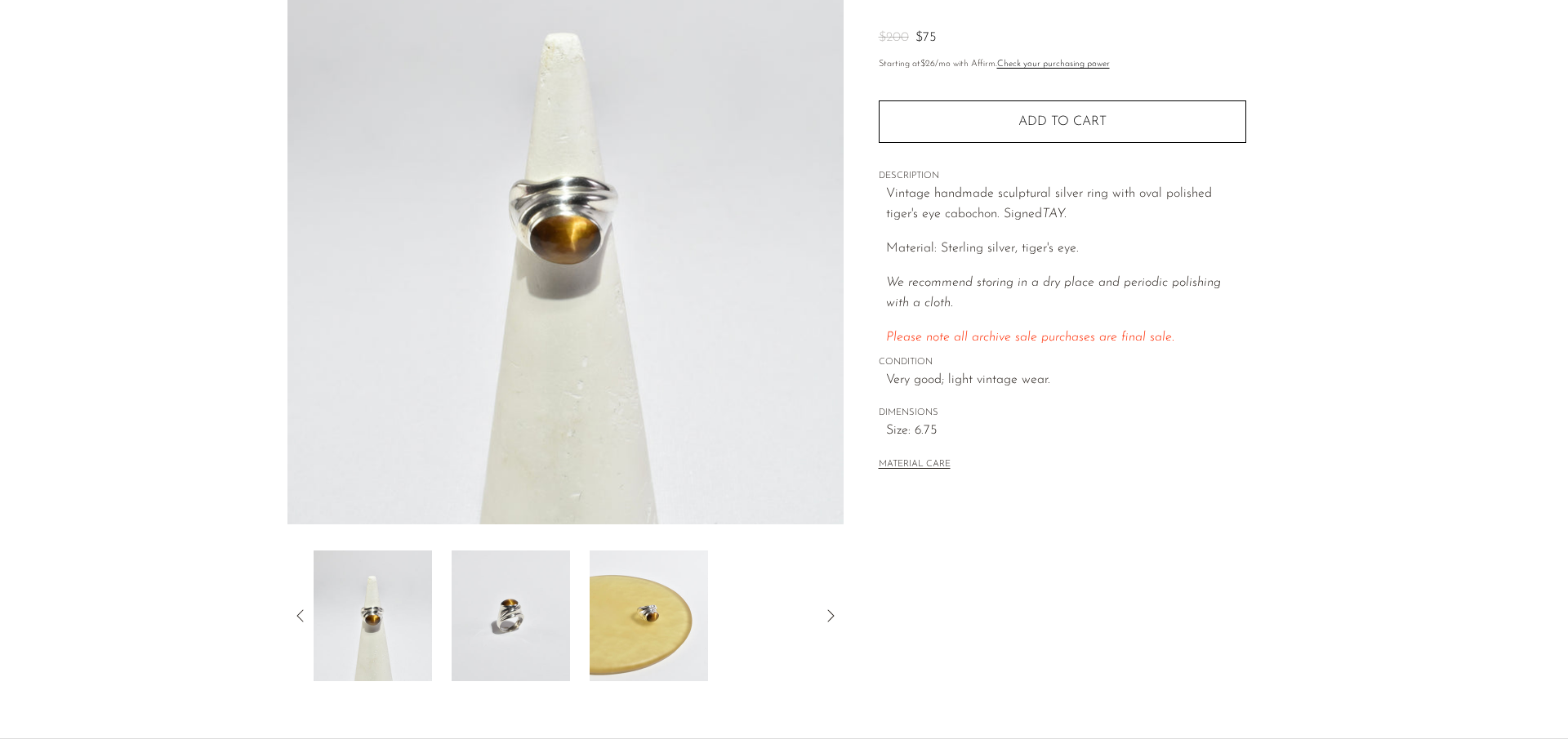
click at [638, 616] on img at bounding box center [649, 616] width 118 height 131
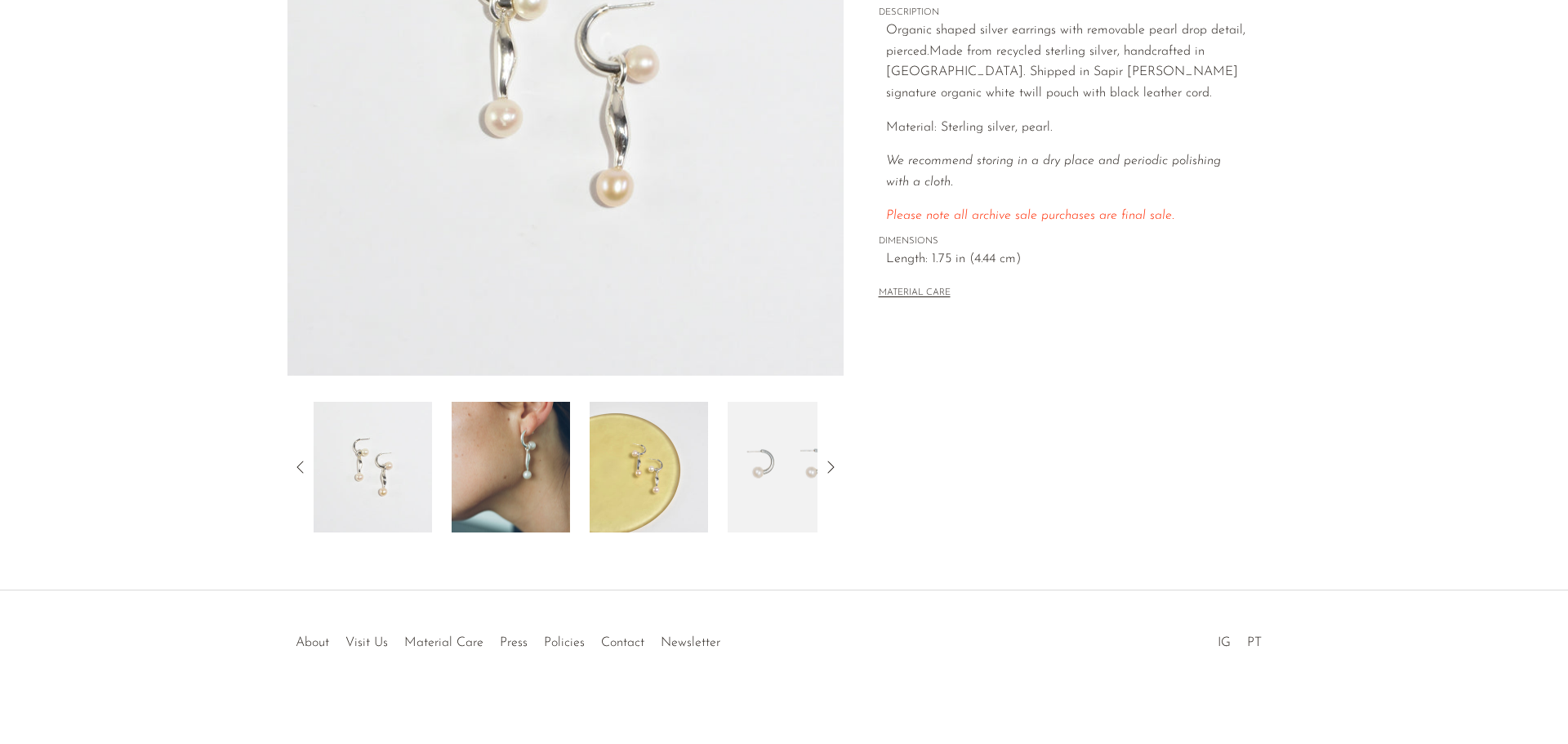
scroll to position [319, 0]
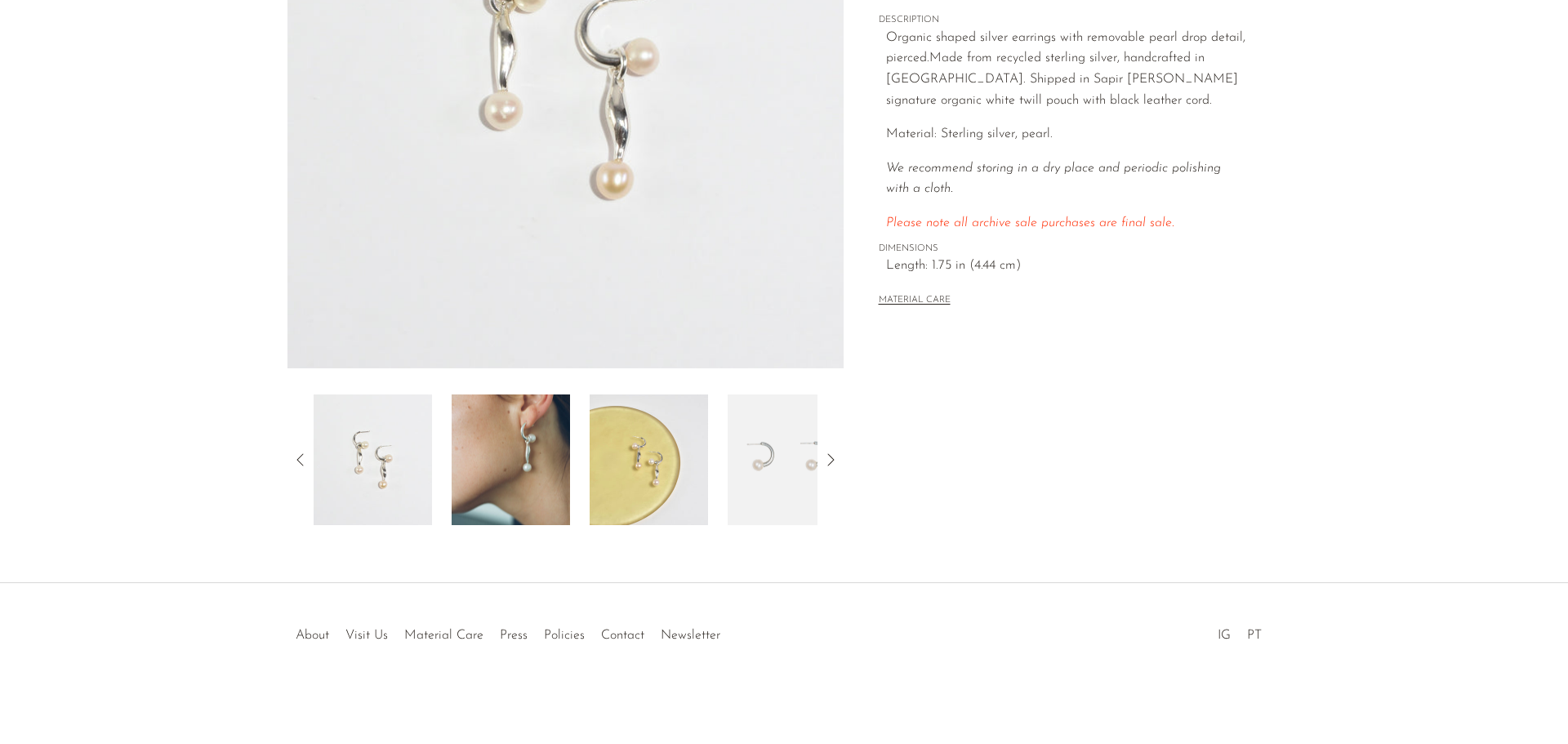
click at [539, 491] on img at bounding box center [511, 460] width 118 height 131
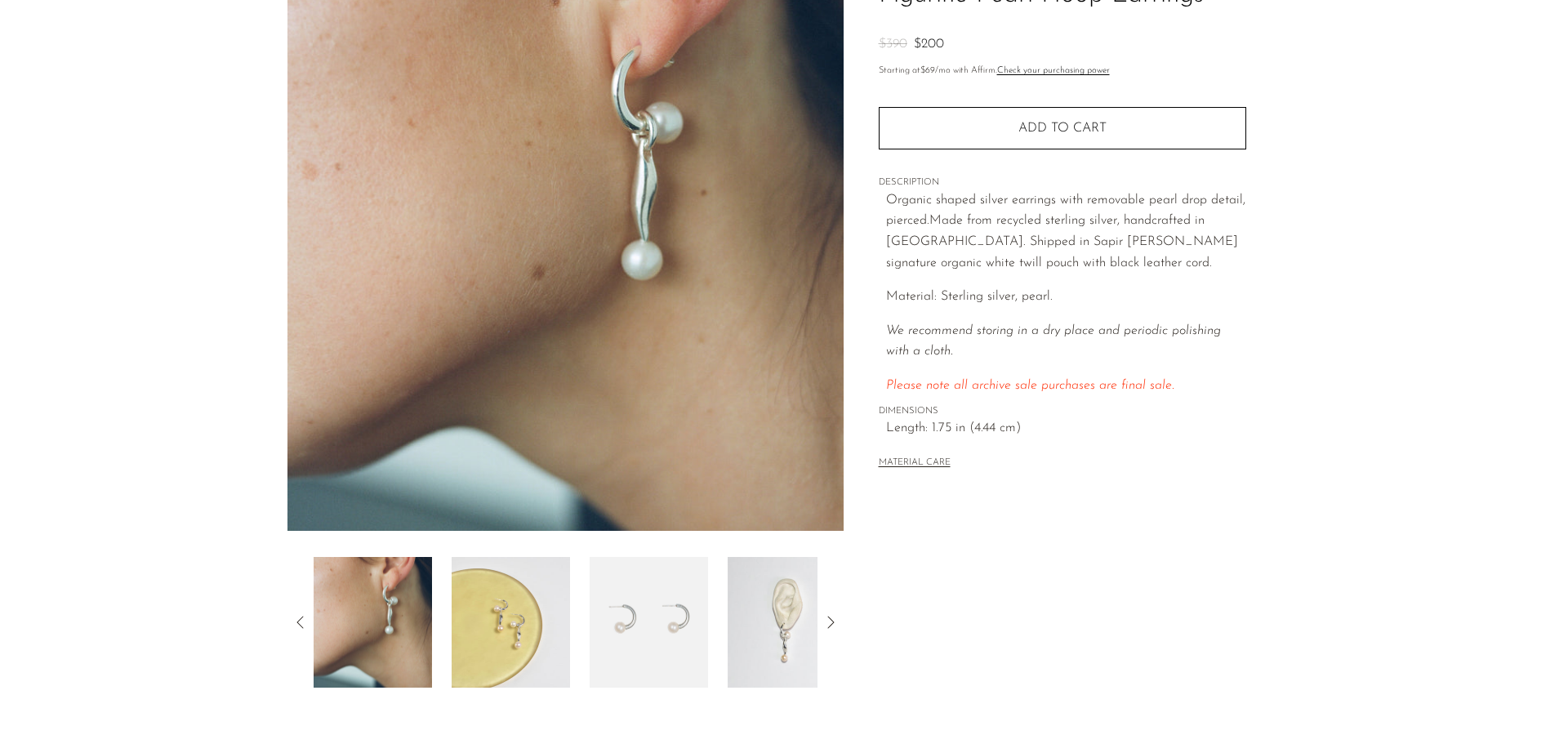
scroll to position [156, 0]
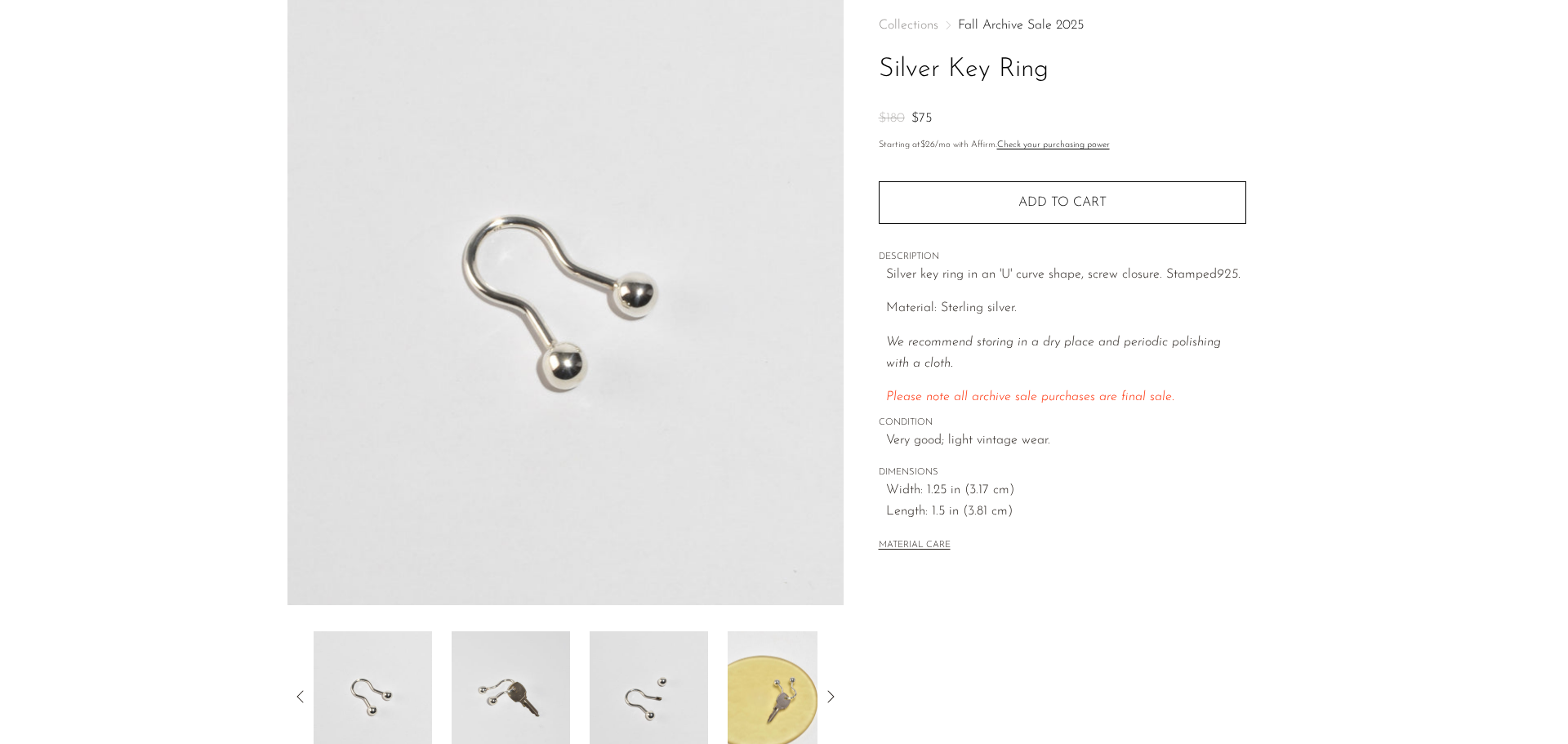
scroll to position [245, 0]
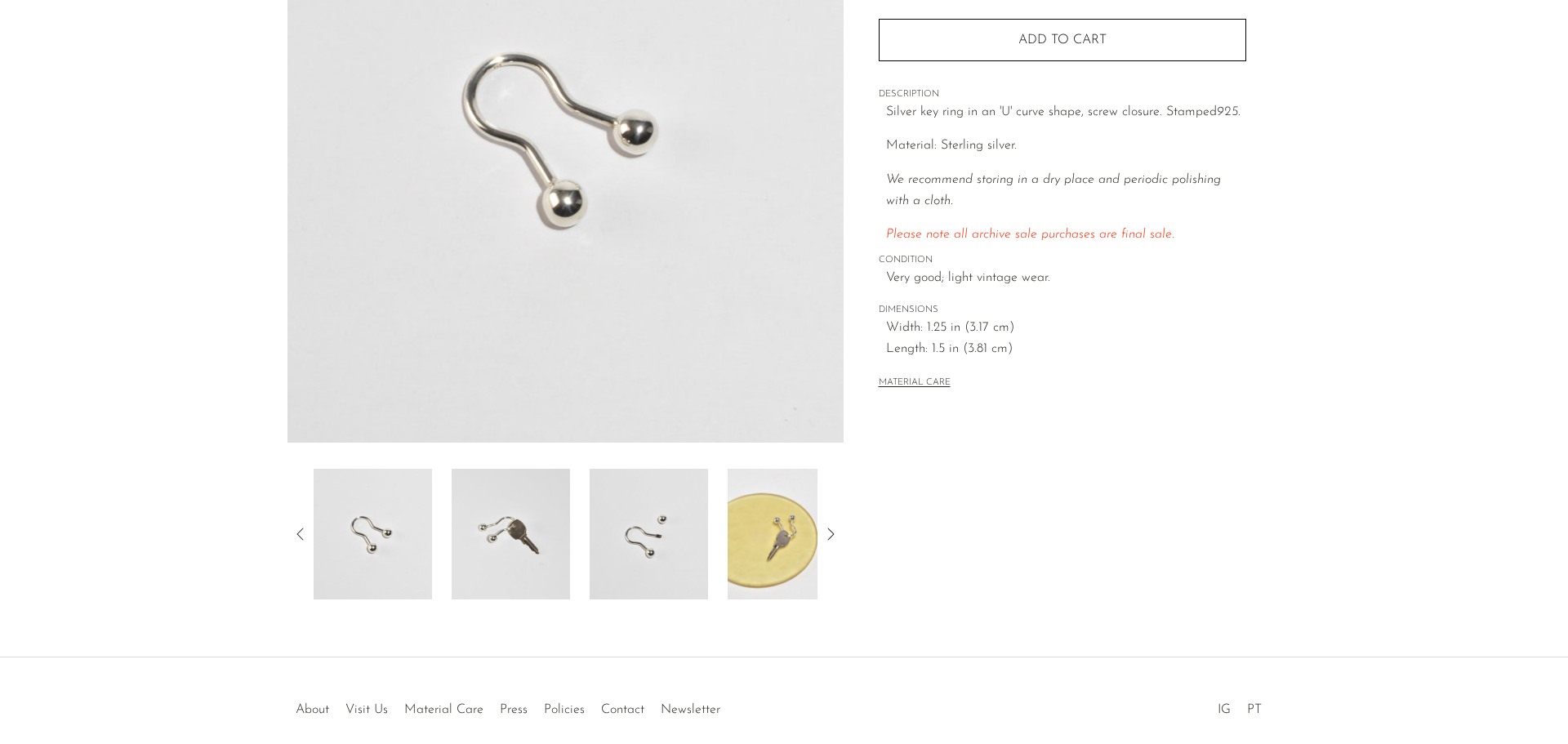
click at [624, 529] on img at bounding box center [649, 534] width 118 height 131
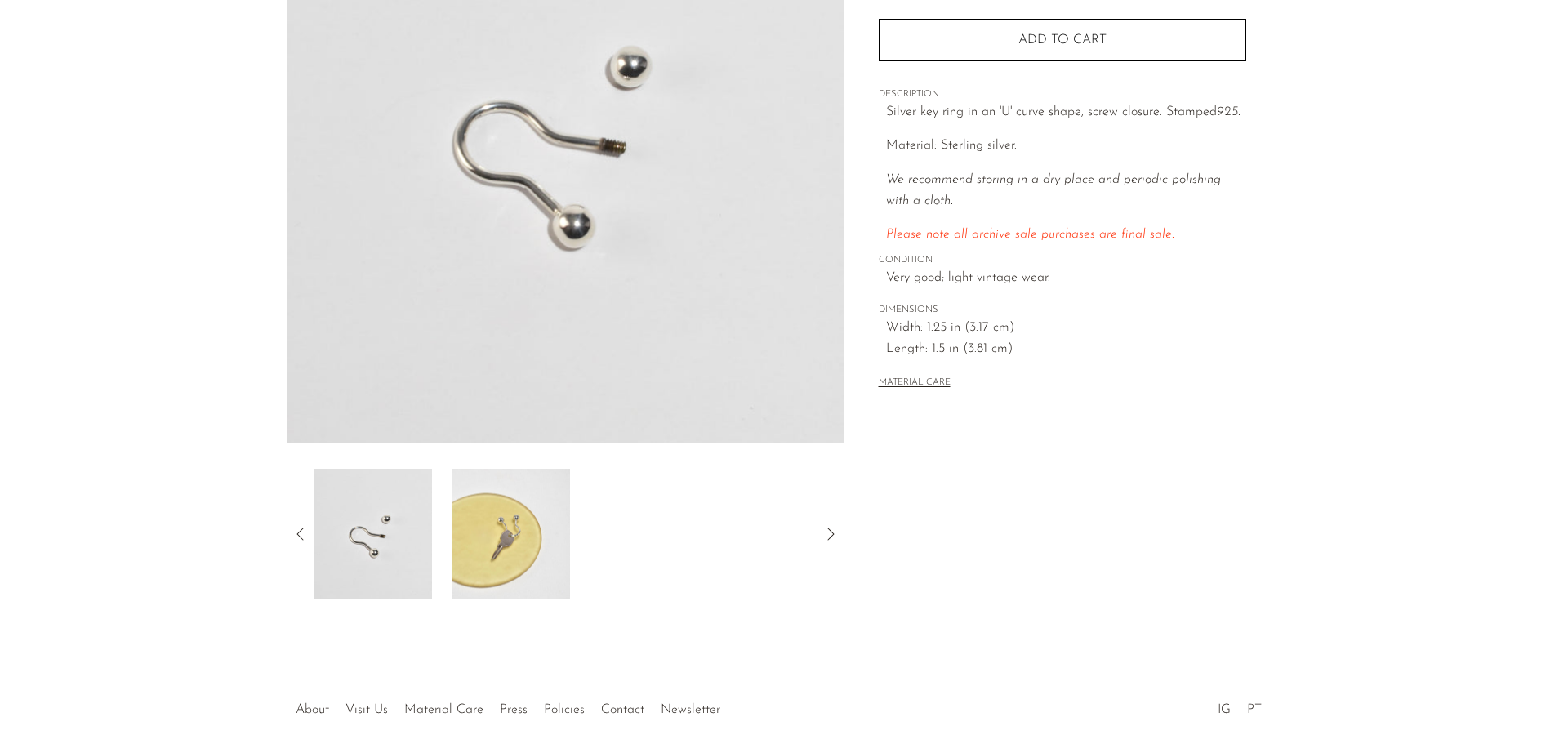
click at [308, 535] on icon at bounding box center [301, 534] width 20 height 20
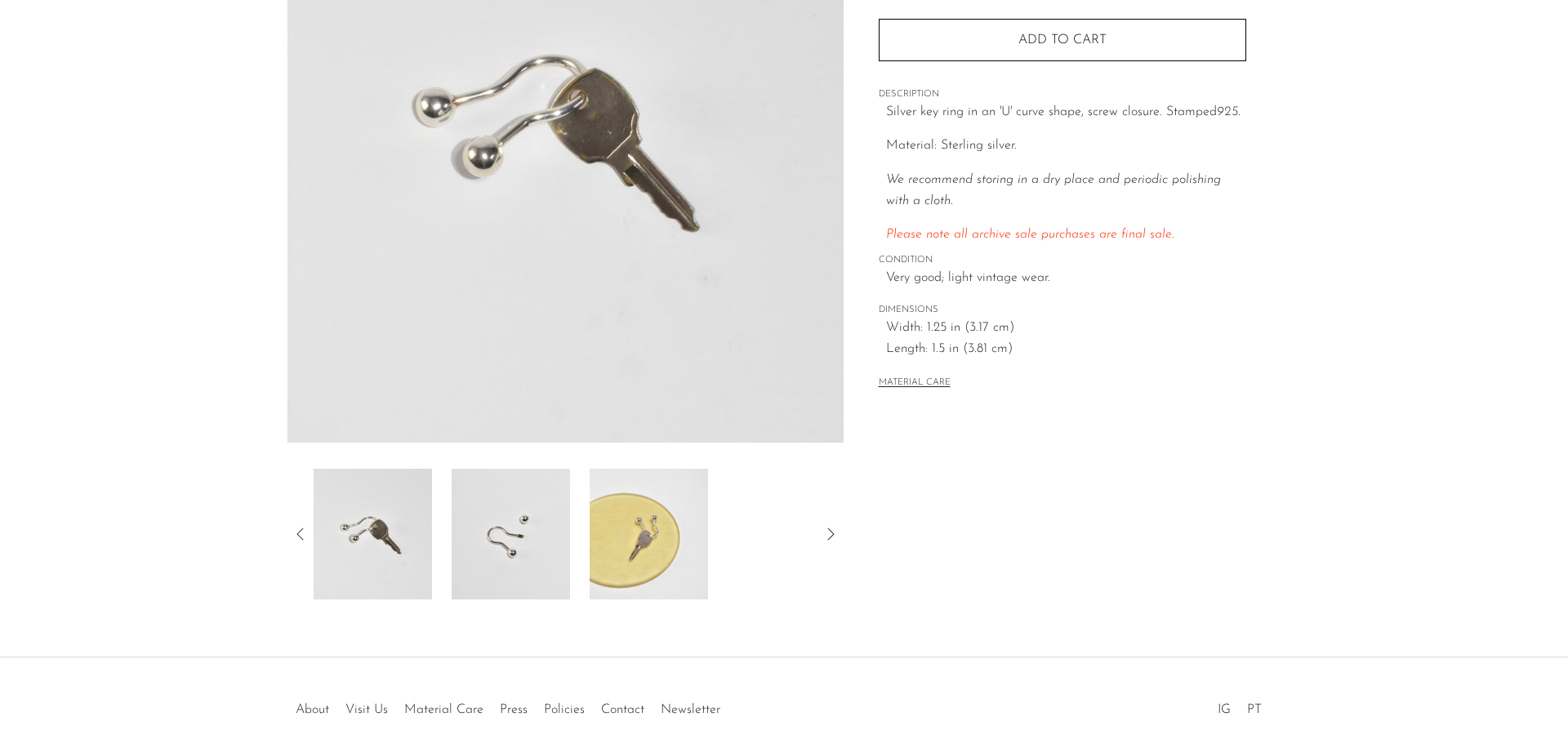
click at [473, 524] on img at bounding box center [511, 534] width 118 height 131
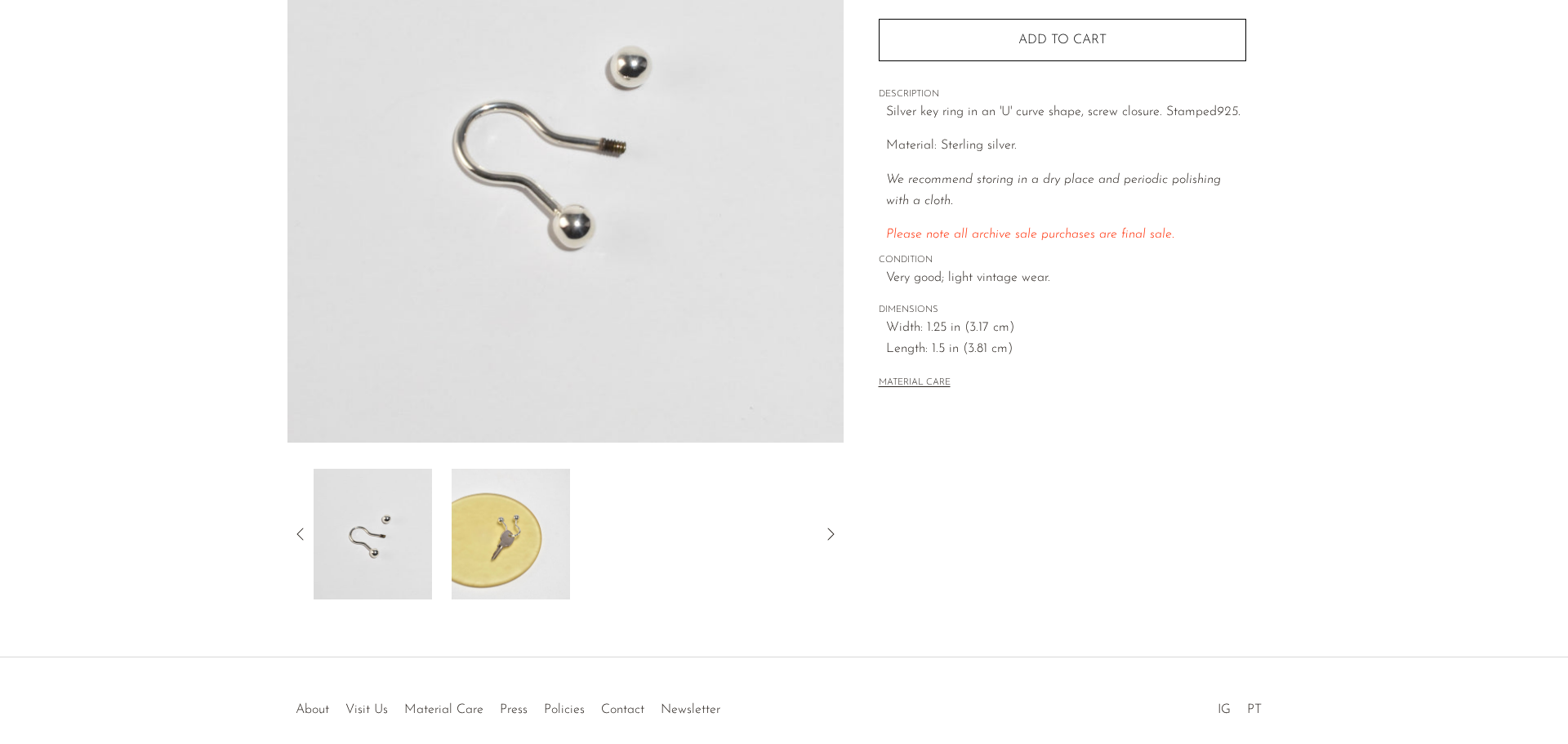
click at [404, 532] on img at bounding box center [372, 534] width 118 height 131
click at [285, 546] on article "Silver Key Ring $180 $75" at bounding box center [784, 214] width 1046 height 769
click at [302, 531] on icon at bounding box center [301, 534] width 20 height 20
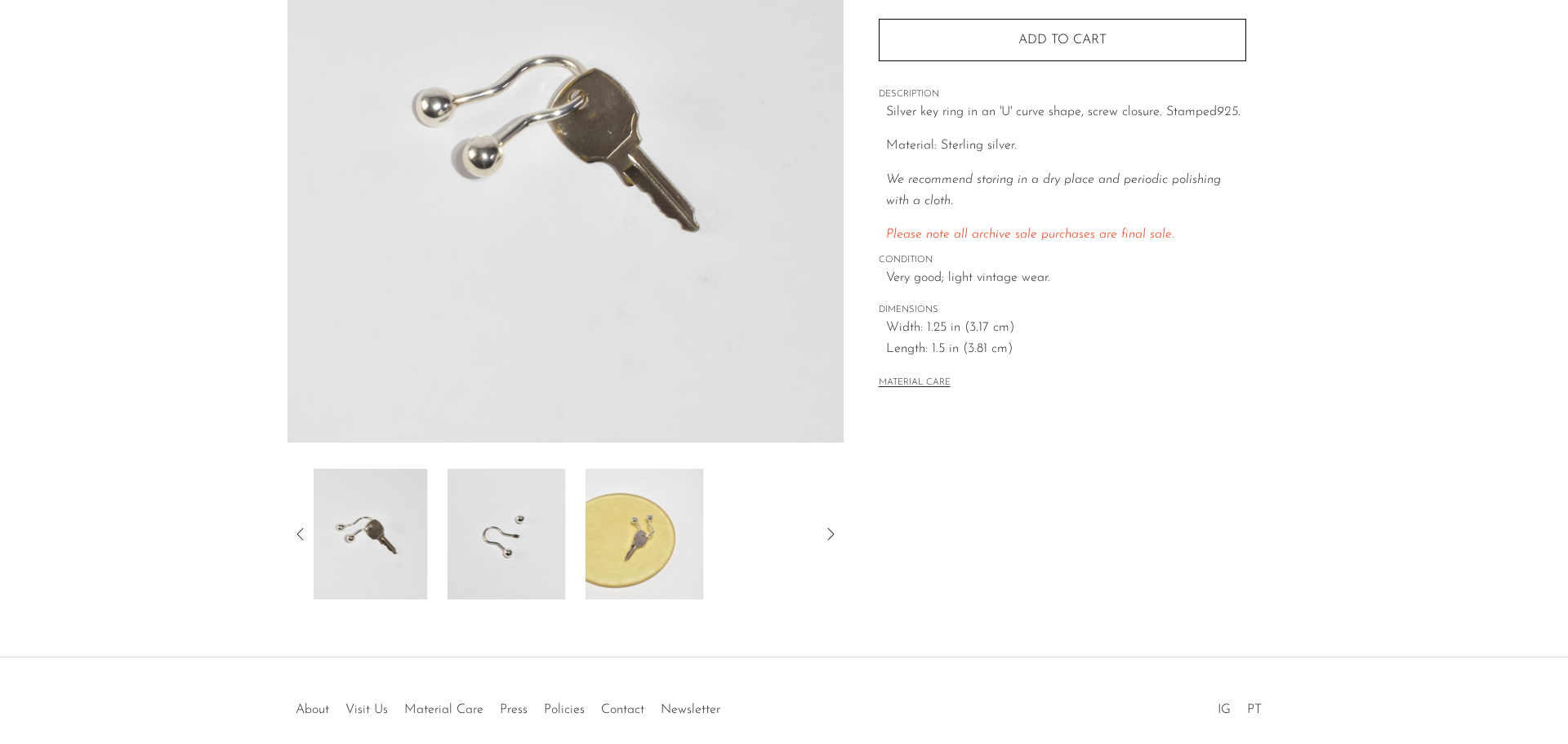
click at [427, 556] on img at bounding box center [369, 534] width 118 height 131
click at [379, 543] on img at bounding box center [371, 534] width 118 height 131
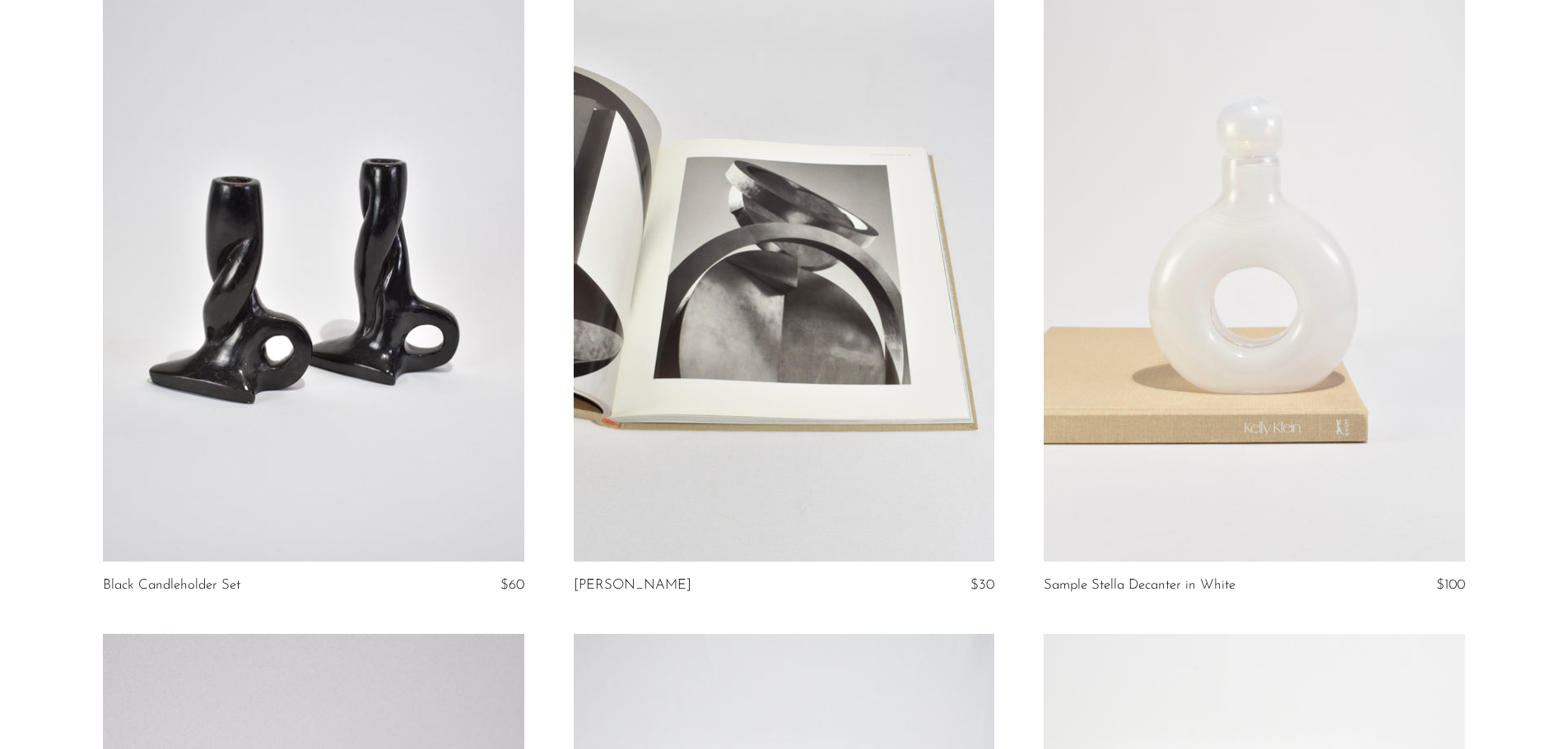
scroll to position [165, 0]
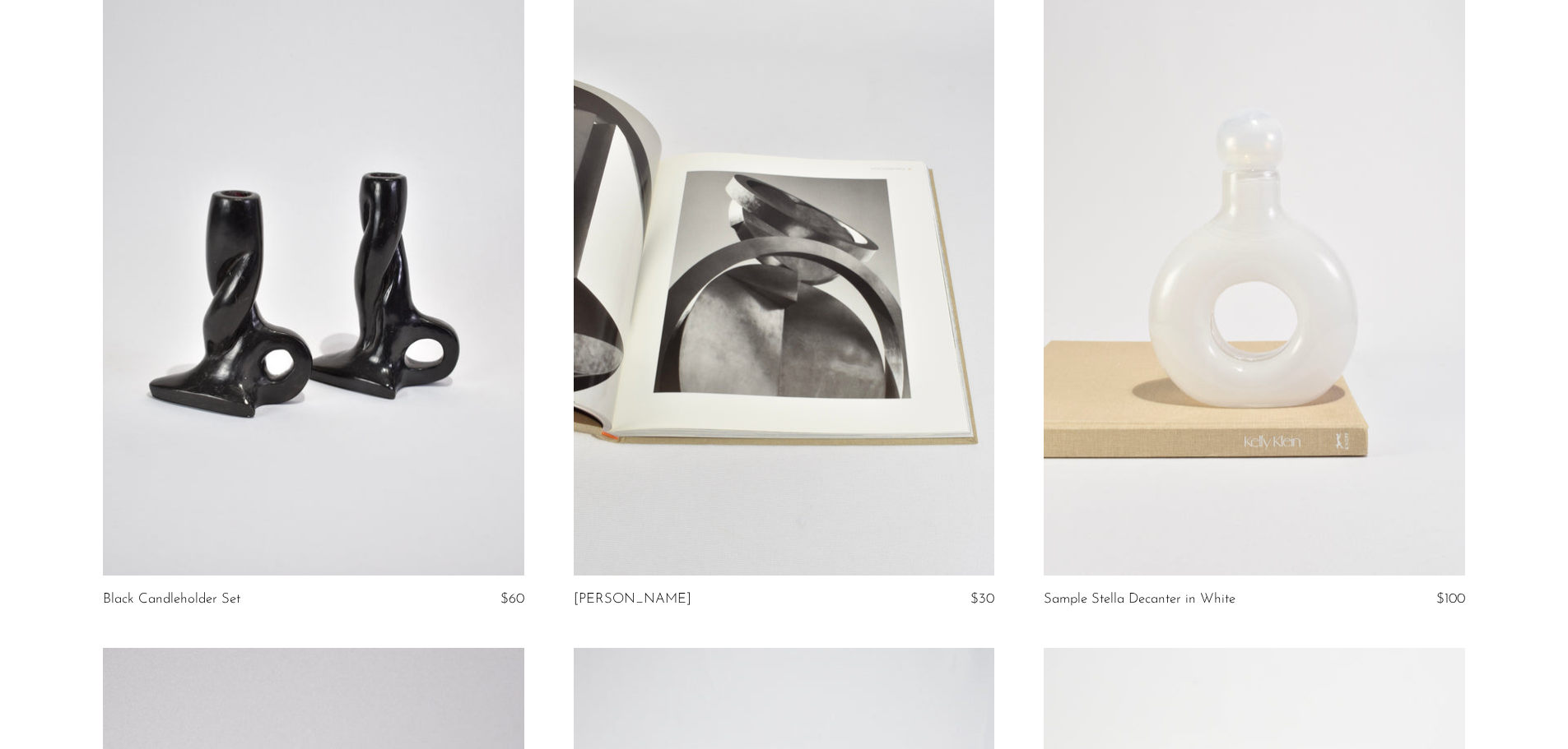
click at [1229, 320] on link at bounding box center [1254, 281] width 421 height 589
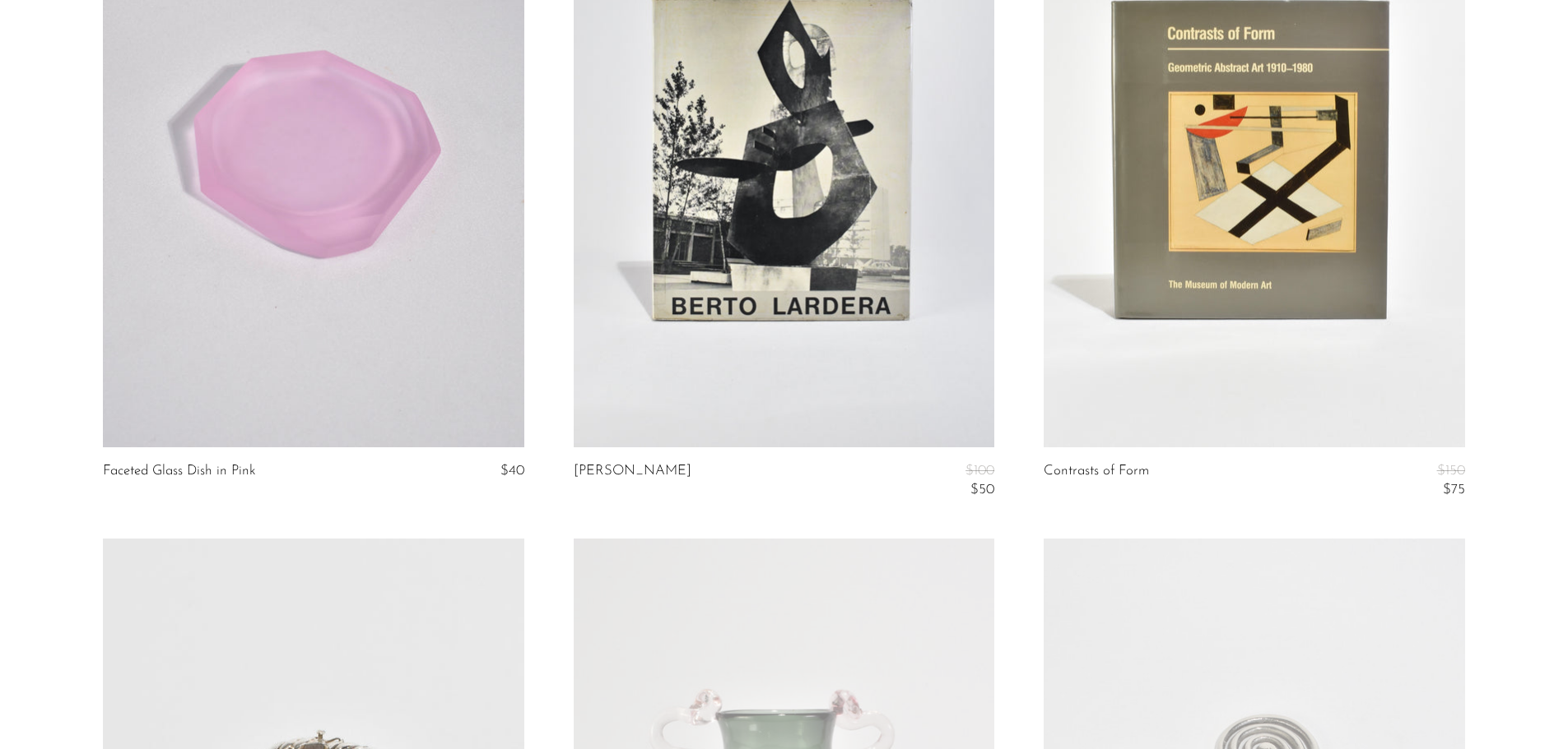
scroll to position [987, 0]
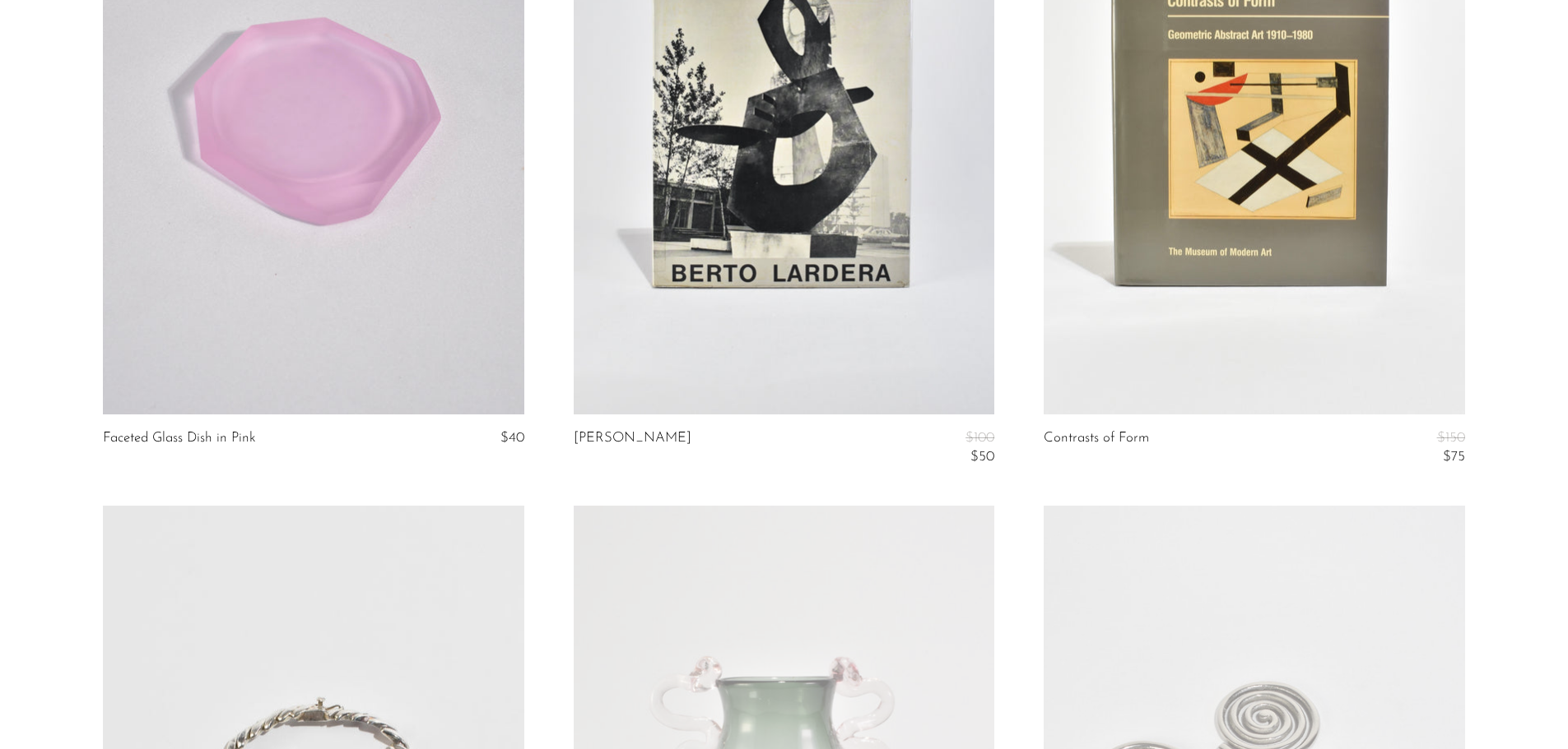
click at [413, 235] on link at bounding box center [313, 119] width 421 height 589
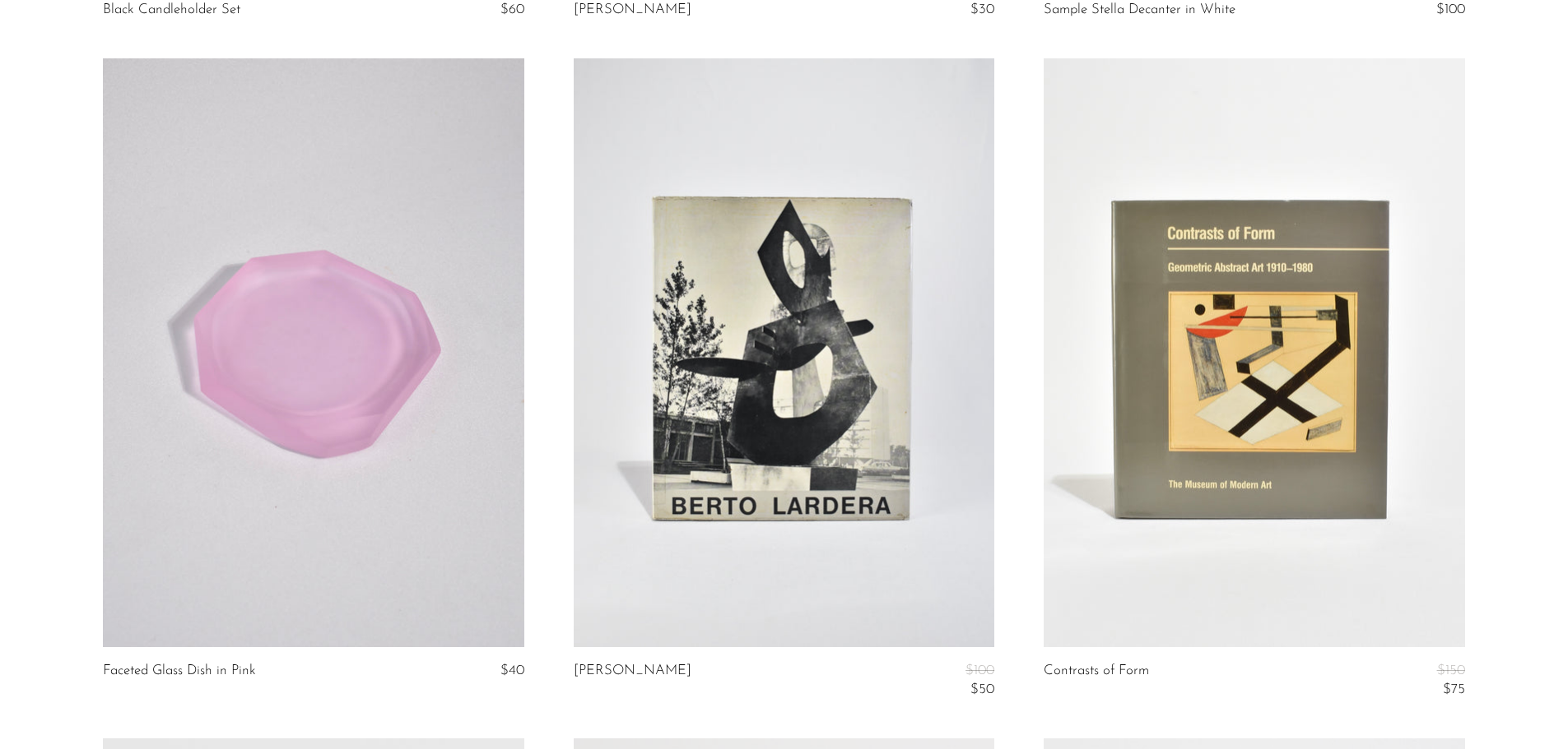
scroll to position [734, 0]
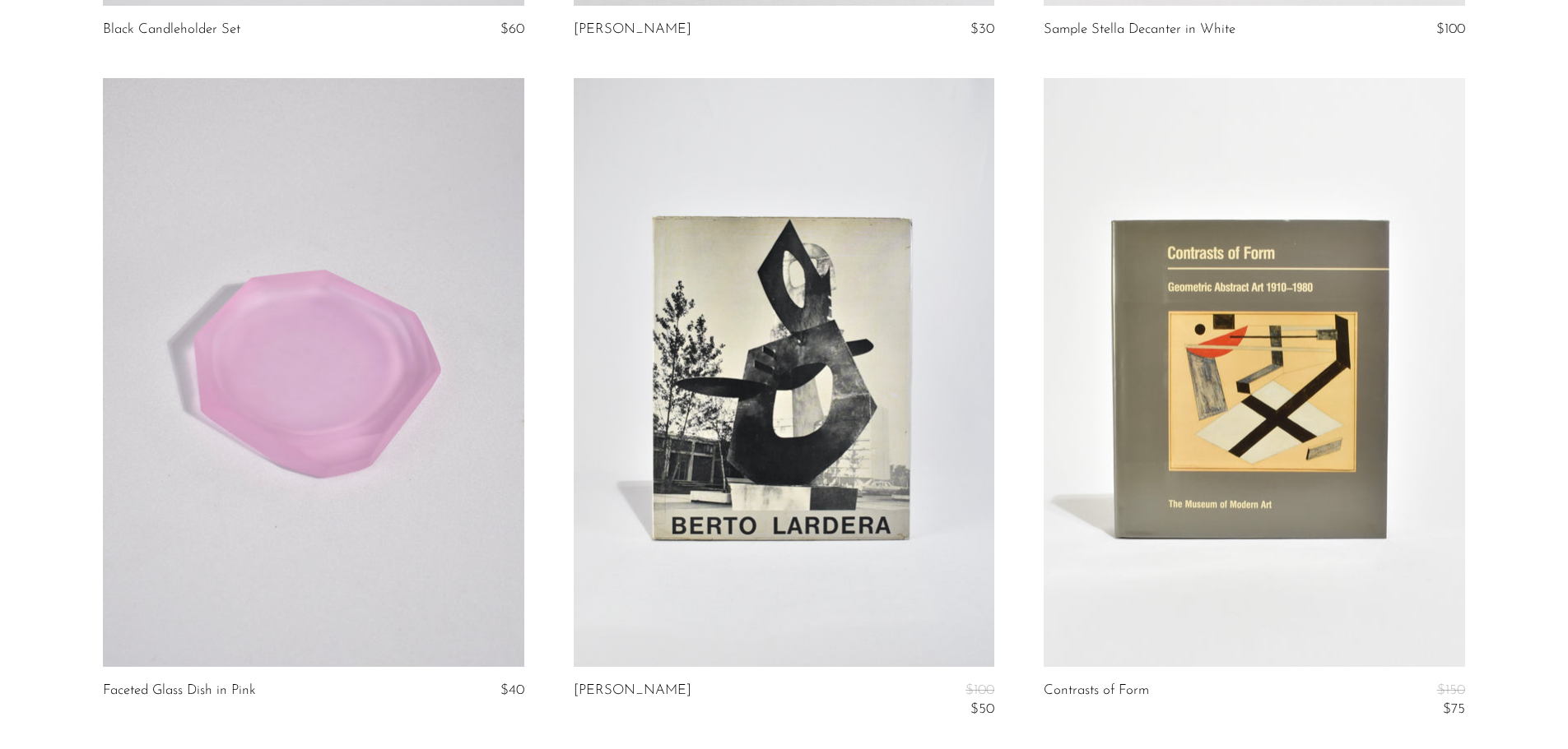
click at [1167, 324] on link at bounding box center [1254, 372] width 421 height 589
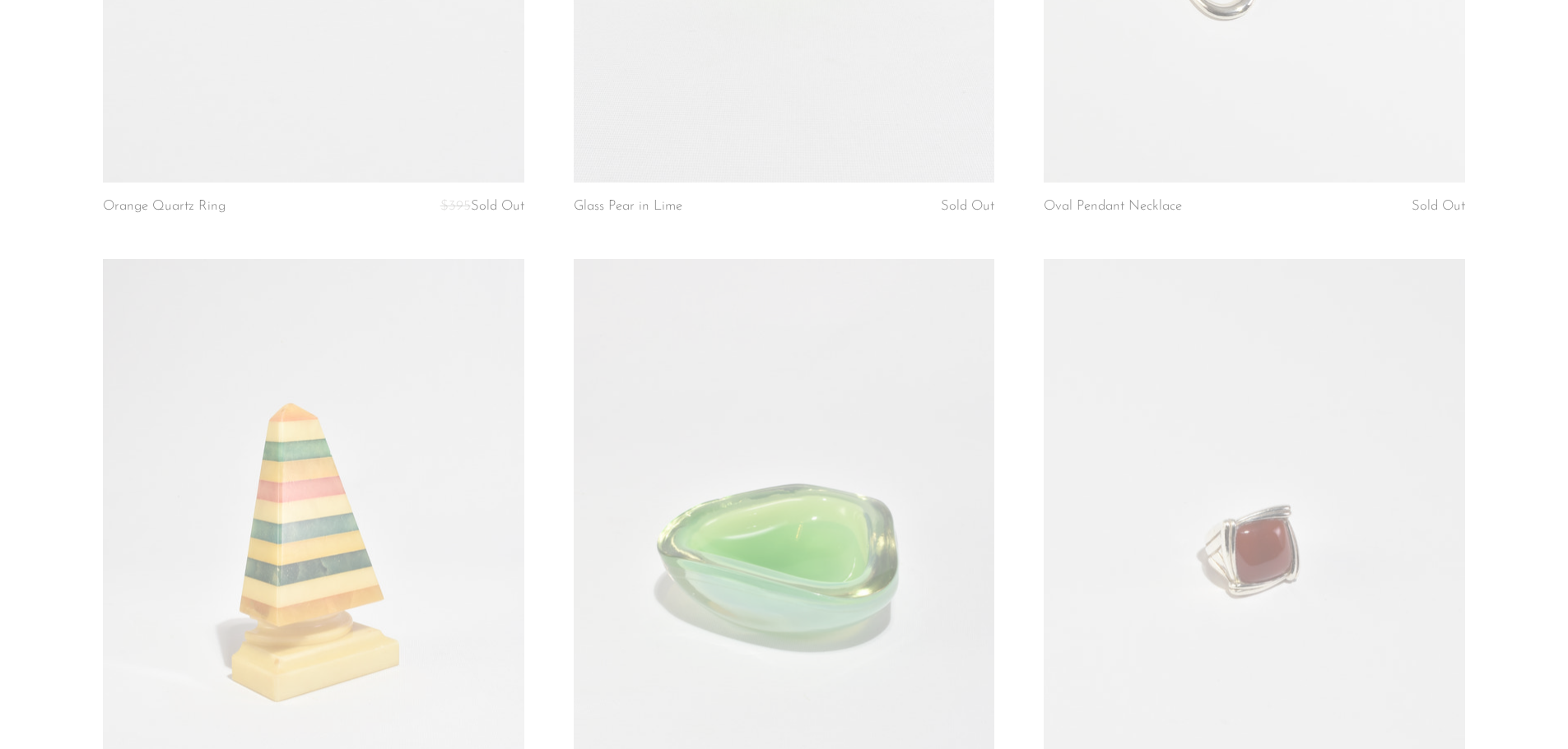
scroll to position [5752, 0]
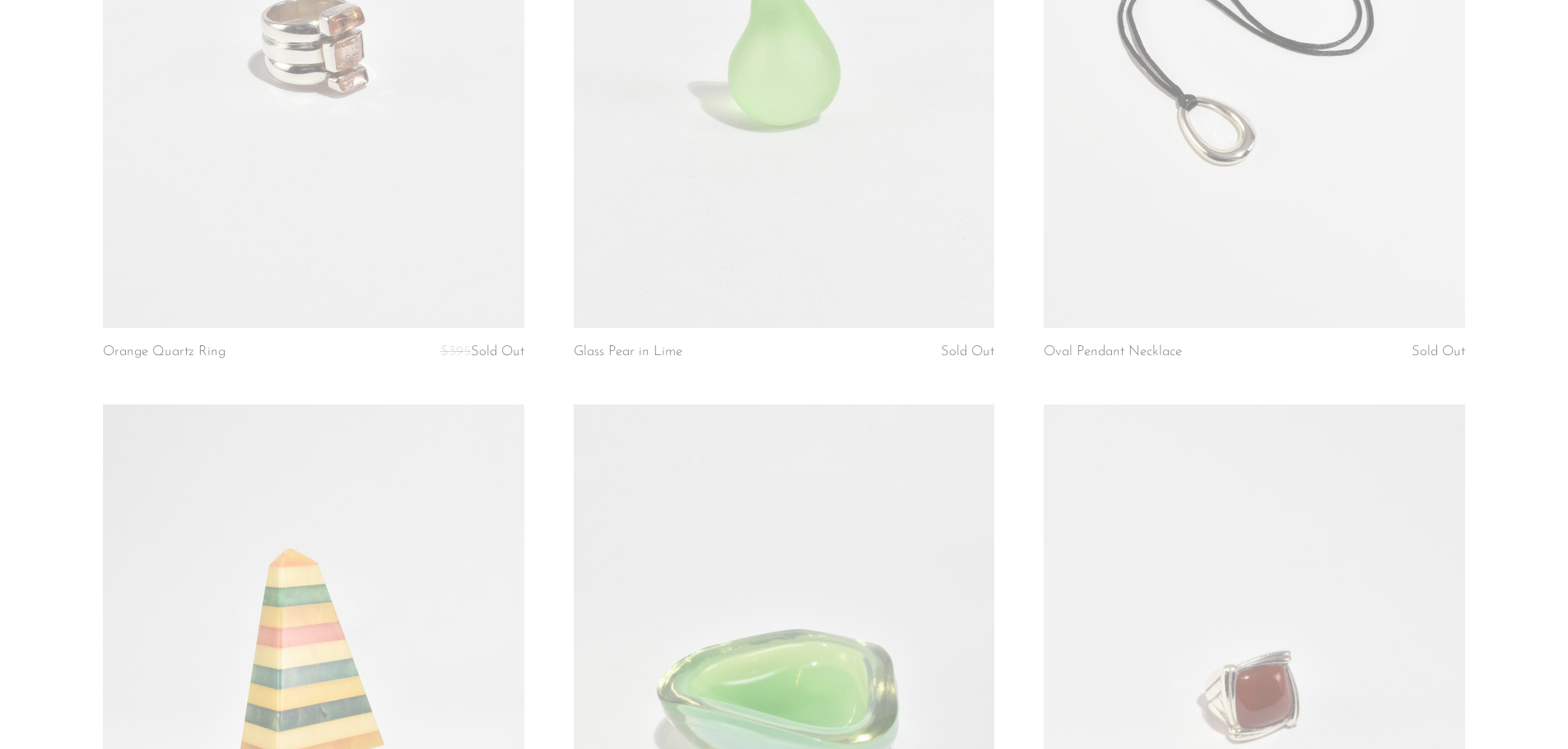
click at [711, 199] on link at bounding box center [784, 34] width 421 height 589
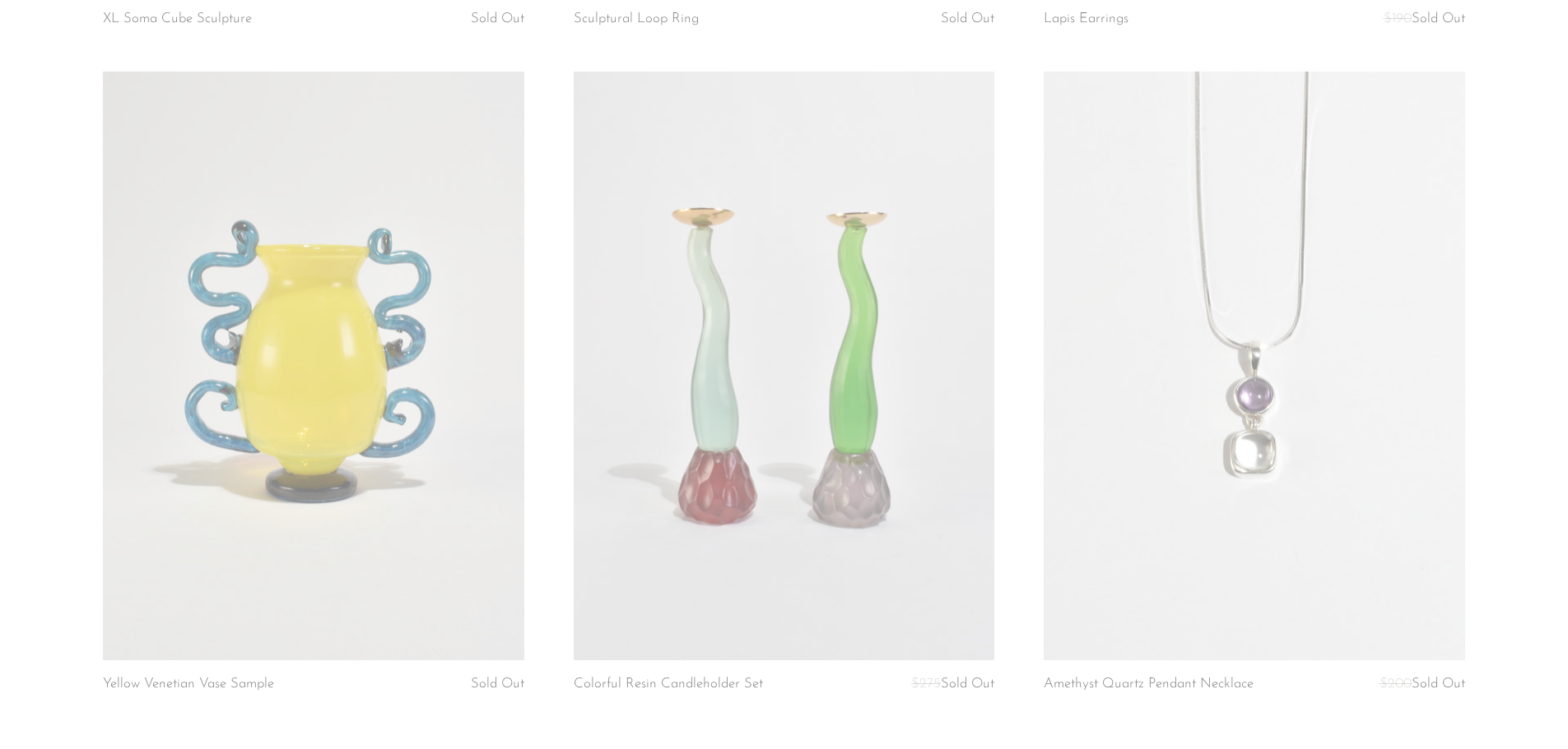
scroll to position [7520, 0]
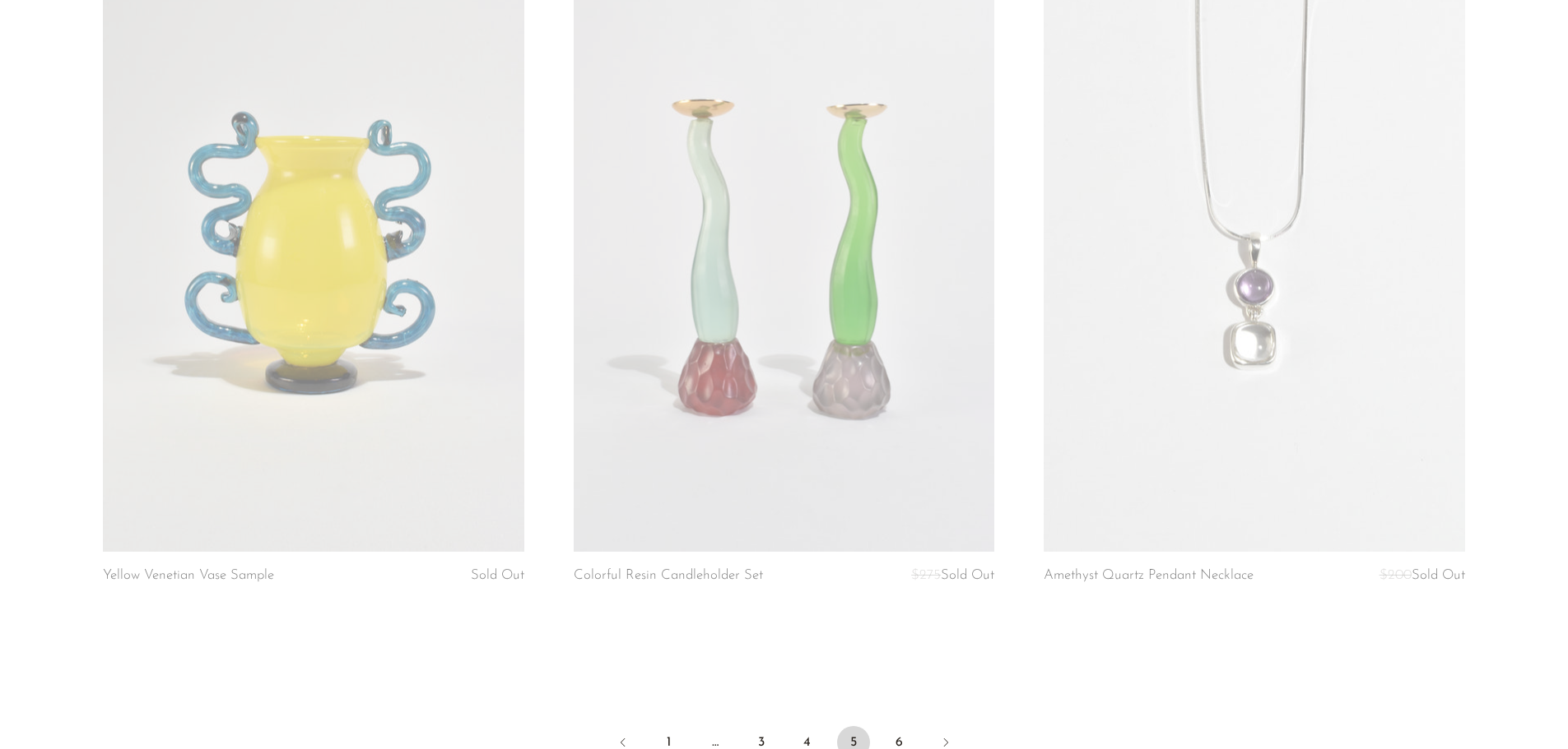
click at [365, 278] on link at bounding box center [313, 257] width 421 height 589
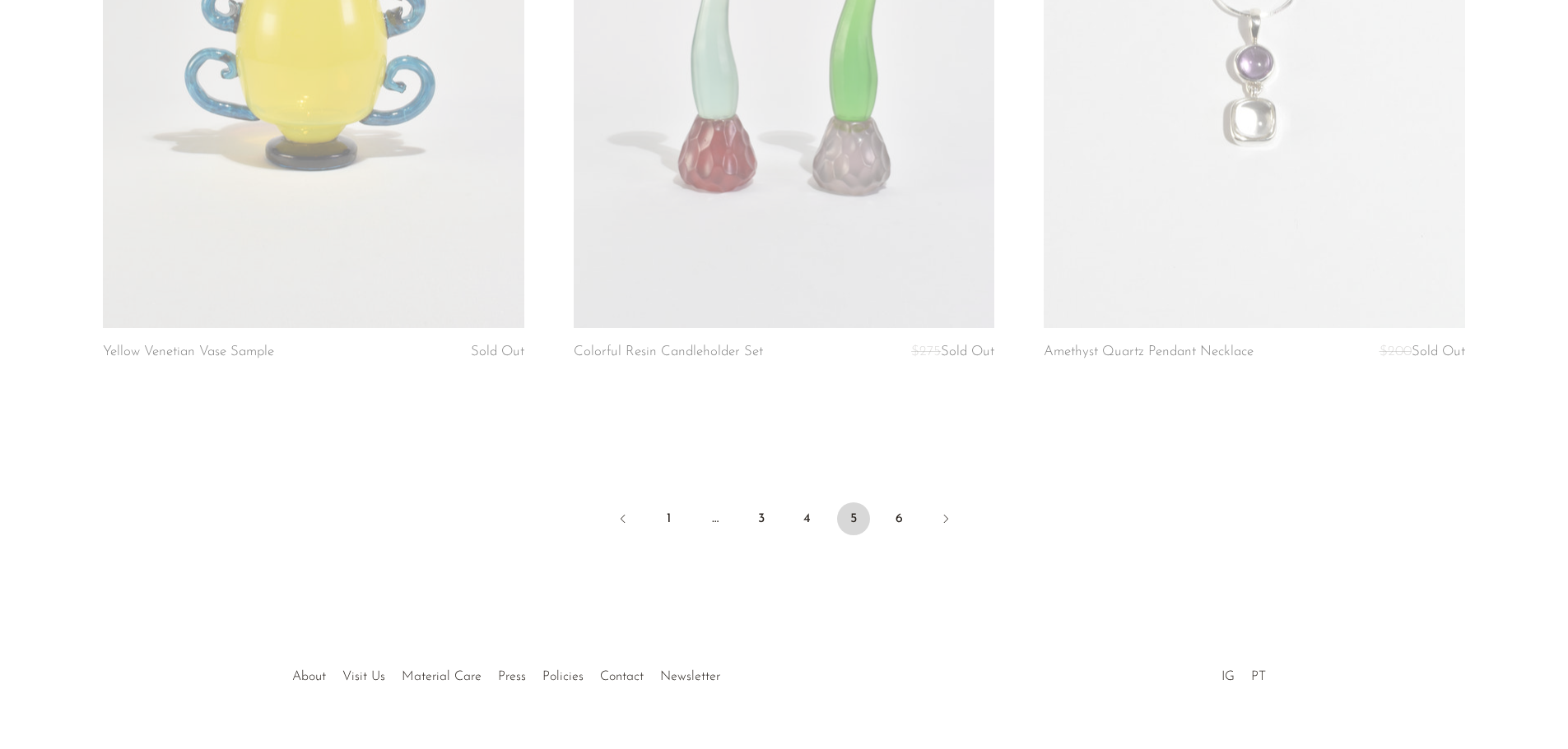
scroll to position [7769, 0]
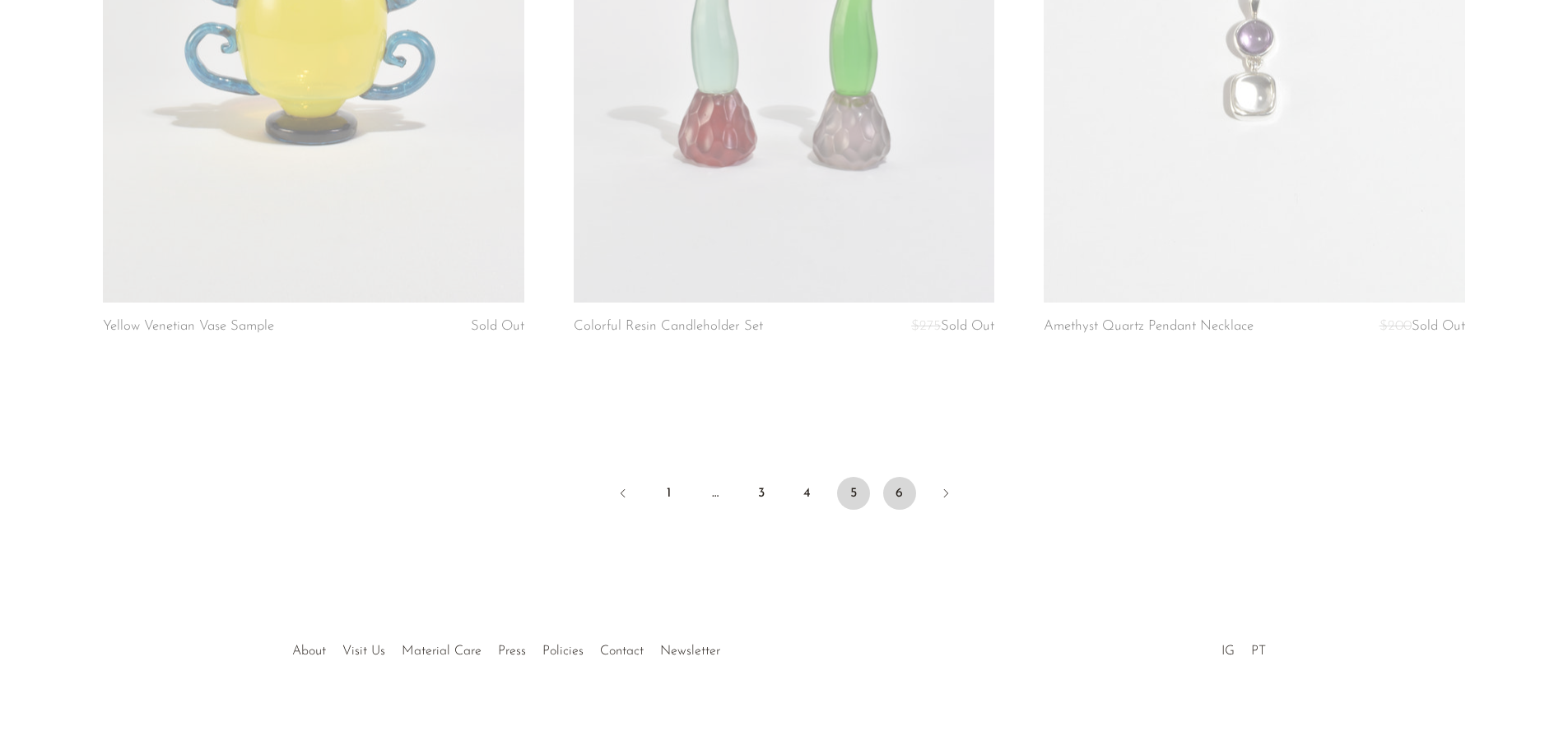
click at [885, 480] on link "6" at bounding box center [900, 493] width 33 height 33
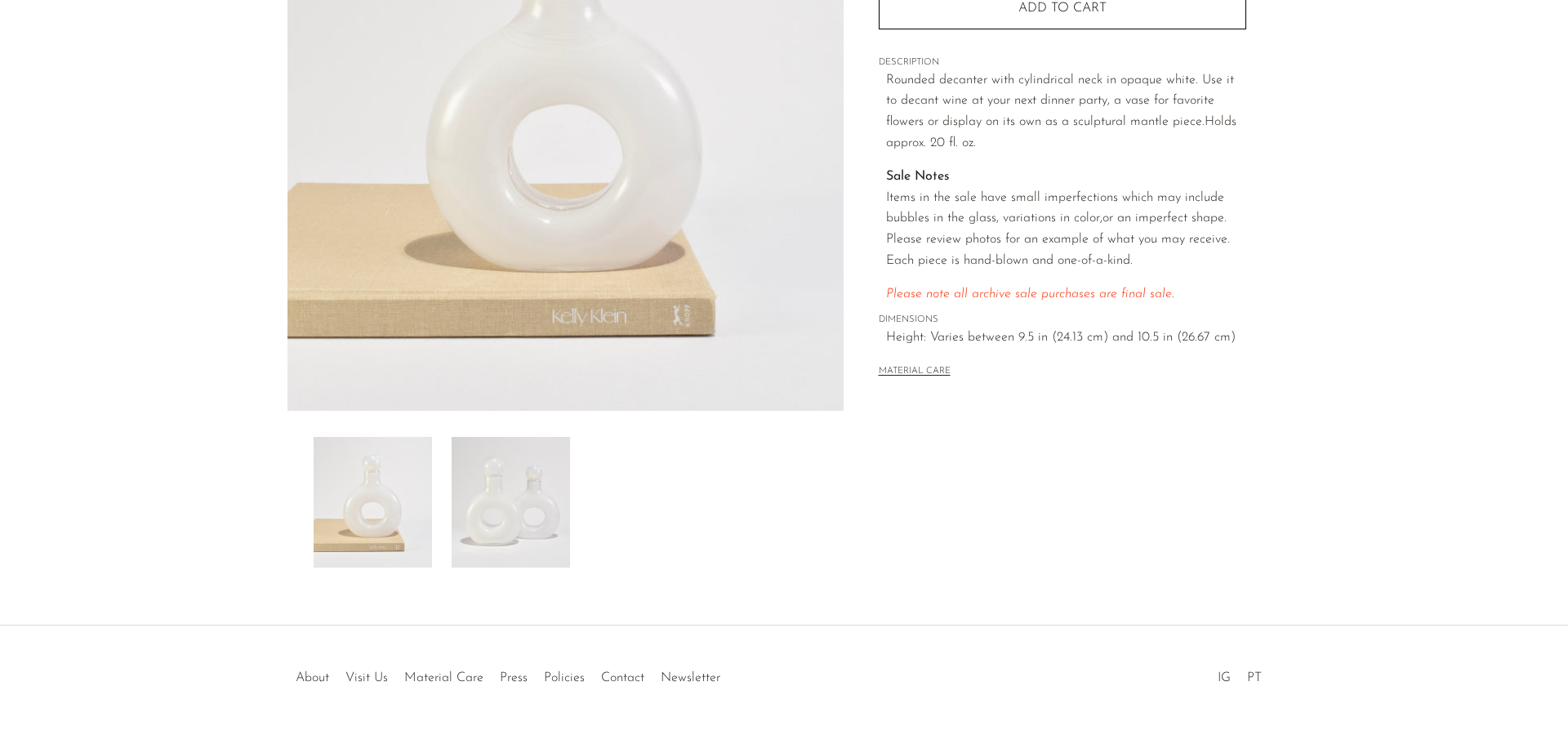
scroll to position [319, 0]
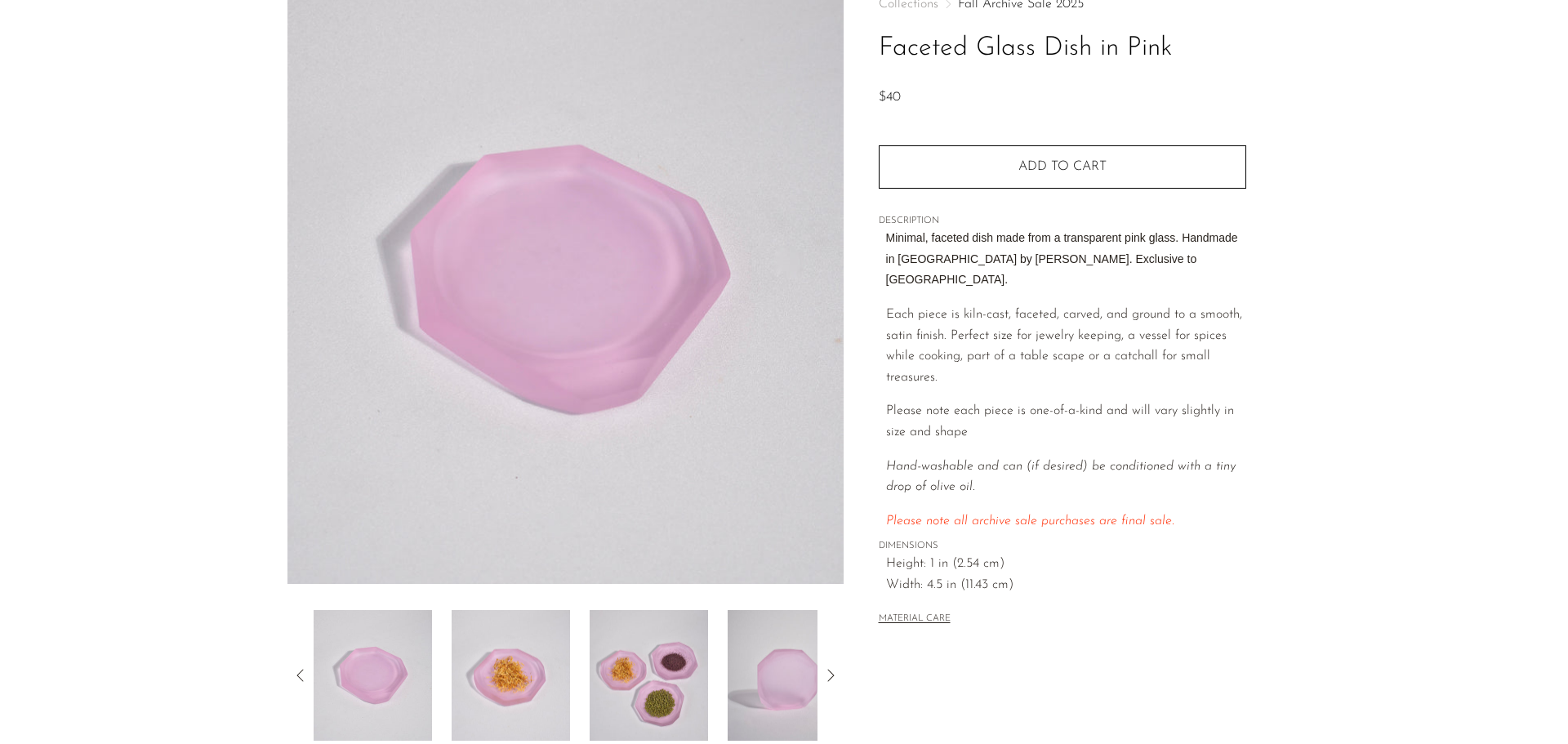
scroll to position [319, 0]
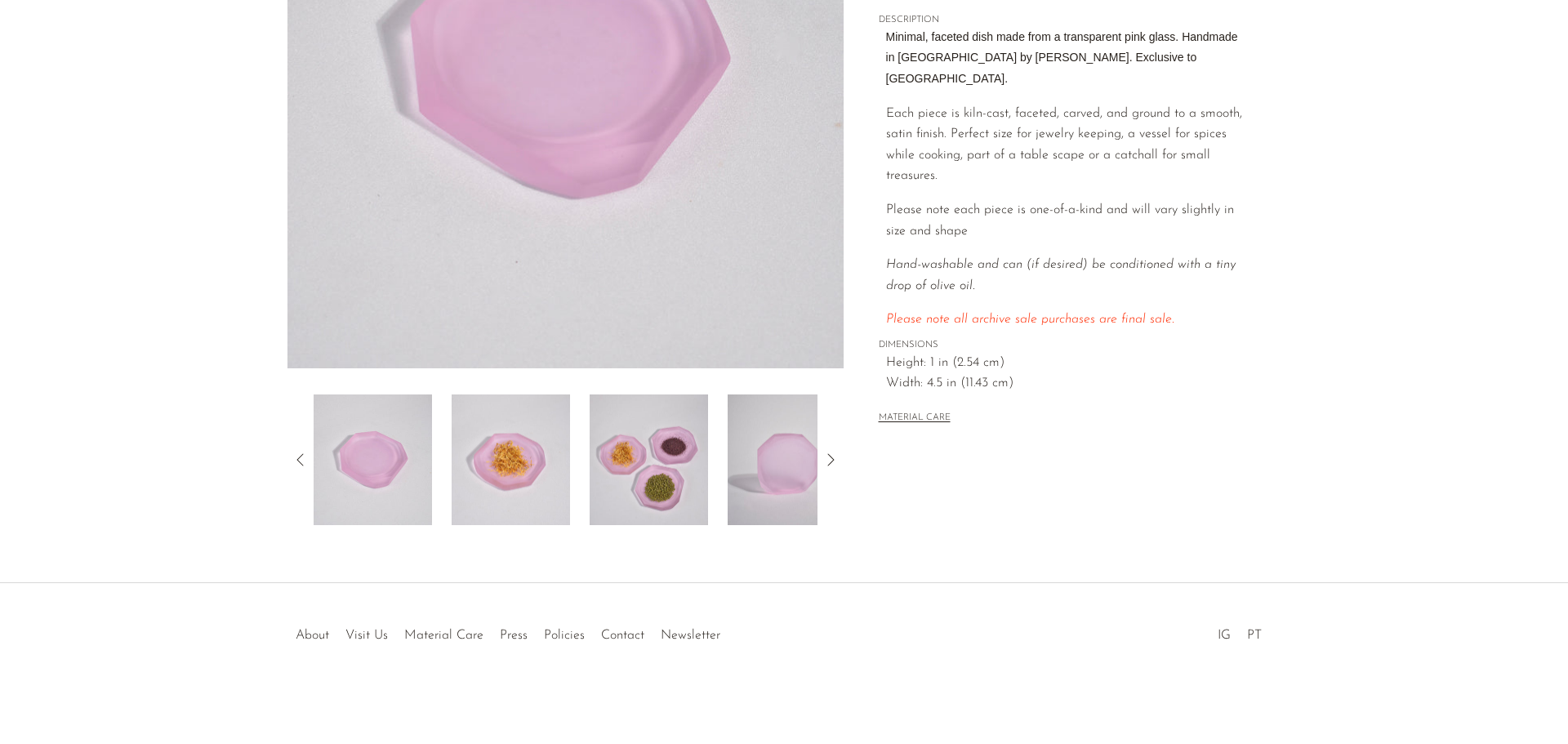
click at [651, 469] on img at bounding box center [649, 460] width 118 height 131
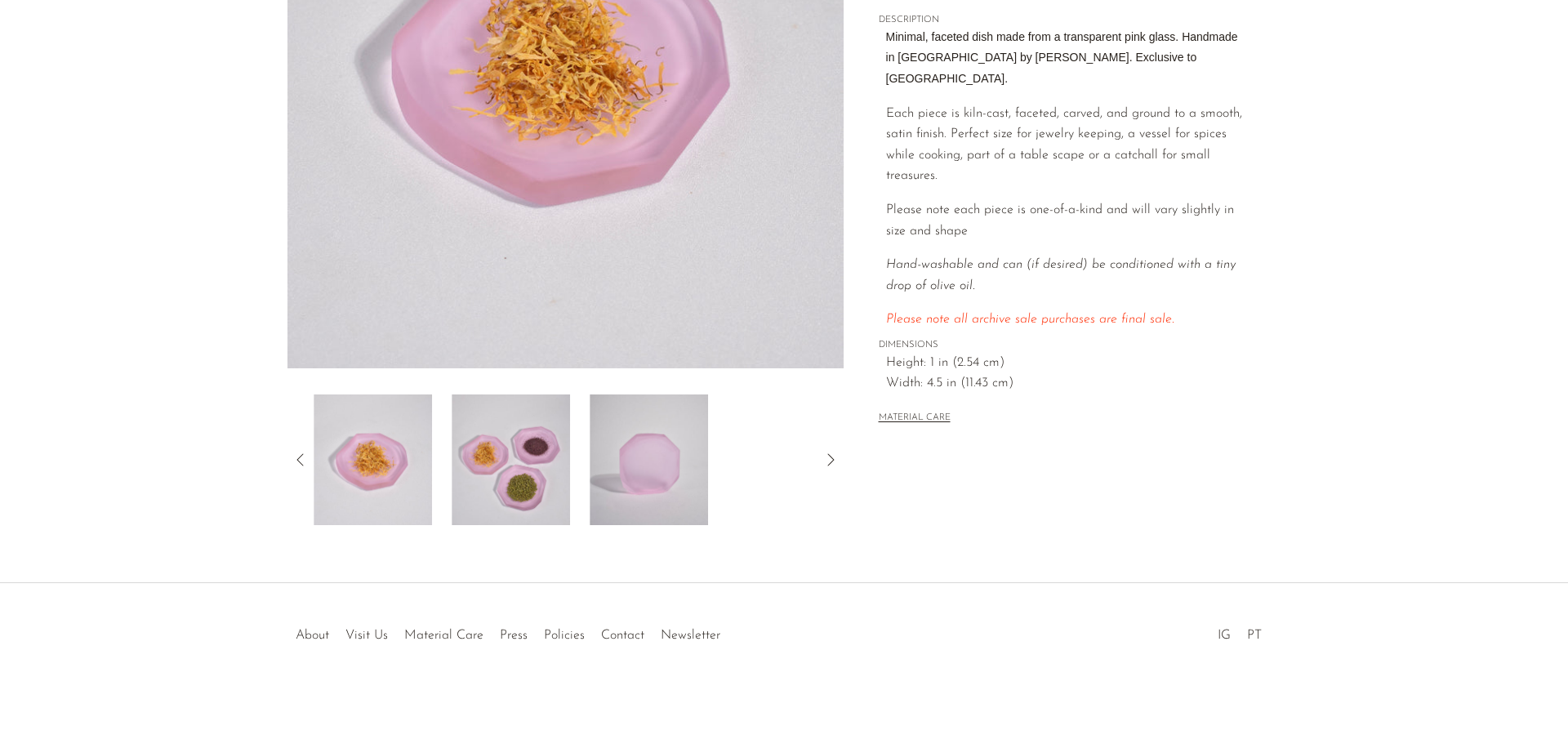
click at [654, 457] on img at bounding box center [649, 460] width 118 height 131
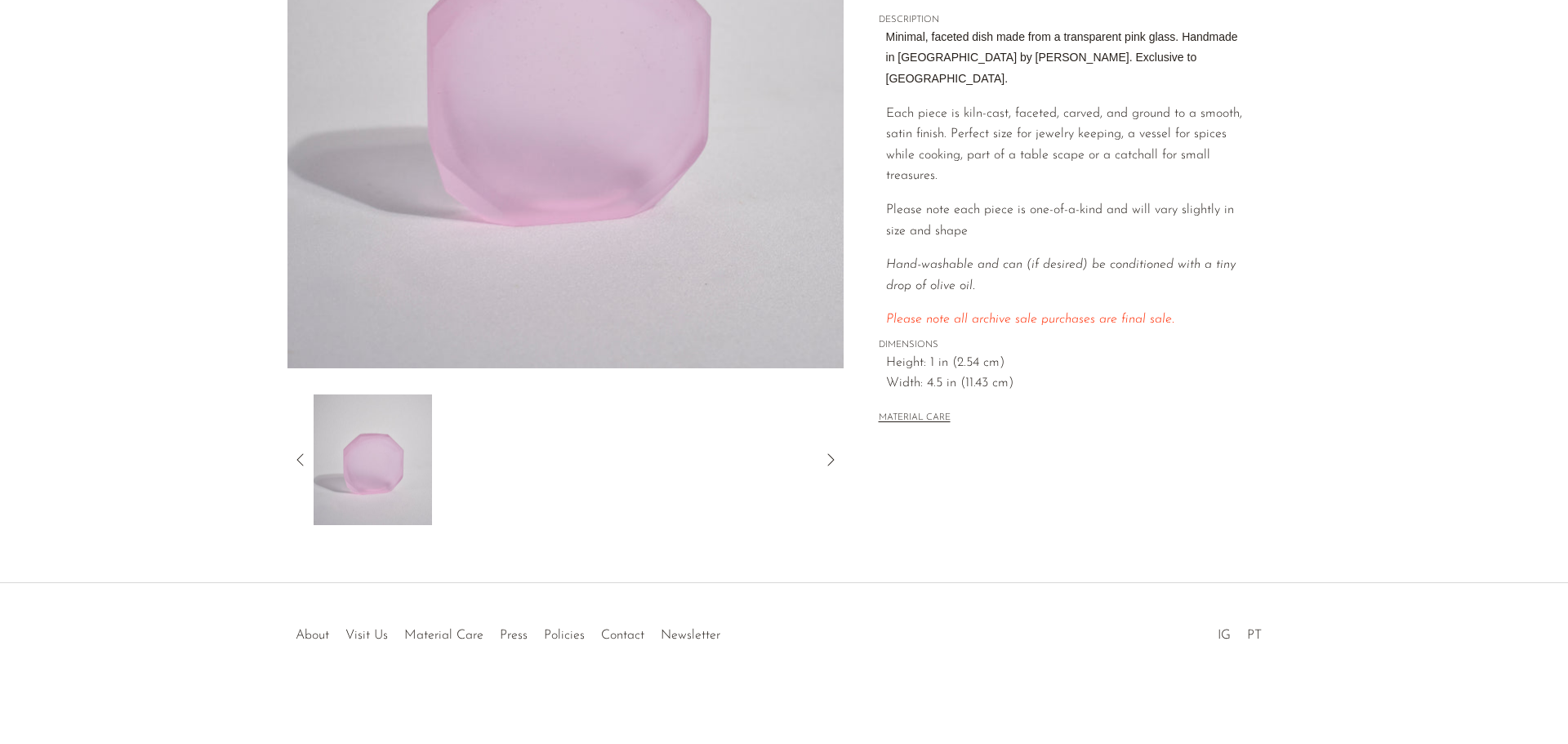
click at [365, 479] on img at bounding box center [372, 460] width 118 height 131
click at [301, 453] on icon at bounding box center [301, 460] width 20 height 20
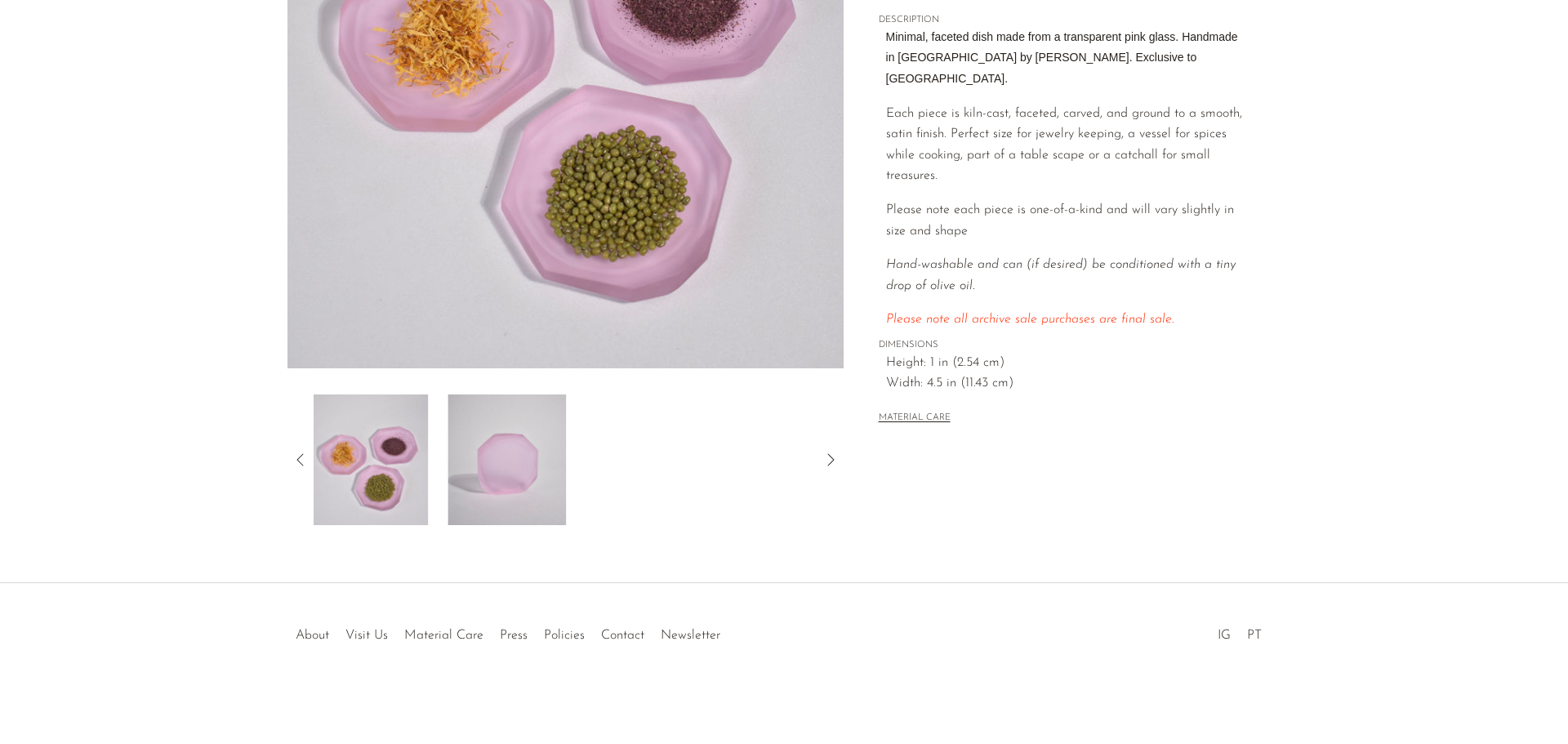
click at [342, 458] on img at bounding box center [369, 460] width 118 height 131
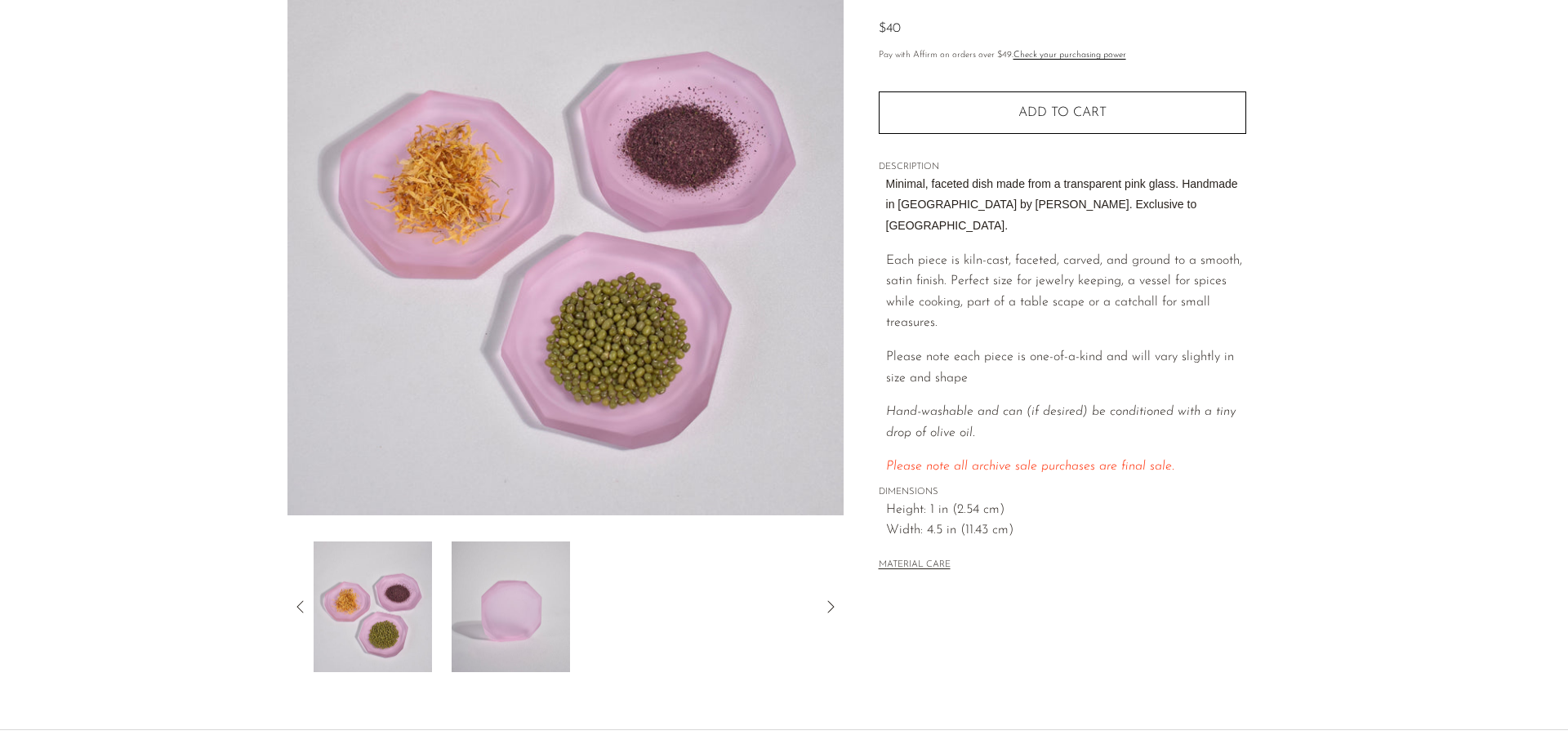
scroll to position [0, 0]
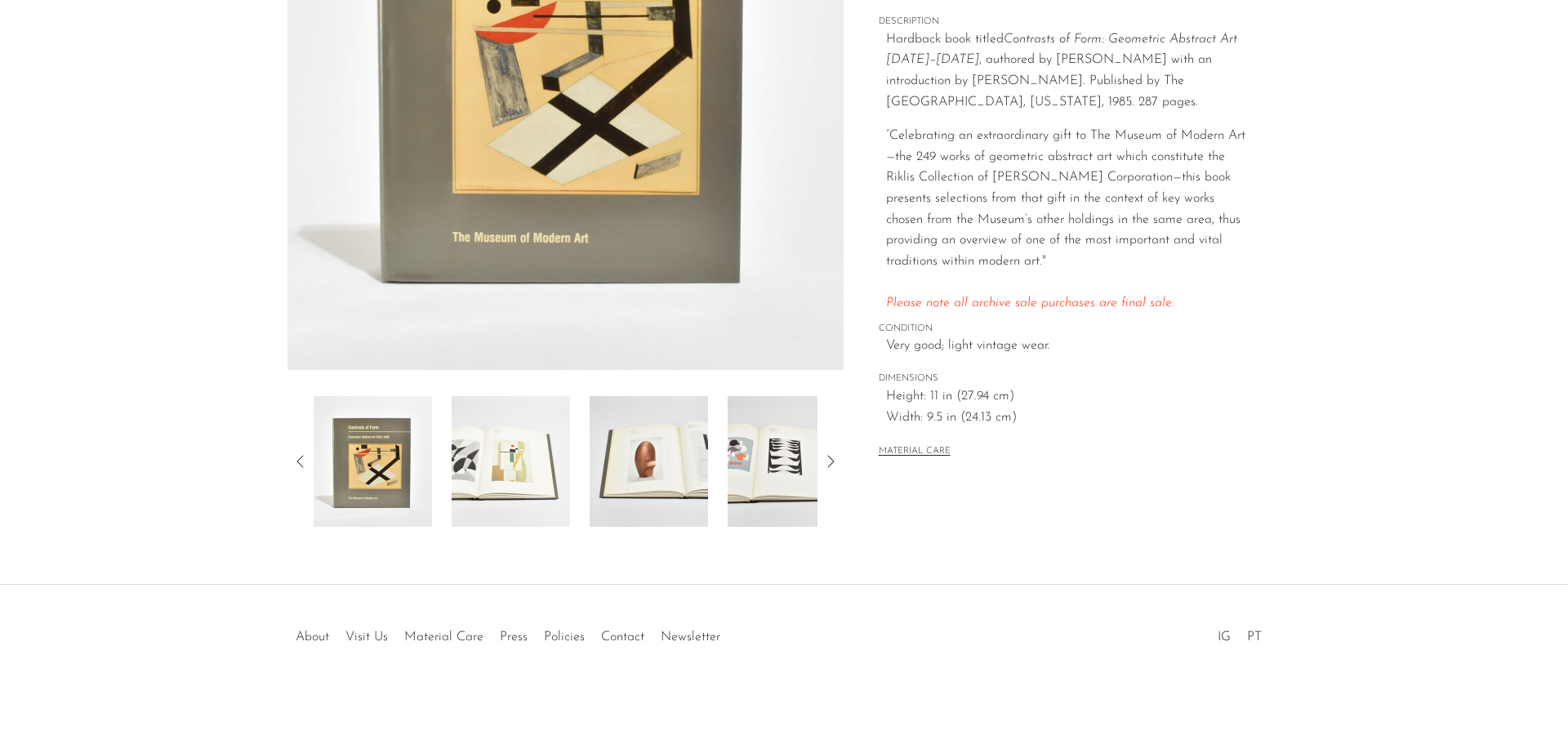
scroll to position [319, 0]
click at [661, 476] on img at bounding box center [649, 460] width 118 height 131
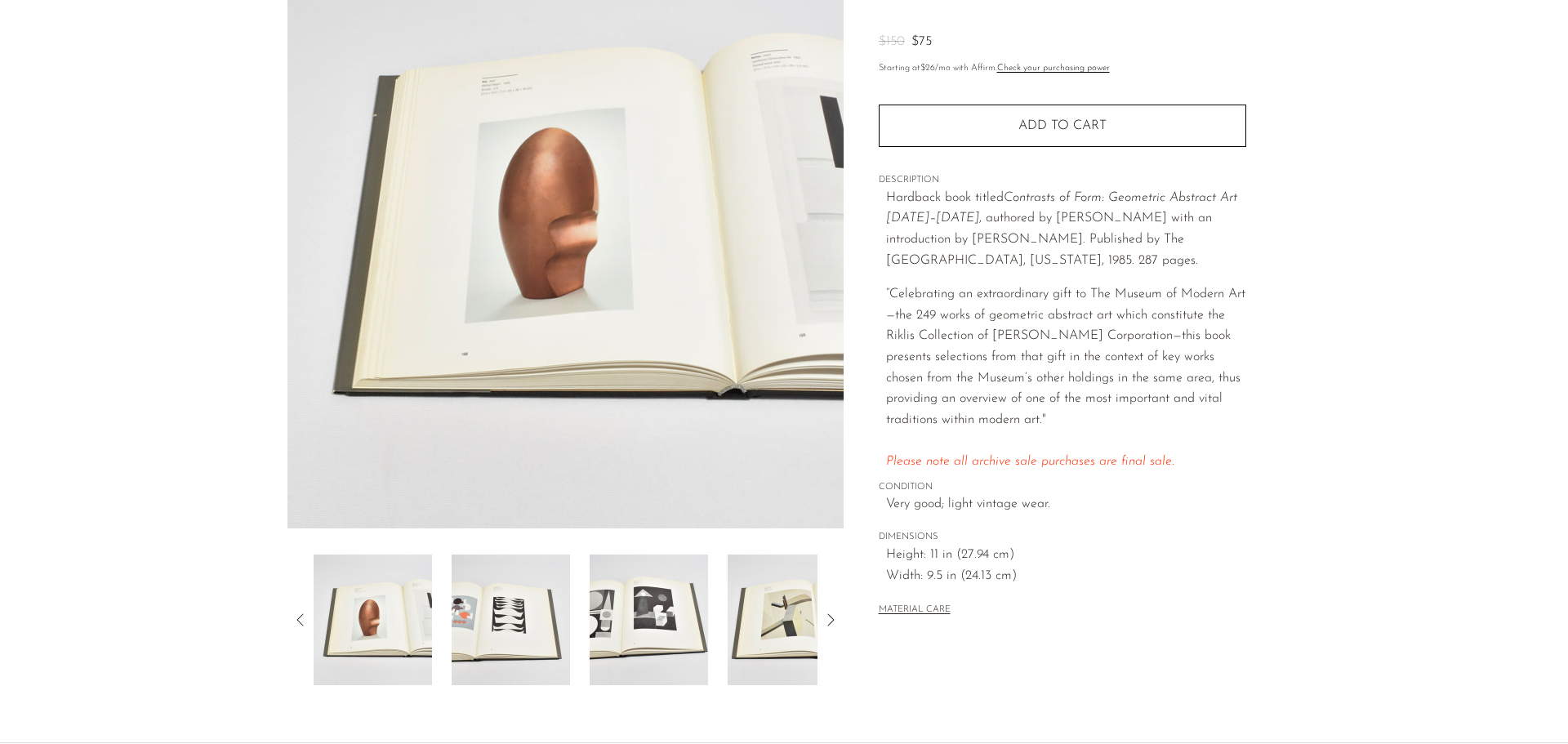
scroll to position [156, 0]
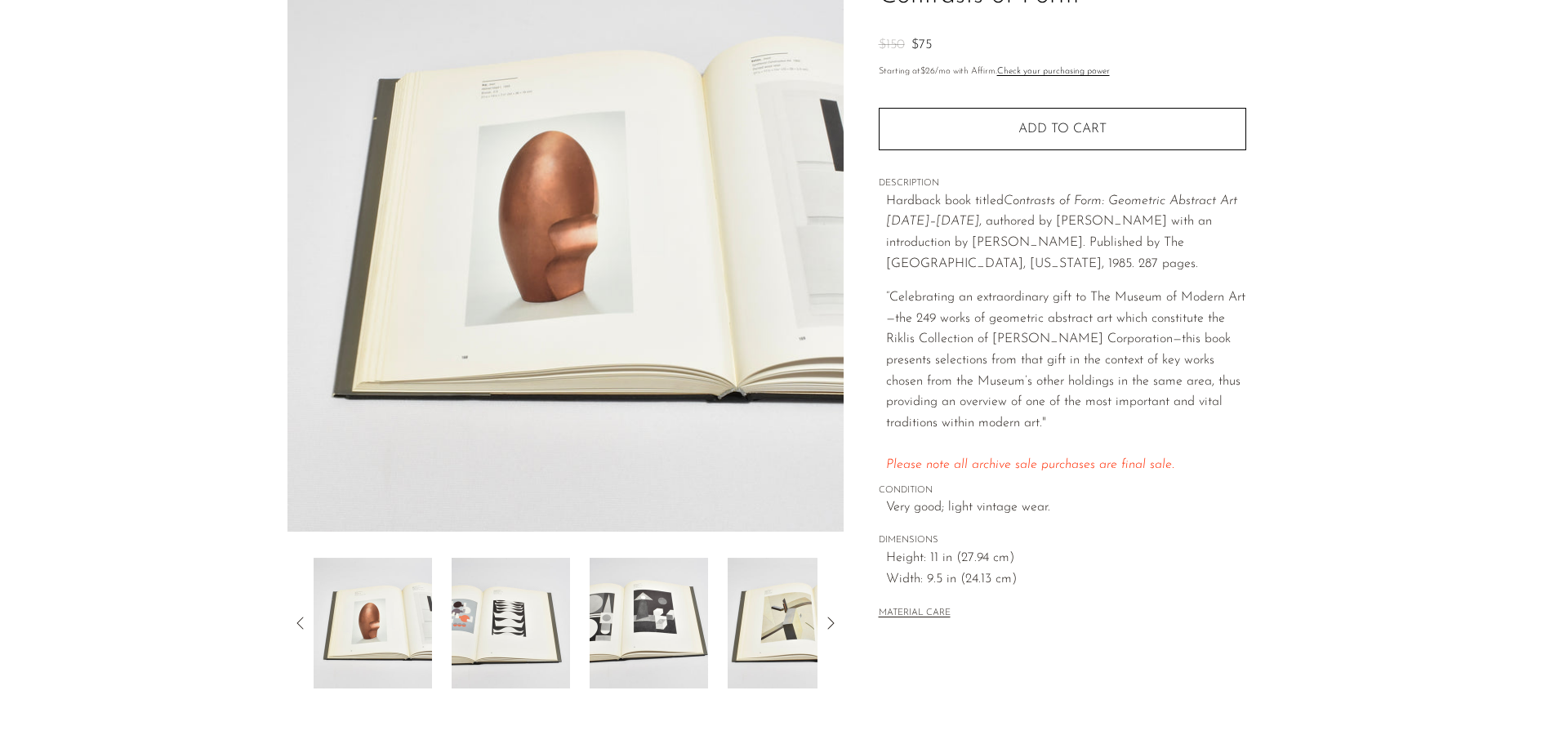
click at [667, 593] on img at bounding box center [649, 623] width 118 height 131
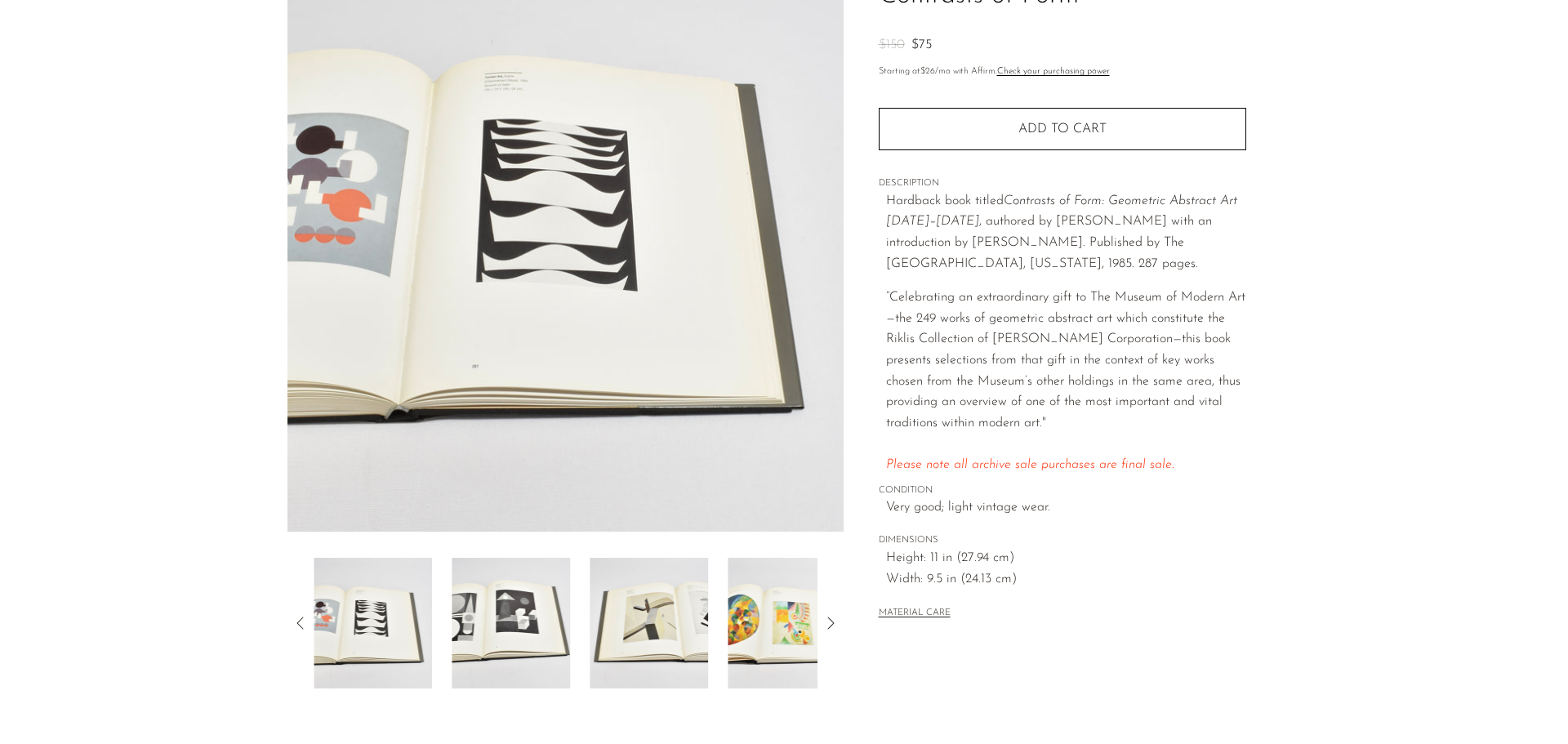
click at [362, 608] on img at bounding box center [372, 623] width 118 height 131
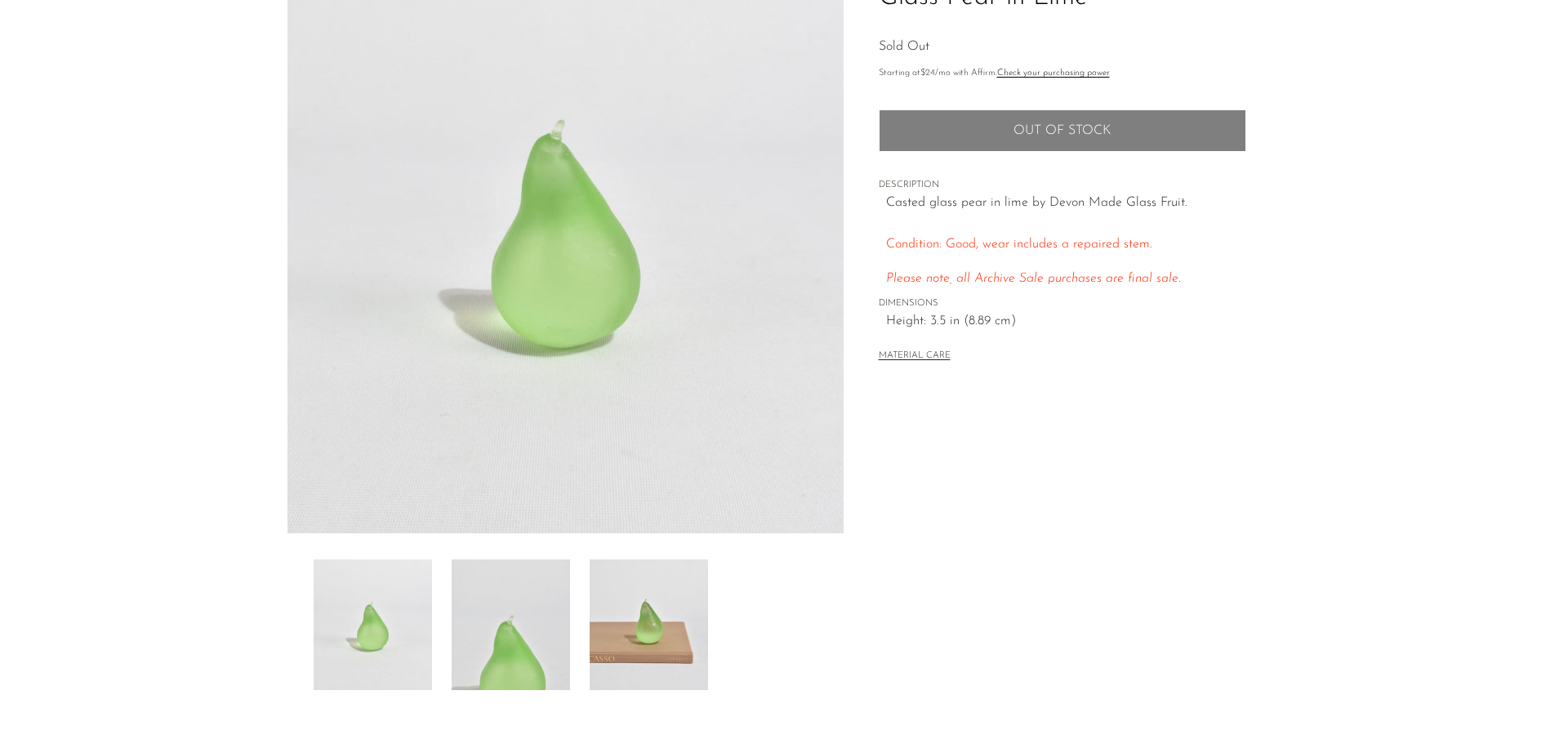
scroll to position [245, 0]
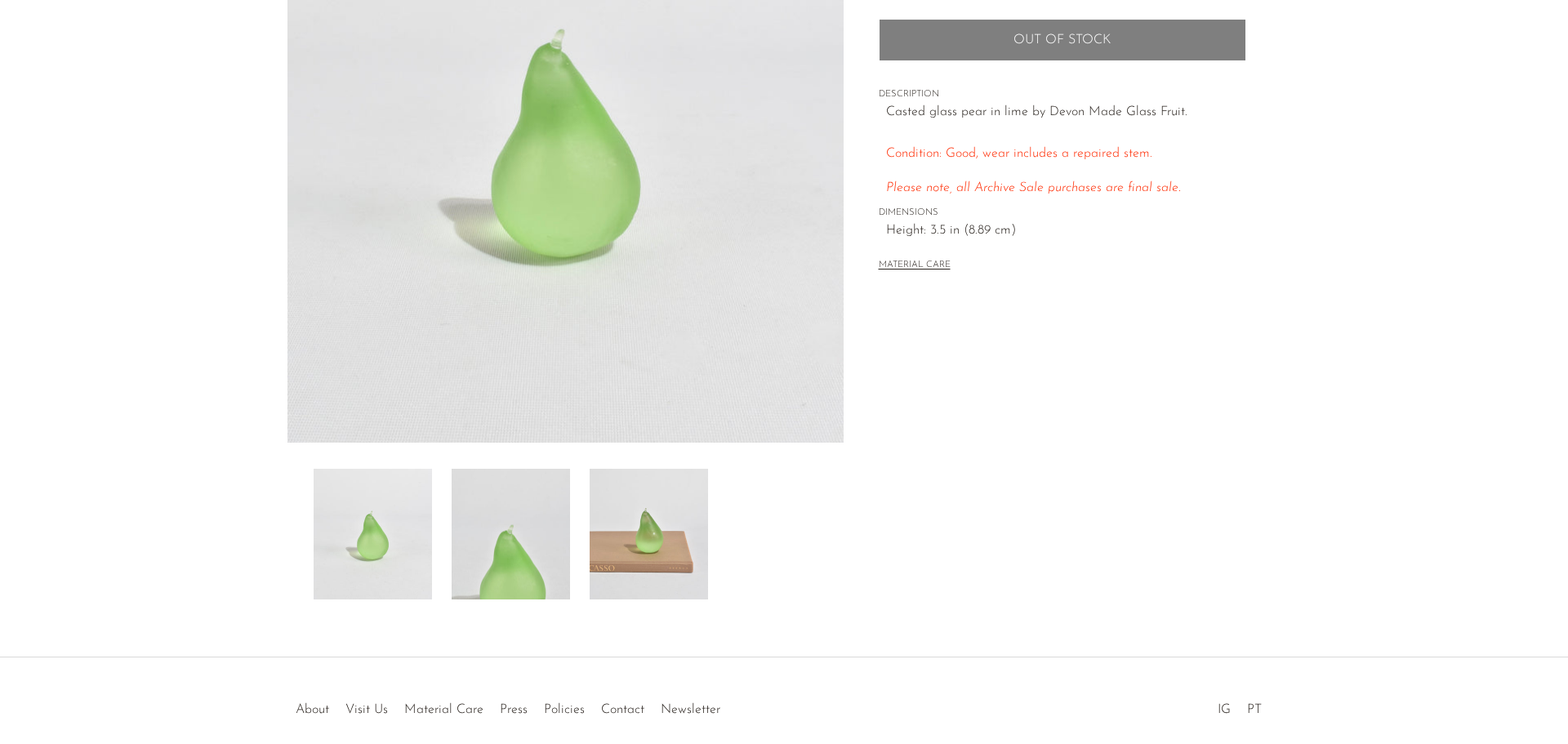
click at [642, 535] on img at bounding box center [649, 534] width 118 height 131
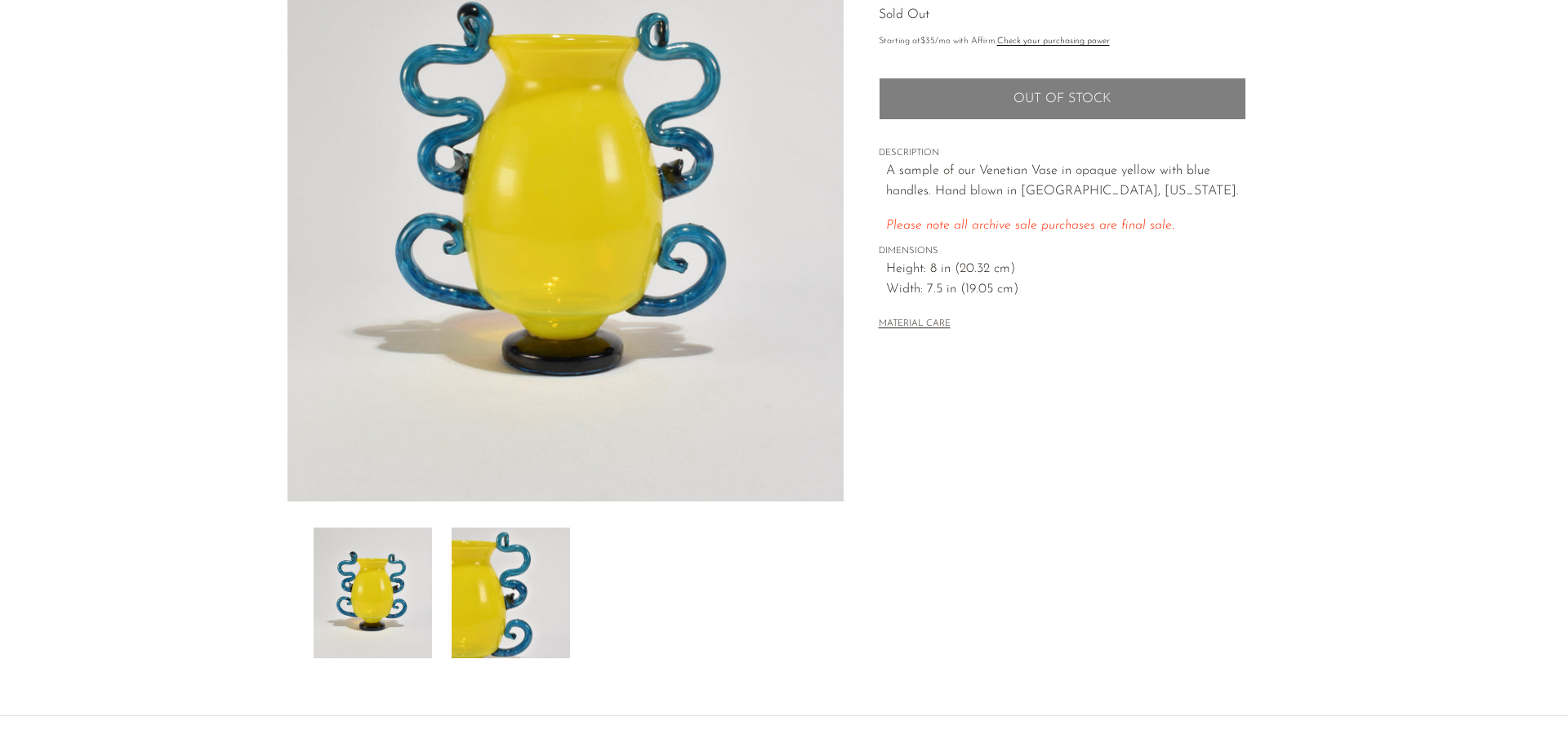
scroll to position [245, 0]
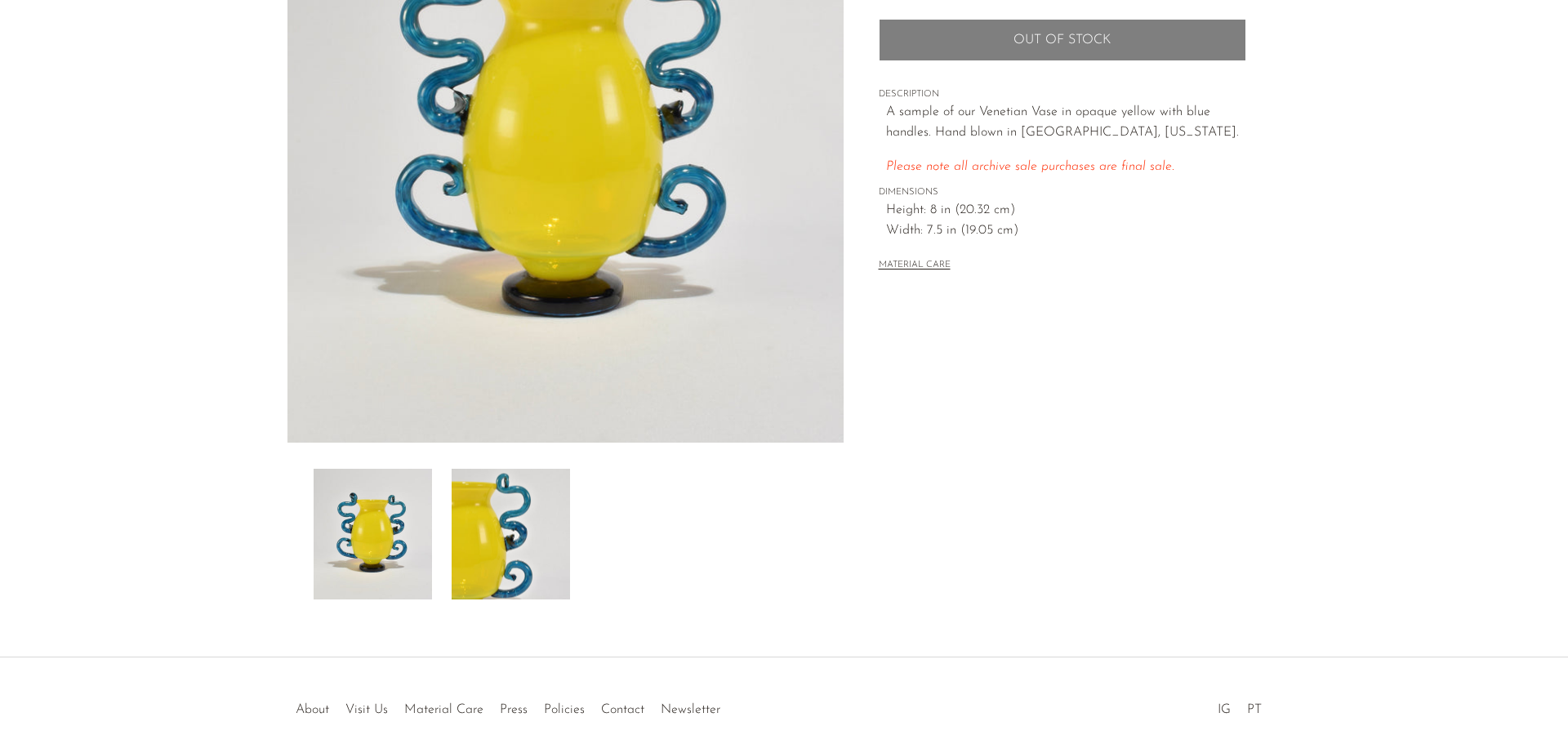
click at [521, 526] on img at bounding box center [511, 534] width 118 height 131
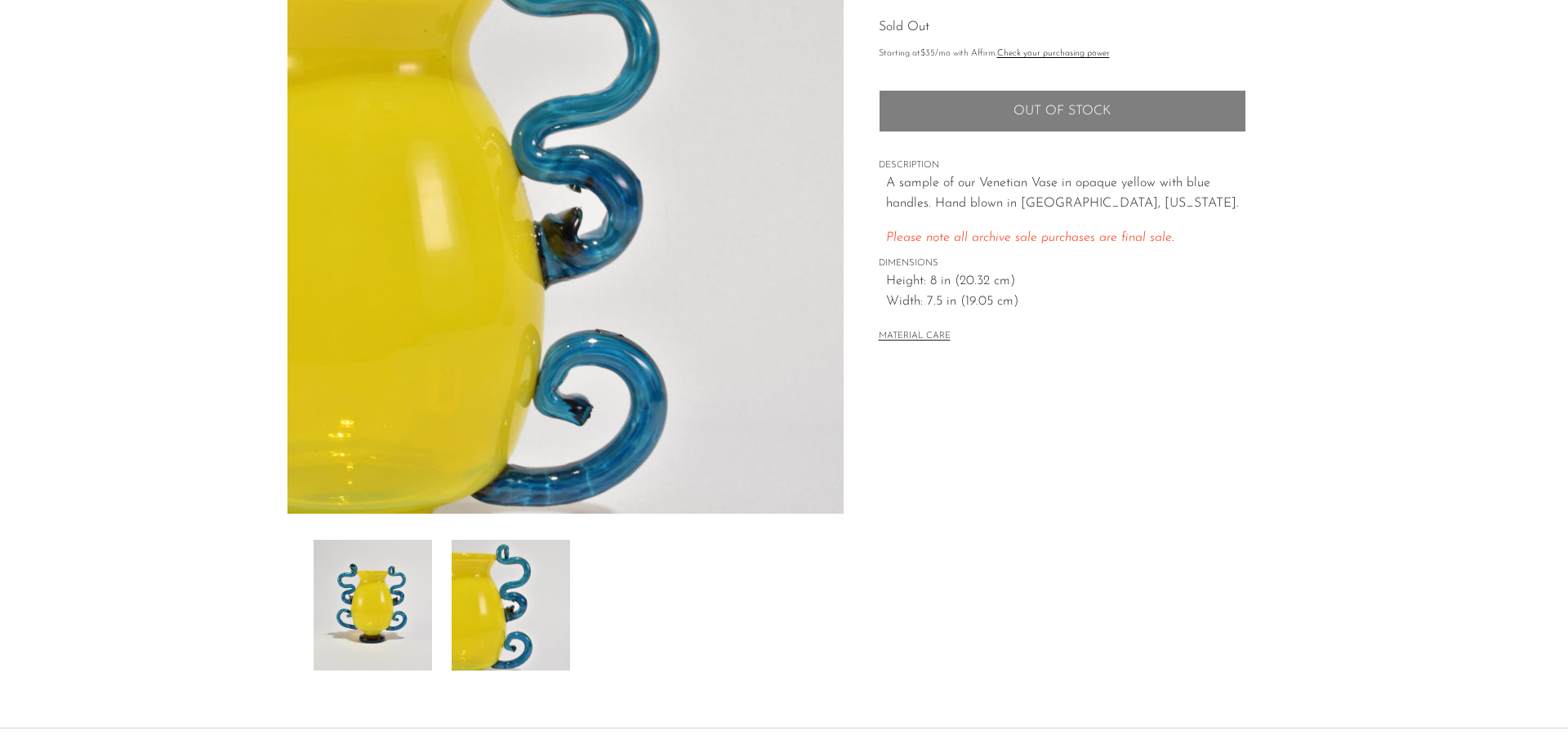
scroll to position [164, 0]
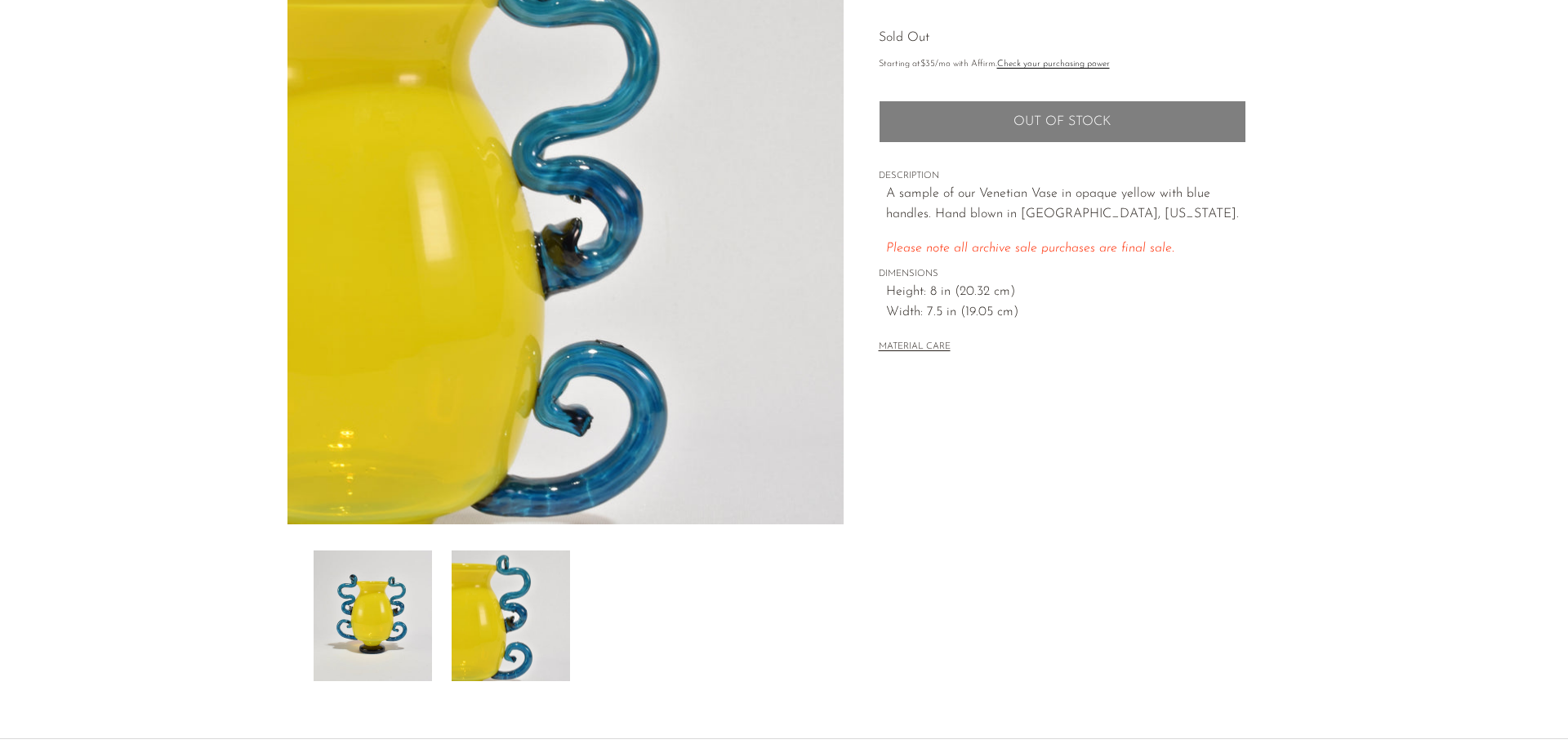
click at [386, 586] on img at bounding box center [372, 616] width 118 height 131
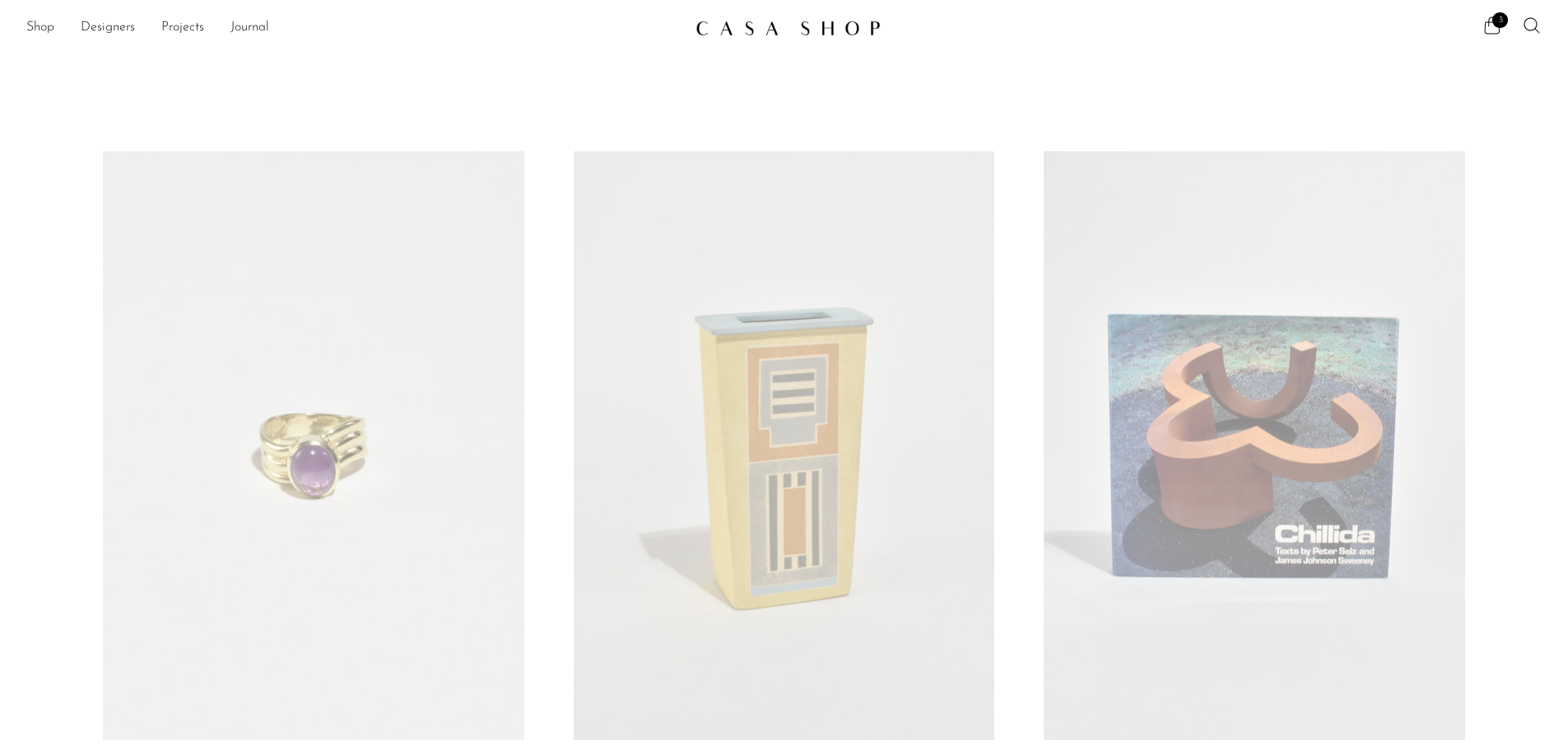
click at [1503, 30] on ul "3" at bounding box center [1512, 27] width 59 height 25
click at [1487, 24] on icon at bounding box center [1492, 25] width 20 height 20
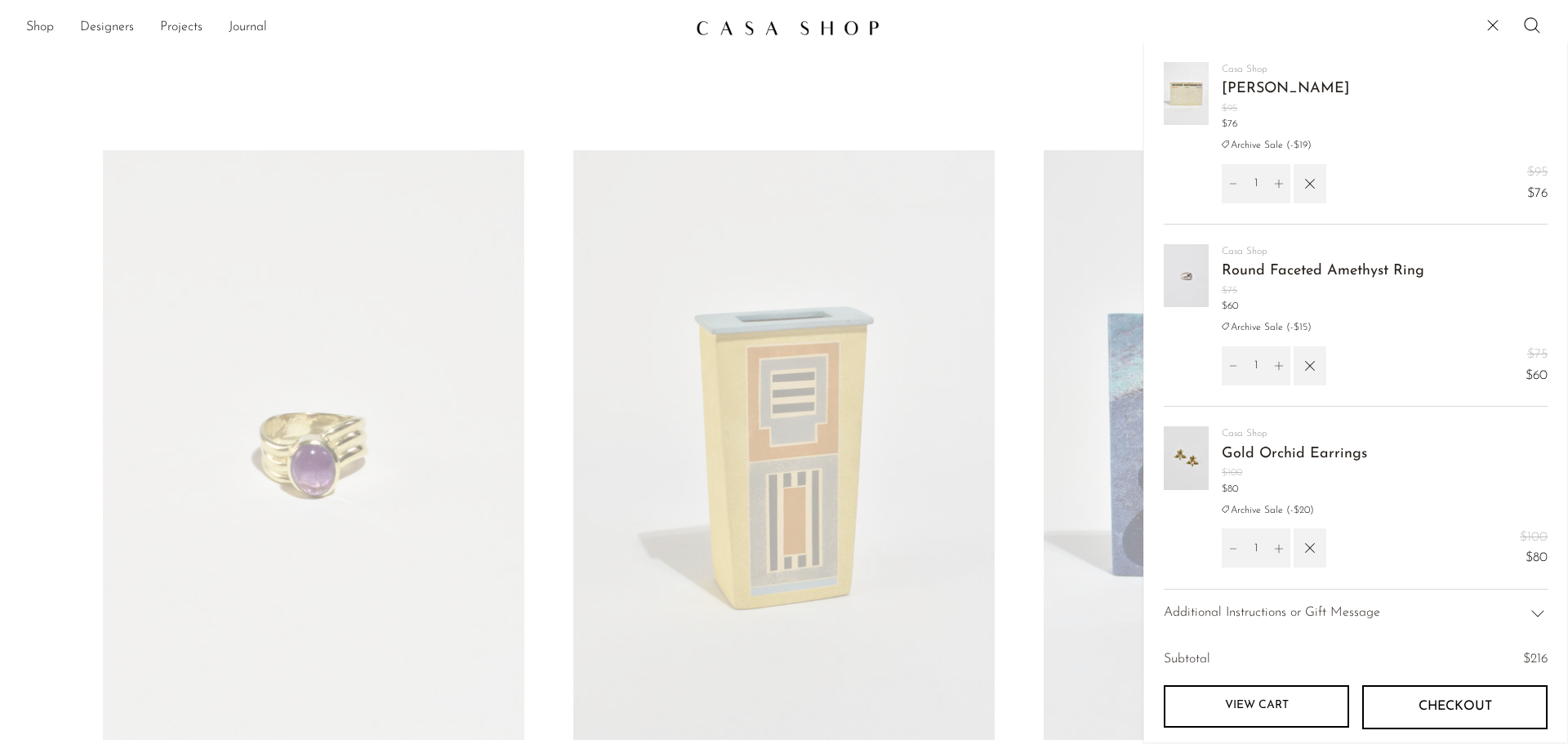
click at [1378, 264] on link "Round Faceted Amethyst Ring" at bounding box center [1323, 271] width 202 height 14
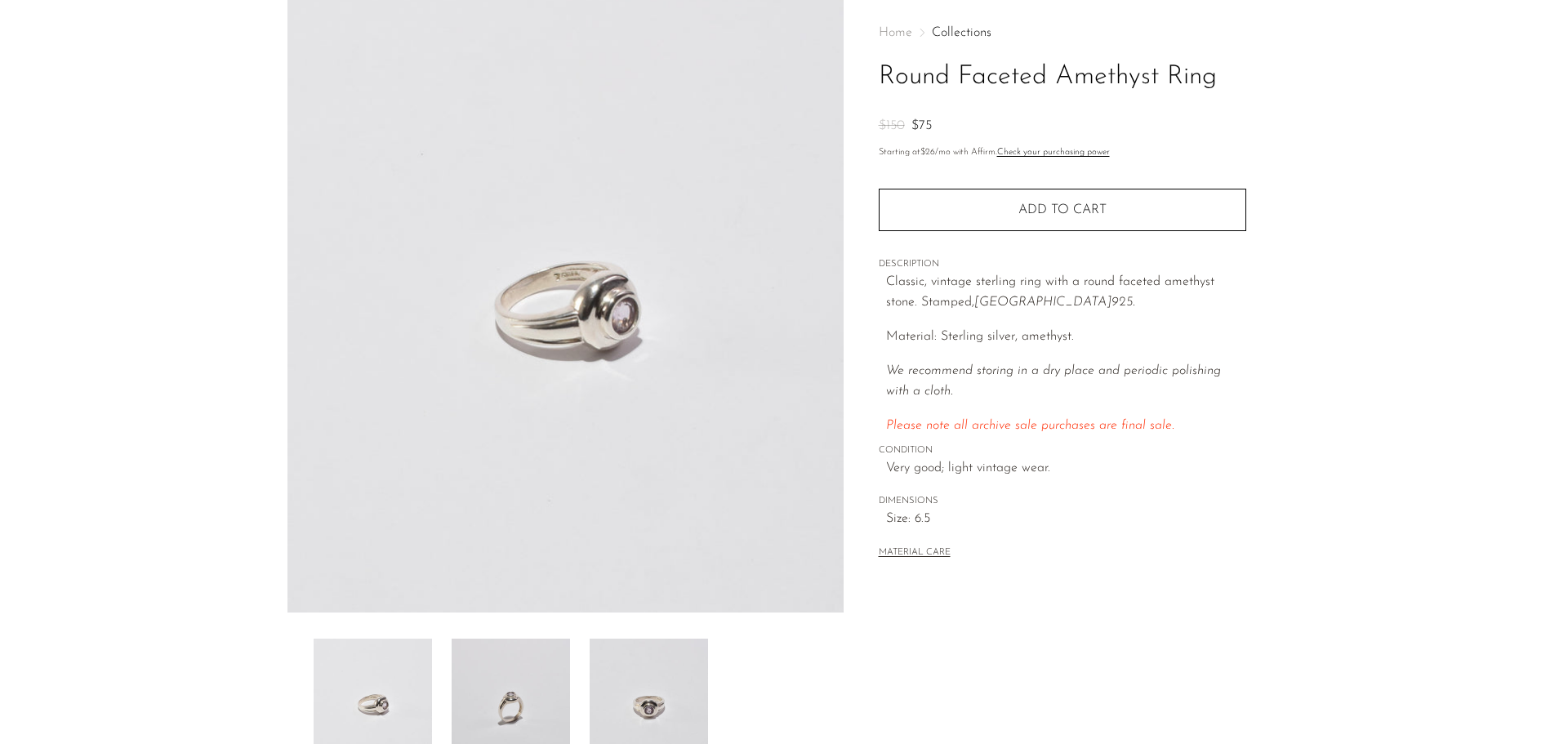
scroll to position [164, 0]
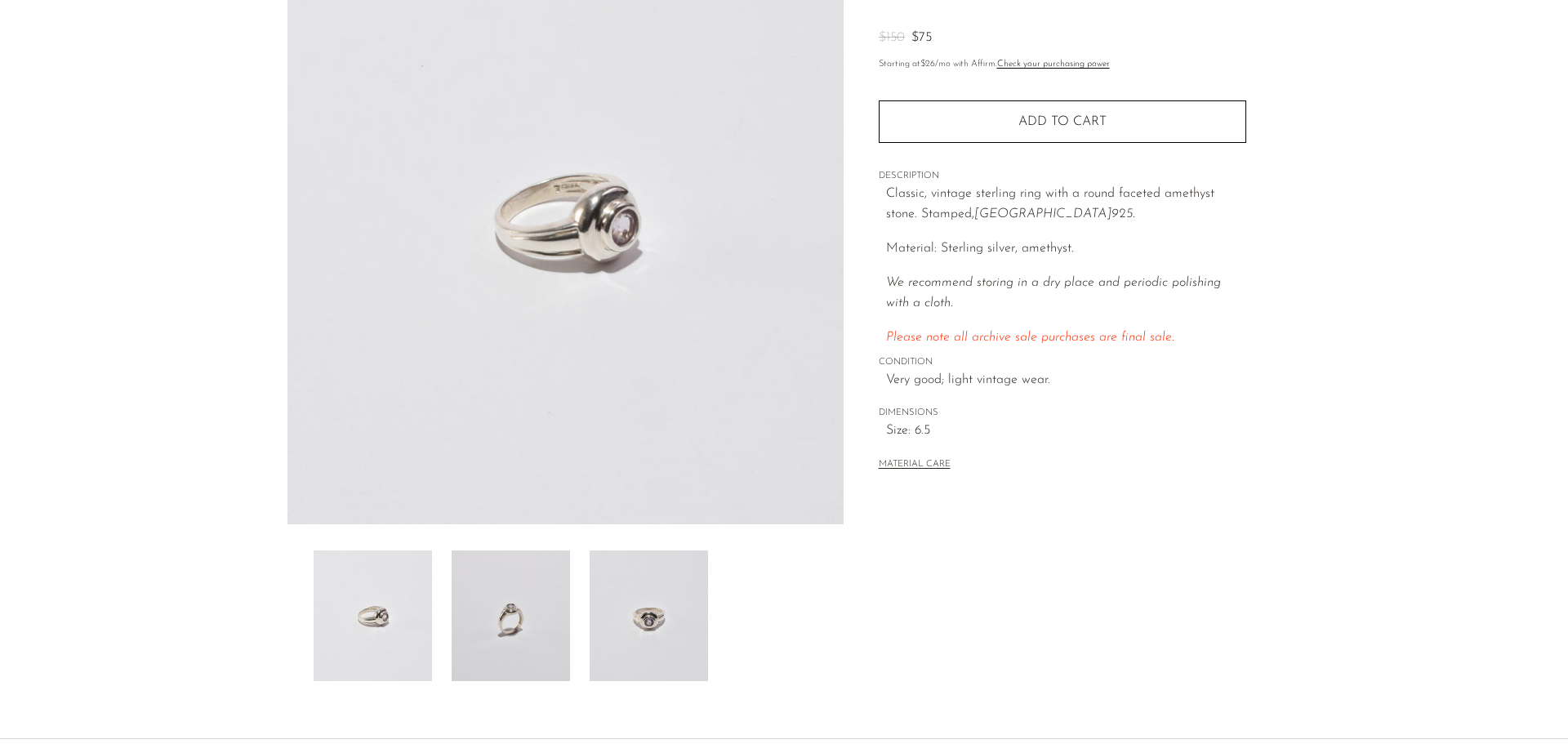
click at [631, 594] on img at bounding box center [649, 616] width 118 height 131
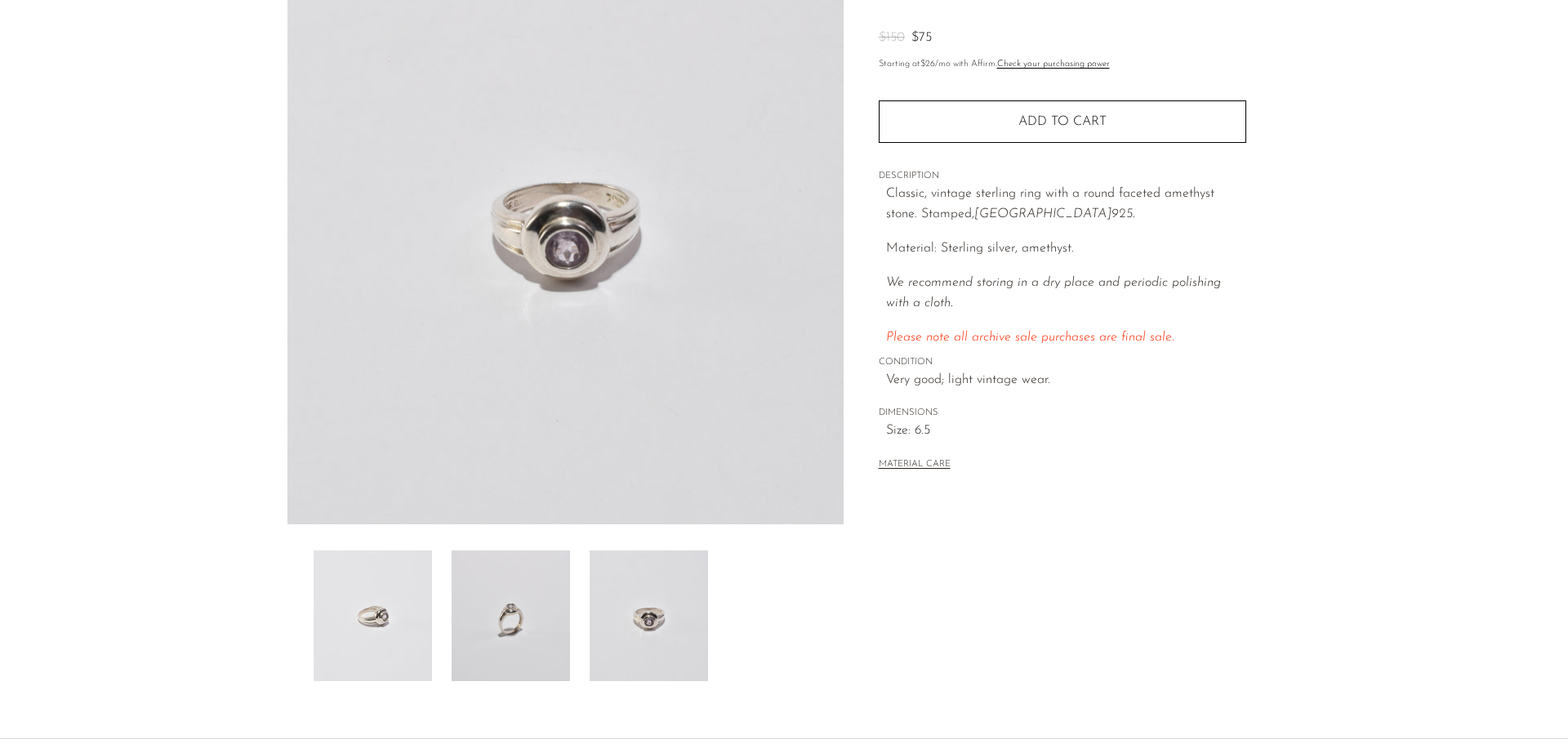
click at [429, 615] on img at bounding box center [372, 616] width 118 height 131
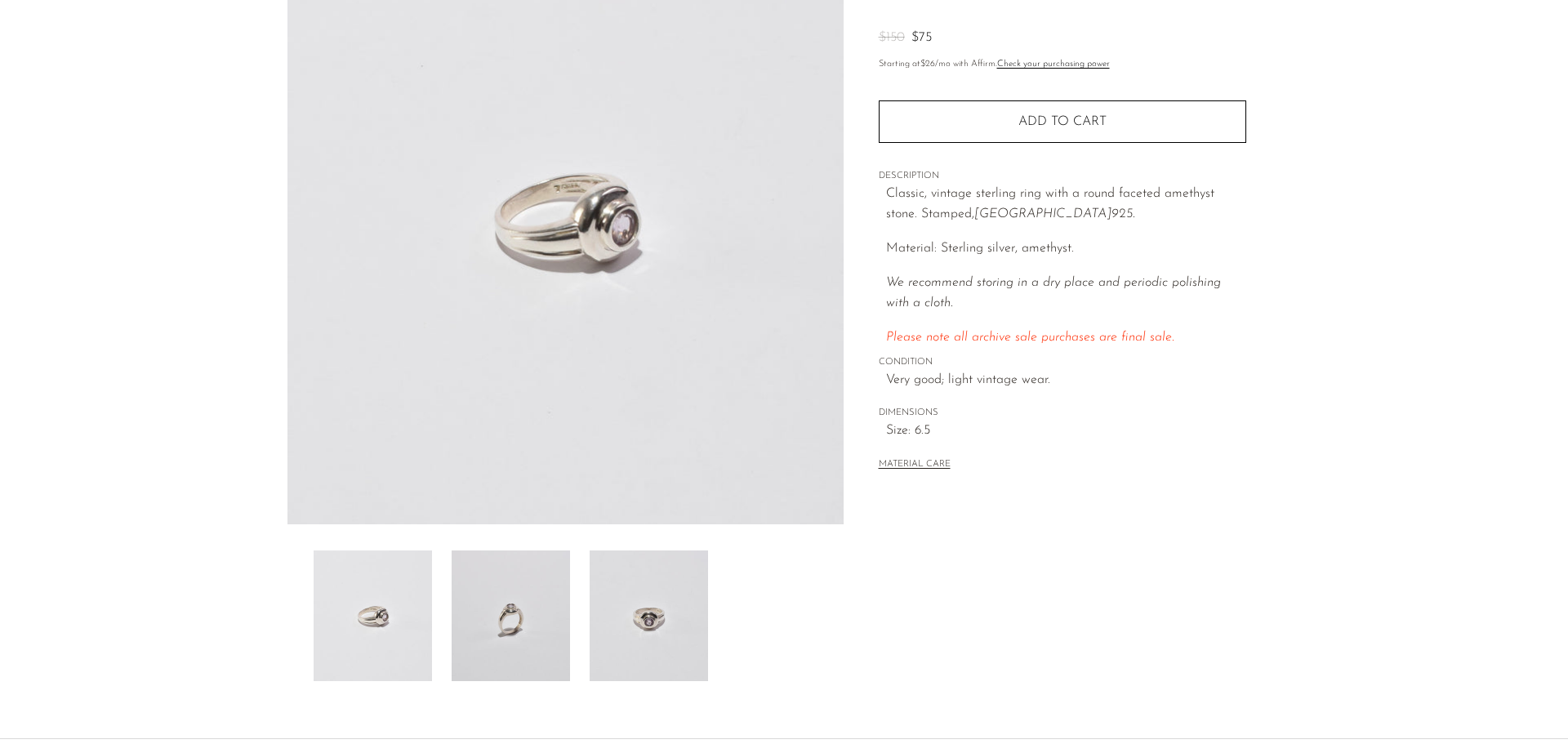
scroll to position [0, 0]
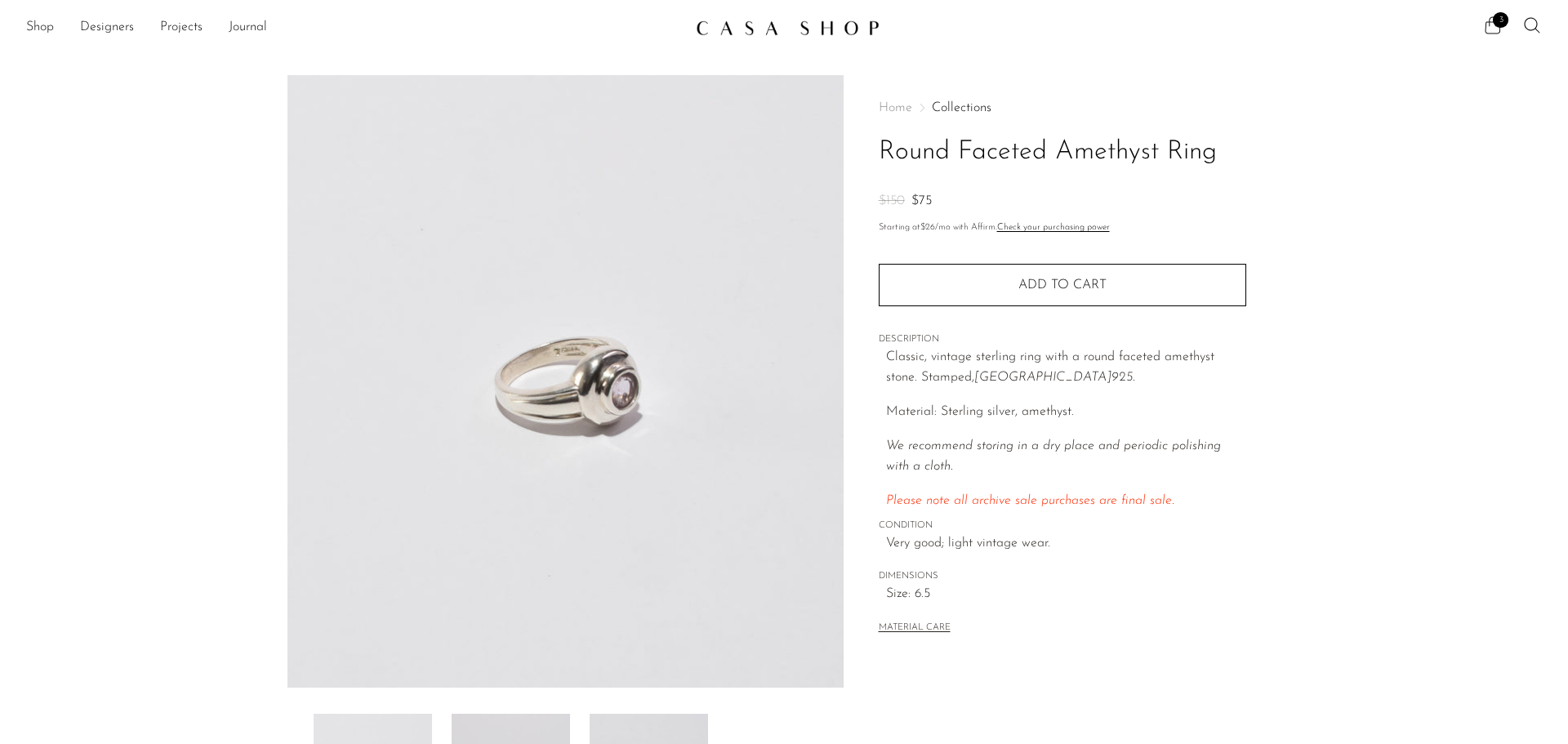
click at [1500, 15] on span "3" at bounding box center [1500, 20] width 15 height 15
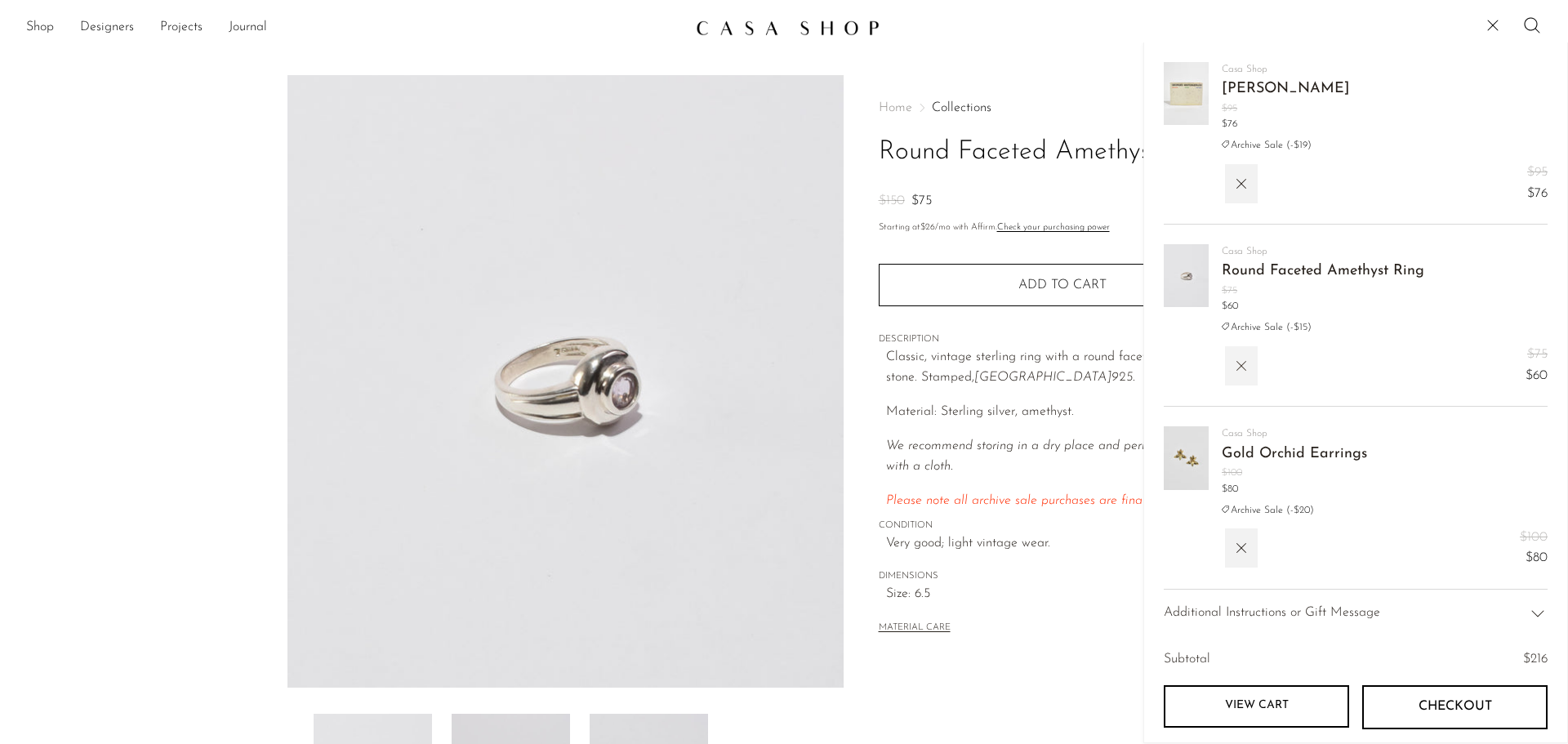
click at [1256, 350] on button "button" at bounding box center [1242, 365] width 33 height 39
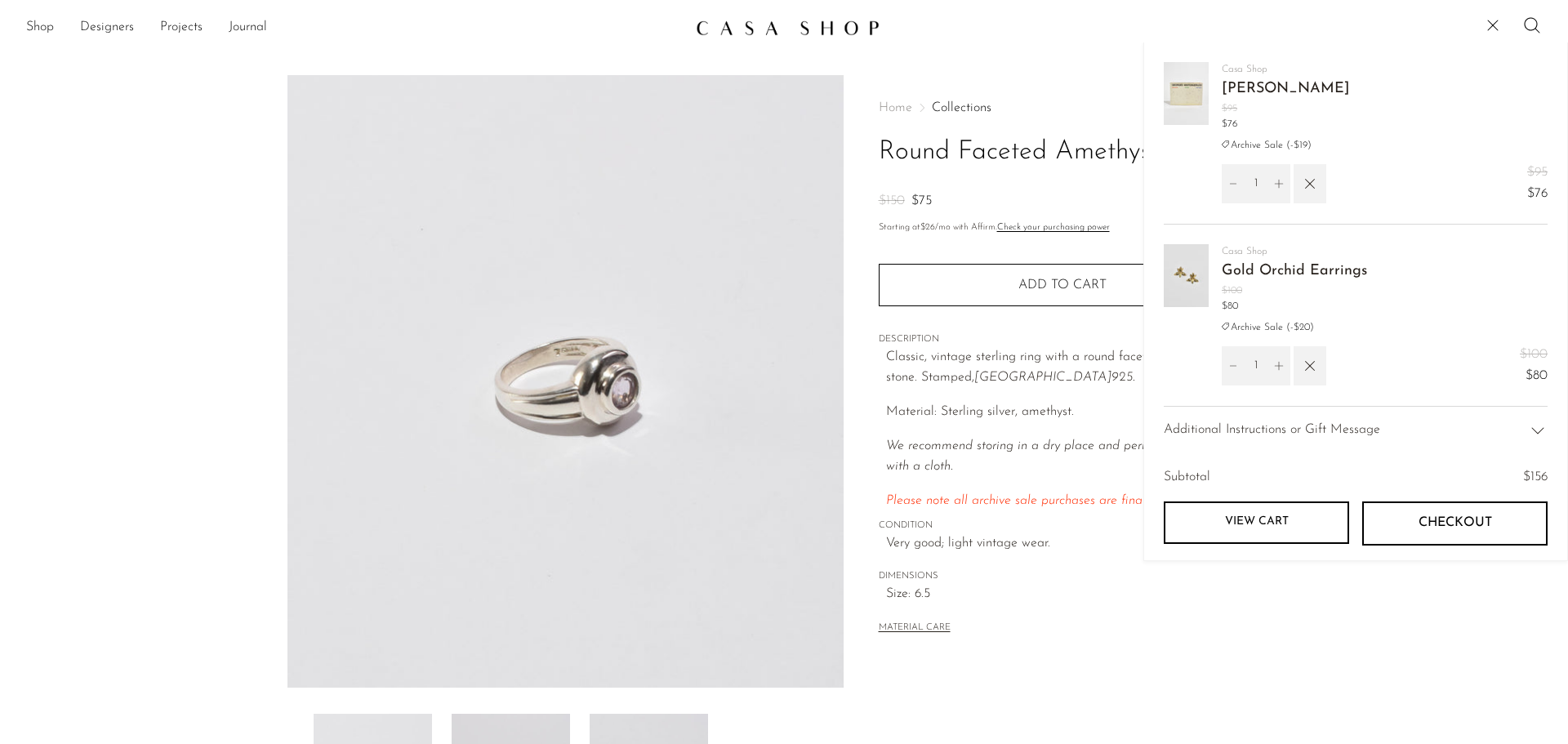
click at [1247, 82] on link "[PERSON_NAME]" at bounding box center [1286, 89] width 128 height 14
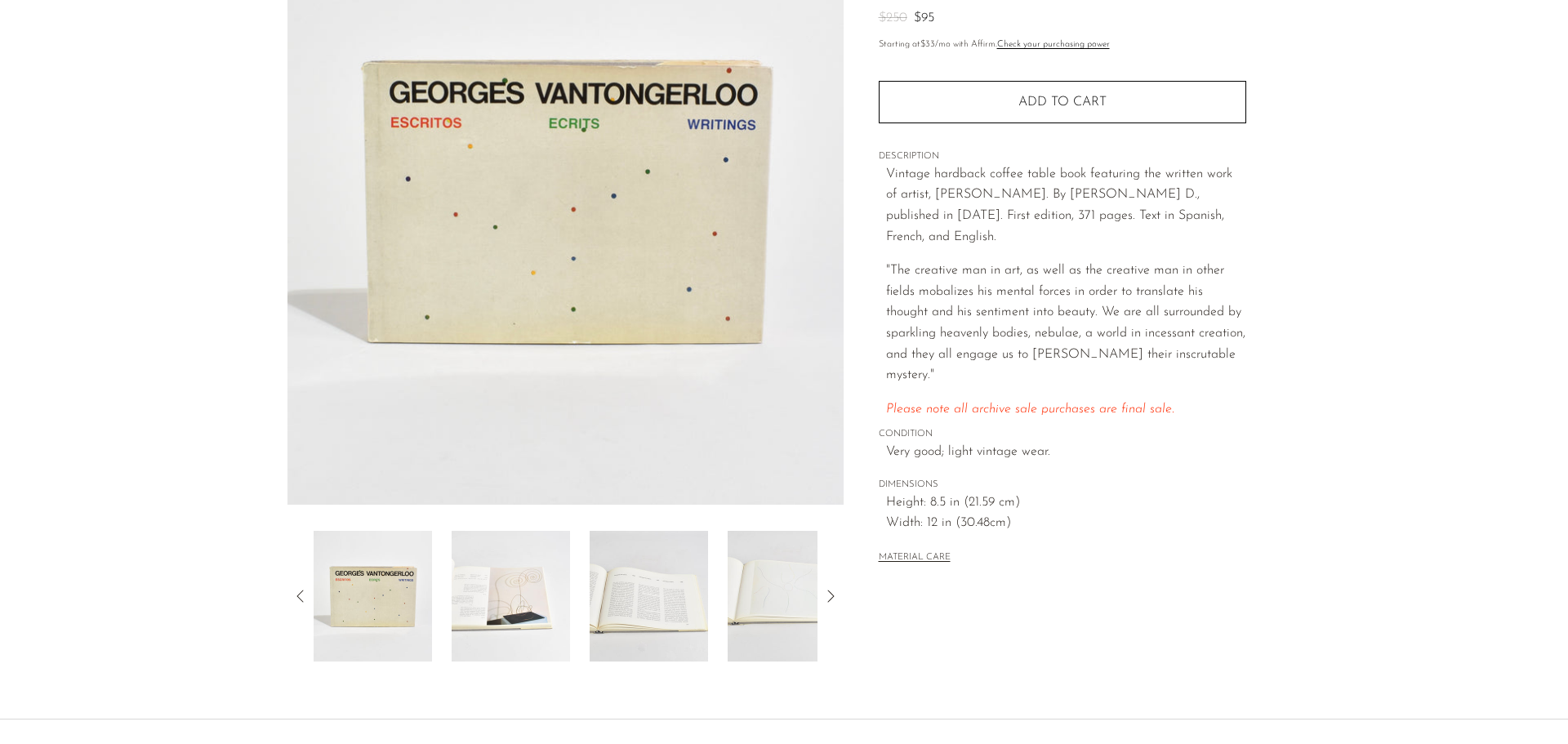
scroll to position [245, 0]
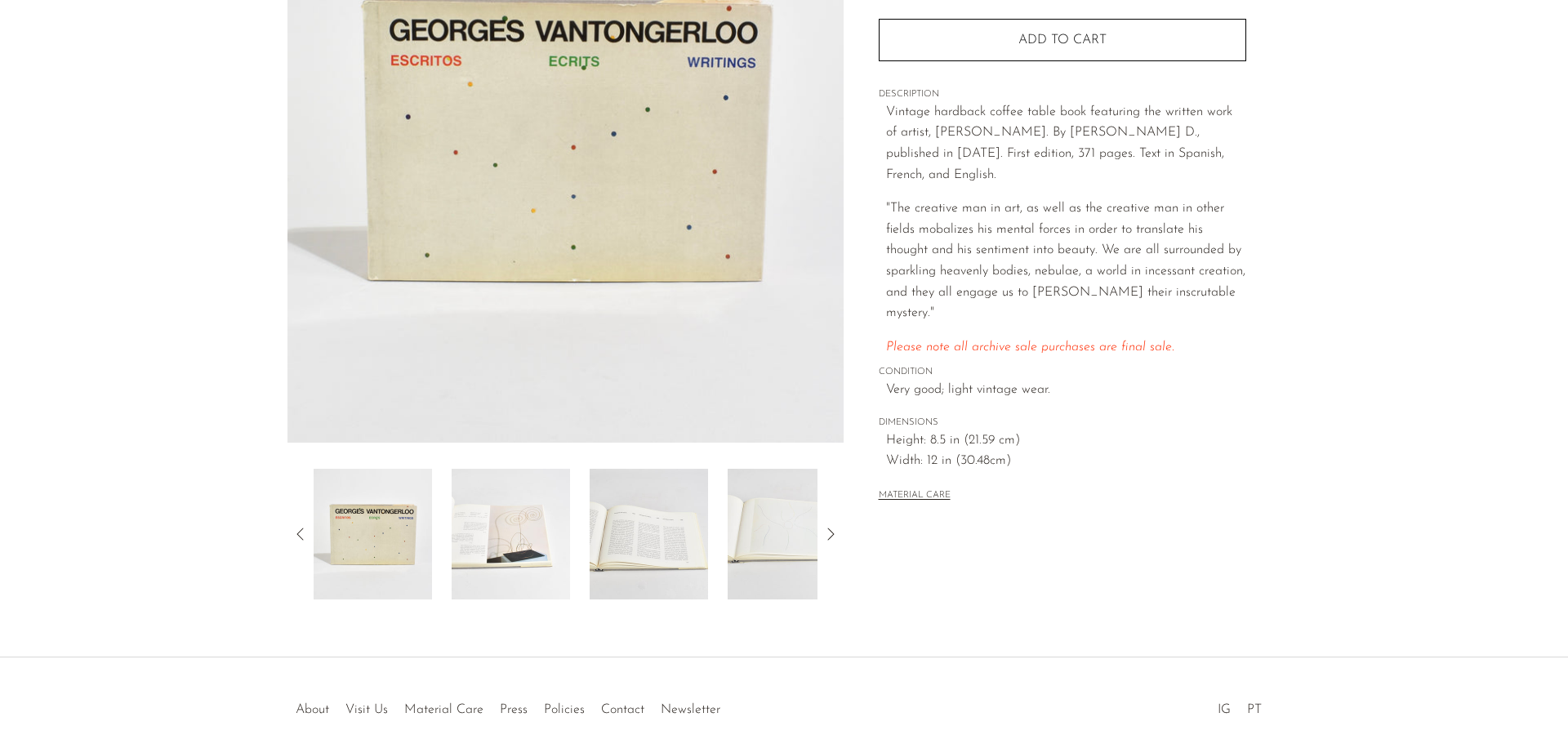
click at [645, 545] on img at bounding box center [649, 534] width 118 height 131
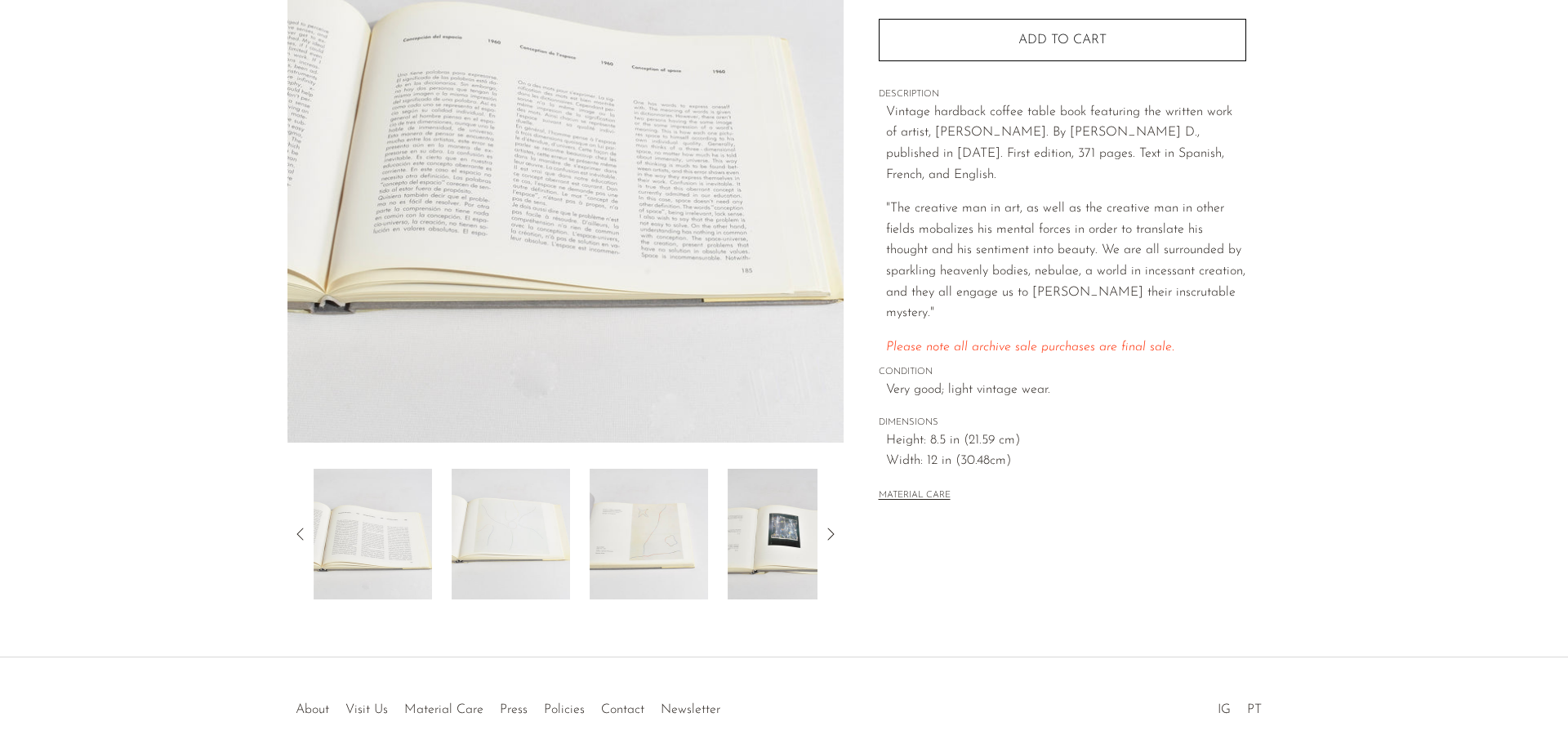
click at [652, 547] on img at bounding box center [649, 534] width 118 height 131
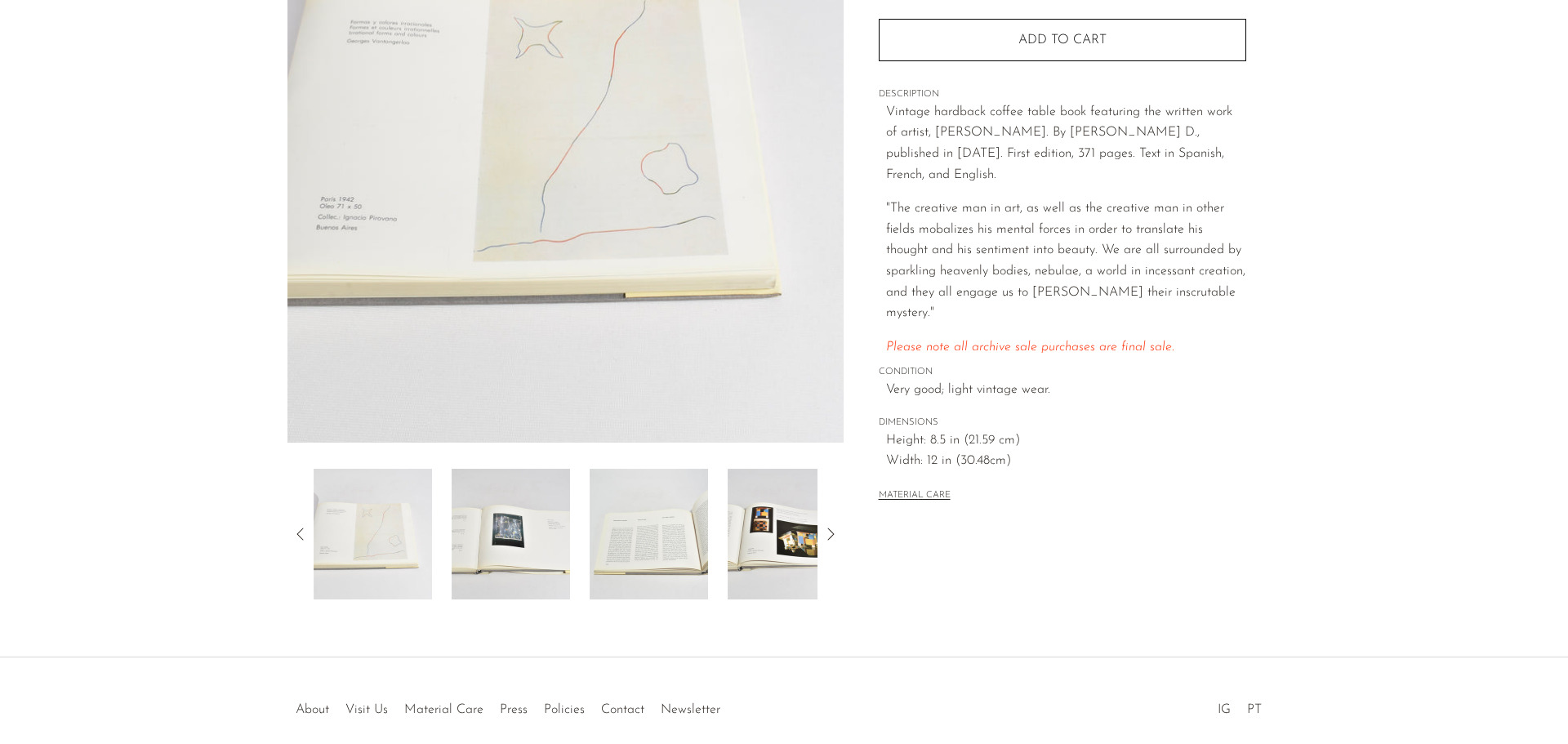
click at [608, 532] on img at bounding box center [649, 534] width 118 height 131
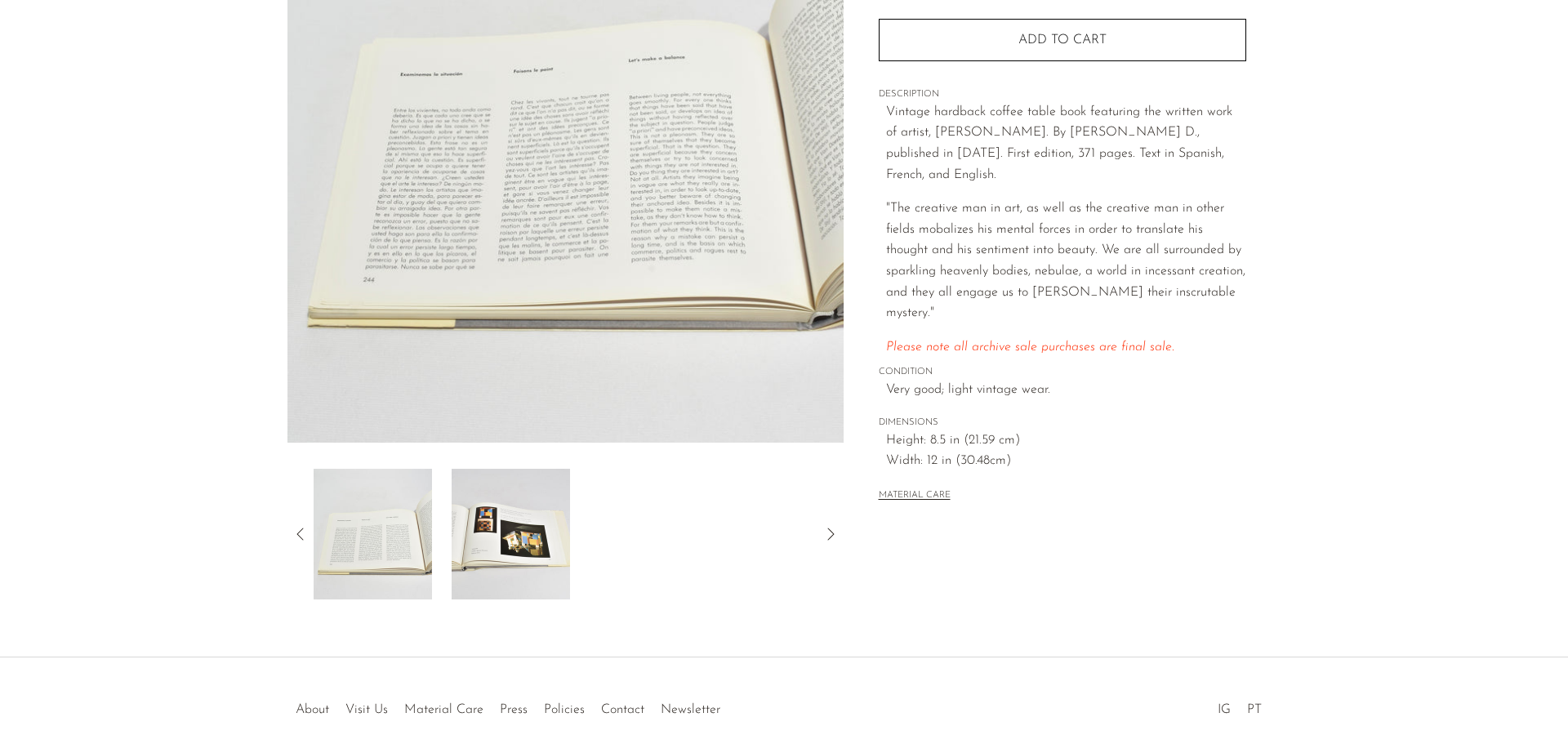
click at [533, 542] on img at bounding box center [511, 534] width 118 height 131
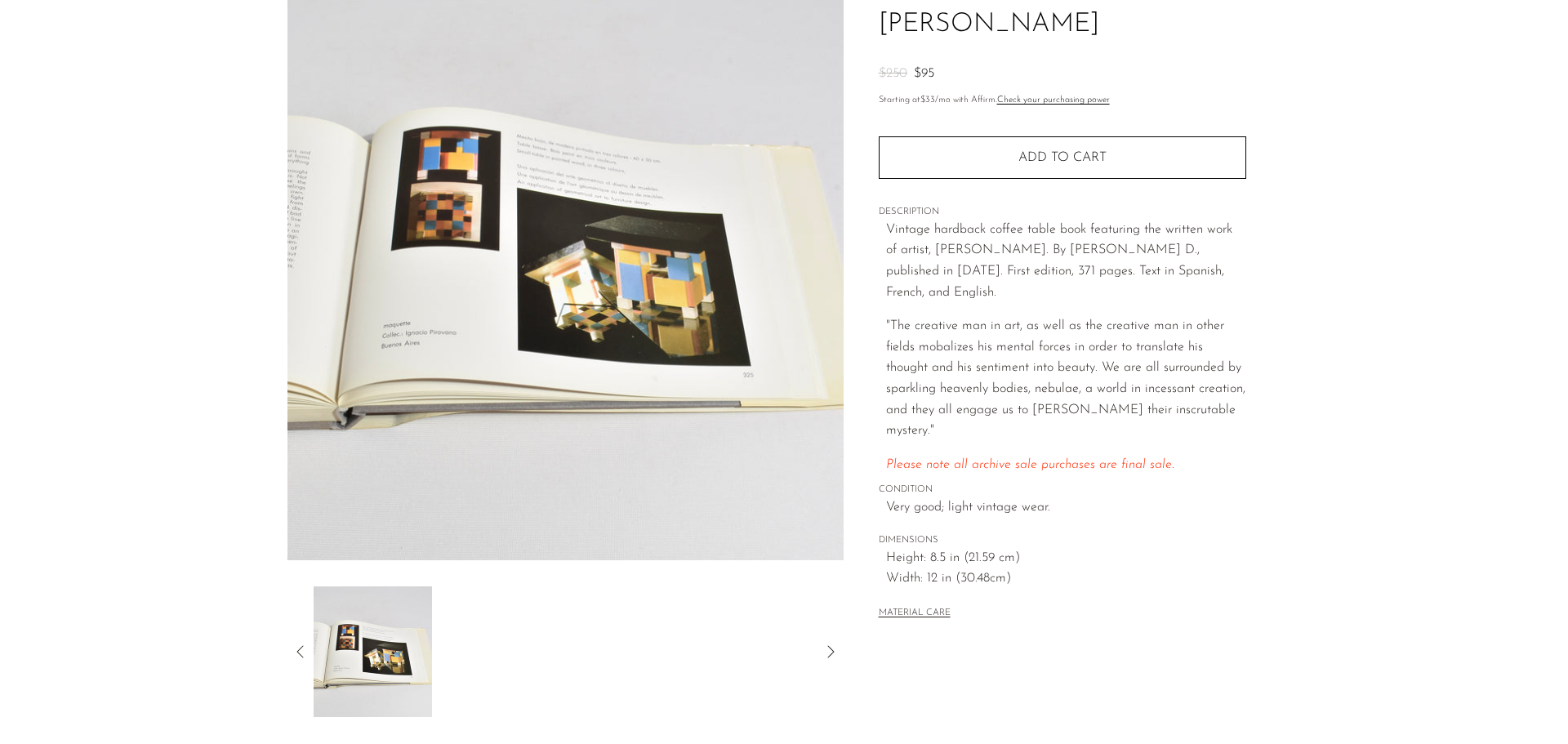
scroll to position [0, 0]
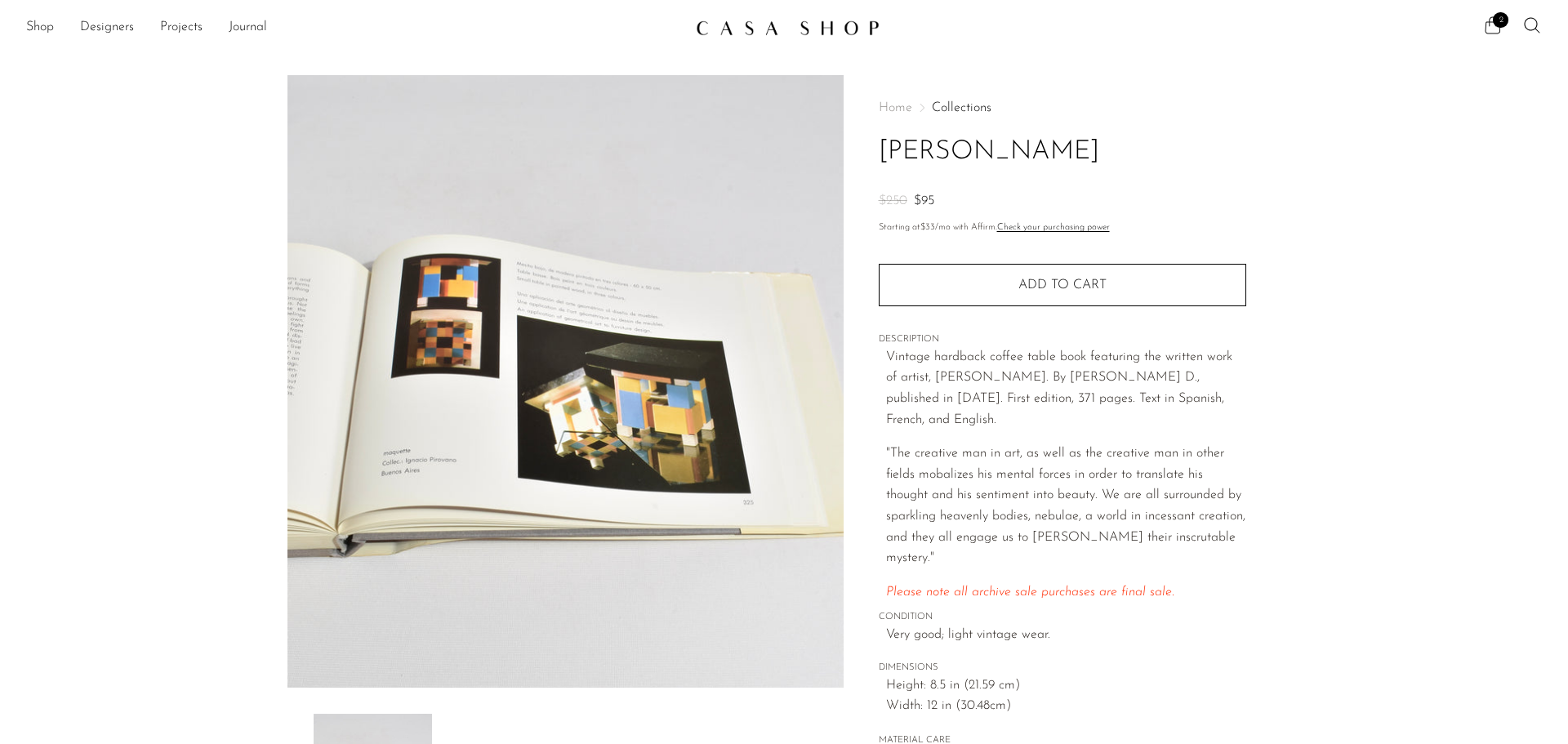
click at [1492, 24] on icon at bounding box center [1493, 25] width 20 height 20
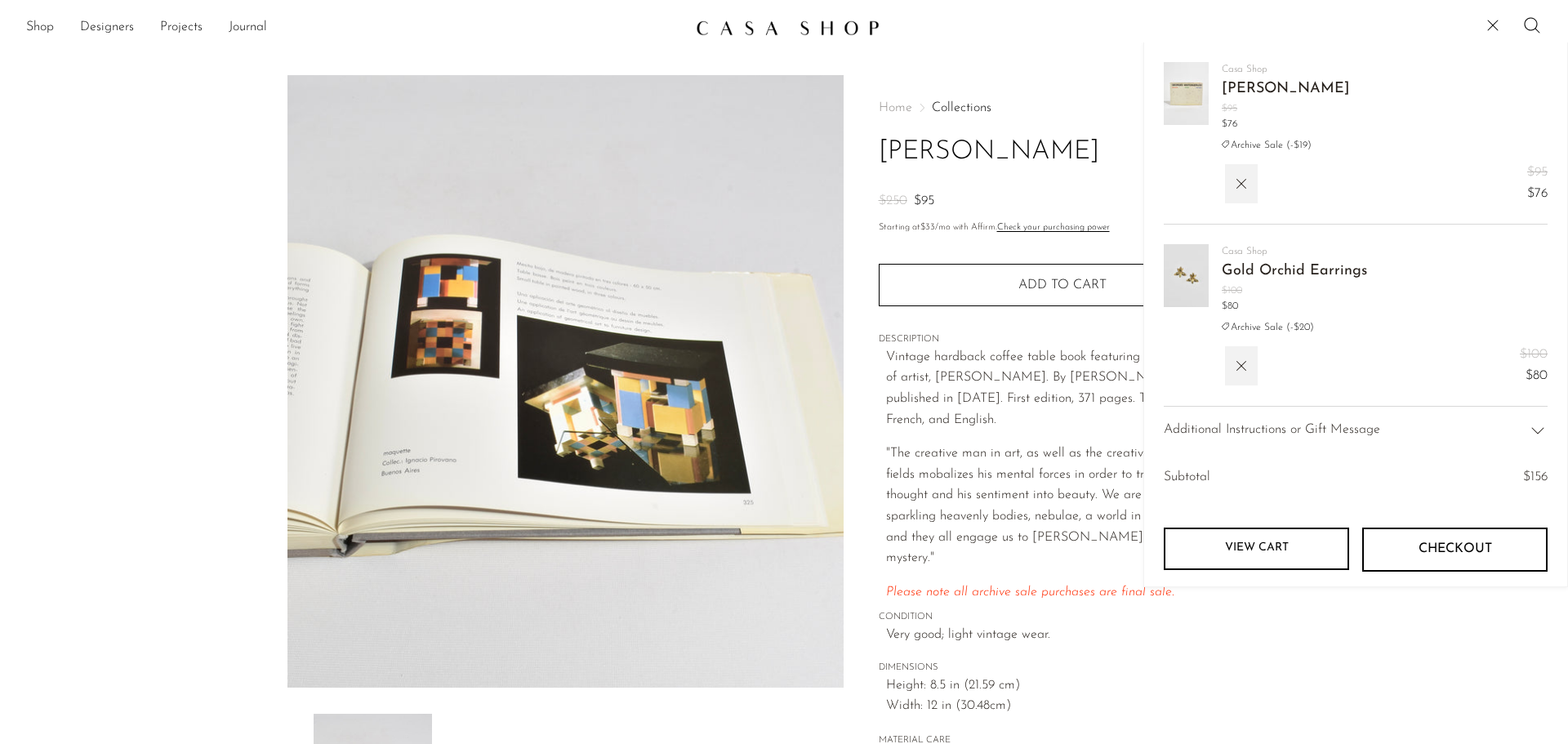
click at [577, 439] on img at bounding box center [565, 381] width 556 height 613
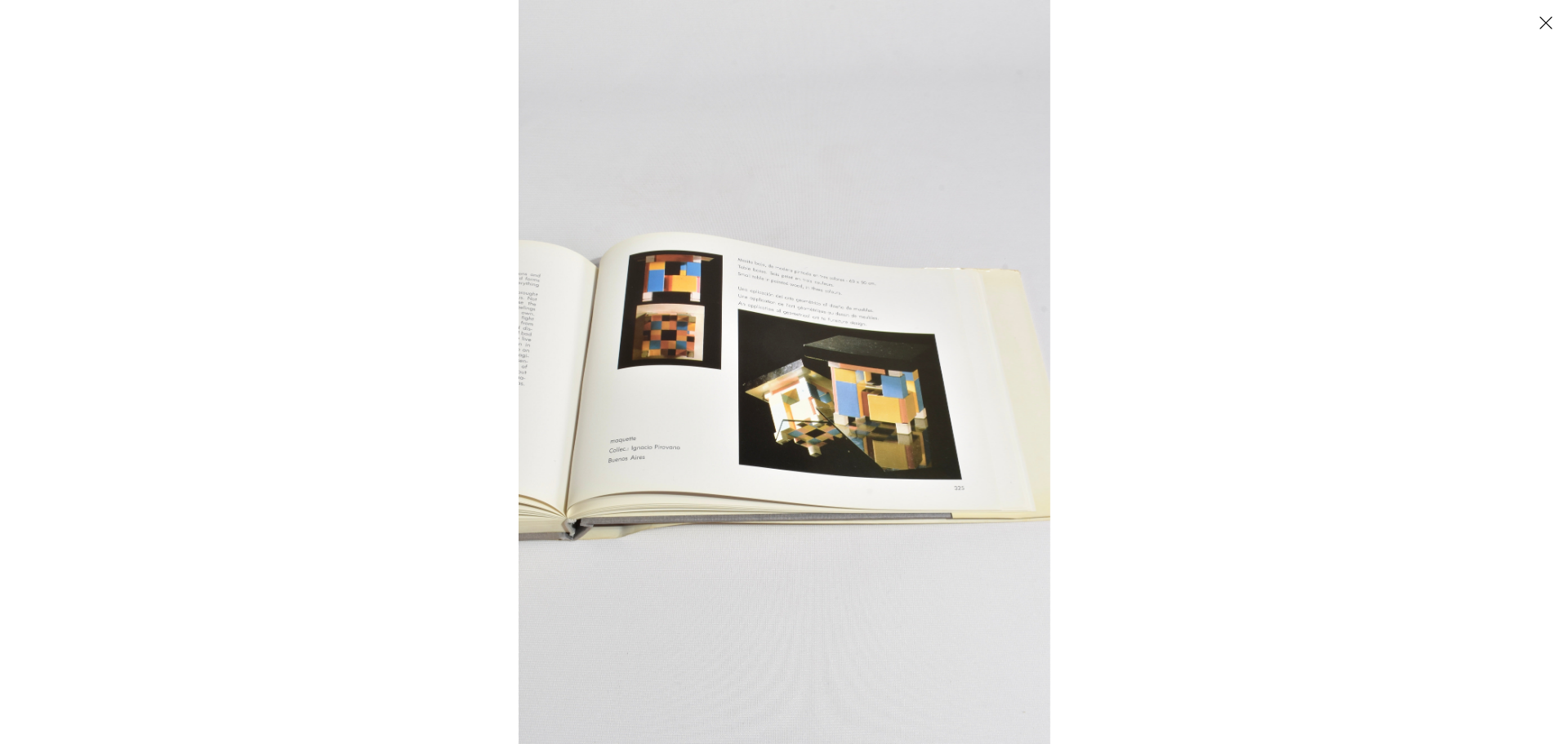
click at [1540, 24] on button "Close" at bounding box center [1546, 23] width 29 height 29
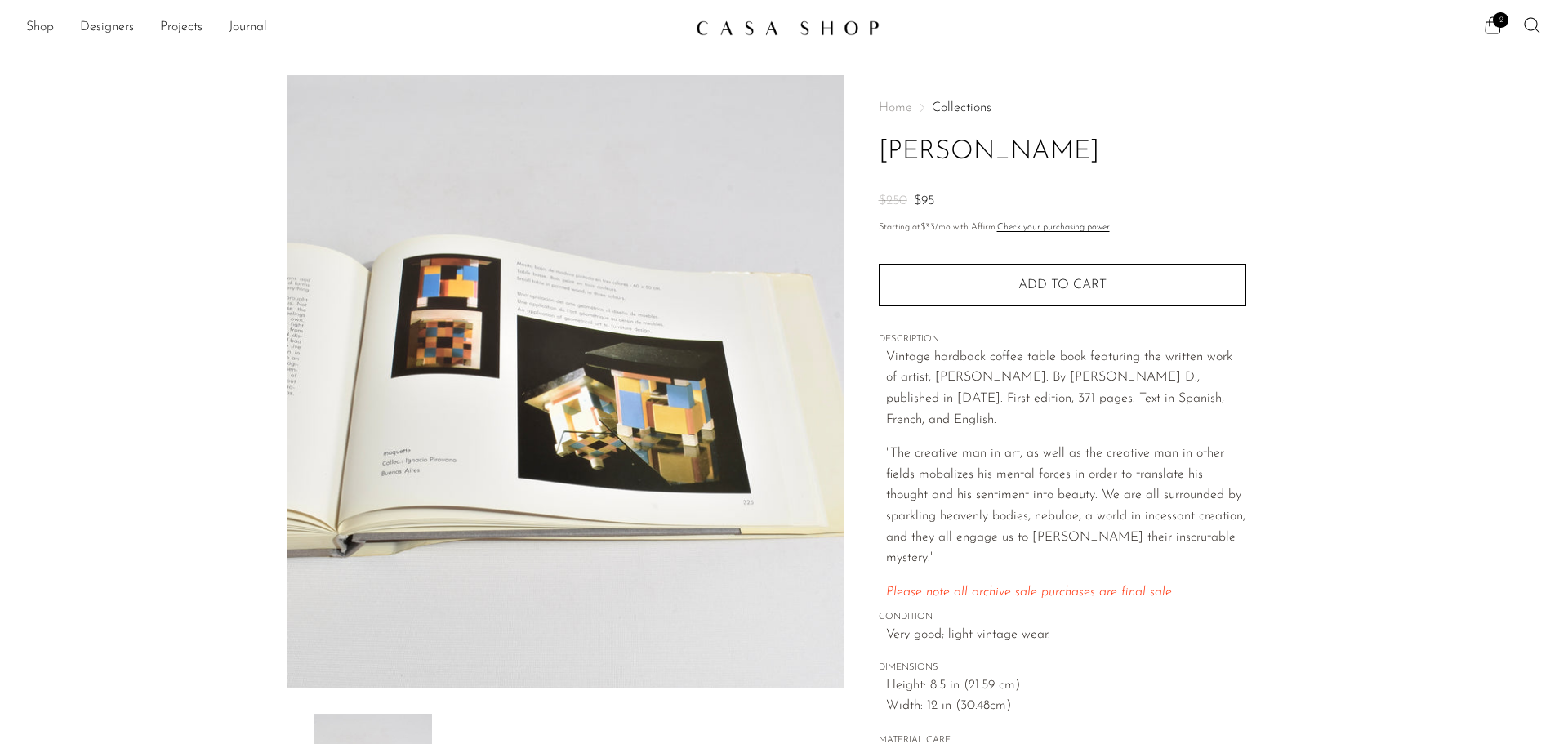
drag, startPoint x: 884, startPoint y: 152, endPoint x: 1177, endPoint y: 160, distance: 293.1
click at [1177, 160] on h1 "[PERSON_NAME]" at bounding box center [1062, 153] width 368 height 42
click at [1499, 16] on span "2" at bounding box center [1500, 20] width 15 height 15
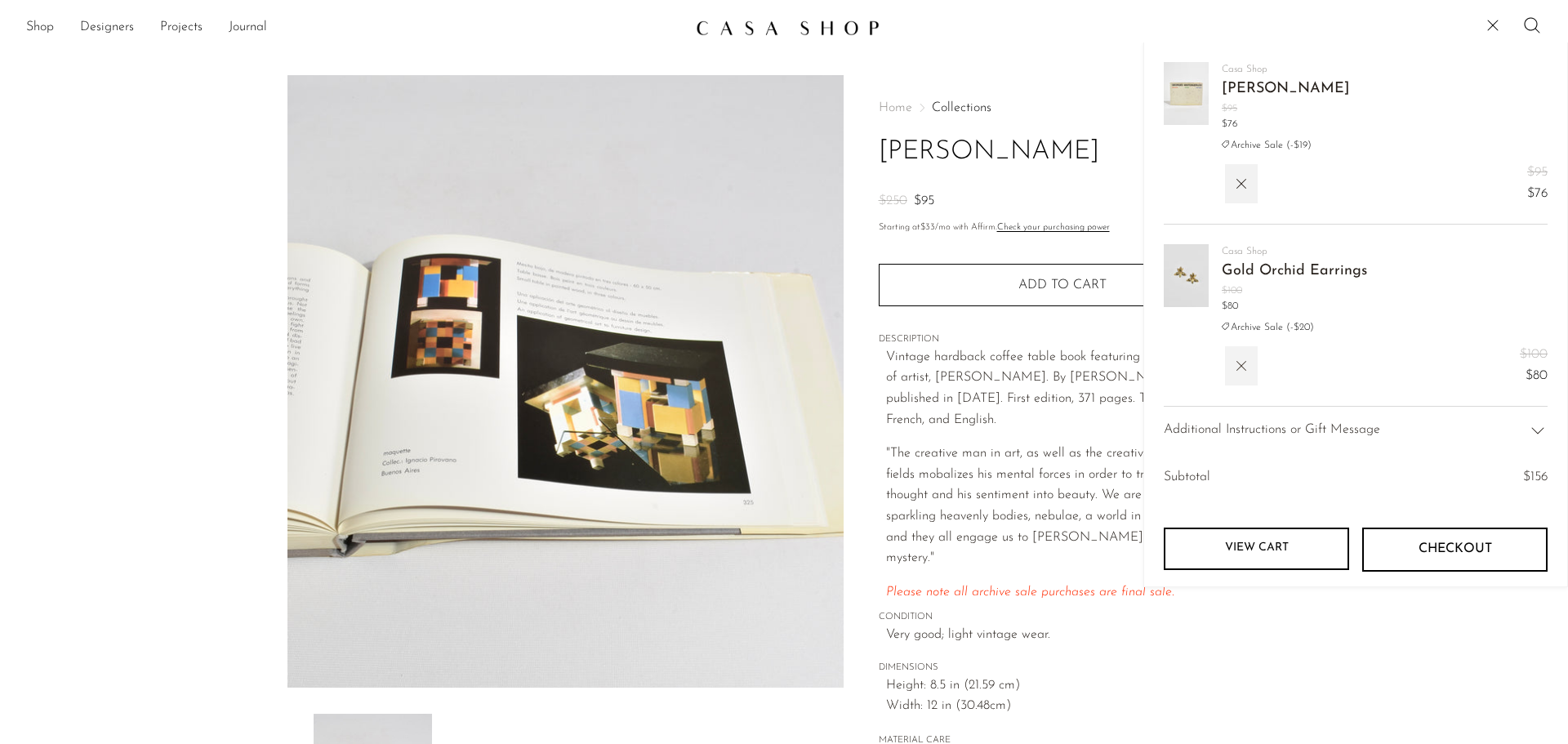
click at [1244, 371] on icon "button" at bounding box center [1242, 366] width 18 height 18
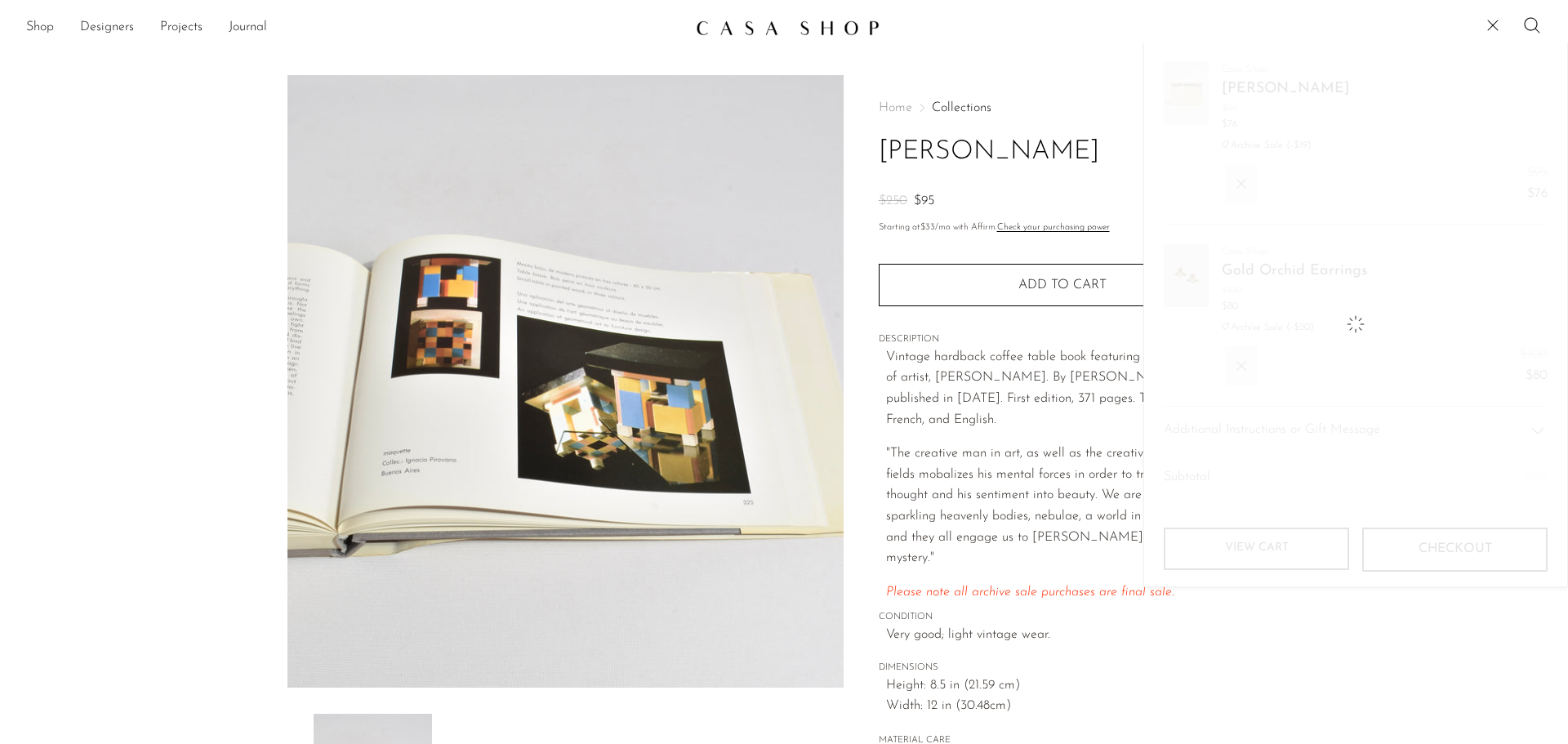
click at [759, 24] on img at bounding box center [787, 28] width 183 height 16
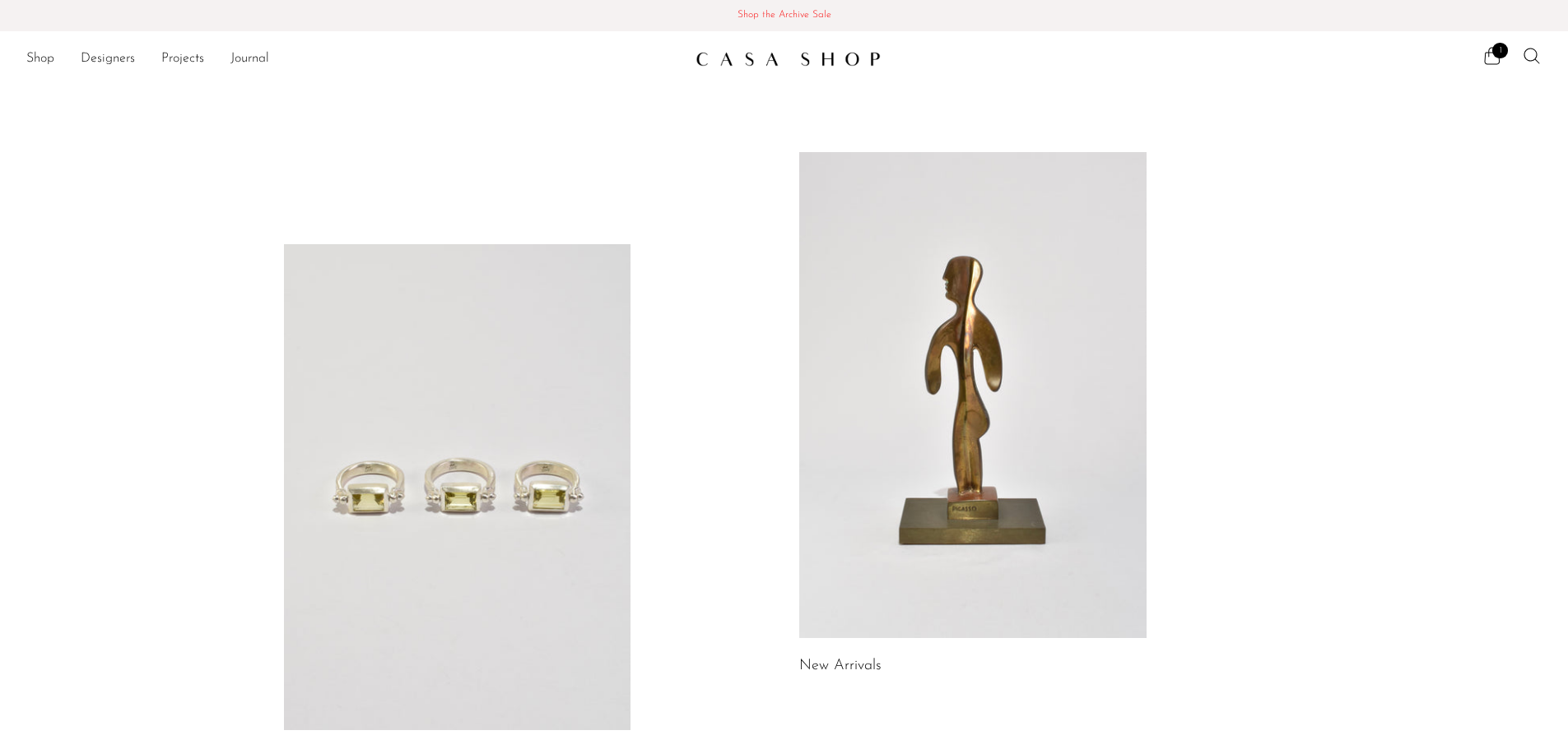
click at [766, 8] on span "Shop the Archive Sale" at bounding box center [783, 15] width 1542 height 18
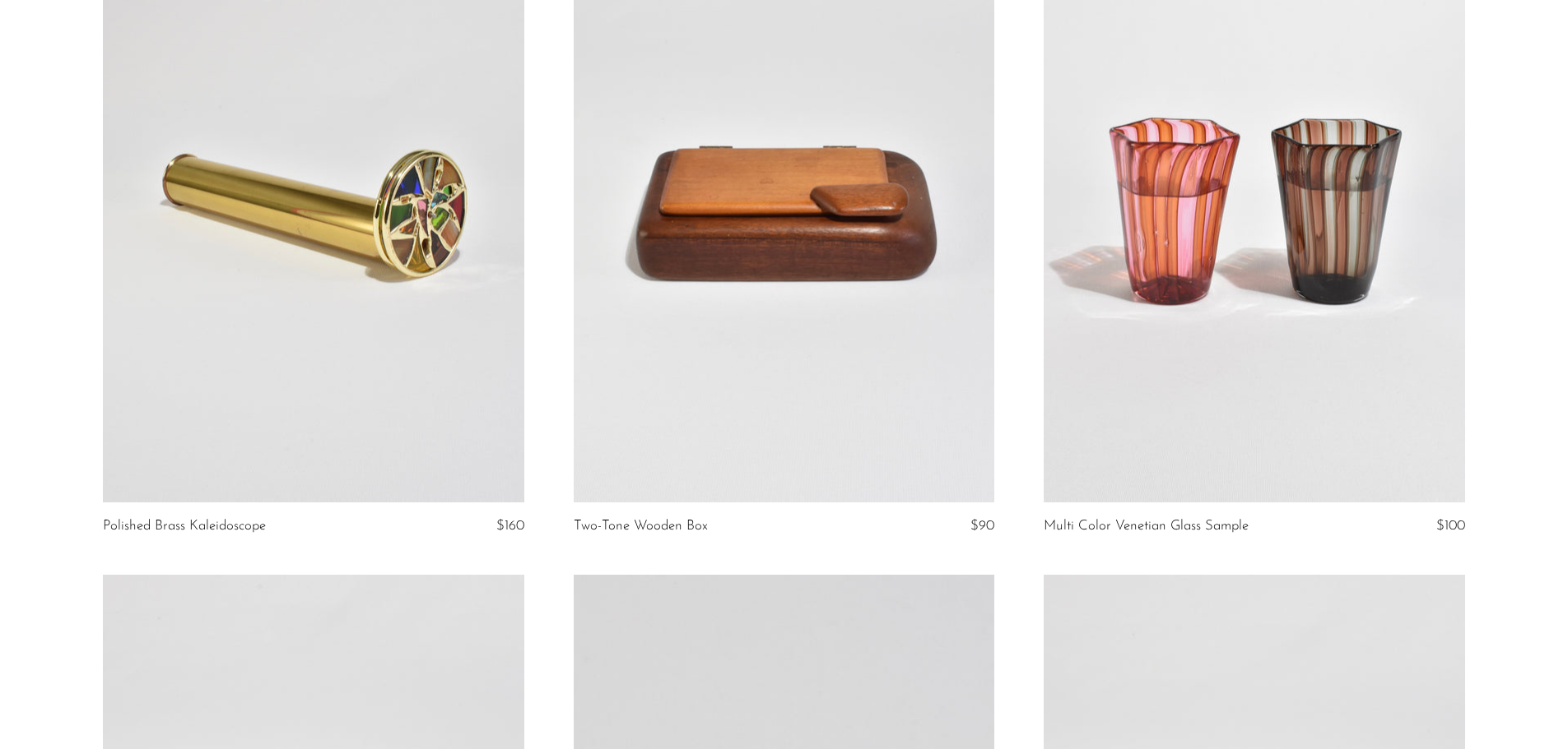
scroll to position [247, 0]
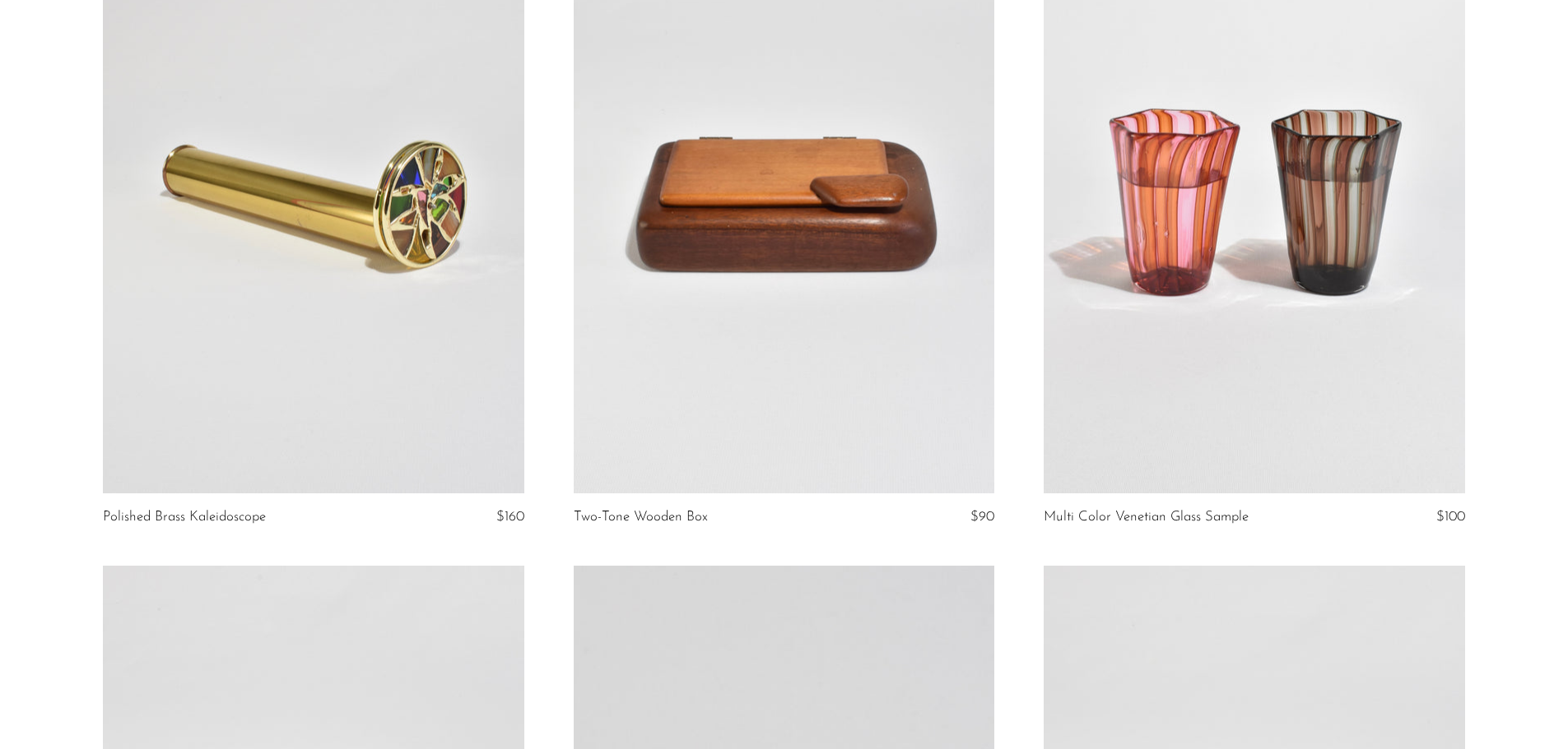
click at [771, 269] on link at bounding box center [784, 198] width 421 height 589
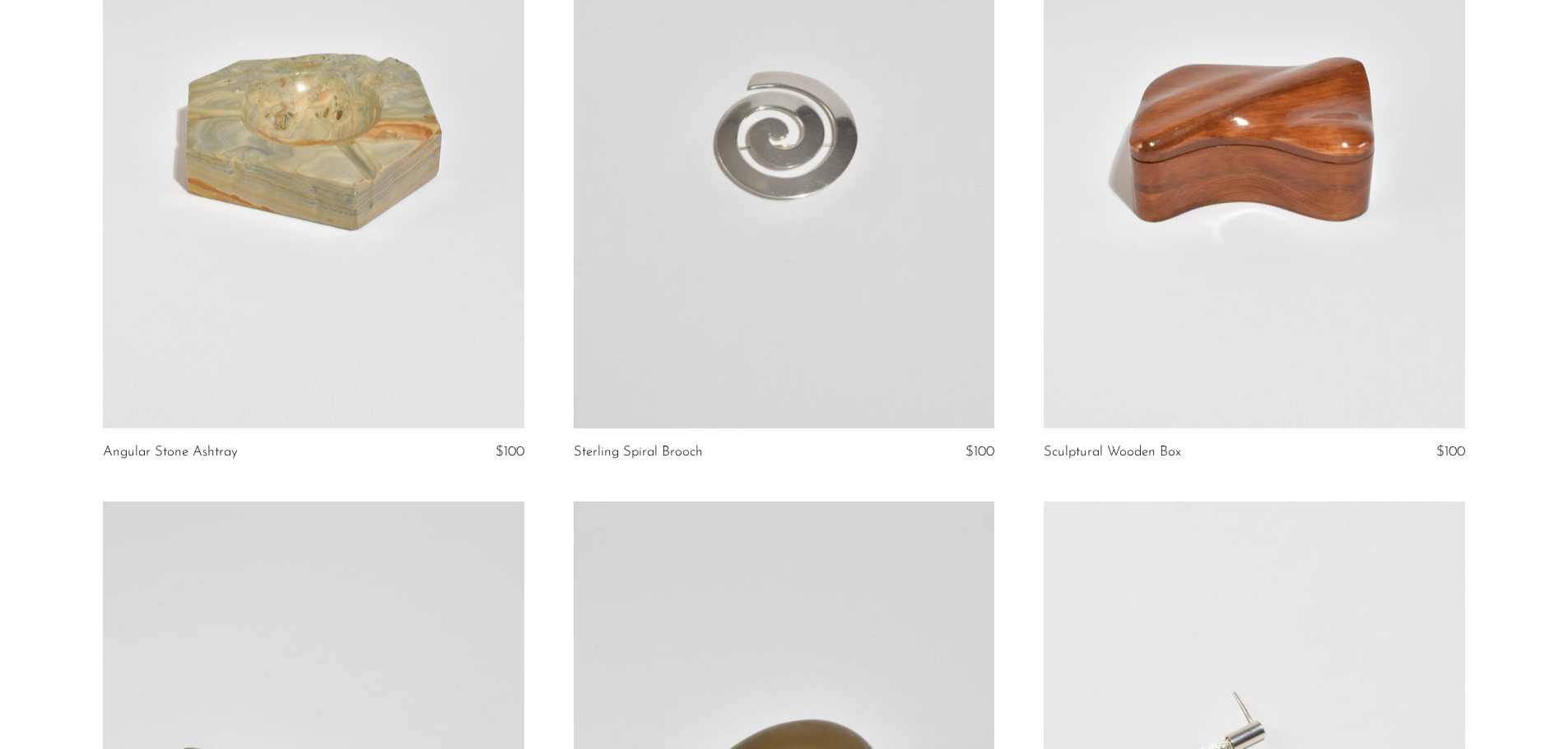
scroll to position [987, 0]
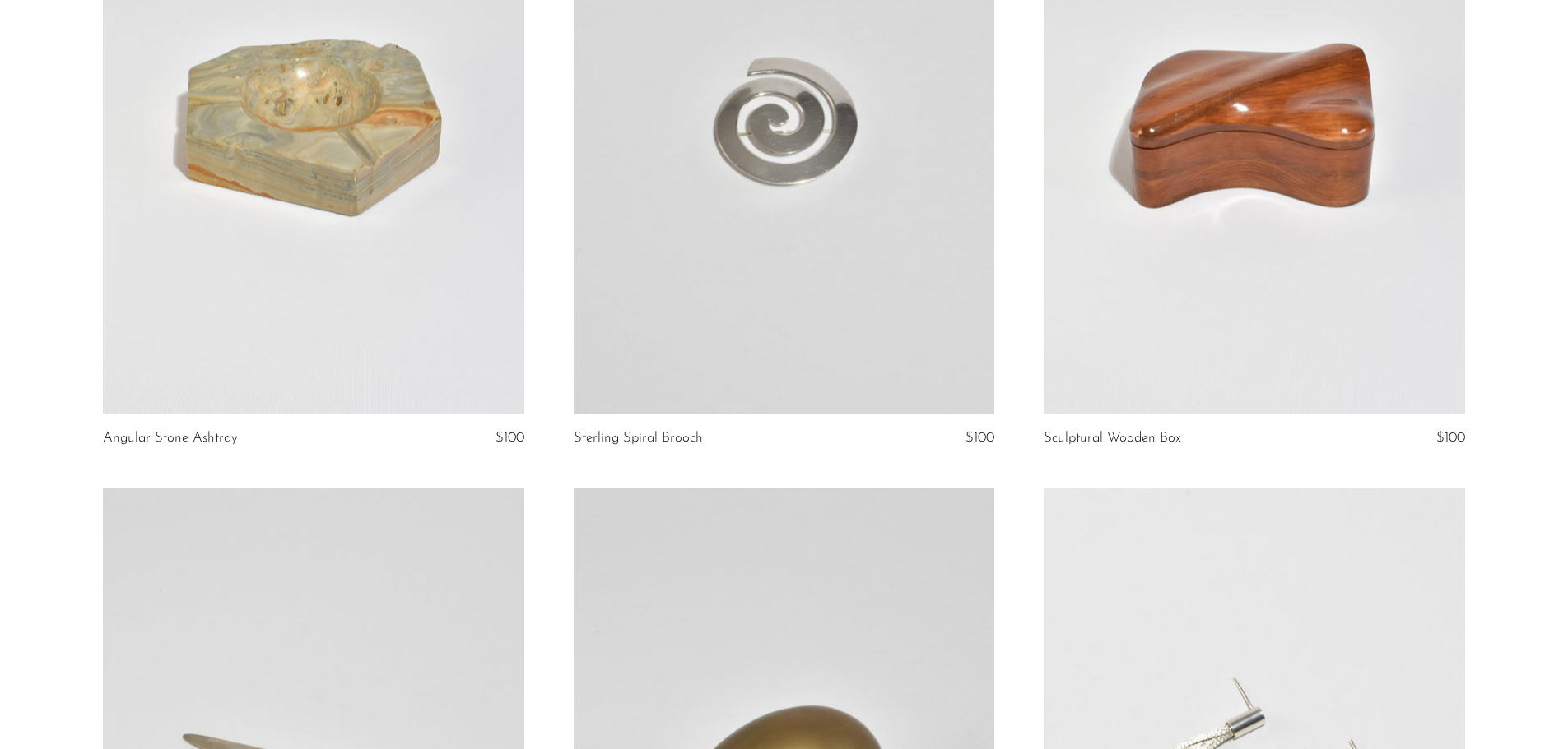
click at [798, 328] on link at bounding box center [784, 119] width 421 height 589
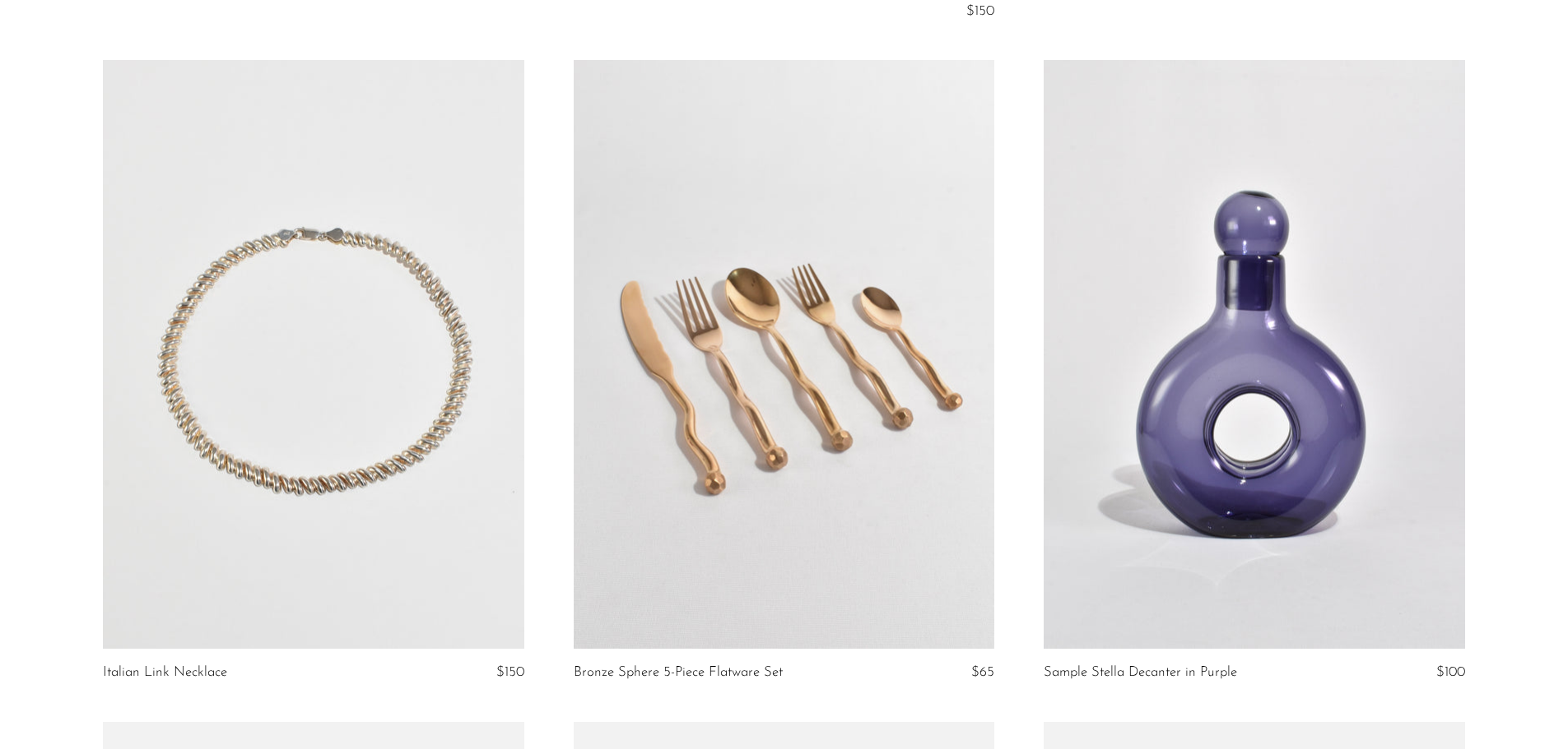
scroll to position [3448, 0]
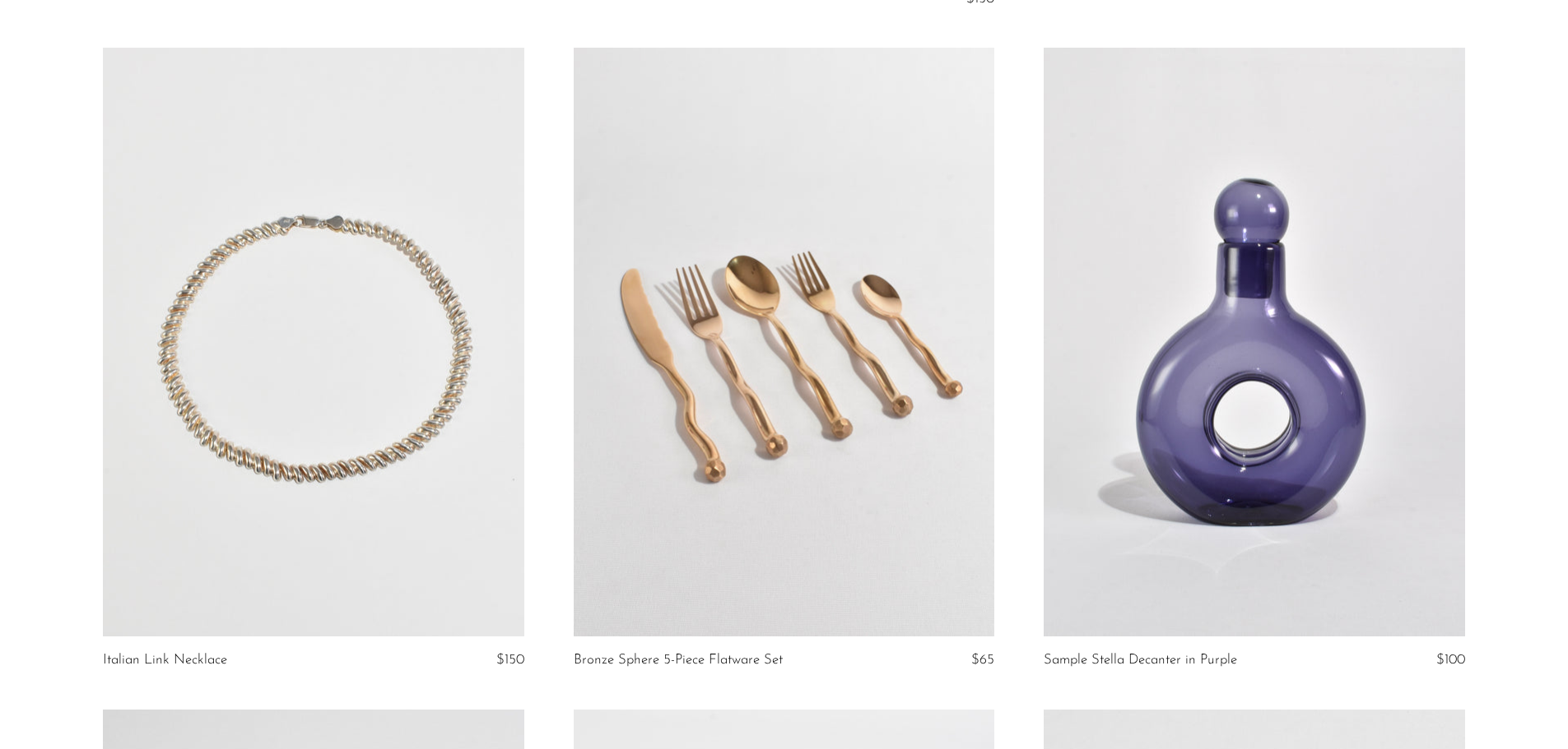
click at [341, 430] on link at bounding box center [313, 341] width 421 height 589
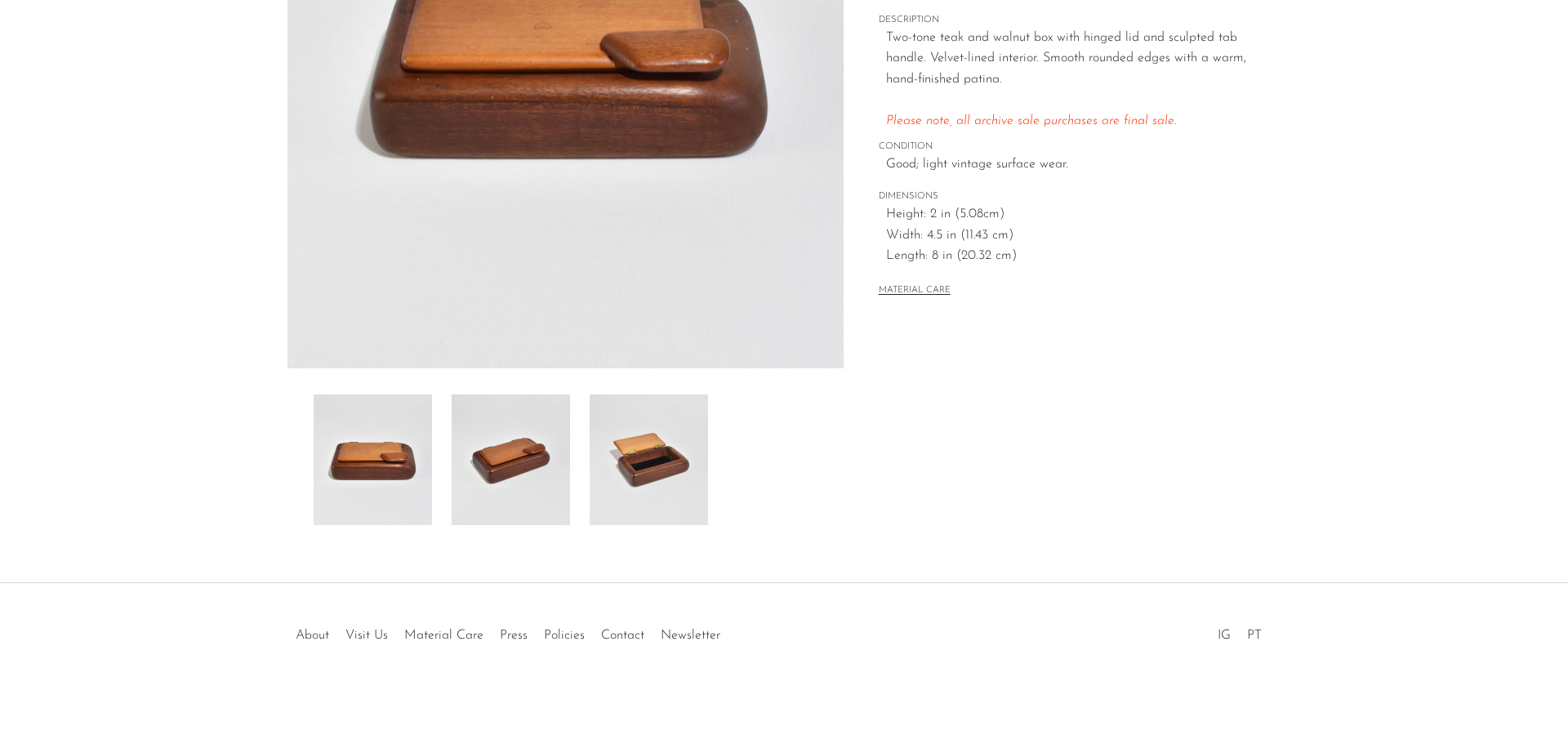
click at [602, 497] on img at bounding box center [649, 460] width 118 height 131
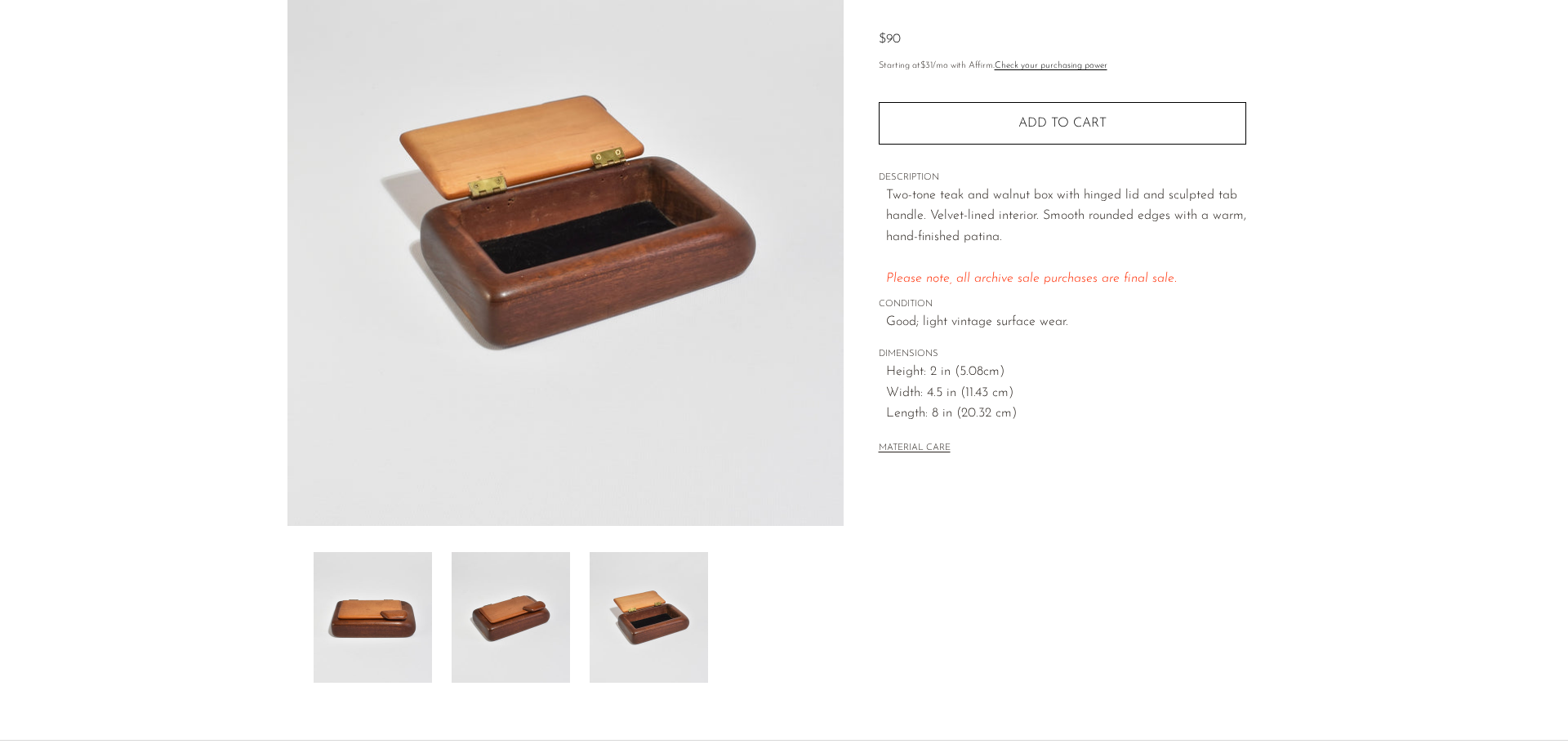
scroll to position [245, 0]
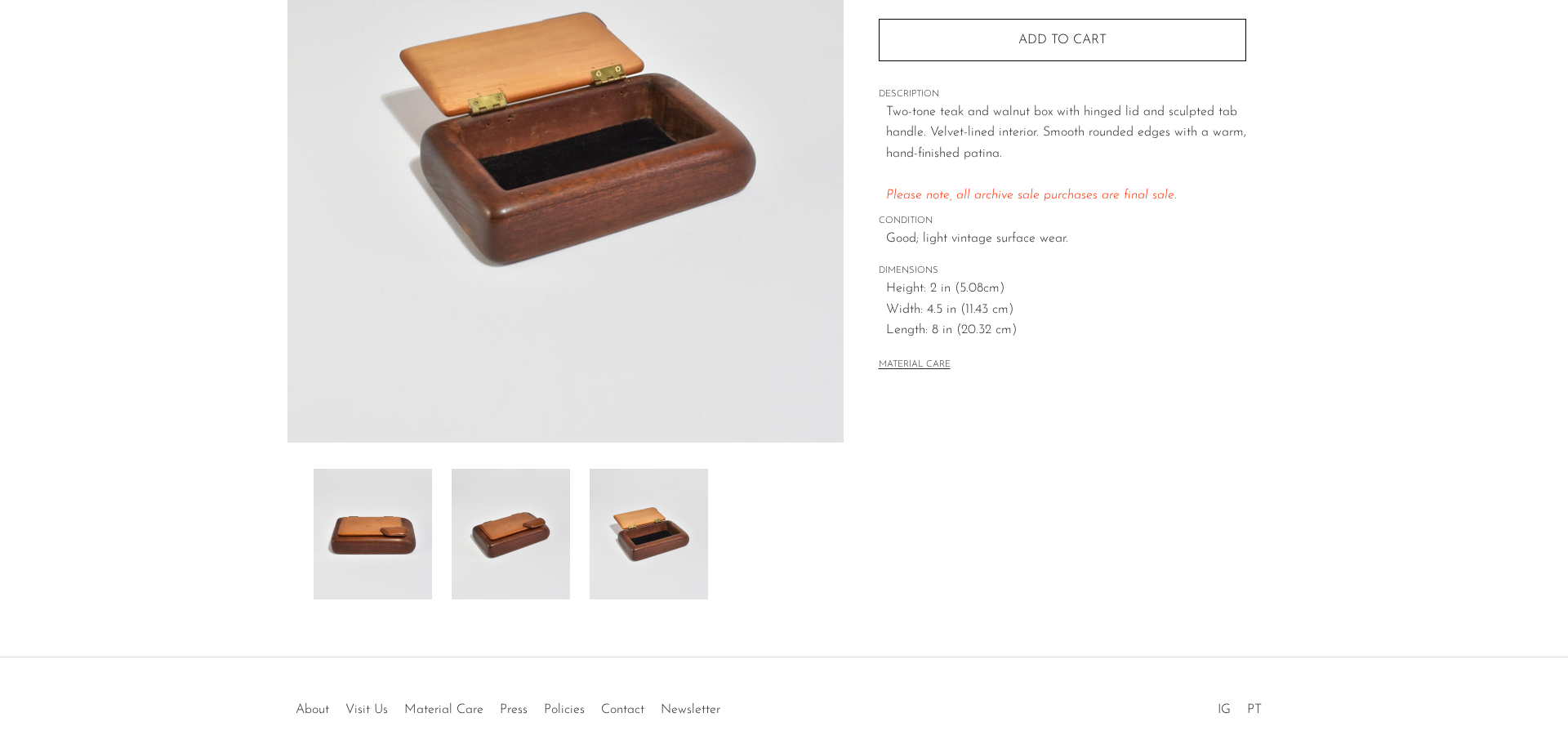
click at [478, 550] on img at bounding box center [511, 534] width 118 height 131
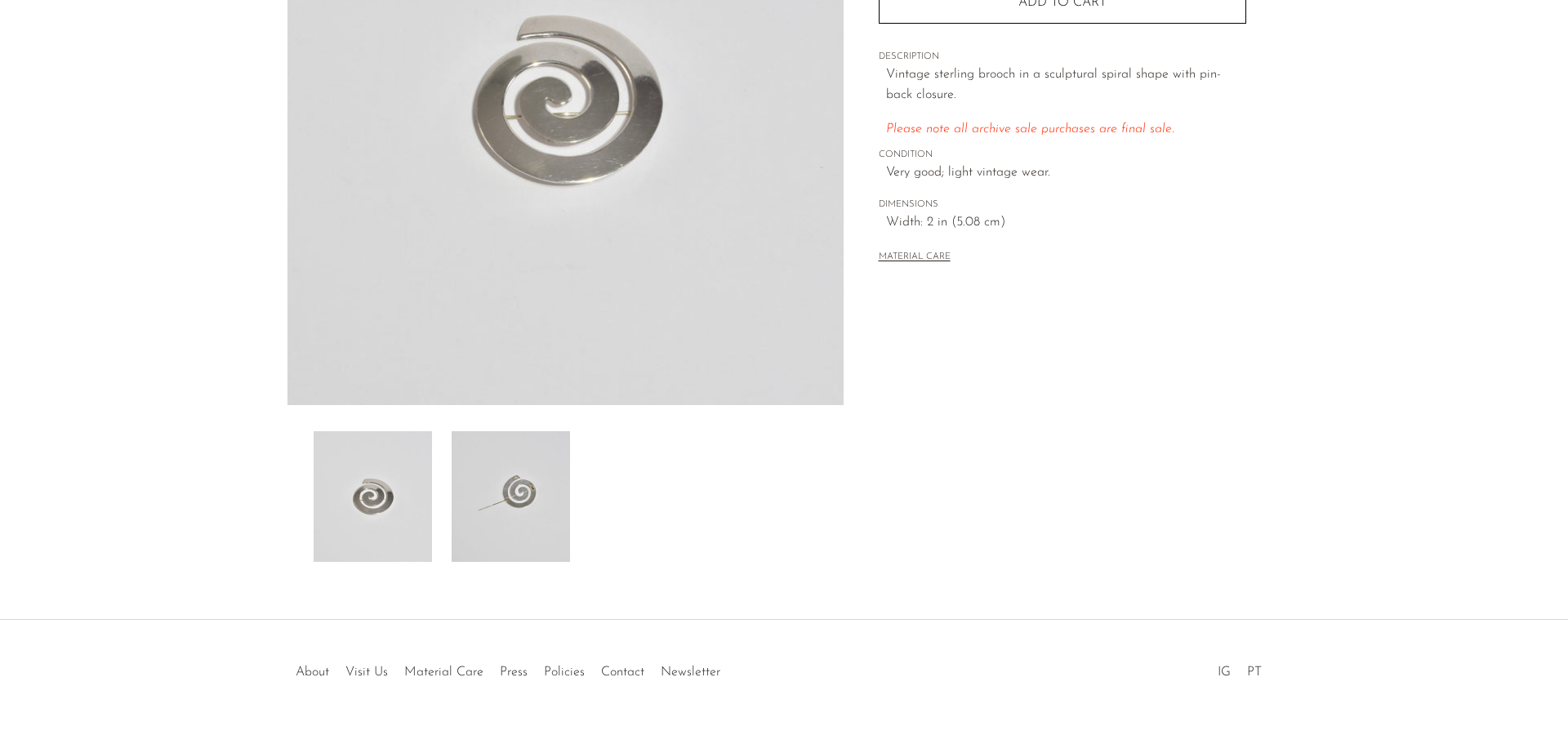
scroll to position [319, 0]
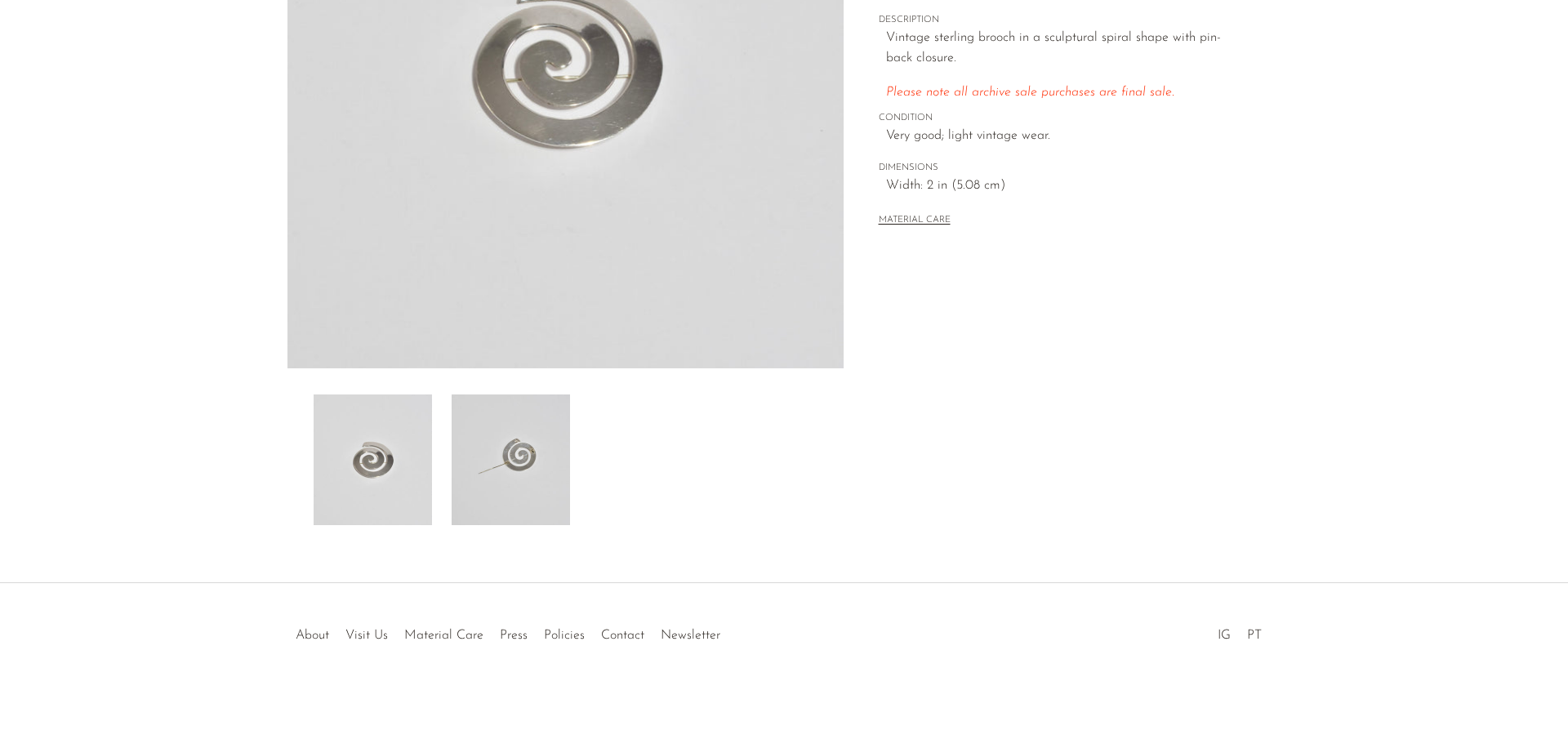
click at [474, 440] on img at bounding box center [511, 460] width 118 height 131
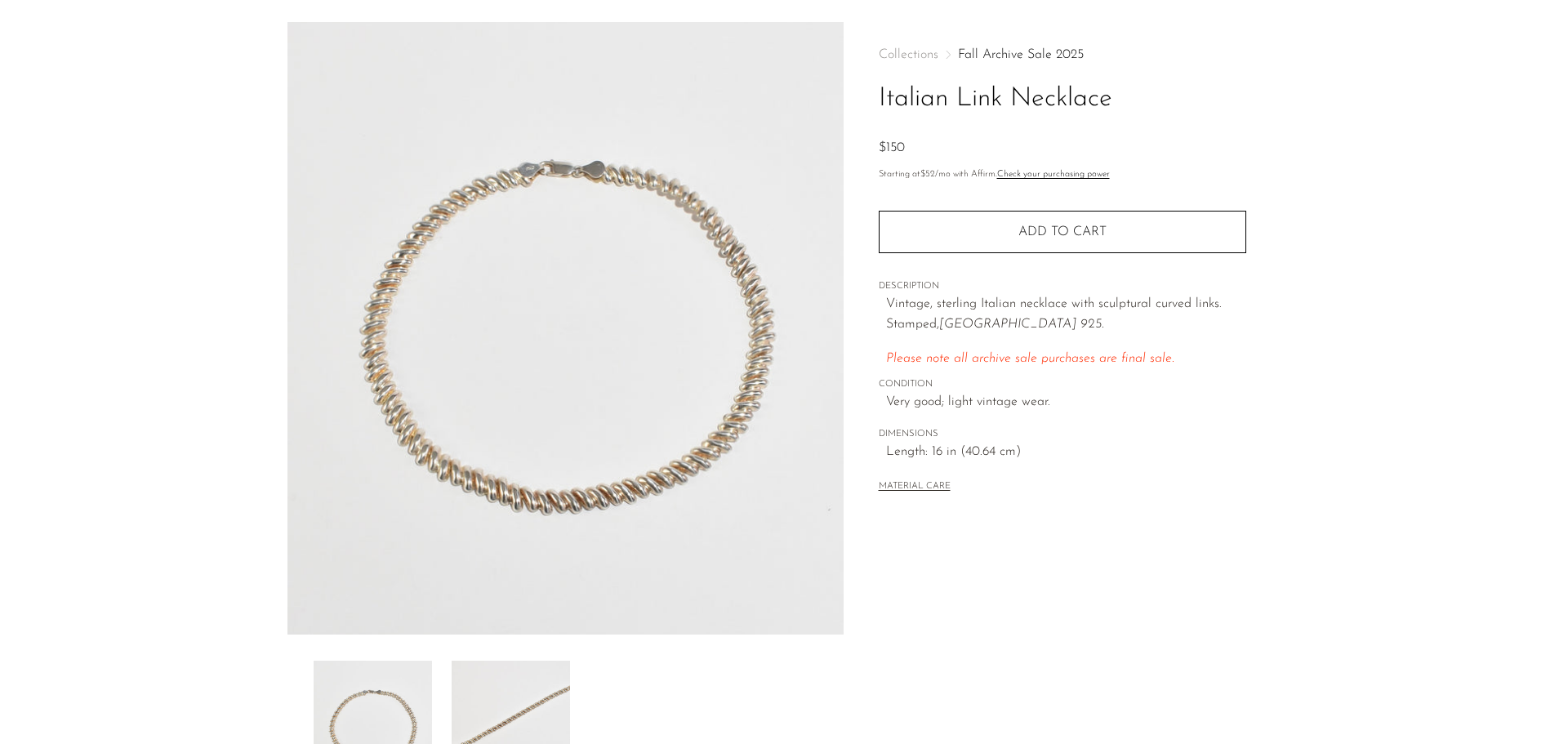
scroll to position [81, 0]
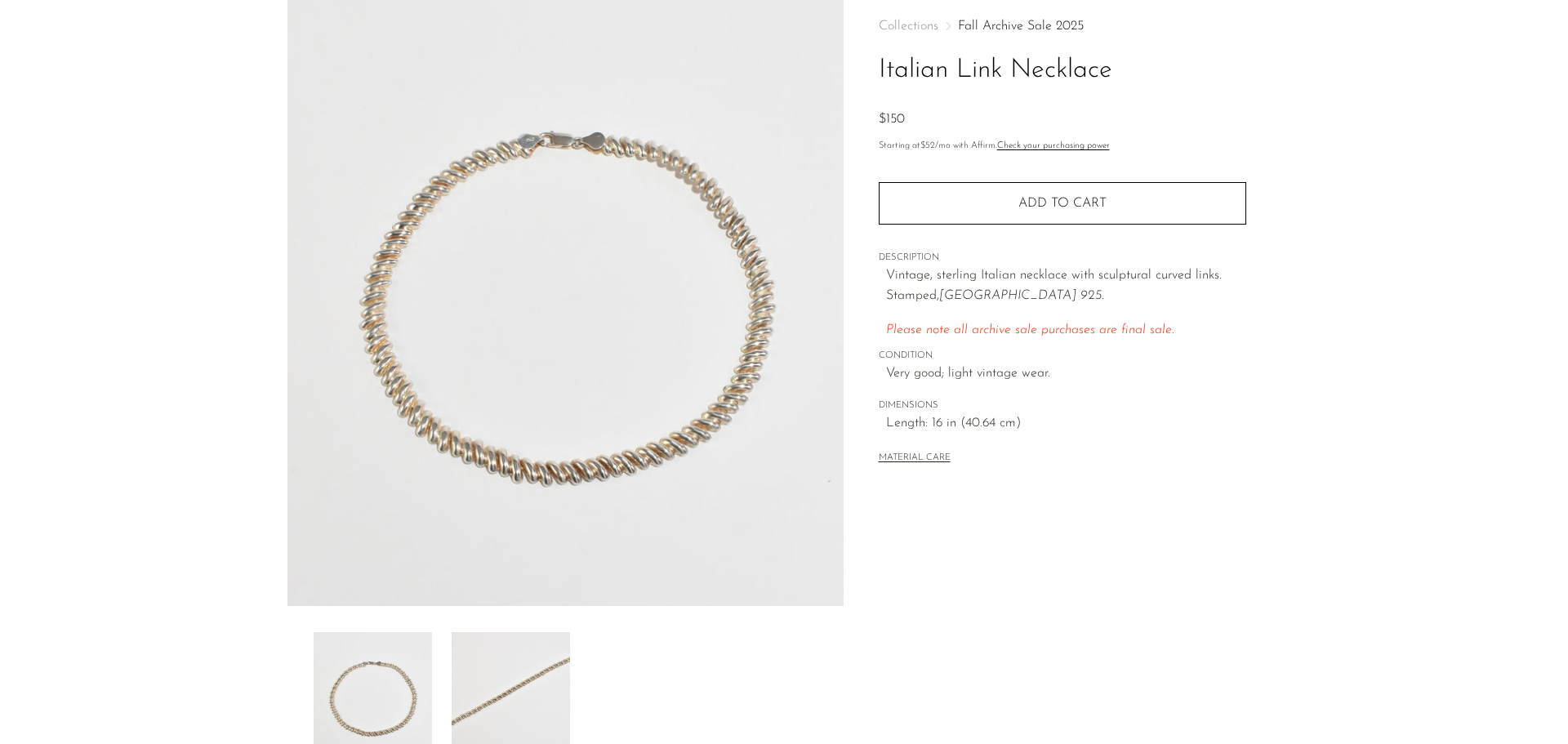
click at [534, 685] on img at bounding box center [511, 698] width 118 height 131
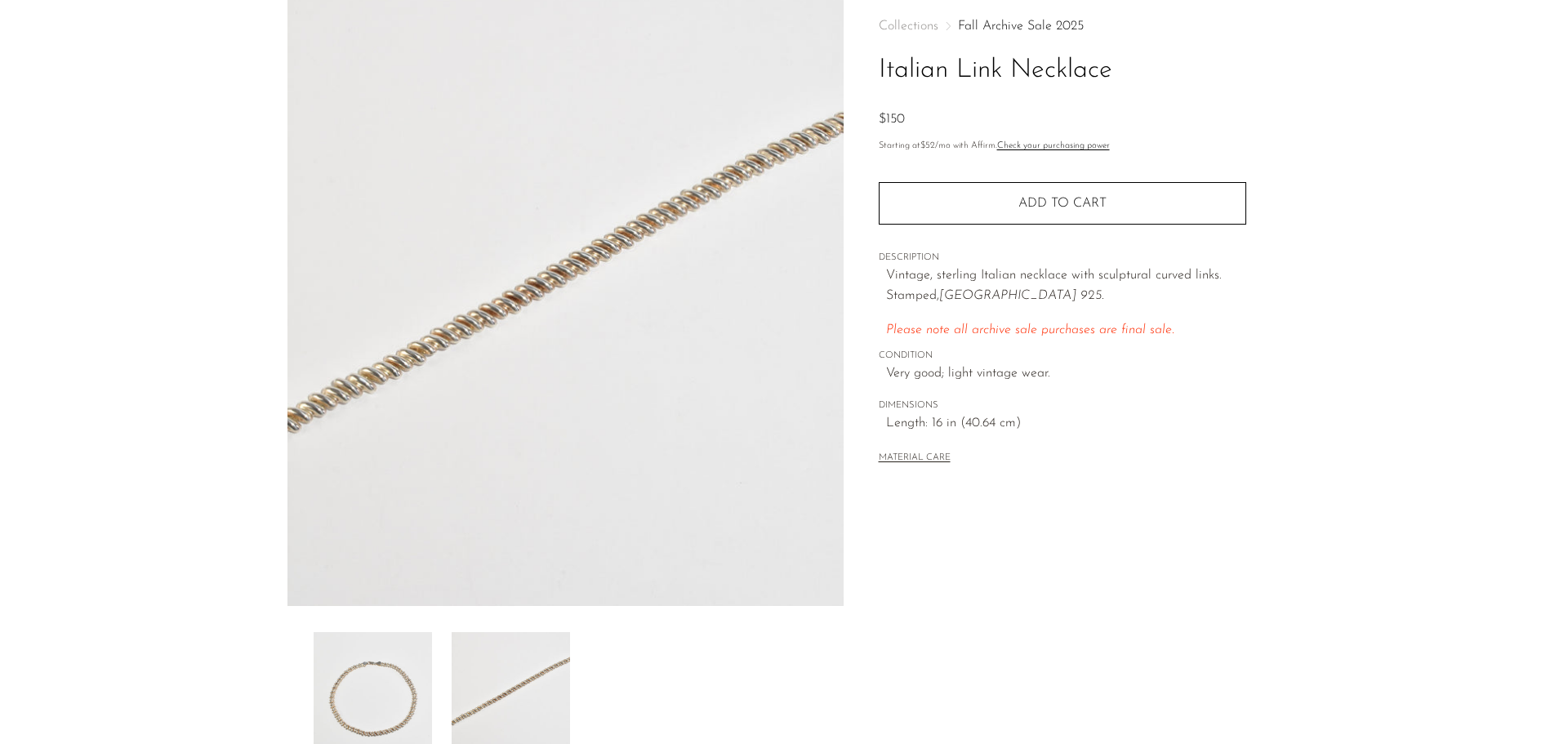
click at [339, 720] on img at bounding box center [372, 698] width 118 height 131
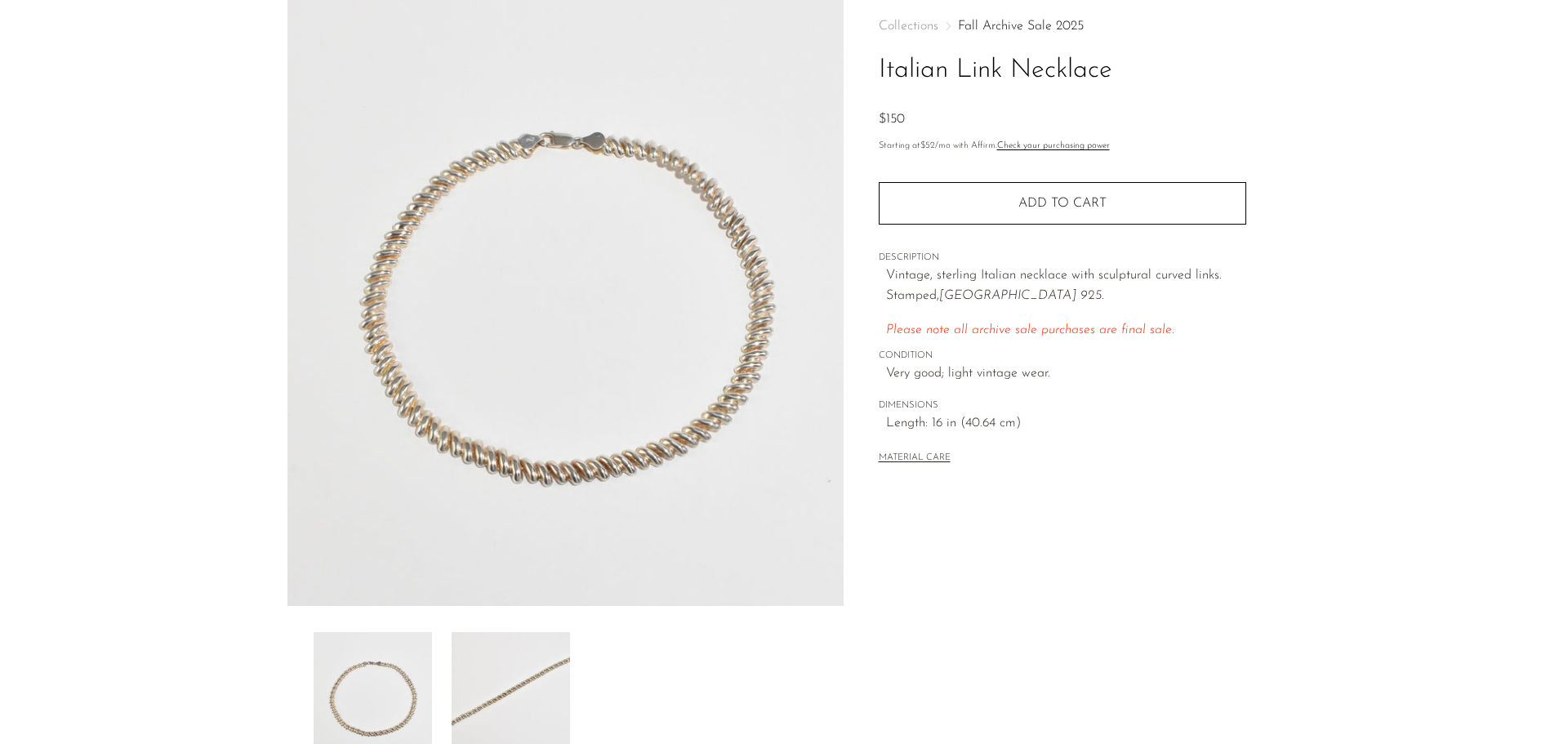
click at [673, 428] on img at bounding box center [565, 300] width 556 height 613
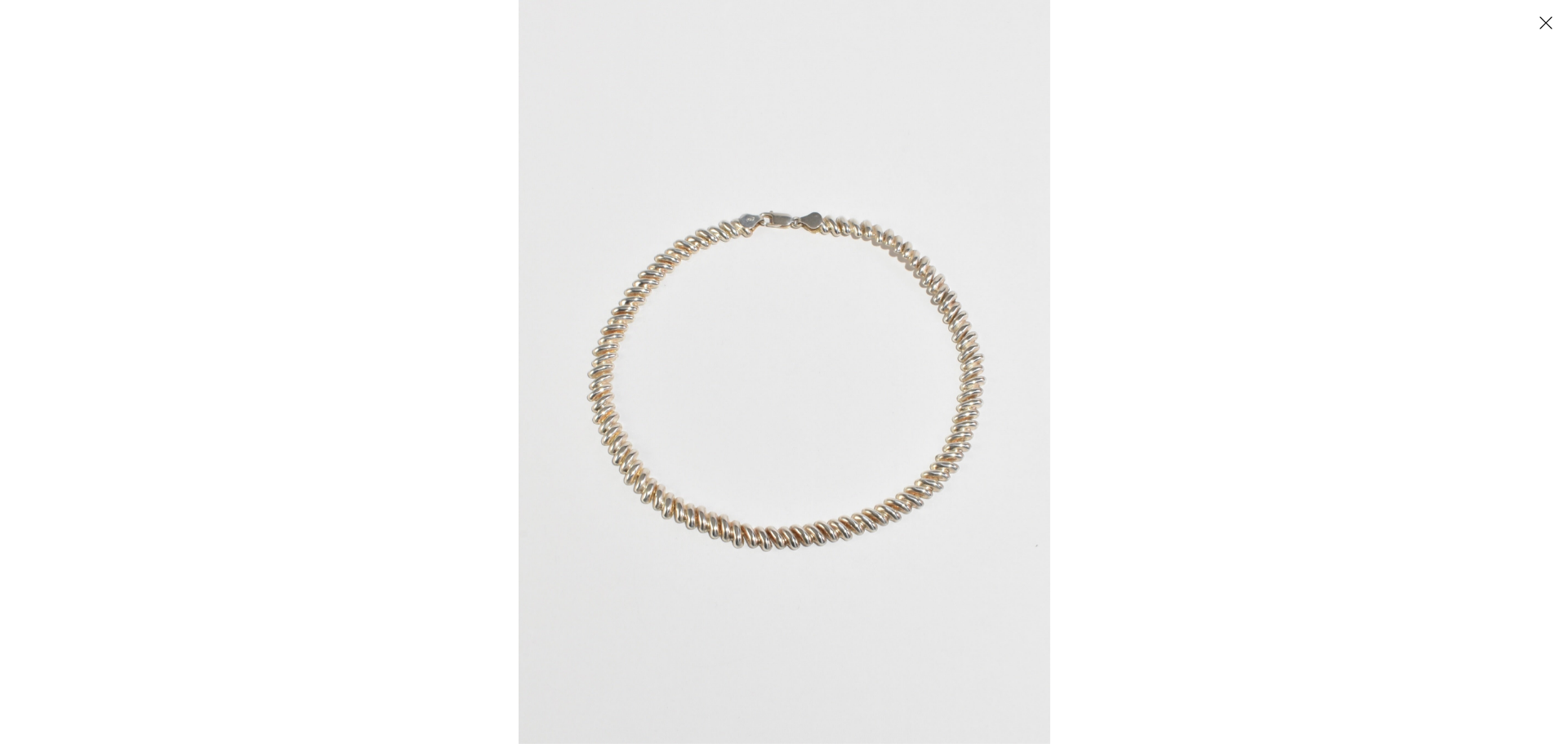
click at [1545, 24] on button "Close" at bounding box center [1546, 23] width 29 height 29
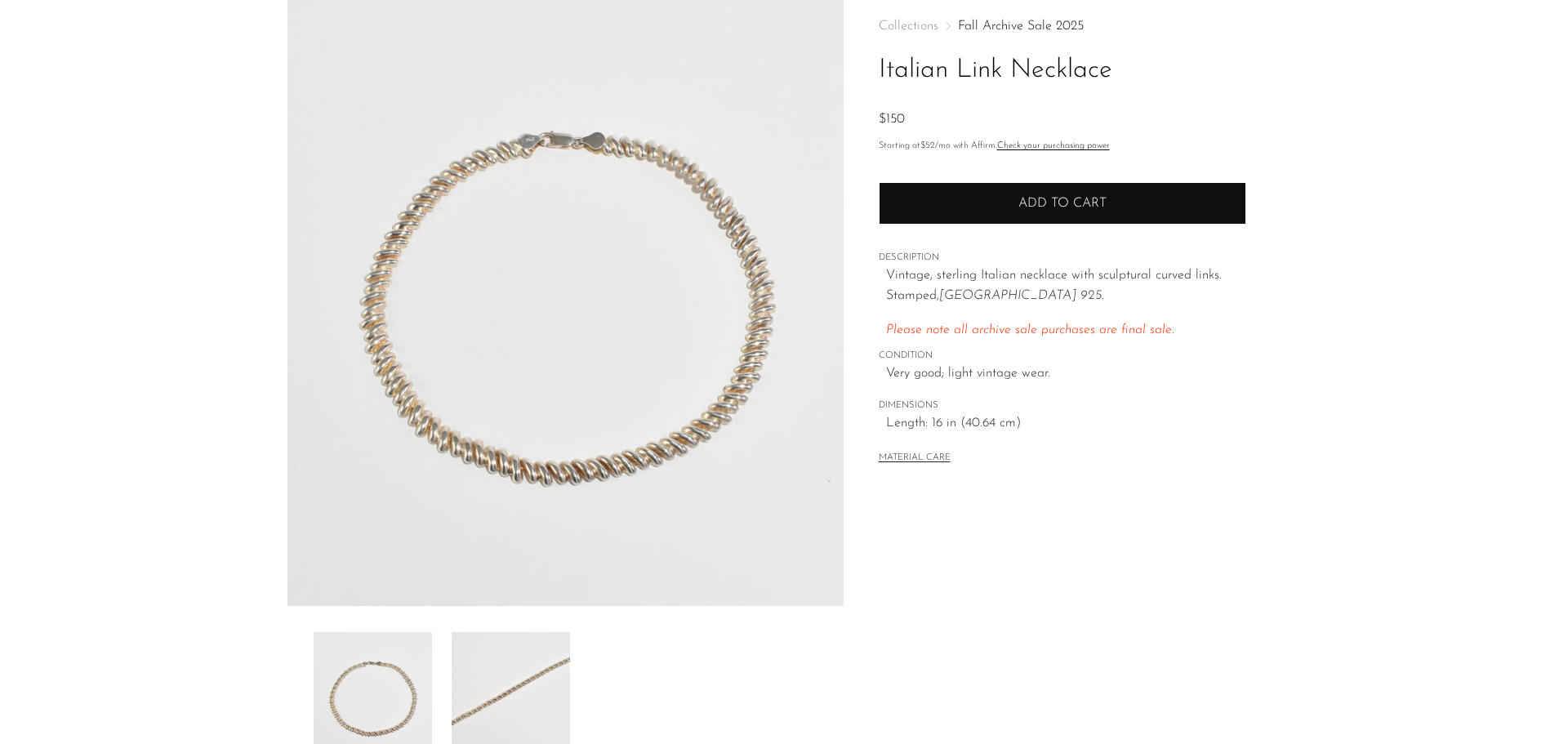
click at [974, 223] on button "Add to cart" at bounding box center [1062, 203] width 368 height 42
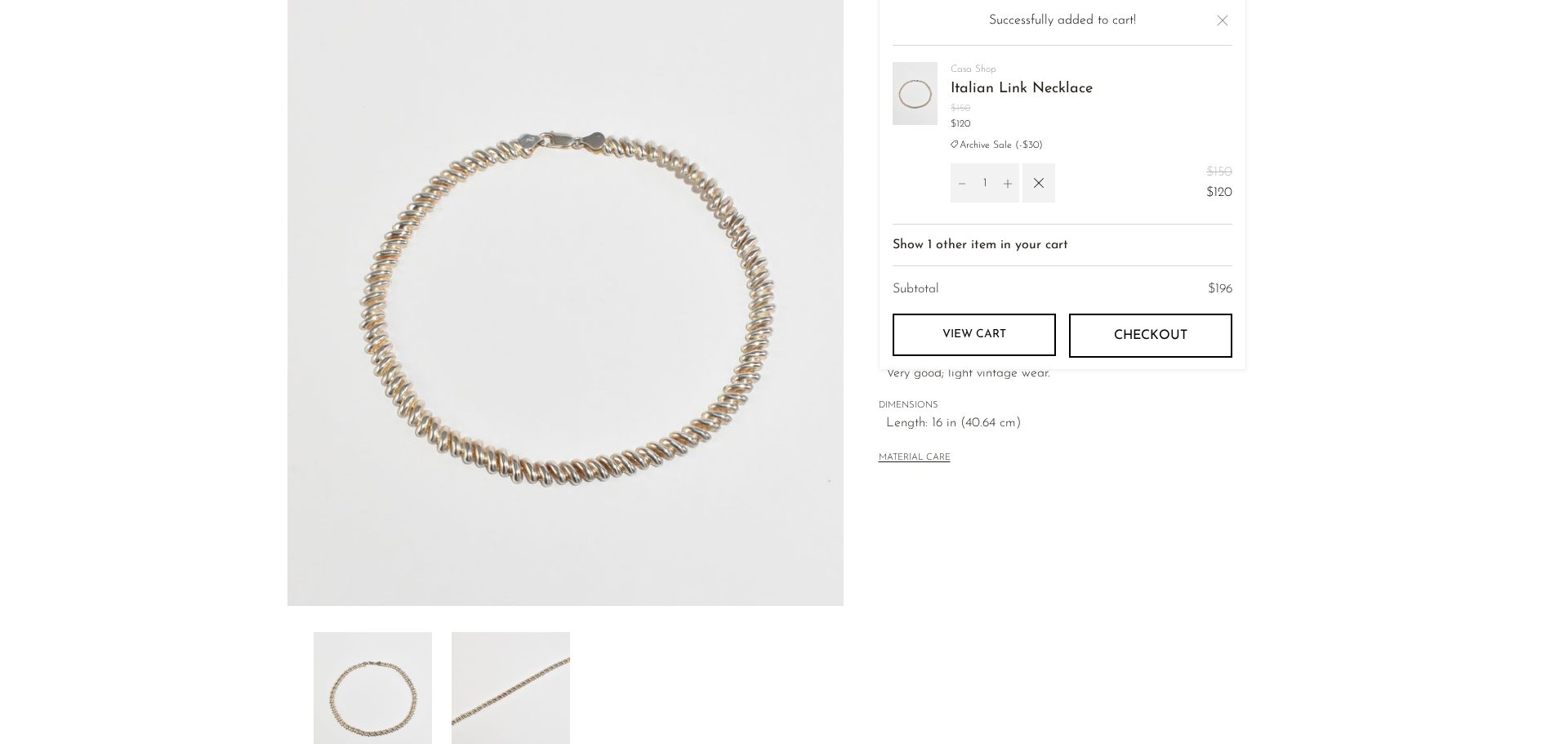
click at [479, 692] on img at bounding box center [511, 698] width 118 height 131
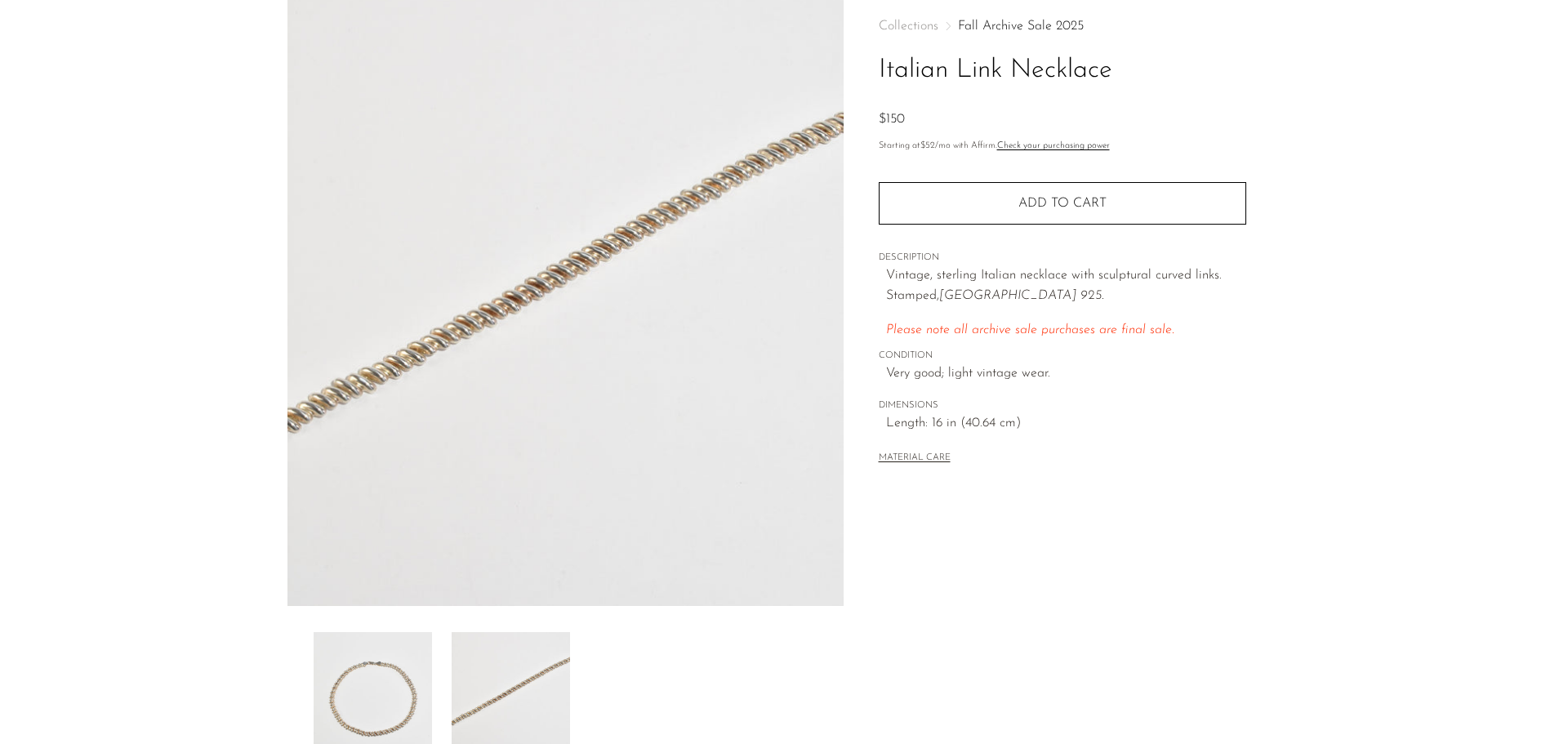
click at [483, 692] on img at bounding box center [511, 698] width 118 height 131
click at [386, 690] on img at bounding box center [372, 698] width 118 height 131
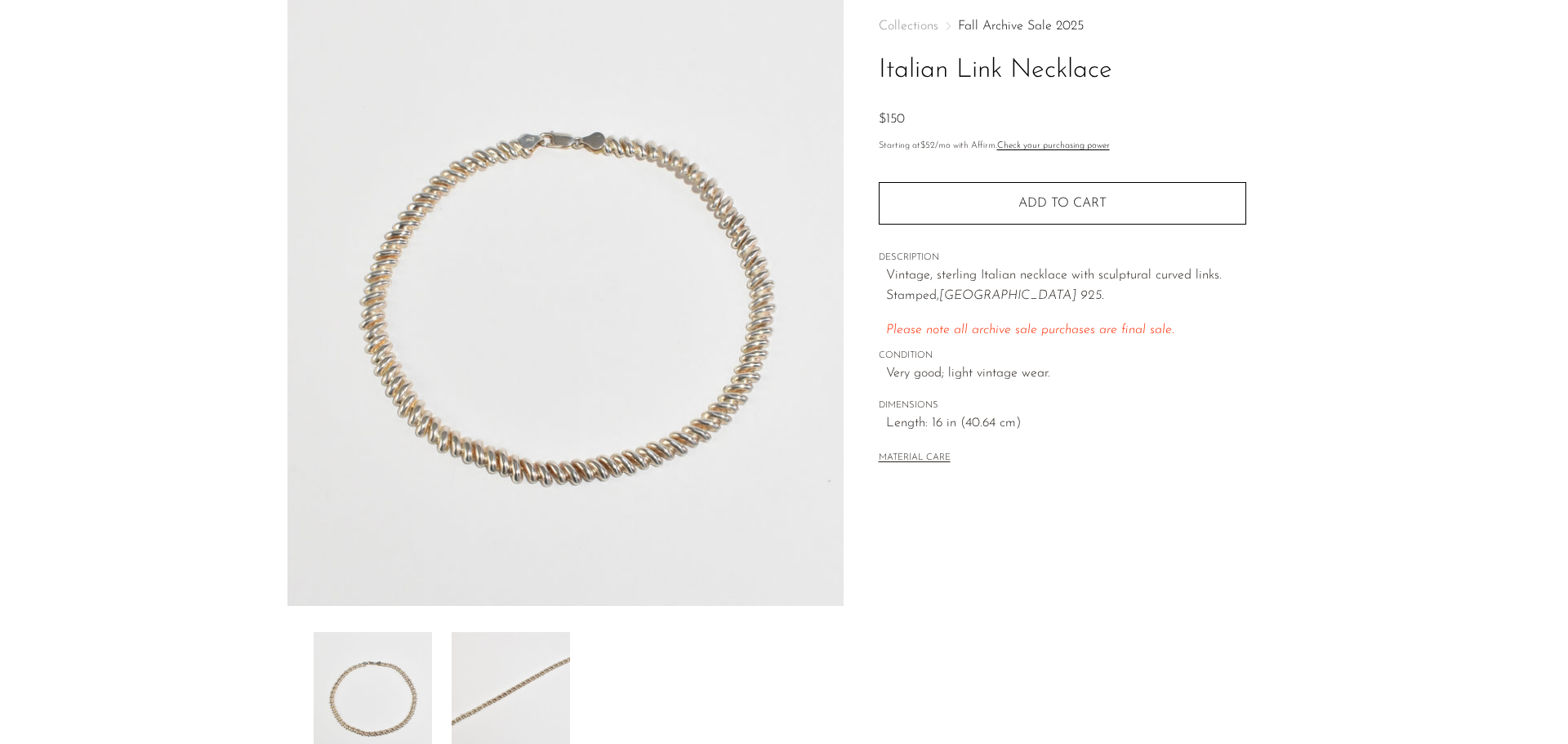
click at [508, 669] on img at bounding box center [511, 698] width 118 height 131
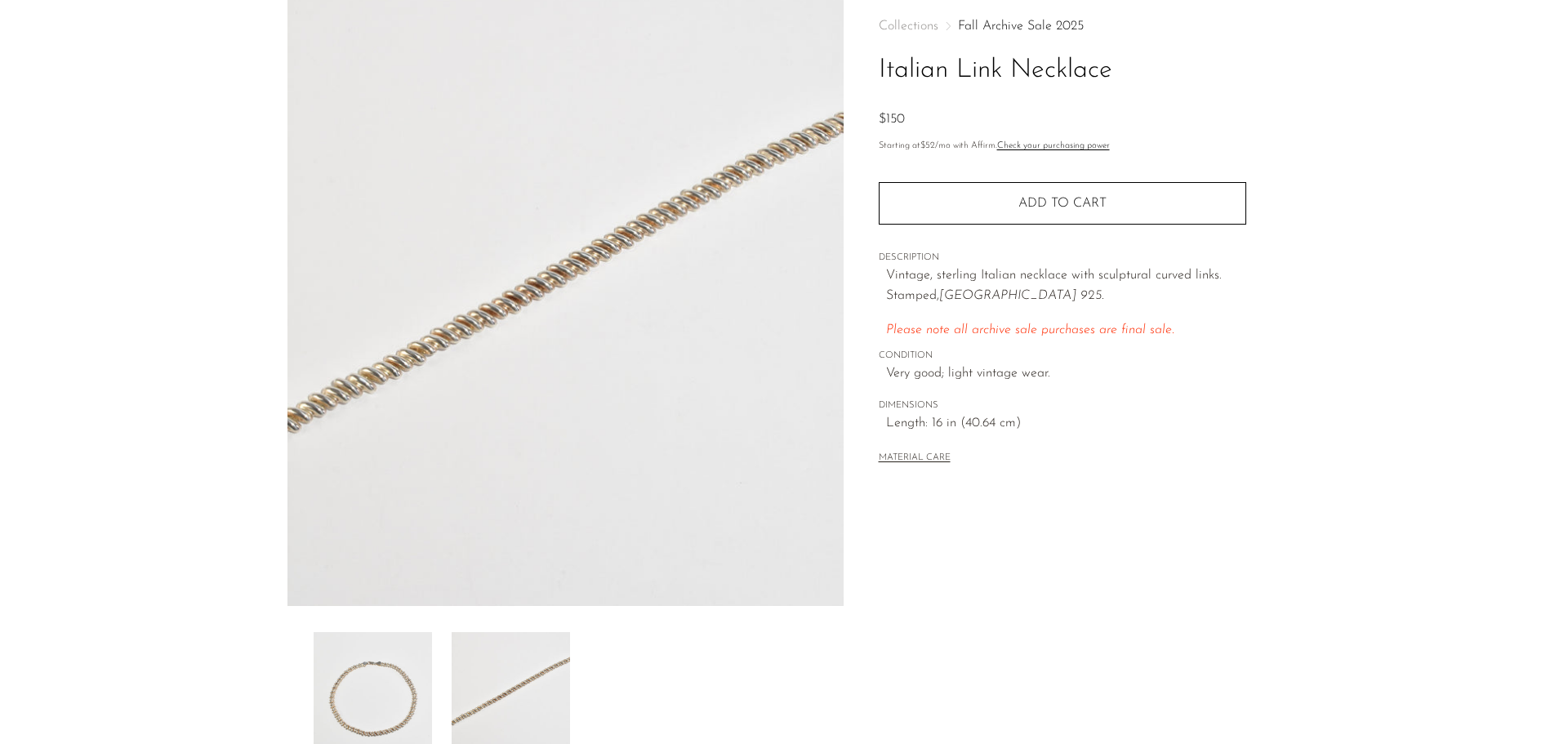
click at [343, 709] on img at bounding box center [372, 698] width 118 height 131
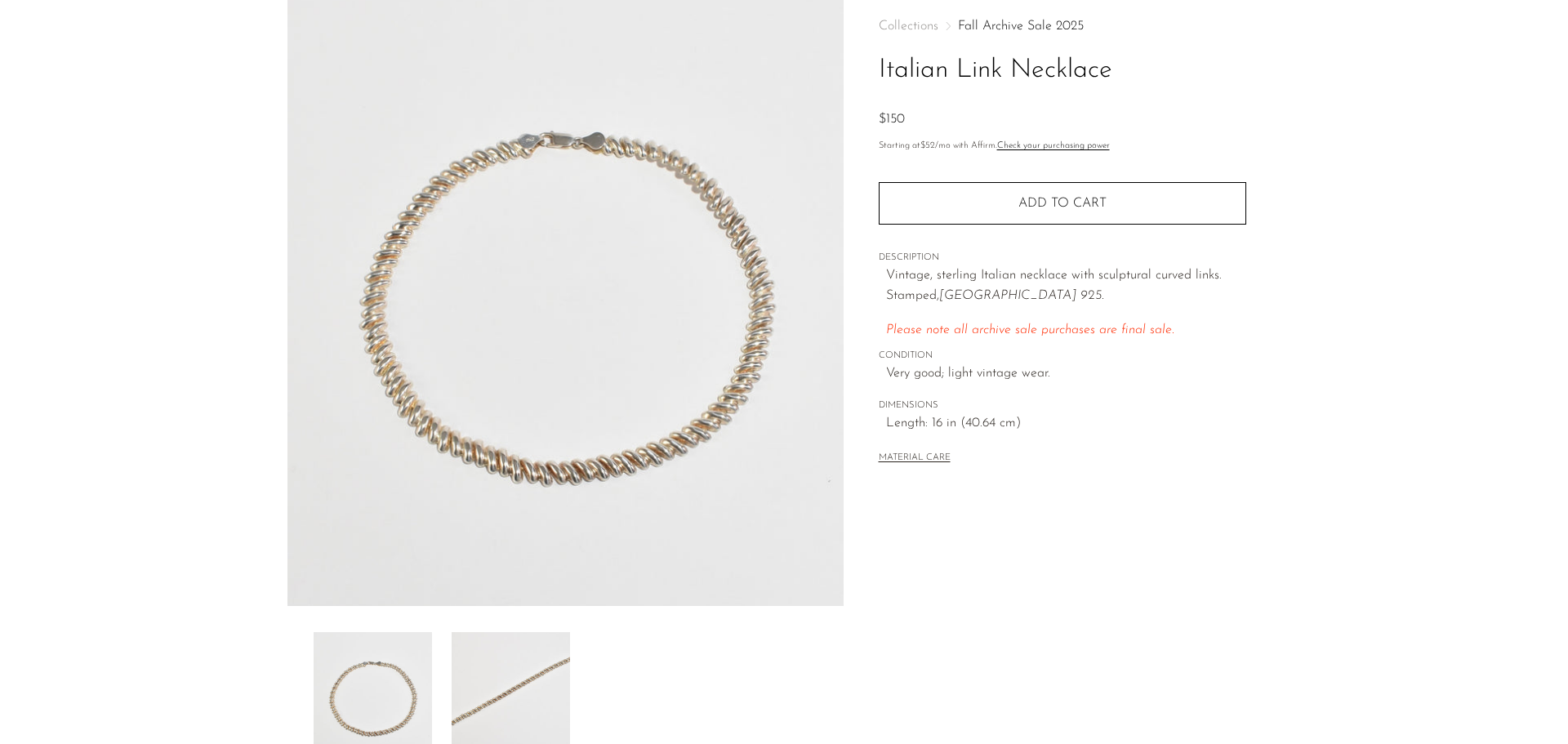
click at [521, 693] on img at bounding box center [511, 698] width 118 height 131
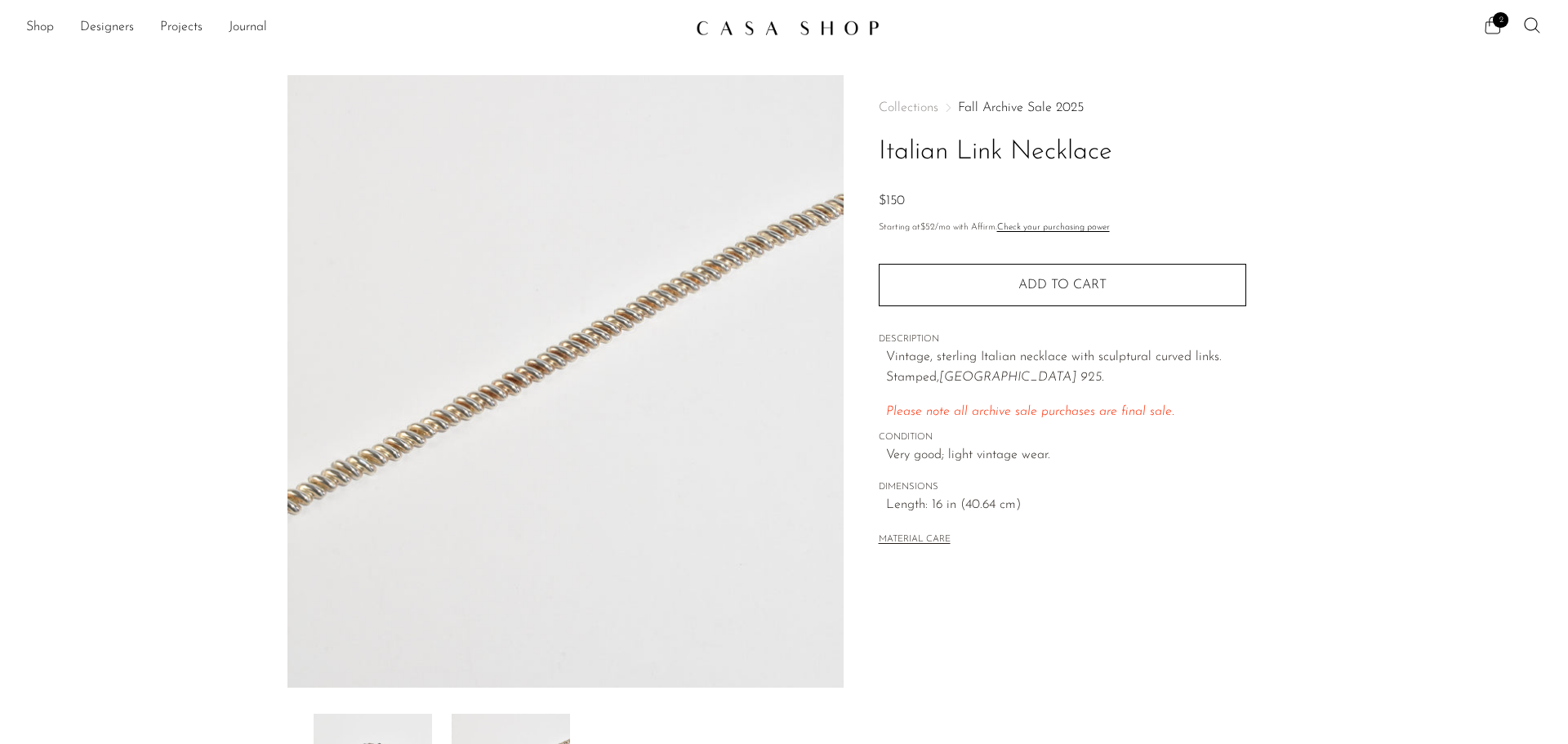
click at [1484, 24] on icon at bounding box center [1493, 25] width 20 height 20
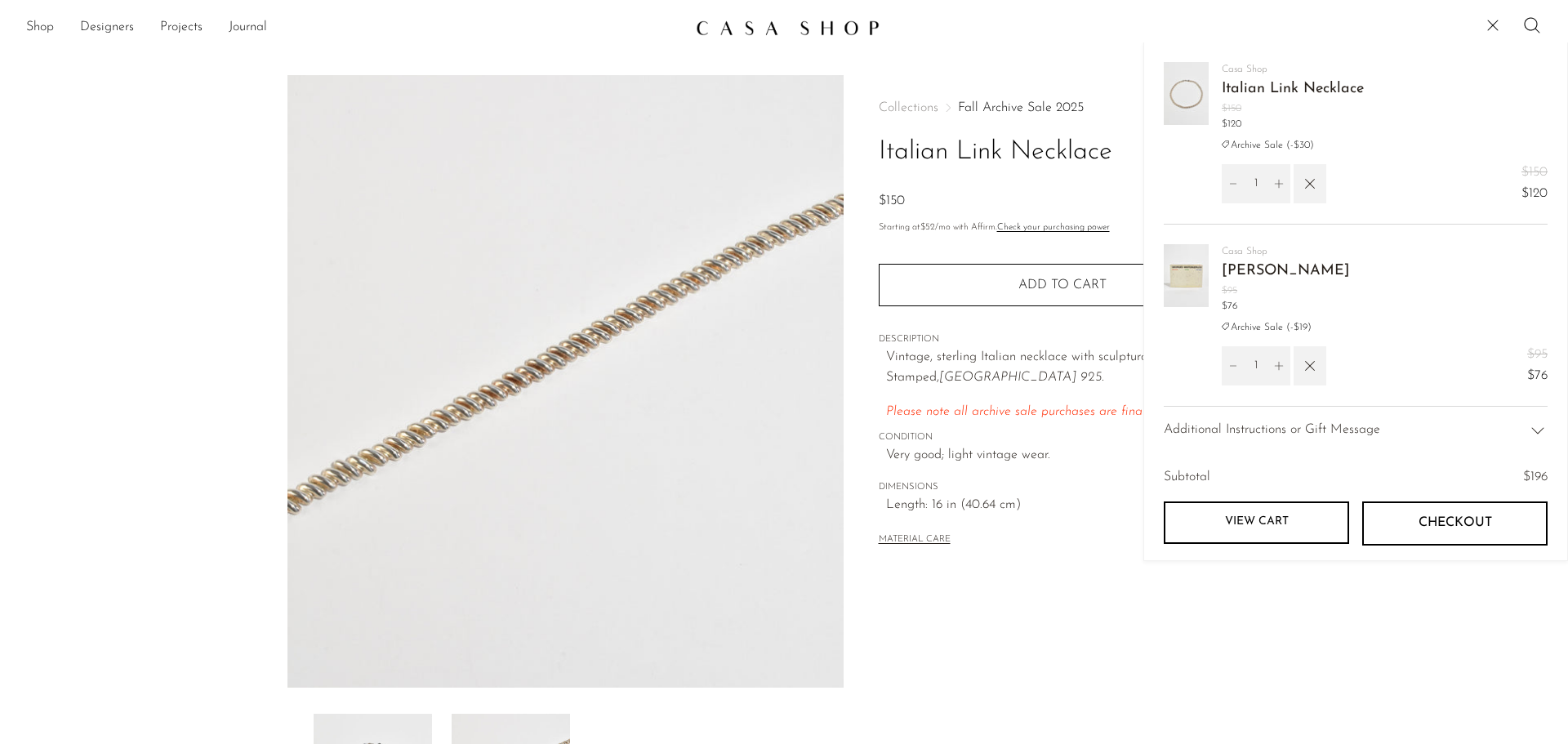
click at [1288, 517] on link "View cart" at bounding box center [1256, 523] width 185 height 42
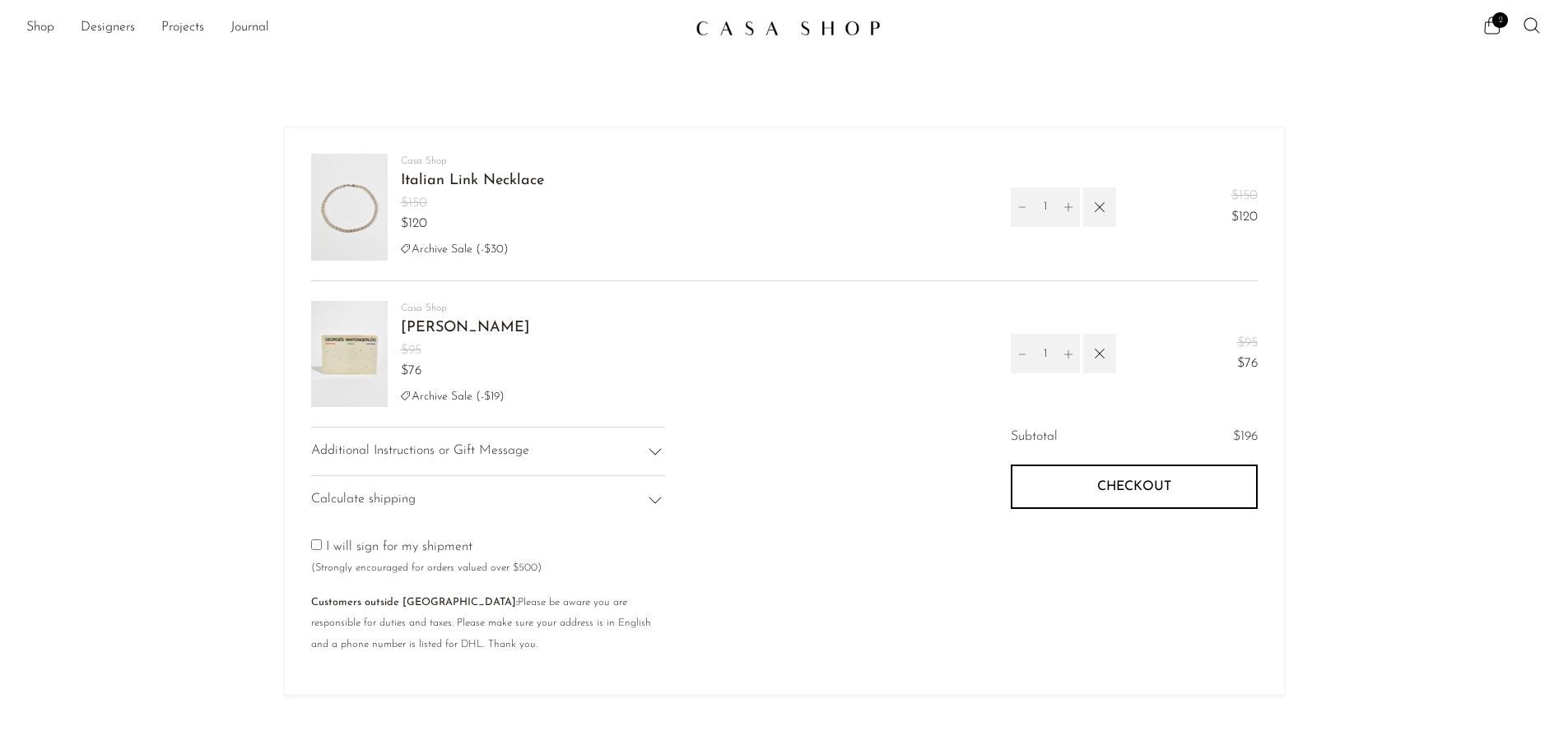
click at [1097, 493] on span "Checkout" at bounding box center [1134, 487] width 74 height 15
click at [1076, 480] on button "Checkout" at bounding box center [1134, 487] width 247 height 45
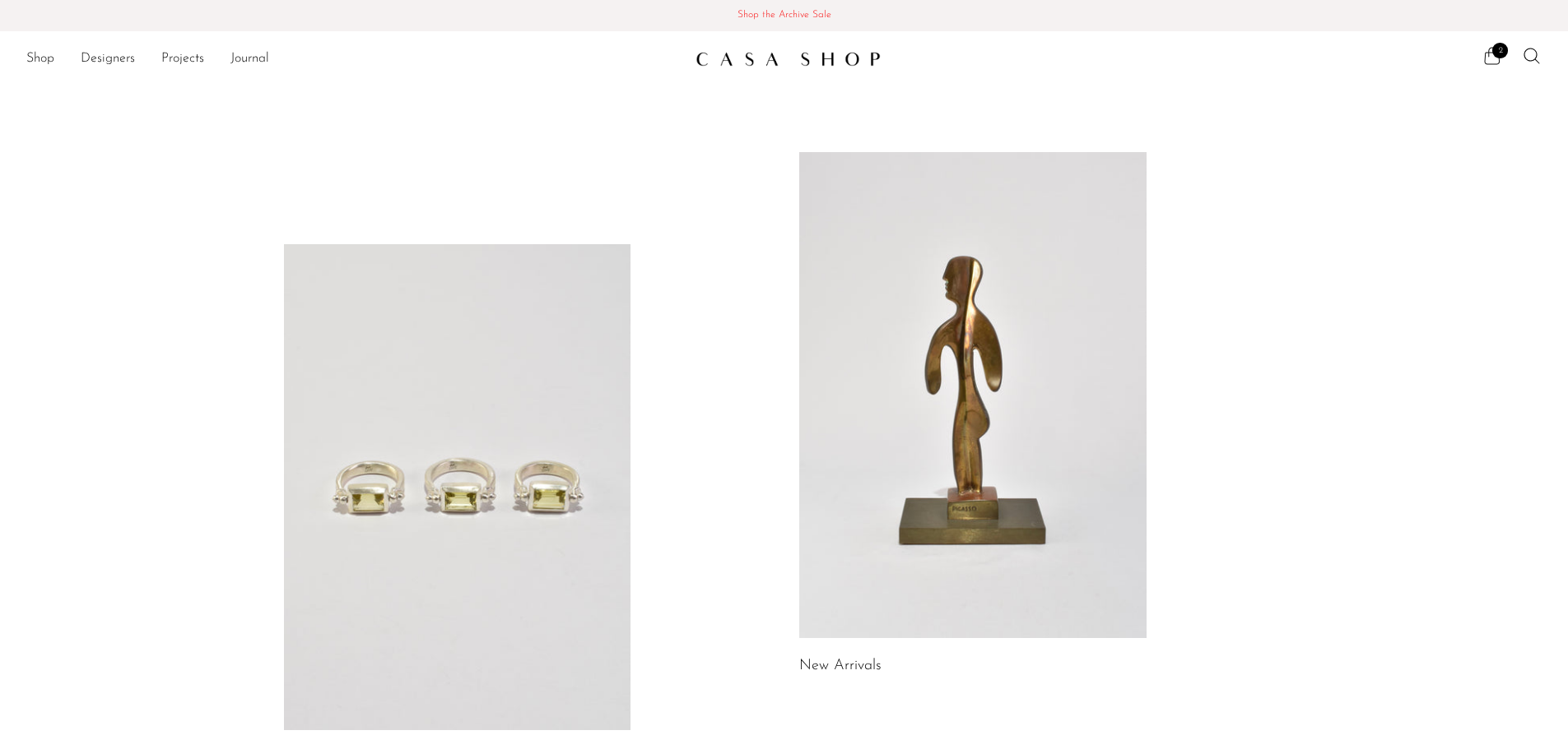
click at [1492, 59] on icon at bounding box center [1492, 56] width 20 height 20
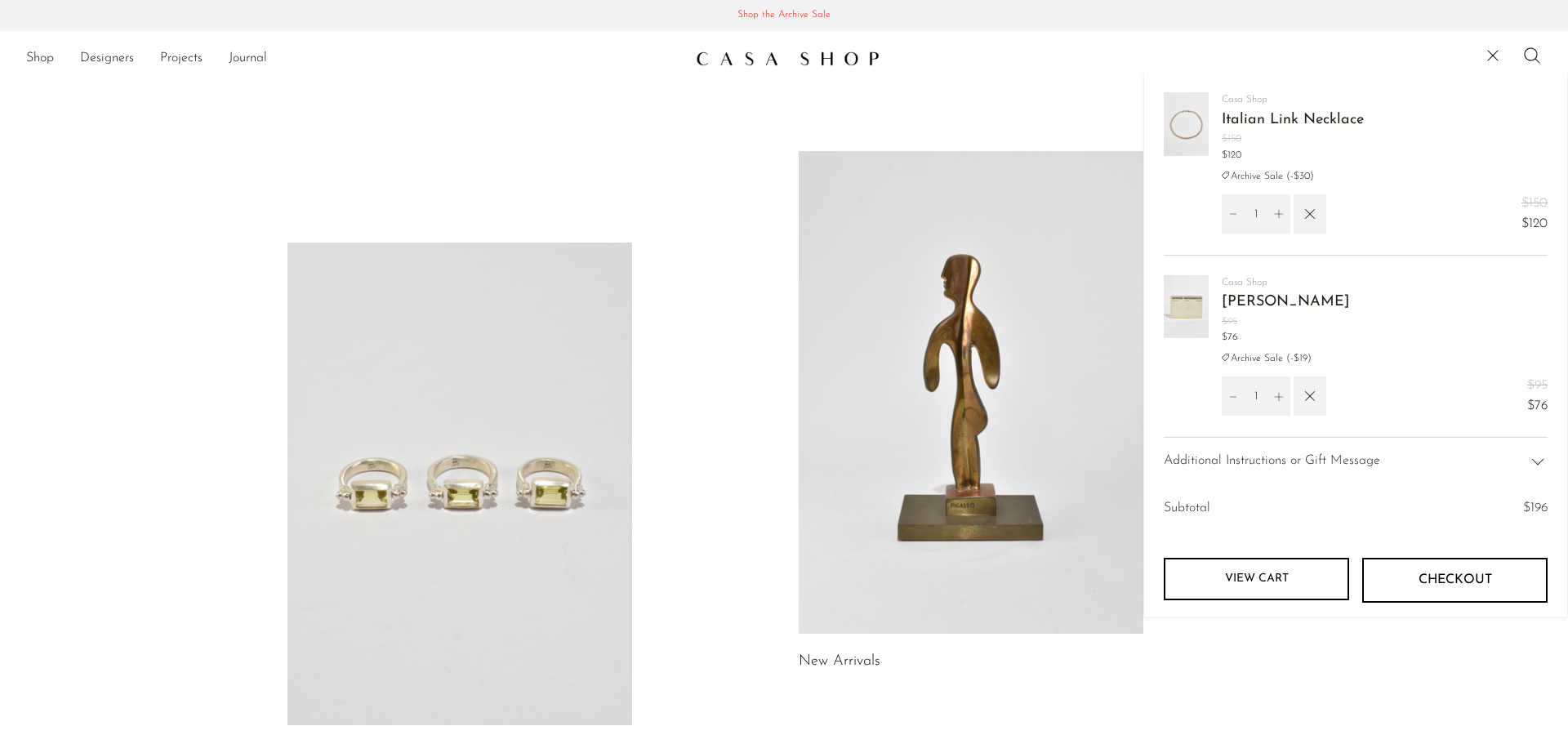
click at [1398, 576] on button "Checkout" at bounding box center [1454, 579] width 185 height 44
